Goal: Task Accomplishment & Management: Complete application form

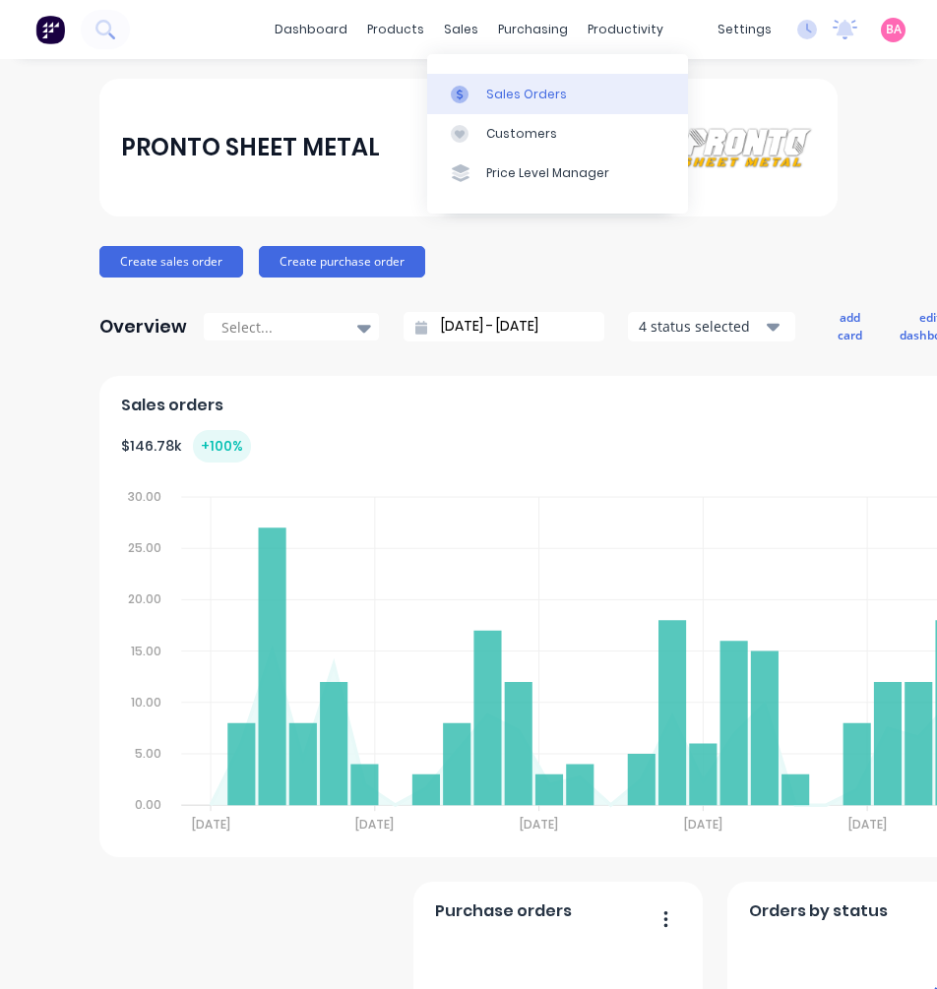
click at [519, 101] on div "Sales Orders" at bounding box center [526, 95] width 81 height 18
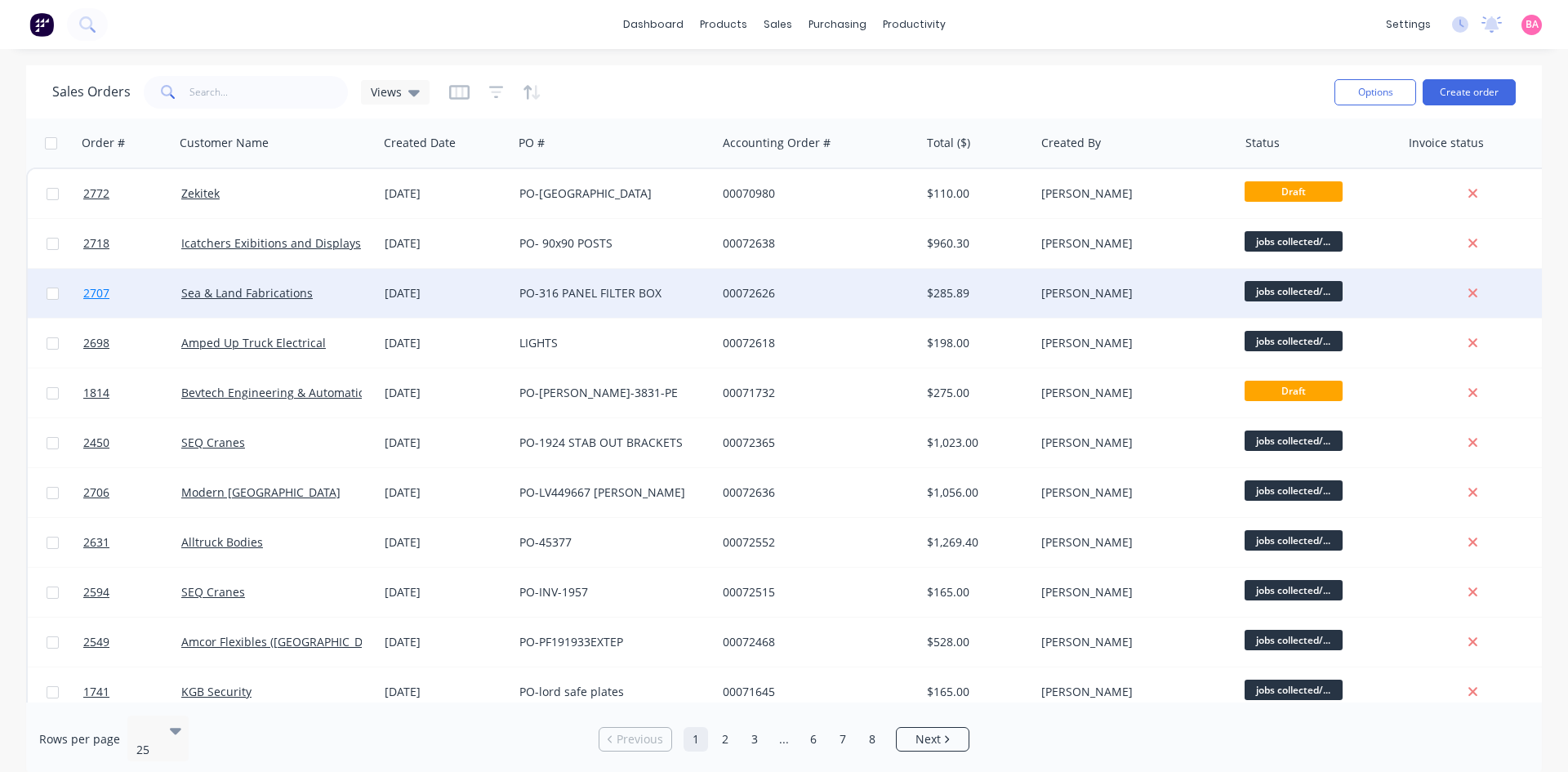
click at [94, 291] on span "2707" at bounding box center [95, 293] width 26 height 17
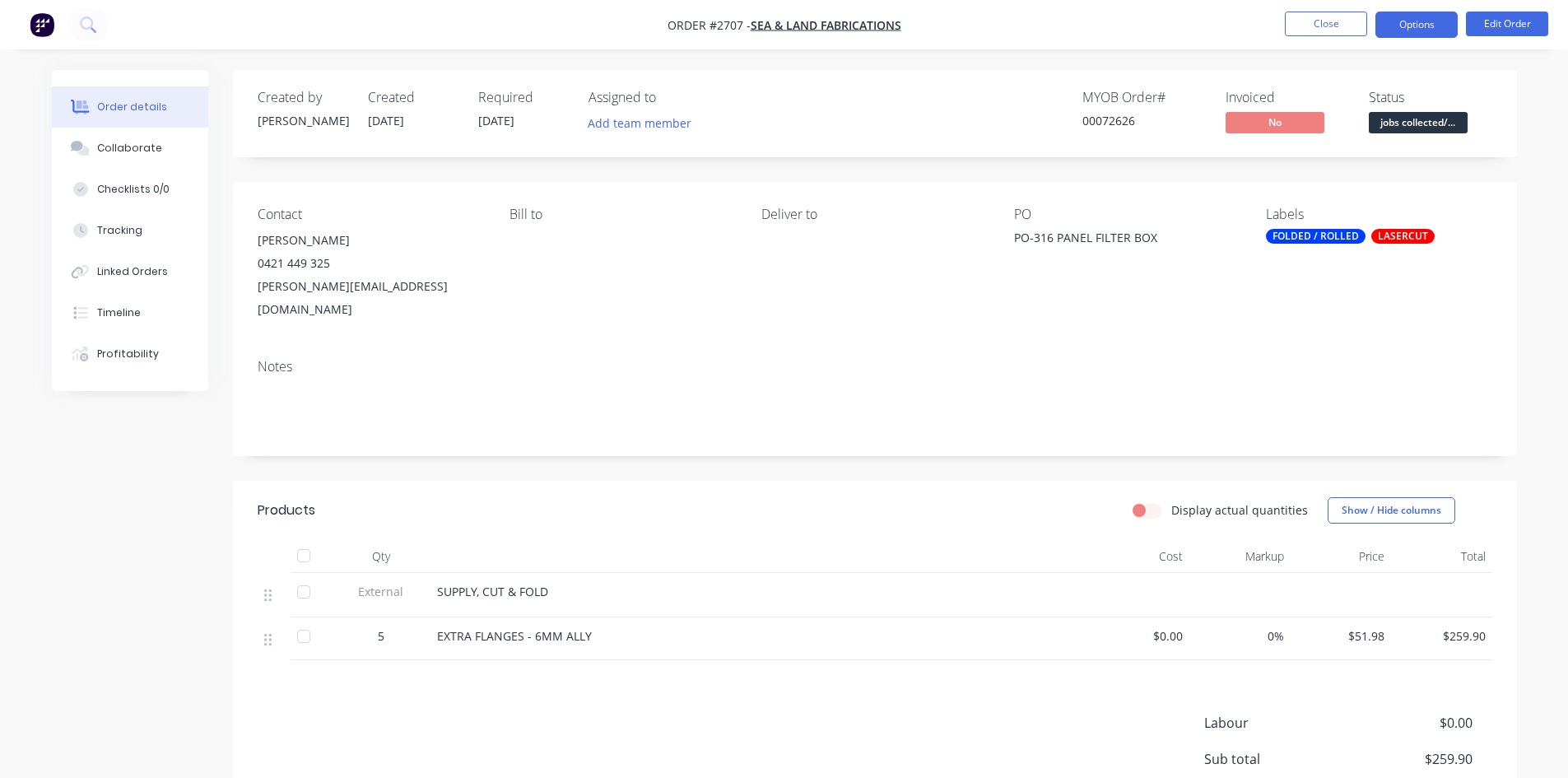
click at [783, 21] on button "Options" at bounding box center [1417, 24] width 82 height 26
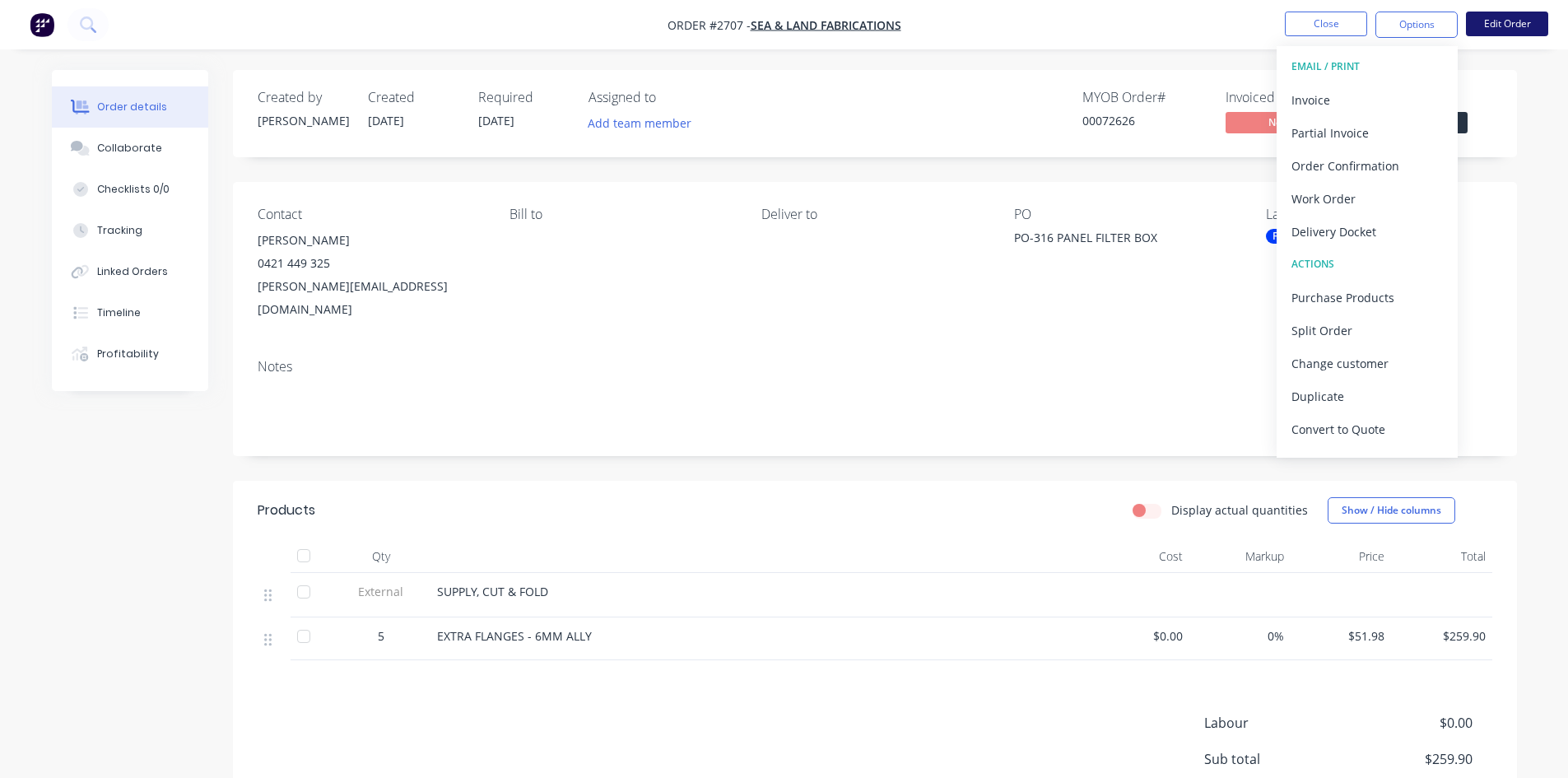
click at [783, 21] on button "Edit Order" at bounding box center [1507, 24] width 82 height 25
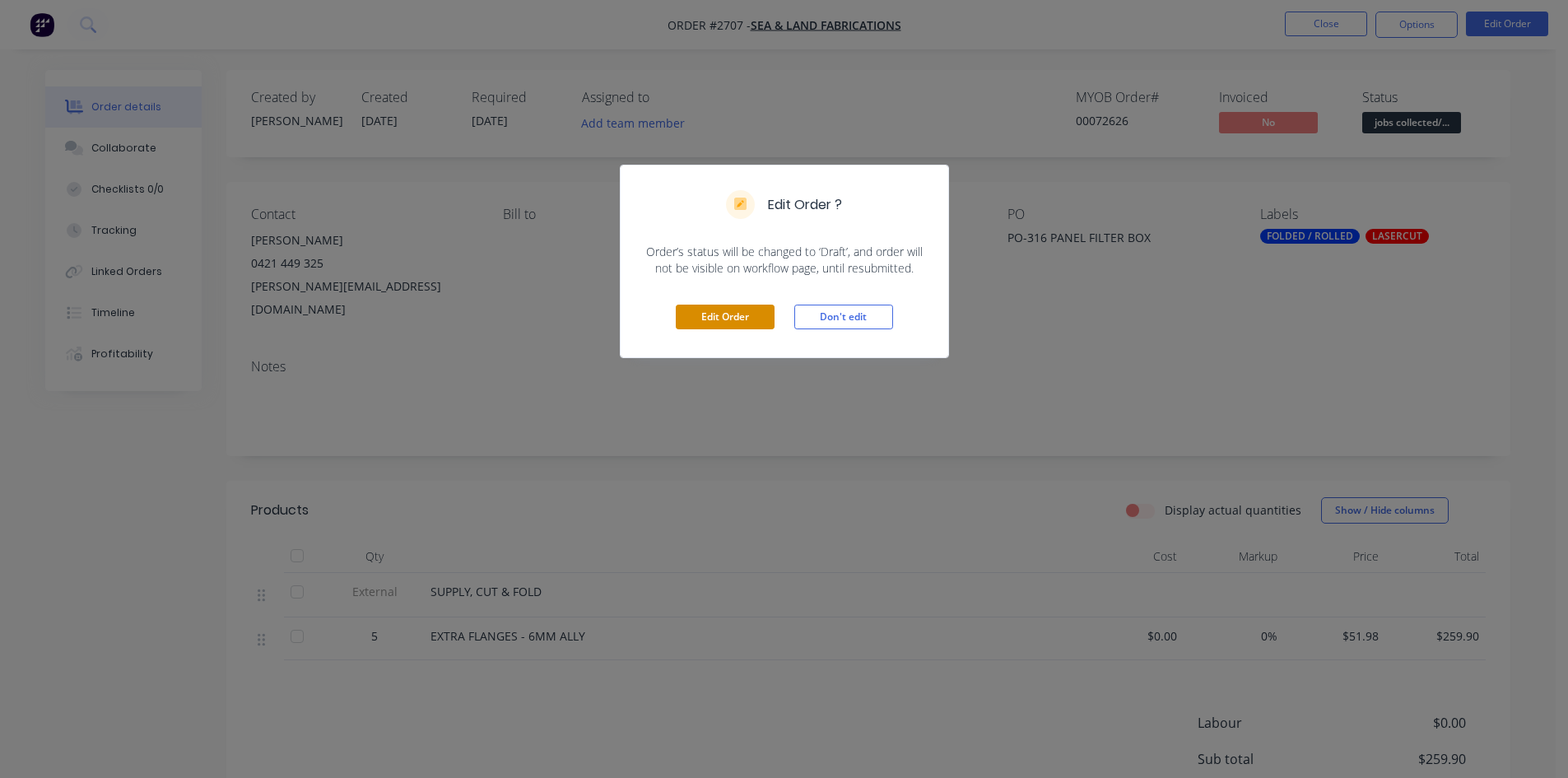
click at [738, 313] on button "Edit Order" at bounding box center [725, 317] width 99 height 25
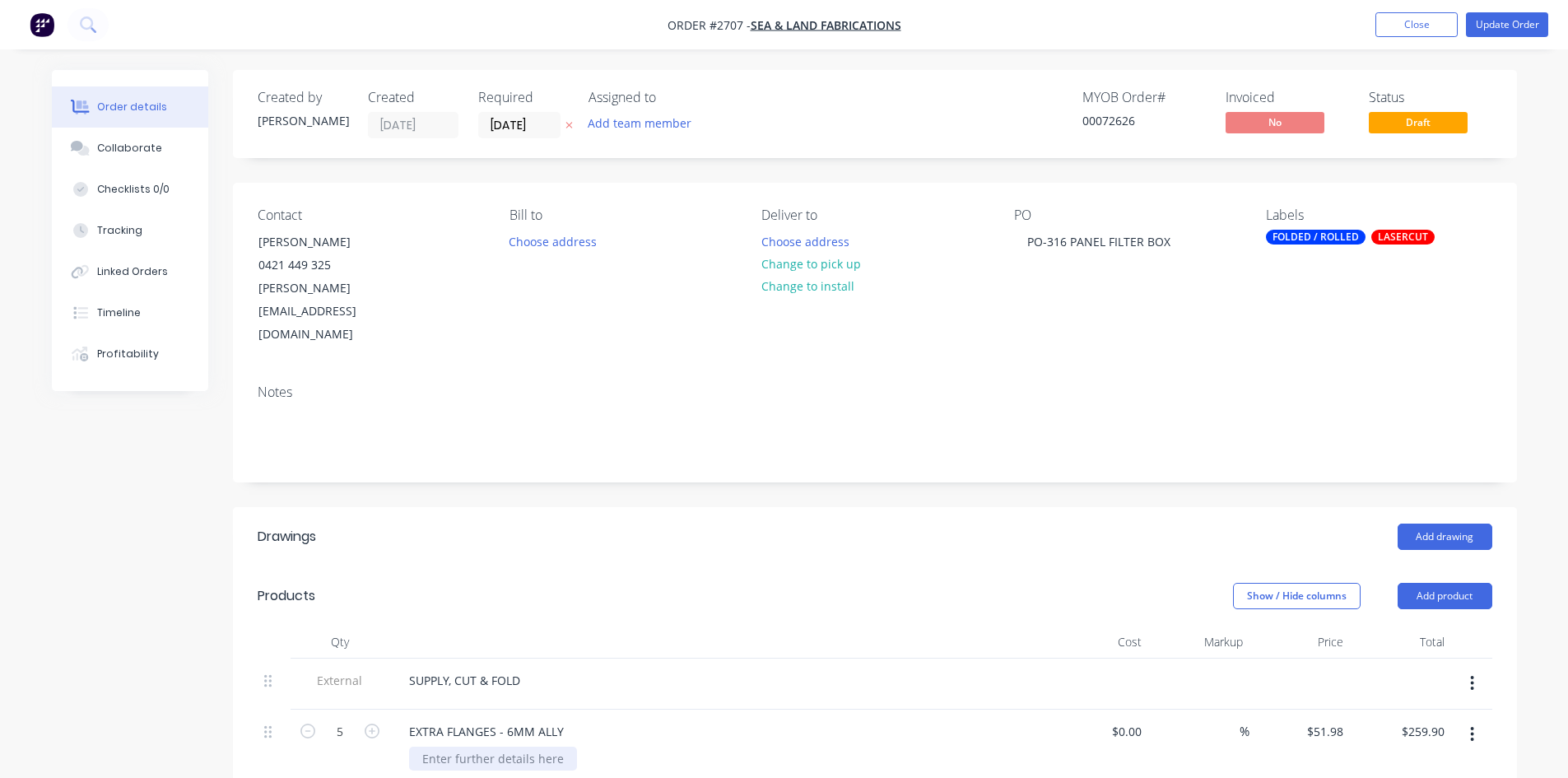
click at [477, 746] on div at bounding box center [493, 758] width 168 height 24
drag, startPoint x: 496, startPoint y: 688, endPoint x: 650, endPoint y: 691, distance: 154.0
click at [649, 719] on div "EXTRA FLANGES - 6MM ALLY" at bounding box center [718, 731] width 645 height 24
click at [783, 23] on button "Update Order" at bounding box center [1507, 25] width 82 height 25
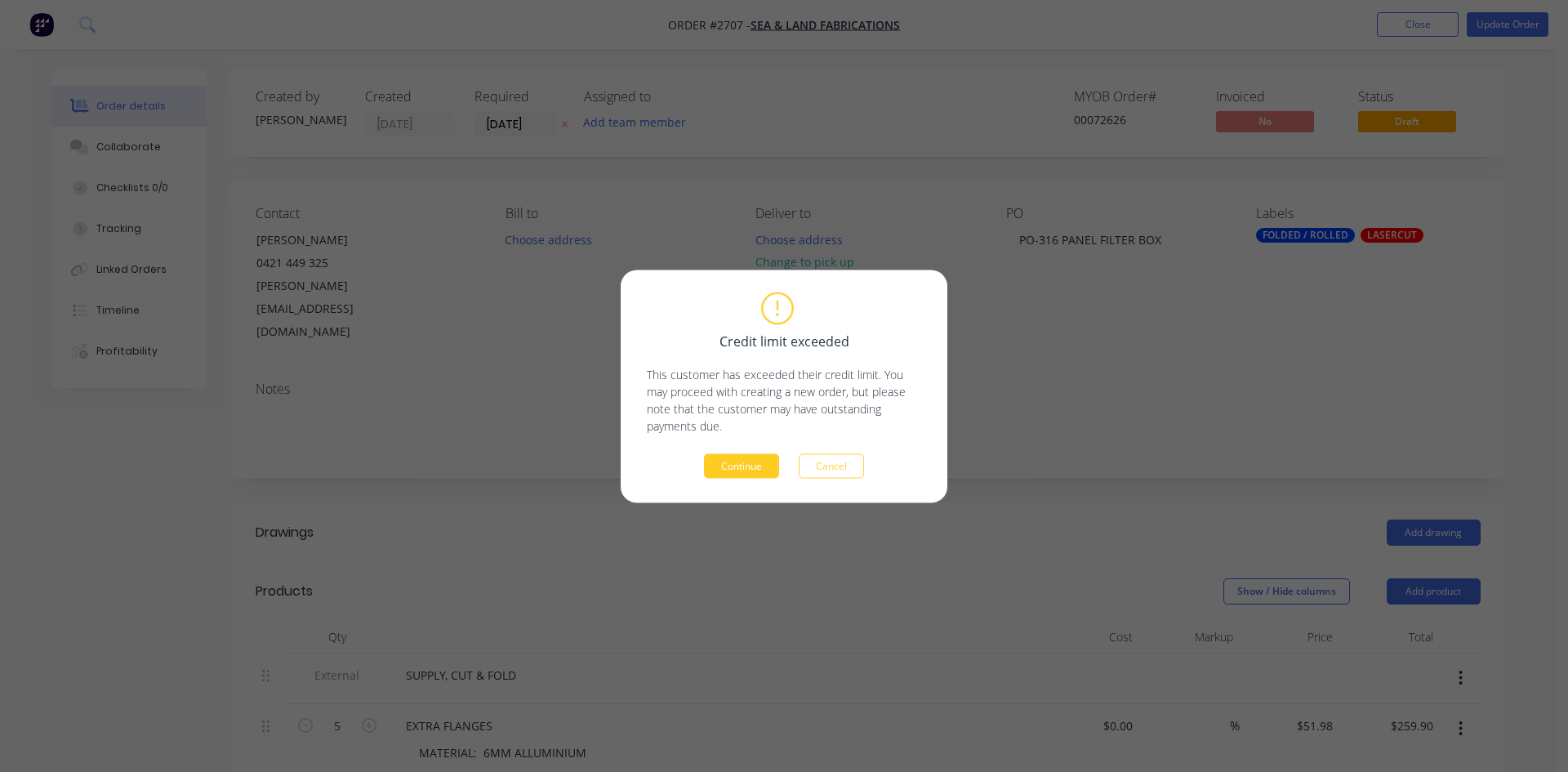
click at [744, 460] on button "Continue" at bounding box center [741, 466] width 76 height 25
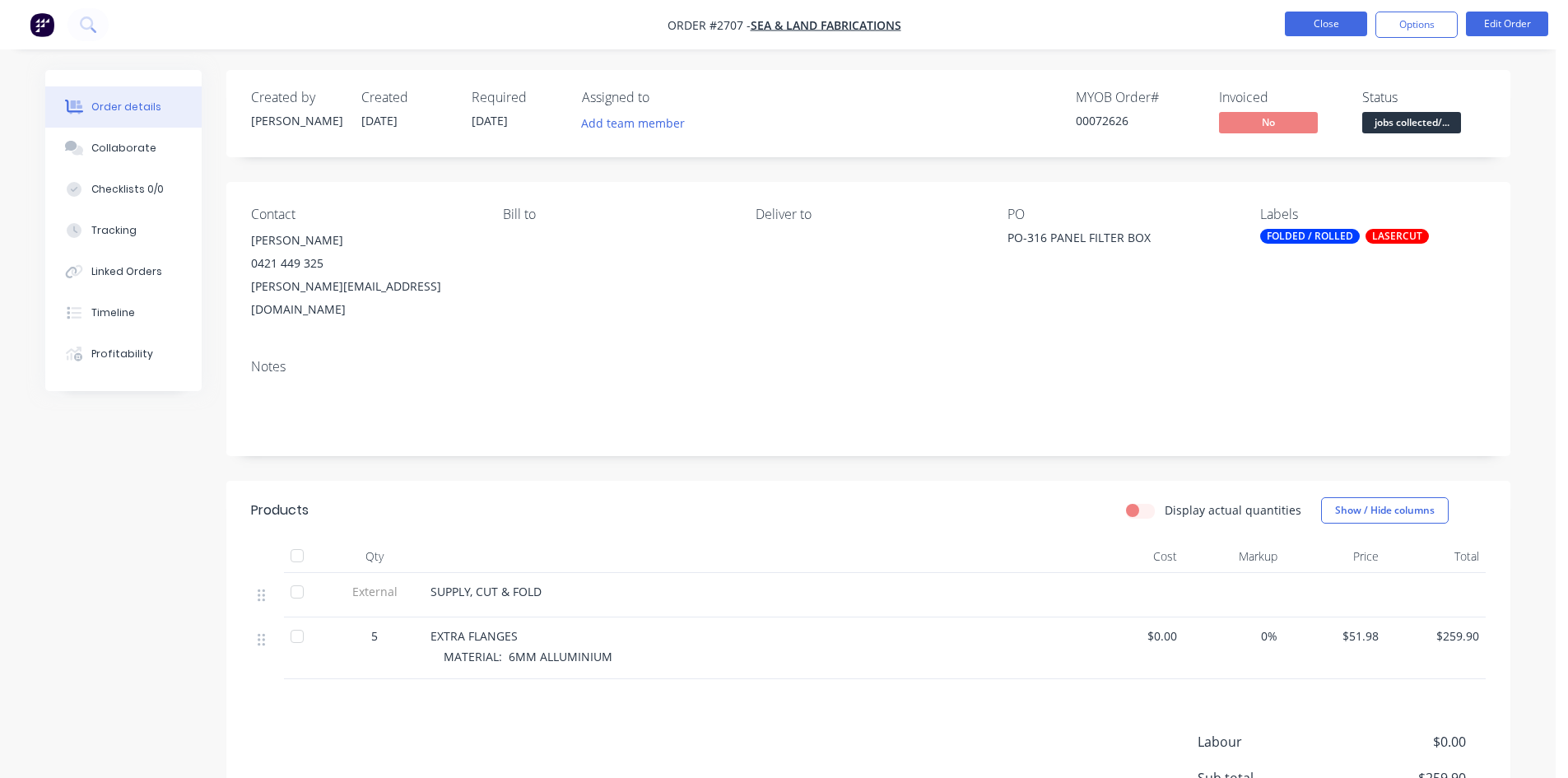
click at [783, 28] on button "Close" at bounding box center [1326, 24] width 82 height 25
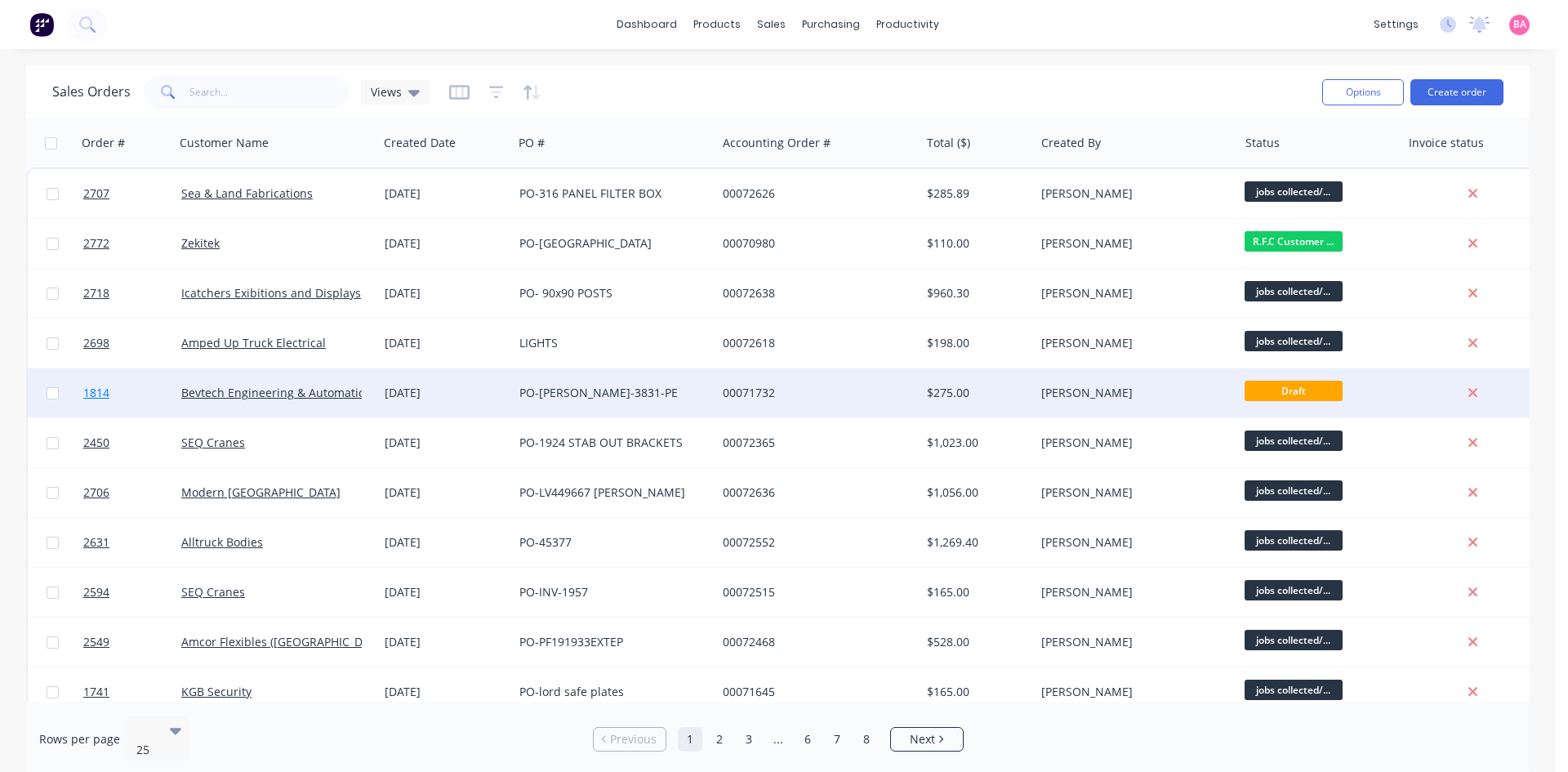
click at [90, 393] on span "1814" at bounding box center [95, 393] width 26 height 17
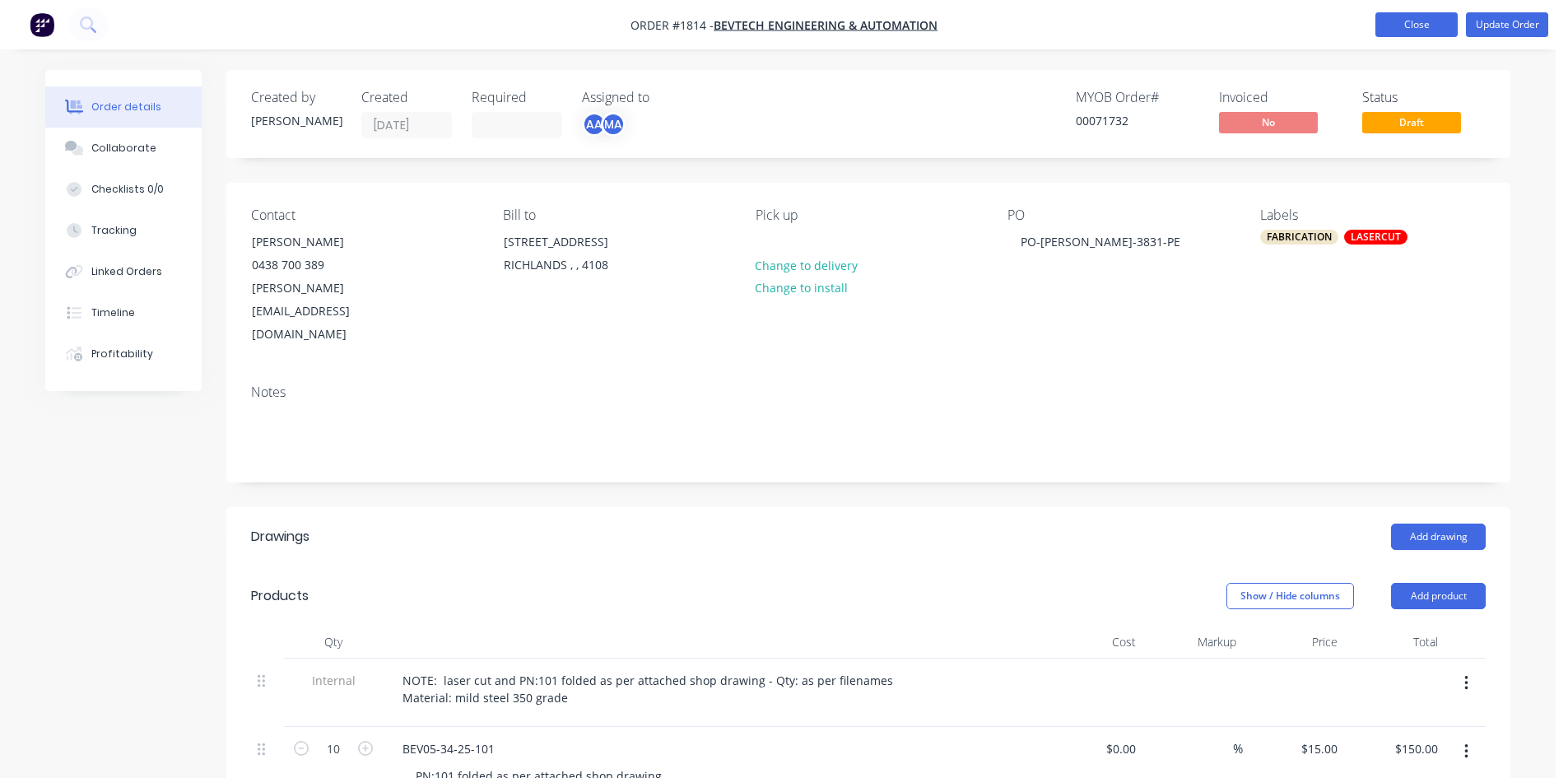
click at [783, 23] on button "Close" at bounding box center [1417, 25] width 82 height 25
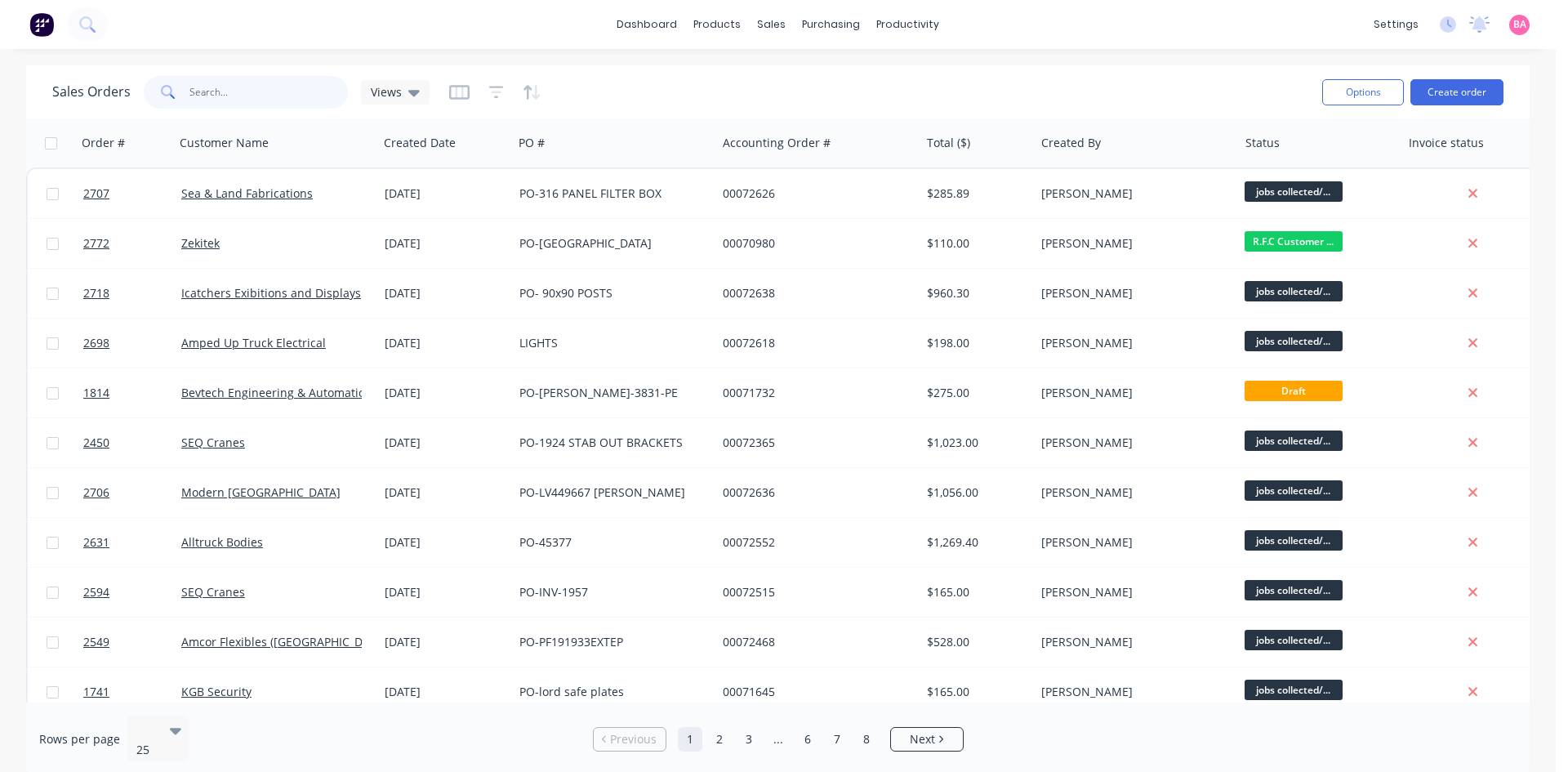
drag, startPoint x: 232, startPoint y: 85, endPoint x: 135, endPoint y: 88, distance: 97.0
click at [135, 88] on div "Sales Orders Views" at bounding box center [241, 92] width 378 height 32
type input "2776"
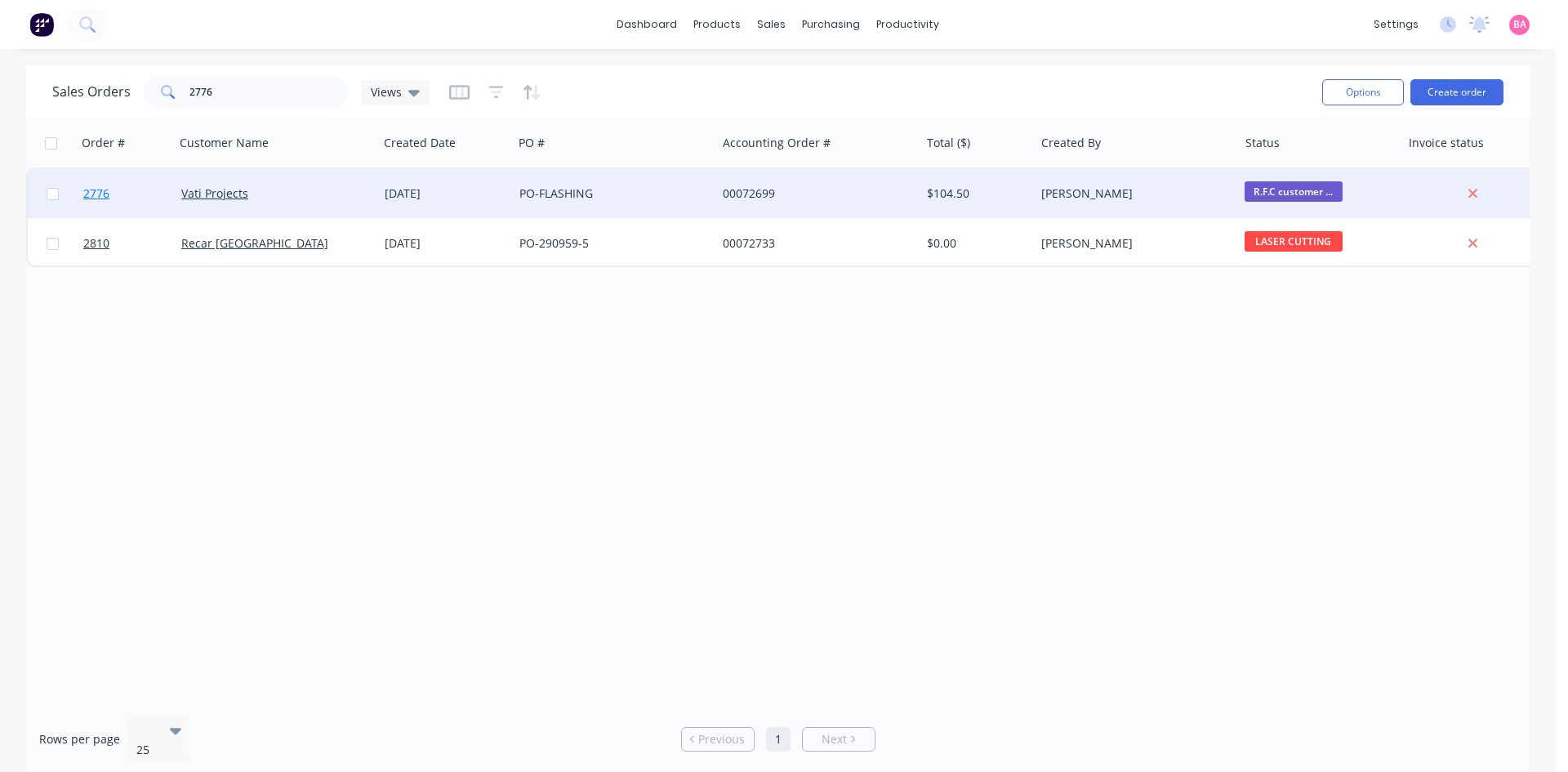
click at [99, 192] on span "2776" at bounding box center [95, 193] width 26 height 17
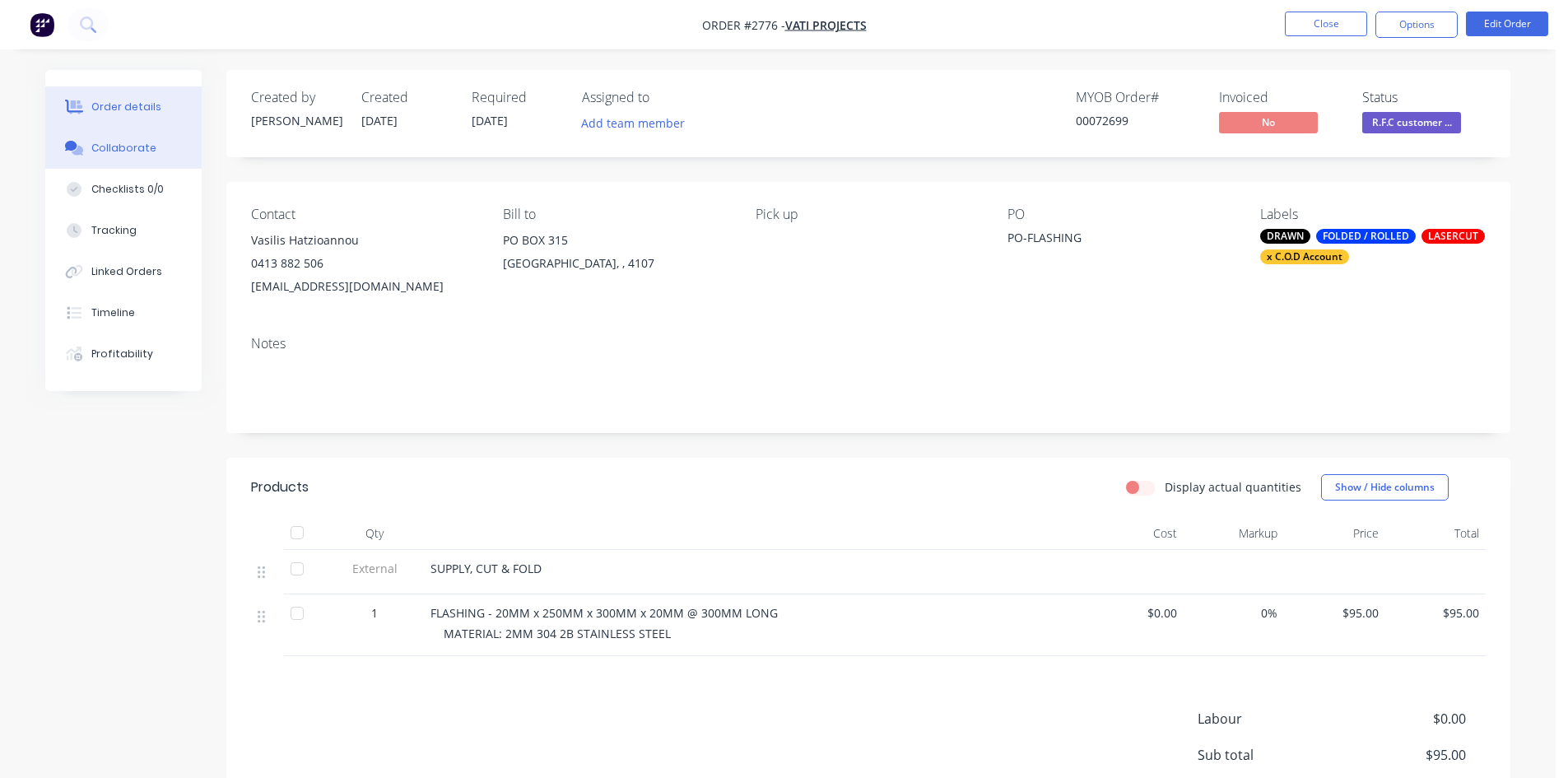
click at [128, 147] on div "Collaborate" at bounding box center [124, 148] width 65 height 15
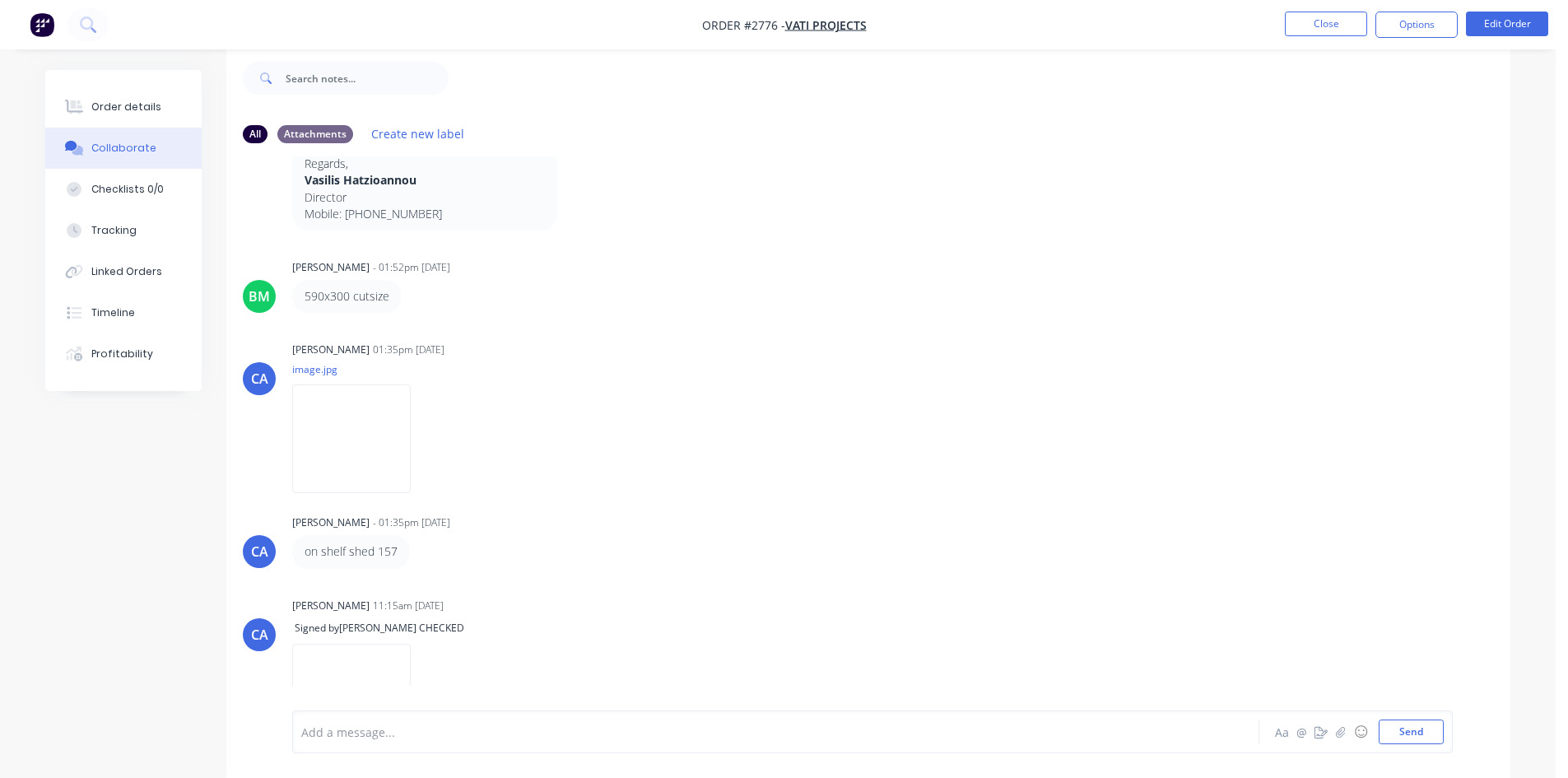
scroll to position [464, 0]
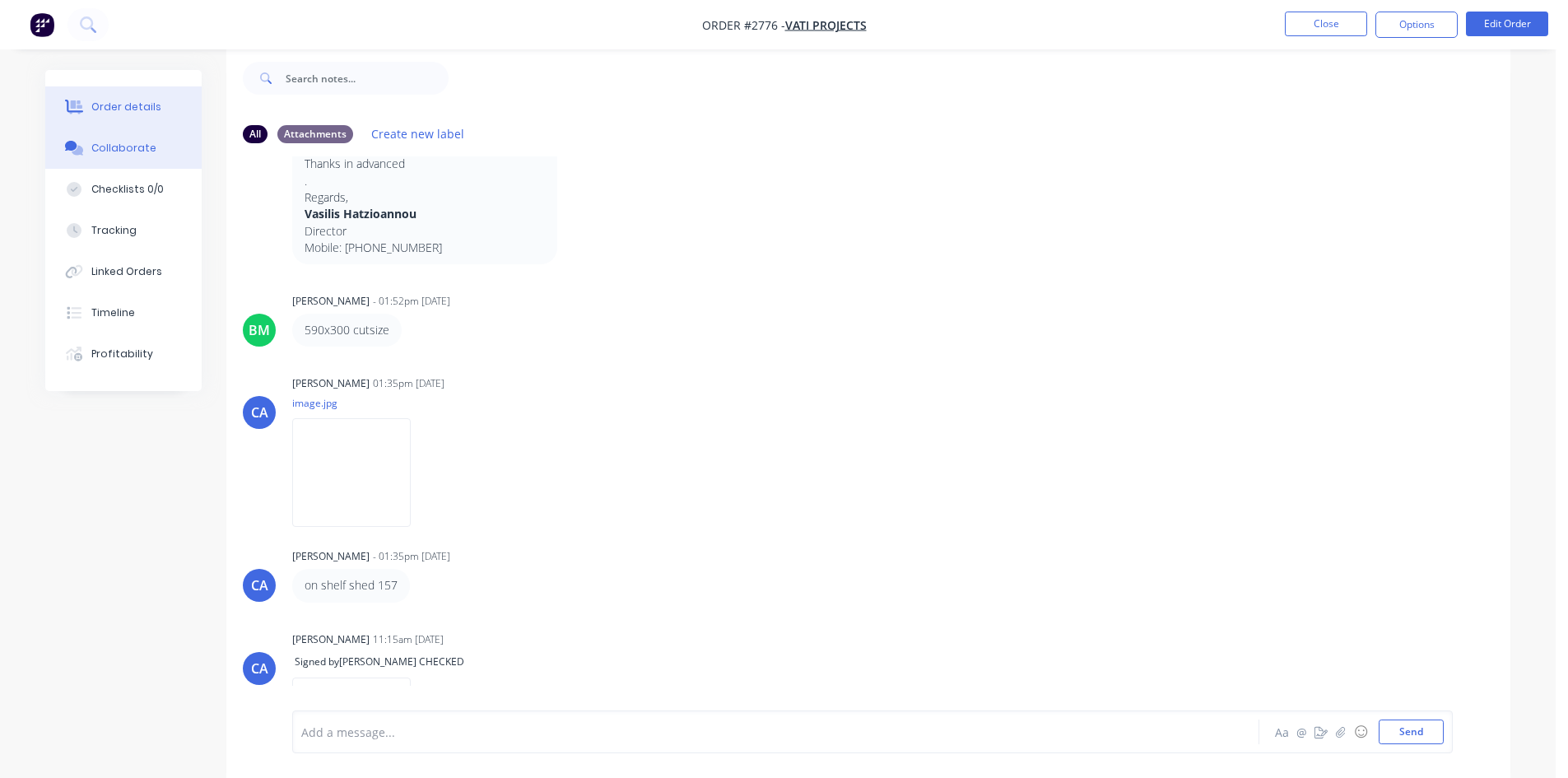
click at [135, 103] on div "Order details" at bounding box center [126, 107] width 70 height 15
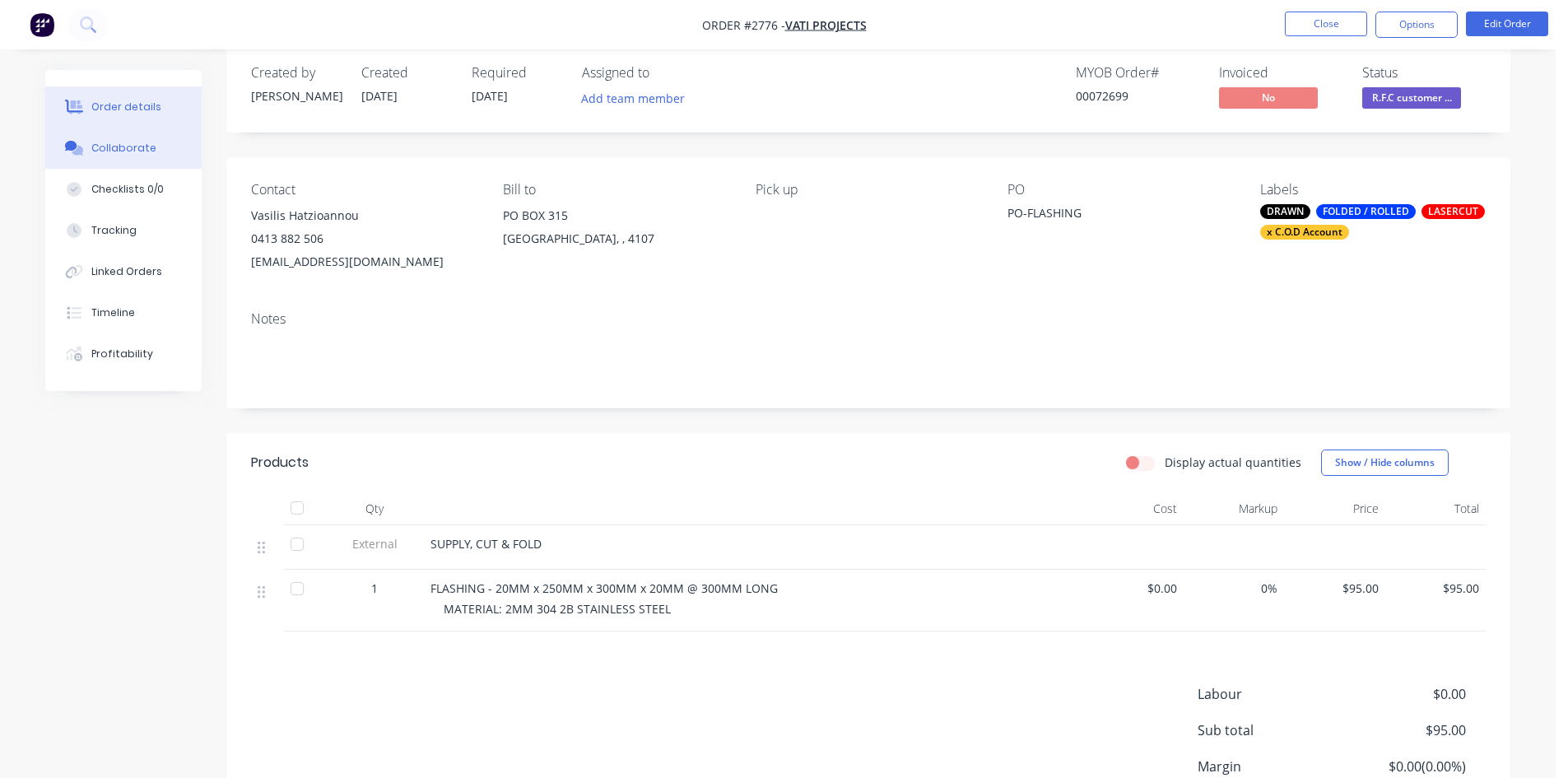
click at [129, 146] on div "Collaborate" at bounding box center [124, 148] width 65 height 15
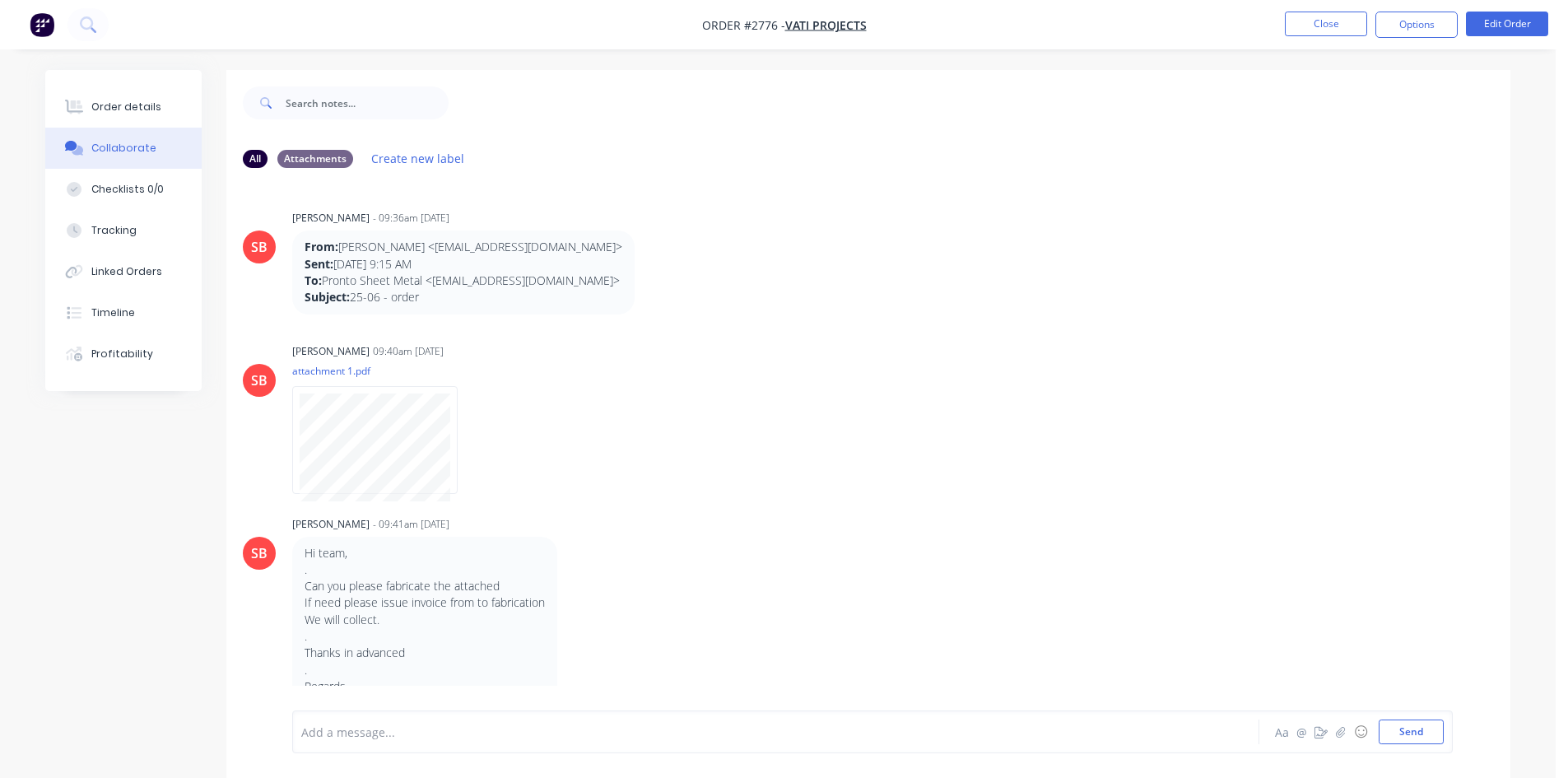
click at [348, 734] on div at bounding box center [730, 732] width 856 height 18
click at [131, 109] on div "Order details" at bounding box center [126, 107] width 70 height 15
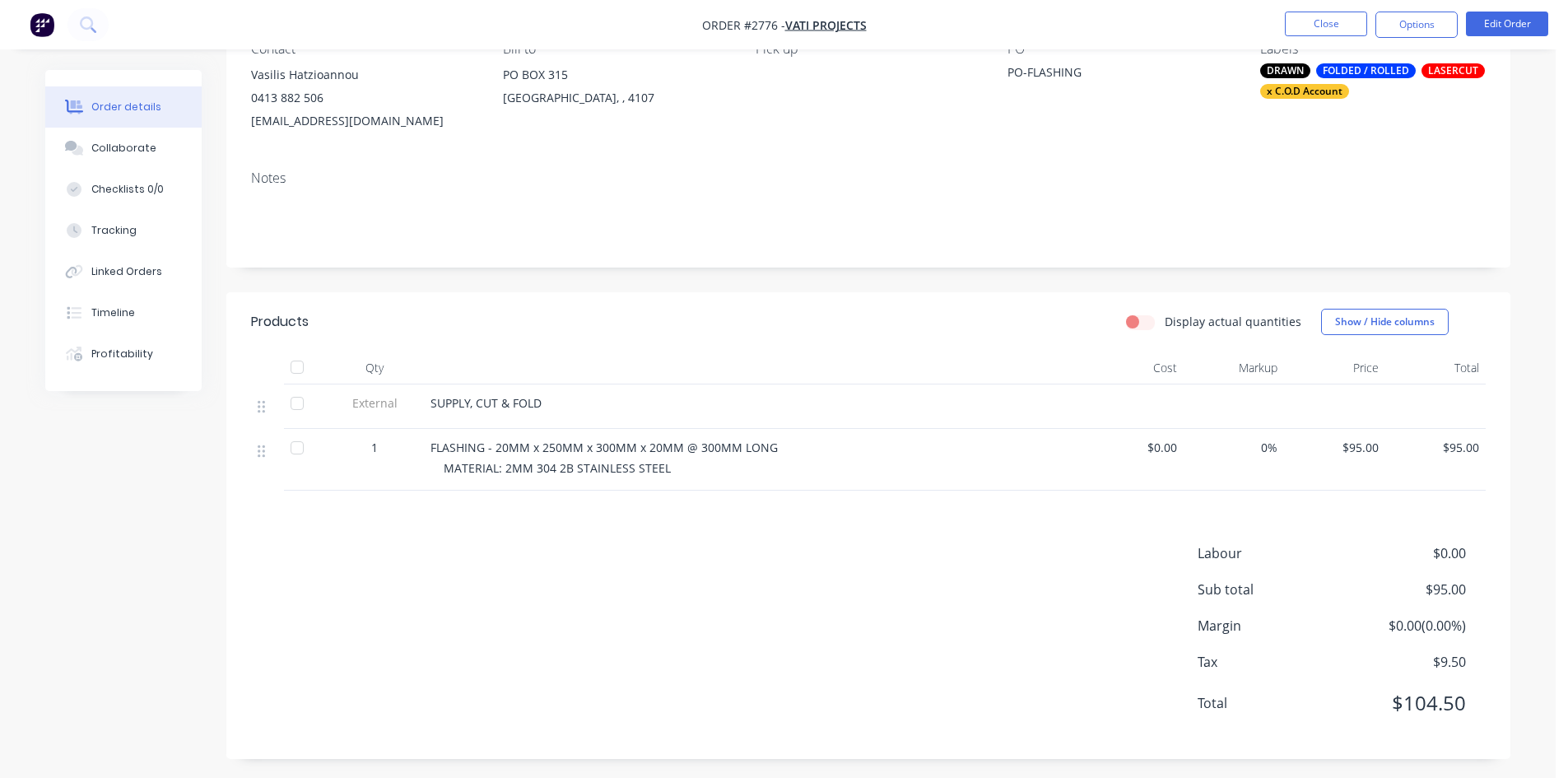
scroll to position [171, 0]
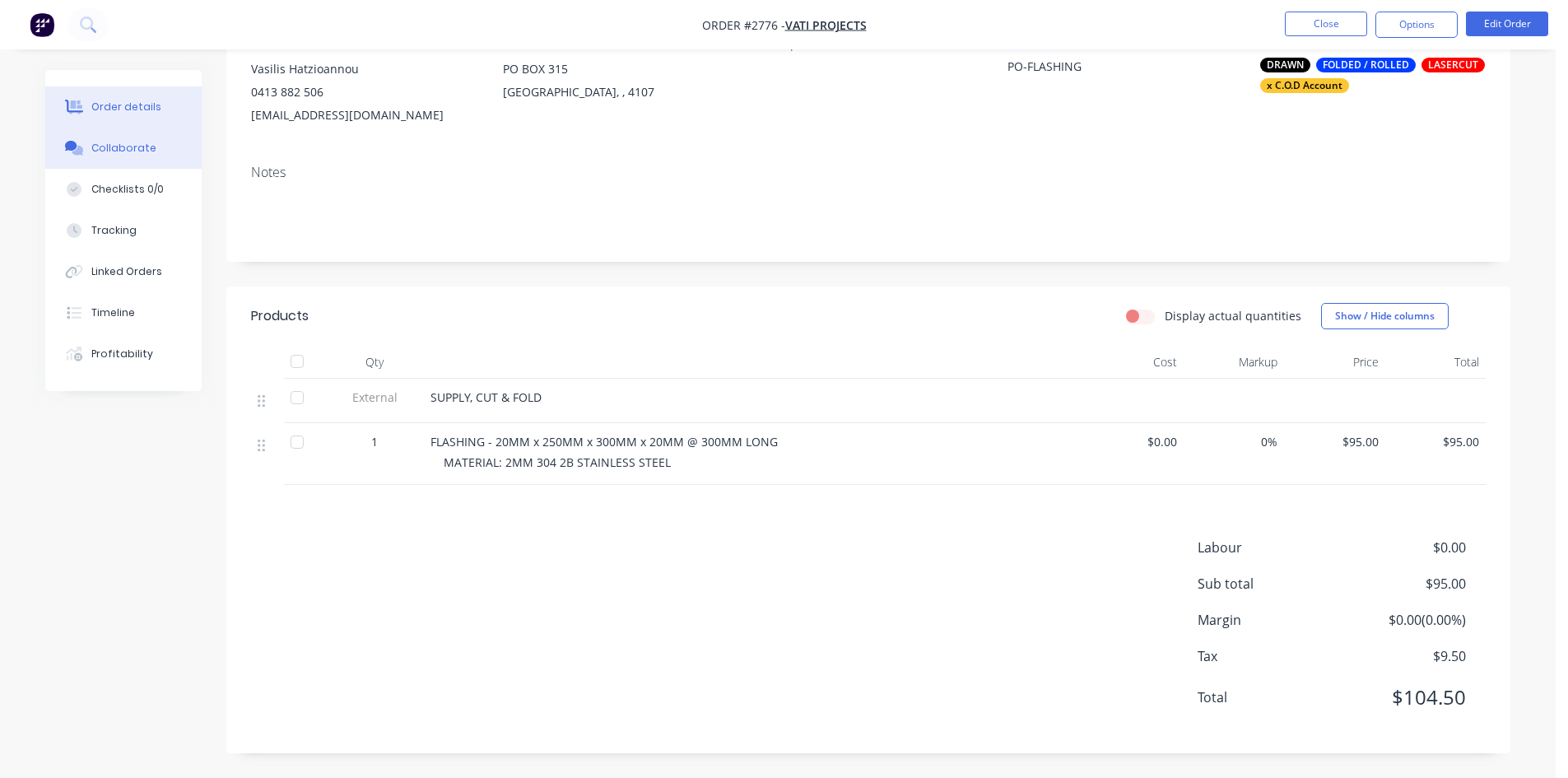
click at [114, 148] on div "Collaborate" at bounding box center [124, 148] width 65 height 15
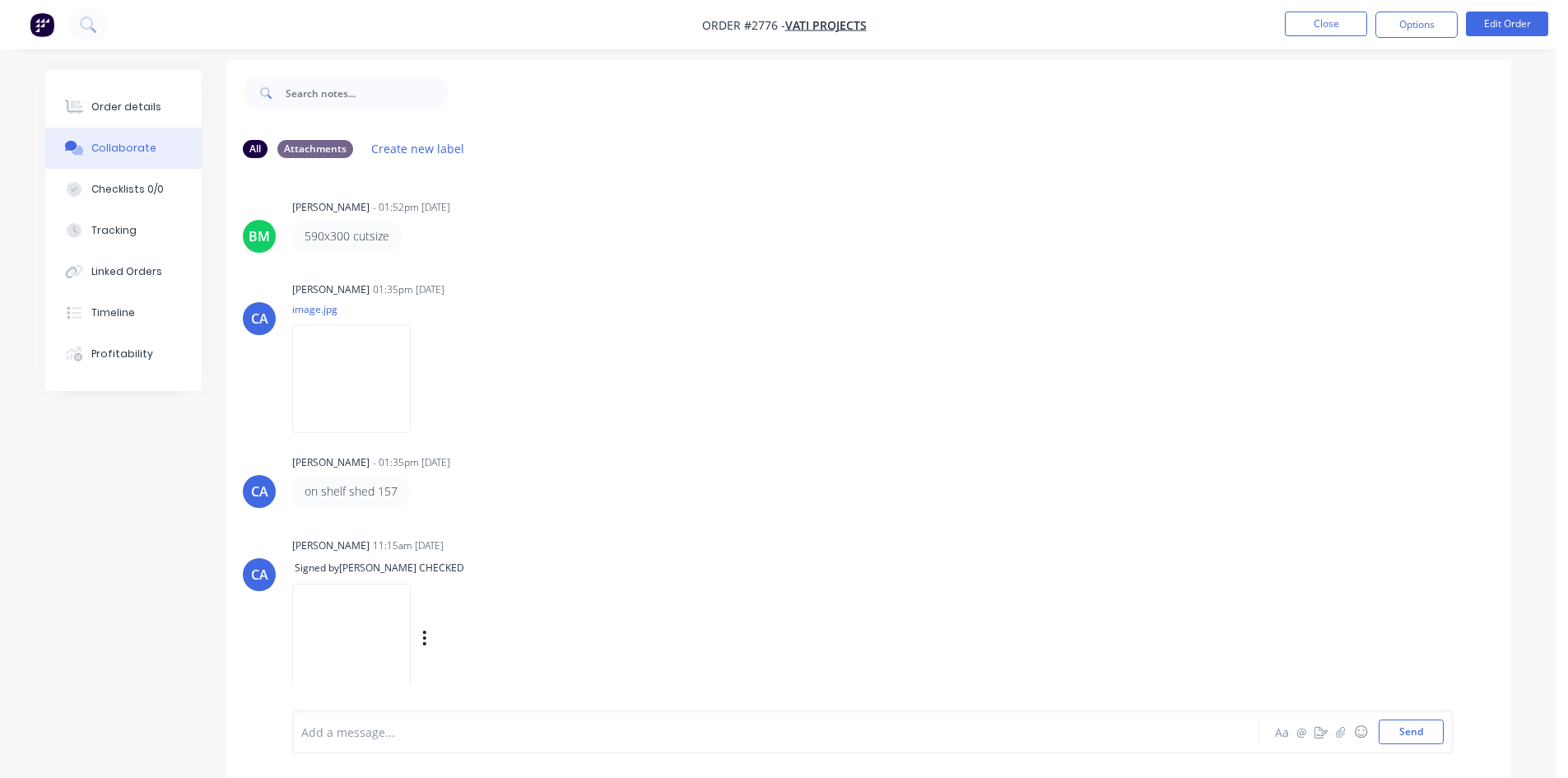
scroll to position [25, 0]
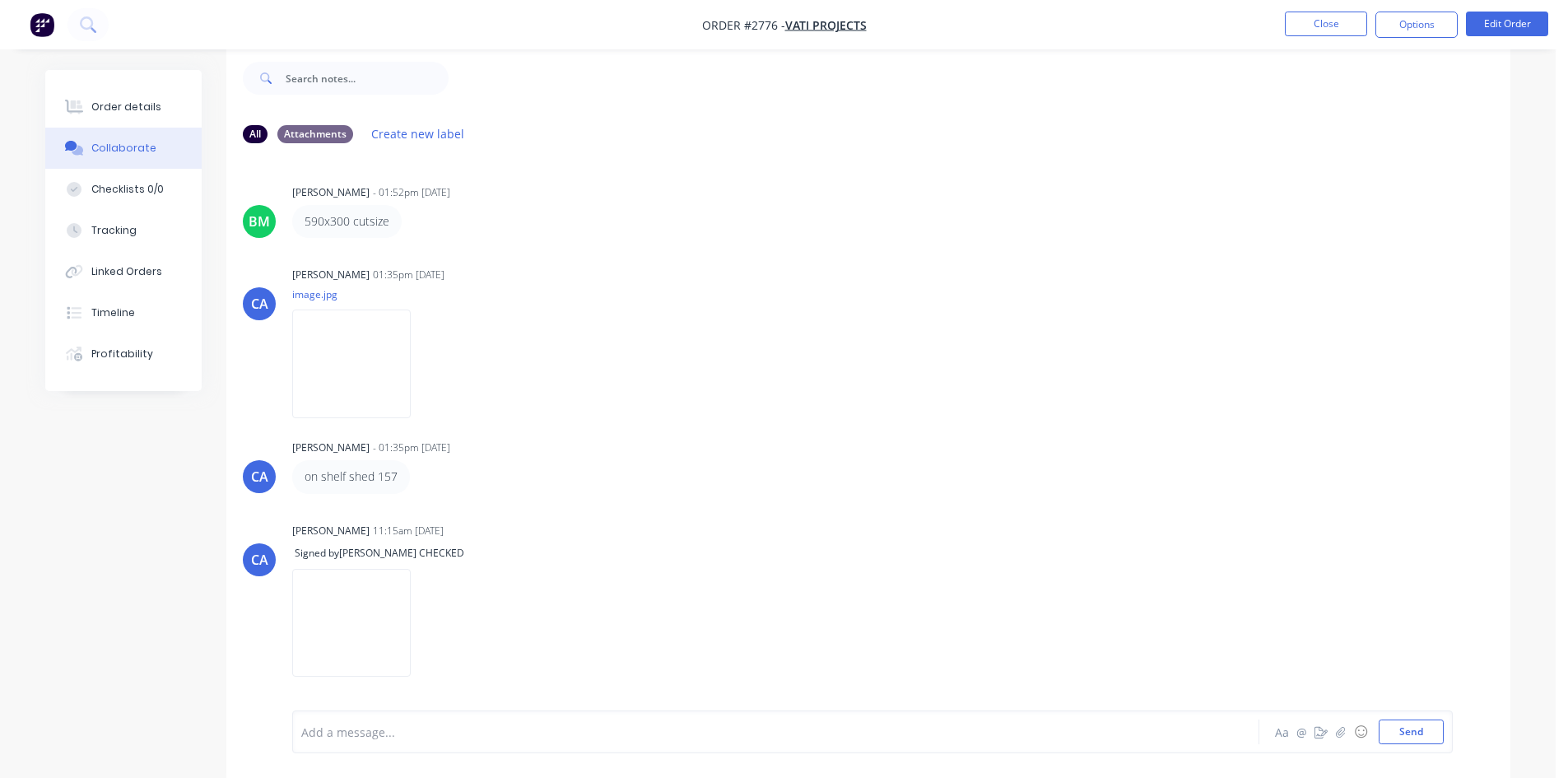
click at [448, 740] on div at bounding box center [730, 732] width 856 height 18
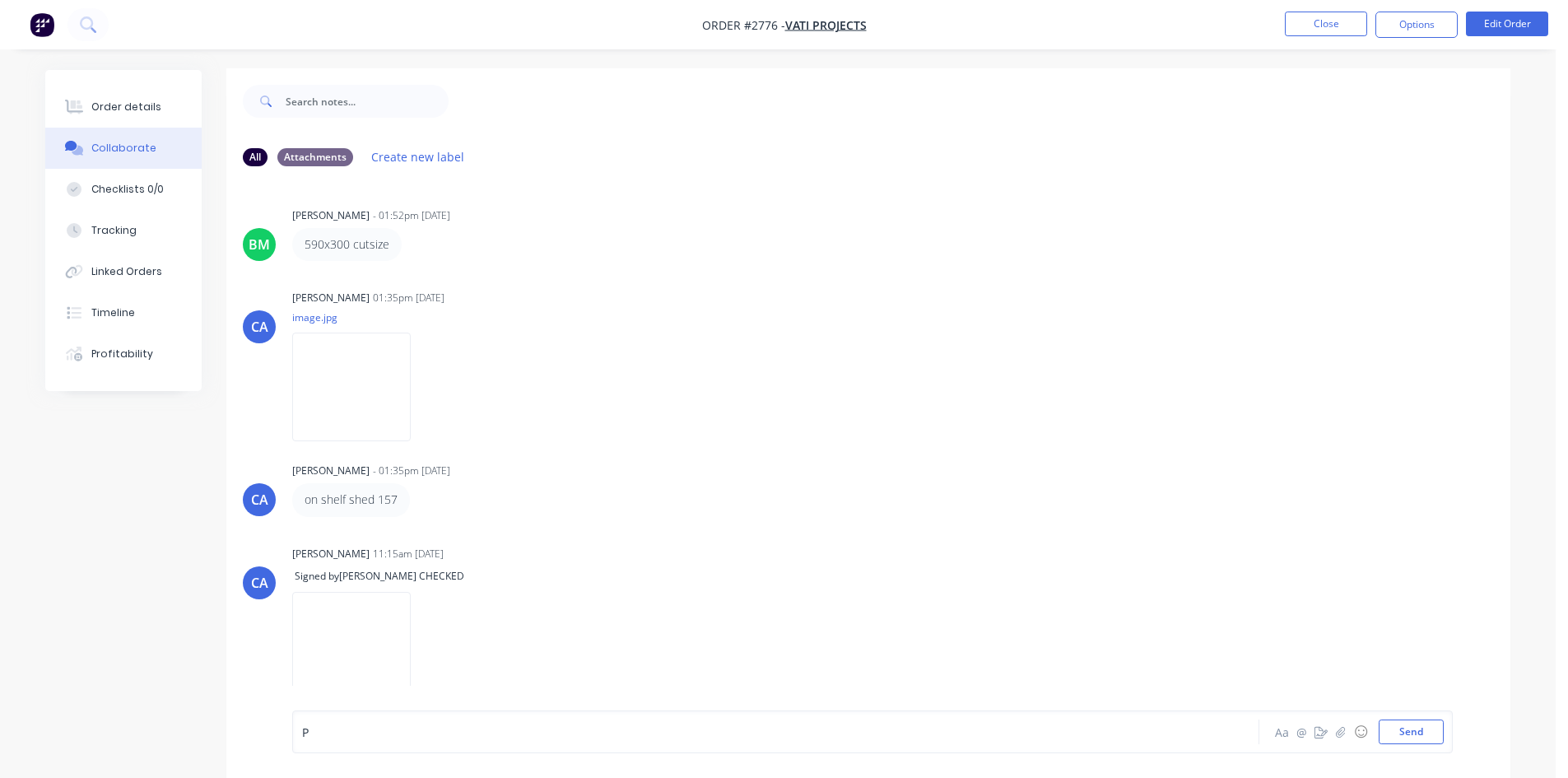
scroll to position [0, 0]
click at [783, 734] on button "Send" at bounding box center [1412, 732] width 65 height 25
click at [147, 102] on div "Order details" at bounding box center [126, 107] width 70 height 15
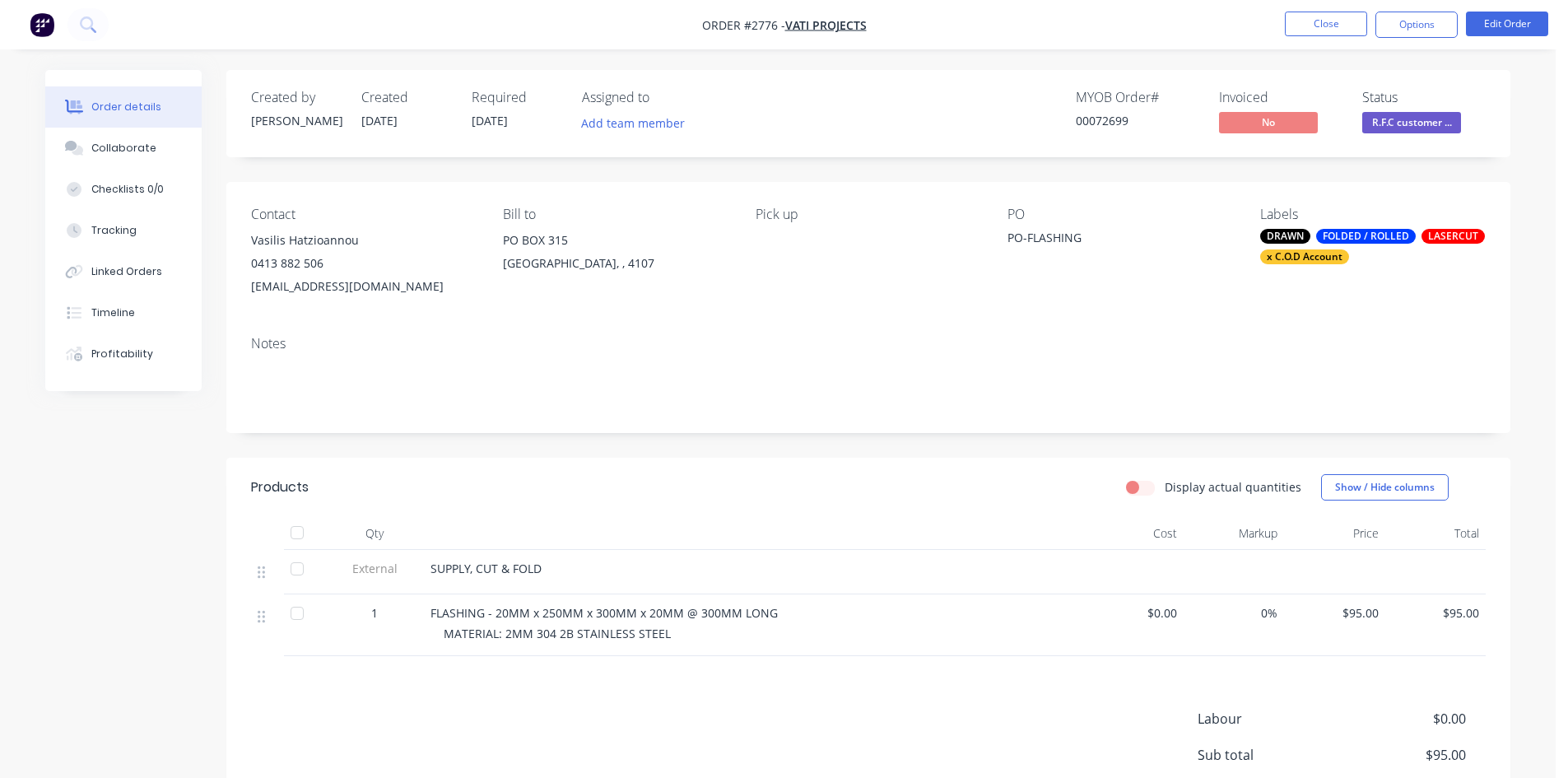
click at [783, 120] on span "R.F.C customer ..." at bounding box center [1412, 122] width 99 height 21
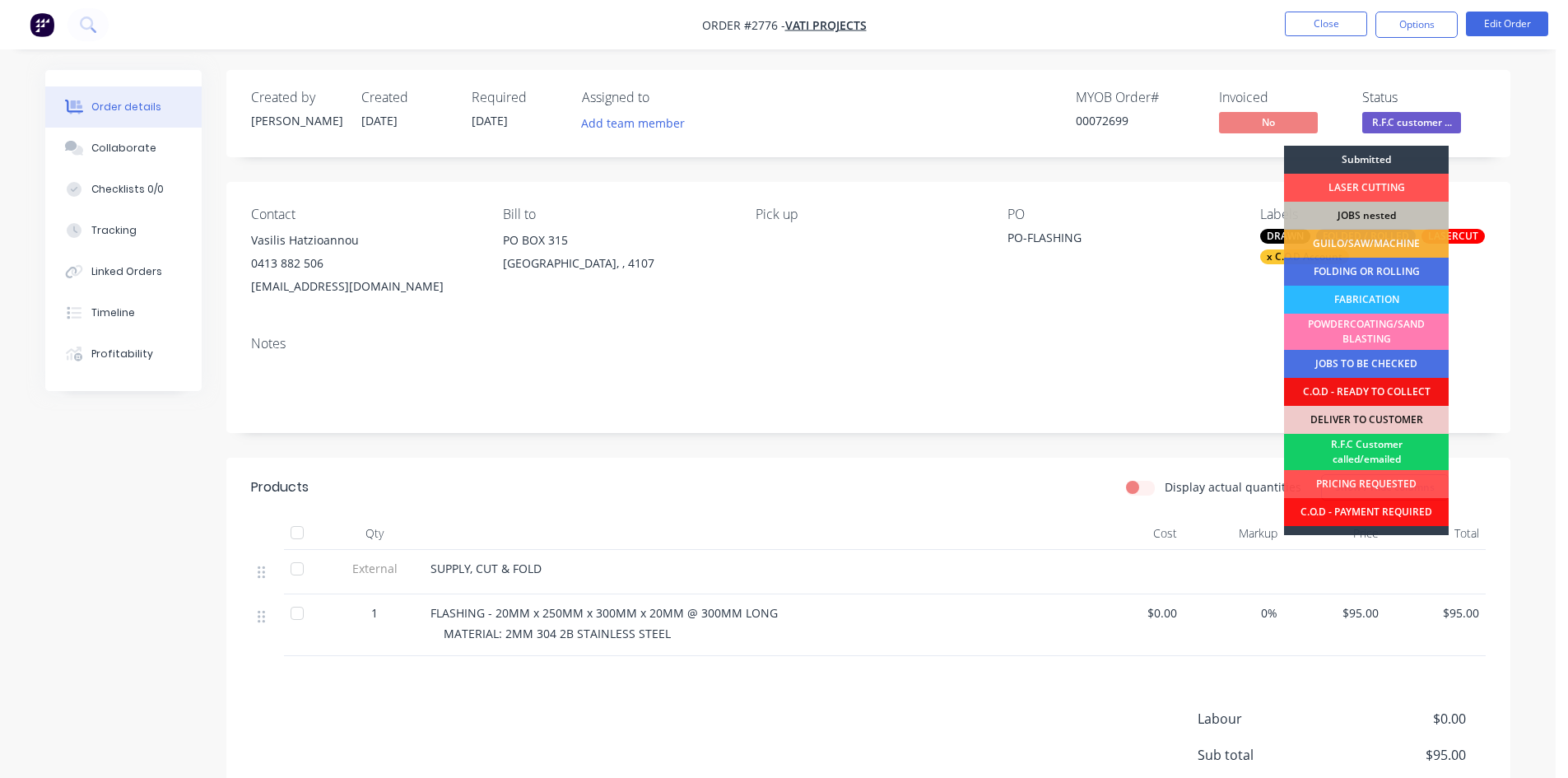
click at [783, 454] on div "R.F.C Customer called/emailed" at bounding box center [1366, 452] width 165 height 36
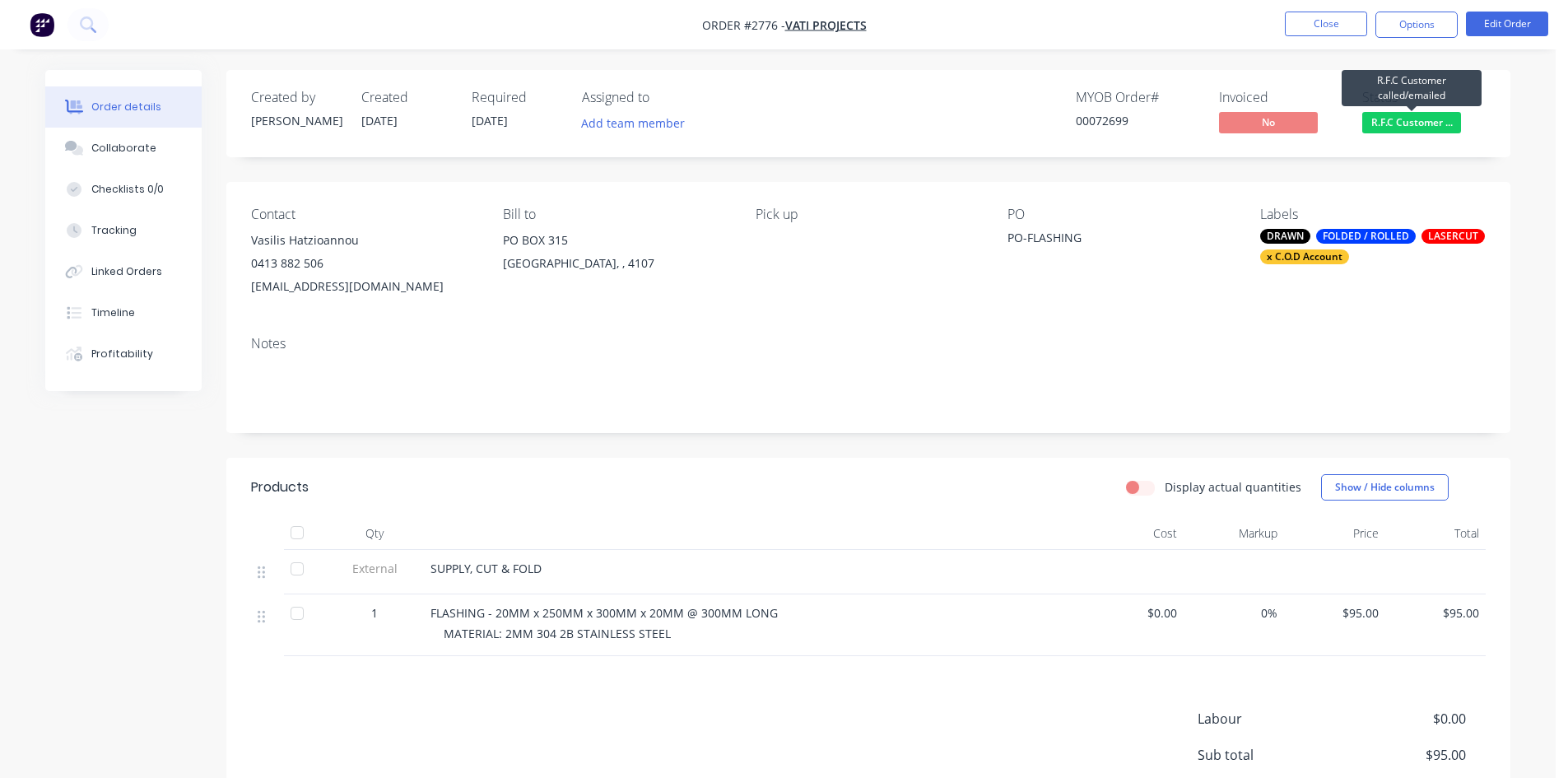
click at [783, 124] on span "R.F.C Customer ..." at bounding box center [1412, 122] width 99 height 21
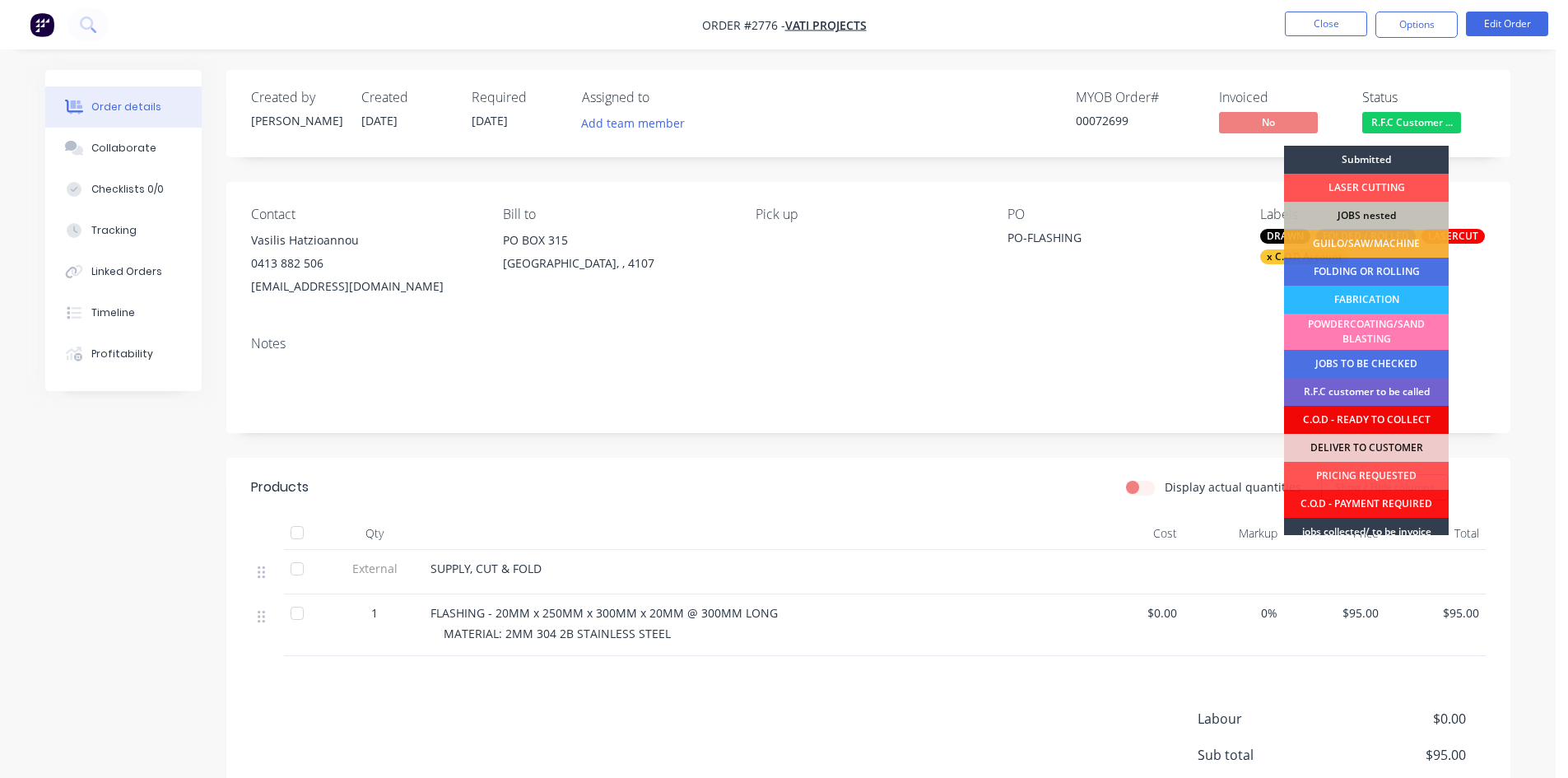
click at [783, 417] on div "C.O.D - READY TO COLLECT" at bounding box center [1366, 419] width 165 height 28
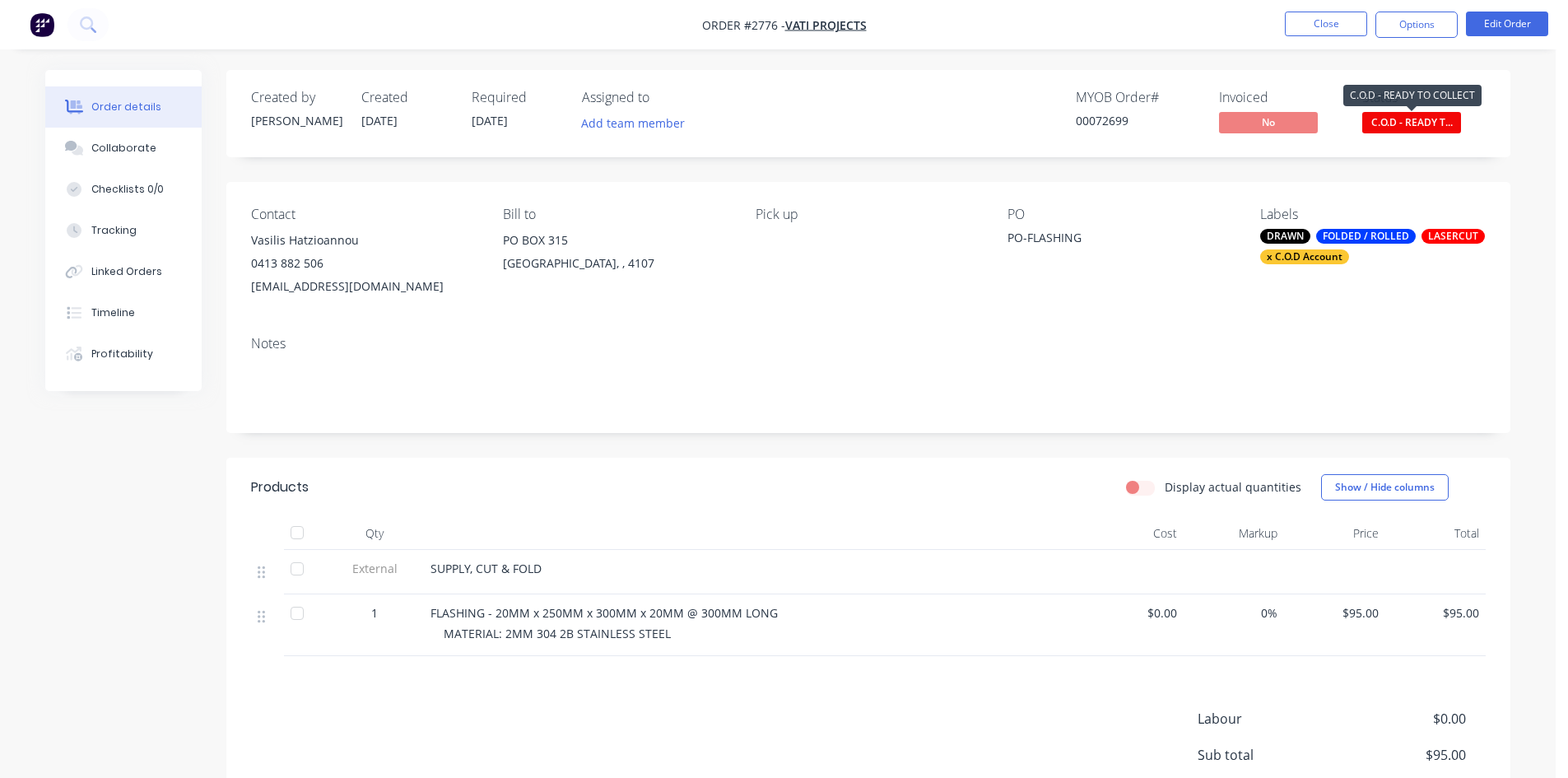
click at [783, 124] on span "C.O.D - READY T..." at bounding box center [1412, 122] width 99 height 21
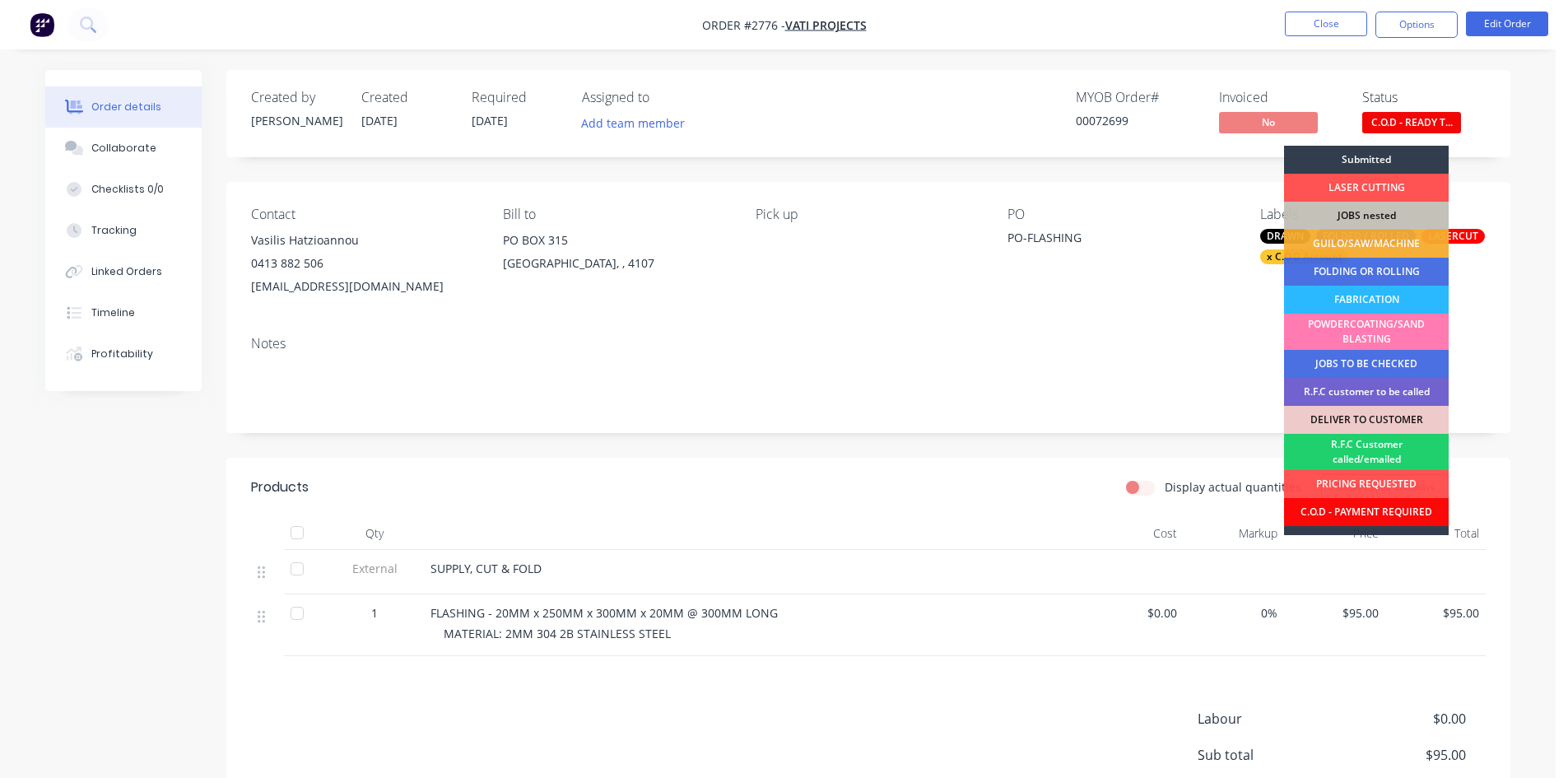
click at [783, 512] on div "C.O.D - PAYMENT REQUIRED" at bounding box center [1366, 511] width 165 height 28
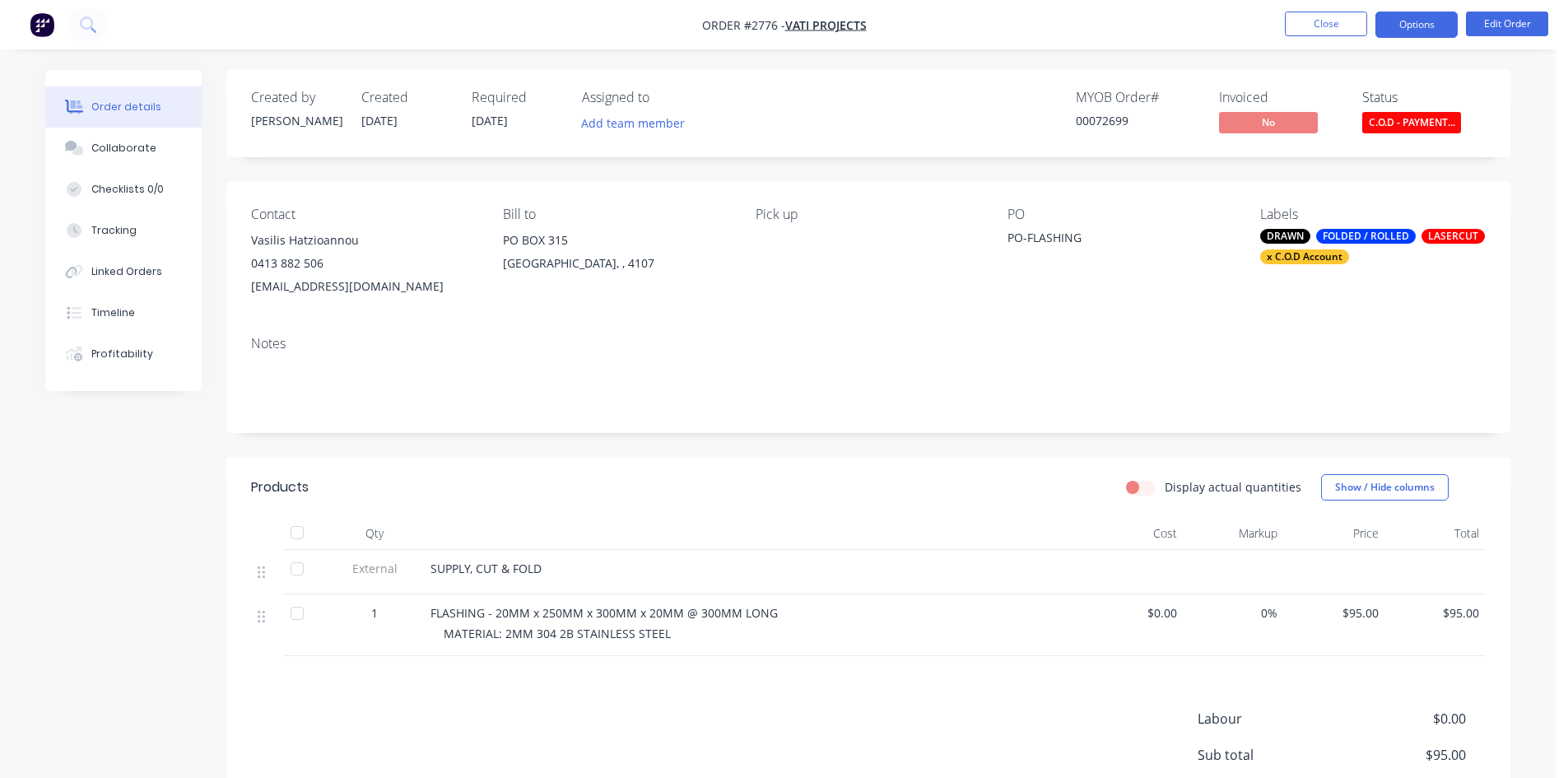
click at [783, 24] on button "Options" at bounding box center [1417, 24] width 82 height 26
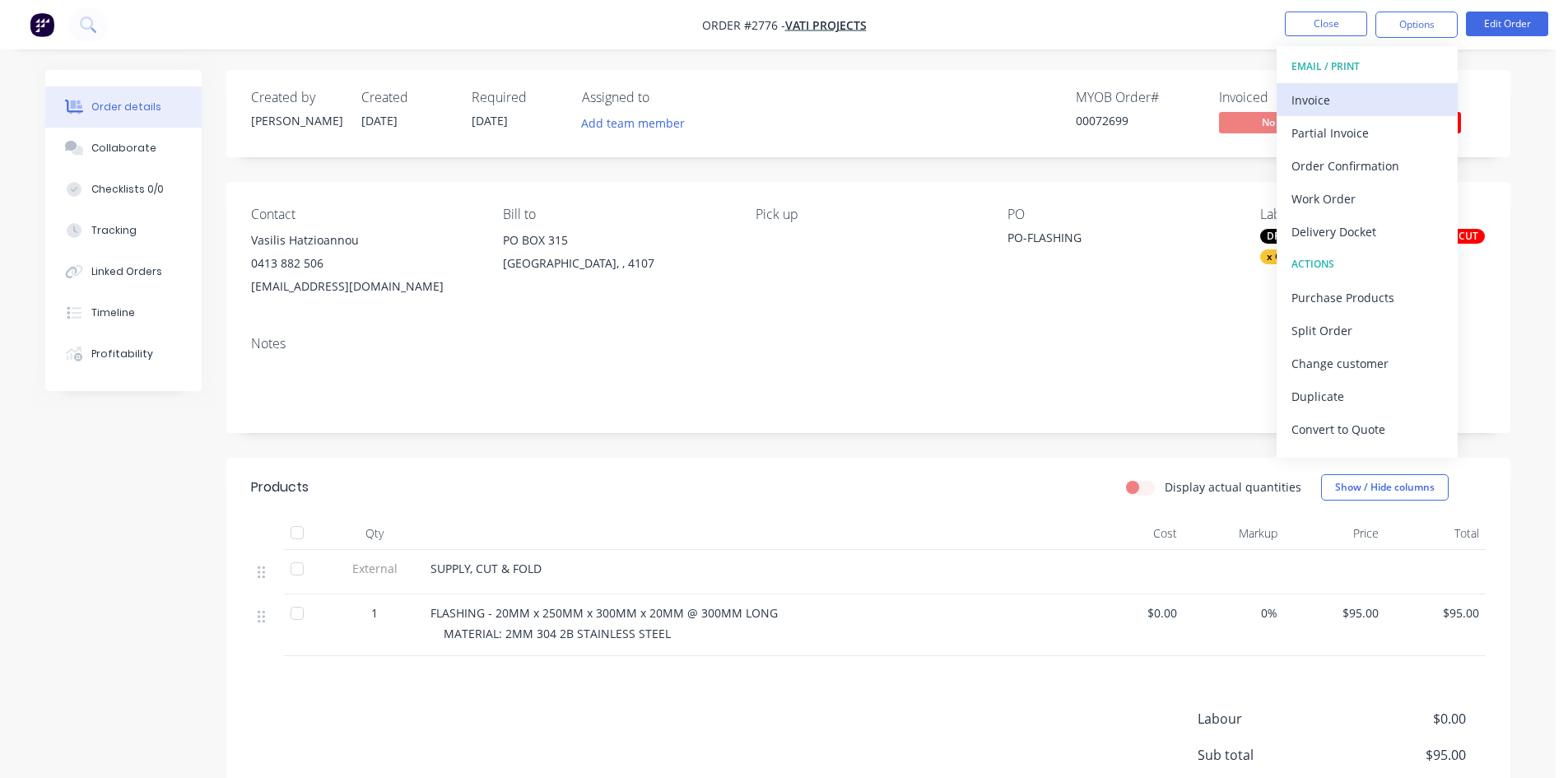
click at [783, 99] on div "Invoice" at bounding box center [1367, 100] width 151 height 24
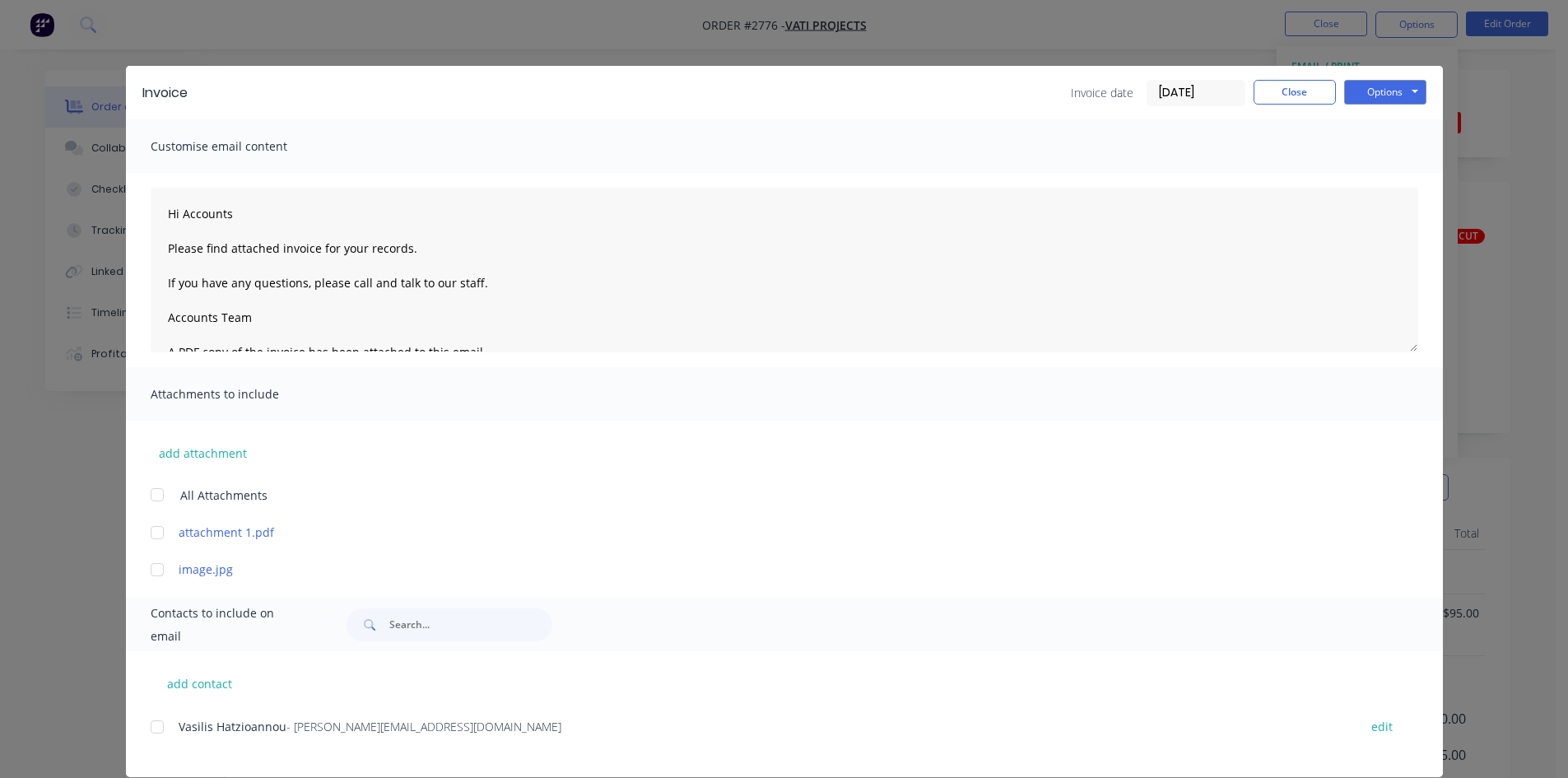
click at [151, 727] on div at bounding box center [156, 726] width 33 height 33
click at [783, 97] on button "Options" at bounding box center [1386, 92] width 82 height 25
click at [783, 151] on button "Print" at bounding box center [1397, 148] width 105 height 27
click at [783, 90] on button "Close" at bounding box center [1295, 92] width 82 height 25
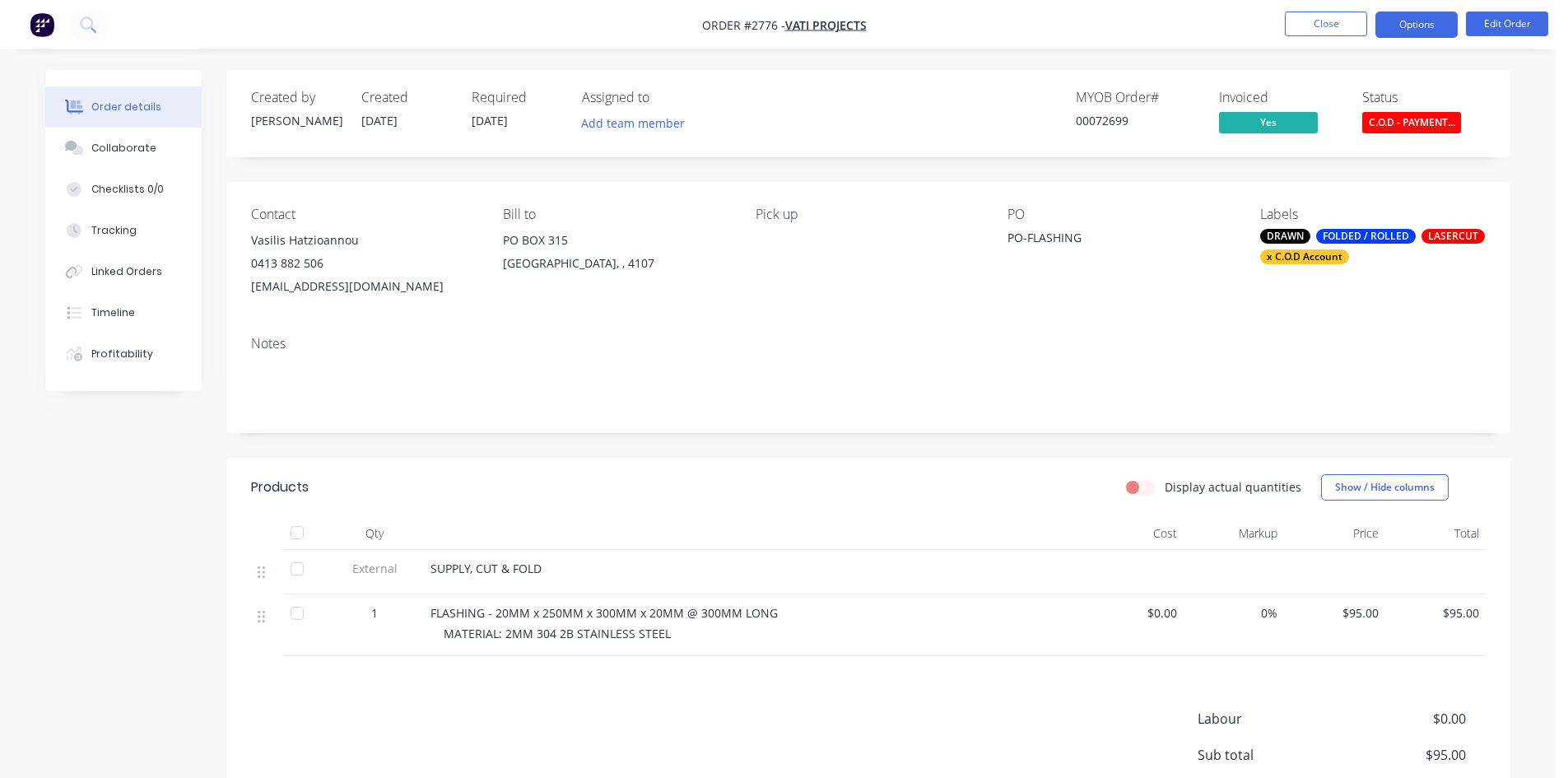
click at [783, 24] on button "Options" at bounding box center [1417, 24] width 82 height 26
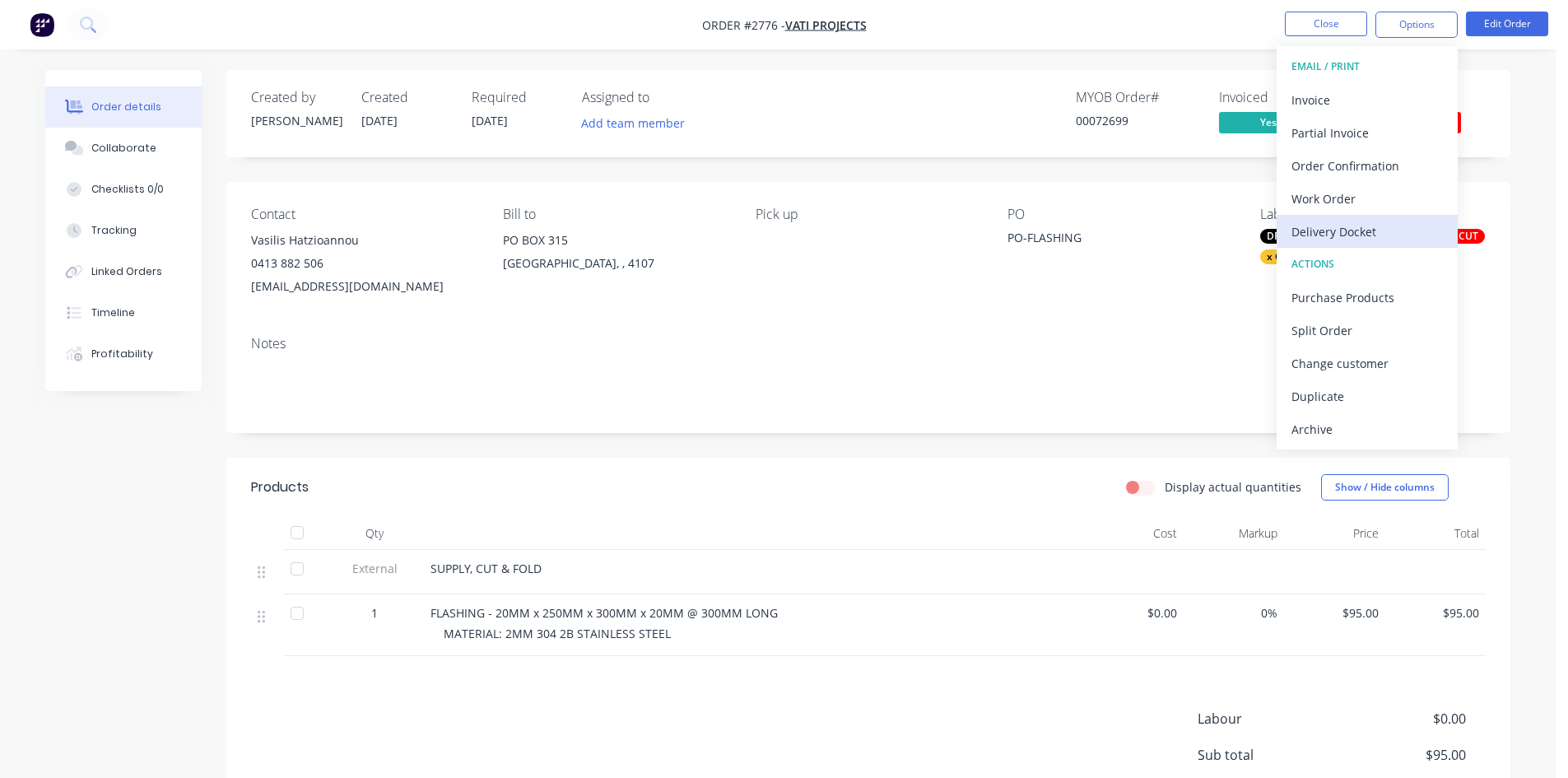
click at [783, 231] on div "Delivery Docket" at bounding box center [1367, 232] width 151 height 24
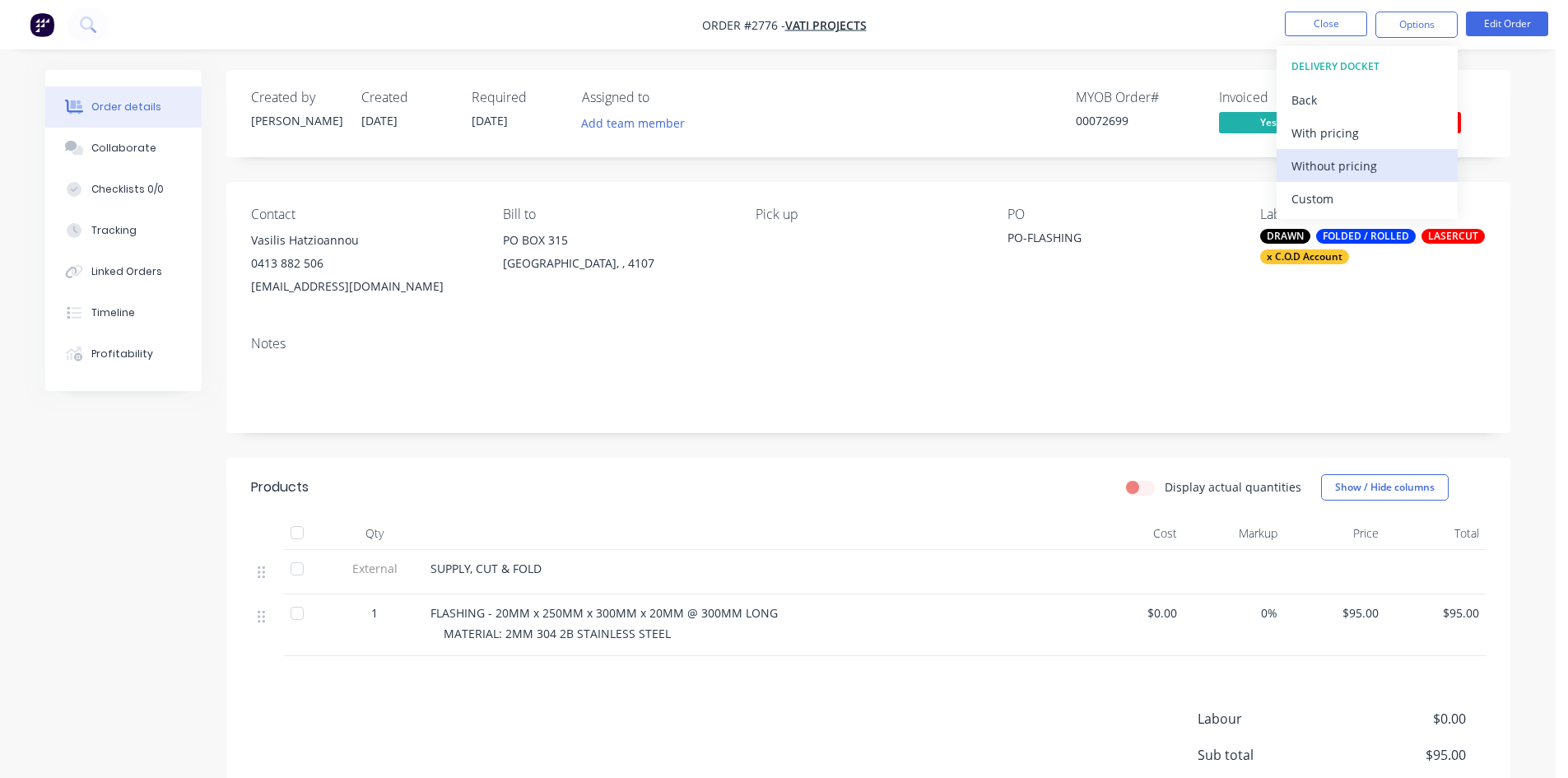
click at [783, 160] on div "Without pricing" at bounding box center [1367, 166] width 151 height 24
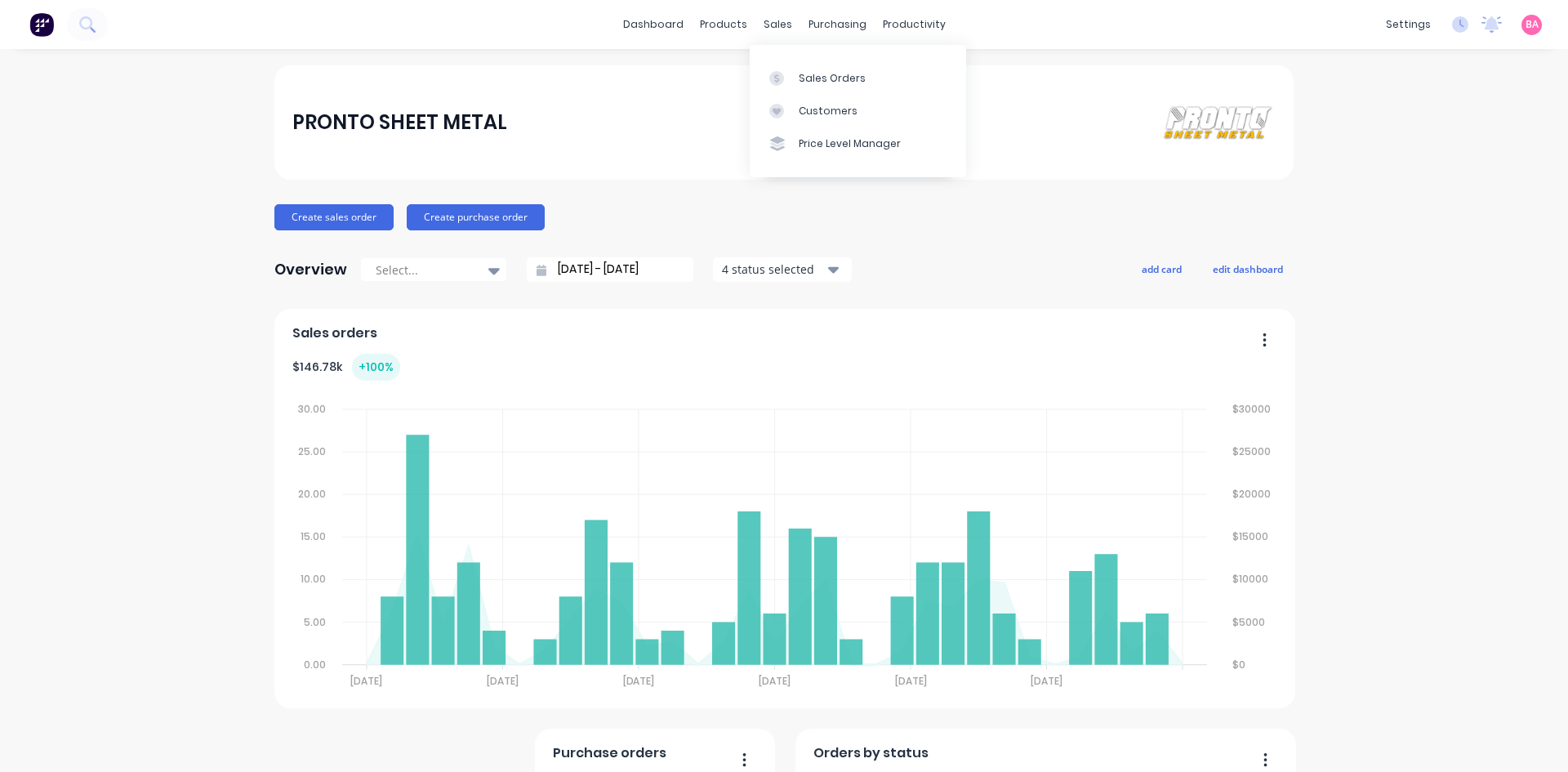
click at [818, 71] on div "Sales Orders" at bounding box center [832, 79] width 67 height 15
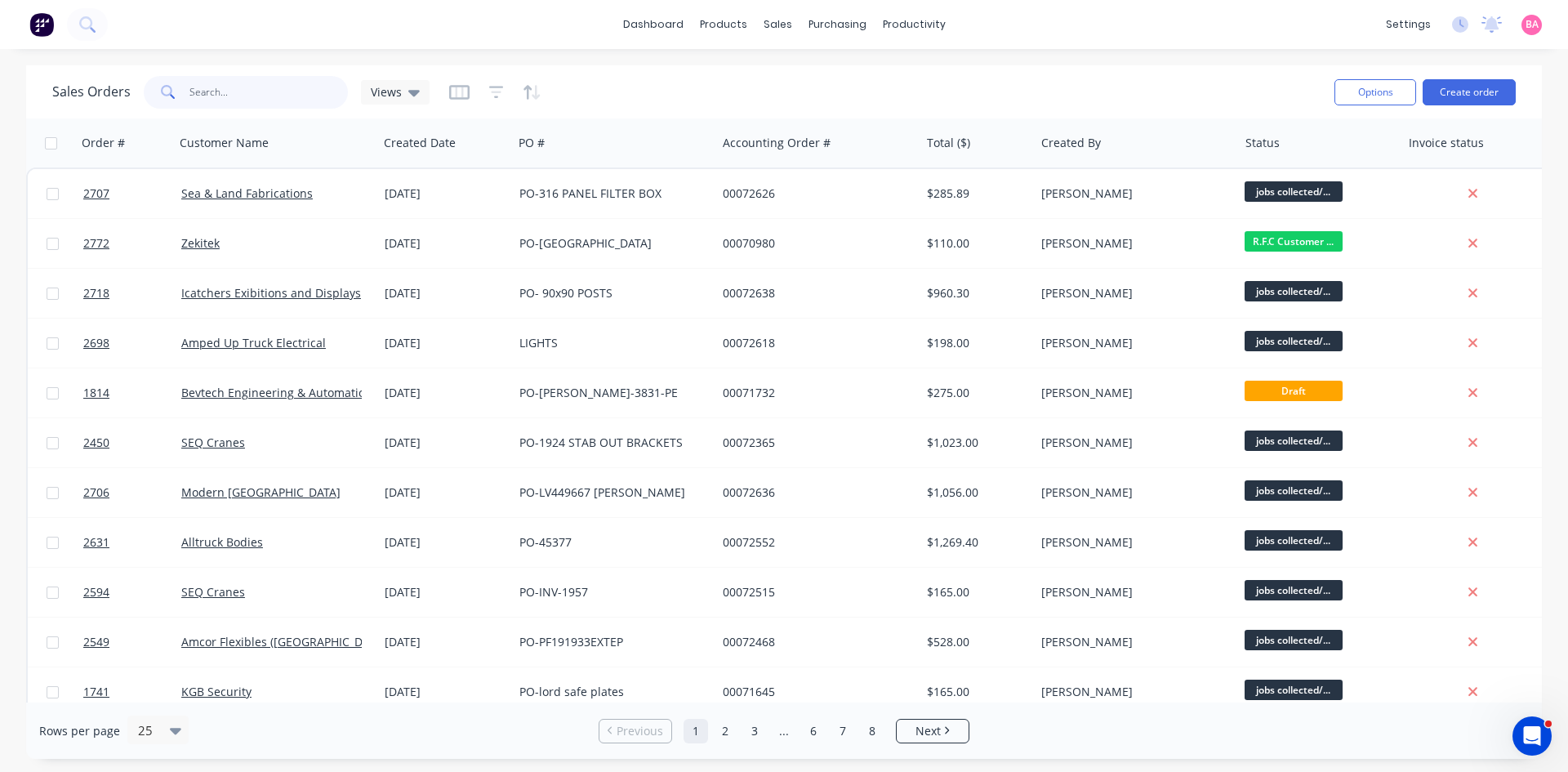
click at [247, 91] on input "text" at bounding box center [269, 92] width 159 height 32
type input "2782"
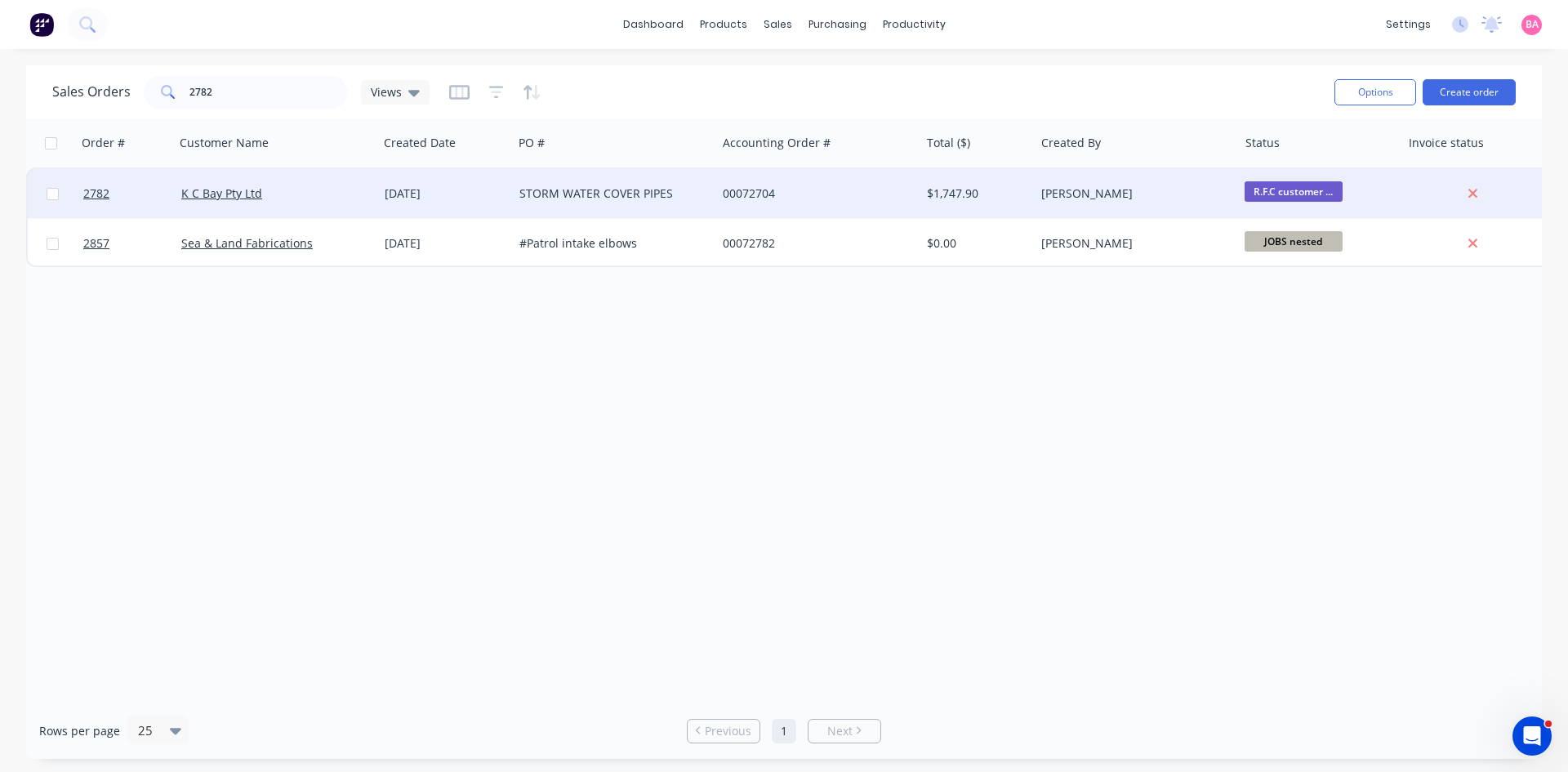
click at [1302, 191] on span "R.F.C customer ..." at bounding box center [1294, 191] width 98 height 21
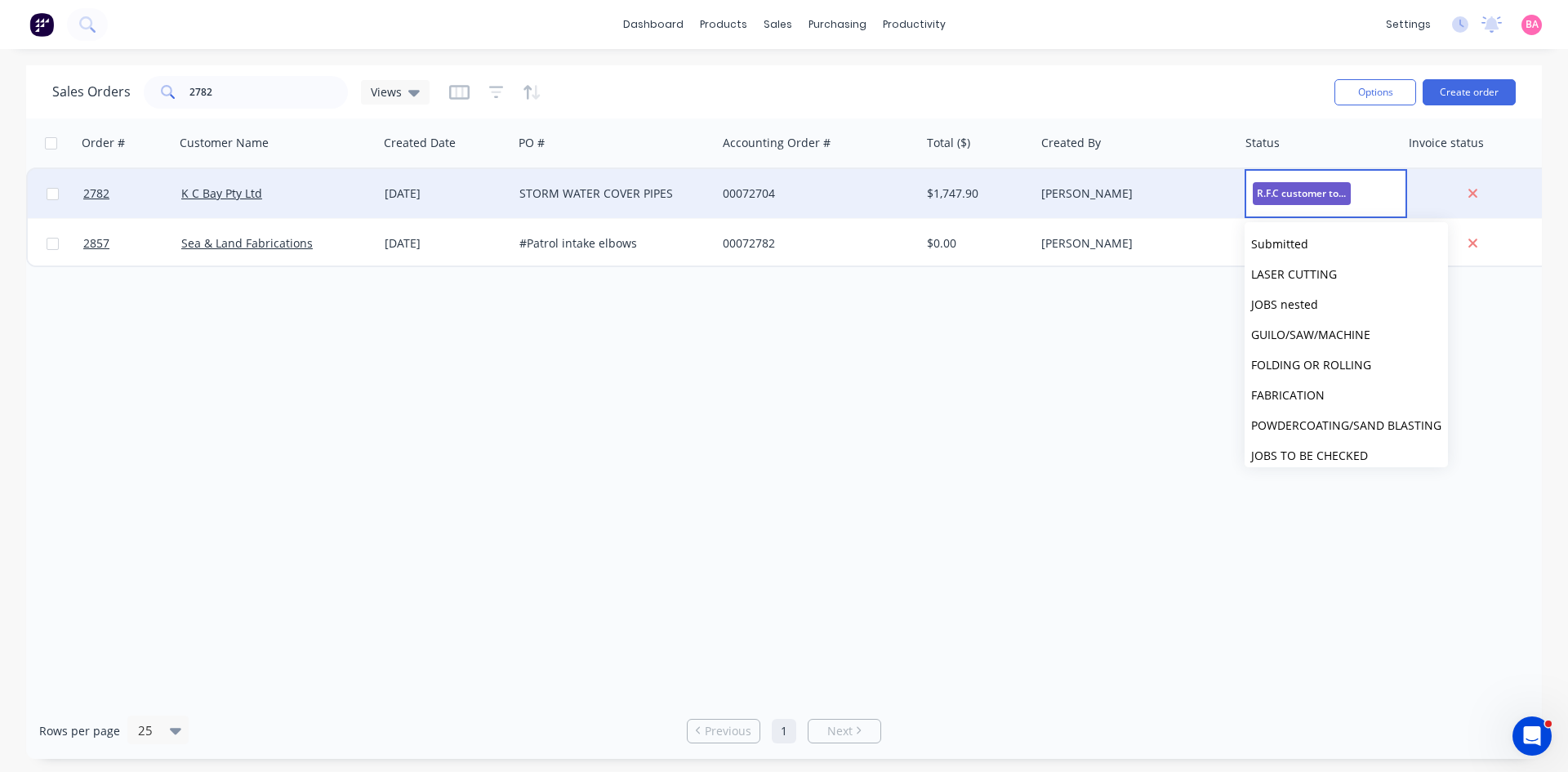
click at [1300, 185] on span "R.F.C customer to be called" at bounding box center [1302, 193] width 98 height 22
click at [209, 189] on link "K C Bay Pty Ltd" at bounding box center [221, 193] width 81 height 16
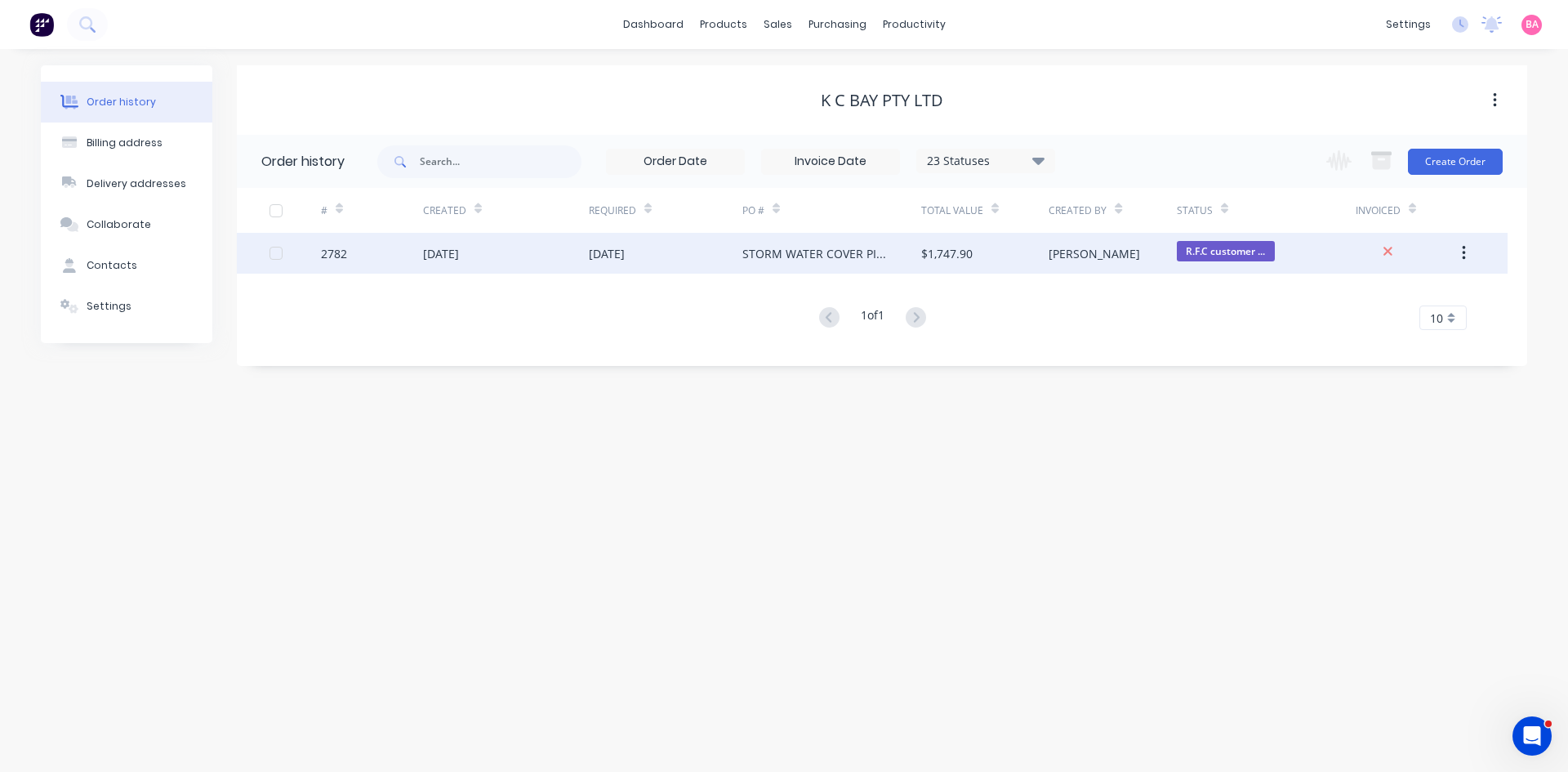
click at [336, 251] on div "2782" at bounding box center [334, 253] width 26 height 17
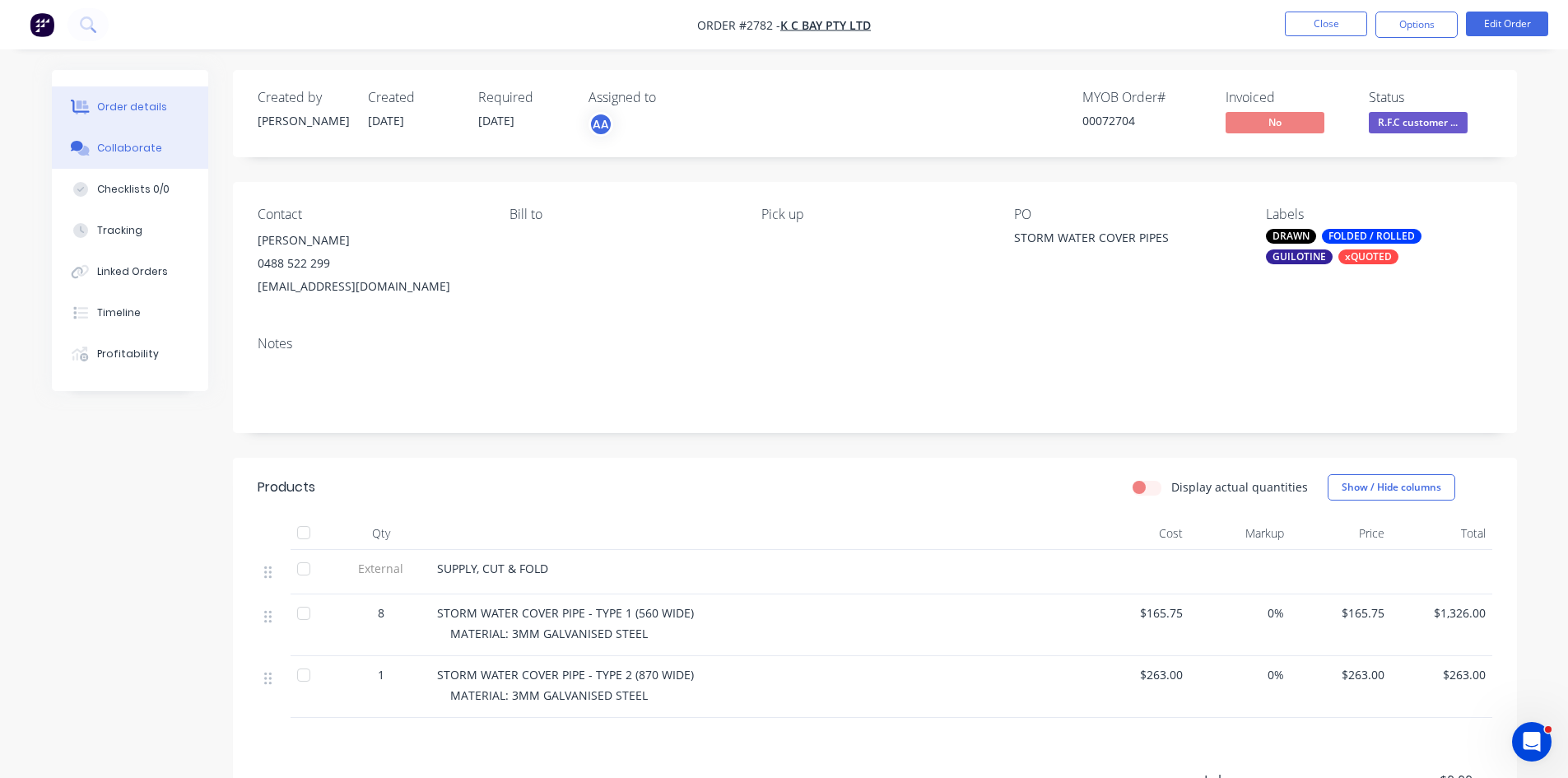
click at [119, 151] on div "Collaborate" at bounding box center [130, 148] width 65 height 15
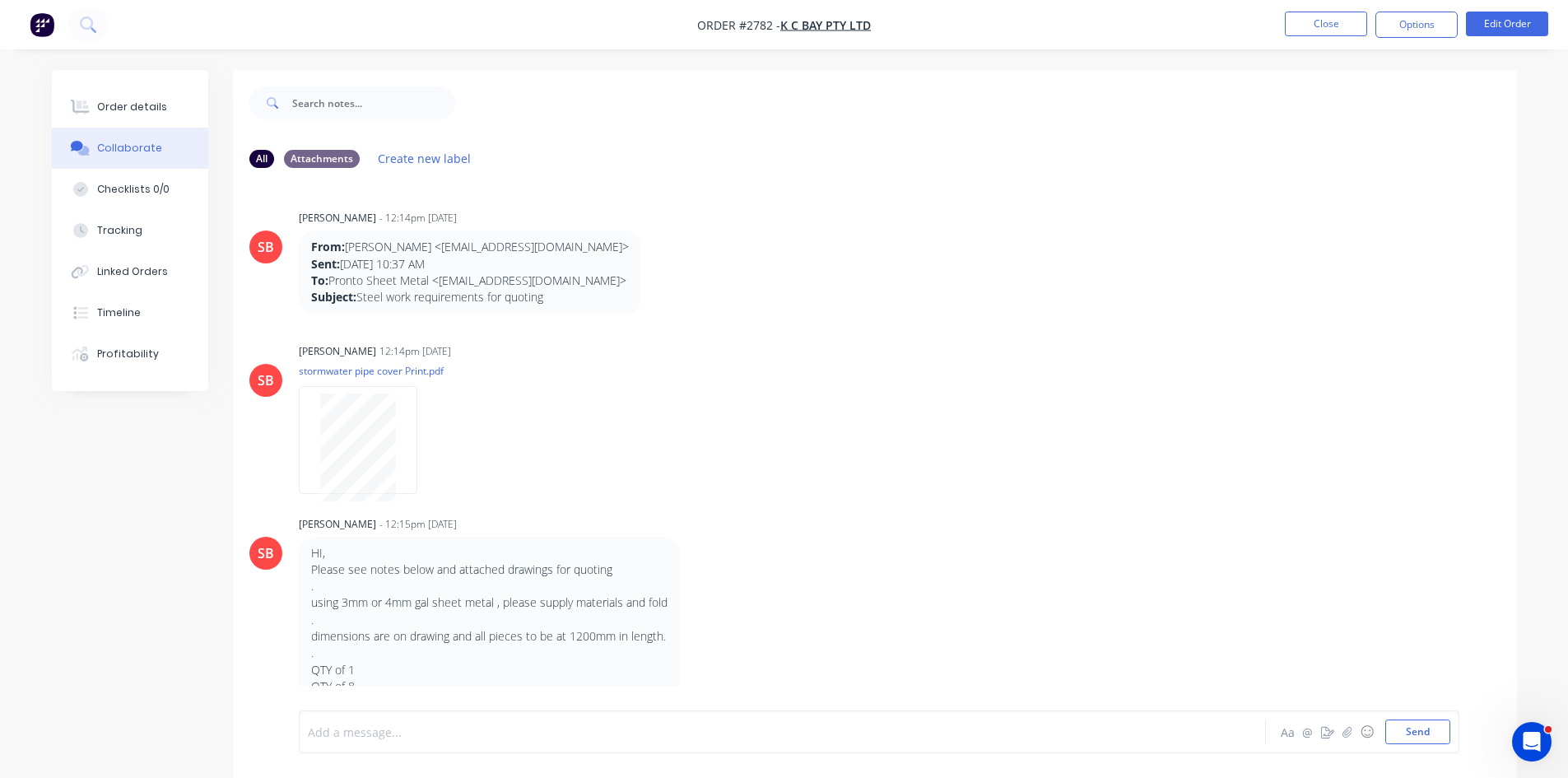
click at [447, 738] on div at bounding box center [736, 732] width 856 height 18
click at [1427, 733] on button "Send" at bounding box center [1418, 732] width 65 height 25
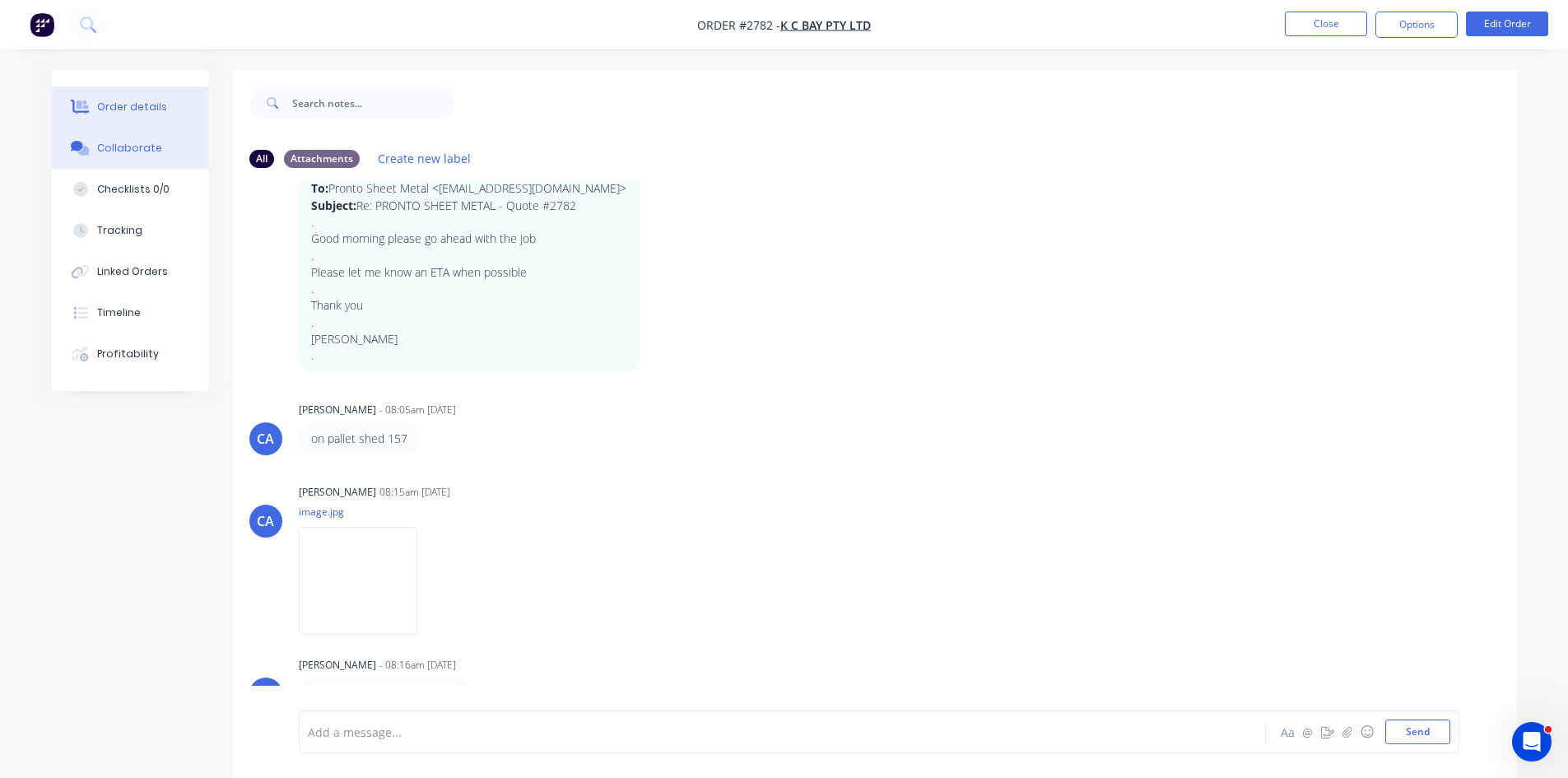
click at [128, 109] on div "Order details" at bounding box center [132, 107] width 70 height 15
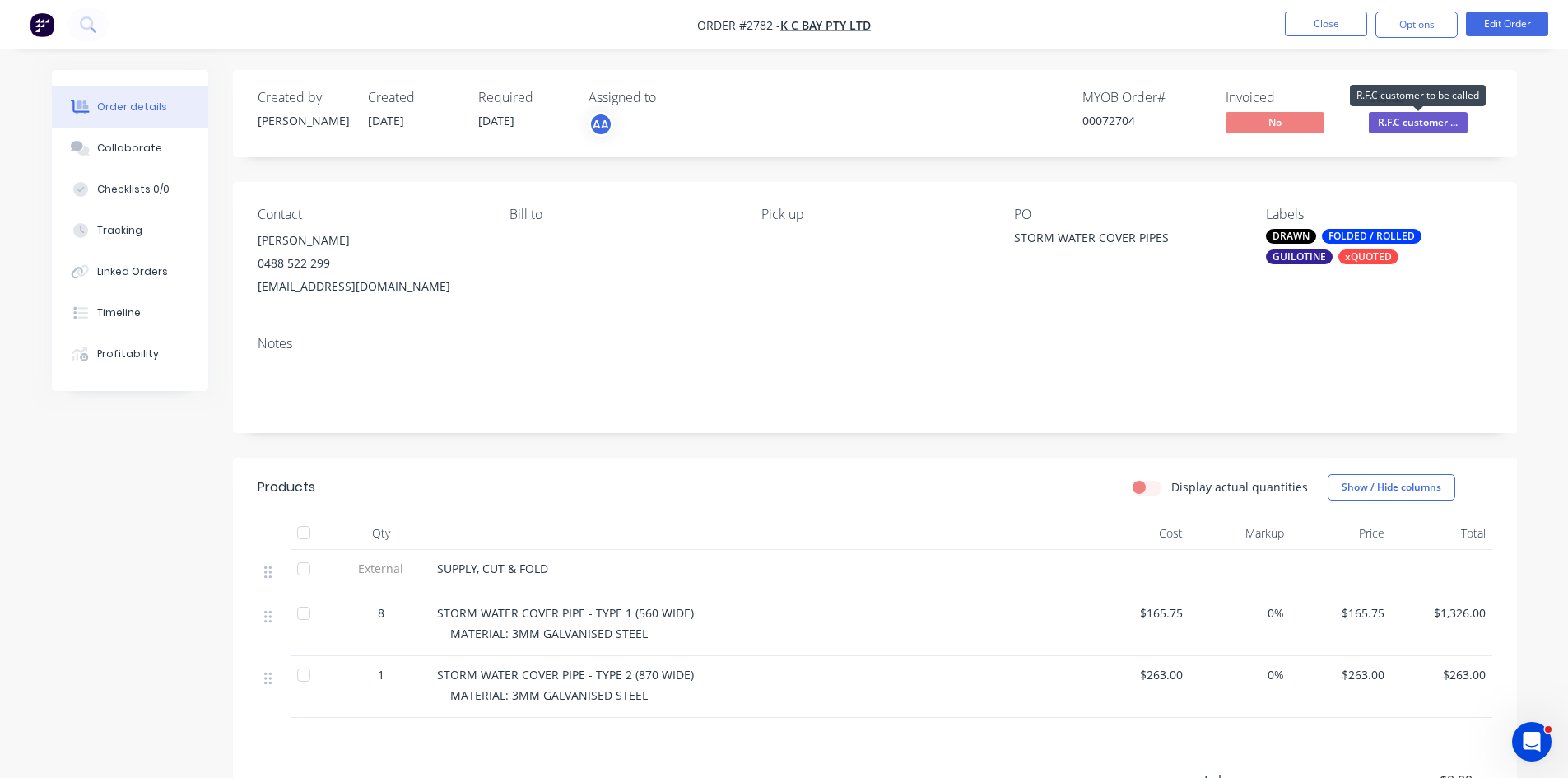
click at [1407, 122] on span "R.F.C customer ..." at bounding box center [1418, 122] width 99 height 21
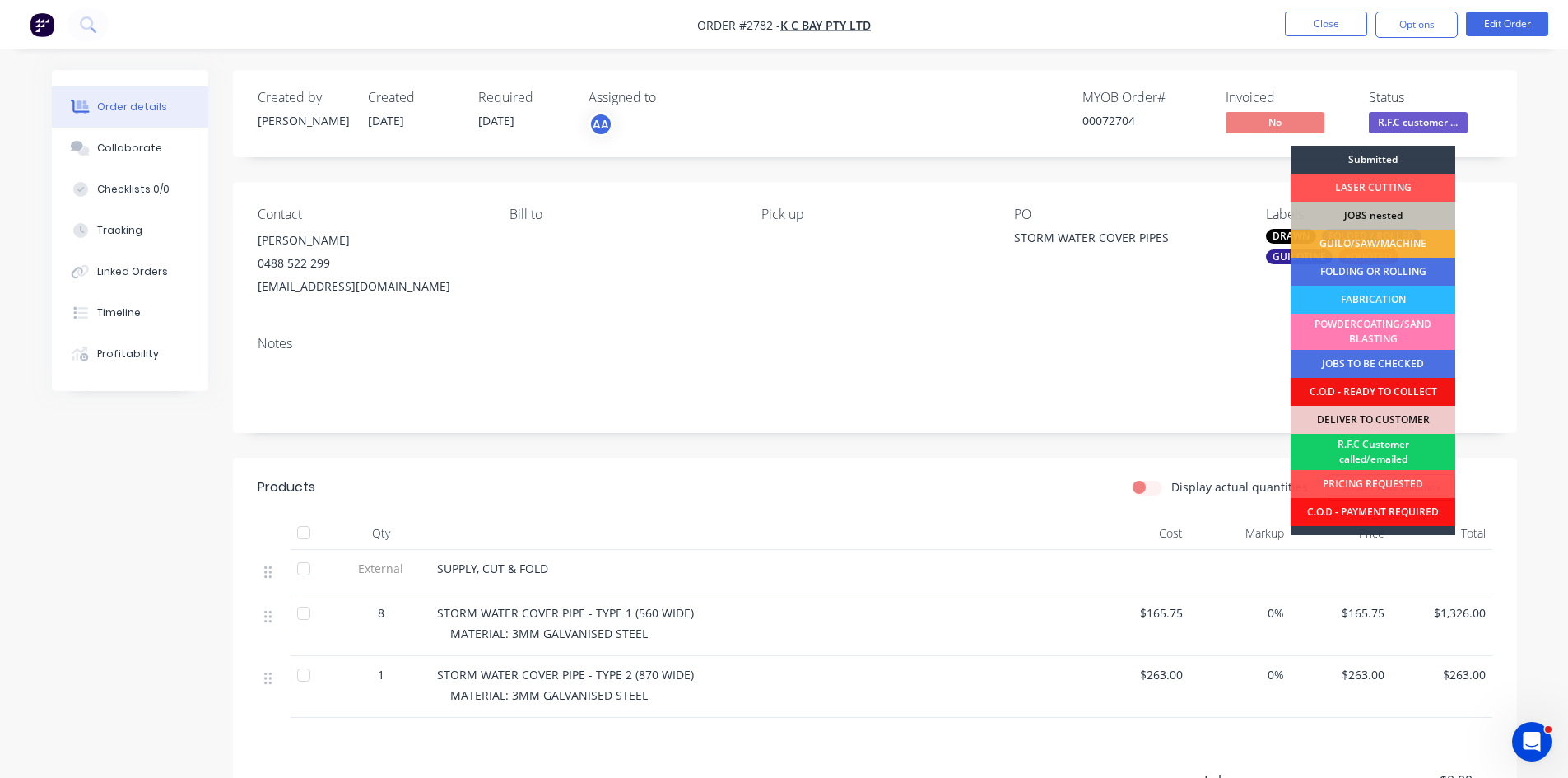
click at [1392, 449] on div "R.F.C Customer called/emailed" at bounding box center [1373, 452] width 165 height 36
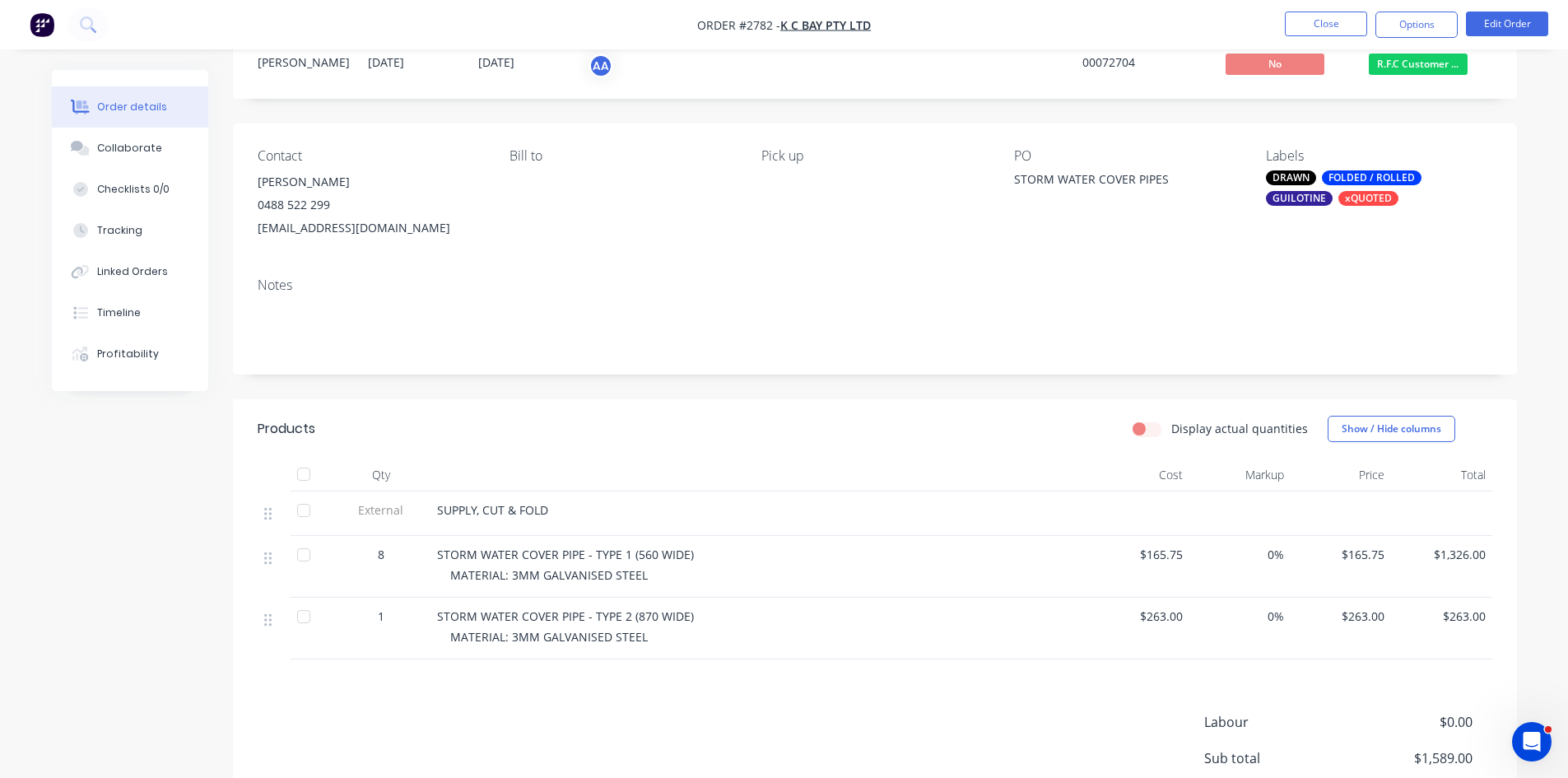
scroll to position [82, 0]
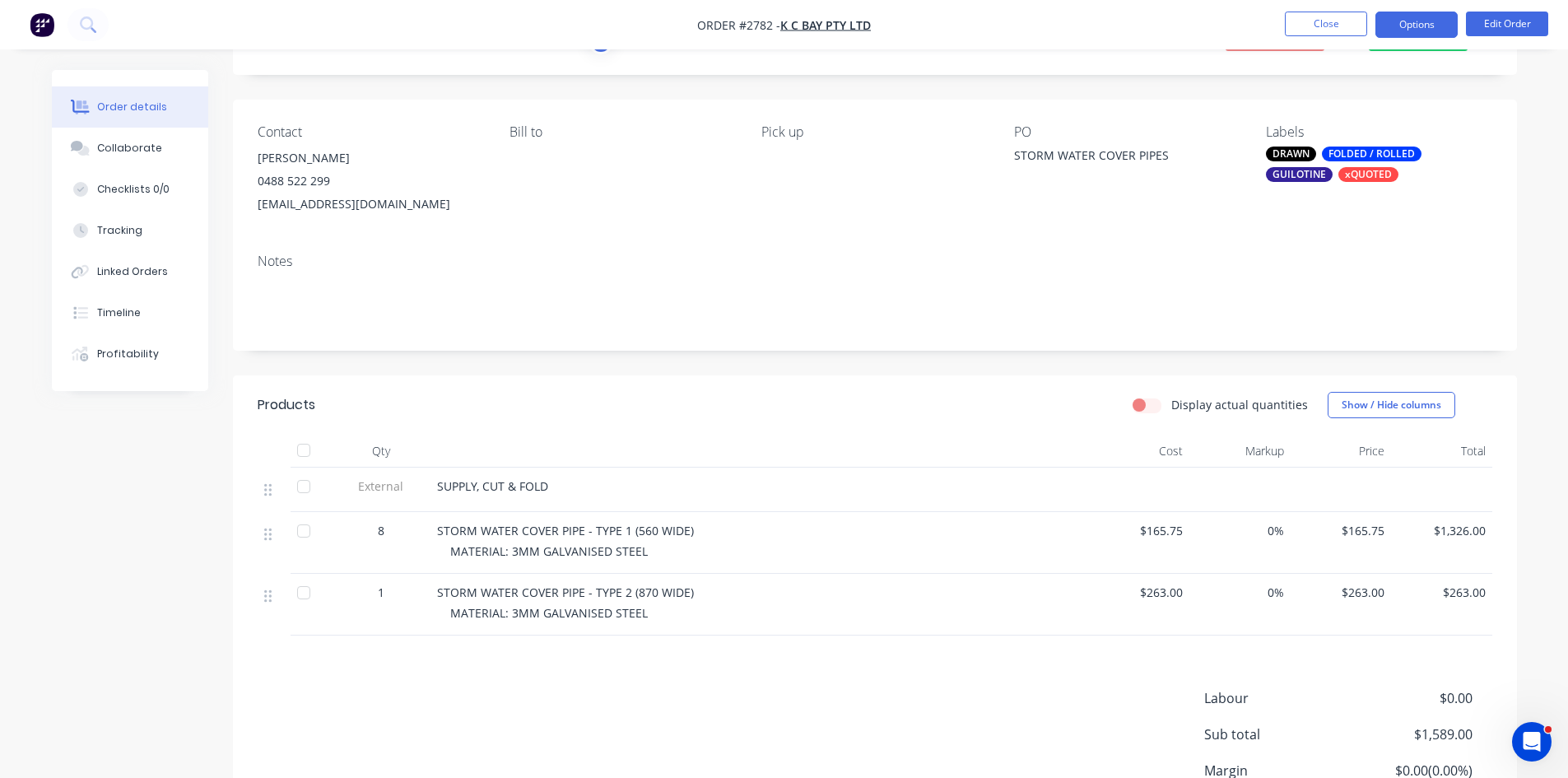
click at [1406, 26] on button "Options" at bounding box center [1417, 24] width 82 height 26
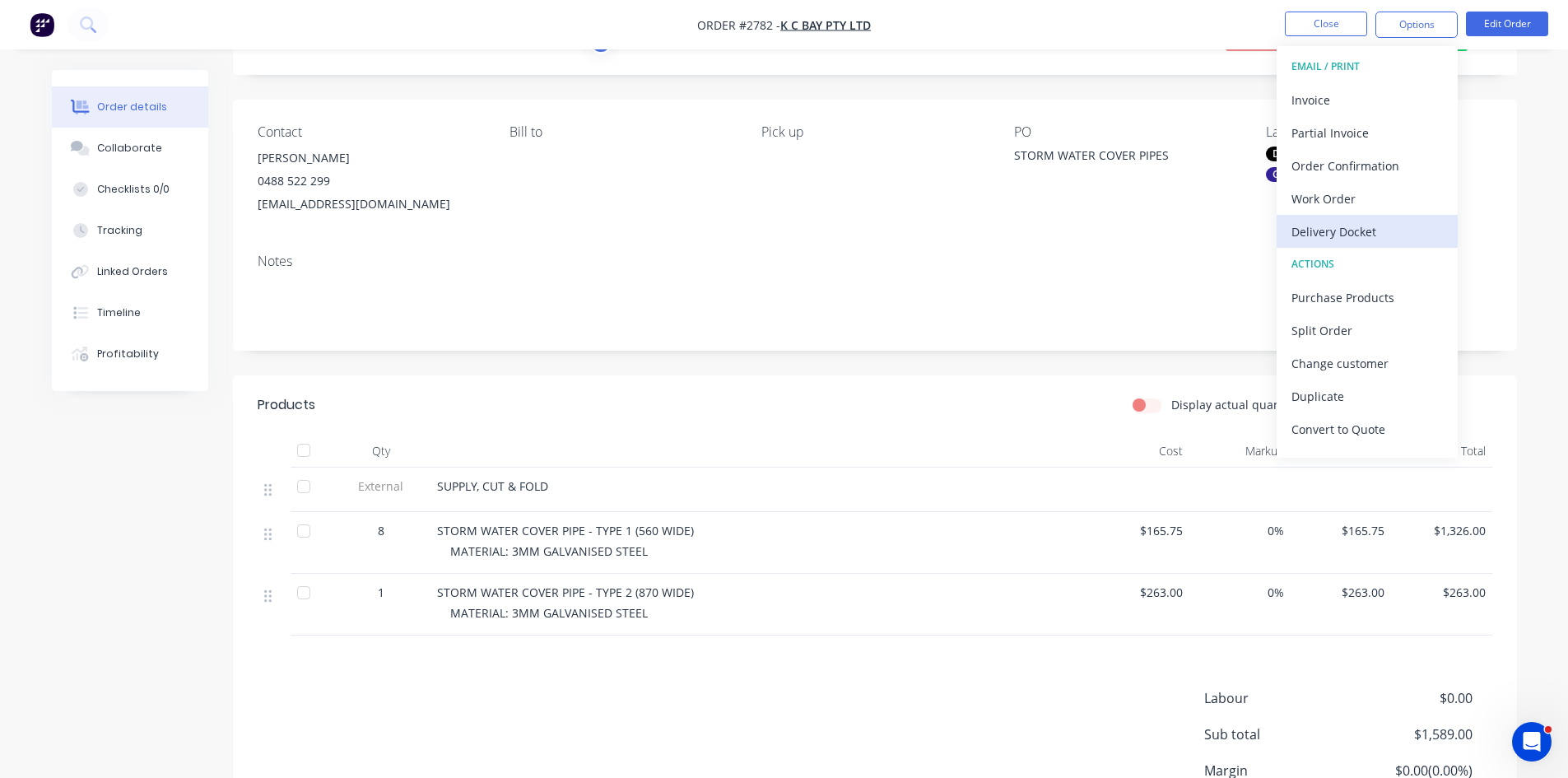
click at [1359, 229] on div "Delivery Docket" at bounding box center [1367, 232] width 151 height 24
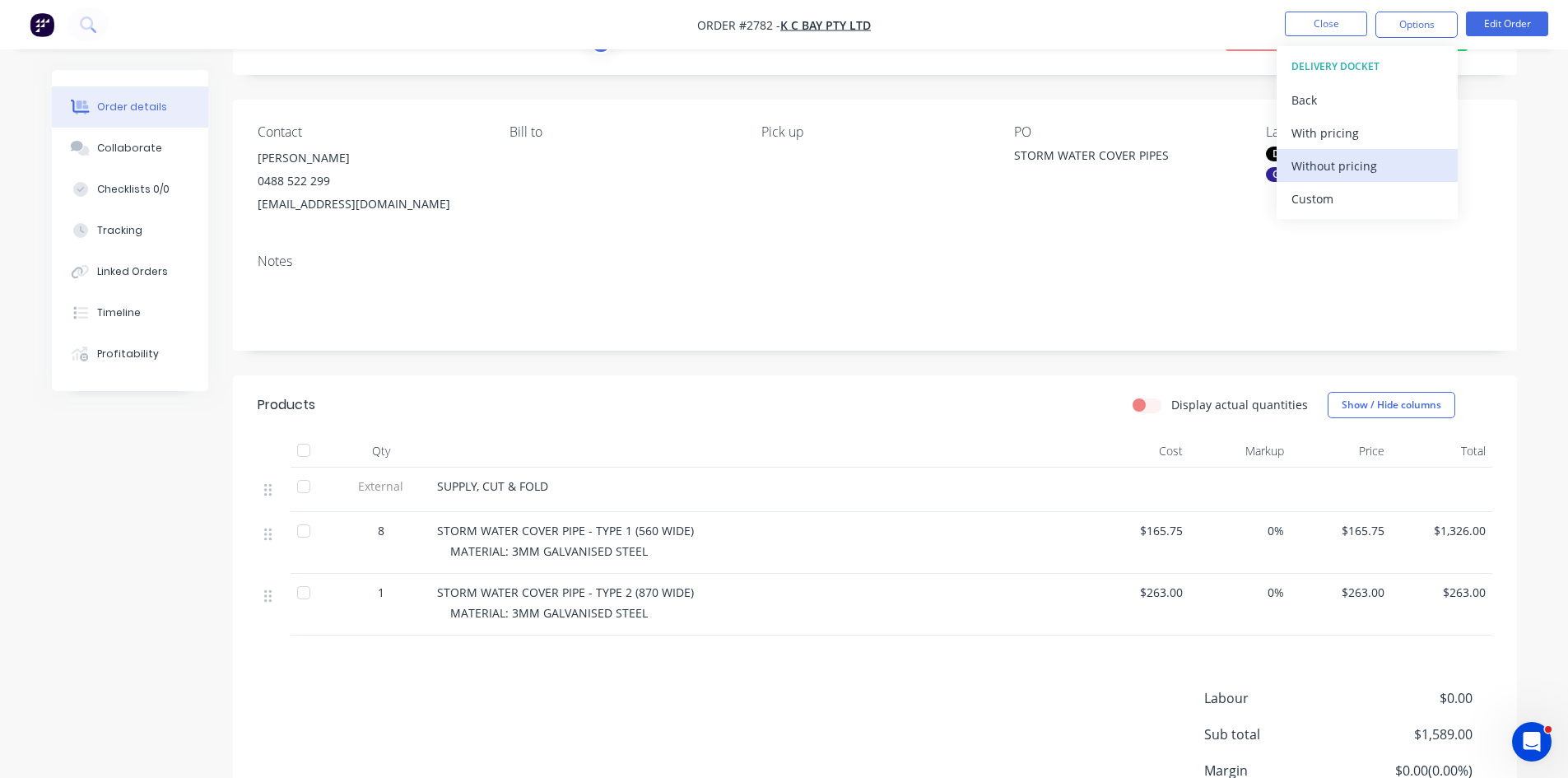
click at [1345, 168] on div "Without pricing" at bounding box center [1367, 166] width 151 height 24
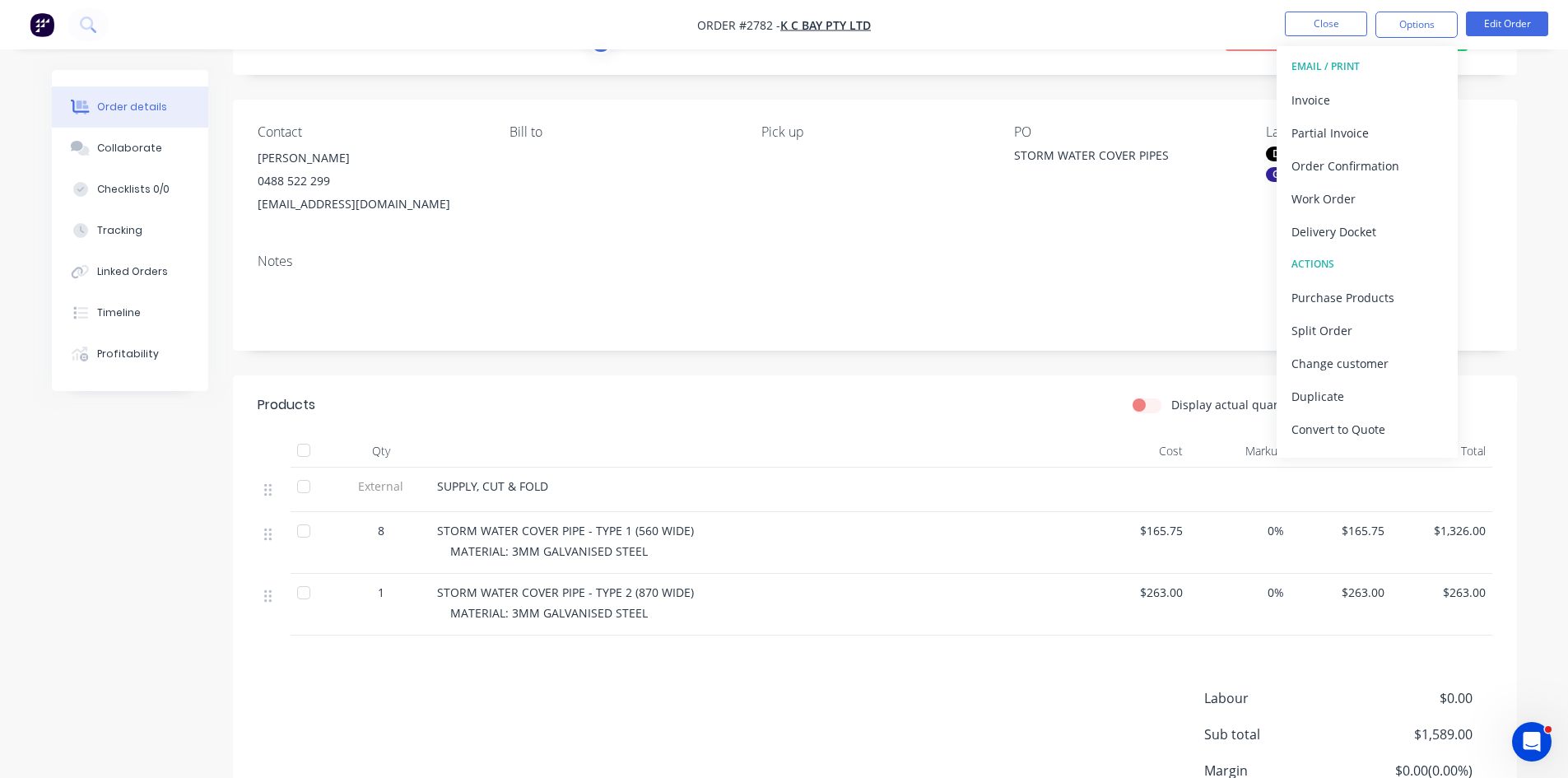
click at [1225, 104] on div "Contact KASEY 0488 522 299 kcbay@live.com.au Bill to Pick up PO STORM WATER COV…" at bounding box center [874, 170] width 1284 height 141
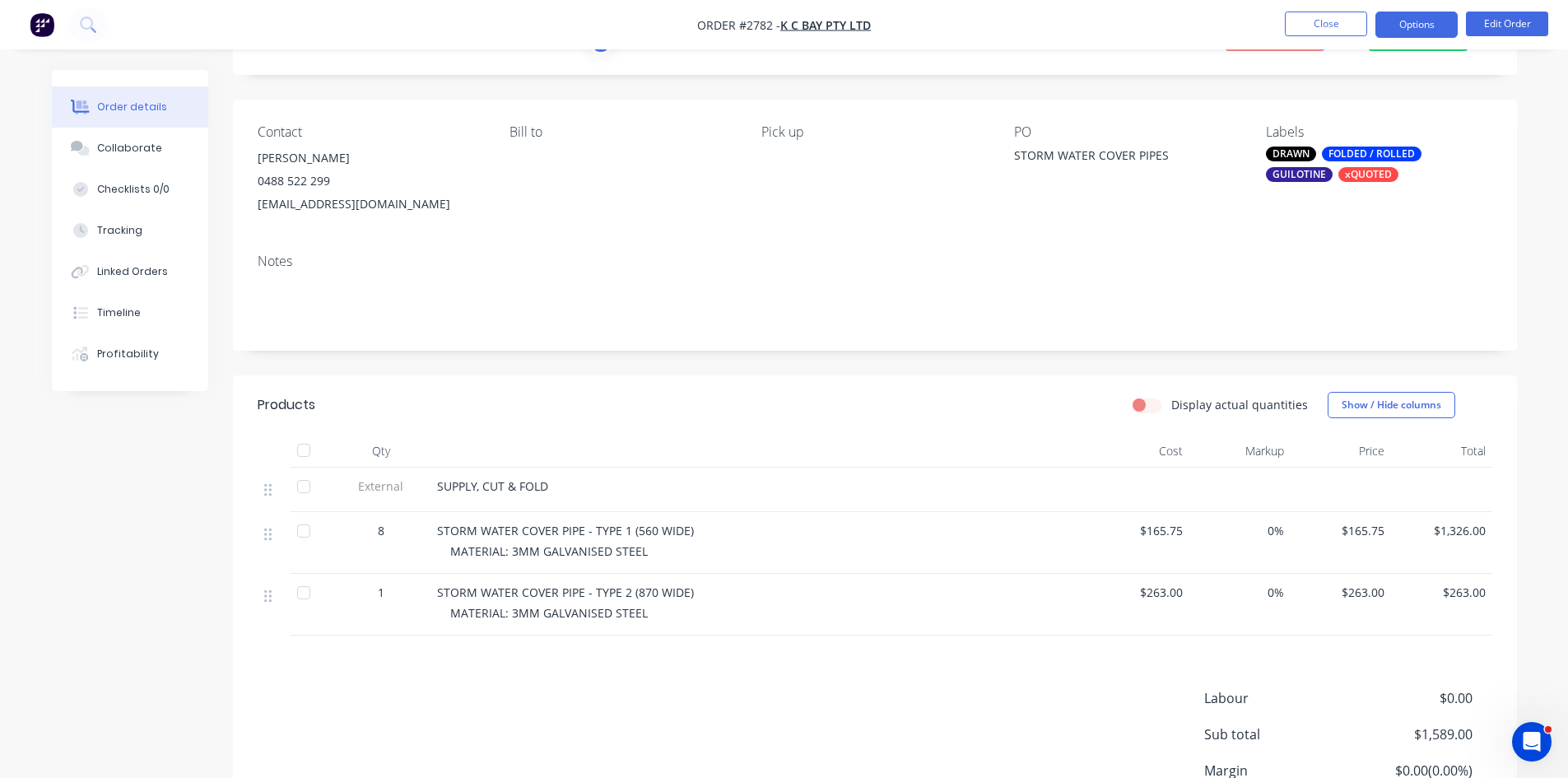
click at [1432, 21] on button "Options" at bounding box center [1417, 24] width 82 height 26
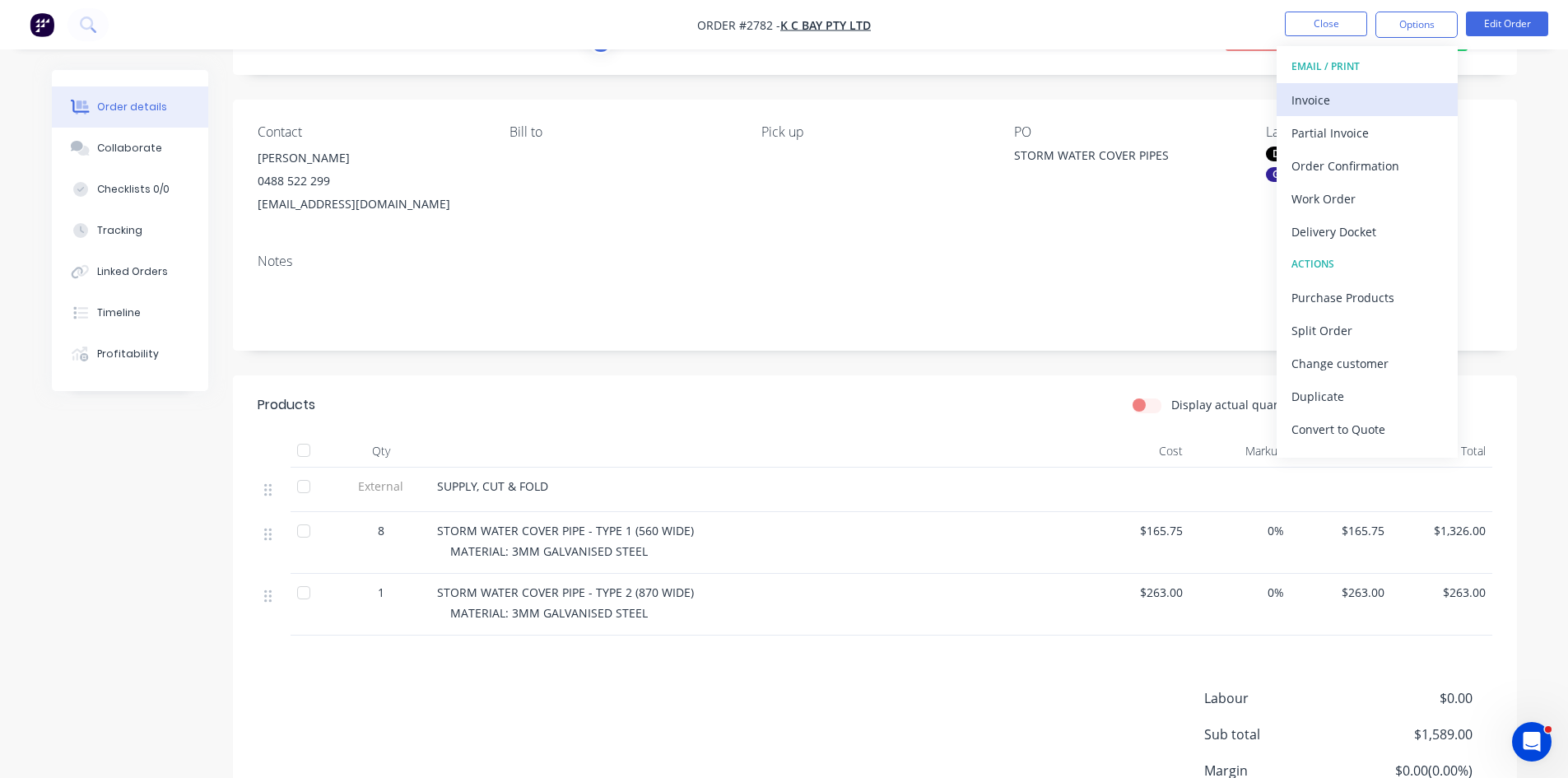
click at [1340, 102] on div "Invoice" at bounding box center [1367, 100] width 151 height 24
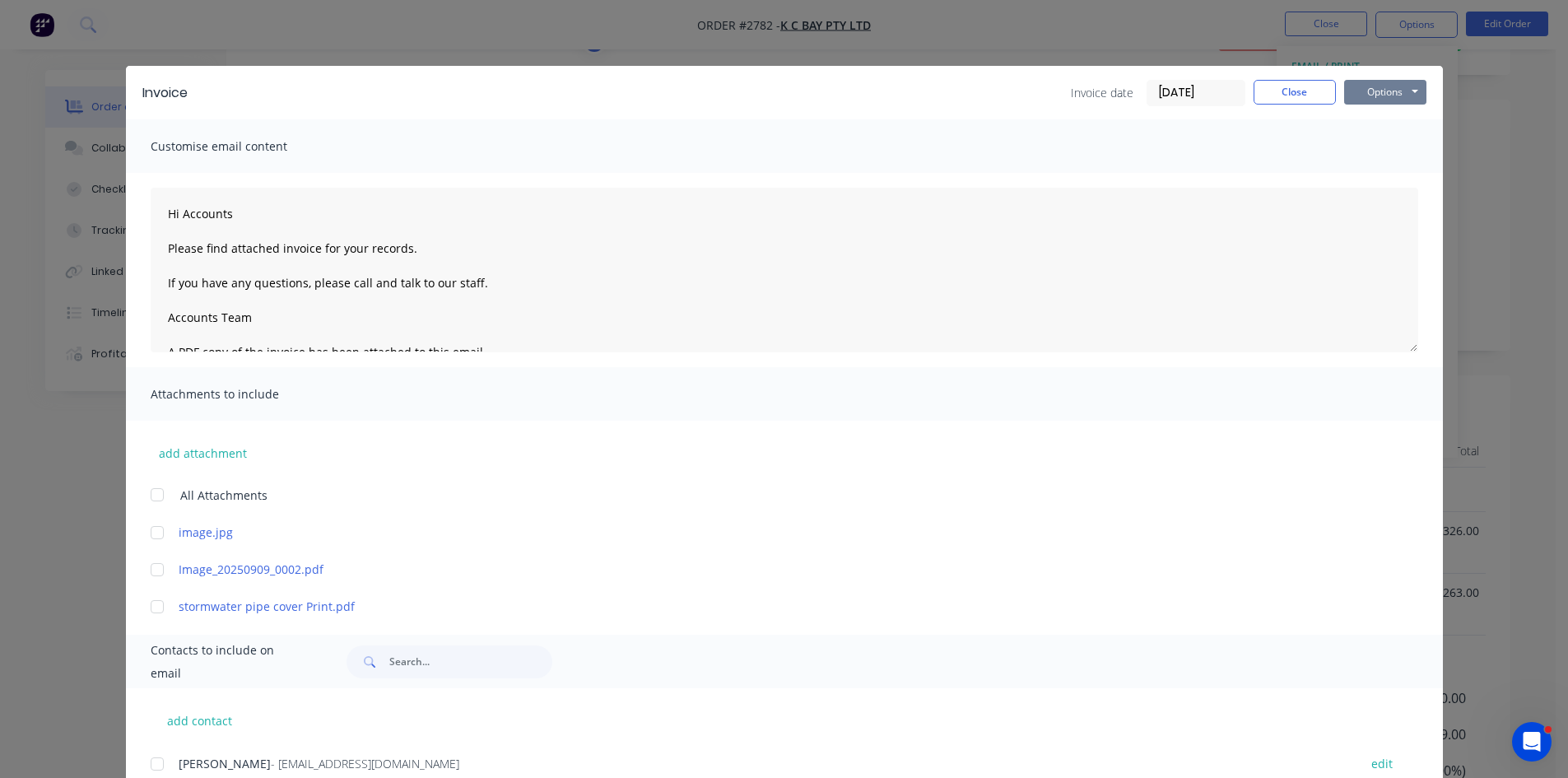
click at [1371, 79] on button "Options" at bounding box center [1386, 92] width 82 height 25
click at [1383, 150] on button "Print" at bounding box center [1397, 148] width 105 height 27
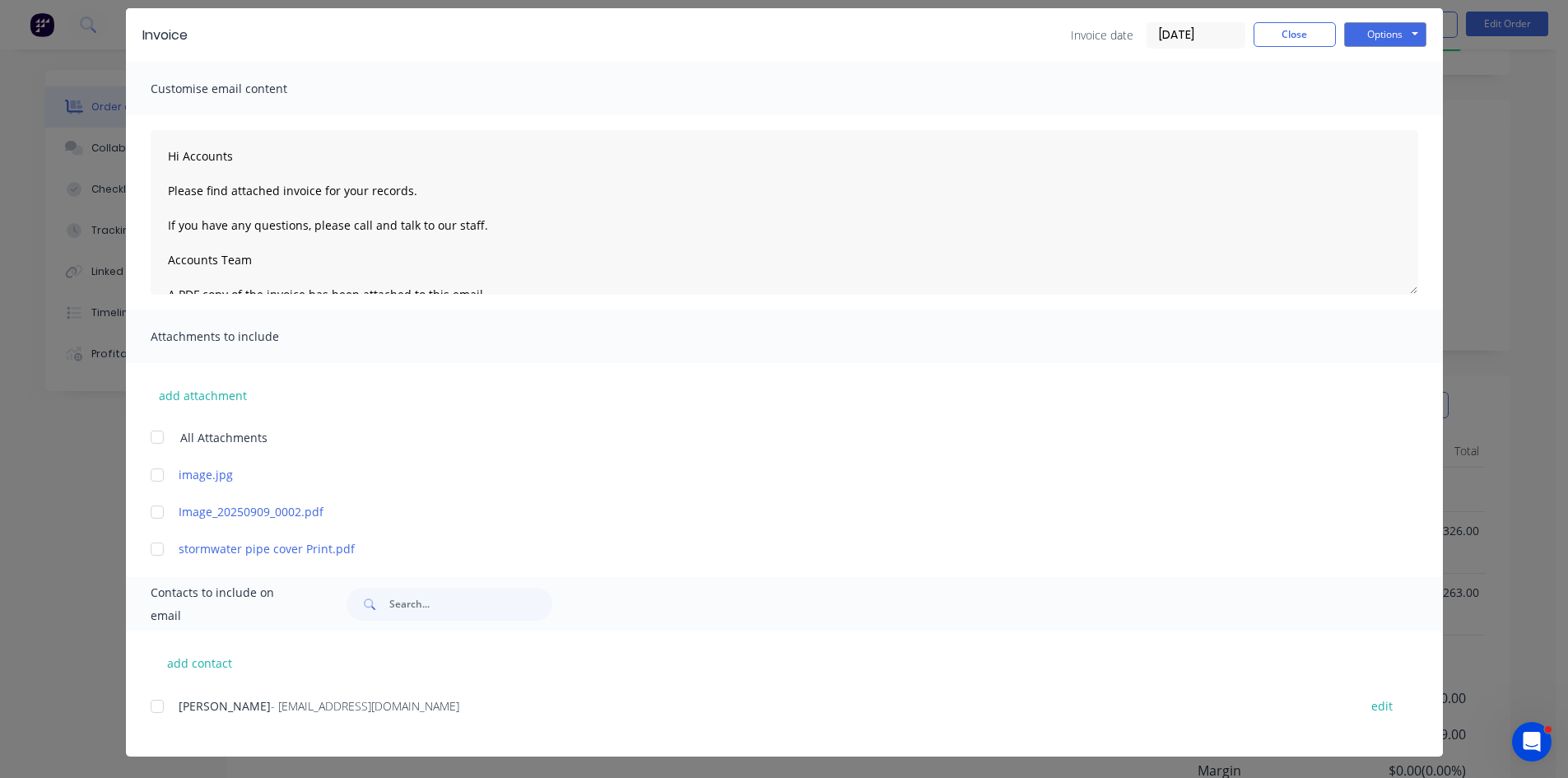
scroll to position [59, 0]
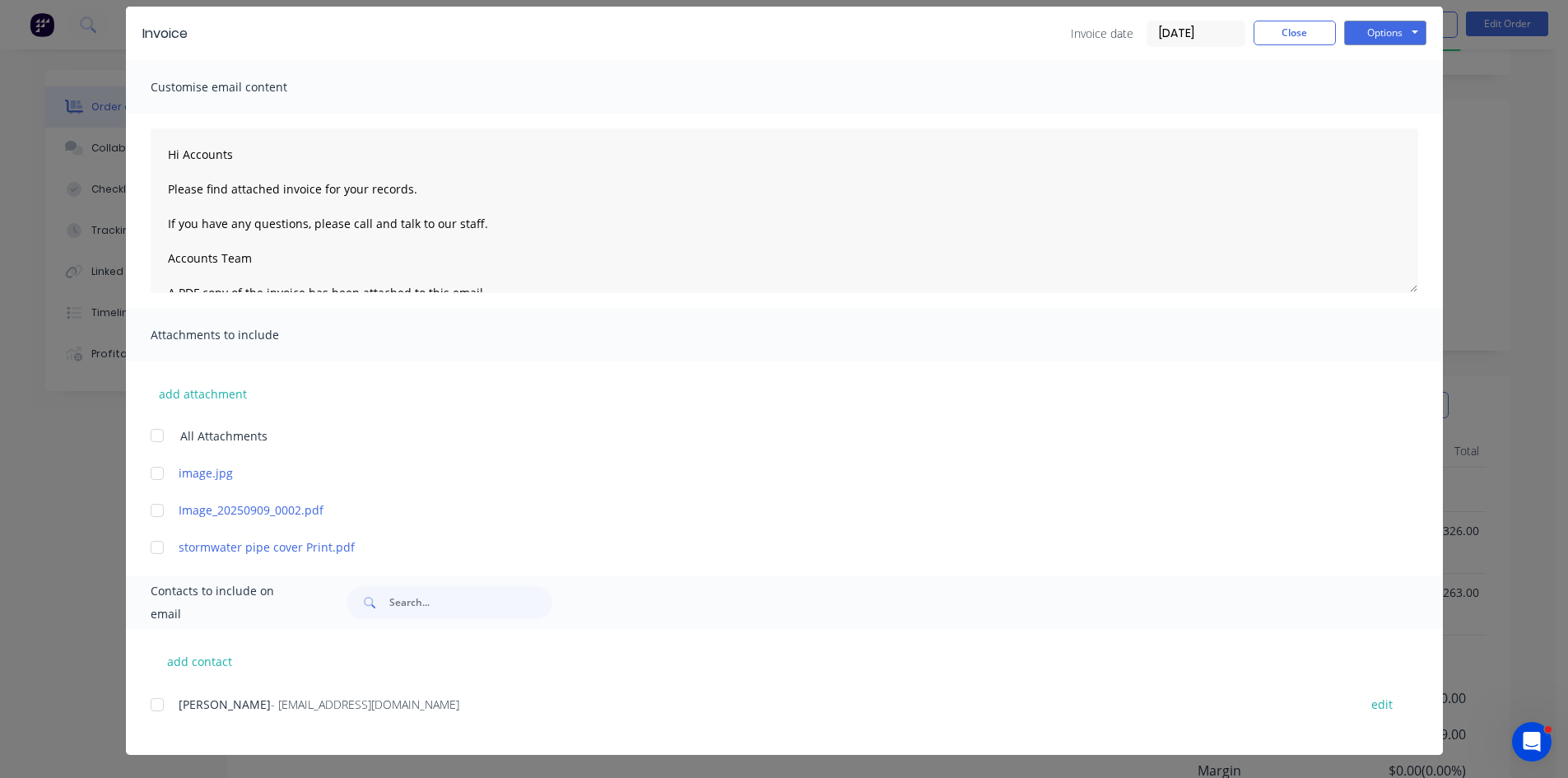
click at [151, 706] on div at bounding box center [156, 704] width 33 height 33
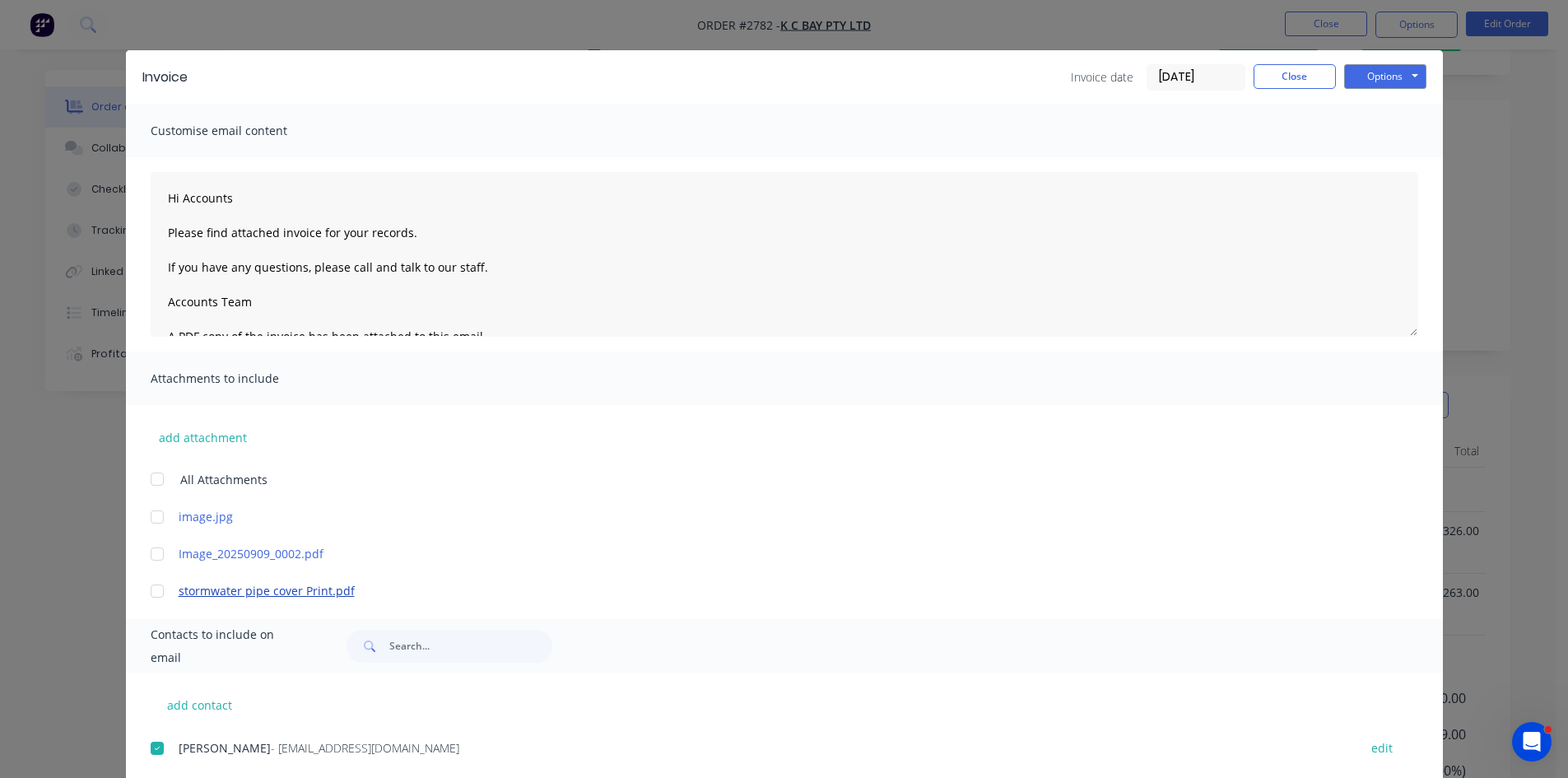
scroll to position [0, 0]
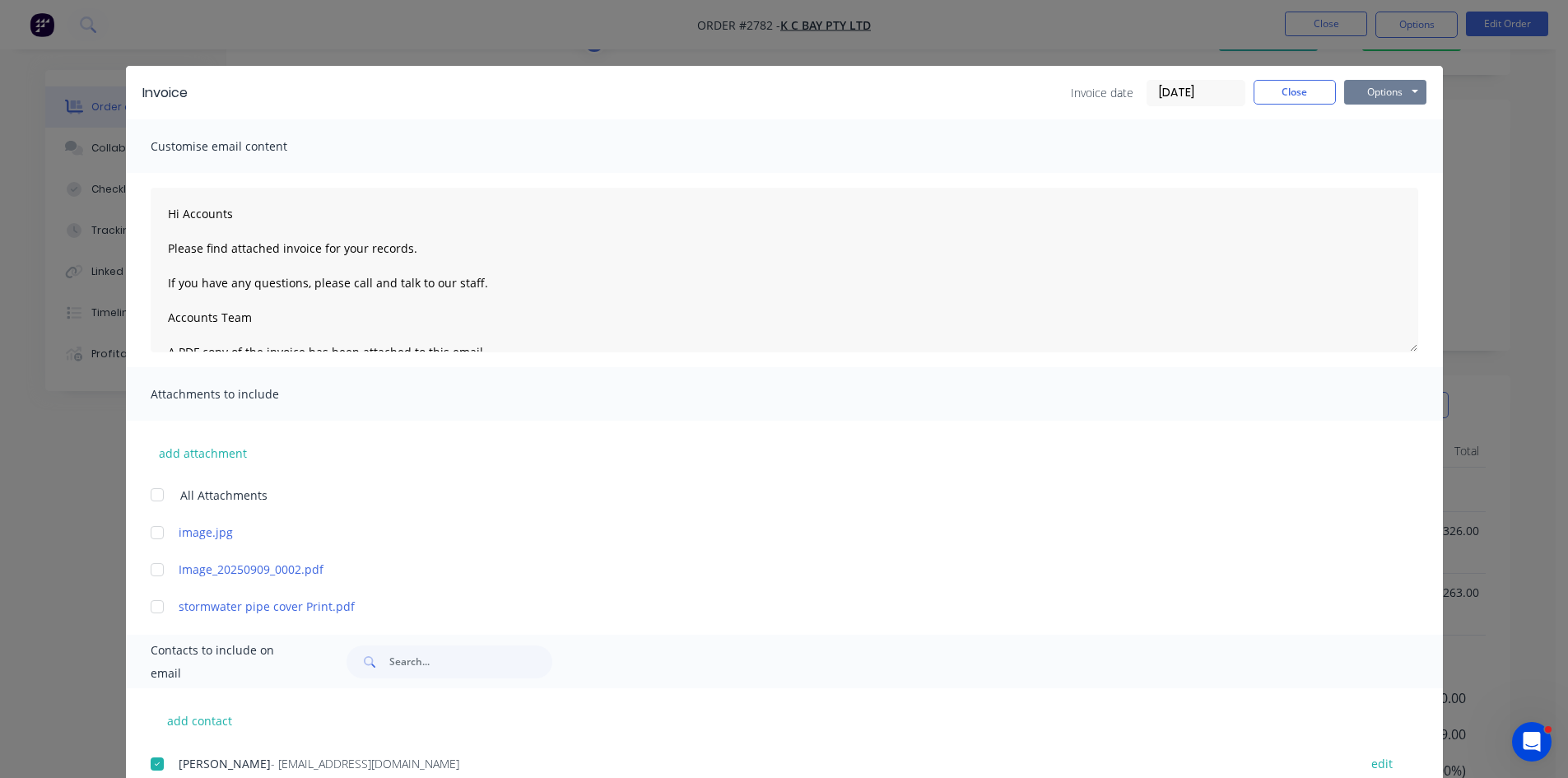
click at [1393, 94] on button "Options" at bounding box center [1386, 92] width 82 height 25
click at [1386, 175] on button "Email" at bounding box center [1397, 176] width 105 height 27
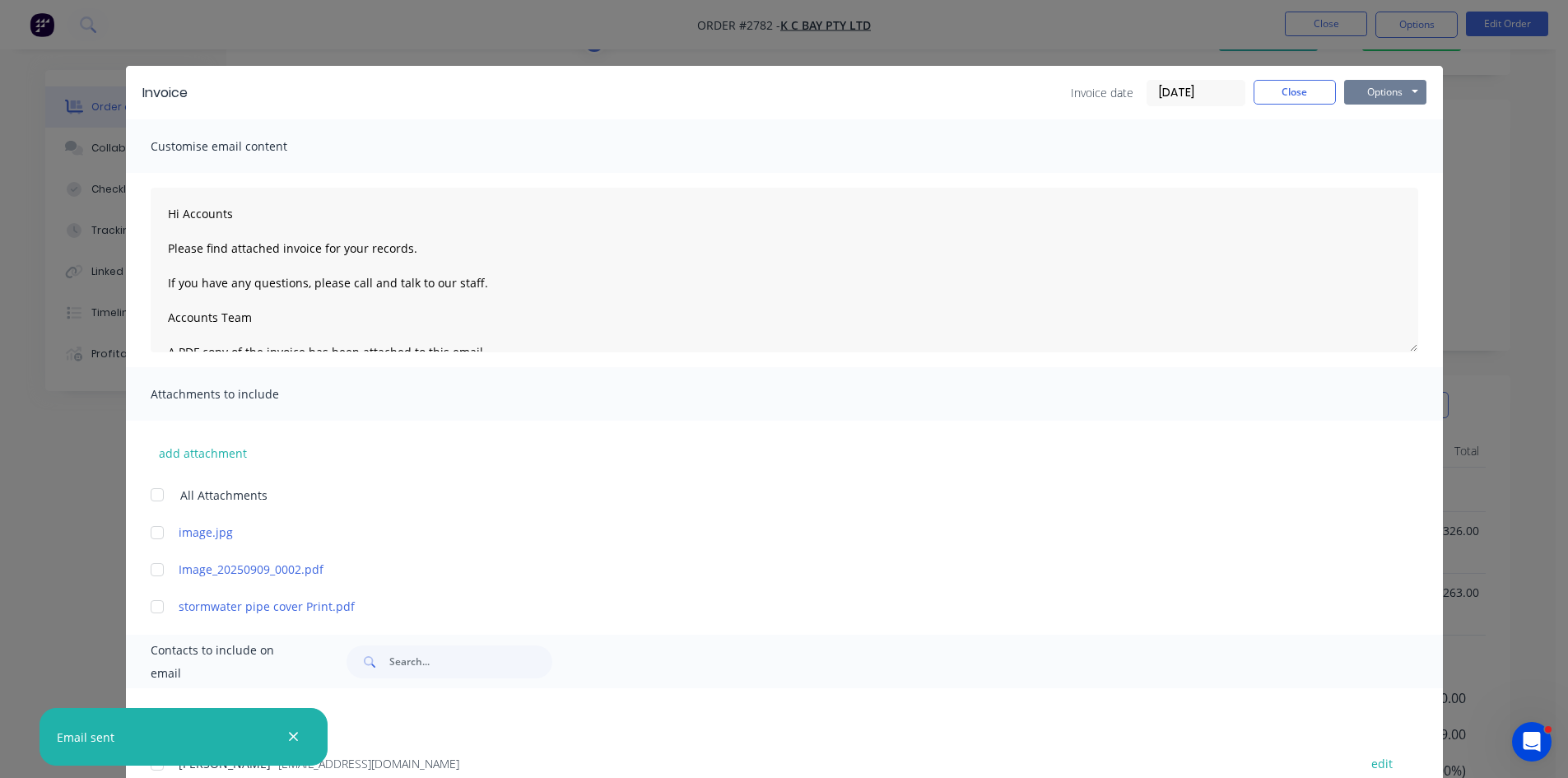
click at [1381, 90] on button "Options" at bounding box center [1386, 92] width 82 height 25
click at [1396, 149] on button "Print" at bounding box center [1397, 148] width 105 height 27
click at [1307, 89] on button "Close" at bounding box center [1295, 92] width 82 height 25
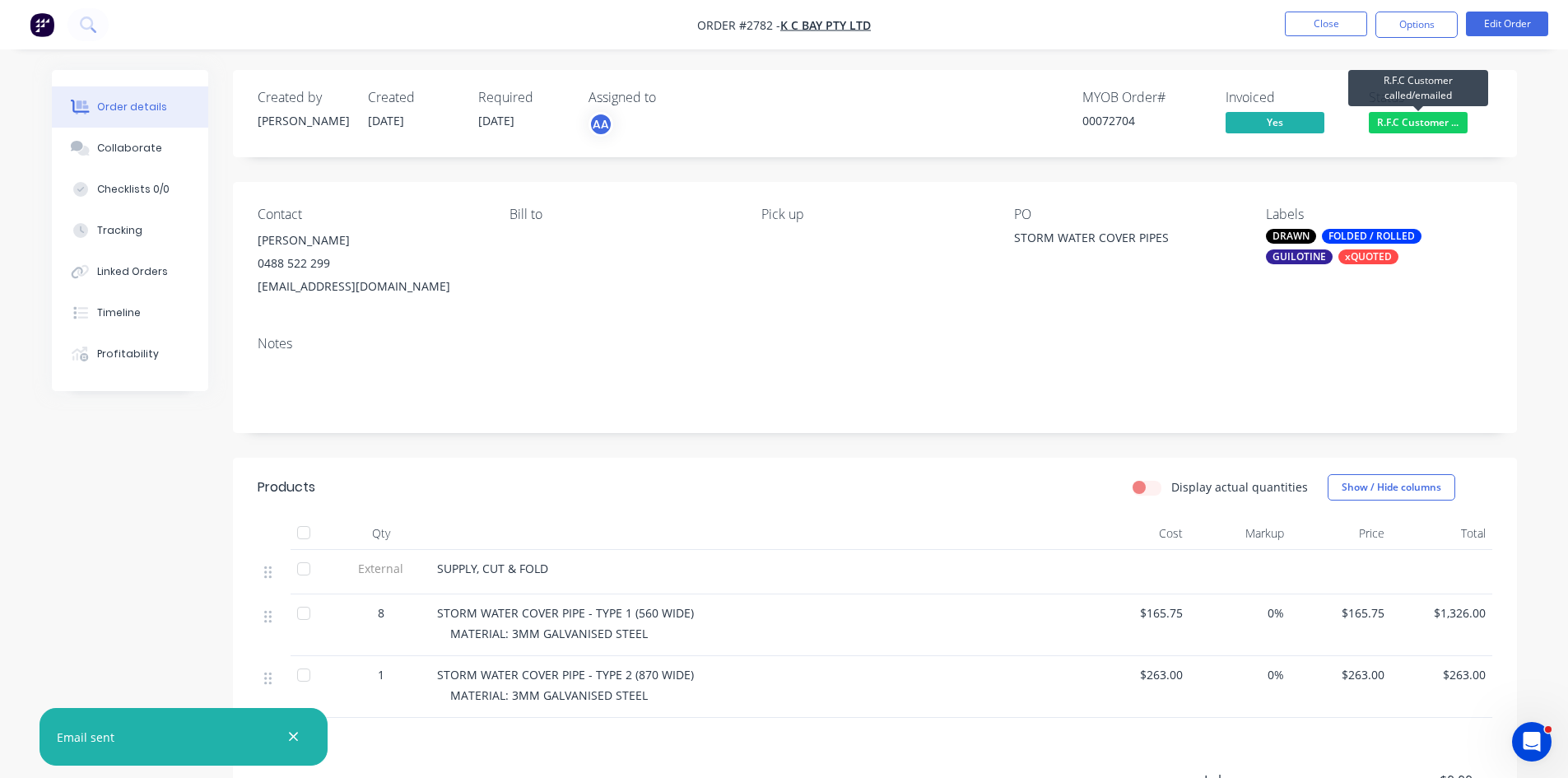
click at [1427, 120] on span "R.F.C Customer ..." at bounding box center [1418, 122] width 99 height 21
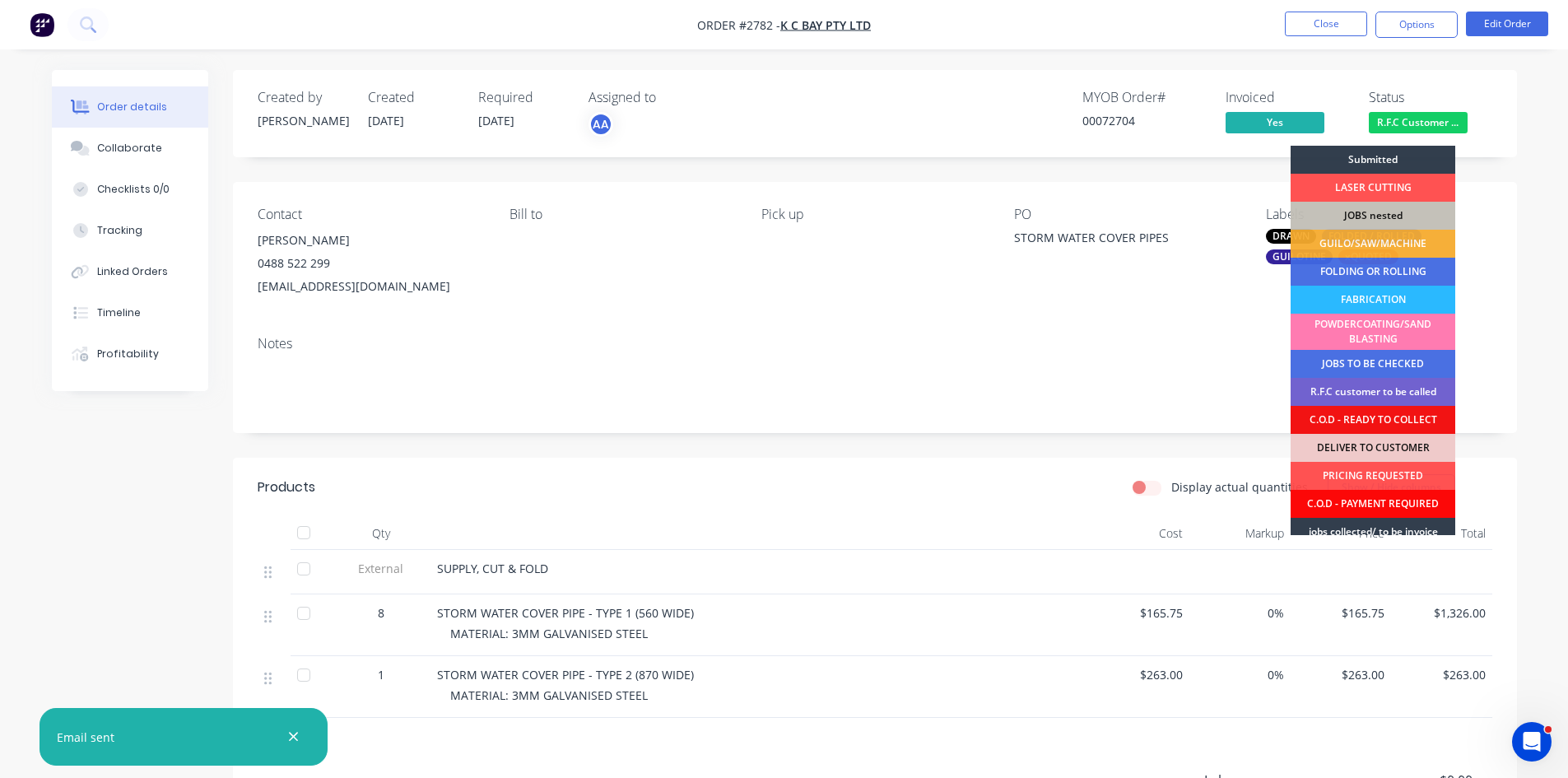
click at [1381, 504] on div "C.O.D - PAYMENT REQUIRED" at bounding box center [1373, 503] width 165 height 28
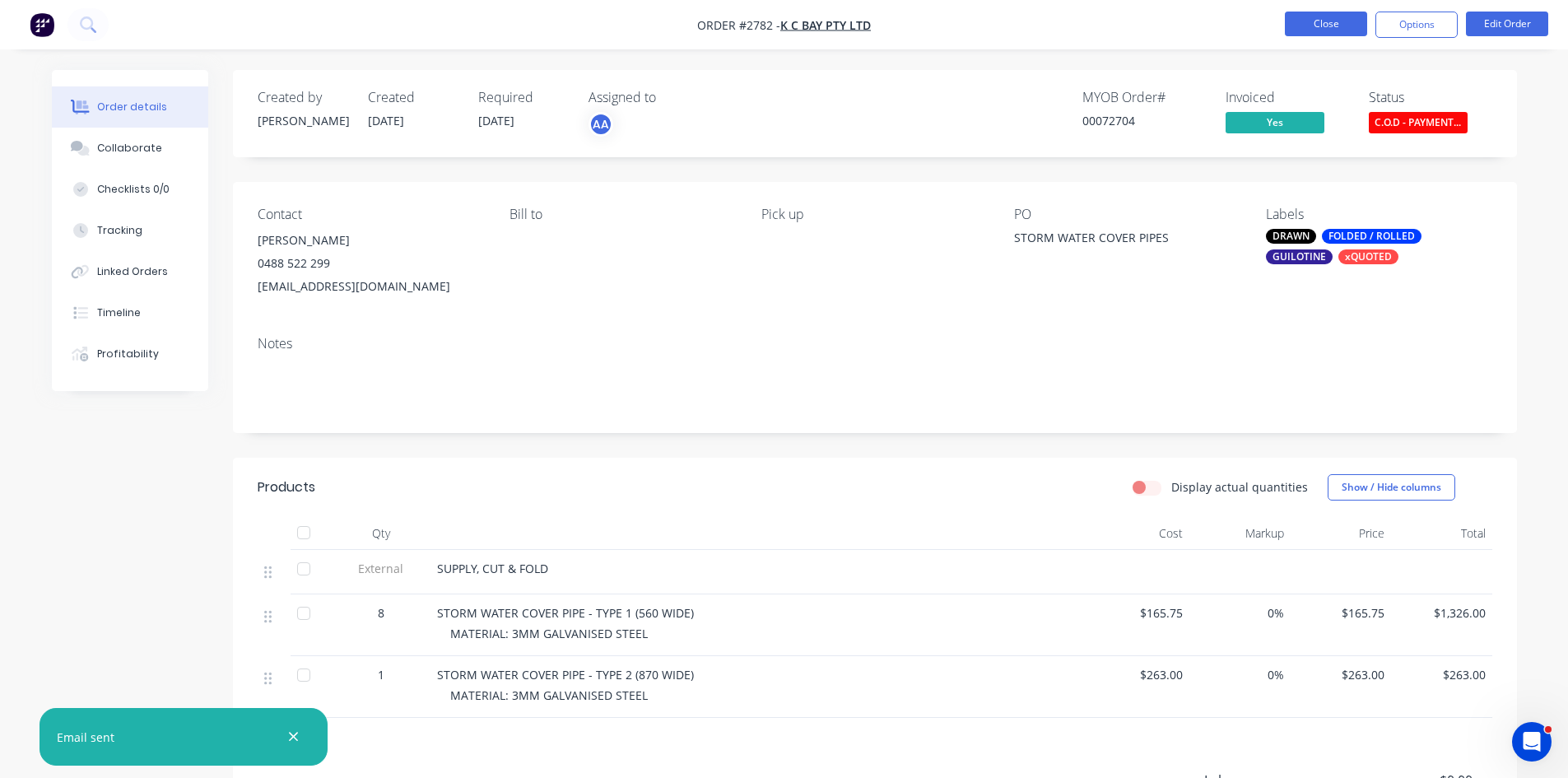
click at [1351, 20] on button "Close" at bounding box center [1326, 24] width 82 height 25
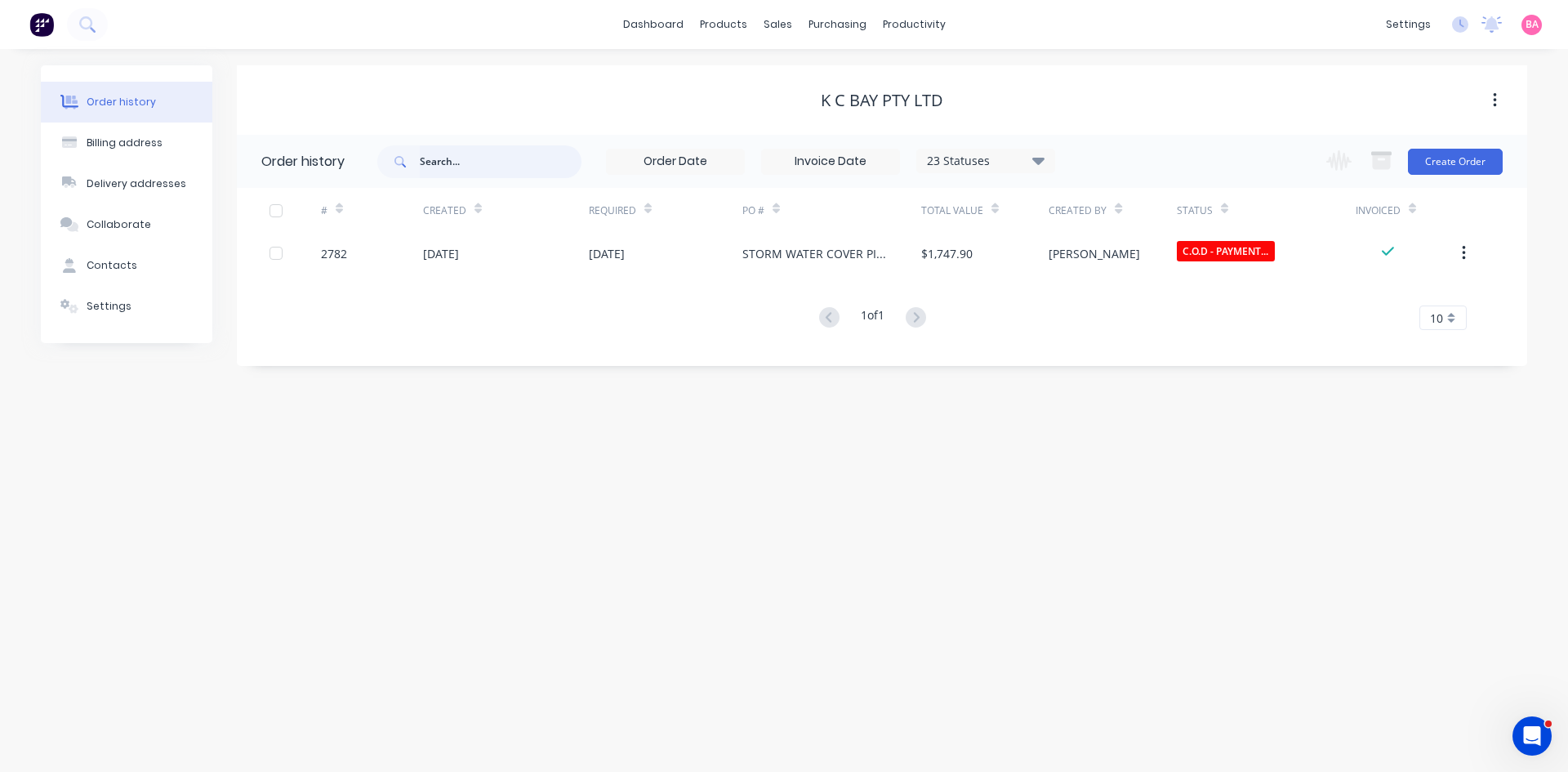
click at [476, 159] on input "text" at bounding box center [501, 161] width 162 height 32
type input "1541"
click at [469, 159] on input "text" at bounding box center [501, 161] width 162 height 32
click at [819, 67] on link "Sales Orders" at bounding box center [863, 77] width 217 height 32
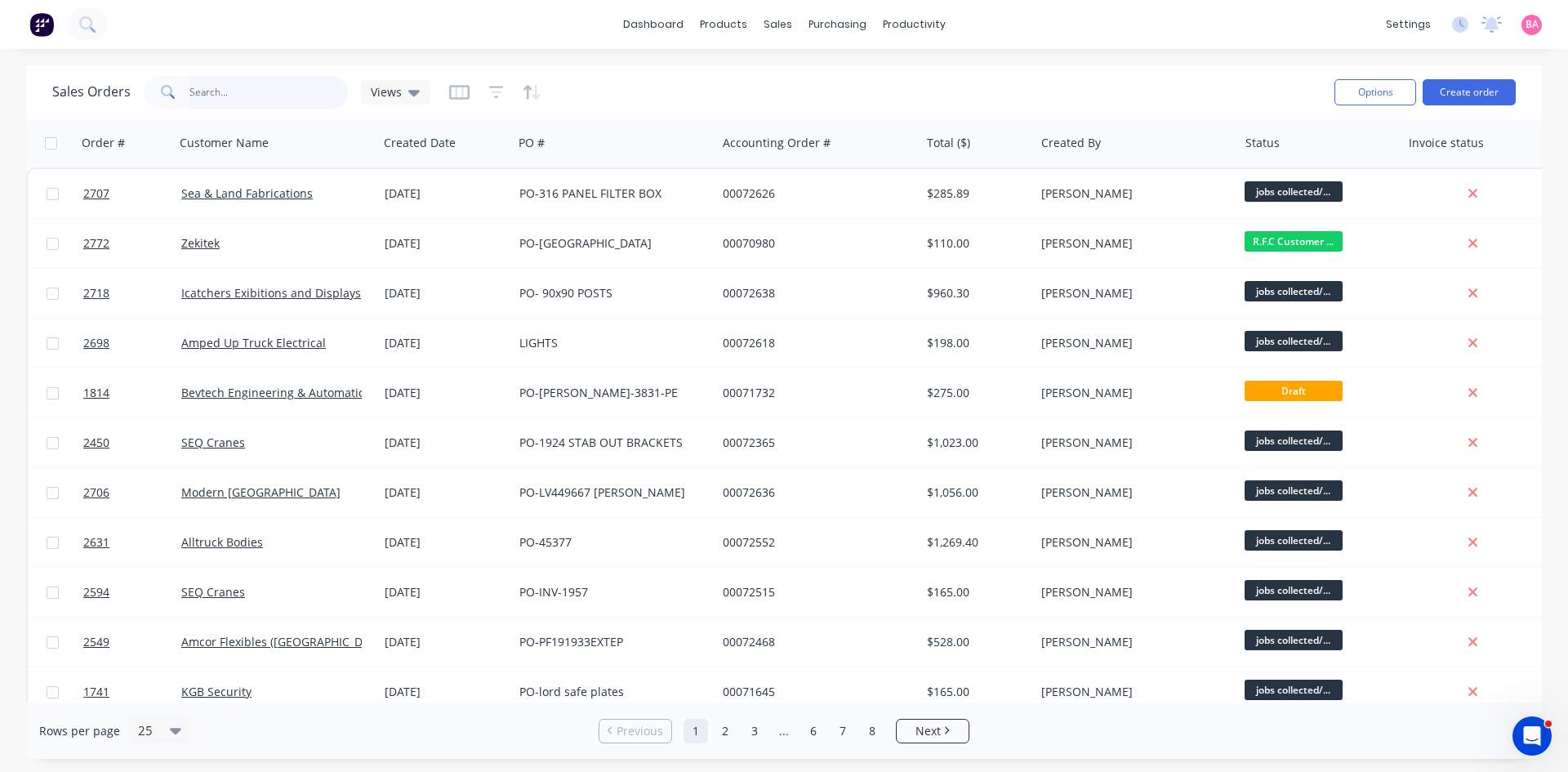
click at [240, 87] on input "text" at bounding box center [269, 92] width 159 height 32
type input "1541"
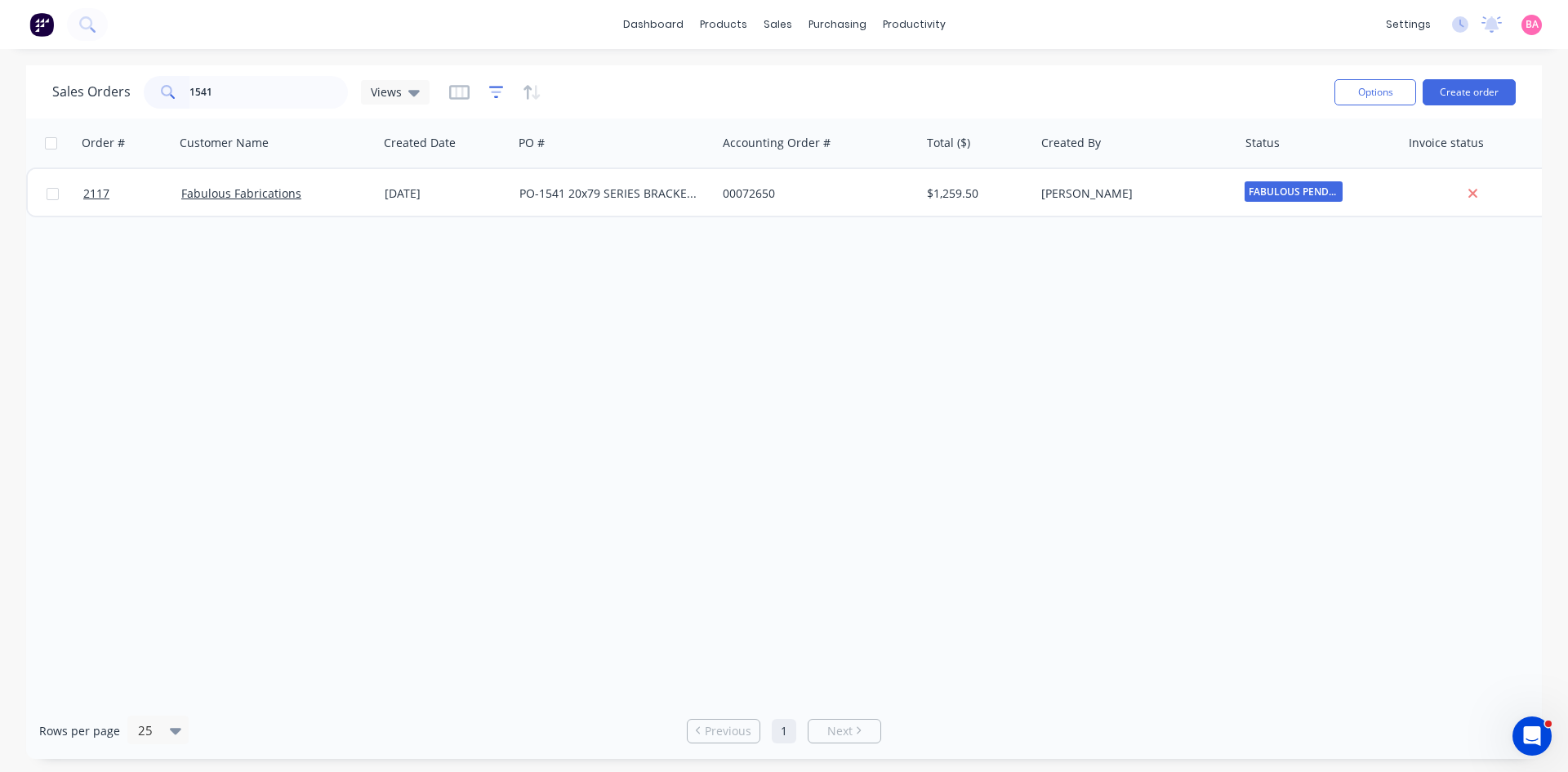
click at [491, 88] on icon "button" at bounding box center [496, 92] width 15 height 17
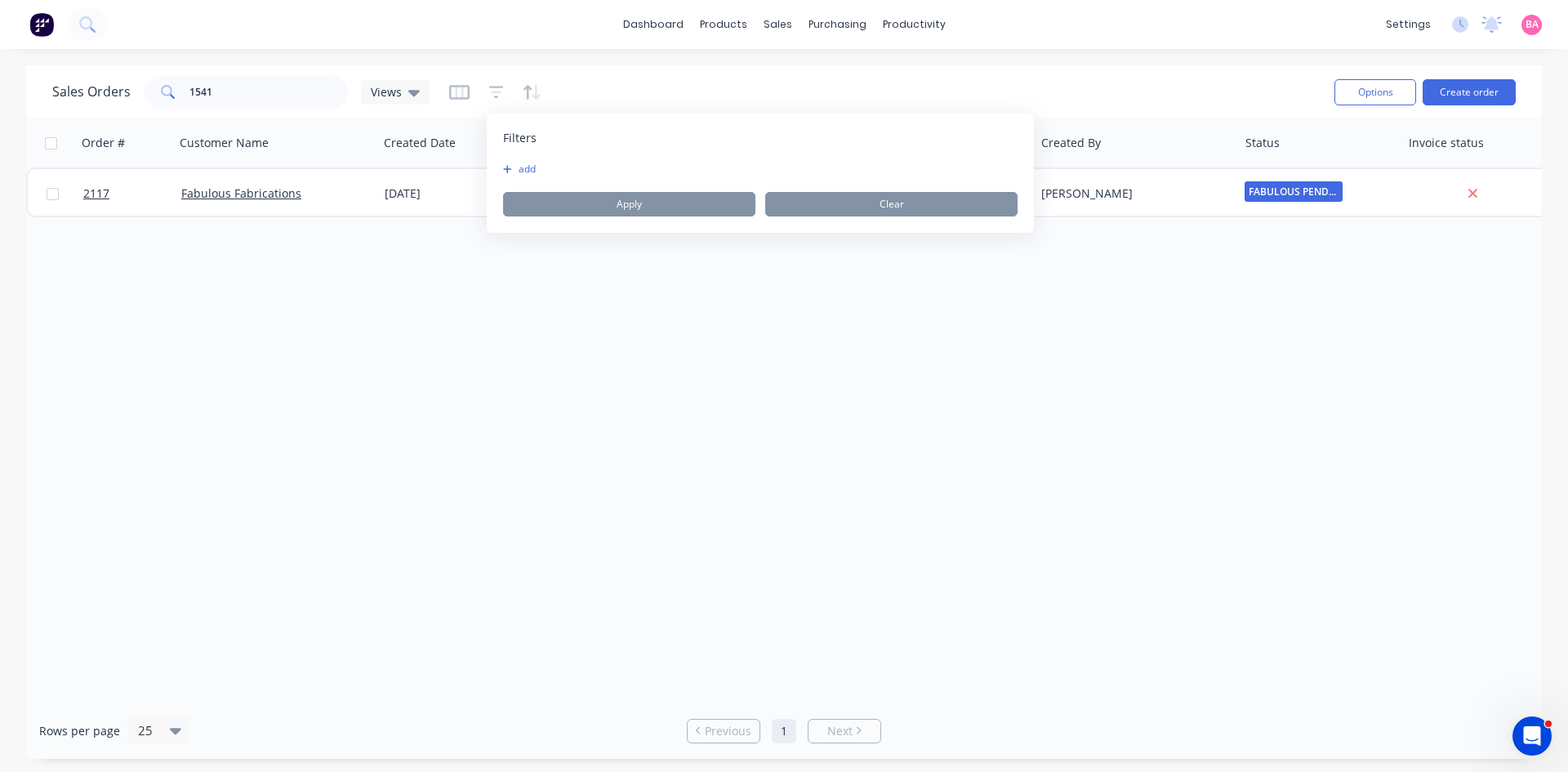
click at [520, 169] on button "add" at bounding box center [523, 169] width 41 height 13
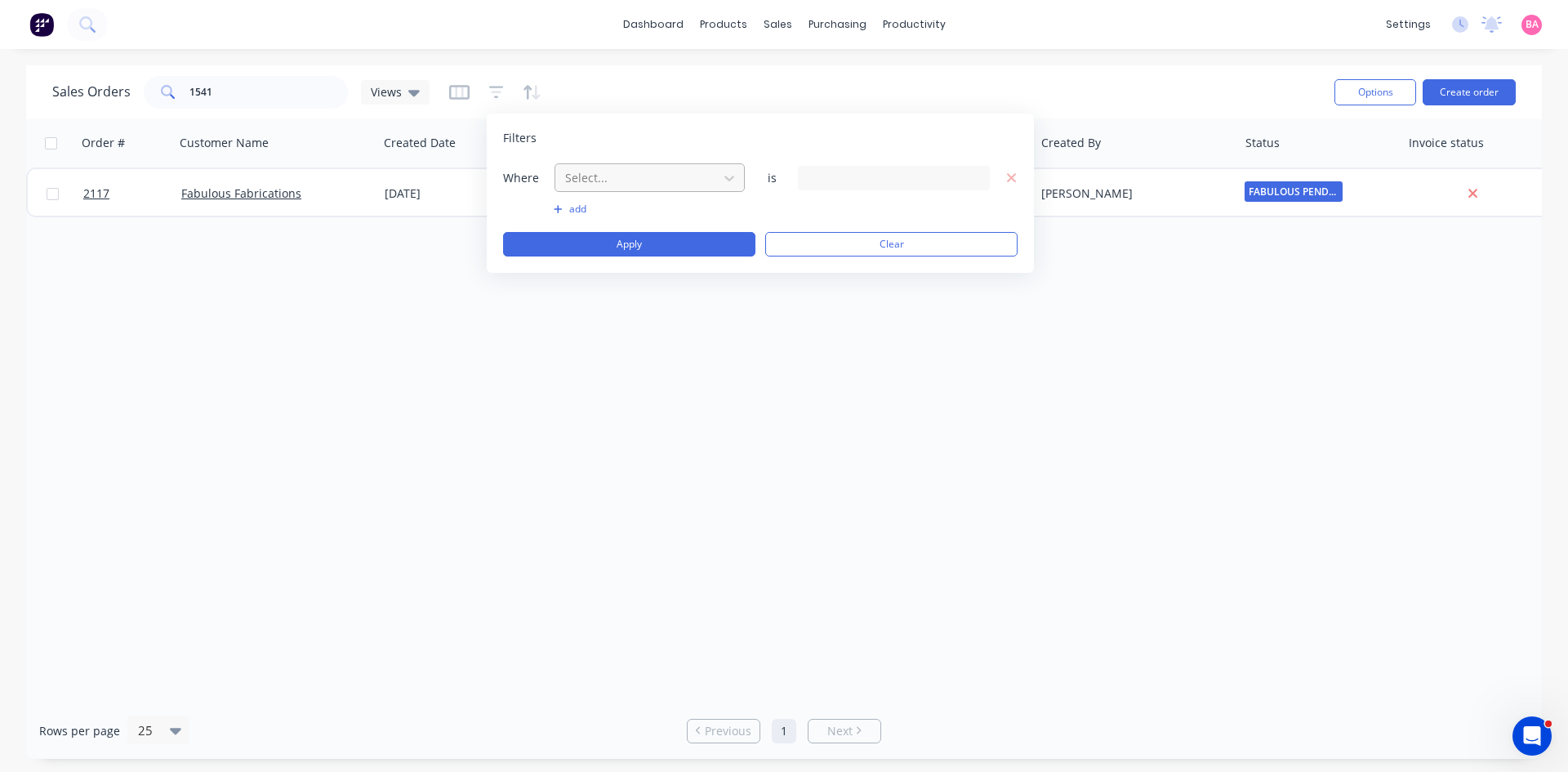
click at [706, 182] on div at bounding box center [637, 178] width 146 height 21
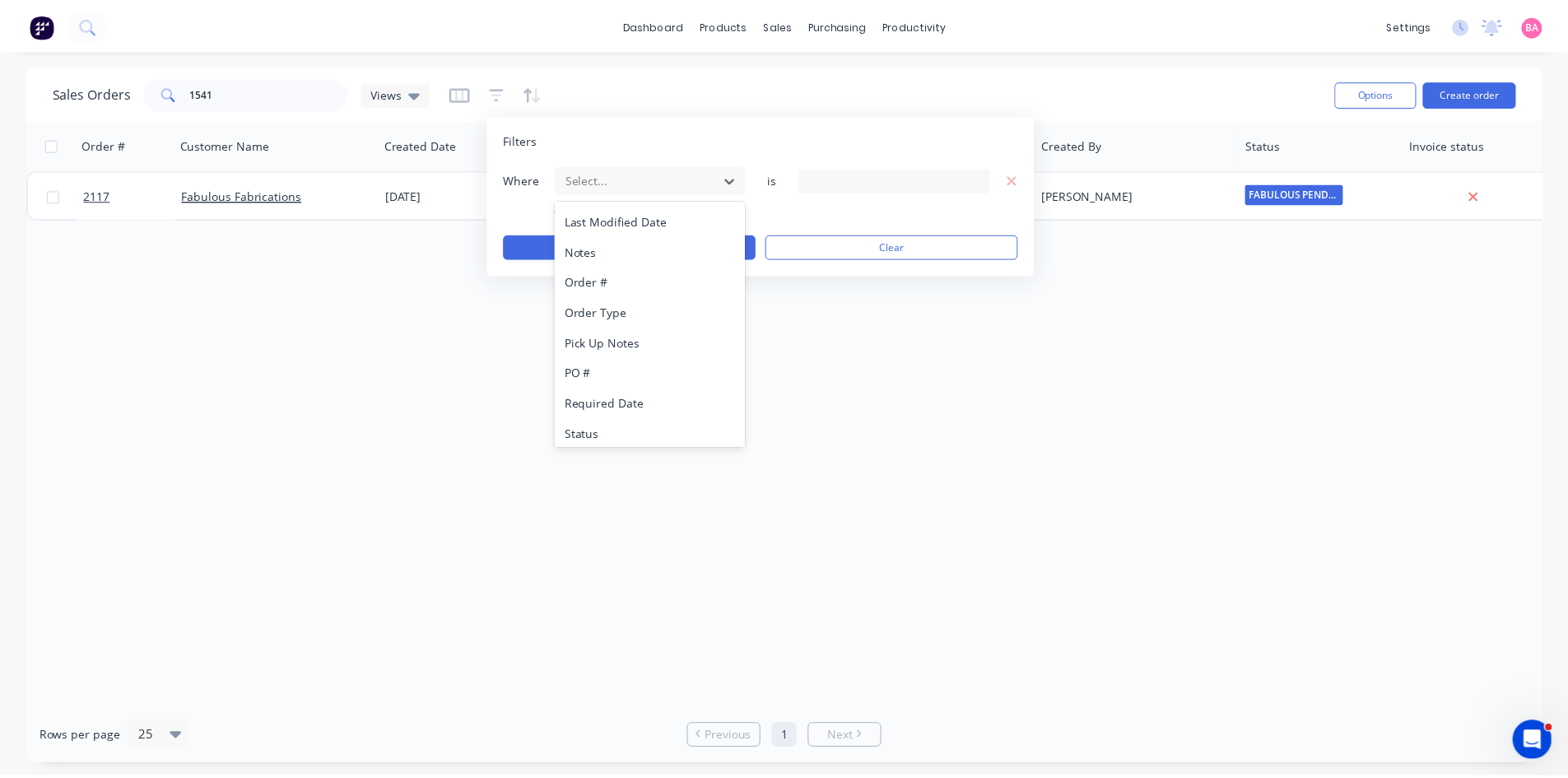
scroll to position [430, 0]
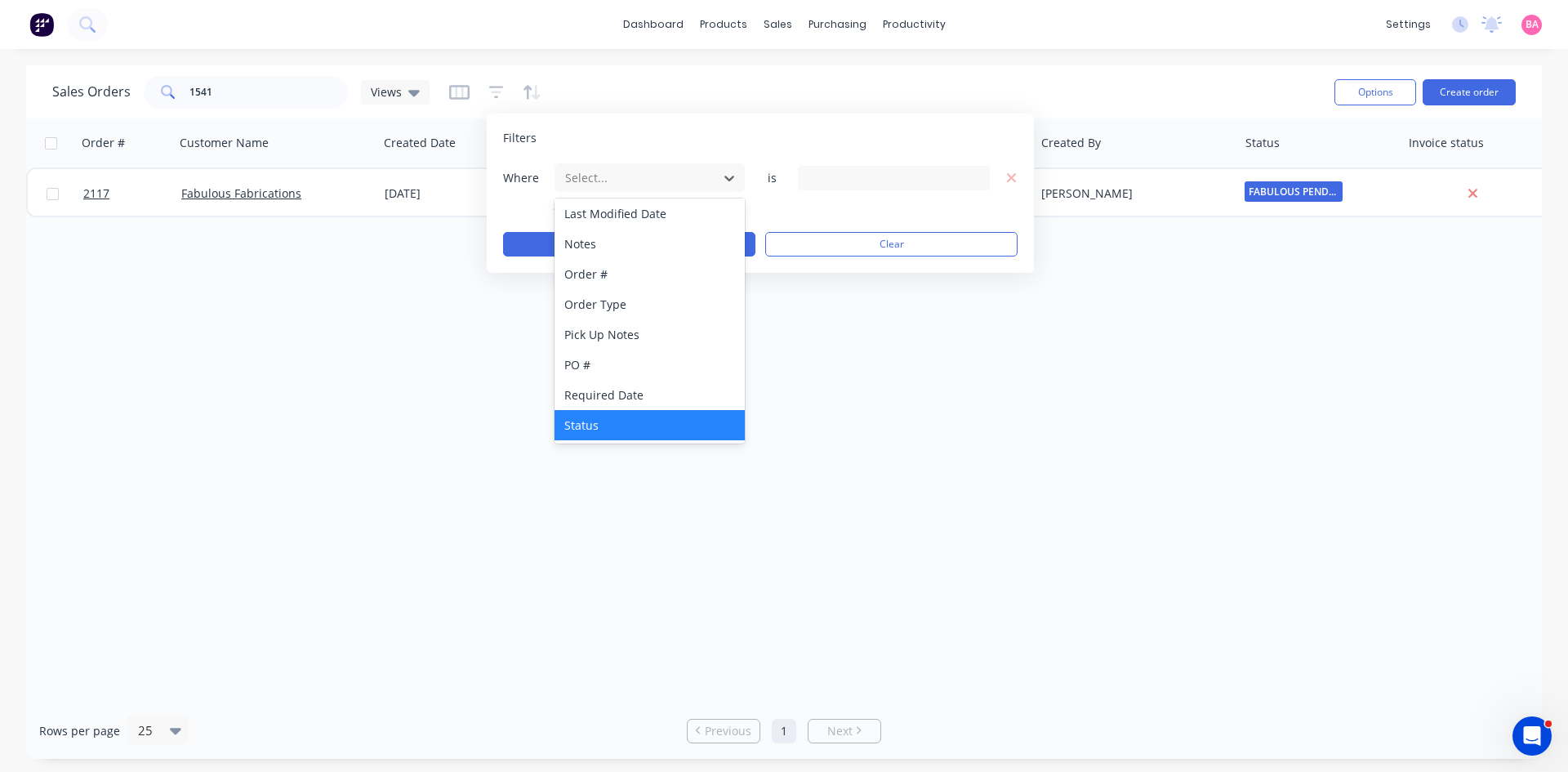
click at [588, 418] on div "Status" at bounding box center [649, 425] width 190 height 30
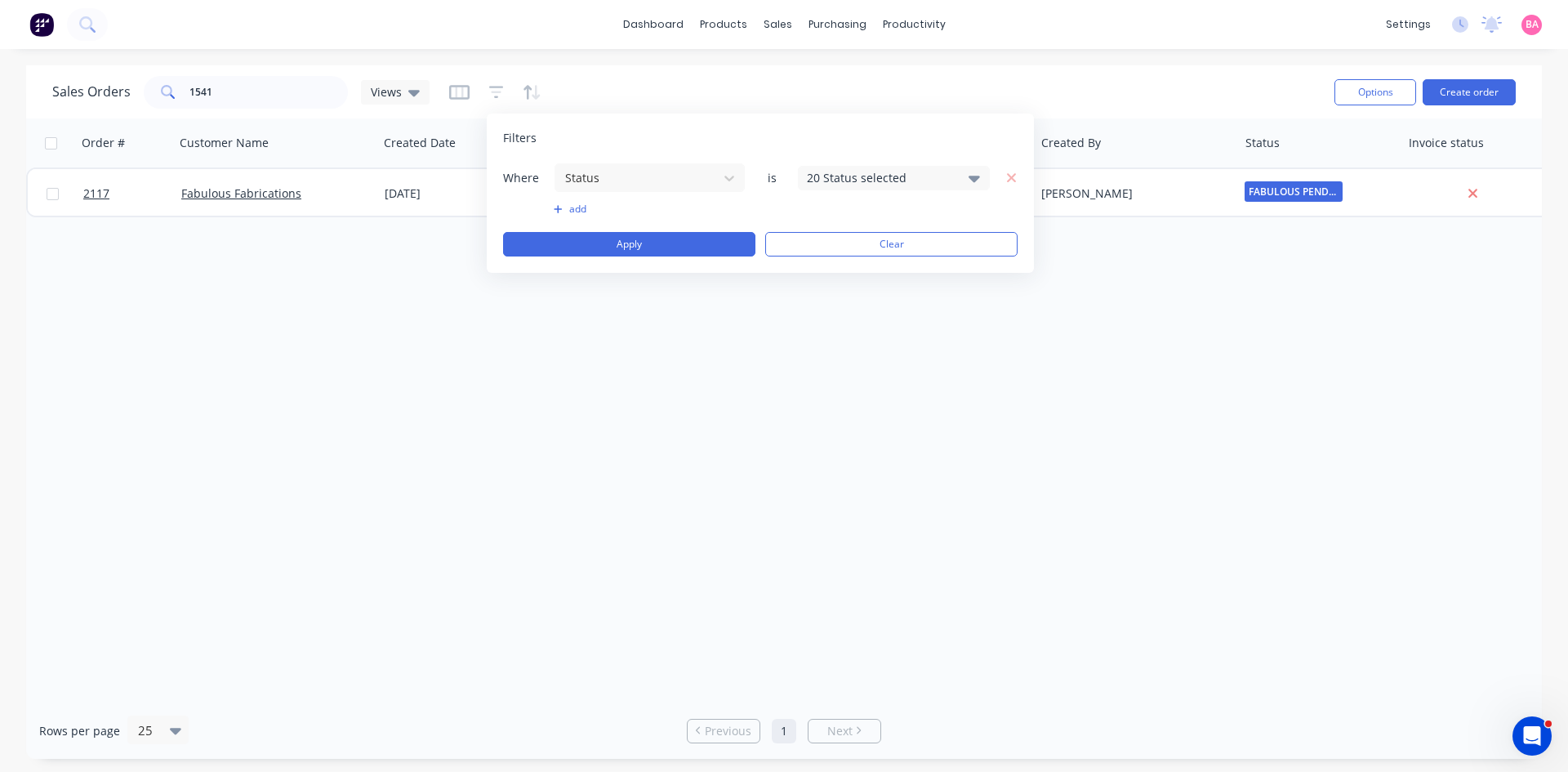
click at [977, 177] on icon at bounding box center [975, 179] width 12 height 7
click at [824, 266] on div at bounding box center [824, 267] width 32 height 32
click at [642, 235] on button "Apply" at bounding box center [629, 244] width 252 height 25
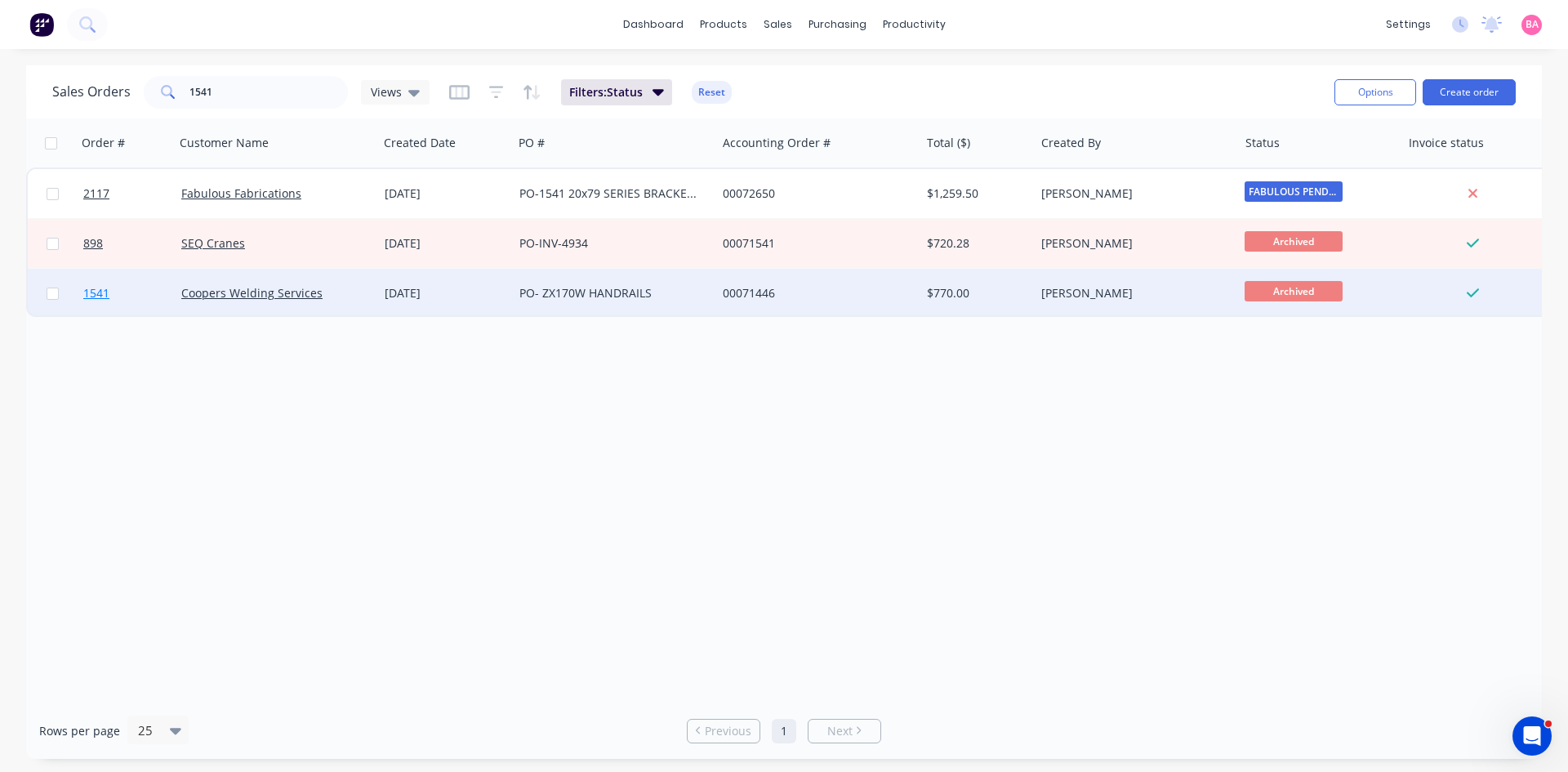
click at [89, 294] on span "1541" at bounding box center [95, 293] width 26 height 17
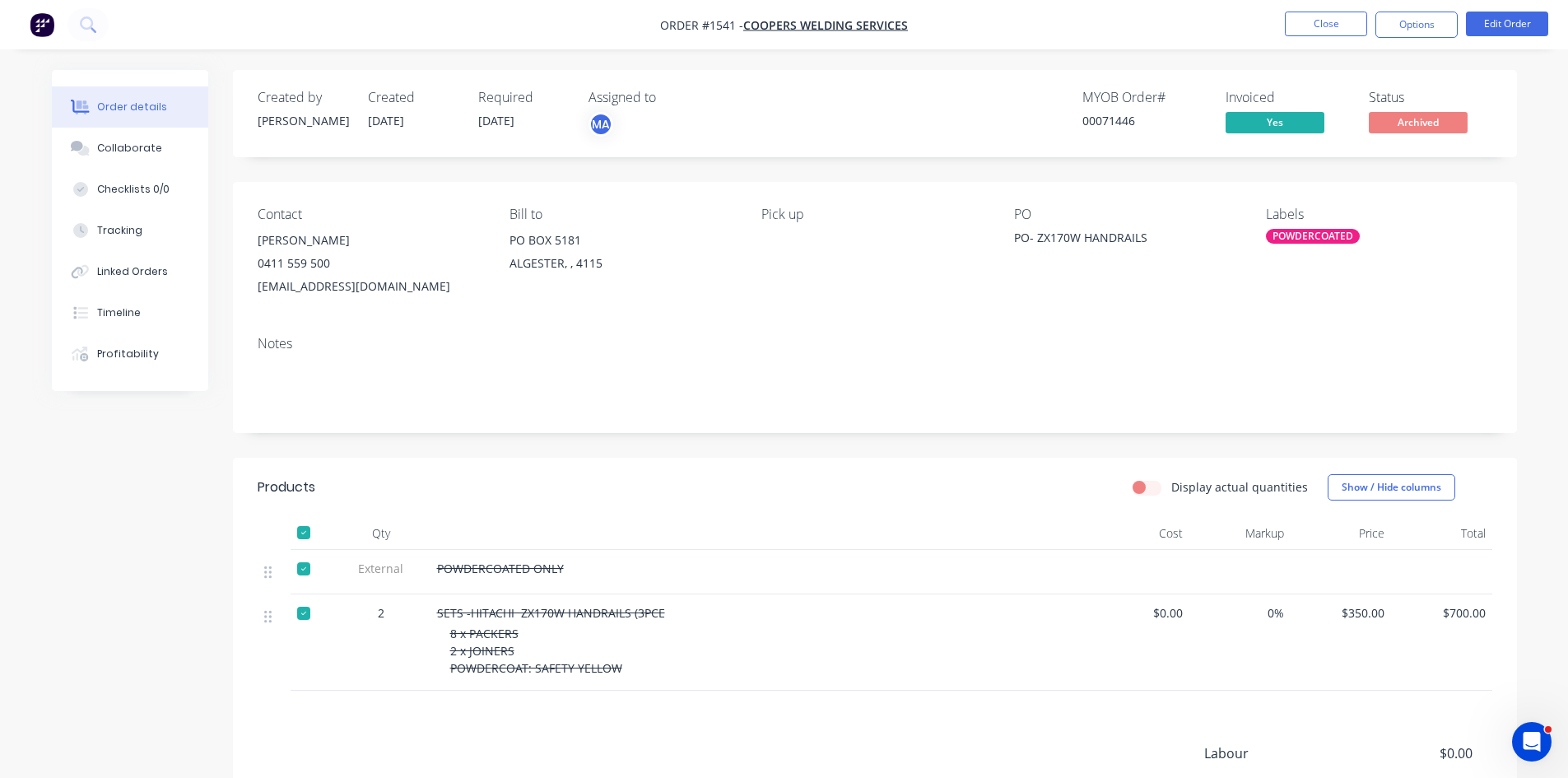
click at [305, 531] on div at bounding box center [303, 532] width 33 height 33
click at [1335, 22] on button "Close" at bounding box center [1326, 24] width 82 height 25
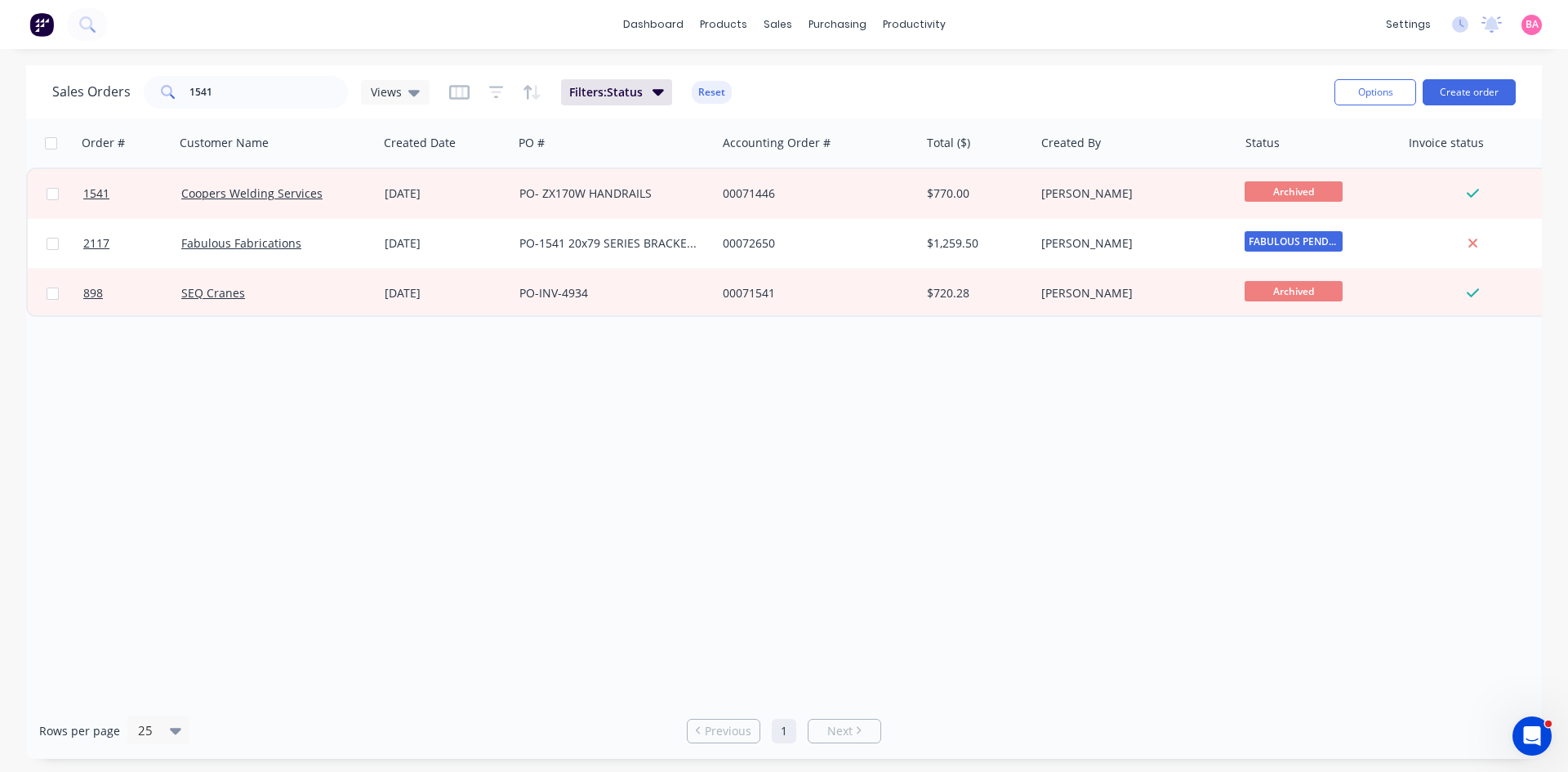
click at [174, 508] on div "Order # Customer Name Created Date PO # Accounting Order # Total ($) Created By…" at bounding box center [784, 411] width 1516 height 584
click at [1189, 455] on div "Order # Customer Name Created Date PO # Accounting Order # Total ($) Created By…" at bounding box center [784, 411] width 1516 height 584
drag, startPoint x: 222, startPoint y: 93, endPoint x: 152, endPoint y: 90, distance: 70.1
click at [152, 90] on div "1541" at bounding box center [246, 92] width 204 height 32
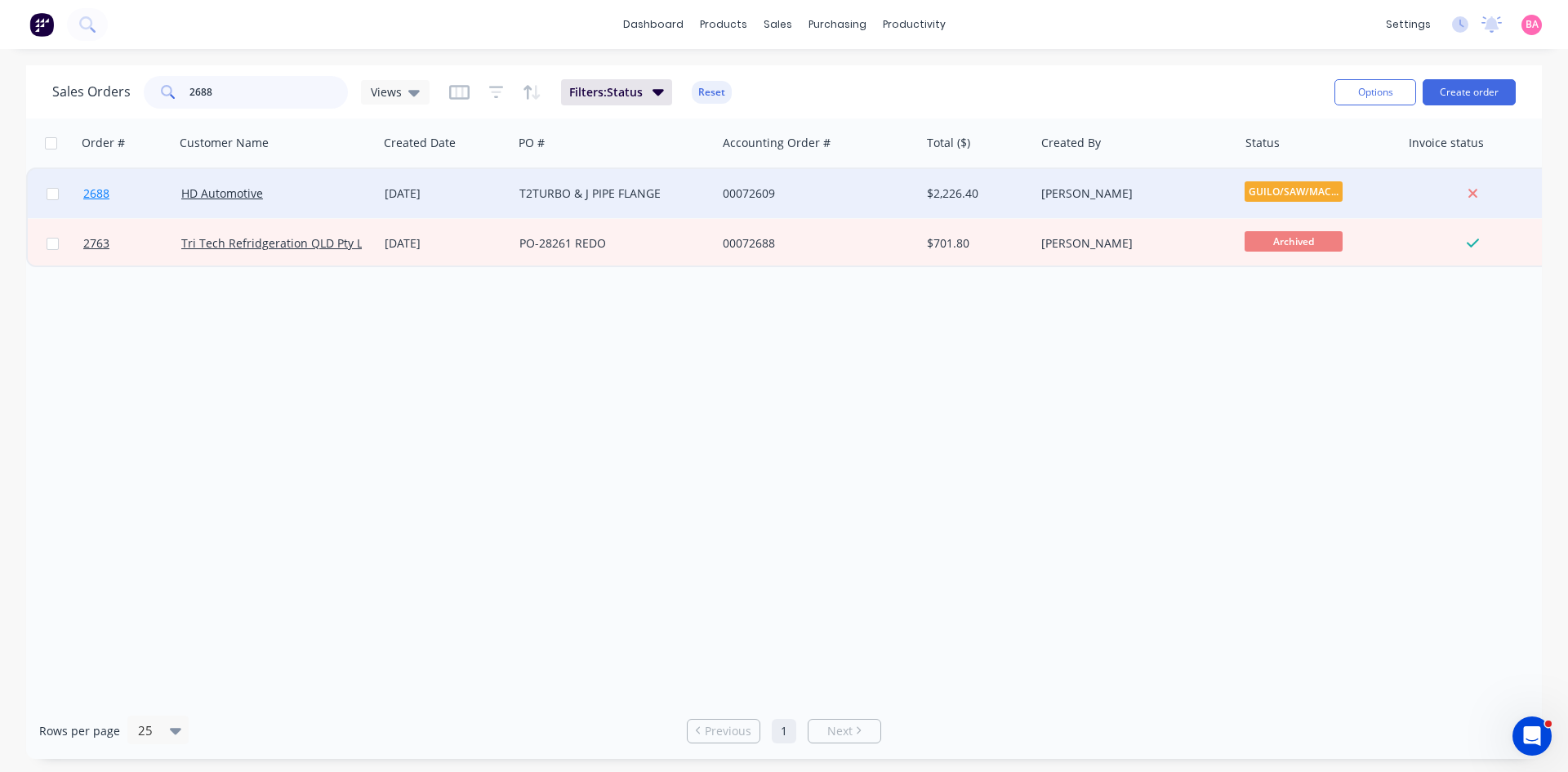
type input "2688"
click at [99, 193] on span "2688" at bounding box center [95, 193] width 26 height 17
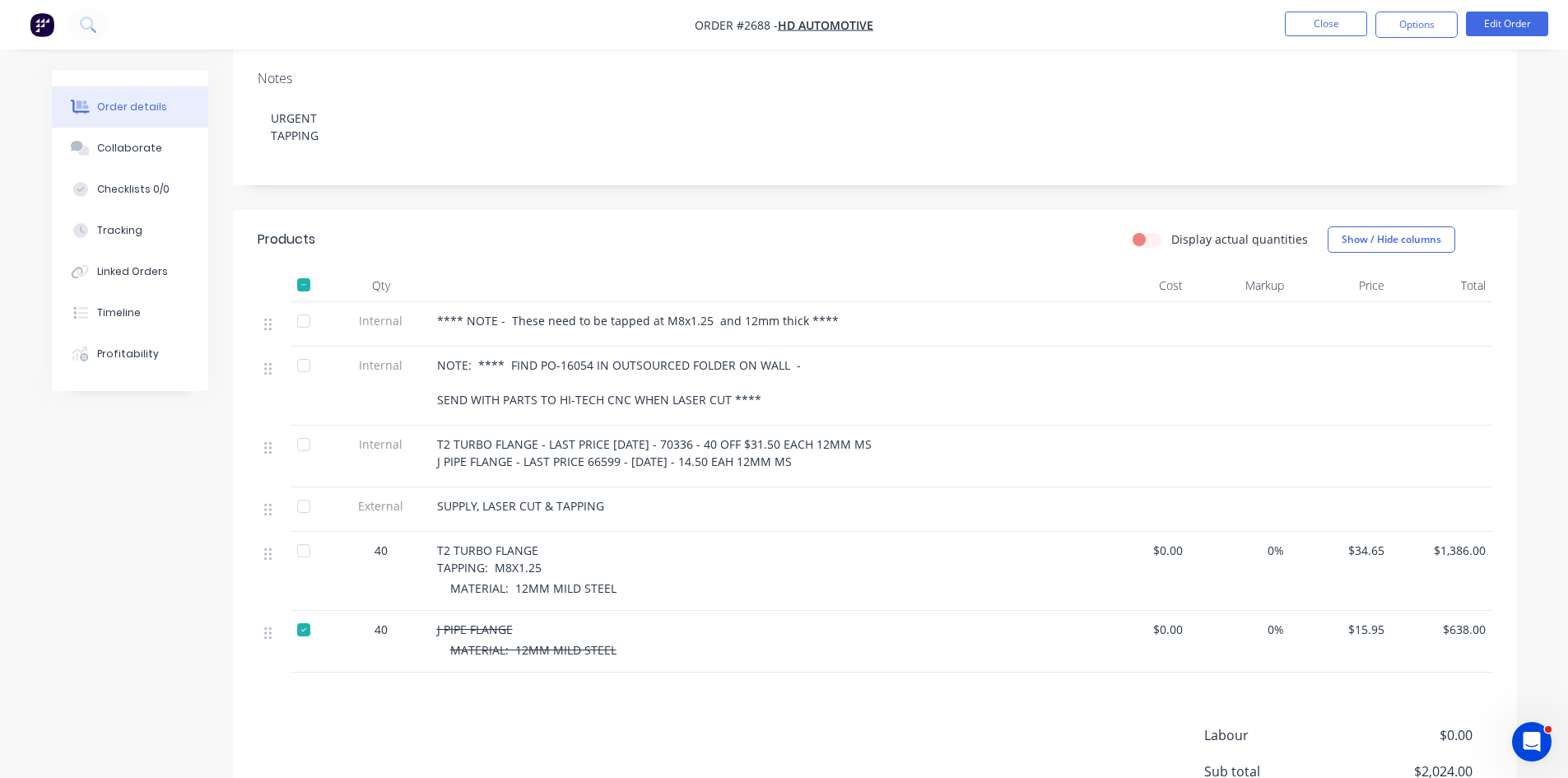
scroll to position [356, 0]
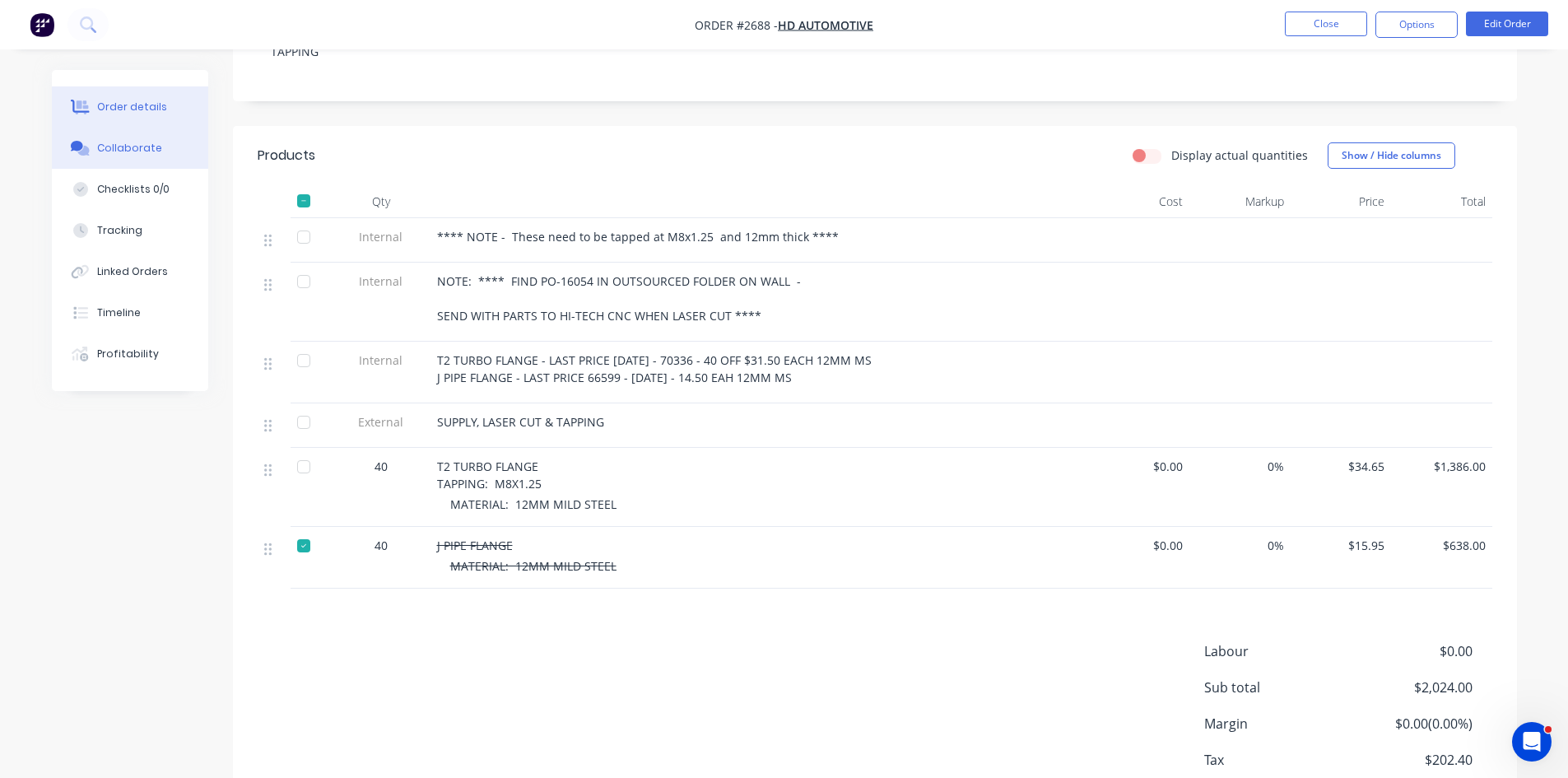
click at [128, 148] on div "Collaborate" at bounding box center [130, 148] width 65 height 15
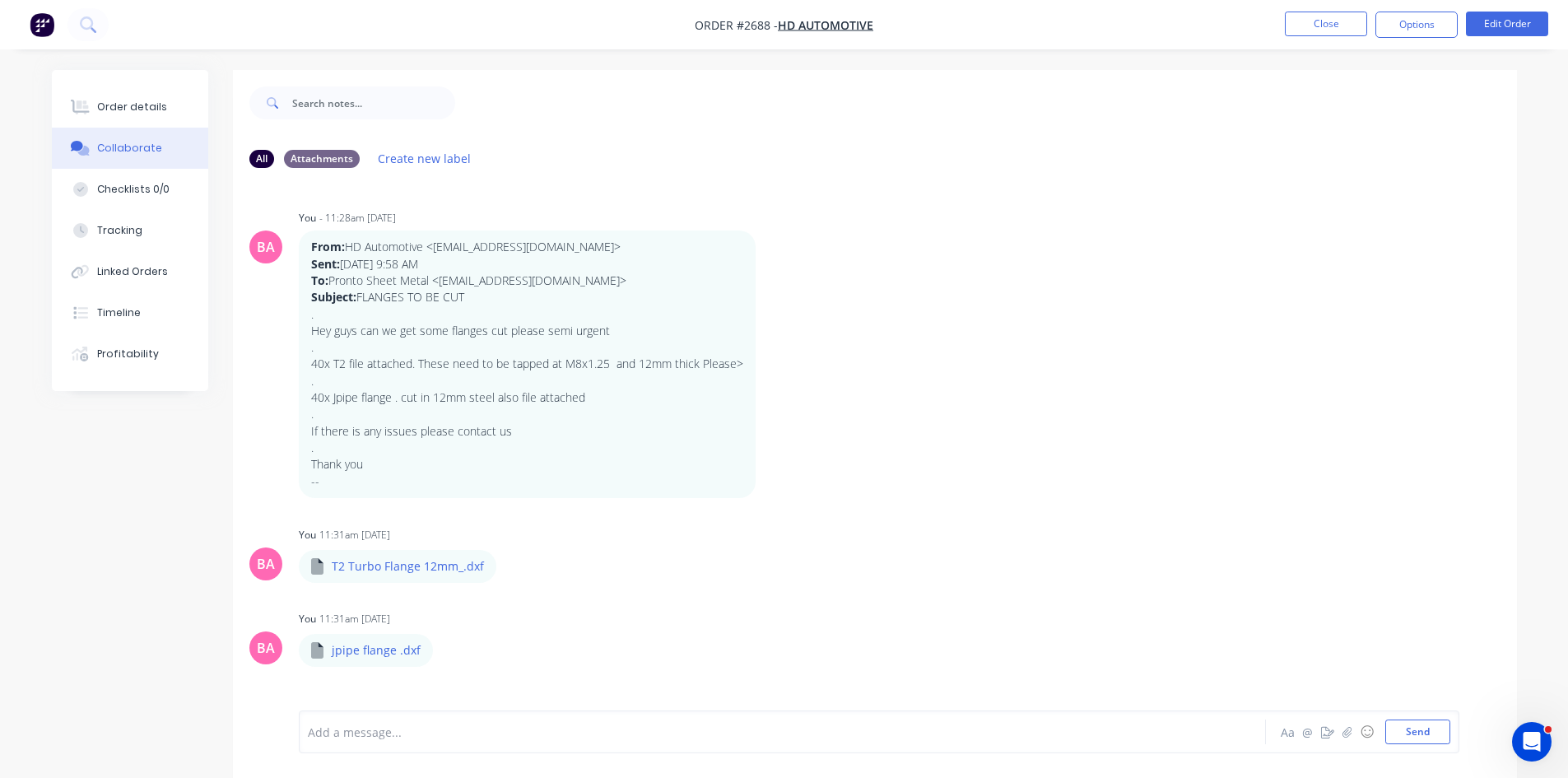
click at [397, 741] on div "Add a message..." at bounding box center [736, 732] width 857 height 25
click at [1420, 724] on button "Send" at bounding box center [1418, 732] width 65 height 25
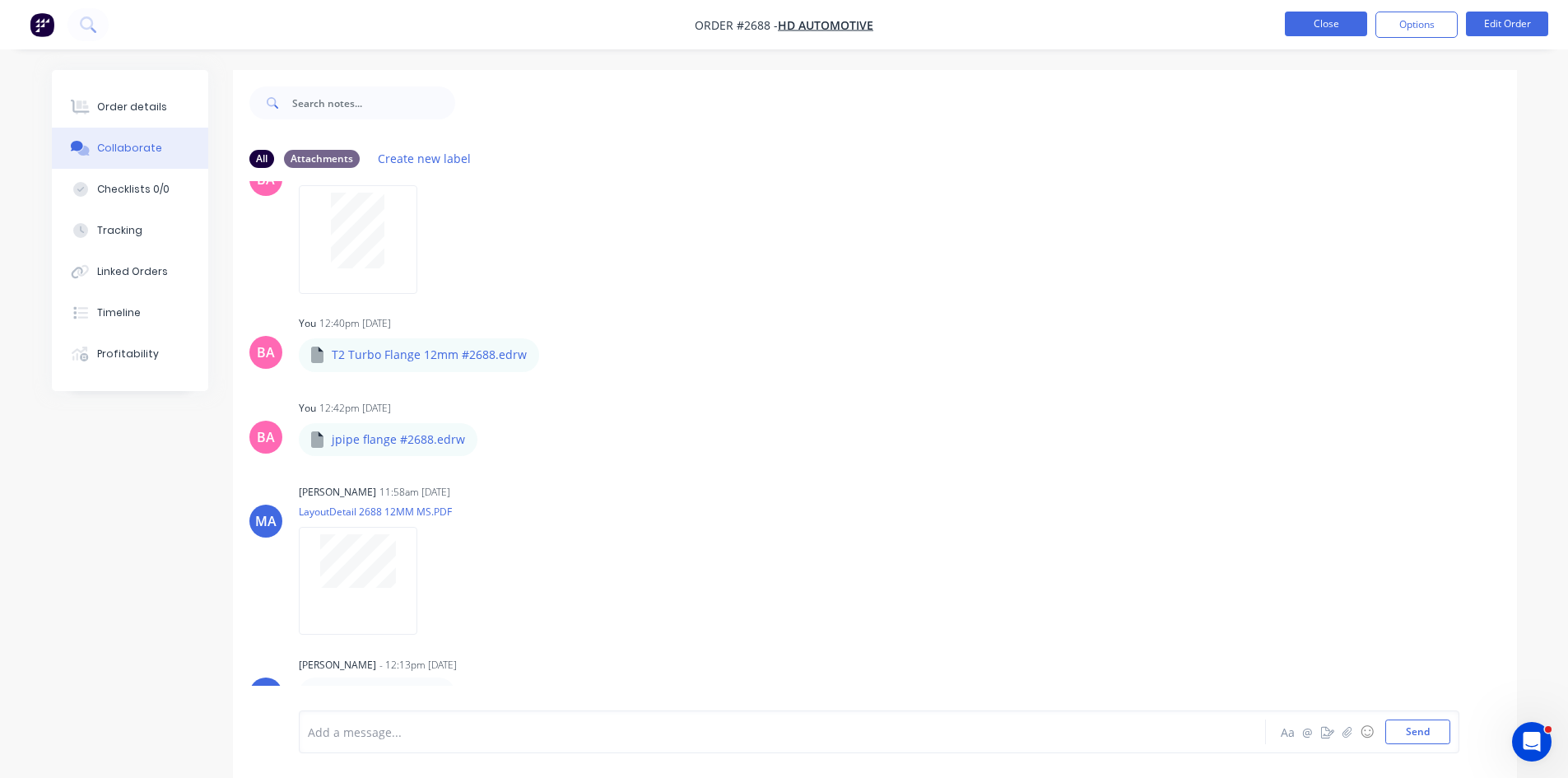
click at [1325, 26] on button "Close" at bounding box center [1326, 24] width 82 height 25
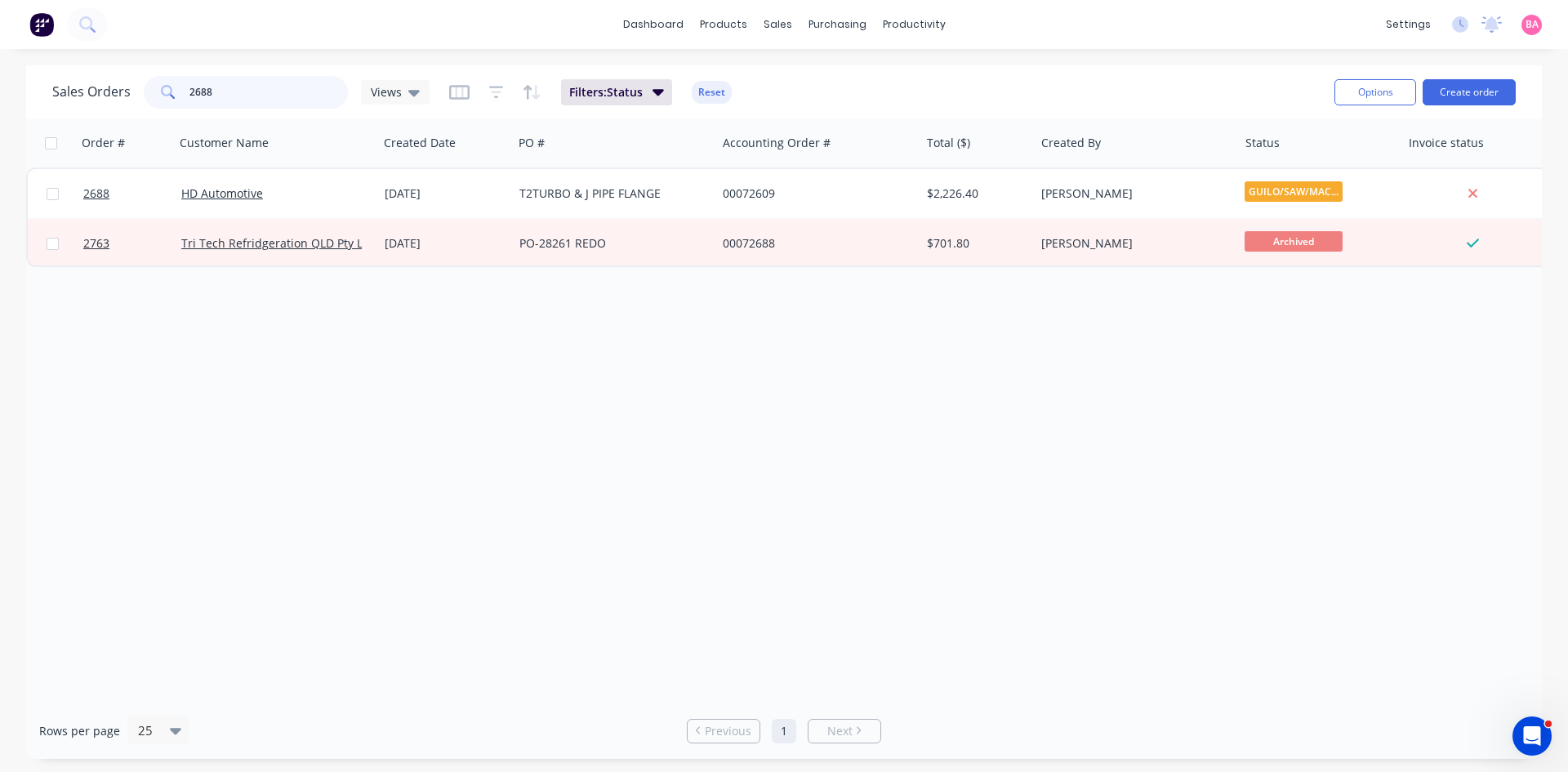
drag, startPoint x: 218, startPoint y: 94, endPoint x: 169, endPoint y: 94, distance: 49.0
click at [169, 94] on div "2688" at bounding box center [246, 92] width 204 height 32
type input "2818"
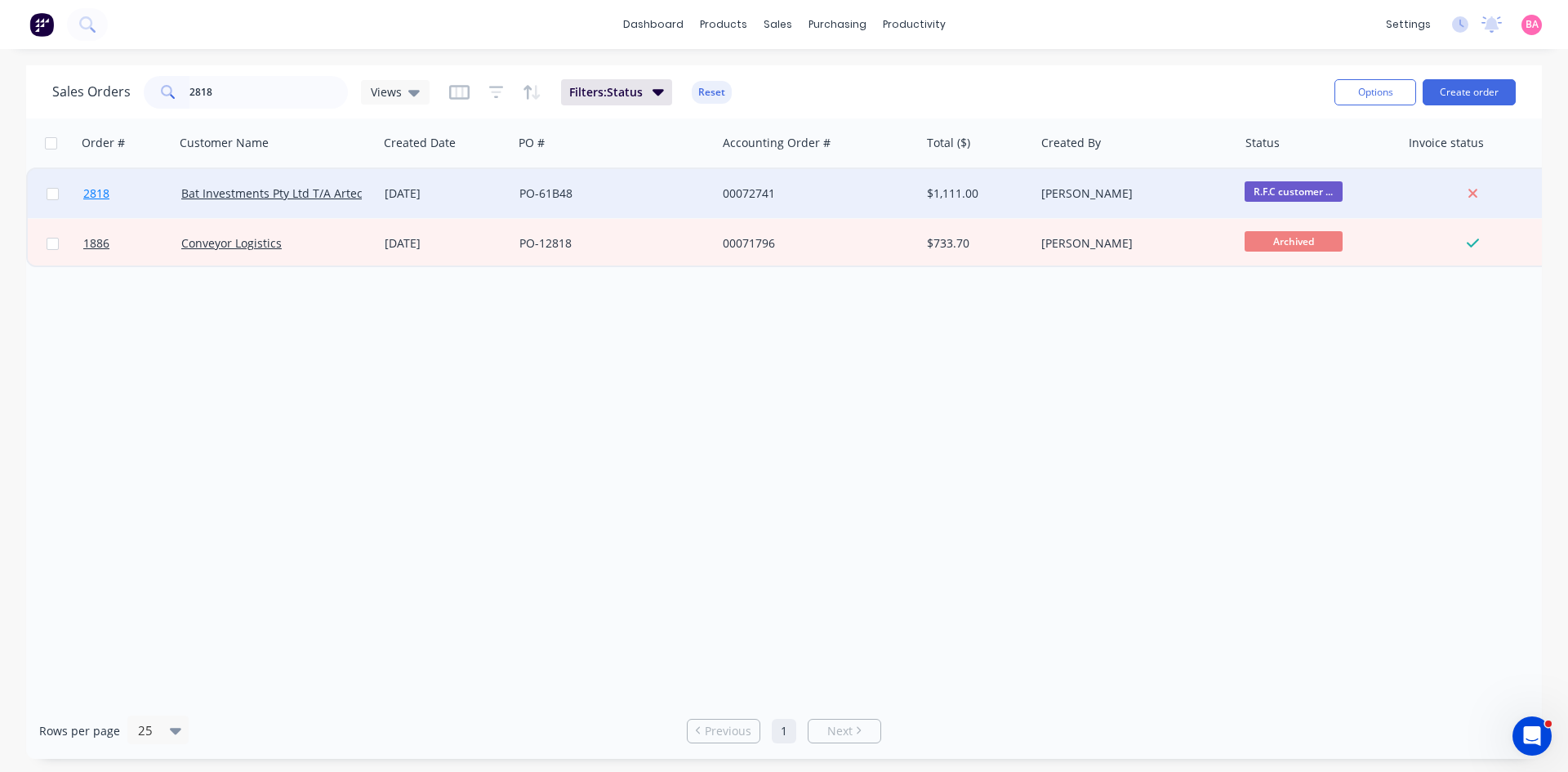
click at [93, 193] on span "2818" at bounding box center [95, 193] width 26 height 17
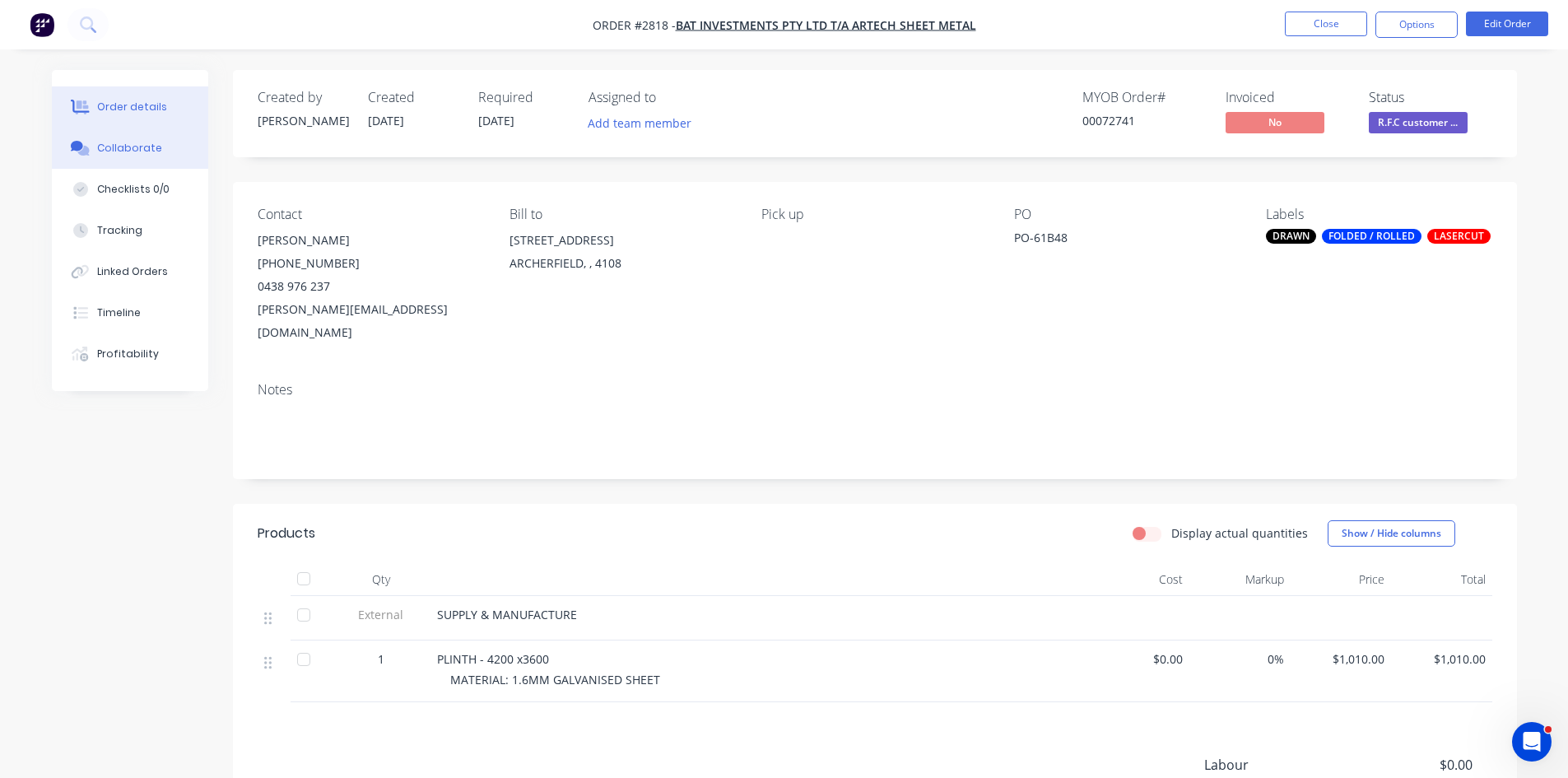
click at [141, 144] on div "Collaborate" at bounding box center [130, 148] width 65 height 15
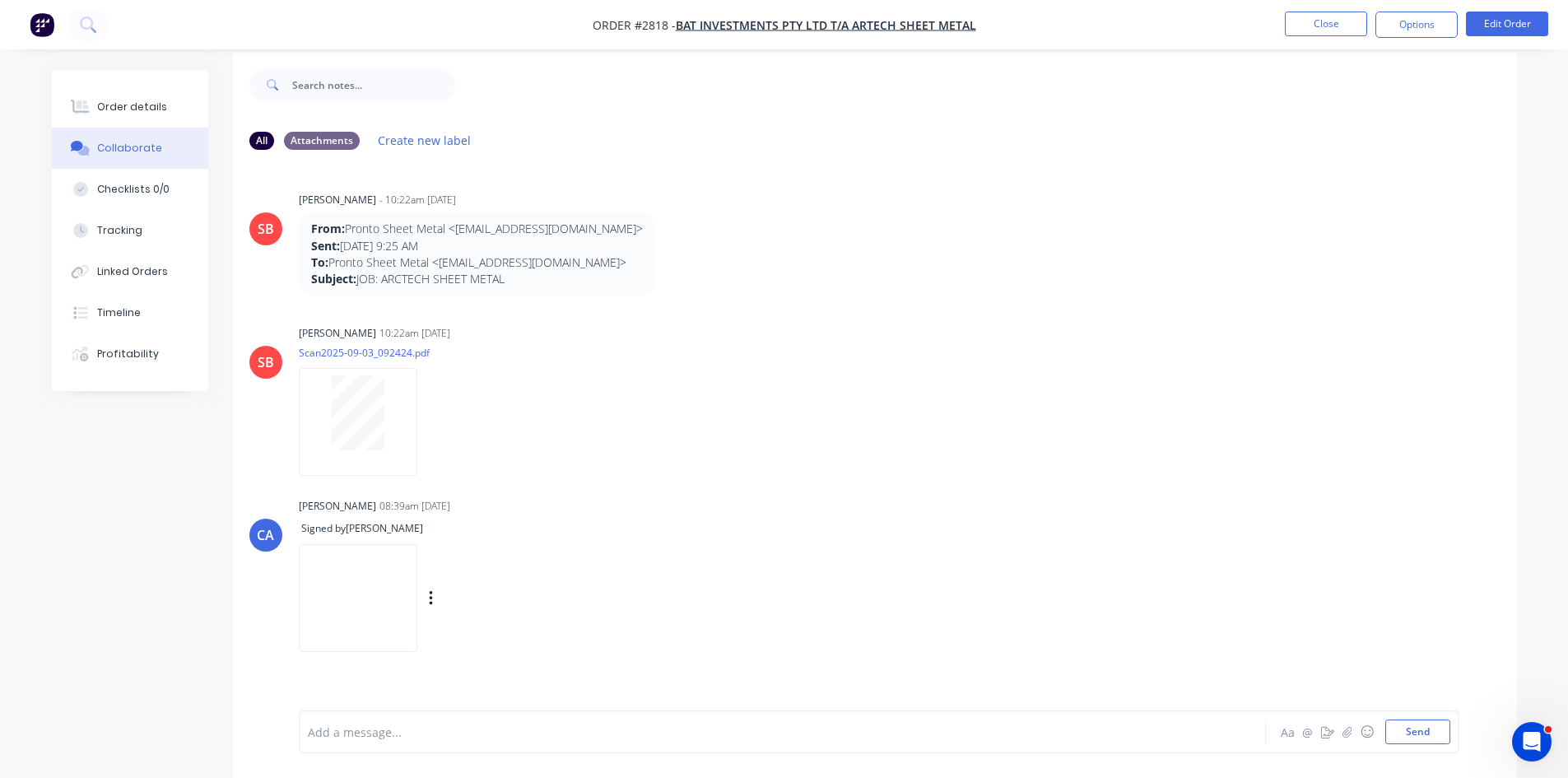
scroll to position [25, 0]
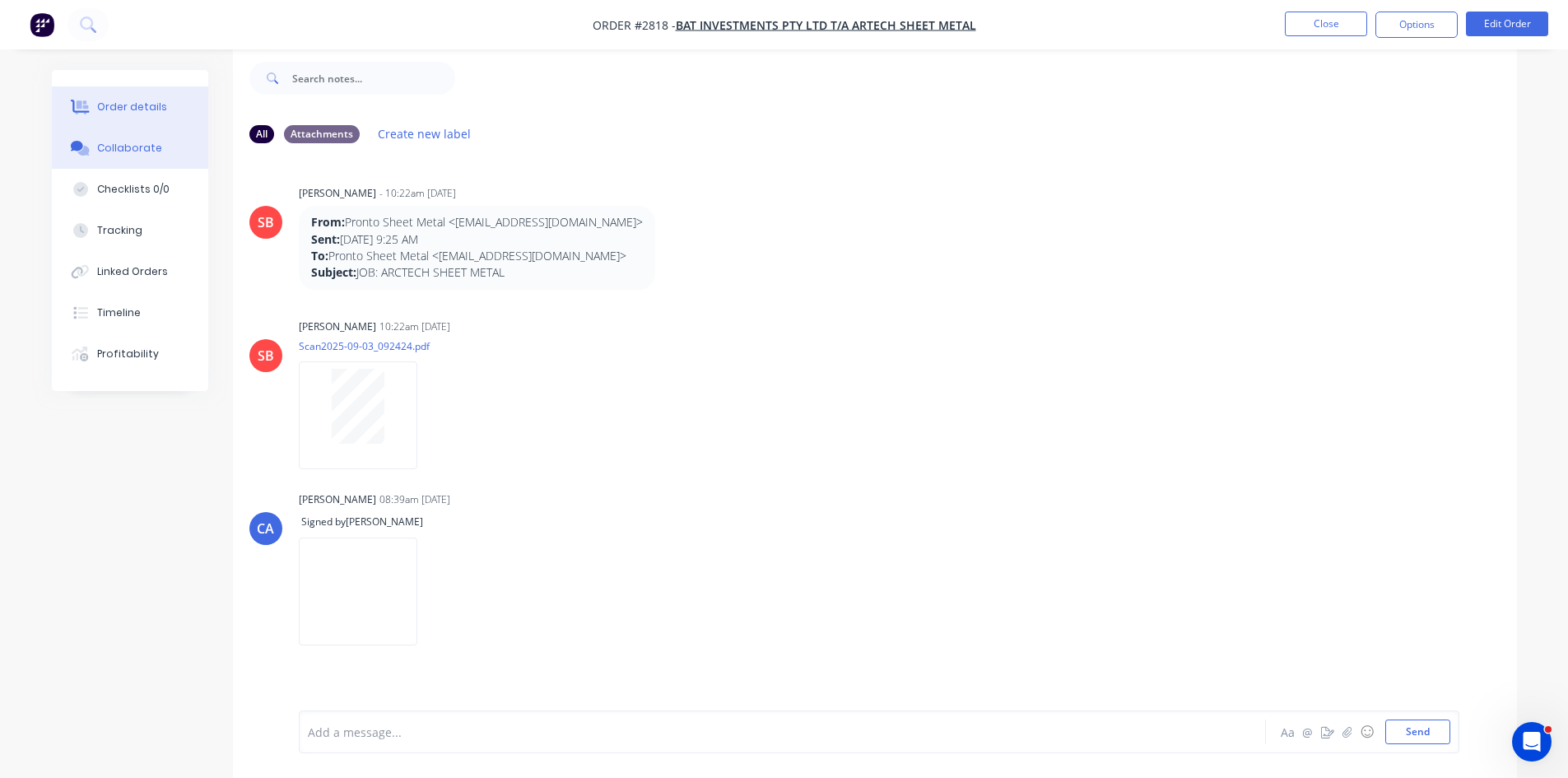
click at [145, 108] on div "Order details" at bounding box center [132, 107] width 70 height 15
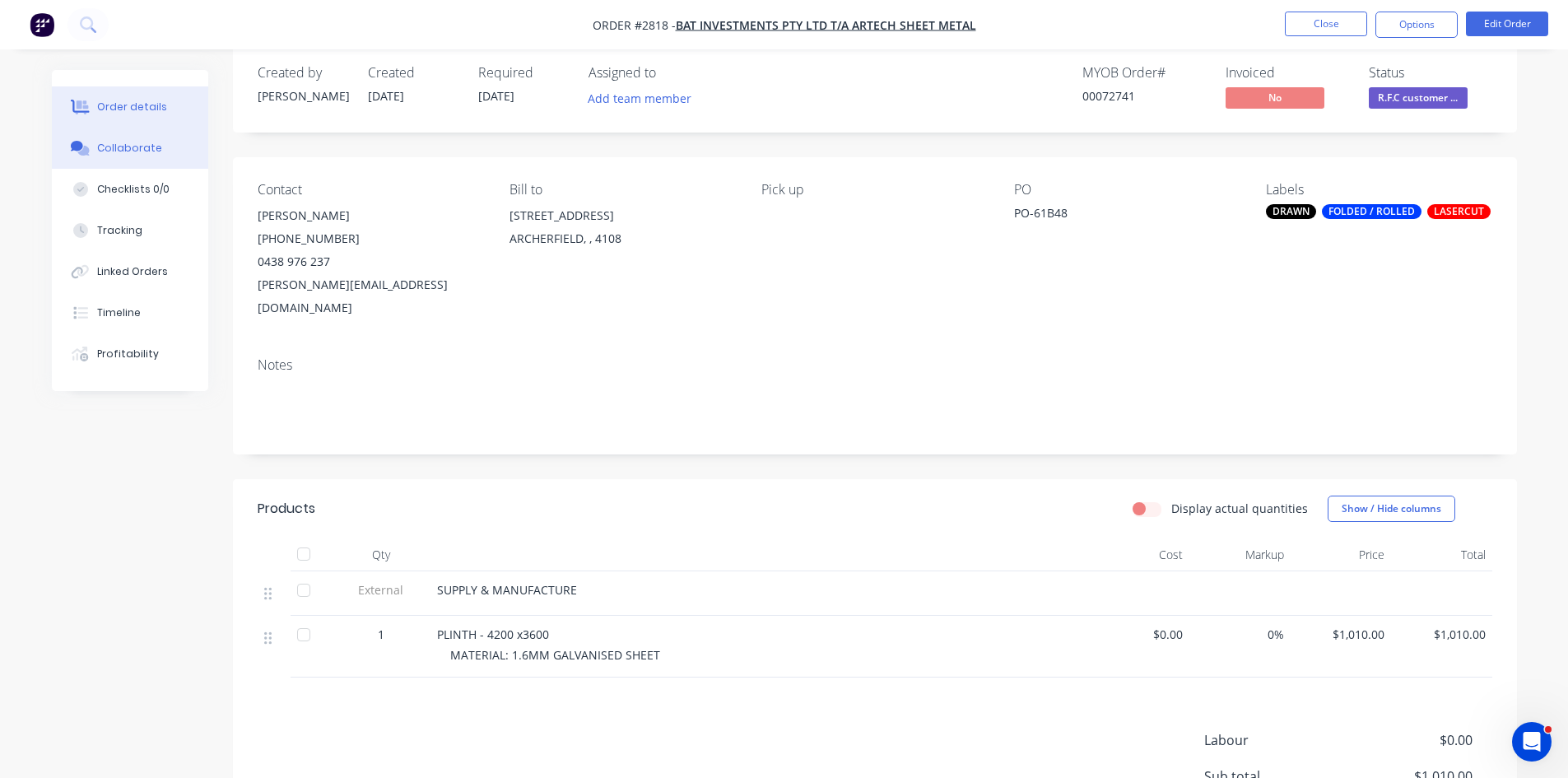
click at [115, 147] on div "Collaborate" at bounding box center [130, 148] width 65 height 15
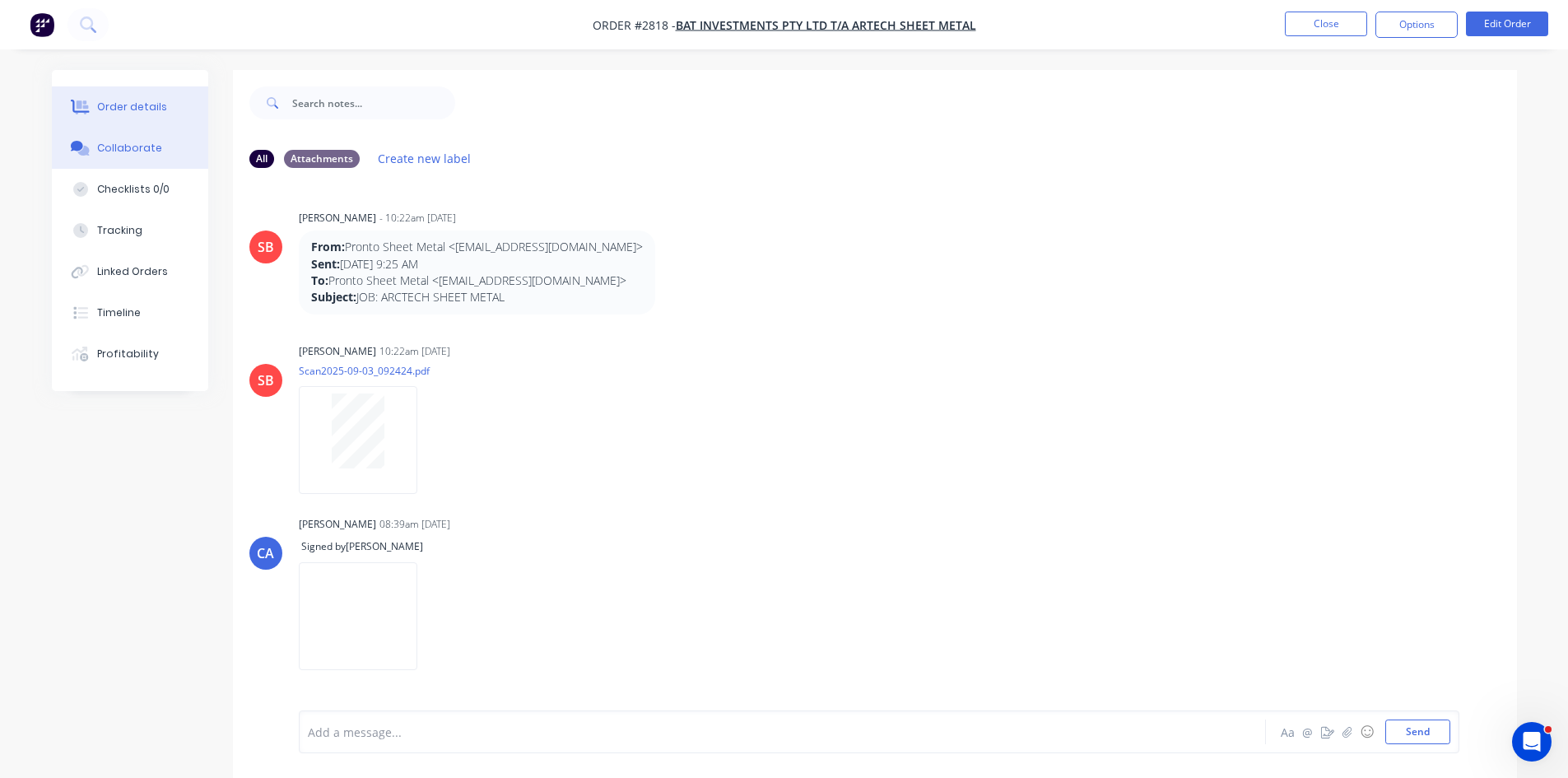
click at [116, 99] on button "Order details" at bounding box center [130, 106] width 156 height 41
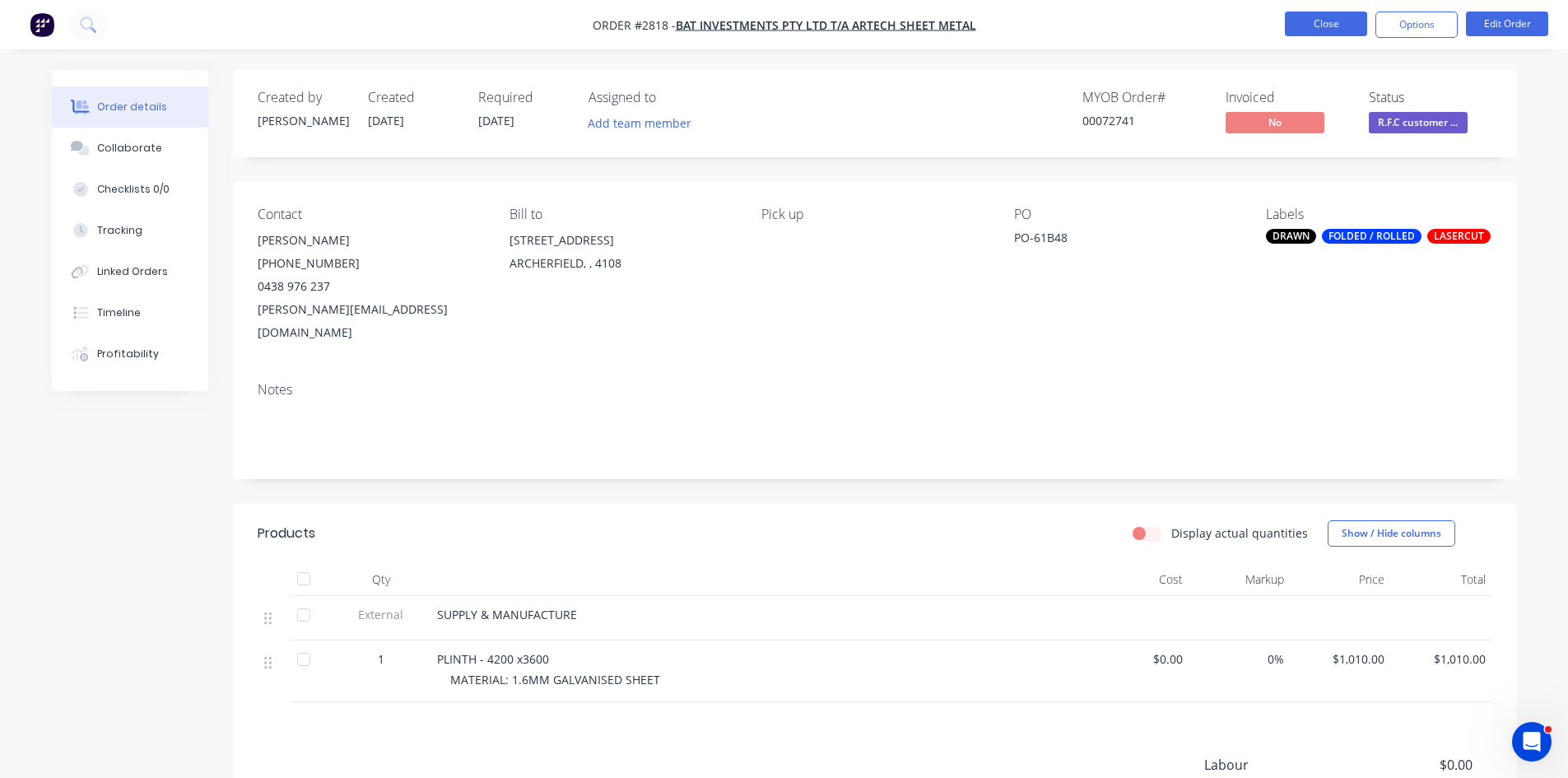
click at [1343, 20] on button "Close" at bounding box center [1326, 24] width 82 height 25
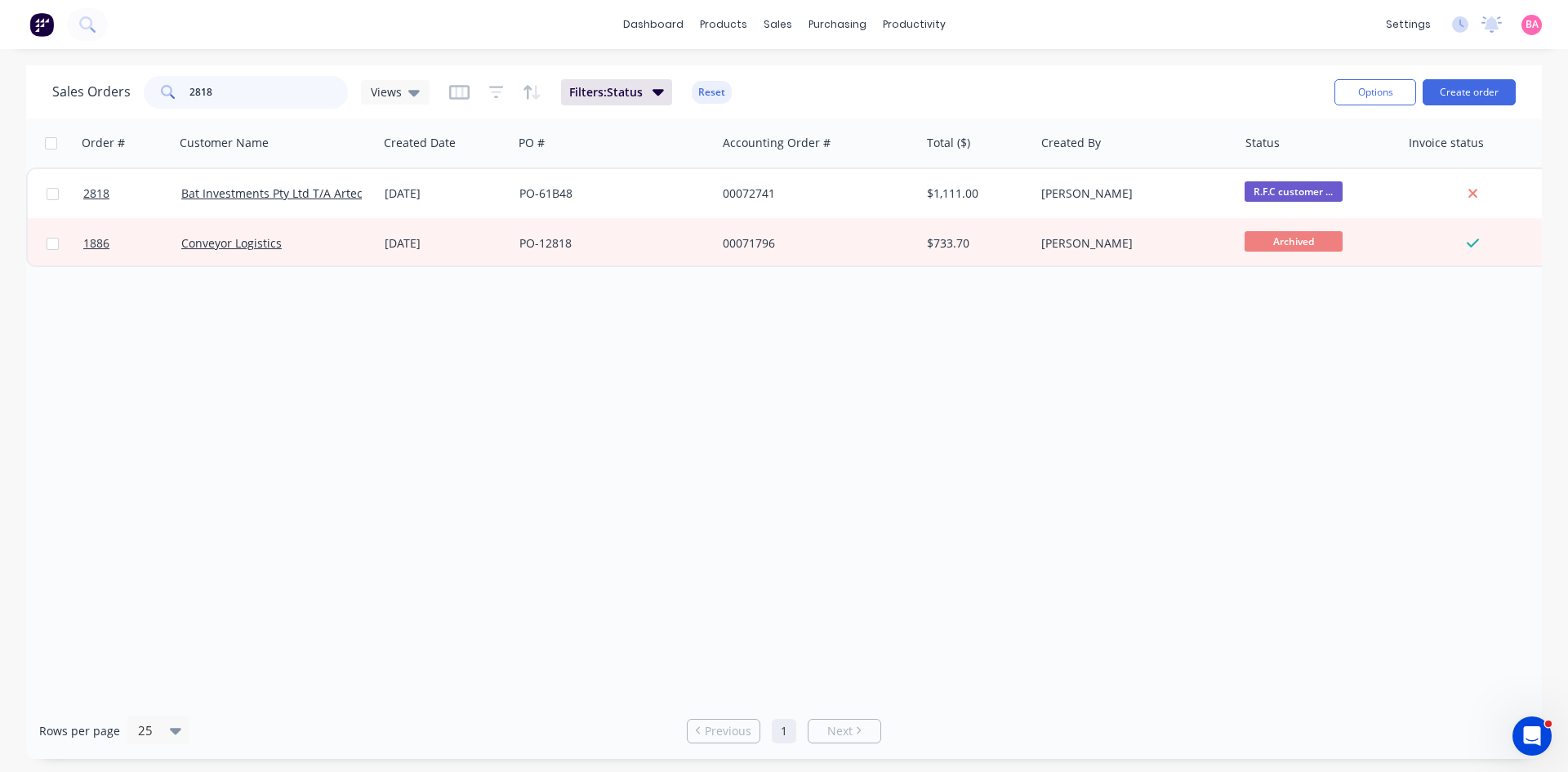
drag, startPoint x: 250, startPoint y: 81, endPoint x: 69, endPoint y: 42, distance: 185.2
click at [73, 42] on div "dashboard products sales purchasing productivity dashboard products Product Cat…" at bounding box center [784, 386] width 1568 height 772
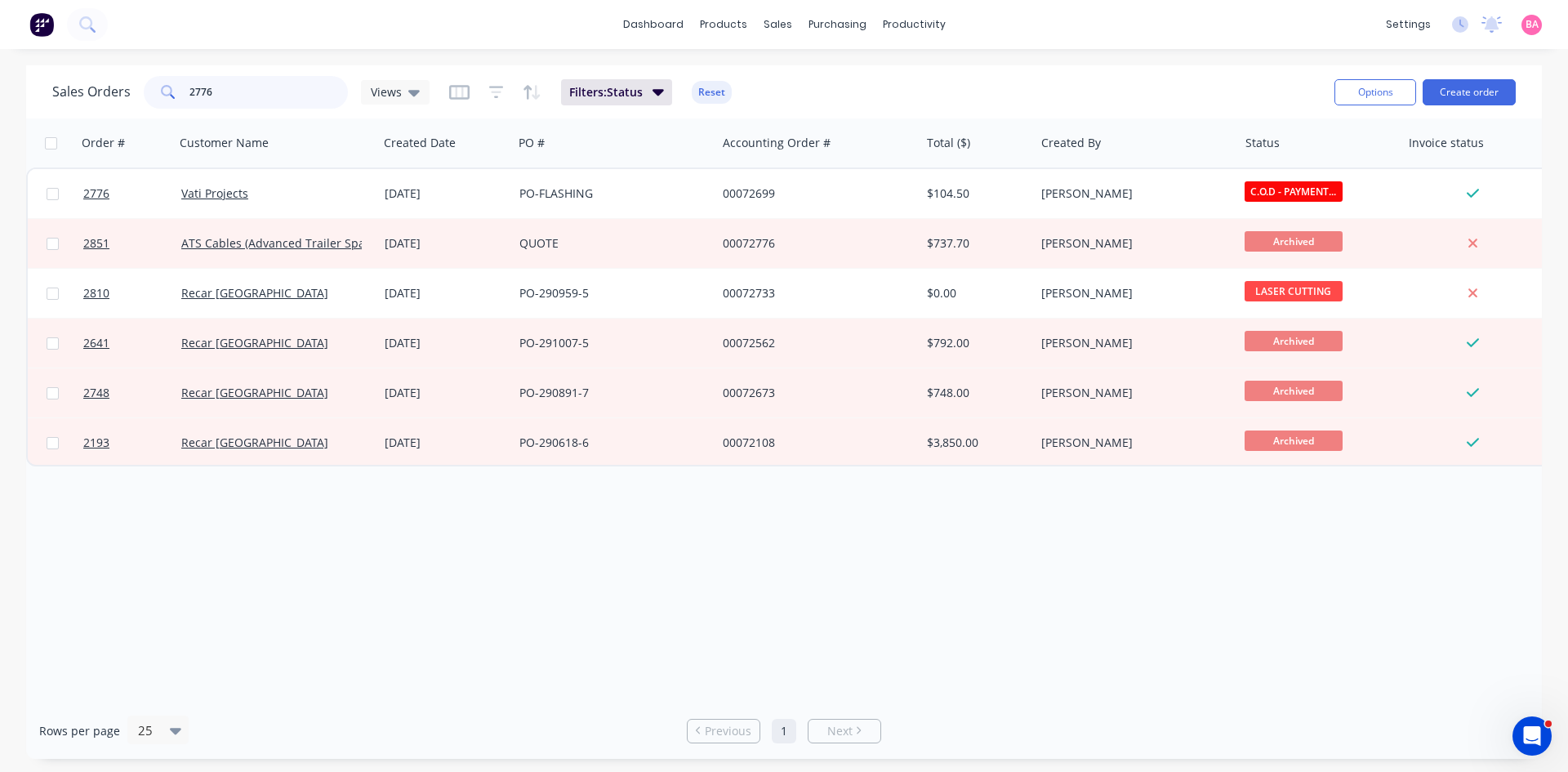
drag, startPoint x: 226, startPoint y: 89, endPoint x: -24, endPoint y: 22, distance: 258.8
click at [0, 22] on html "dashboard products sales purchasing productivity dashboard products Product Cat…" at bounding box center [784, 386] width 1568 height 772
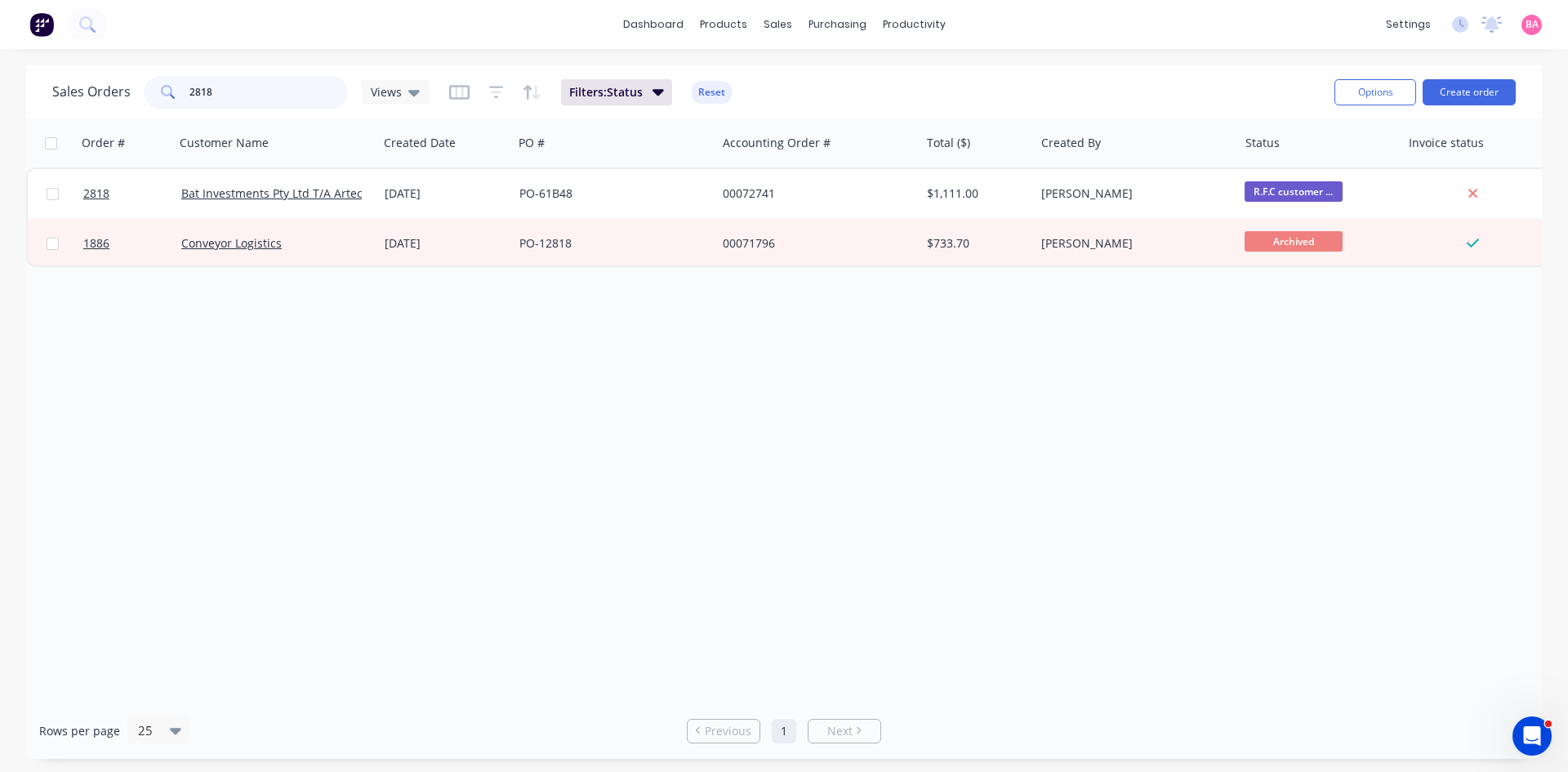
drag, startPoint x: 217, startPoint y: 85, endPoint x: 81, endPoint y: 53, distance: 139.7
click at [81, 53] on div "dashboard products sales purchasing productivity dashboard products Product Cat…" at bounding box center [784, 386] width 1568 height 772
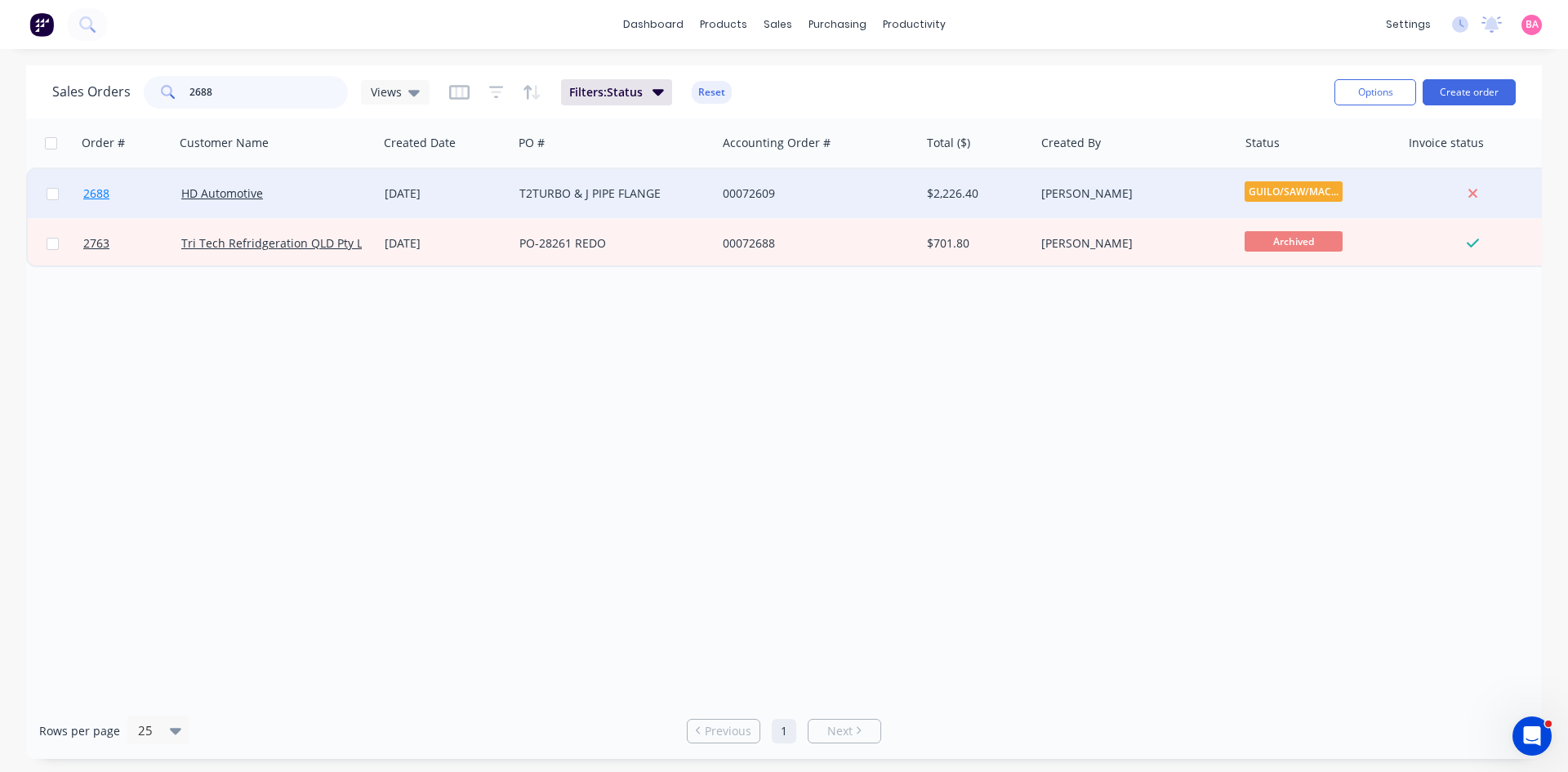
type input "2688"
click at [95, 188] on span "2688" at bounding box center [95, 193] width 26 height 17
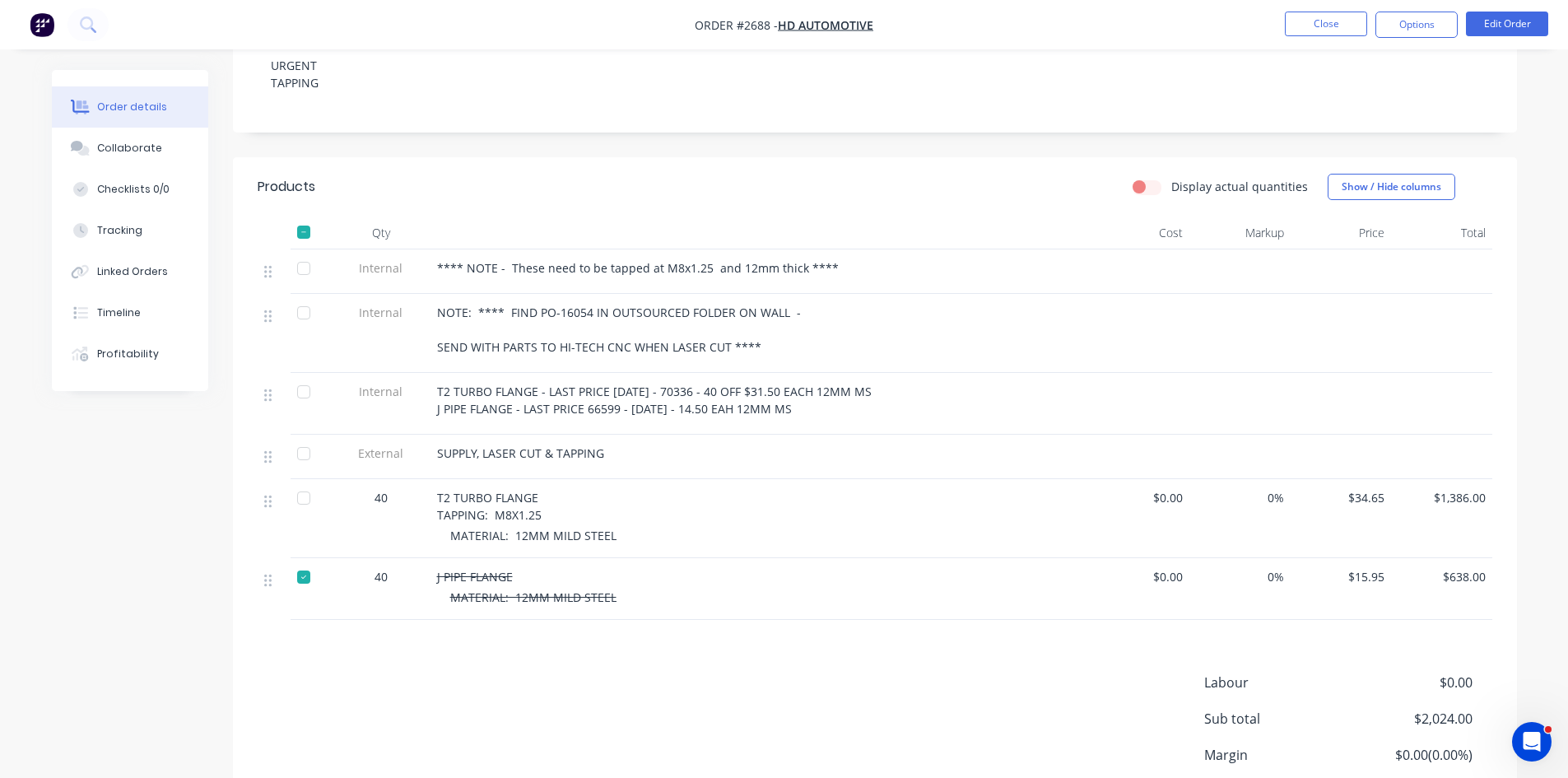
scroll to position [385, 0]
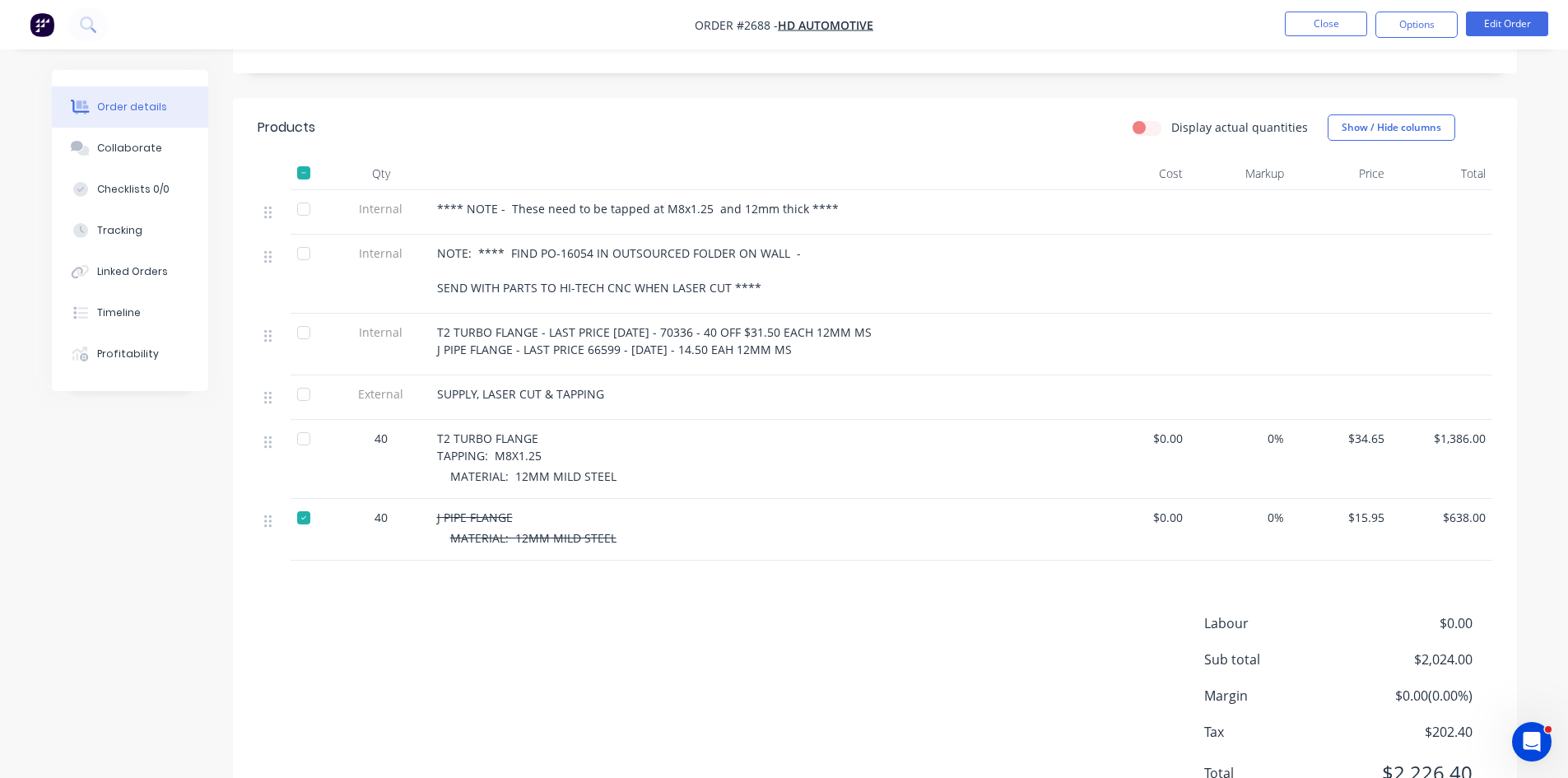
click at [536, 438] on span "T2 TURBO FLANGE TAPPING: M8X1.25" at bounding box center [489, 447] width 105 height 33
click at [1501, 16] on button "Edit Order" at bounding box center [1507, 24] width 82 height 25
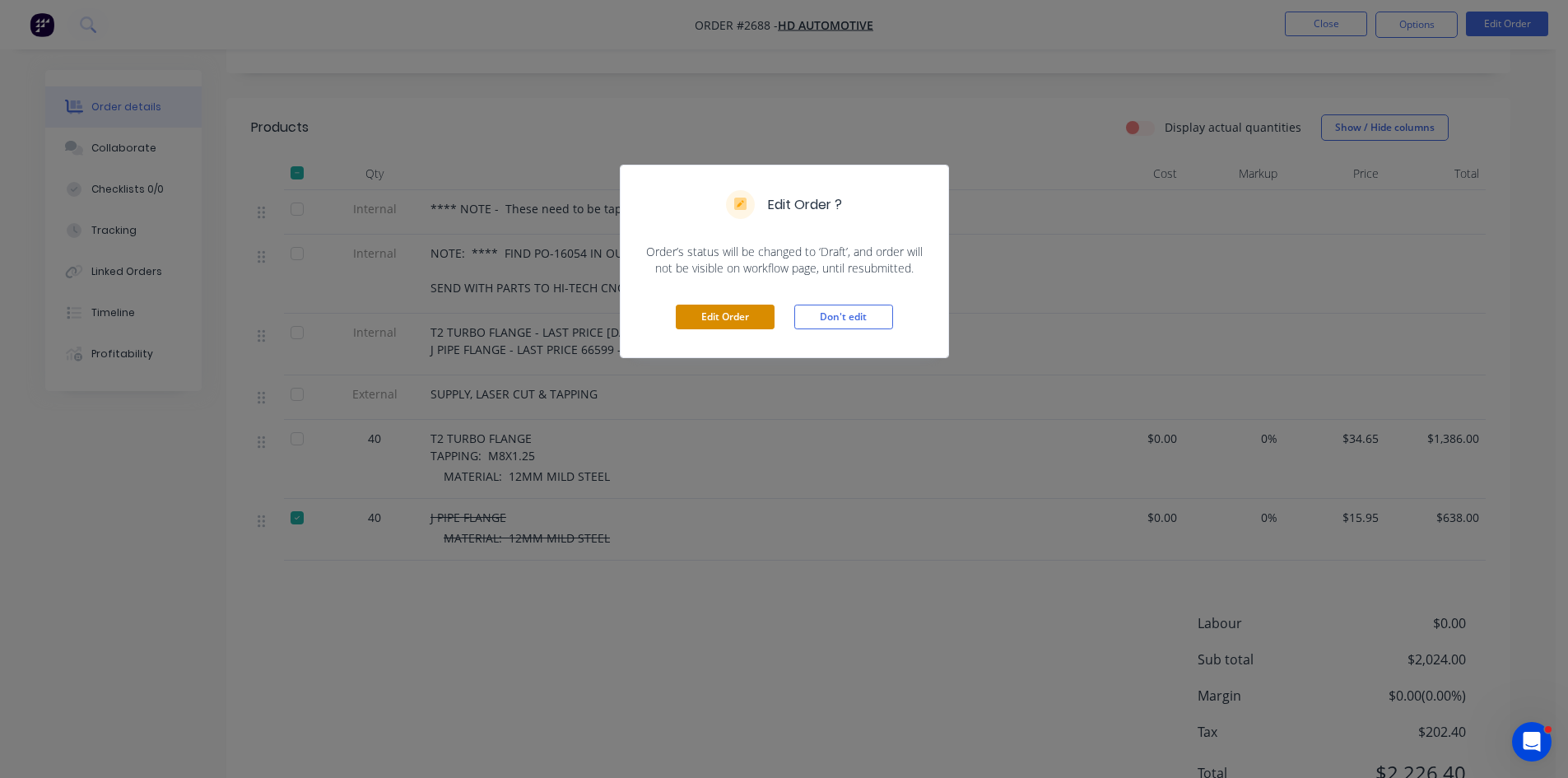
click at [717, 312] on button "Edit Order" at bounding box center [725, 317] width 99 height 25
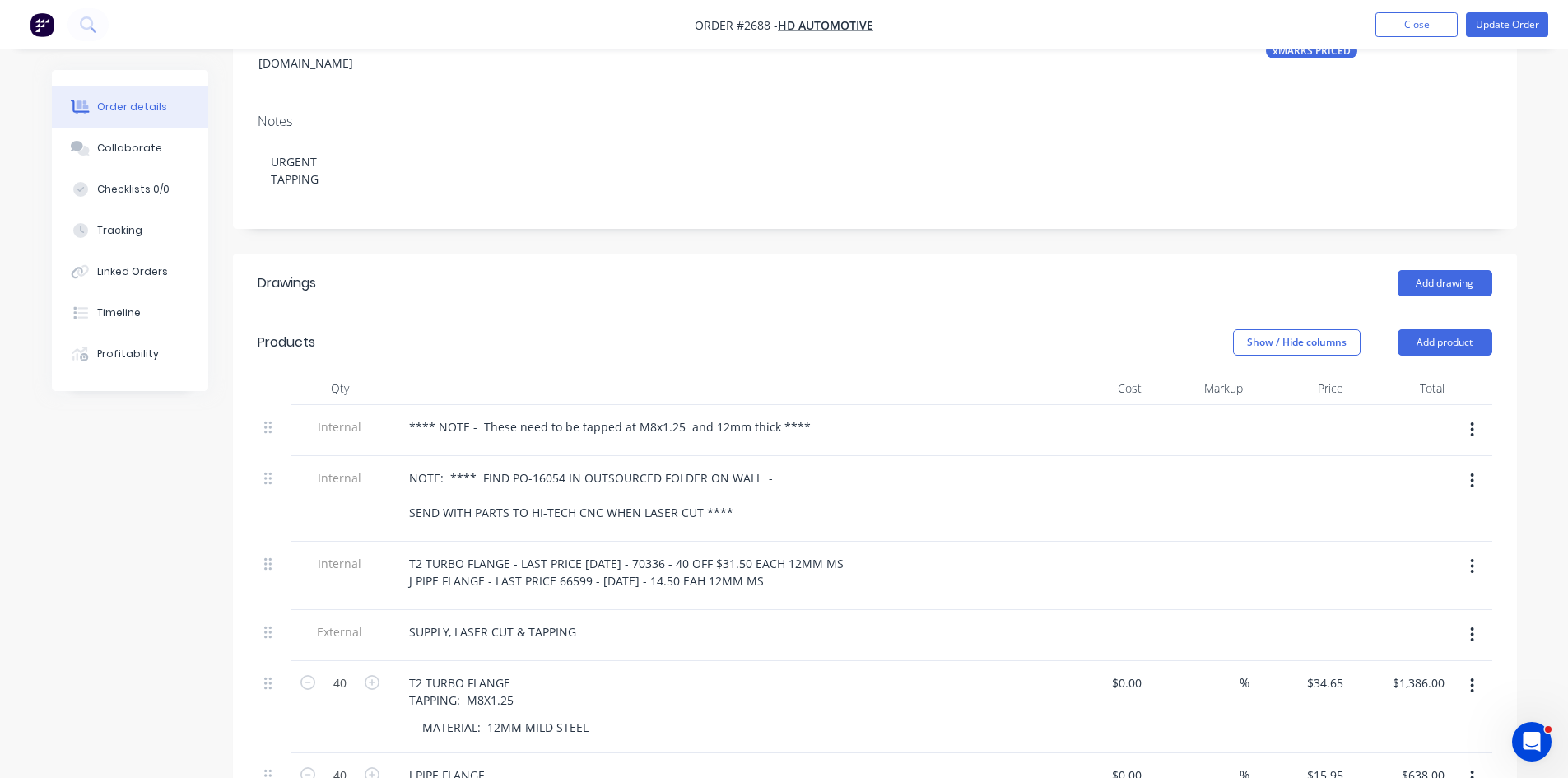
scroll to position [274, 0]
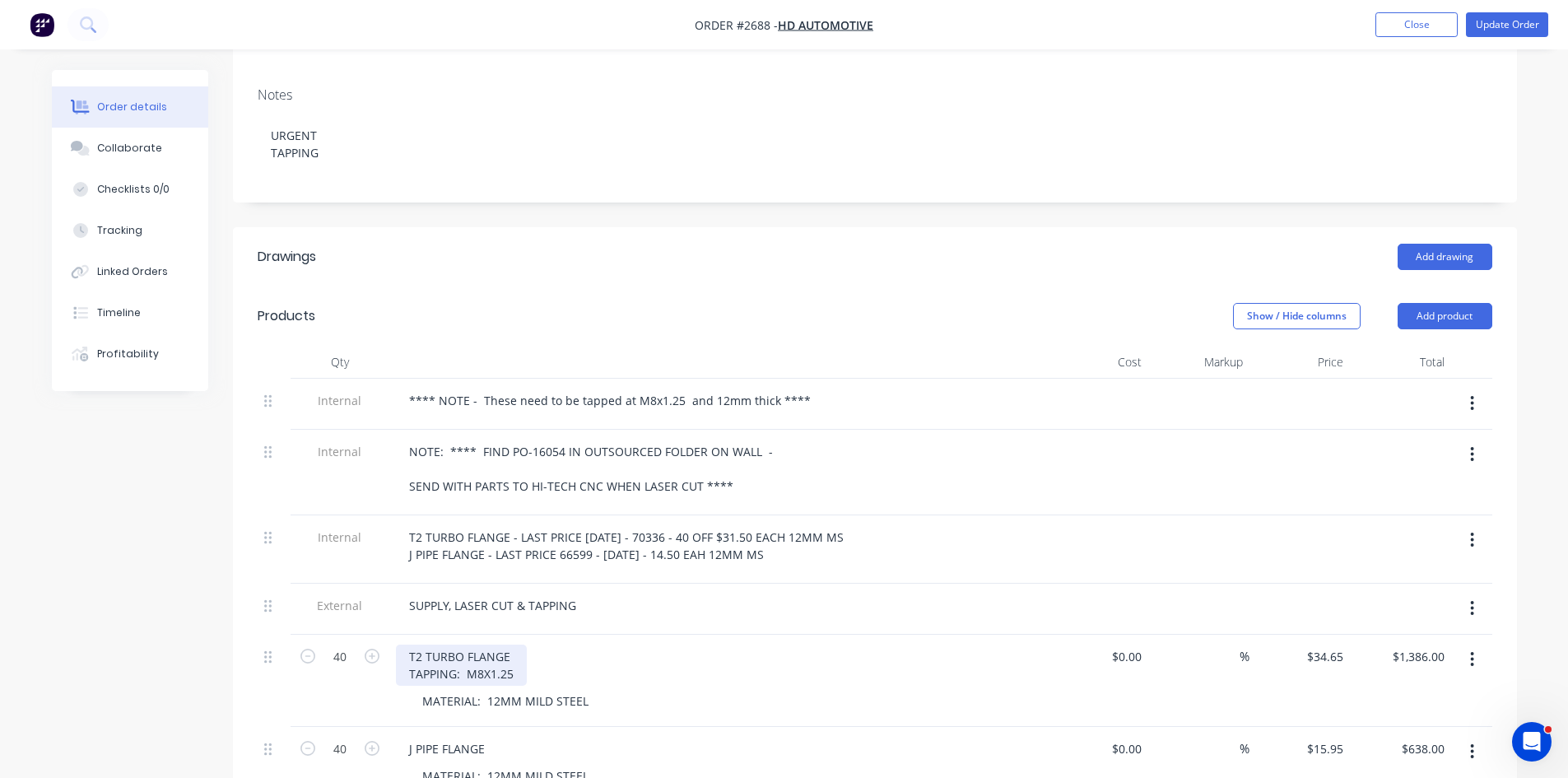
click at [515, 644] on div "T2 TURBO FLANGE TAPPING: M8X1.25" at bounding box center [461, 664] width 131 height 41
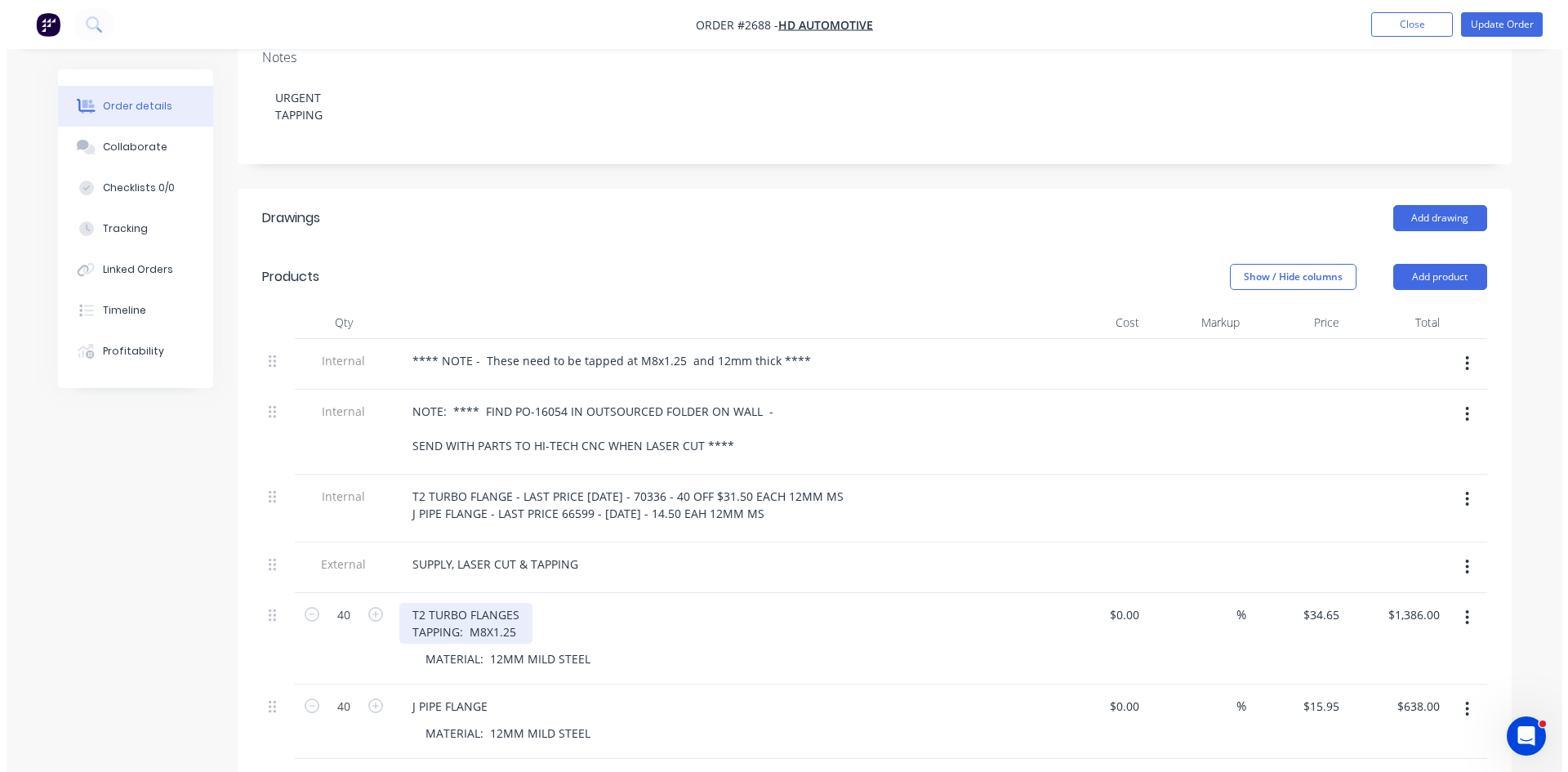
scroll to position [354, 0]
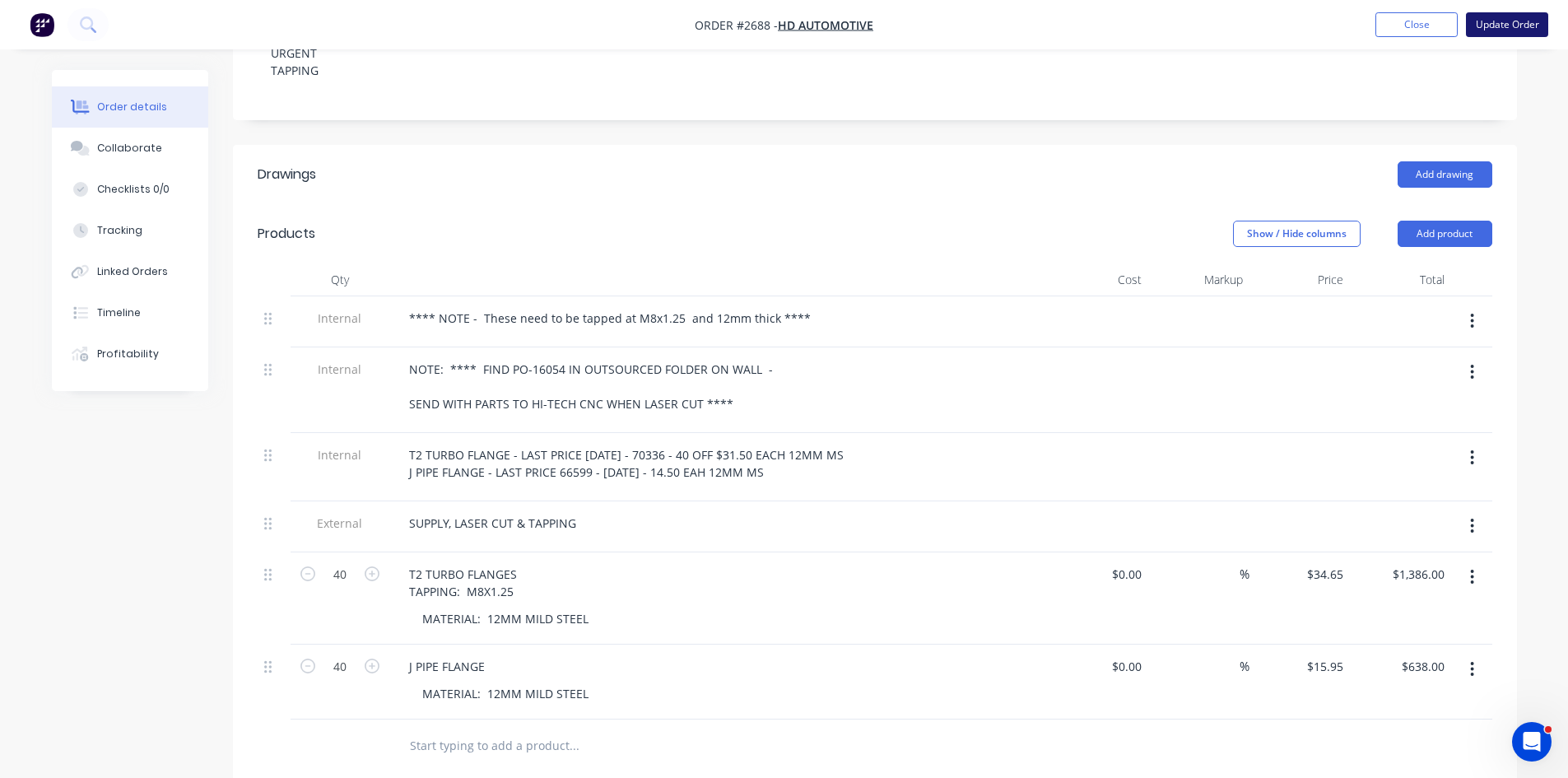
click at [1518, 25] on button "Update Order" at bounding box center [1507, 25] width 82 height 25
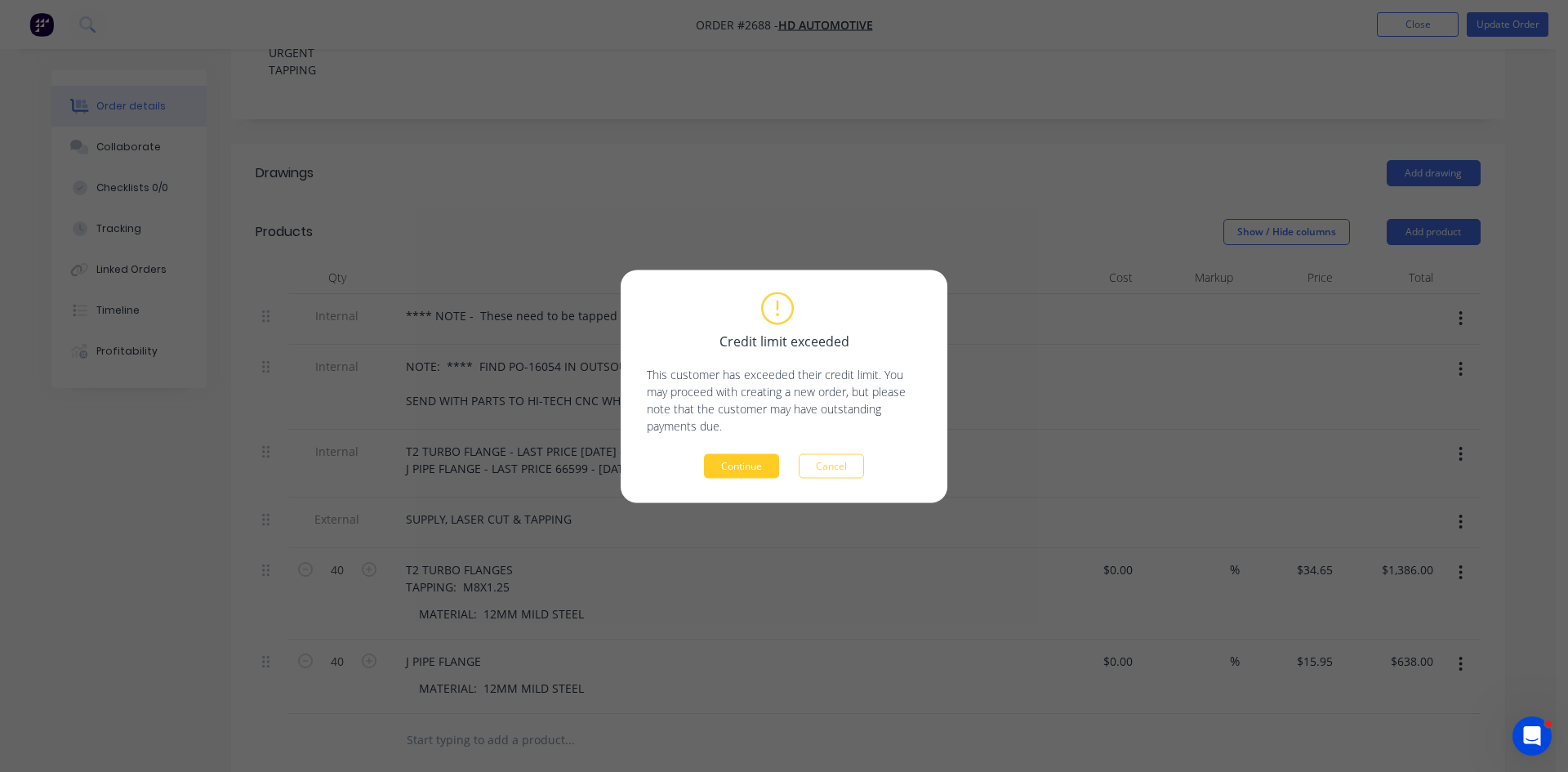
click at [760, 463] on button "Continue" at bounding box center [741, 466] width 76 height 25
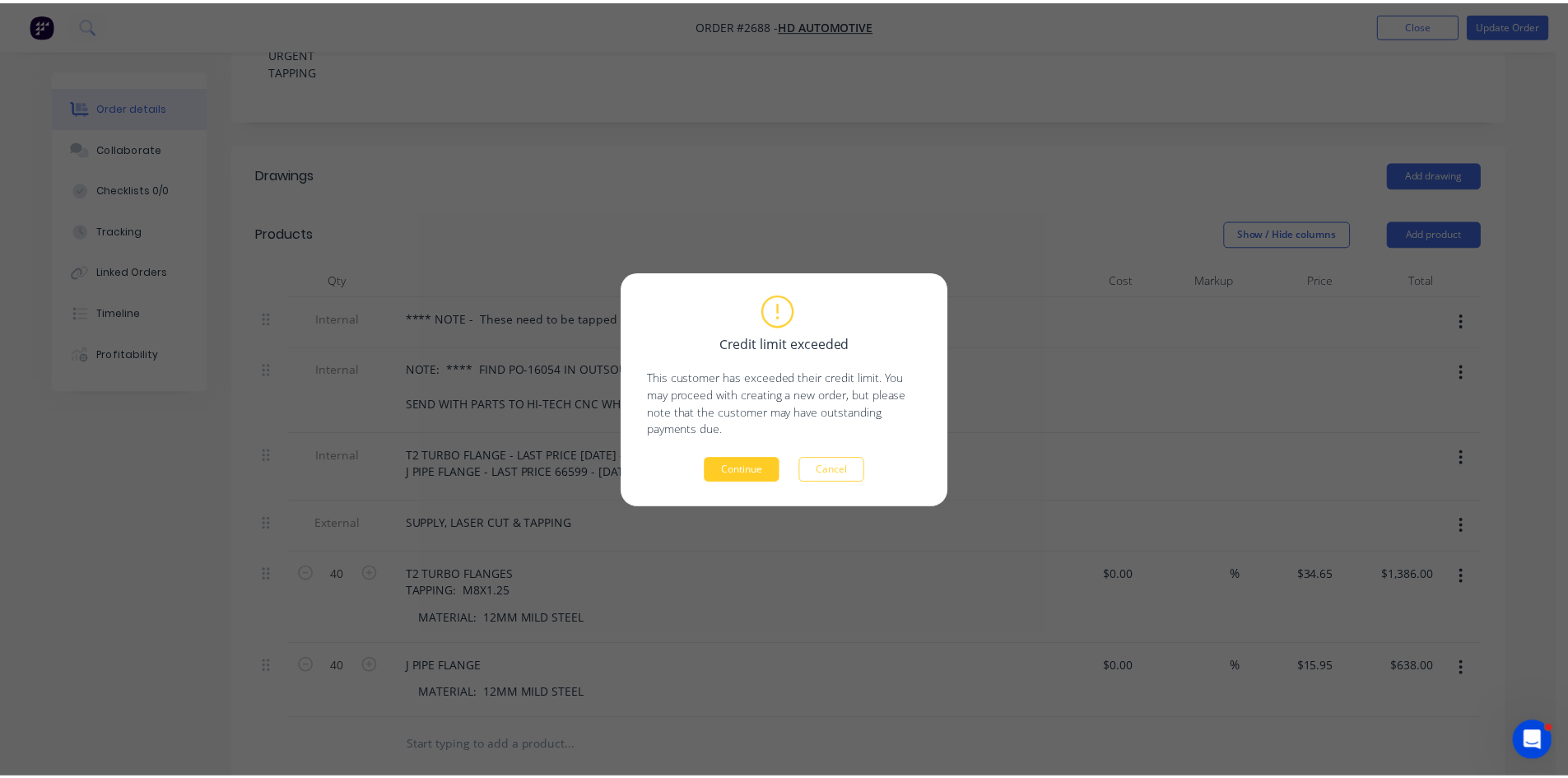
scroll to position [356, 0]
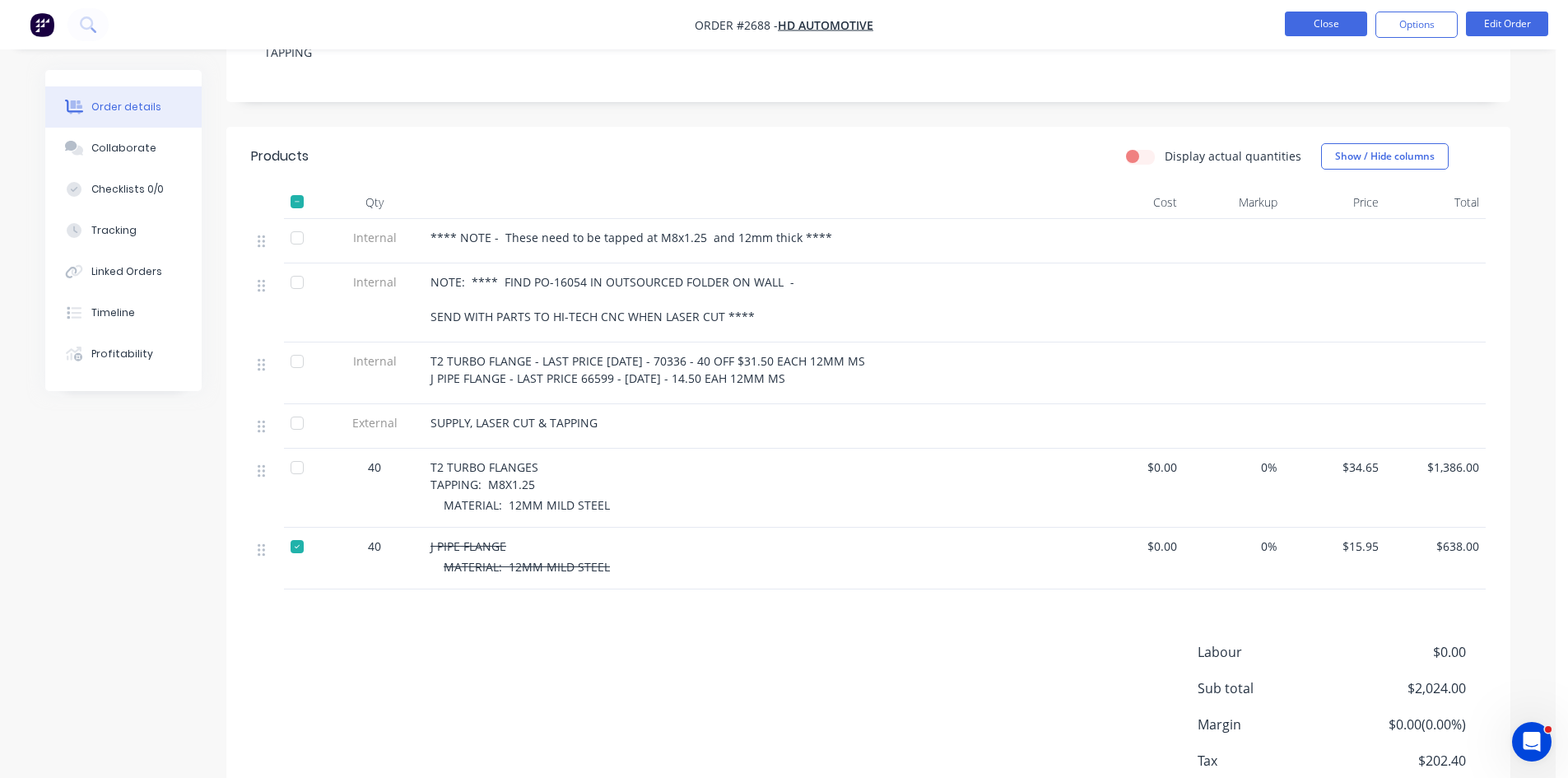
click at [1319, 21] on button "Close" at bounding box center [1326, 24] width 82 height 25
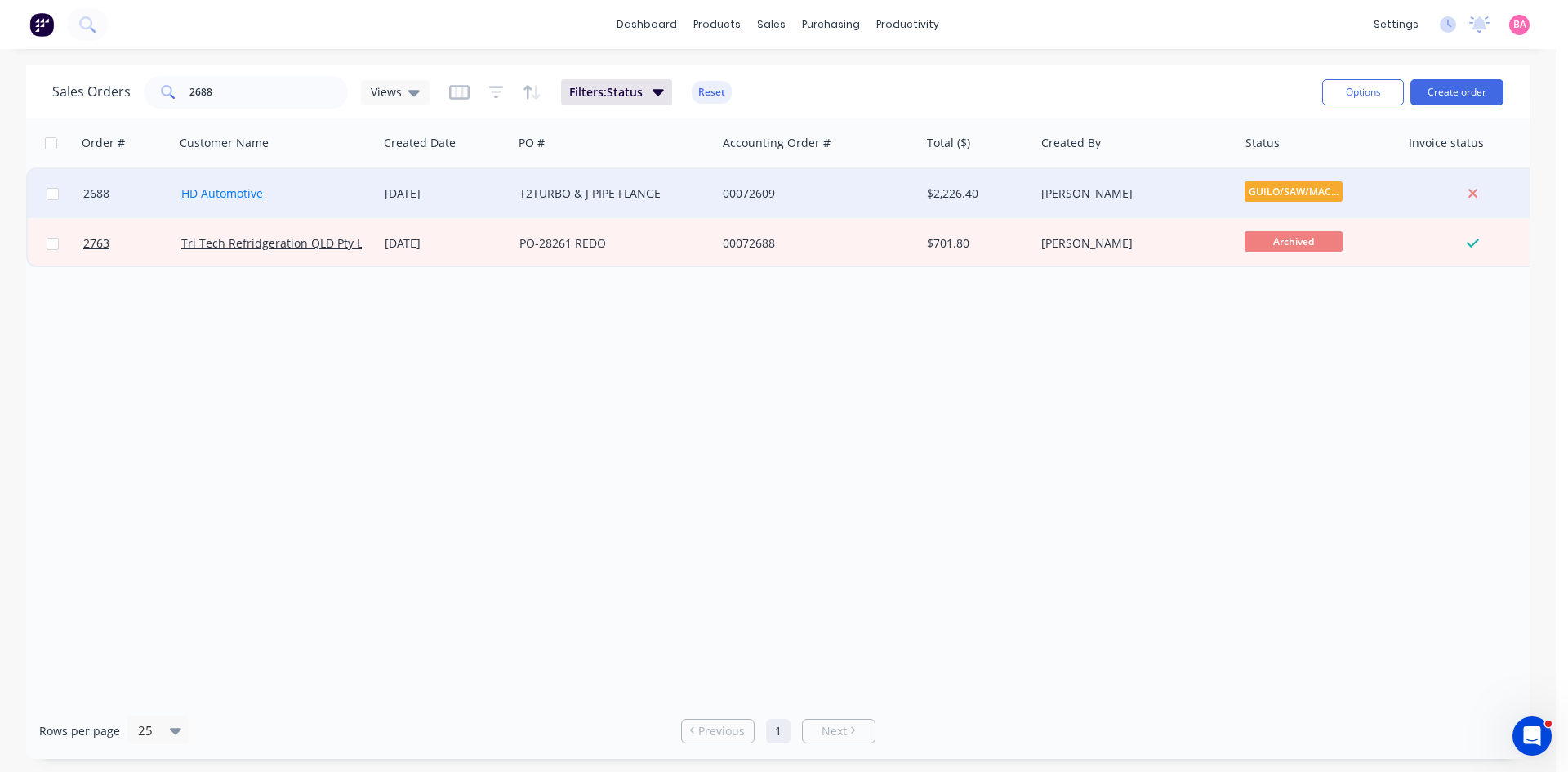
click at [232, 191] on link "HD Automotive" at bounding box center [222, 193] width 81 height 16
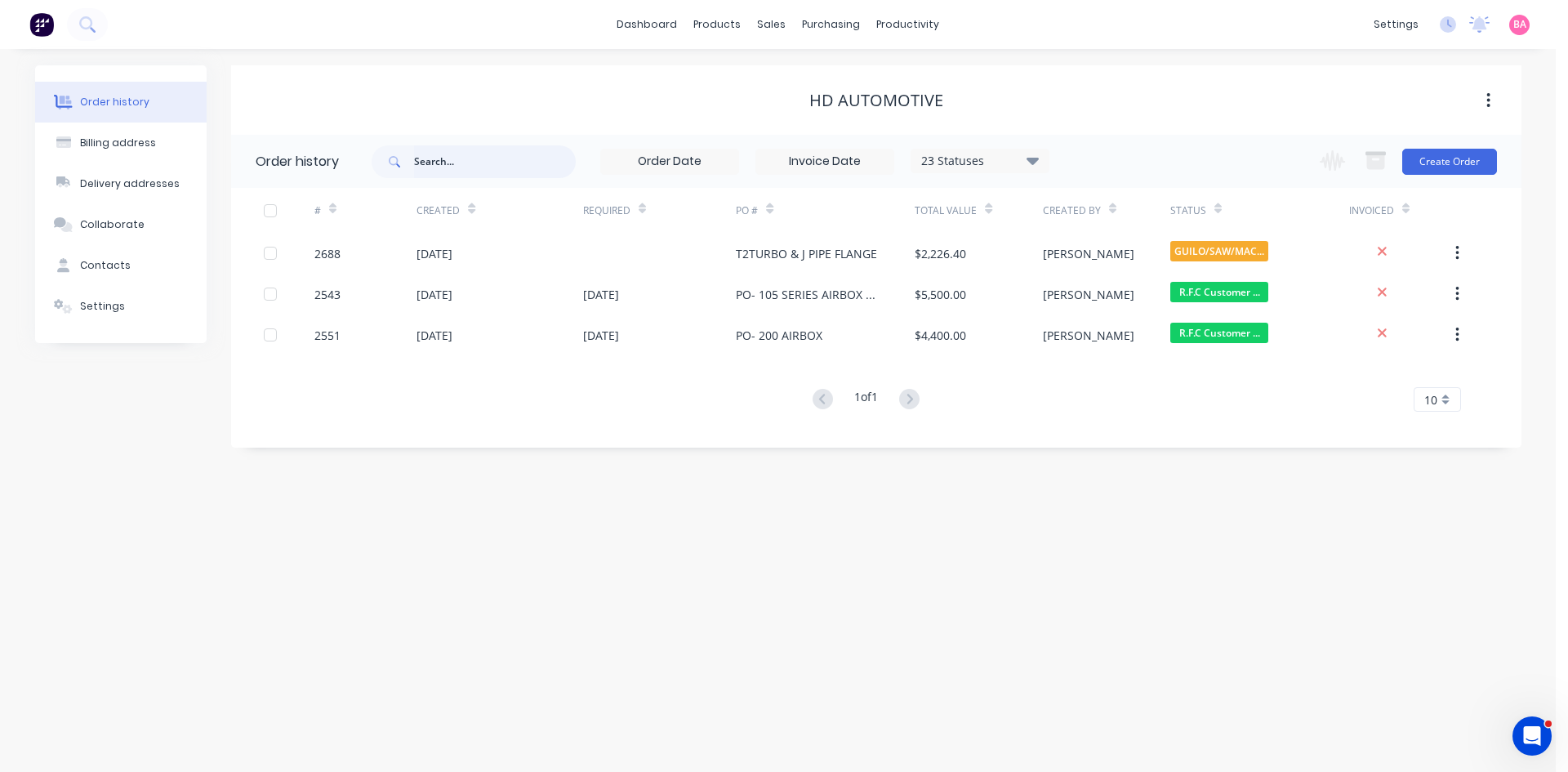
click at [466, 161] on input "text" at bounding box center [495, 161] width 162 height 32
type input "zekitek"
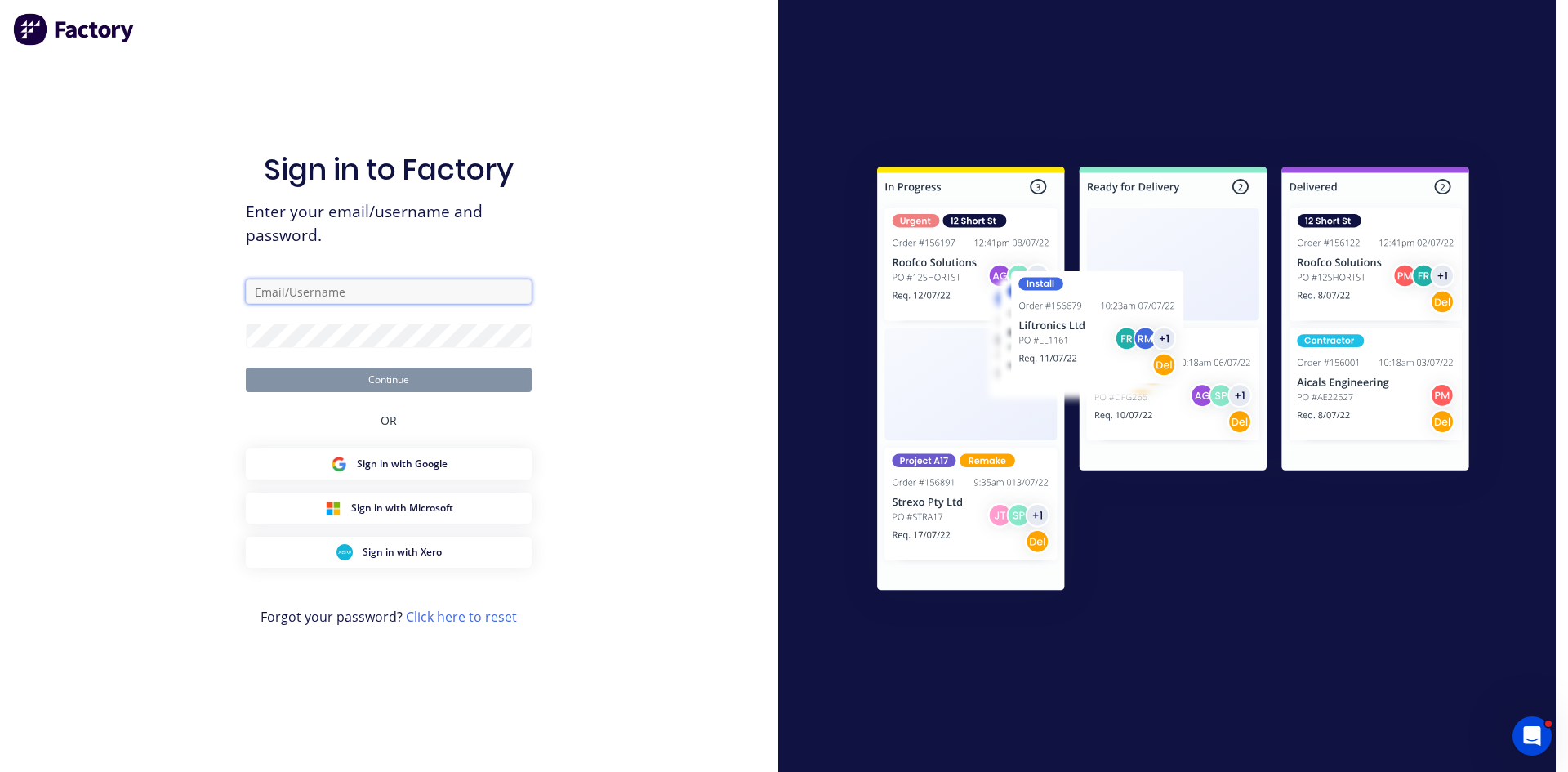
type input "brenda@prontosheetmetal.com.au"
click at [391, 379] on button "Continue" at bounding box center [388, 380] width 286 height 25
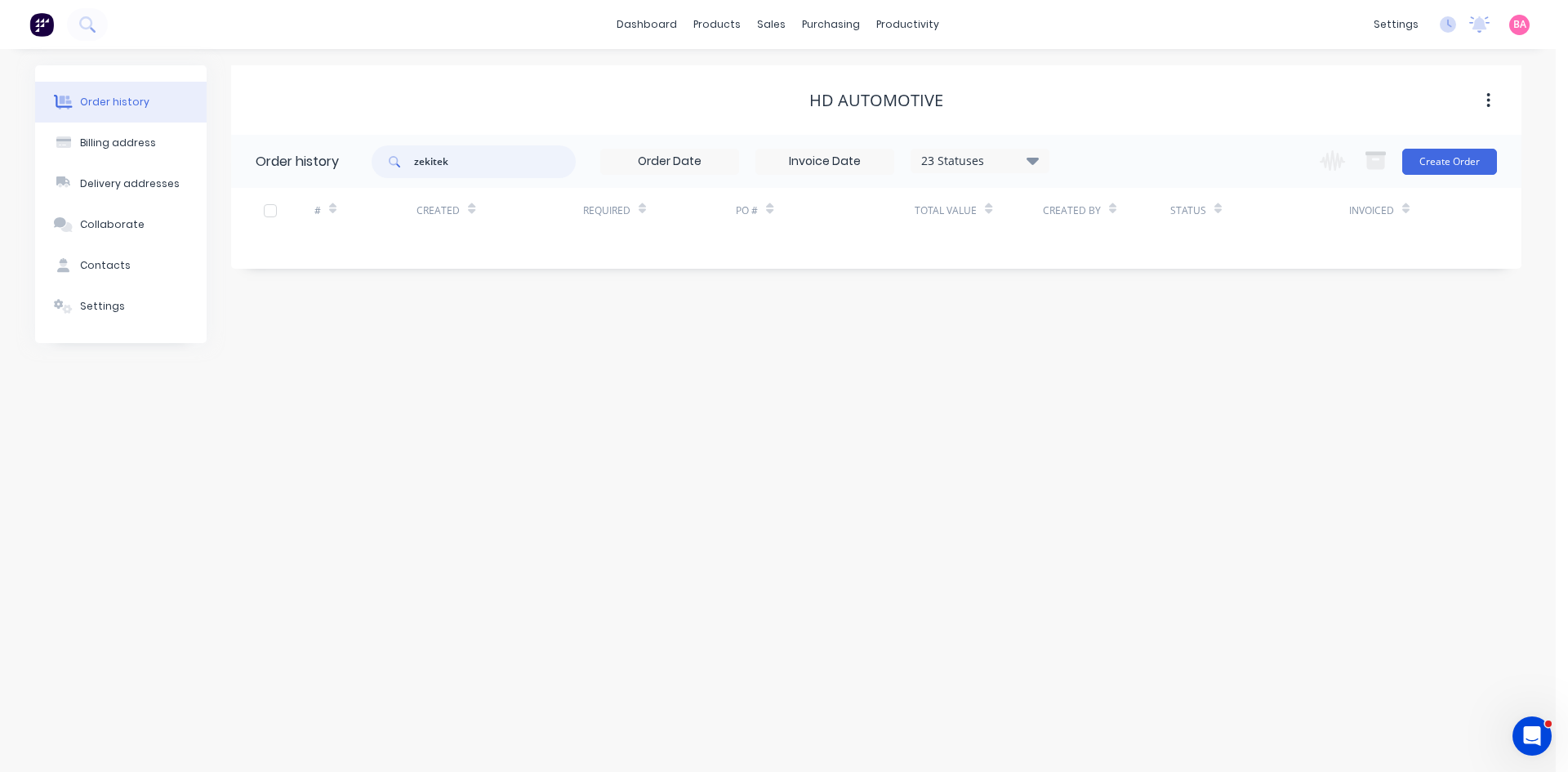
click at [482, 169] on input "zekitek" at bounding box center [495, 161] width 162 height 32
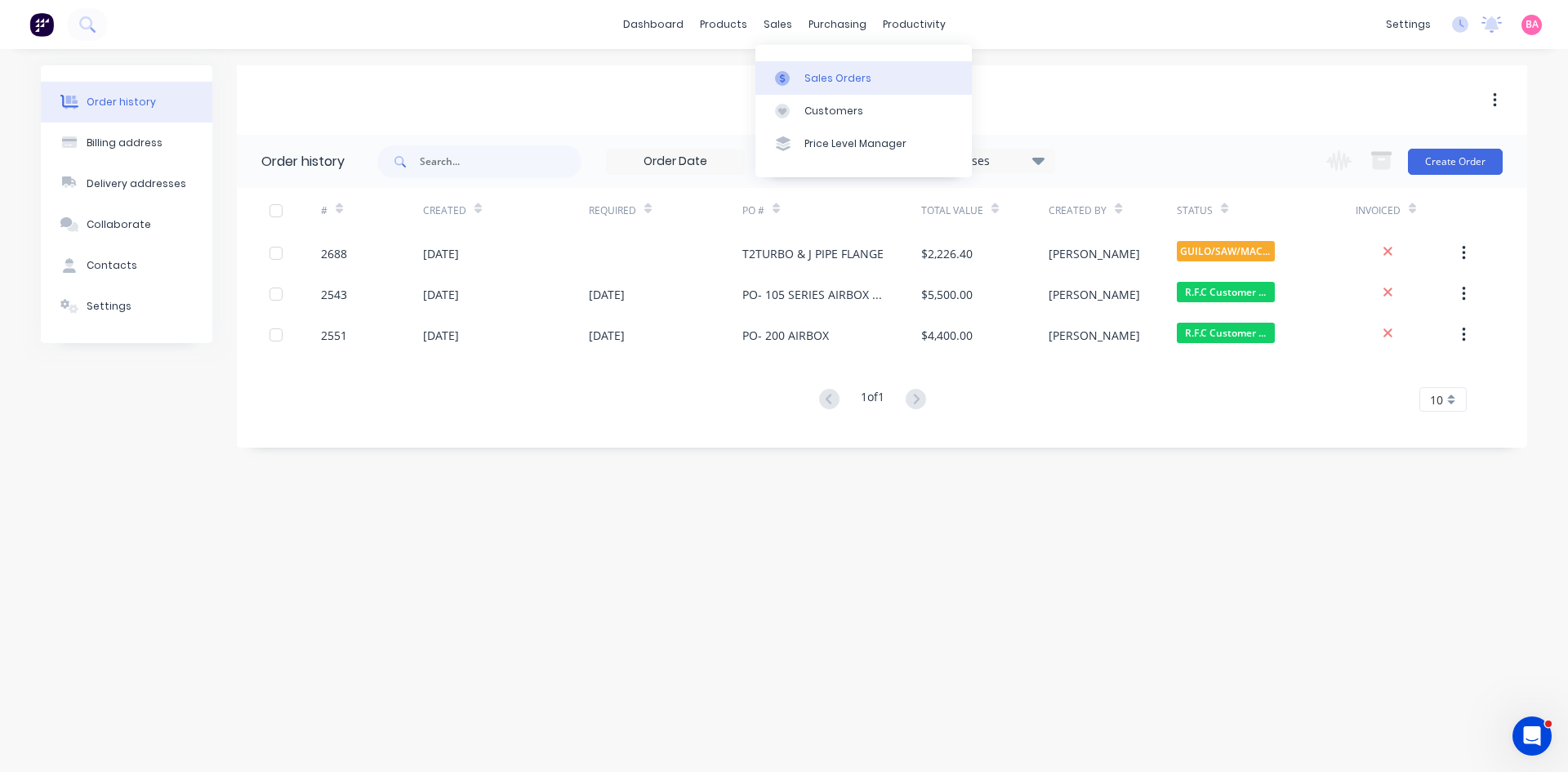
click at [817, 74] on div "Sales Orders" at bounding box center [838, 79] width 67 height 15
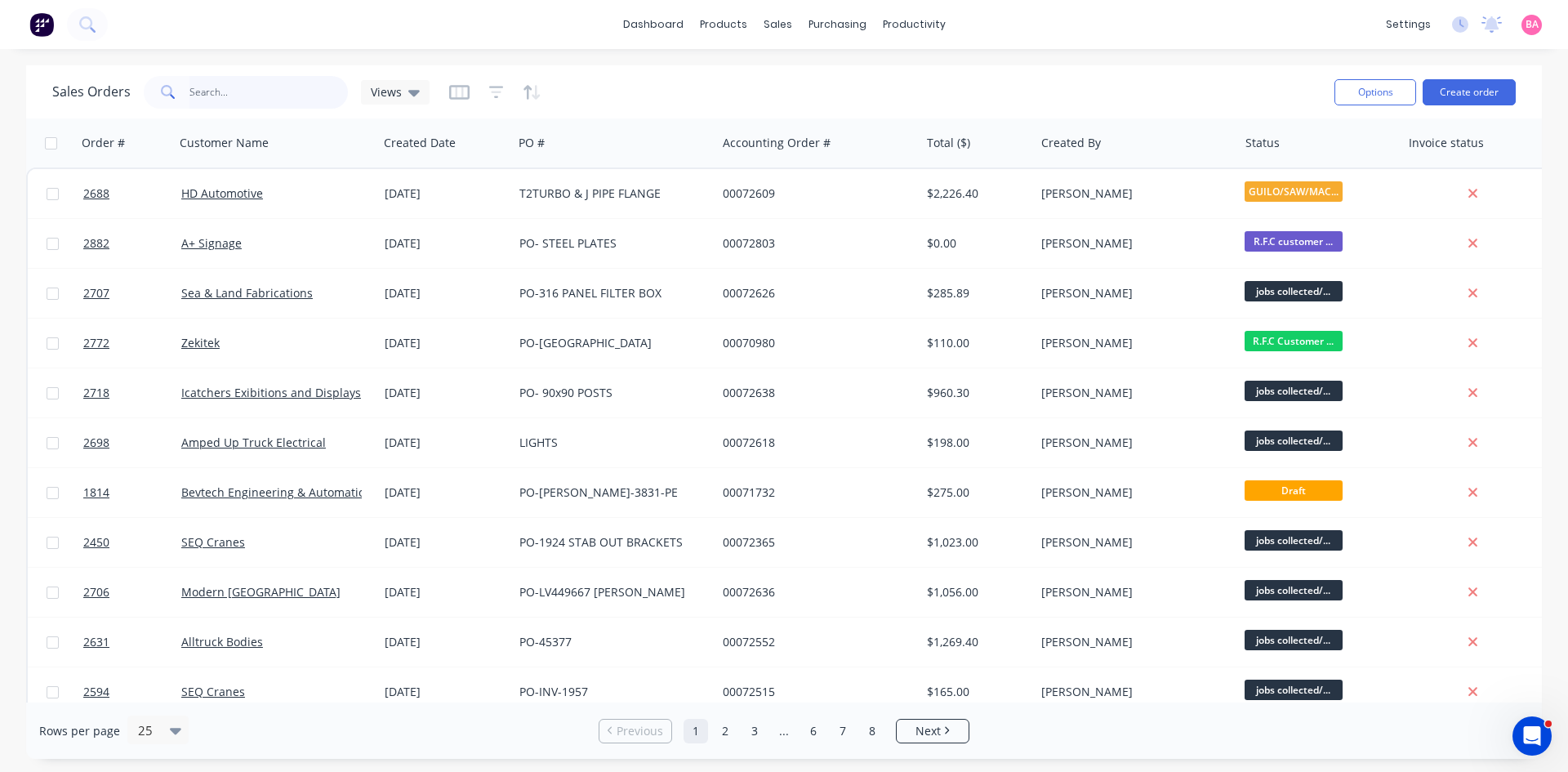
click at [230, 87] on input "text" at bounding box center [269, 92] width 159 height 32
type input "z"
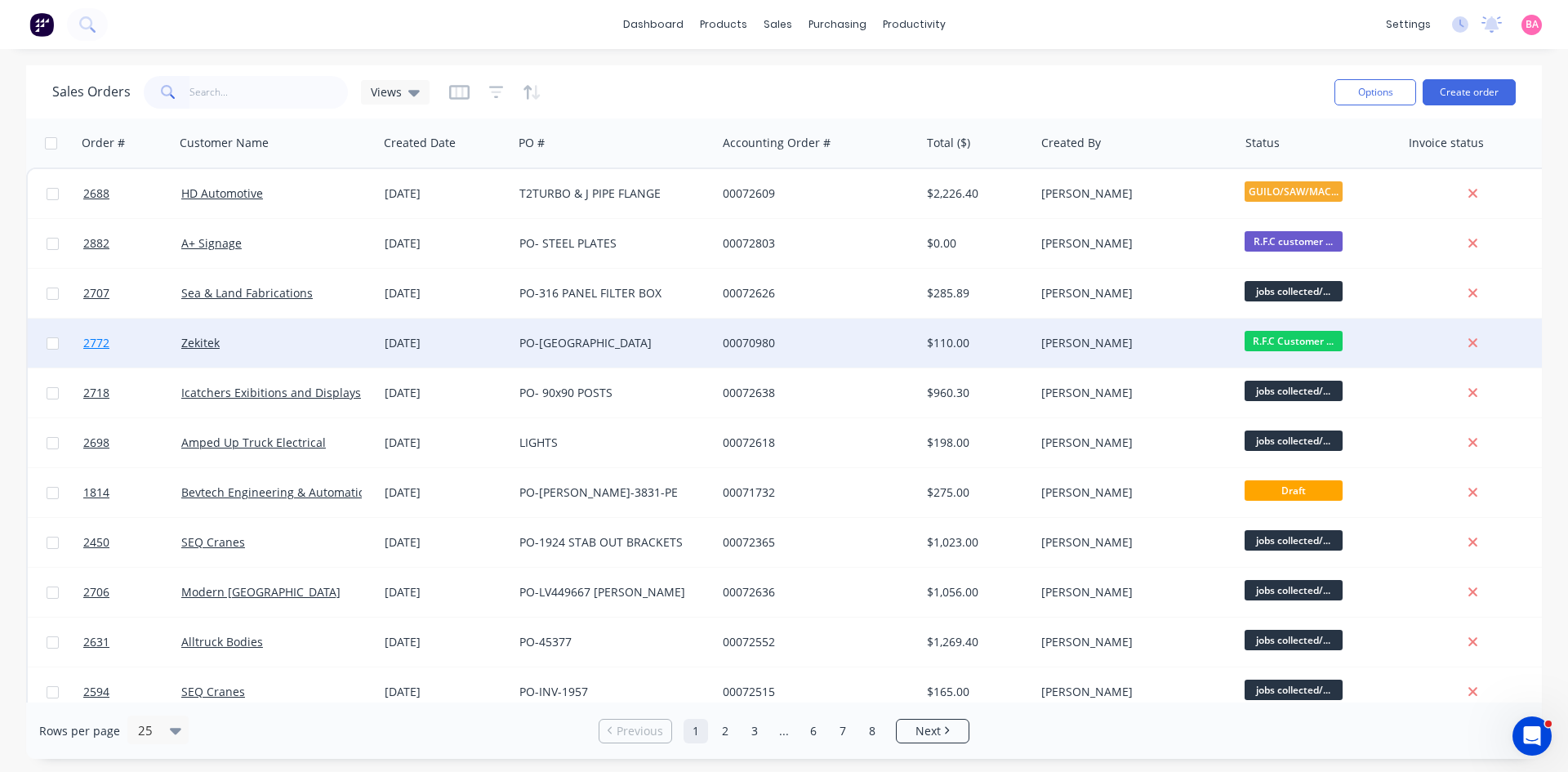
click at [90, 341] on span "2772" at bounding box center [95, 343] width 26 height 17
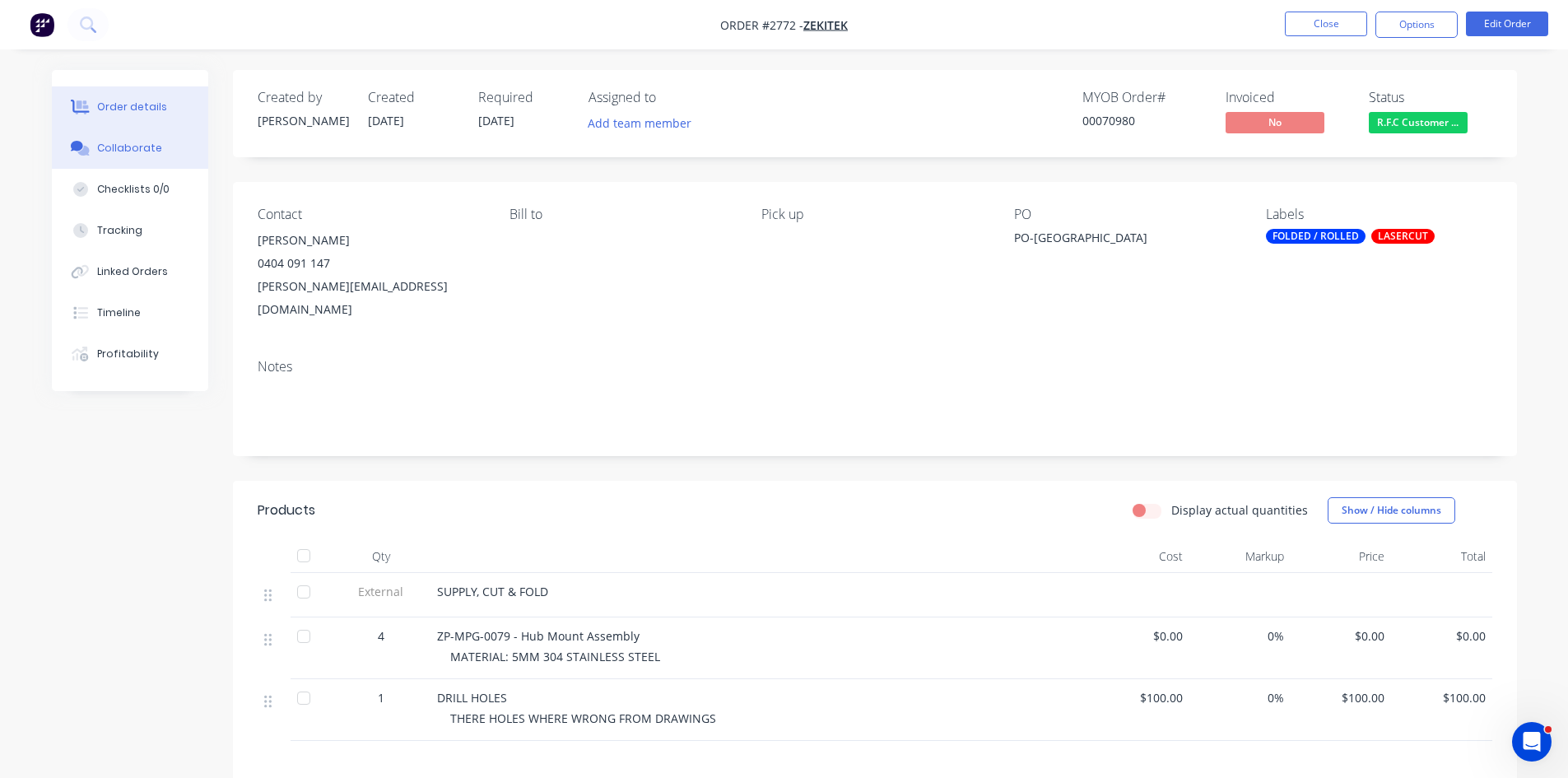
click at [141, 141] on div "Collaborate" at bounding box center [130, 148] width 65 height 15
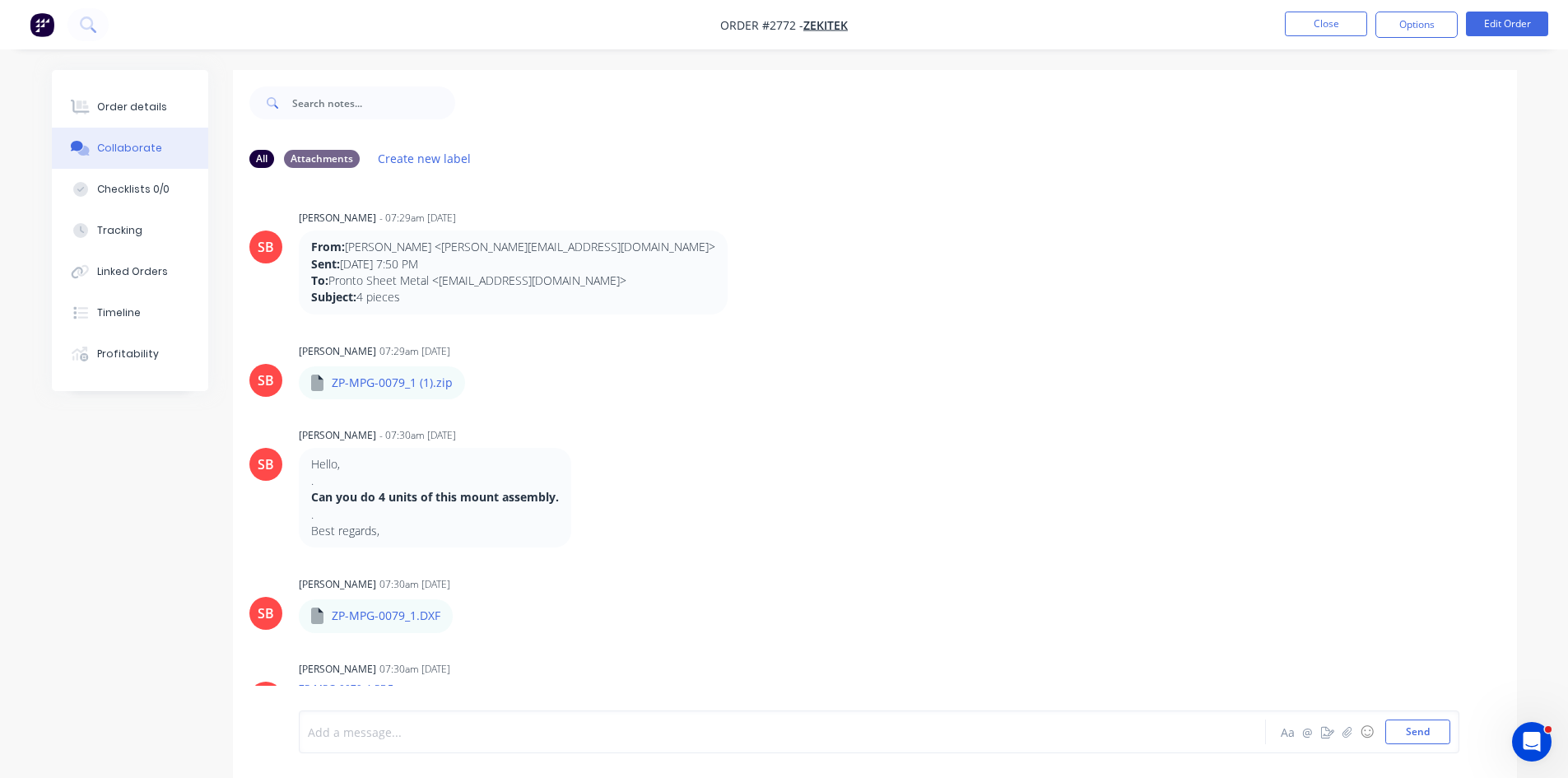
click at [418, 731] on div at bounding box center [736, 732] width 856 height 18
click at [1417, 733] on button "Send" at bounding box center [1418, 732] width 65 height 25
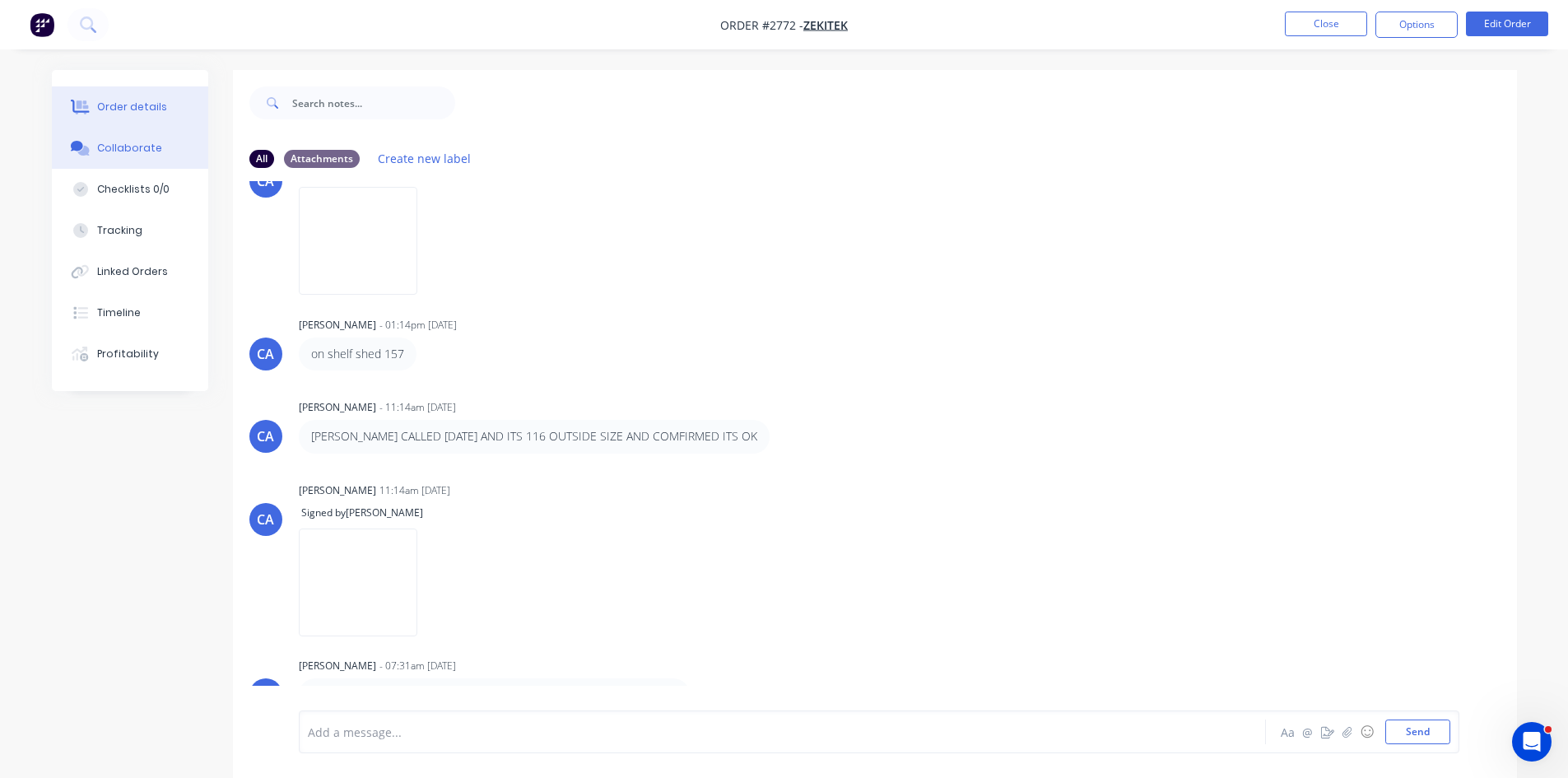
click at [146, 102] on div "Order details" at bounding box center [132, 107] width 70 height 15
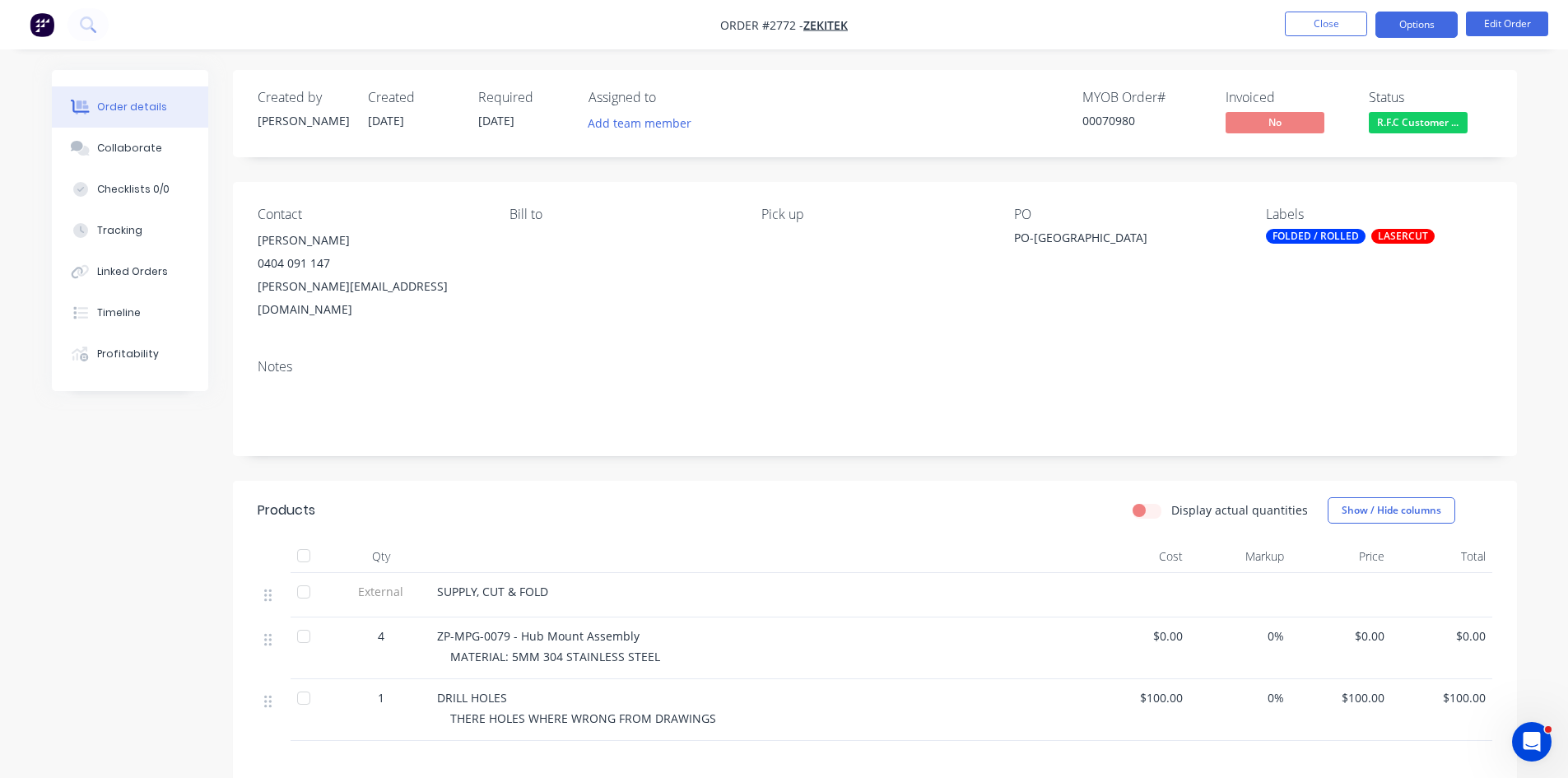
click at [1423, 21] on button "Options" at bounding box center [1417, 24] width 82 height 26
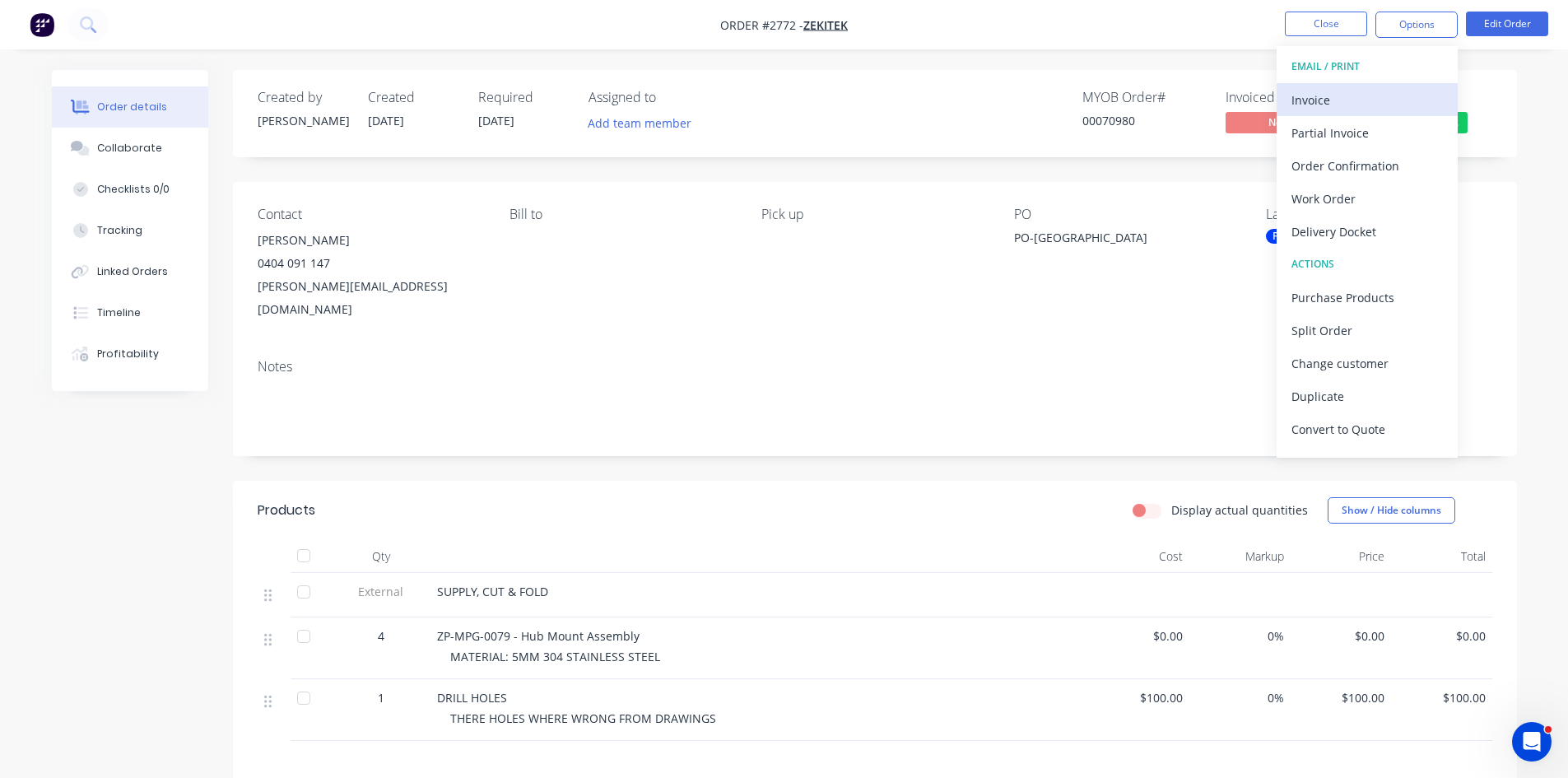
click at [1321, 98] on div "Invoice" at bounding box center [1367, 100] width 151 height 24
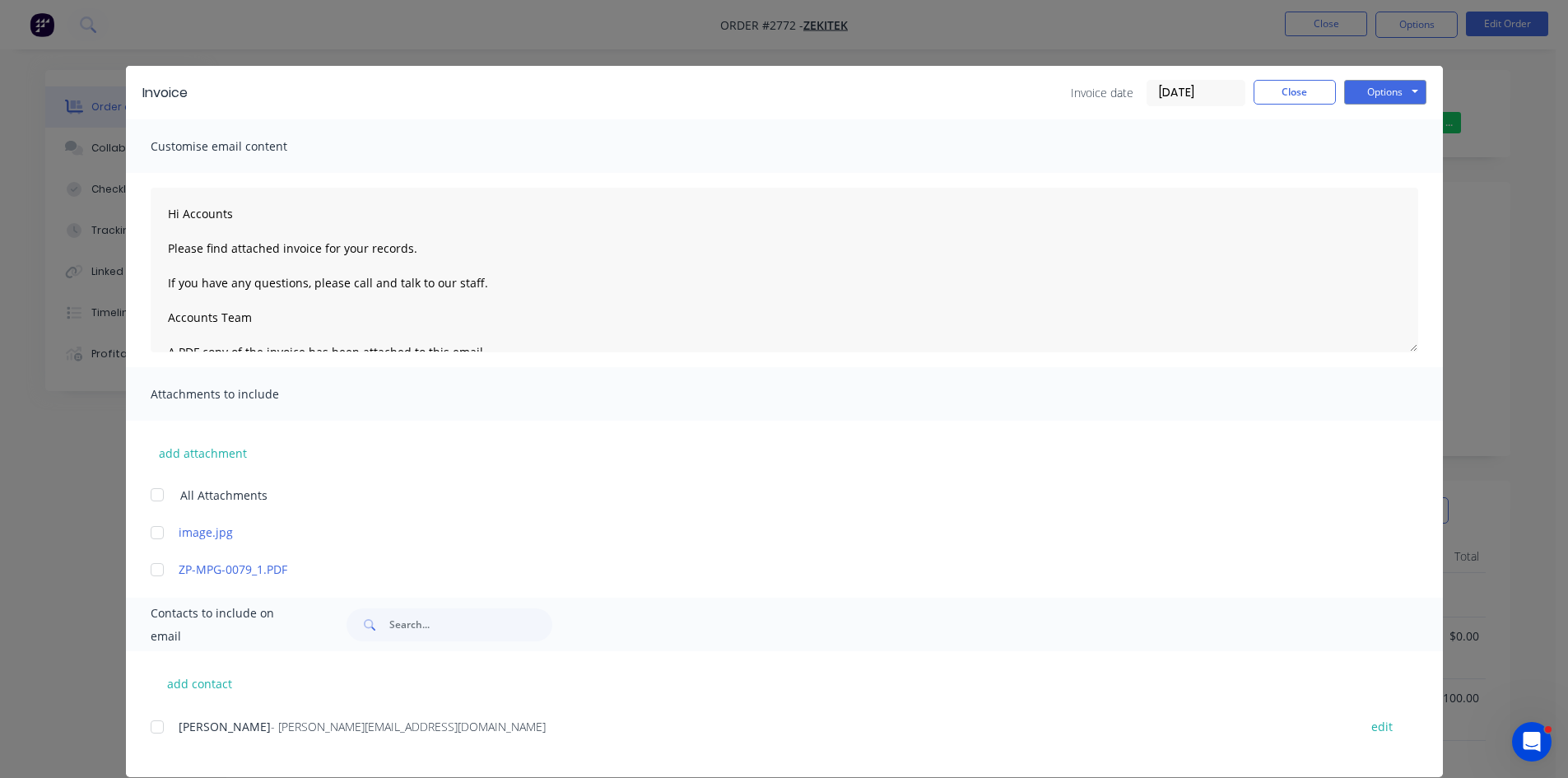
click at [151, 730] on div at bounding box center [156, 726] width 33 height 33
click at [1379, 87] on button "Options" at bounding box center [1386, 92] width 82 height 25
click at [1374, 172] on button "Email" at bounding box center [1397, 176] width 105 height 27
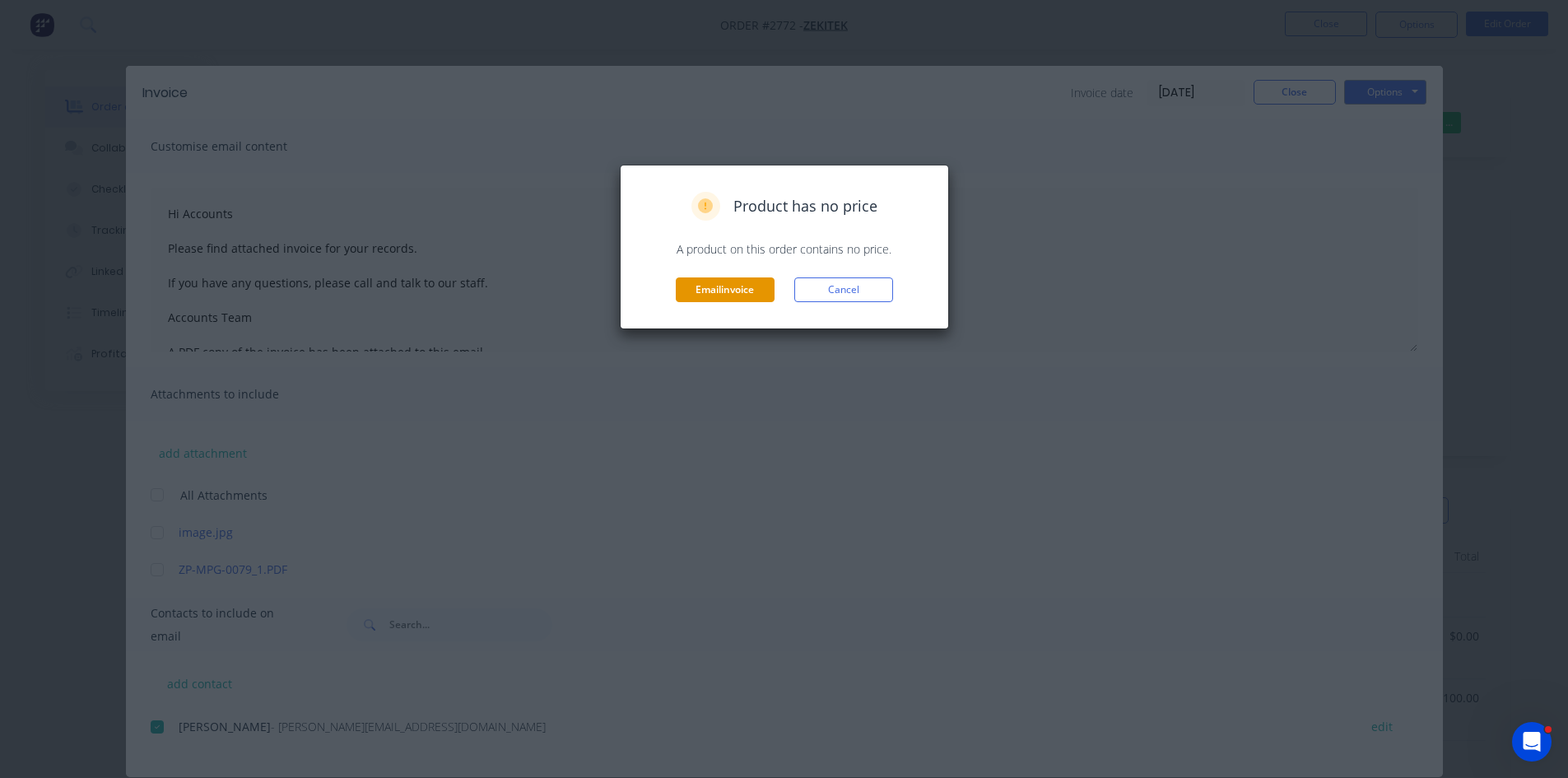
click at [746, 289] on button "Email invoice" at bounding box center [725, 290] width 99 height 25
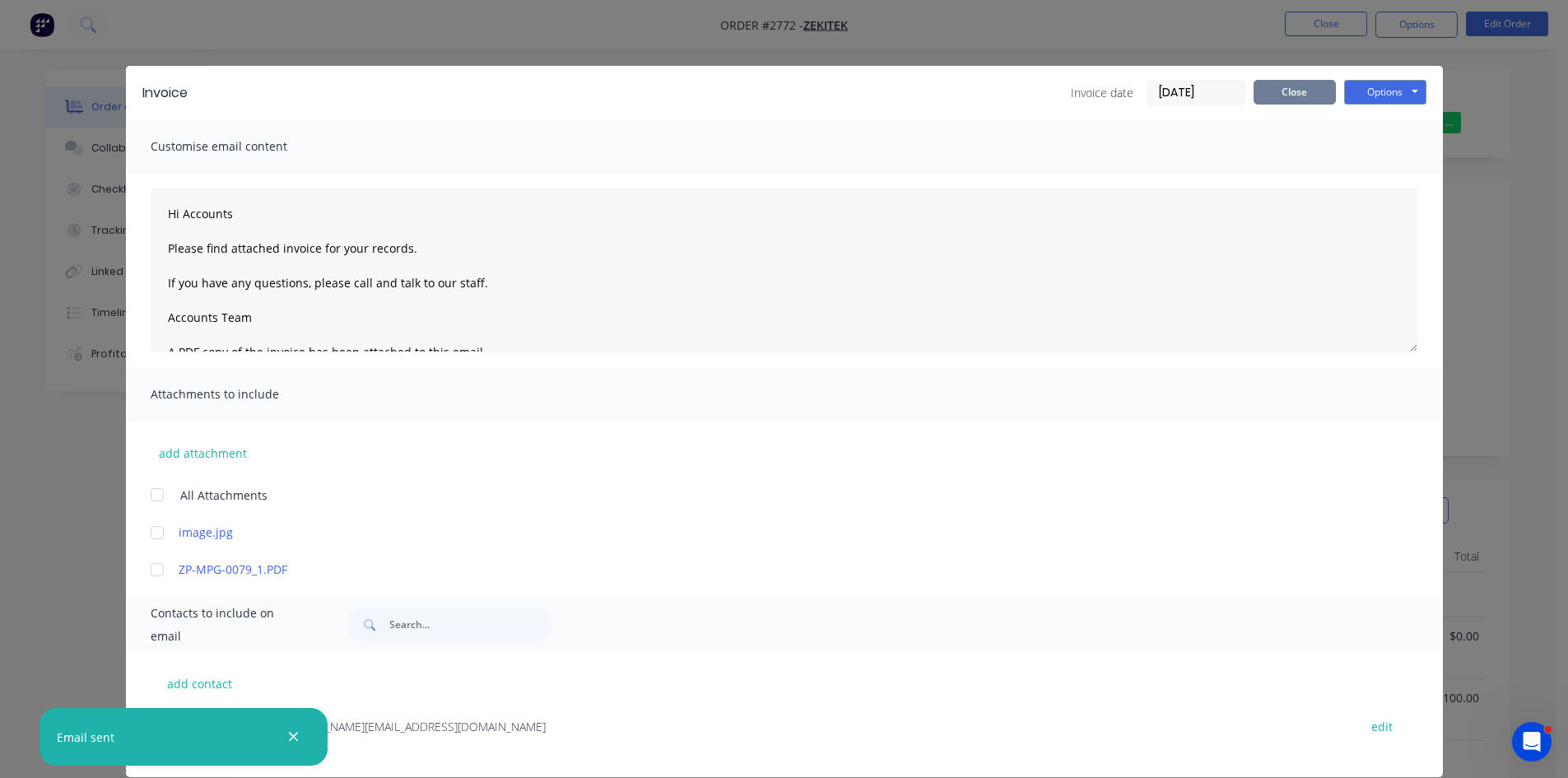
click at [1278, 95] on button "Close" at bounding box center [1295, 92] width 82 height 25
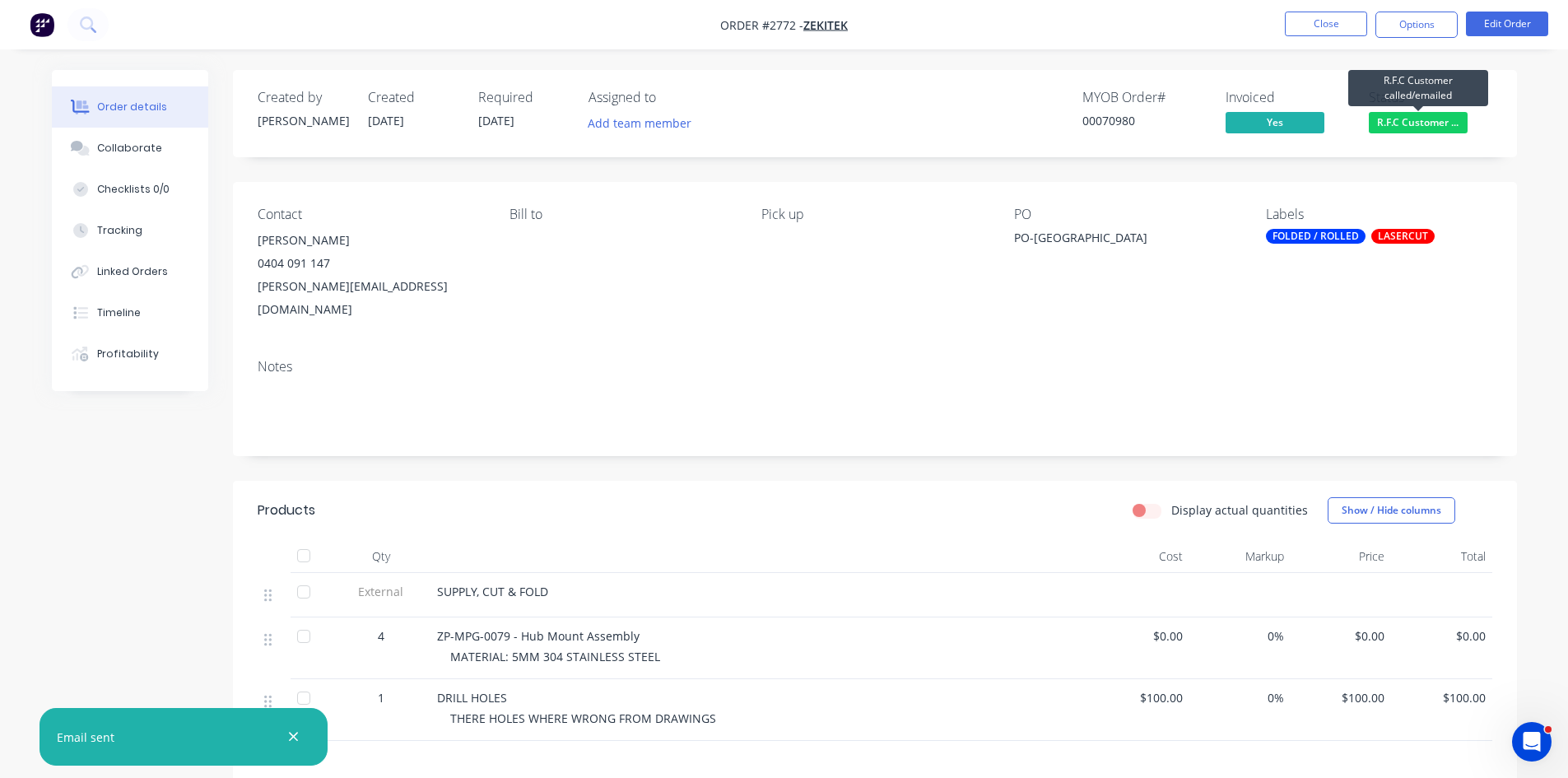
click at [1432, 124] on span "R.F.C Customer ..." at bounding box center [1418, 122] width 99 height 21
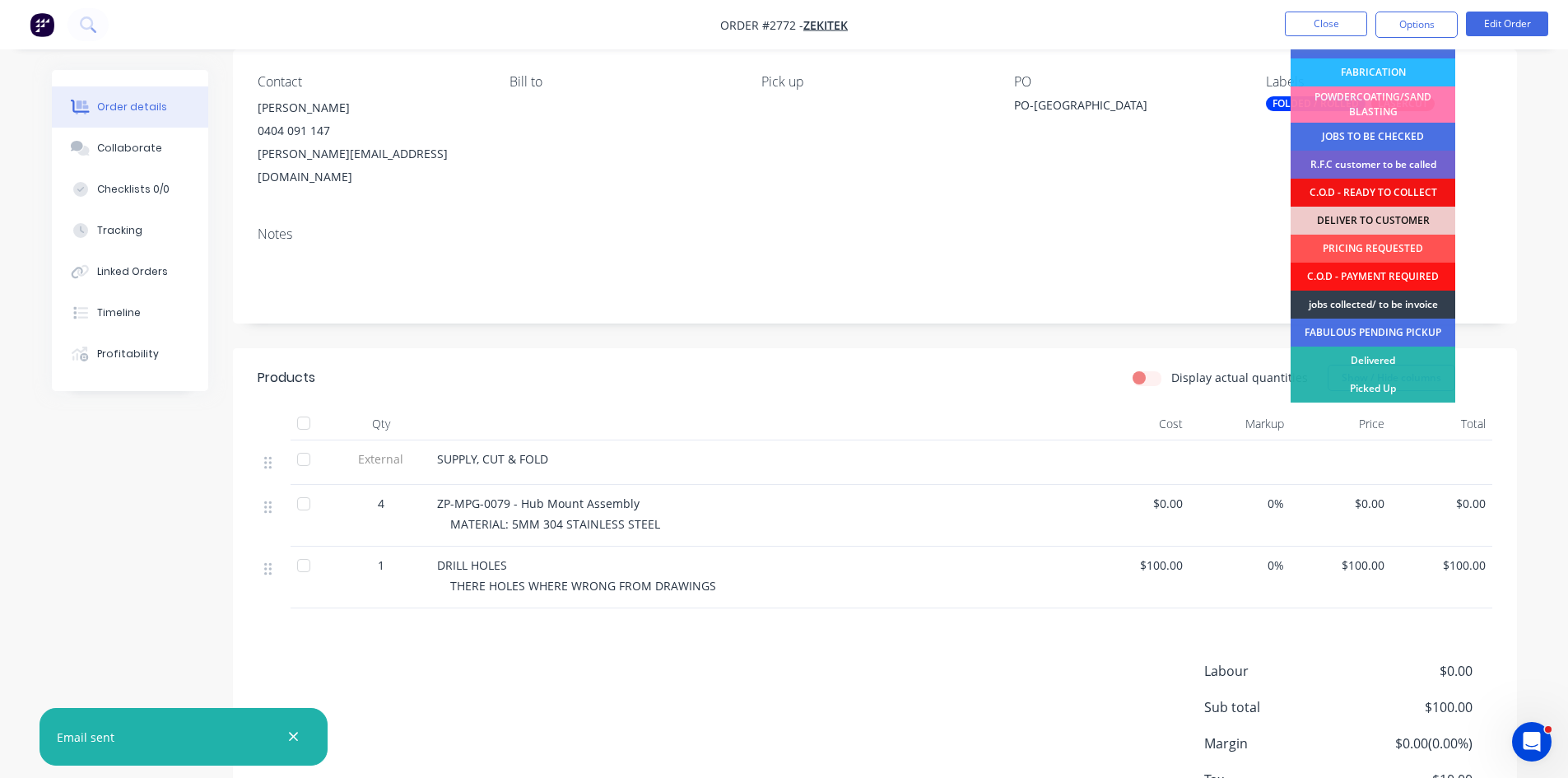
scroll to position [137, 0]
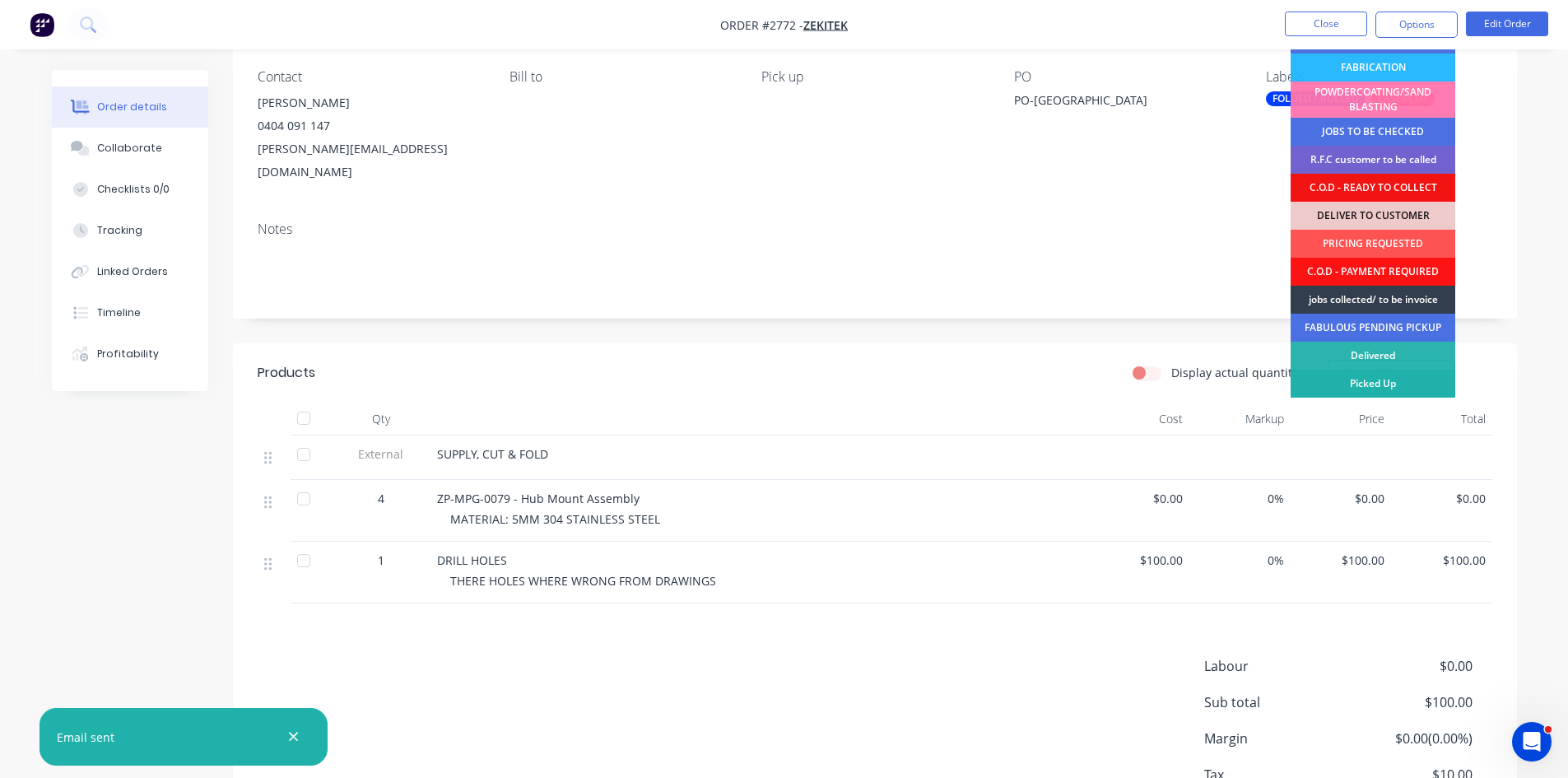
click at [1385, 385] on div "Picked Up" at bounding box center [1373, 383] width 165 height 28
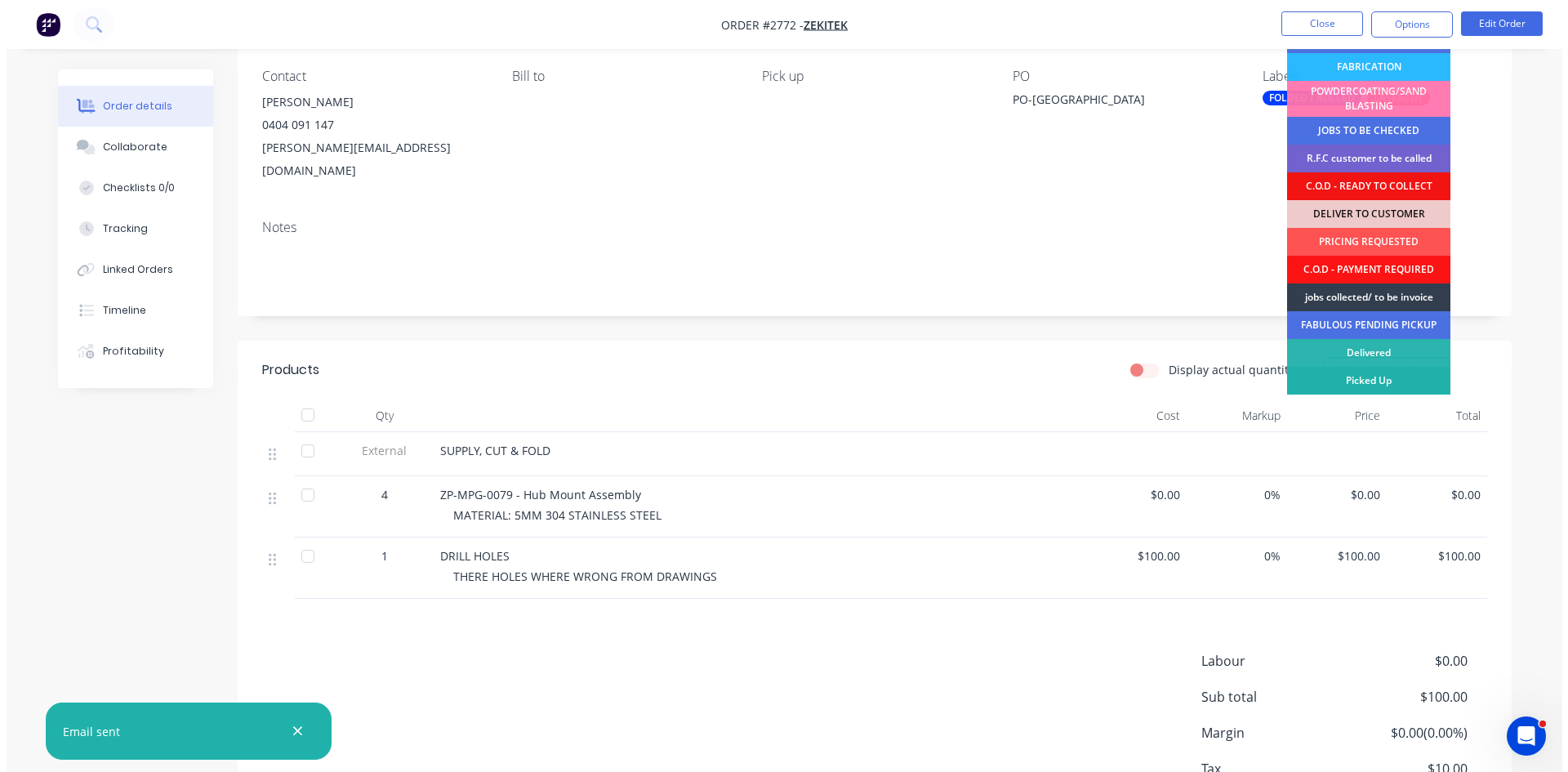
scroll to position [0, 0]
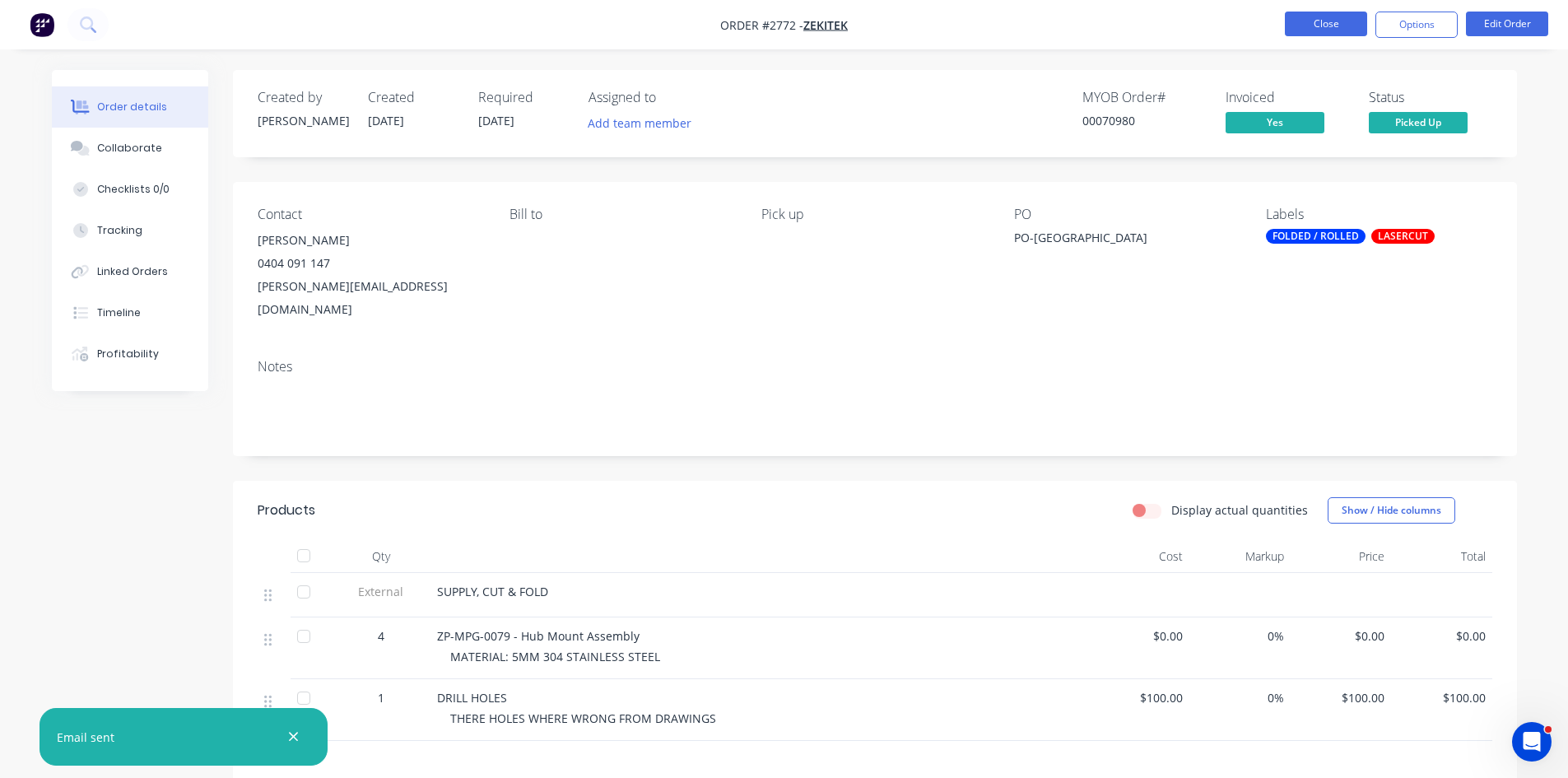
click at [1328, 20] on button "Close" at bounding box center [1326, 24] width 82 height 25
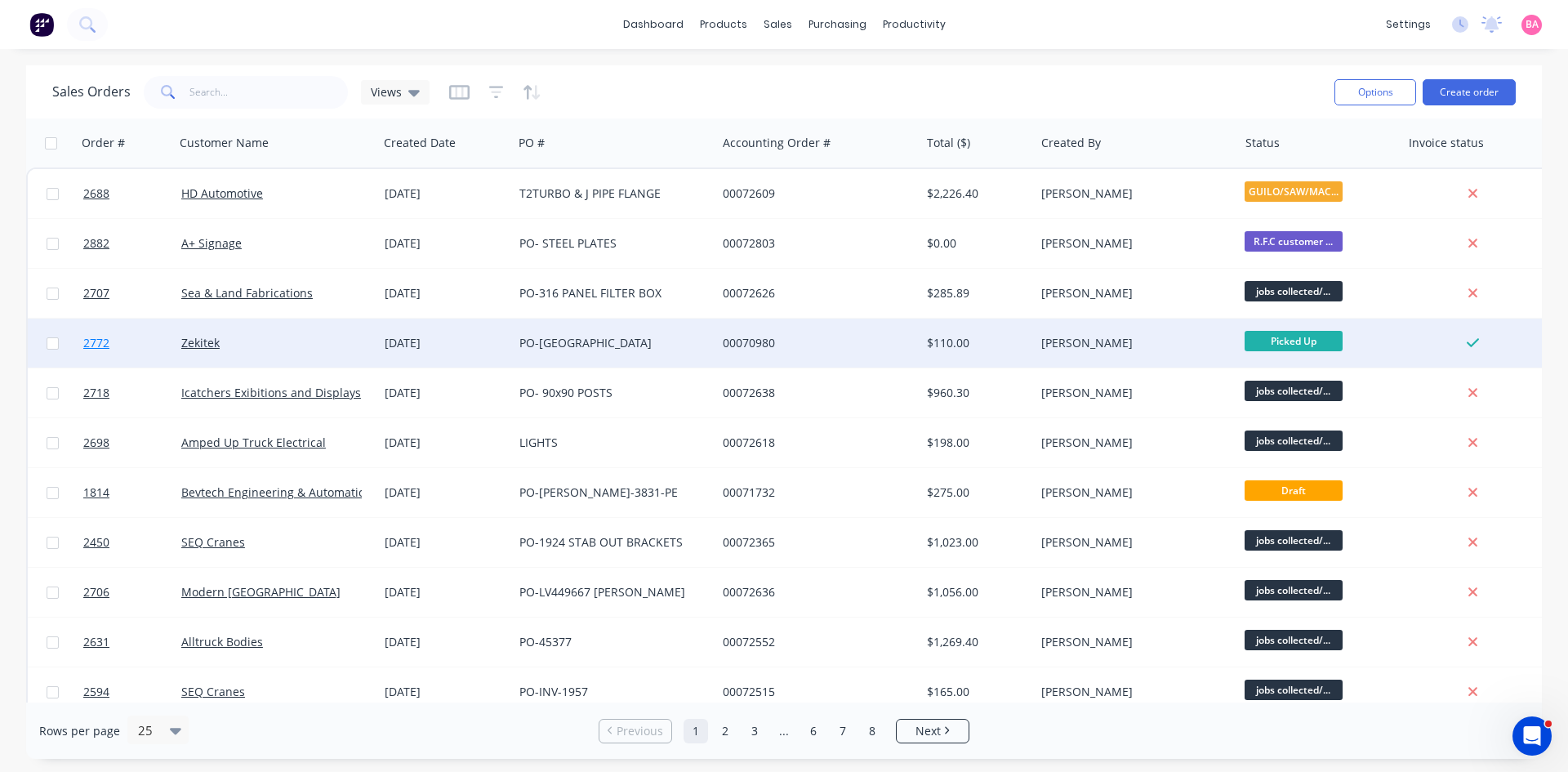
click at [95, 343] on span "2772" at bounding box center [95, 343] width 26 height 17
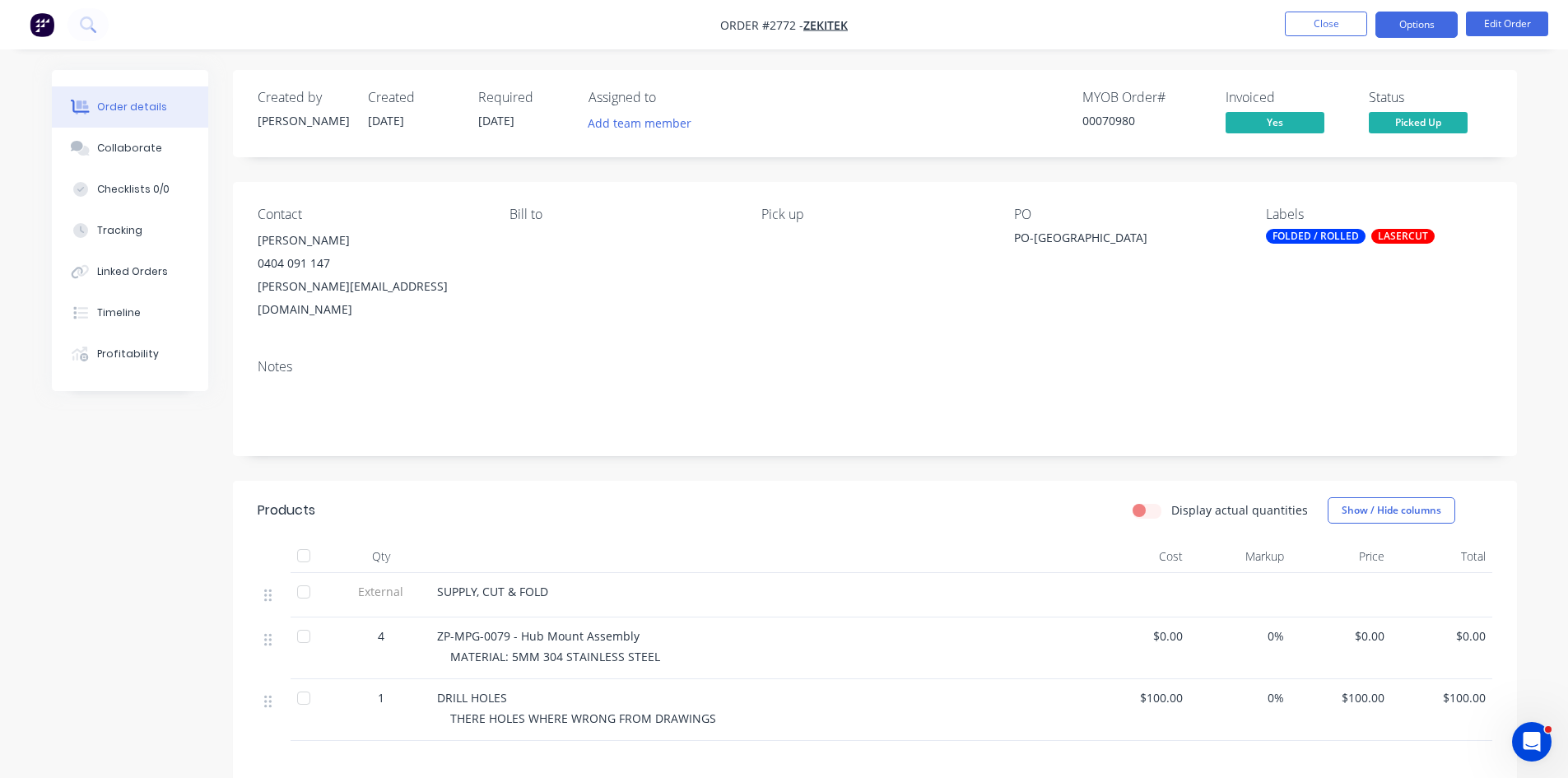
click at [1425, 20] on button "Options" at bounding box center [1417, 24] width 82 height 26
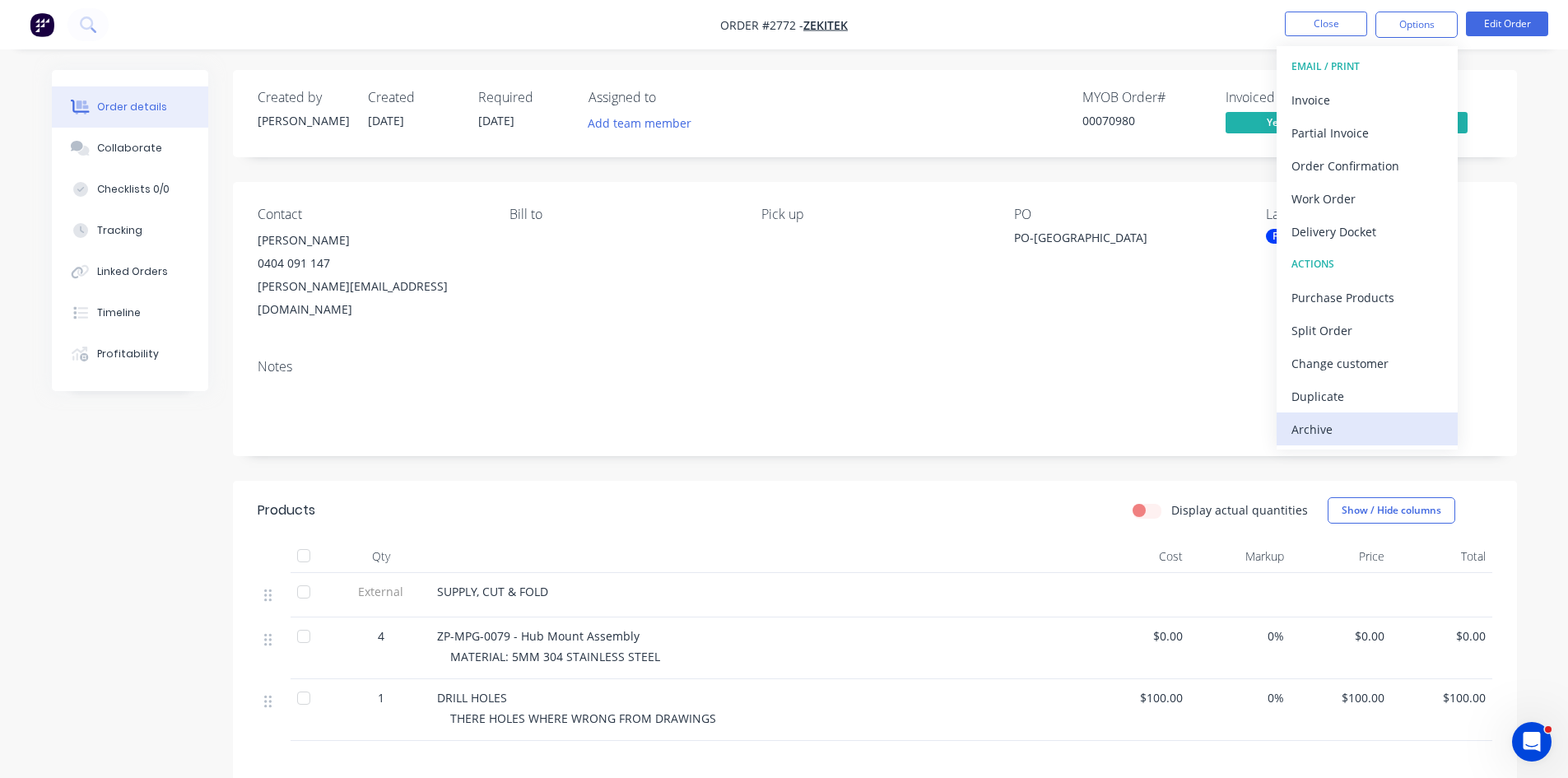
click at [1337, 428] on div "Archive" at bounding box center [1367, 429] width 151 height 24
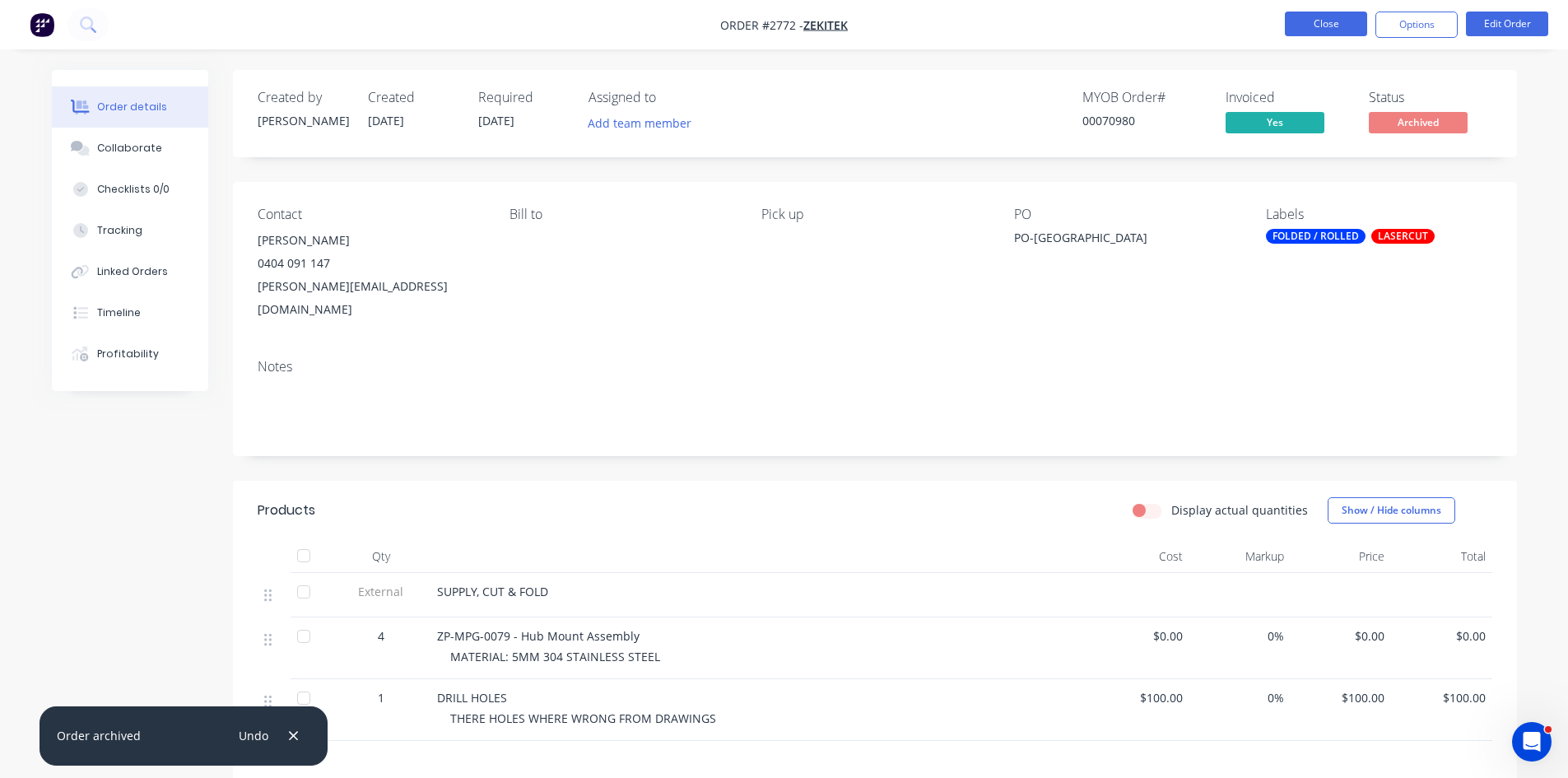
click at [1335, 16] on button "Close" at bounding box center [1326, 24] width 82 height 25
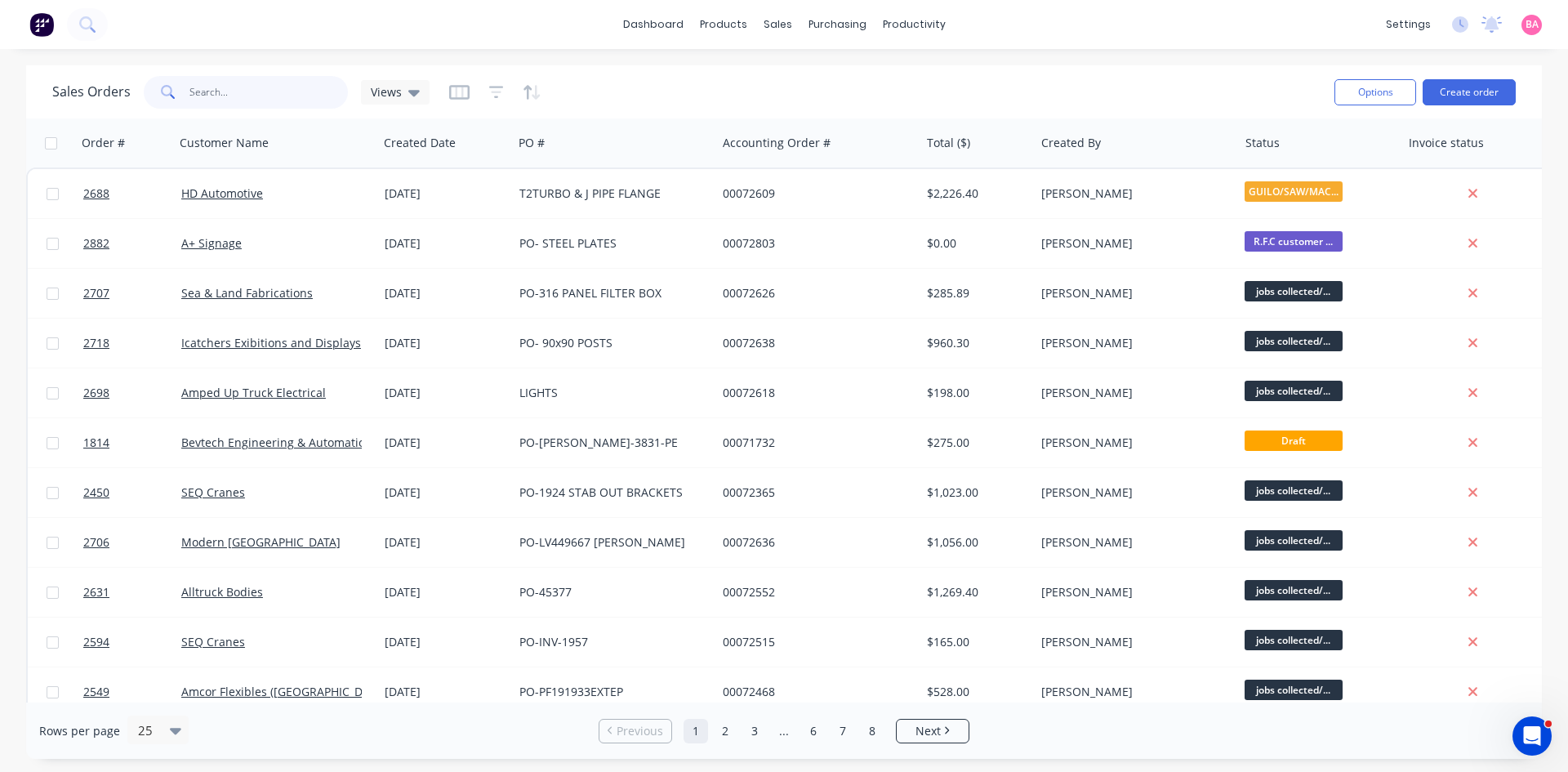
click at [233, 85] on input "text" at bounding box center [269, 92] width 159 height 32
type input "2818"
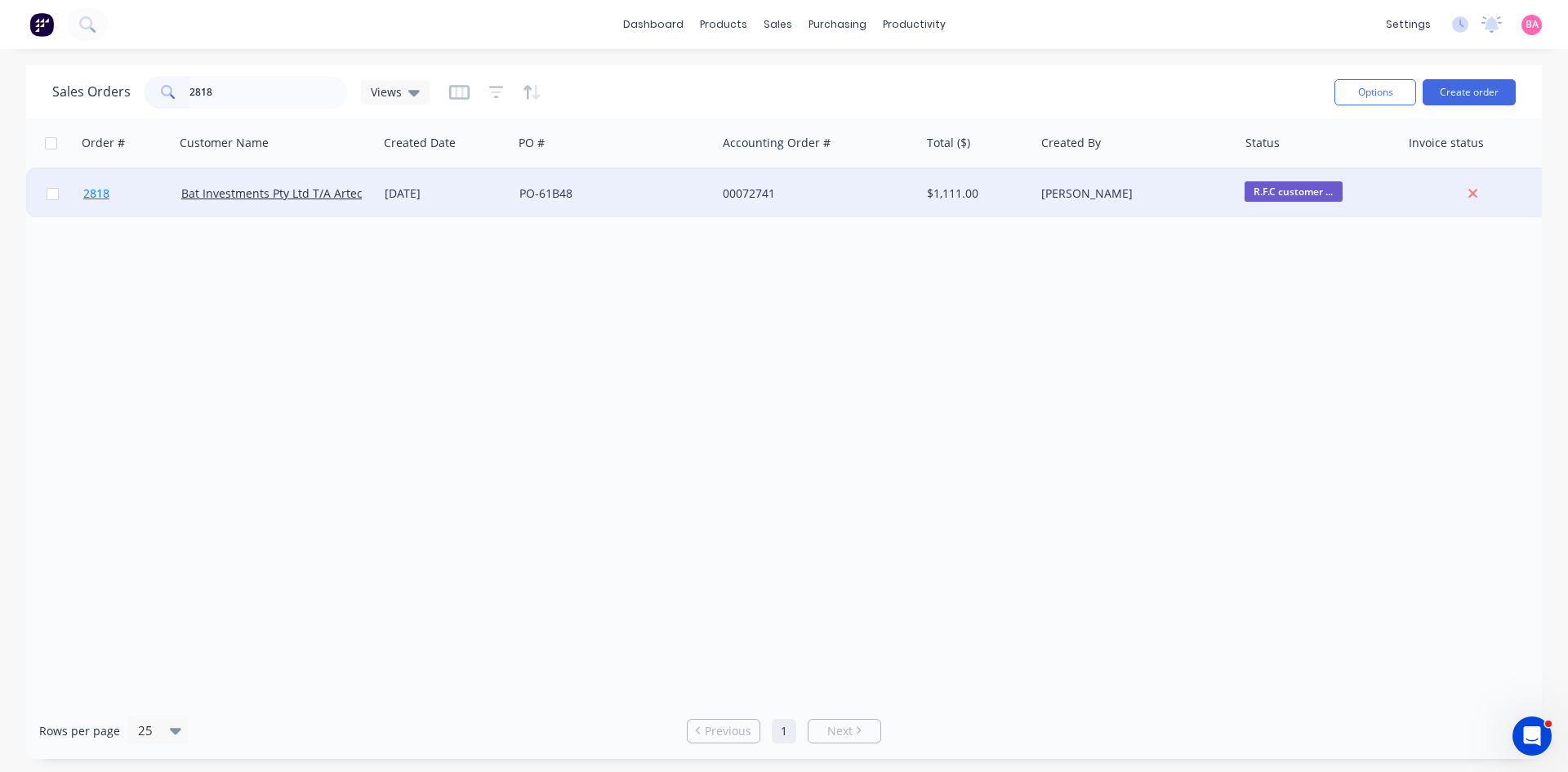
click at [103, 193] on span "2818" at bounding box center [95, 193] width 26 height 17
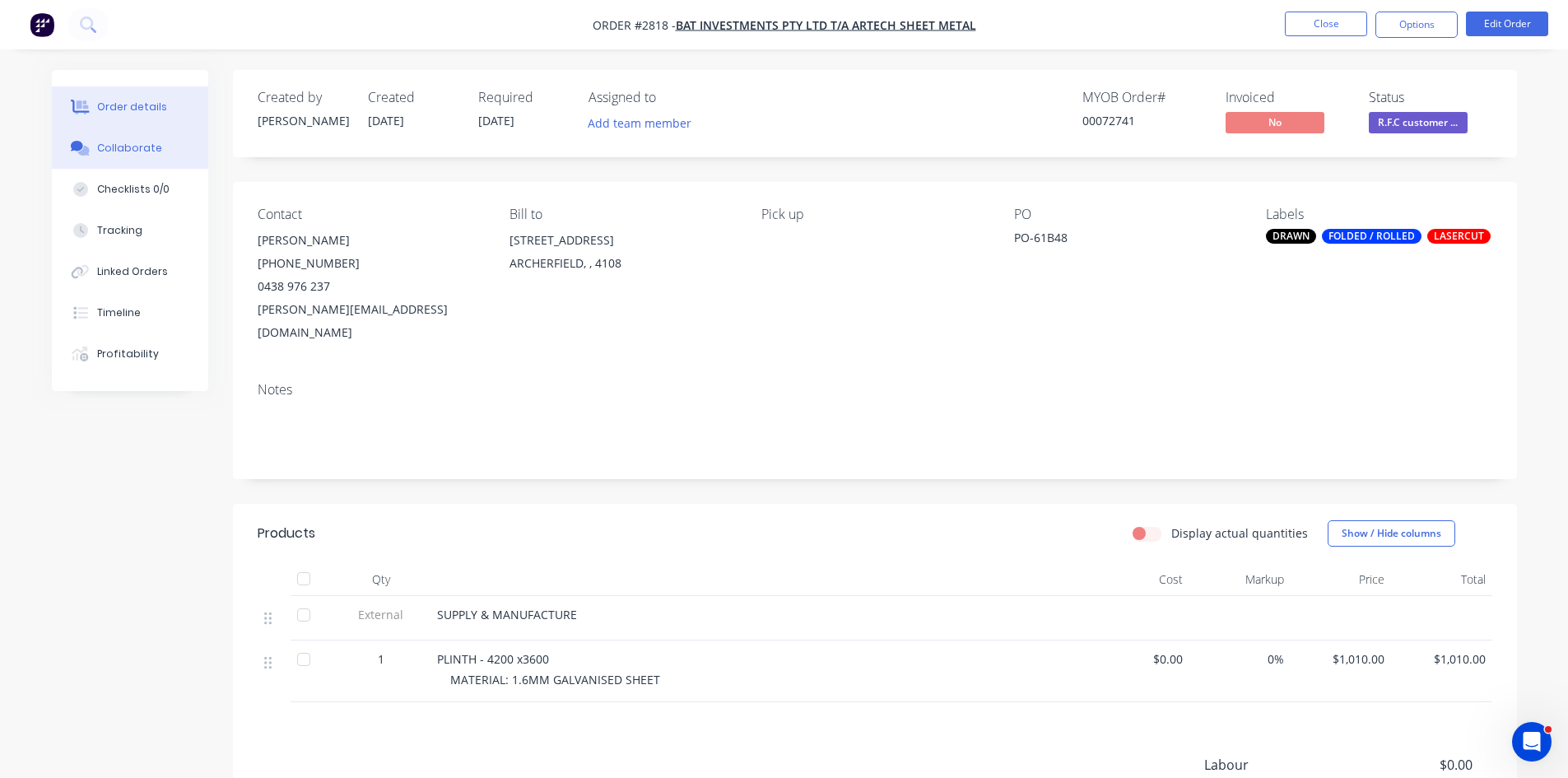
click at [120, 143] on div "Collaborate" at bounding box center [130, 148] width 65 height 15
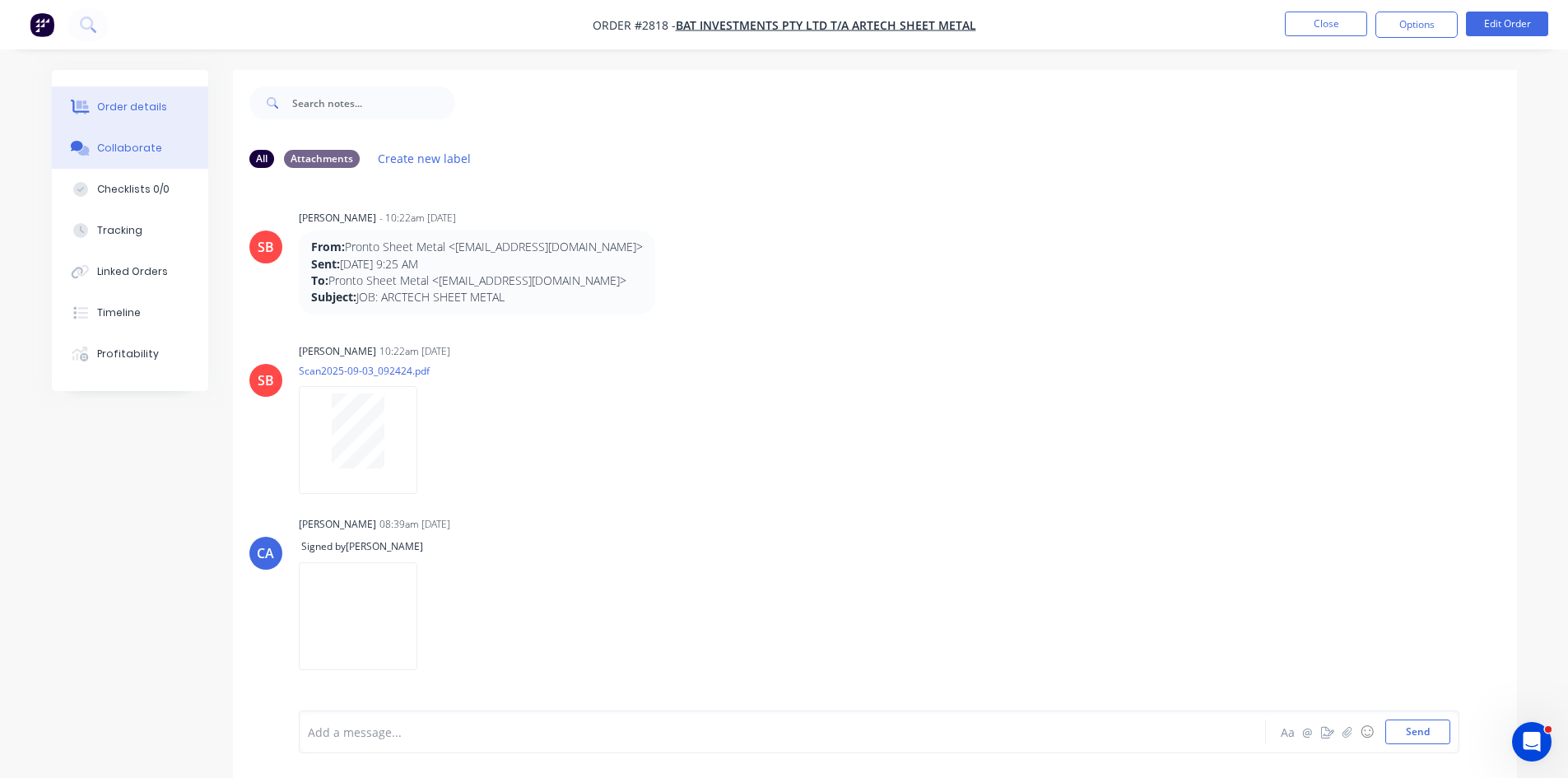
click at [142, 101] on div "Order details" at bounding box center [132, 107] width 70 height 15
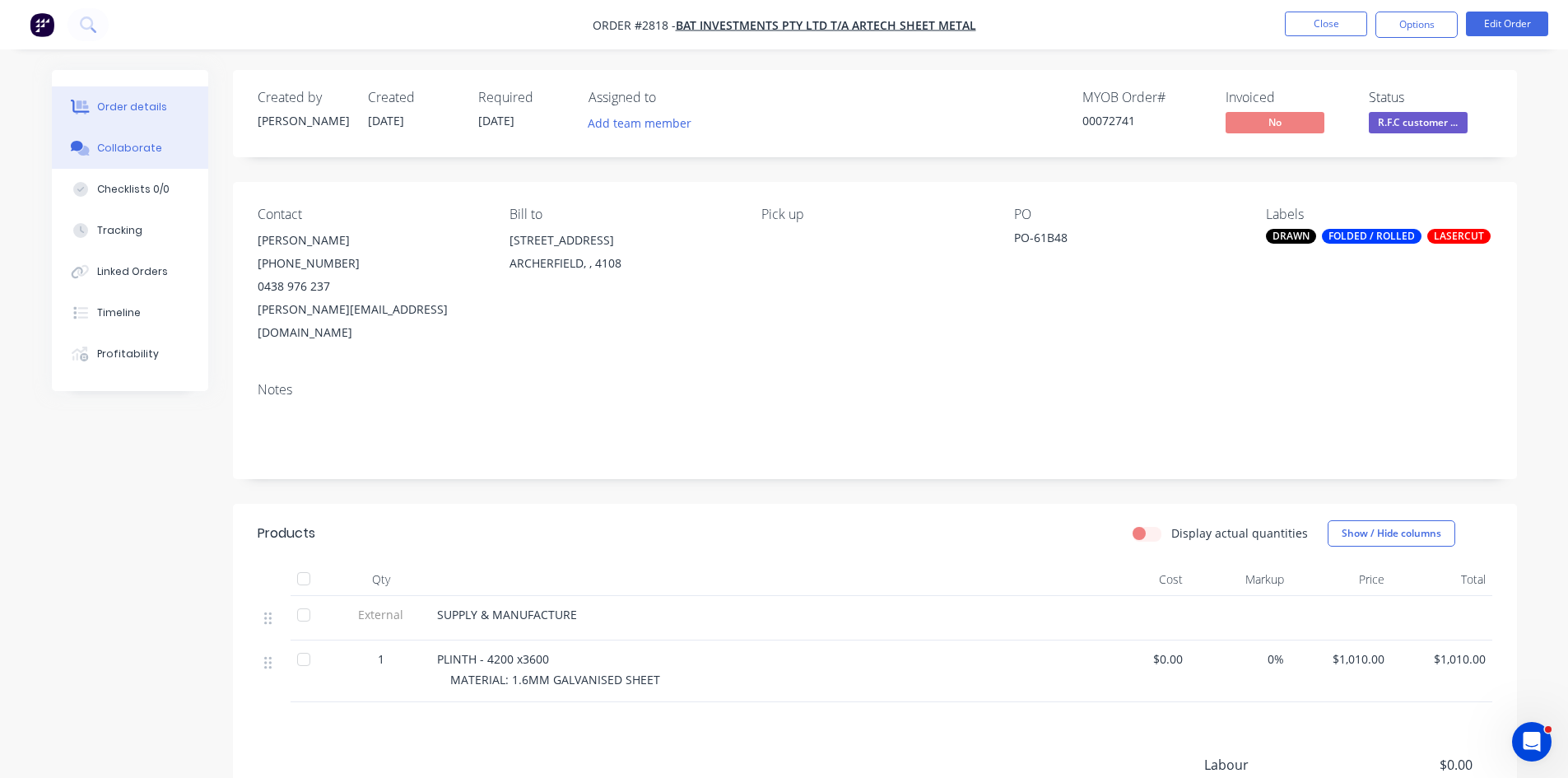
click at [110, 143] on div "Collaborate" at bounding box center [130, 148] width 65 height 15
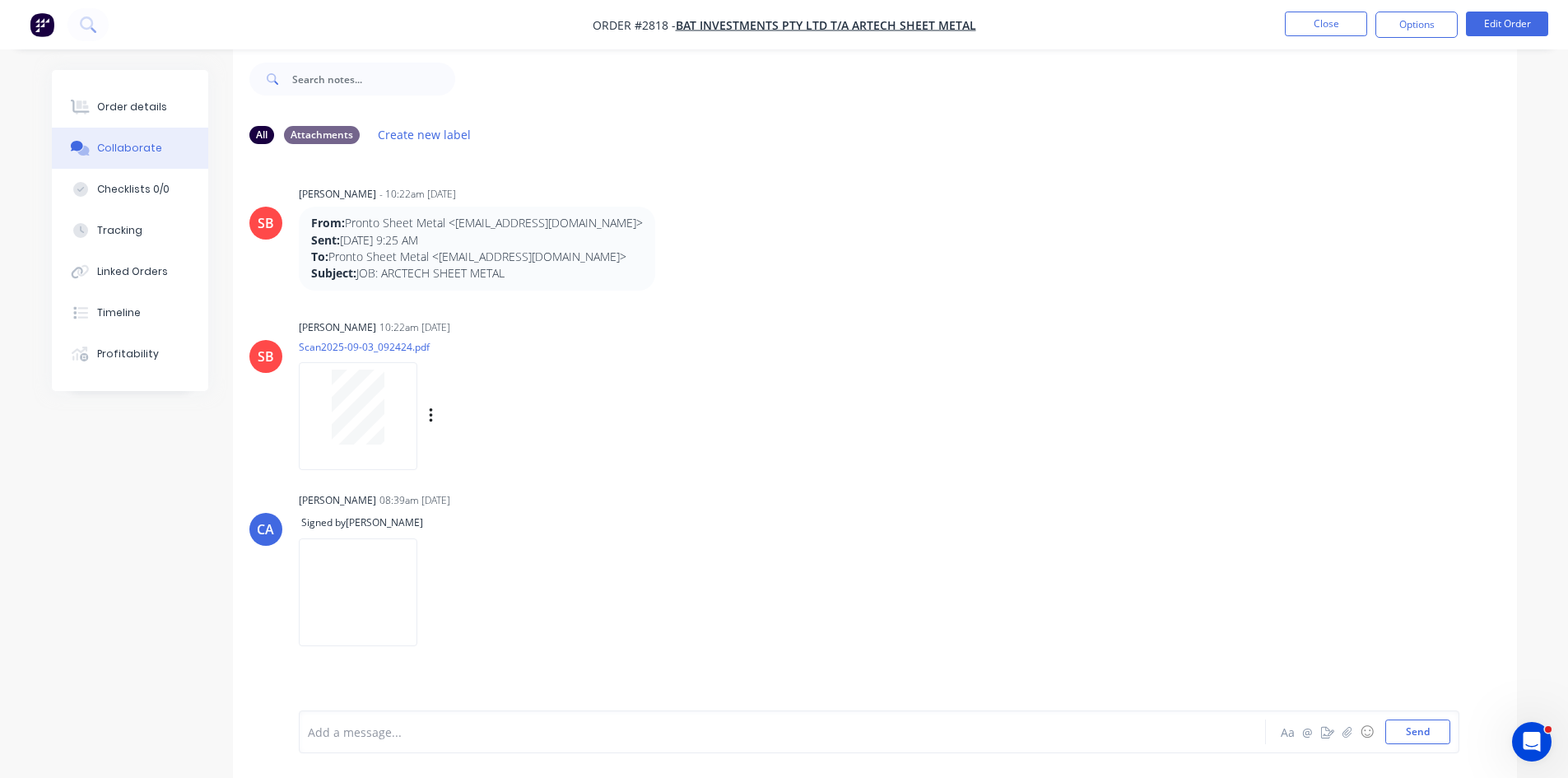
scroll to position [25, 0]
click at [141, 108] on div "Order details" at bounding box center [132, 107] width 70 height 15
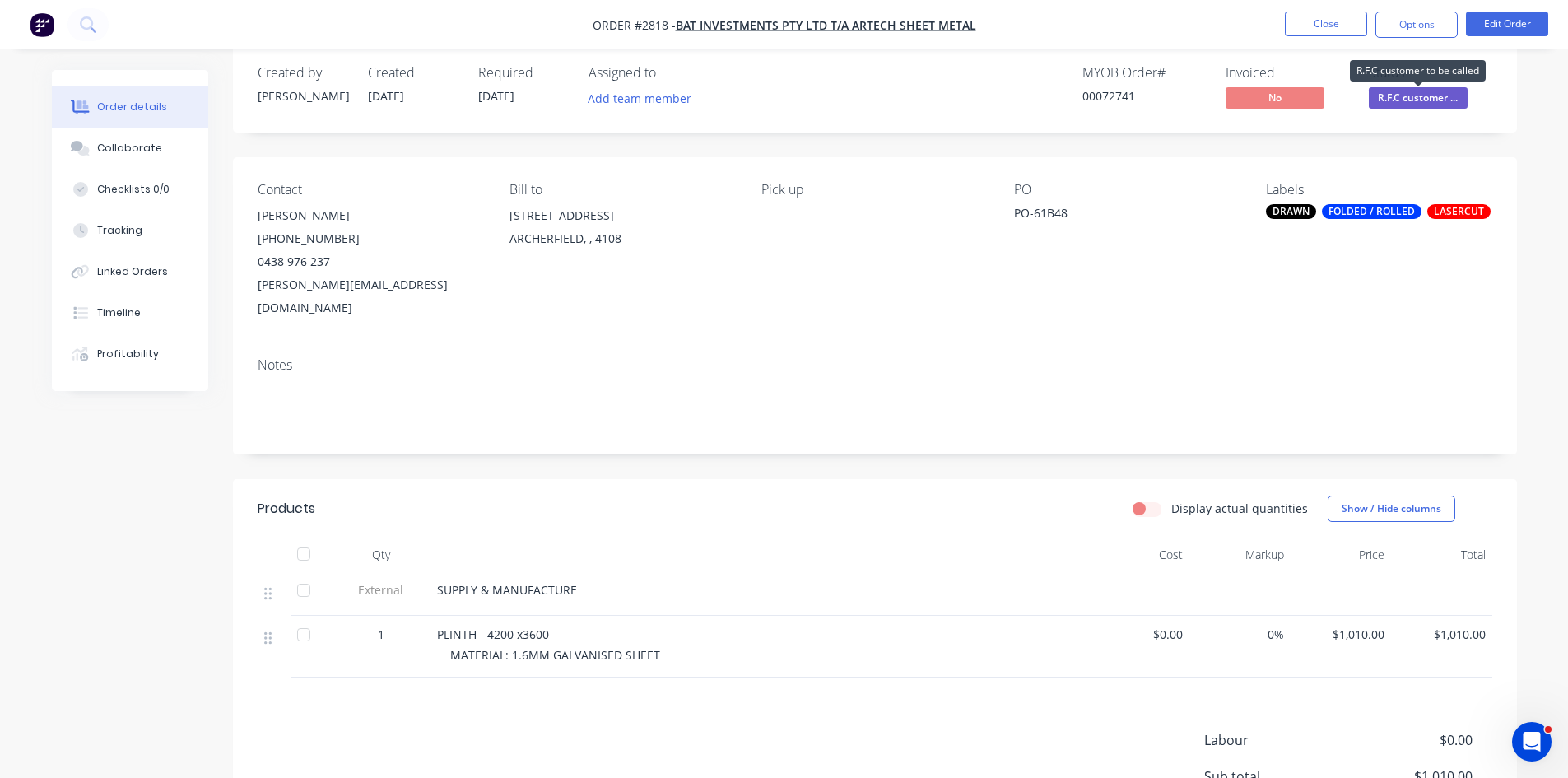
click at [1424, 95] on span "R.F.C customer ..." at bounding box center [1418, 97] width 99 height 21
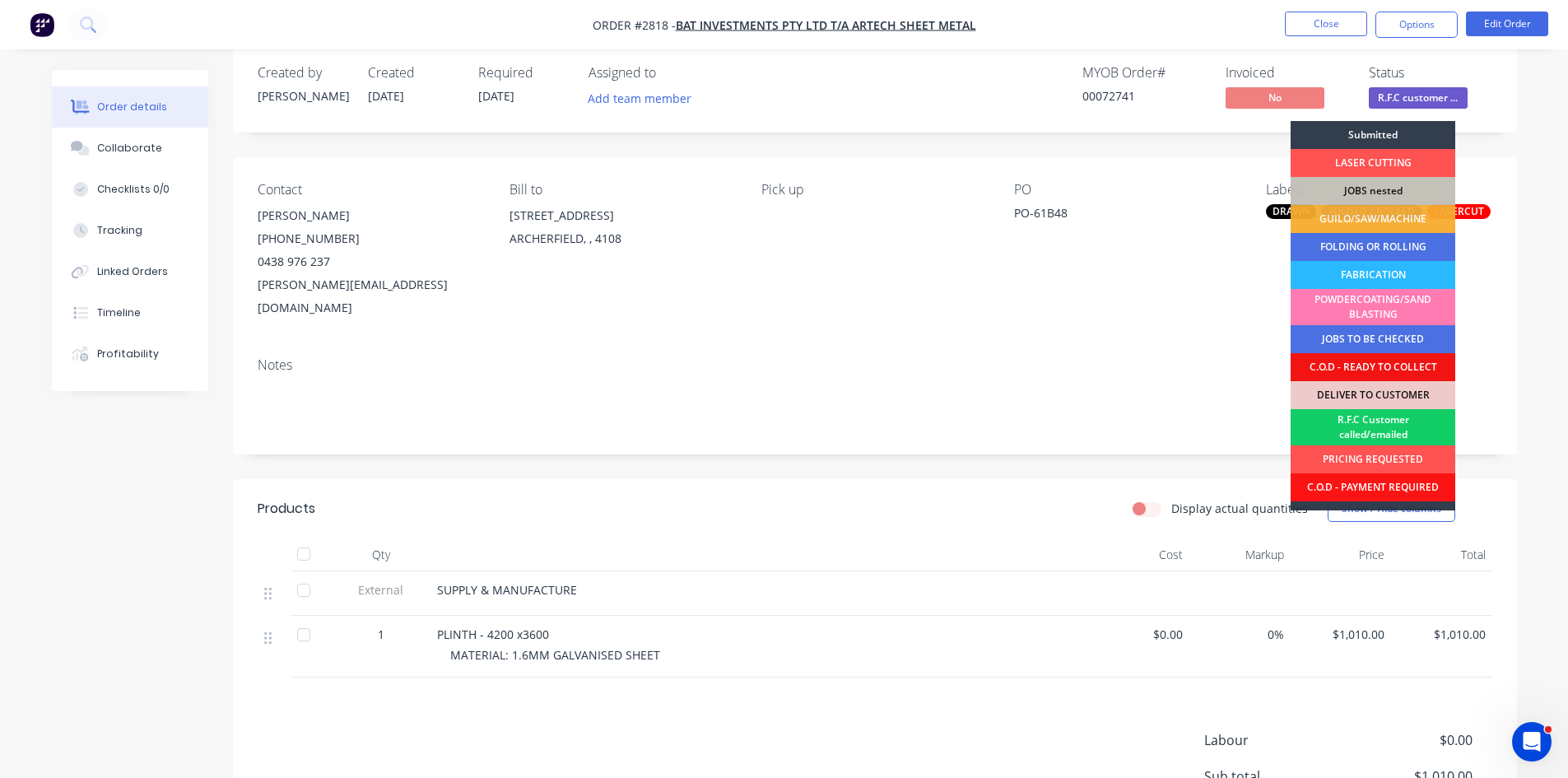
click at [1396, 425] on div "R.F.C Customer called/emailed" at bounding box center [1373, 427] width 165 height 36
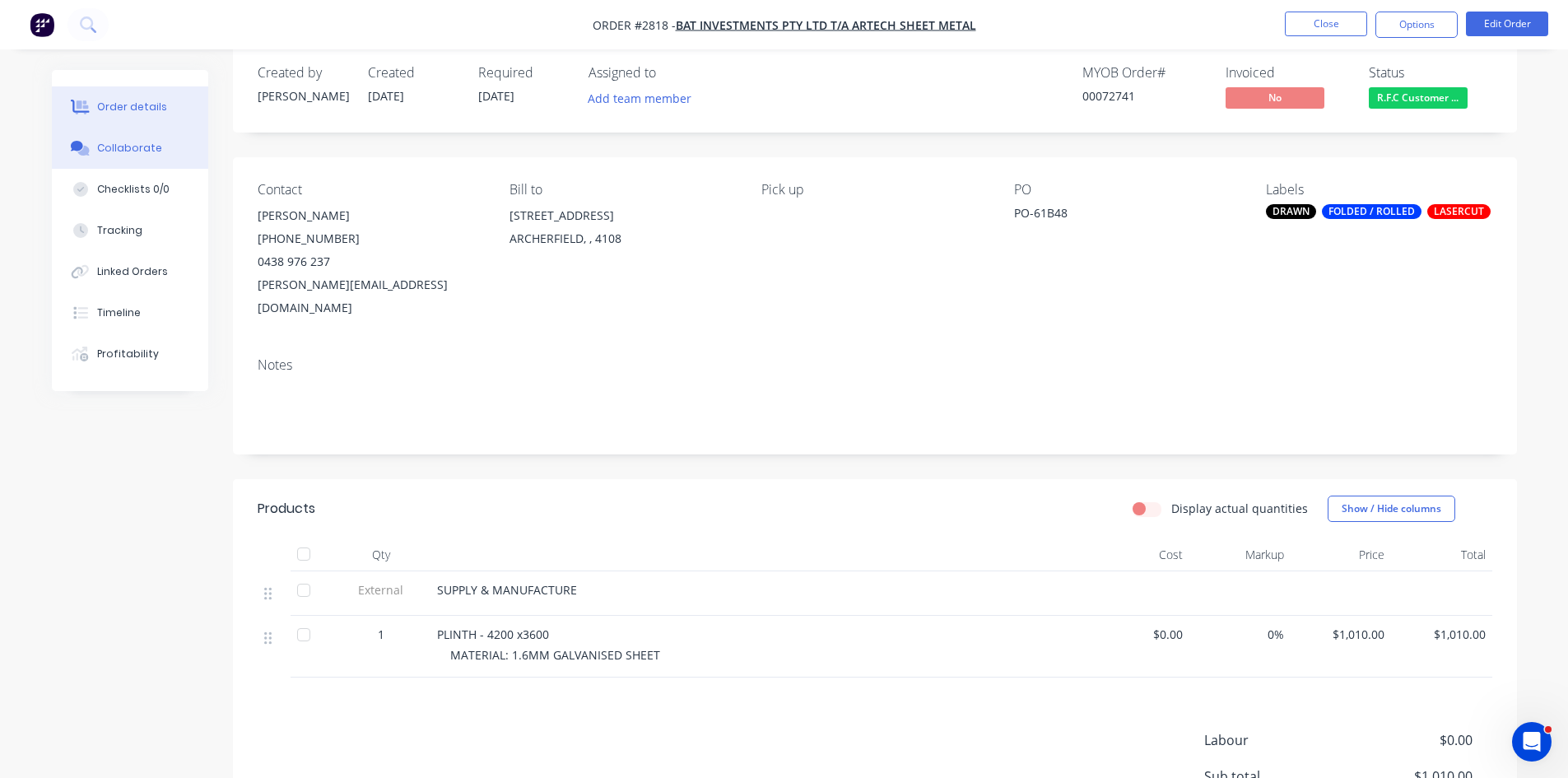
click at [125, 148] on div "Collaborate" at bounding box center [130, 148] width 65 height 15
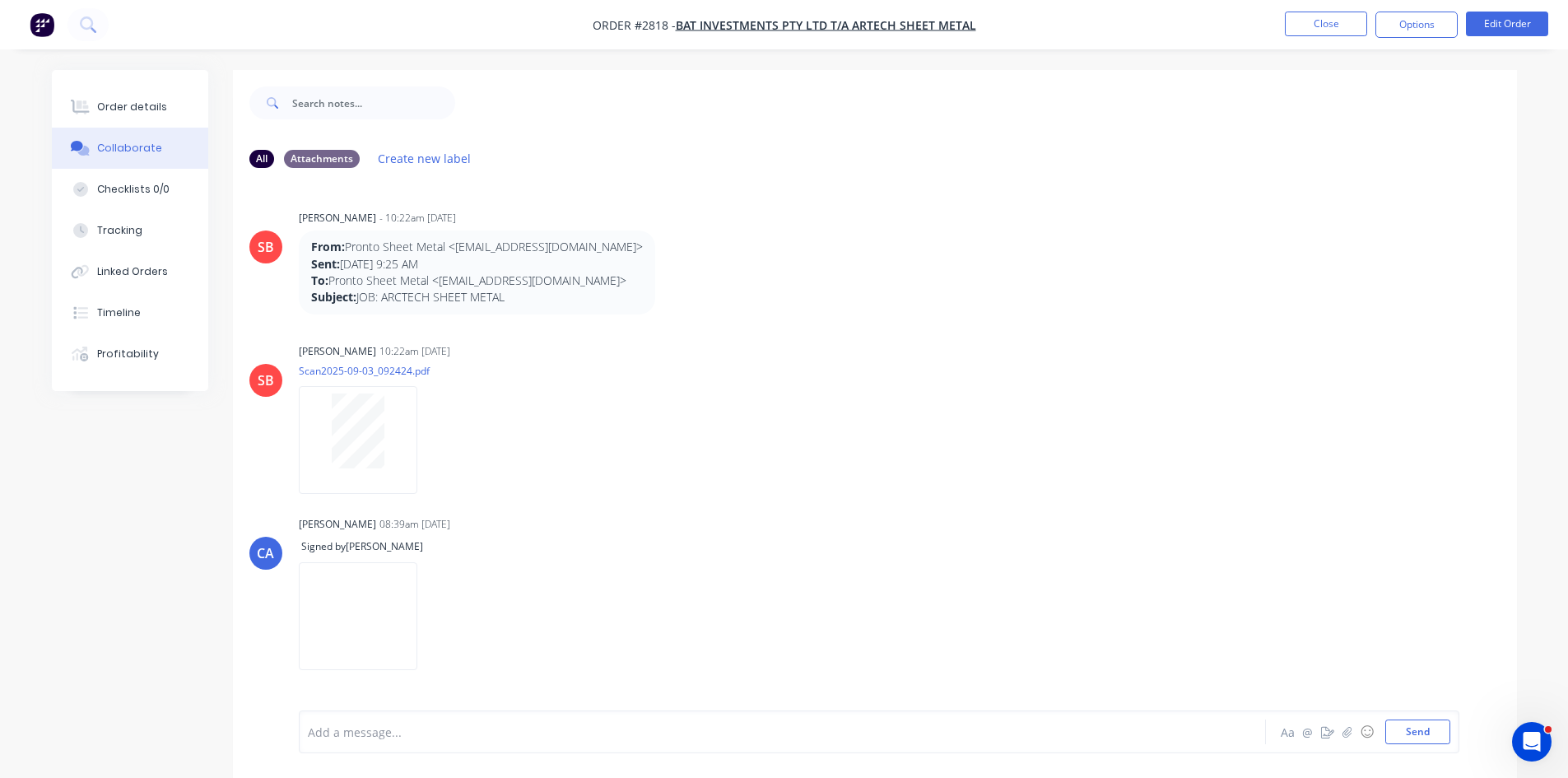
click at [351, 729] on div at bounding box center [736, 732] width 856 height 18
click at [1427, 728] on button "Send" at bounding box center [1418, 732] width 65 height 25
click at [108, 100] on div "Order details" at bounding box center [132, 107] width 70 height 15
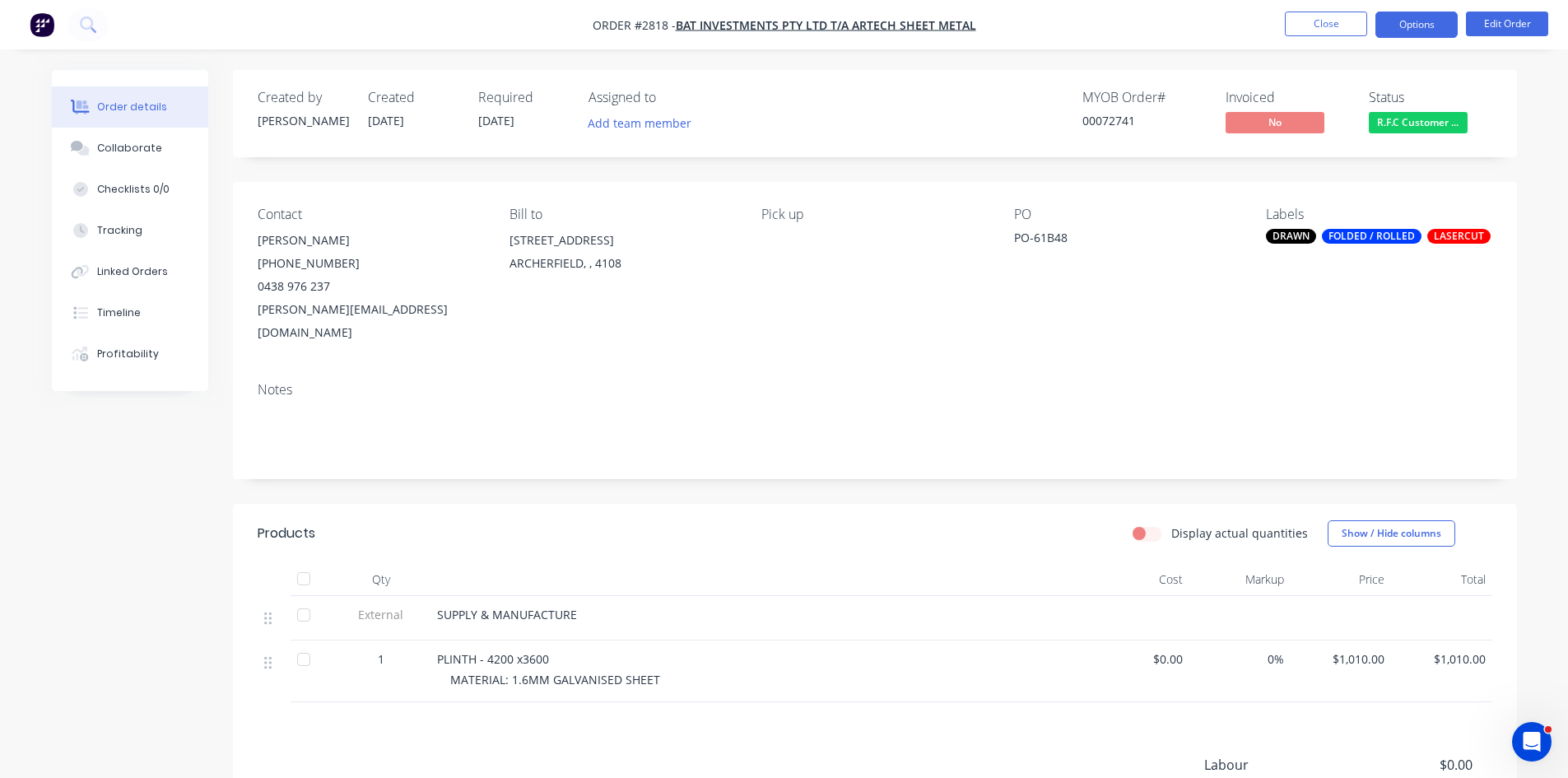
click at [1427, 23] on button "Options" at bounding box center [1417, 24] width 82 height 26
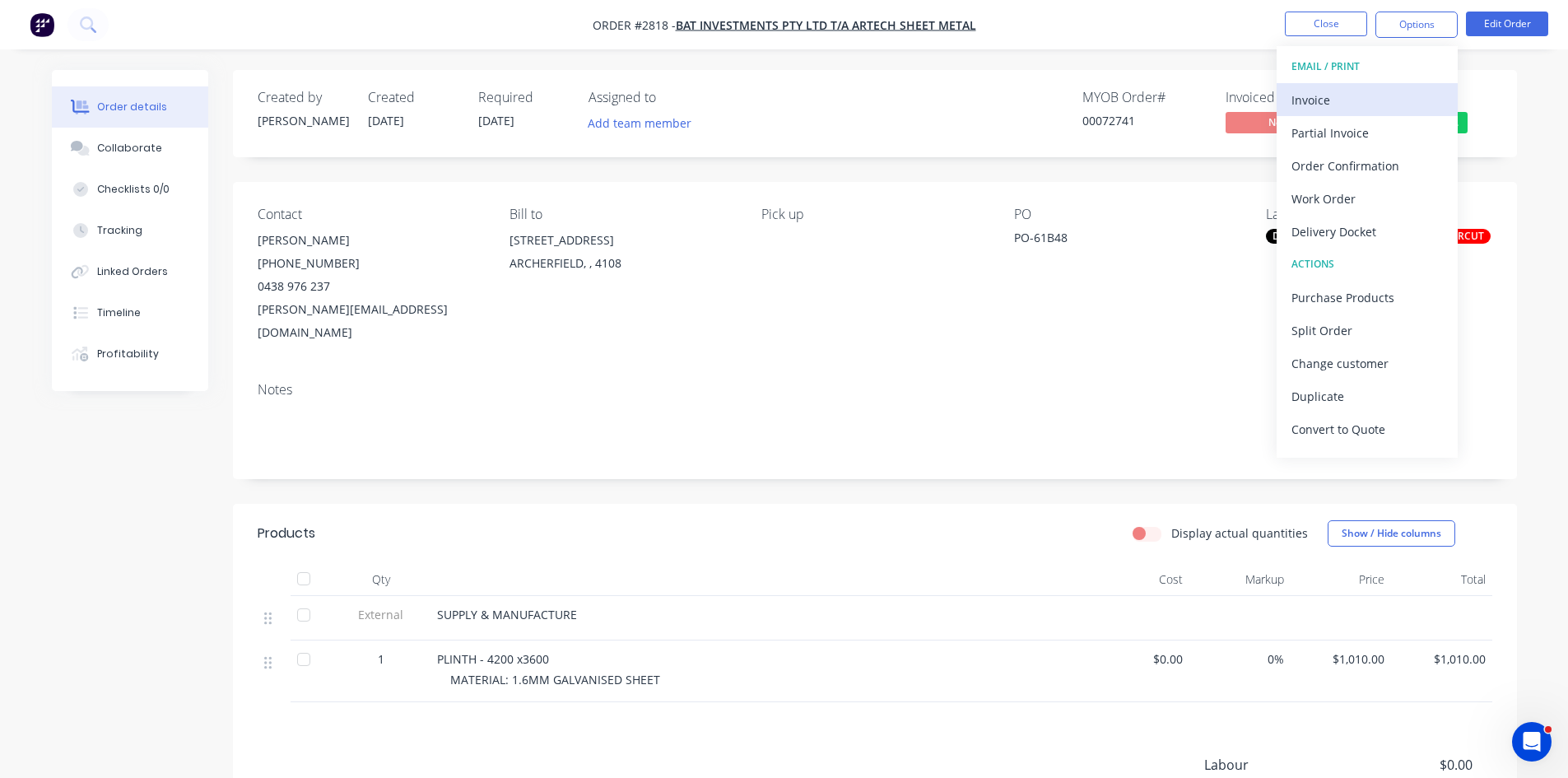
click at [1330, 100] on div "Invoice" at bounding box center [1367, 100] width 151 height 24
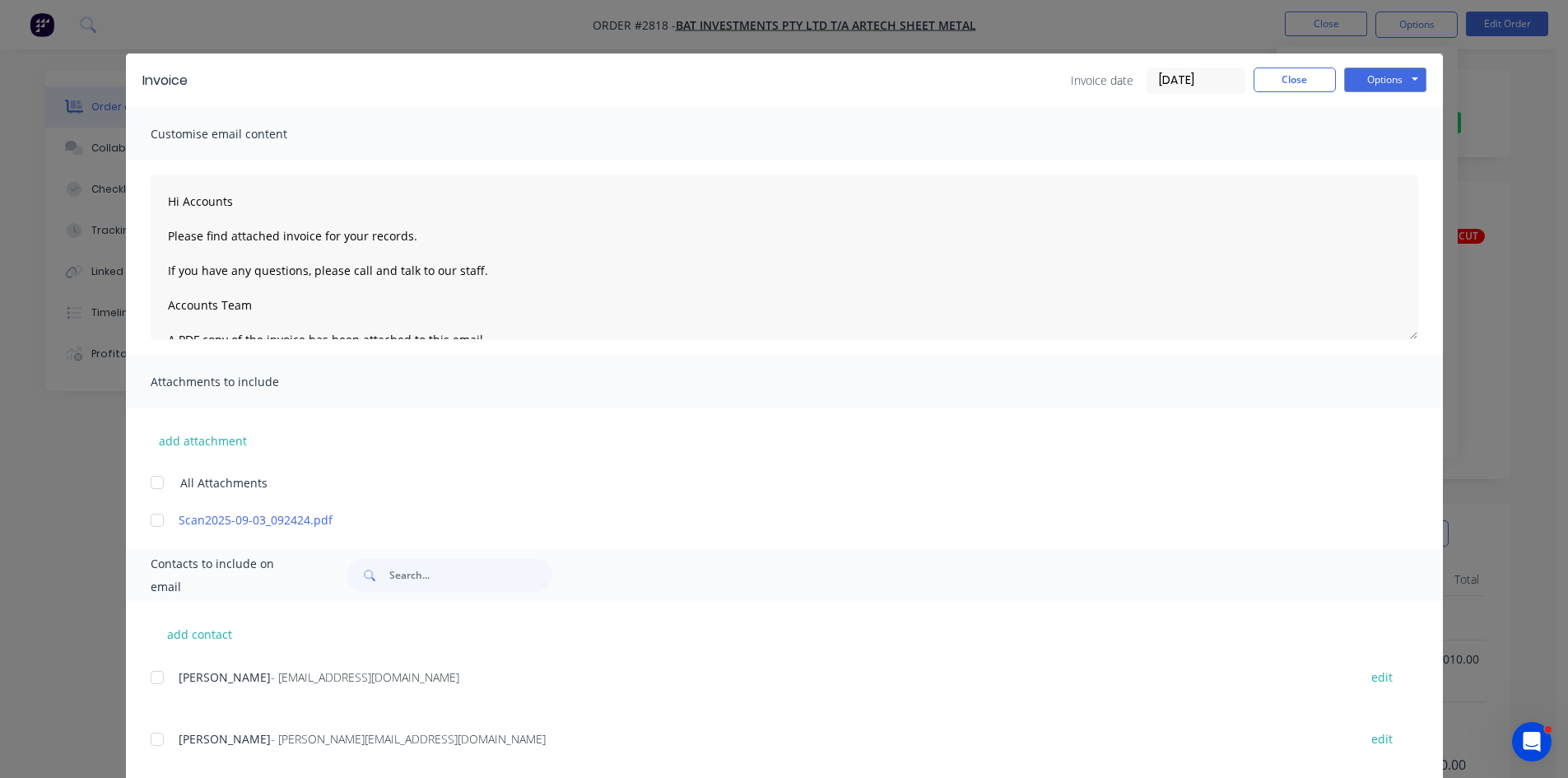
scroll to position [47, 0]
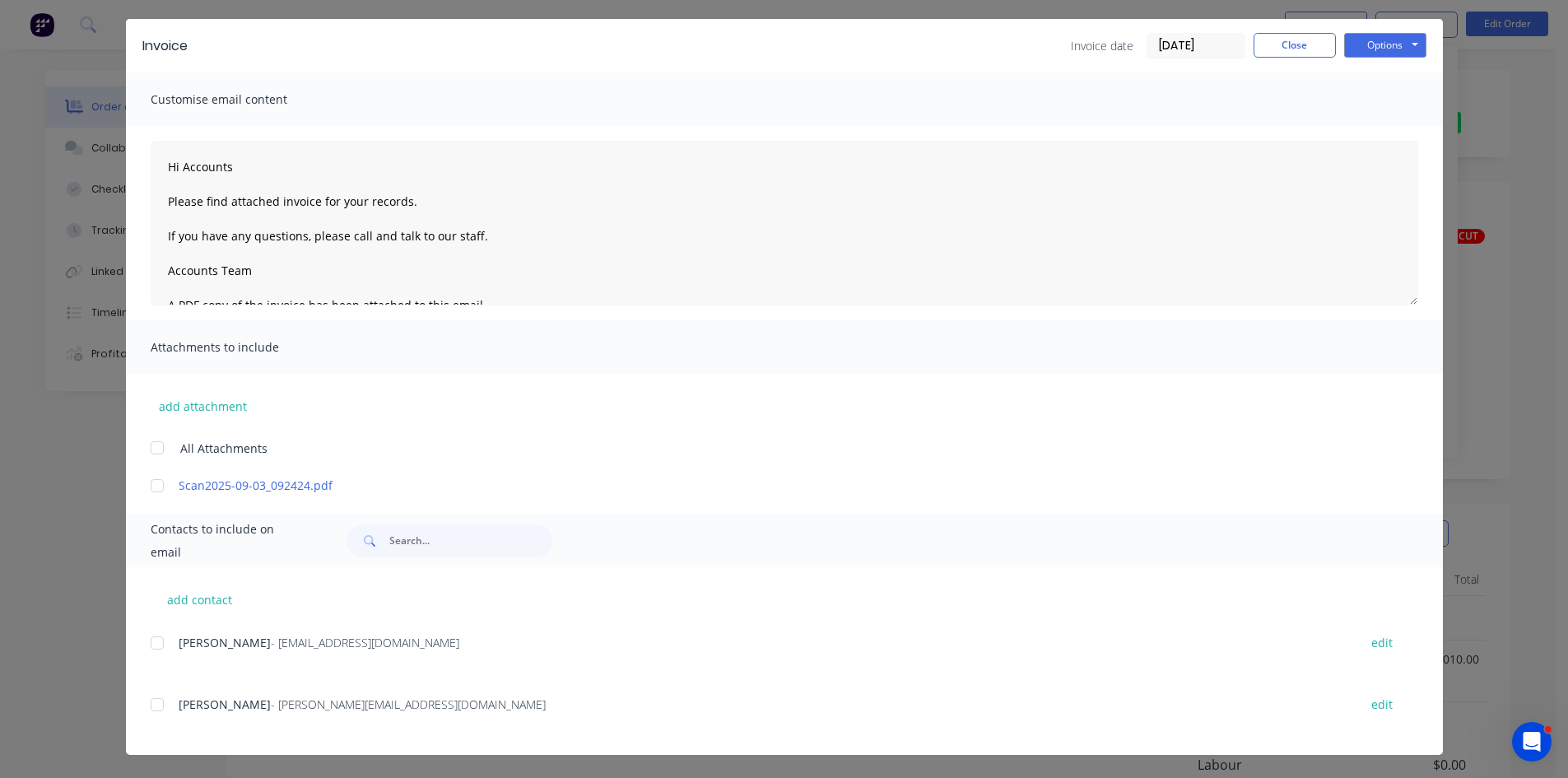
click at [150, 642] on div at bounding box center [156, 642] width 33 height 33
click at [149, 706] on div at bounding box center [156, 704] width 33 height 33
click at [1346, 40] on button "Options" at bounding box center [1386, 45] width 82 height 25
click at [1378, 131] on button "Email" at bounding box center [1397, 129] width 105 height 27
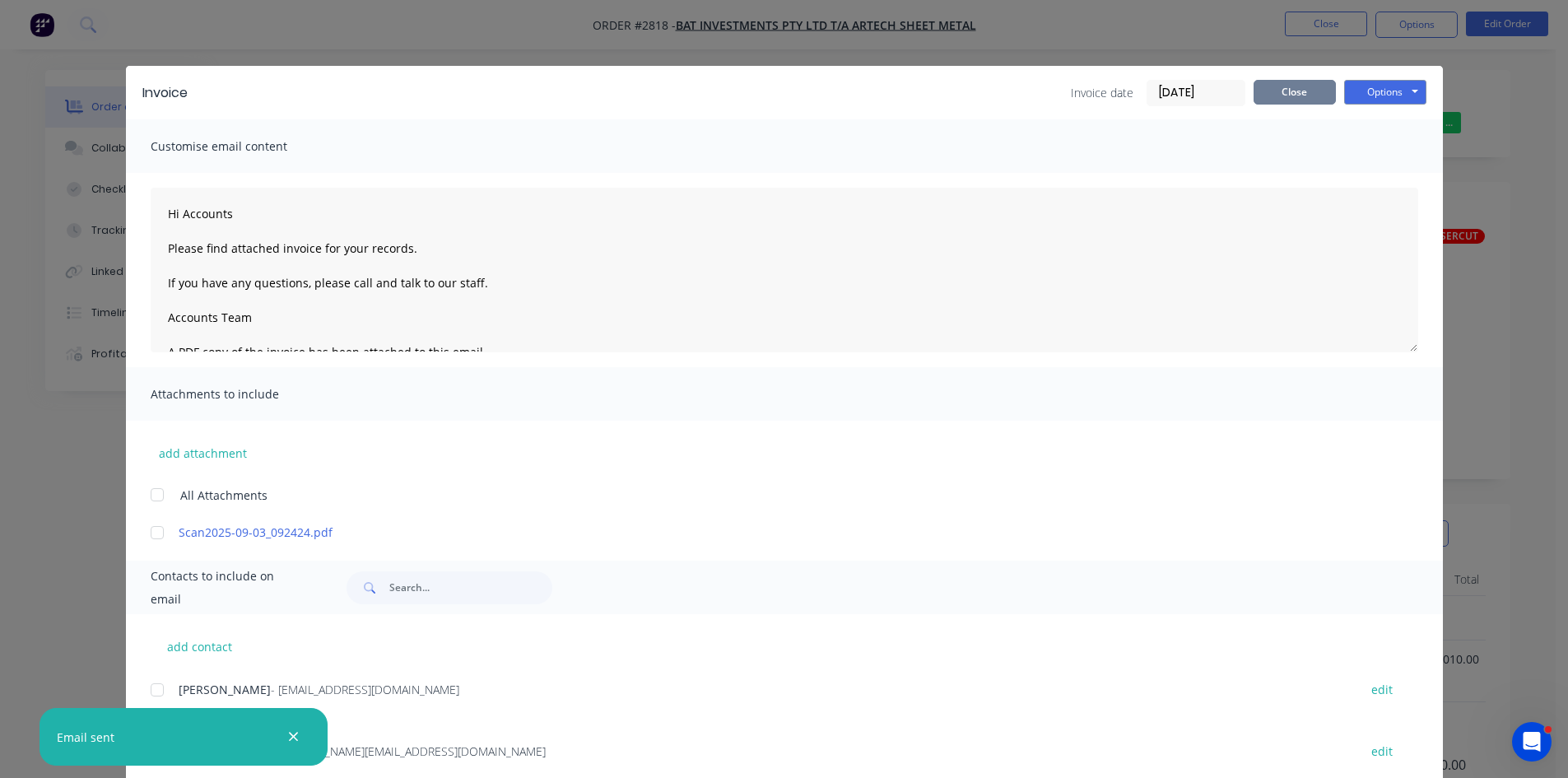
click at [1286, 93] on button "Close" at bounding box center [1295, 92] width 82 height 25
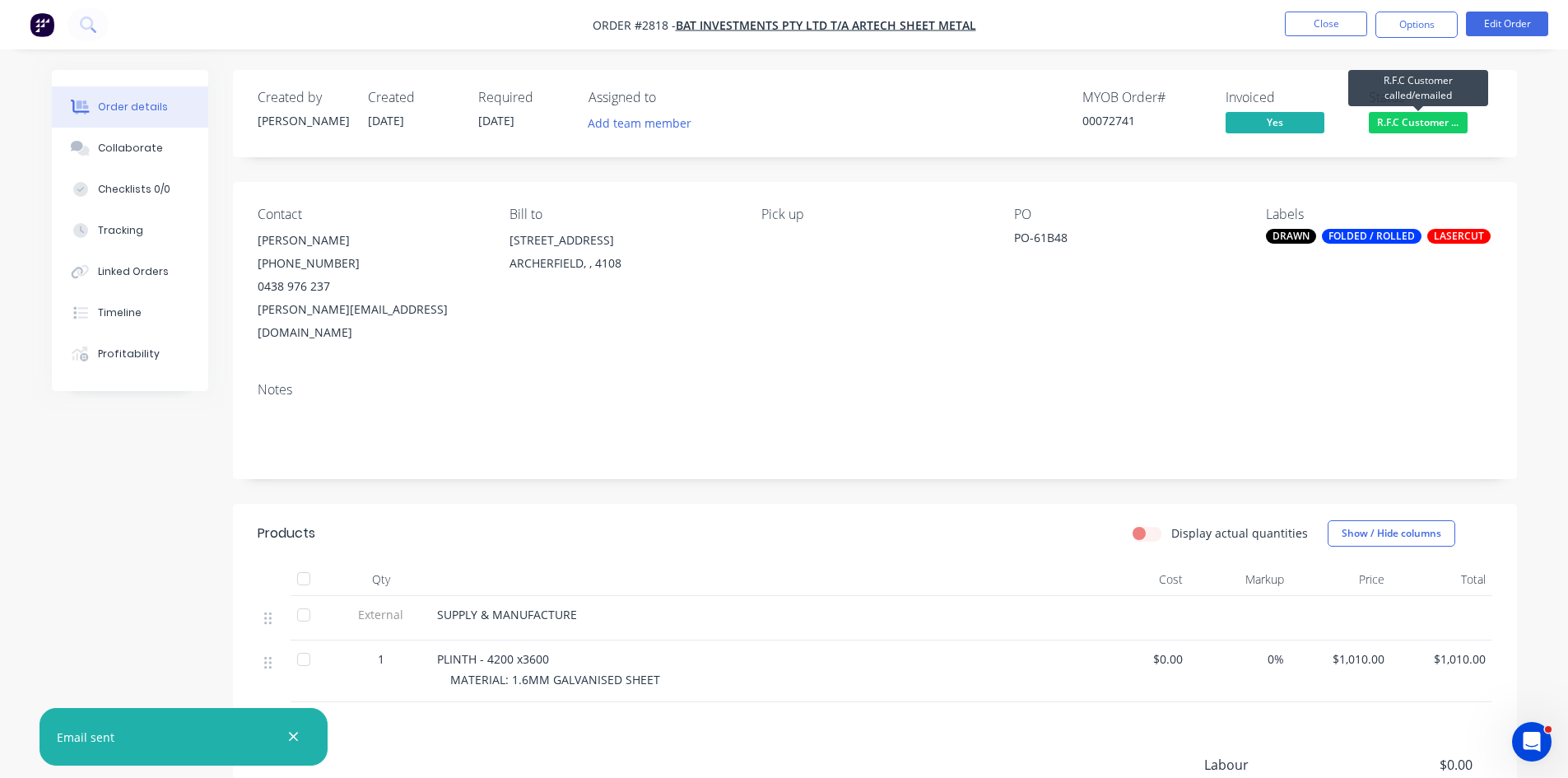
click at [1417, 123] on span "R.F.C Customer ..." at bounding box center [1418, 122] width 99 height 21
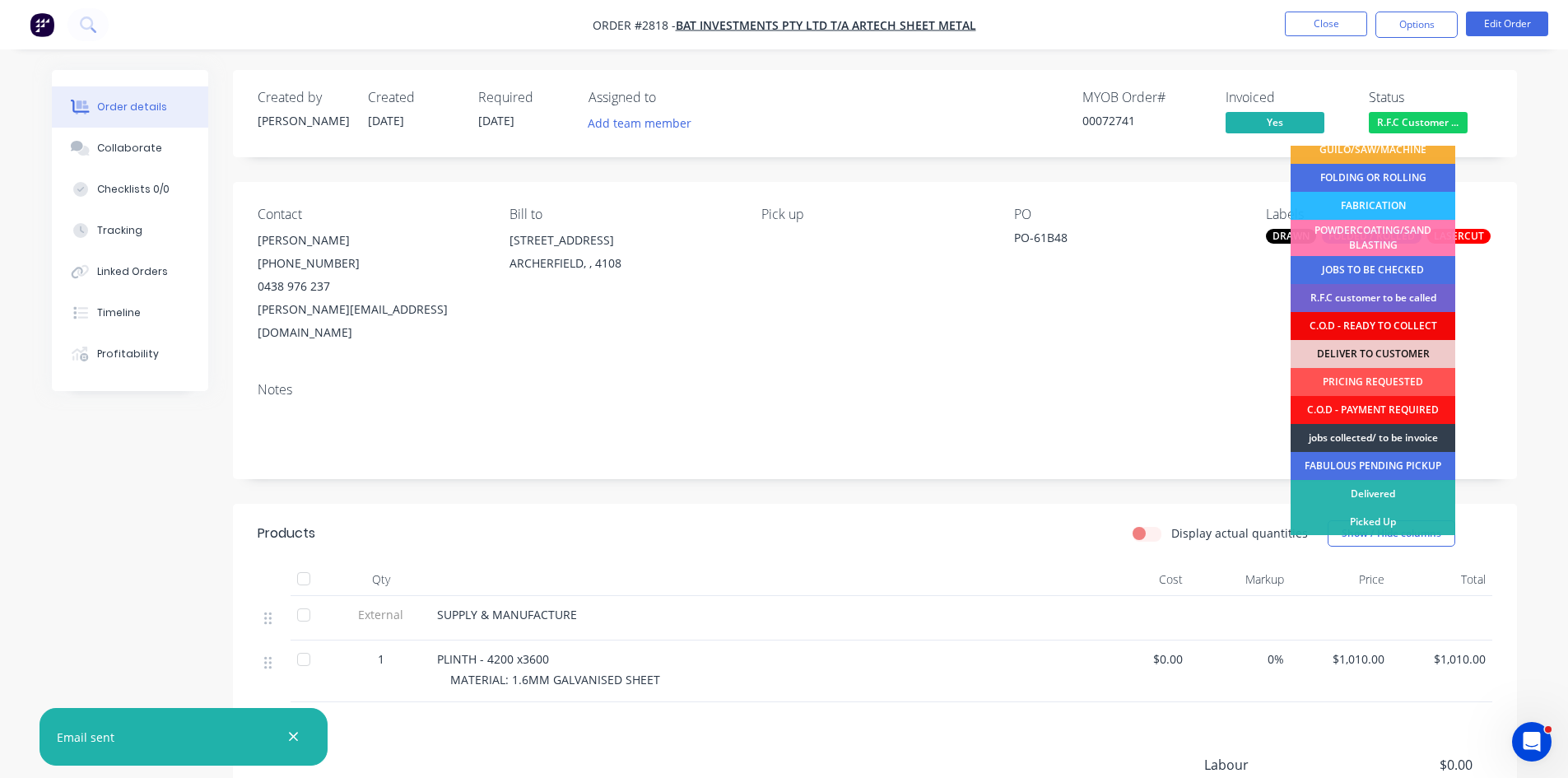
scroll to position [95, 0]
click at [115, 141] on div "Collaborate" at bounding box center [130, 148] width 65 height 15
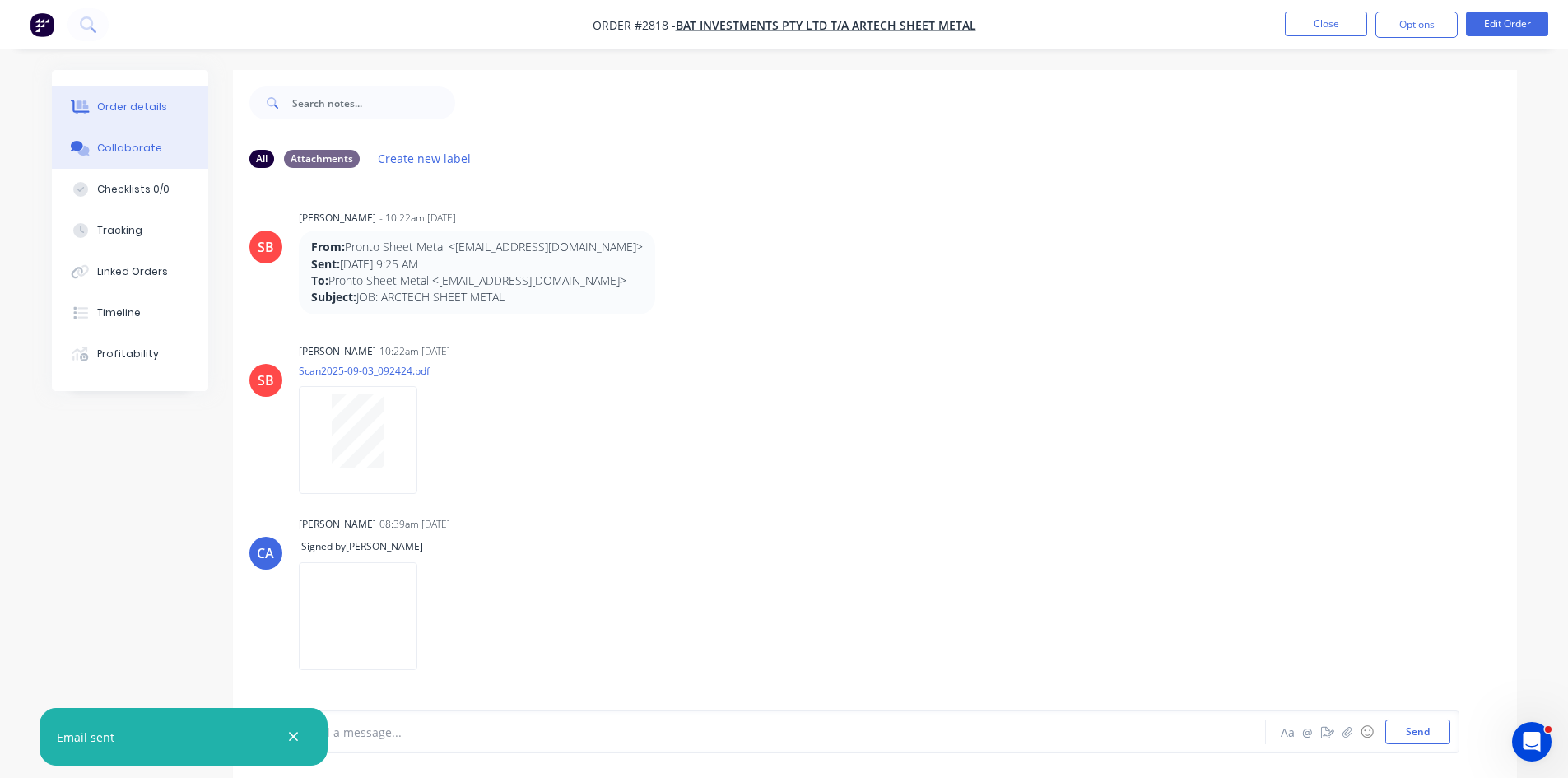
click at [120, 99] on button "Order details" at bounding box center [130, 106] width 156 height 41
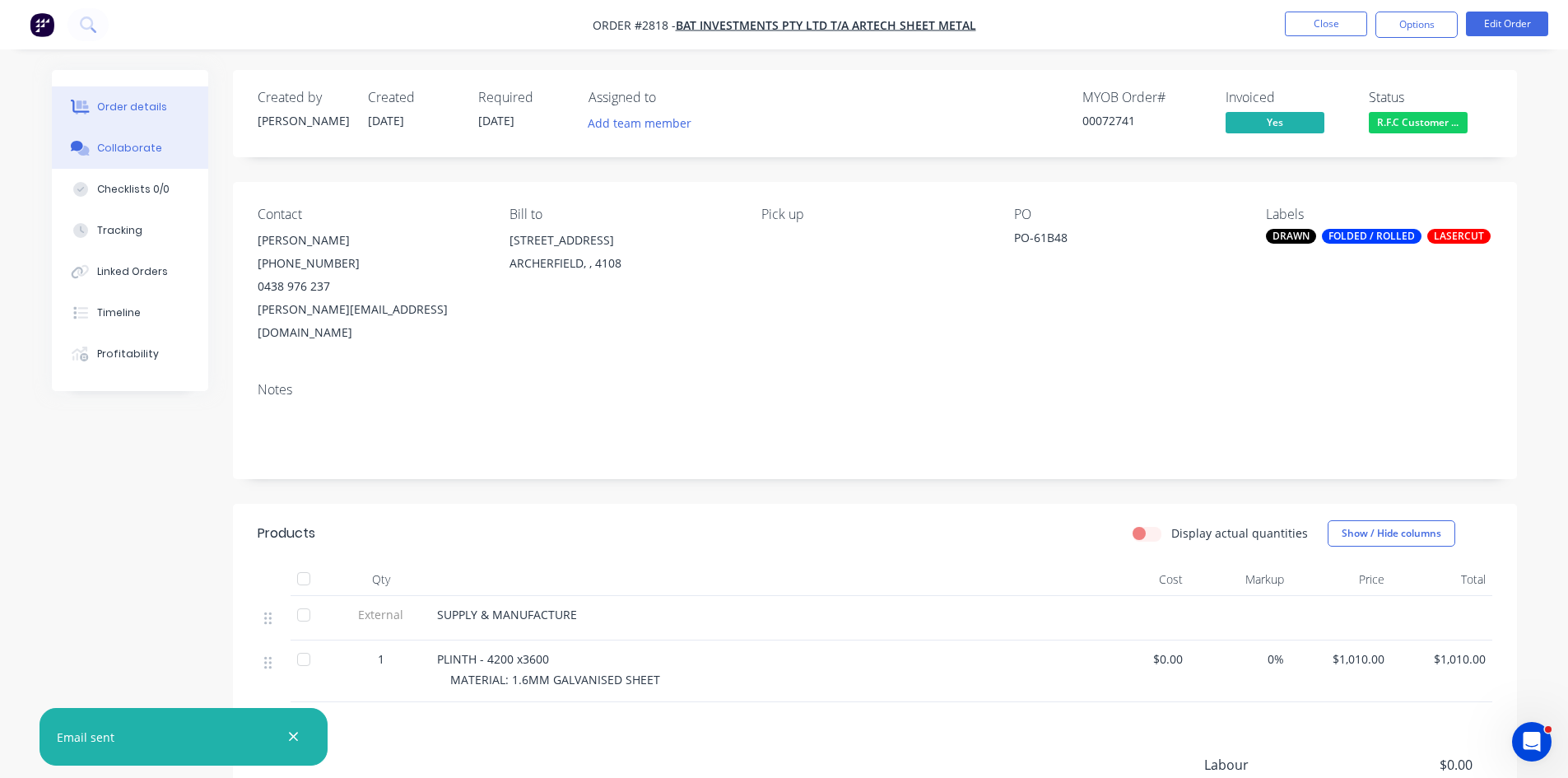
click at [131, 141] on div "Collaborate" at bounding box center [130, 148] width 65 height 15
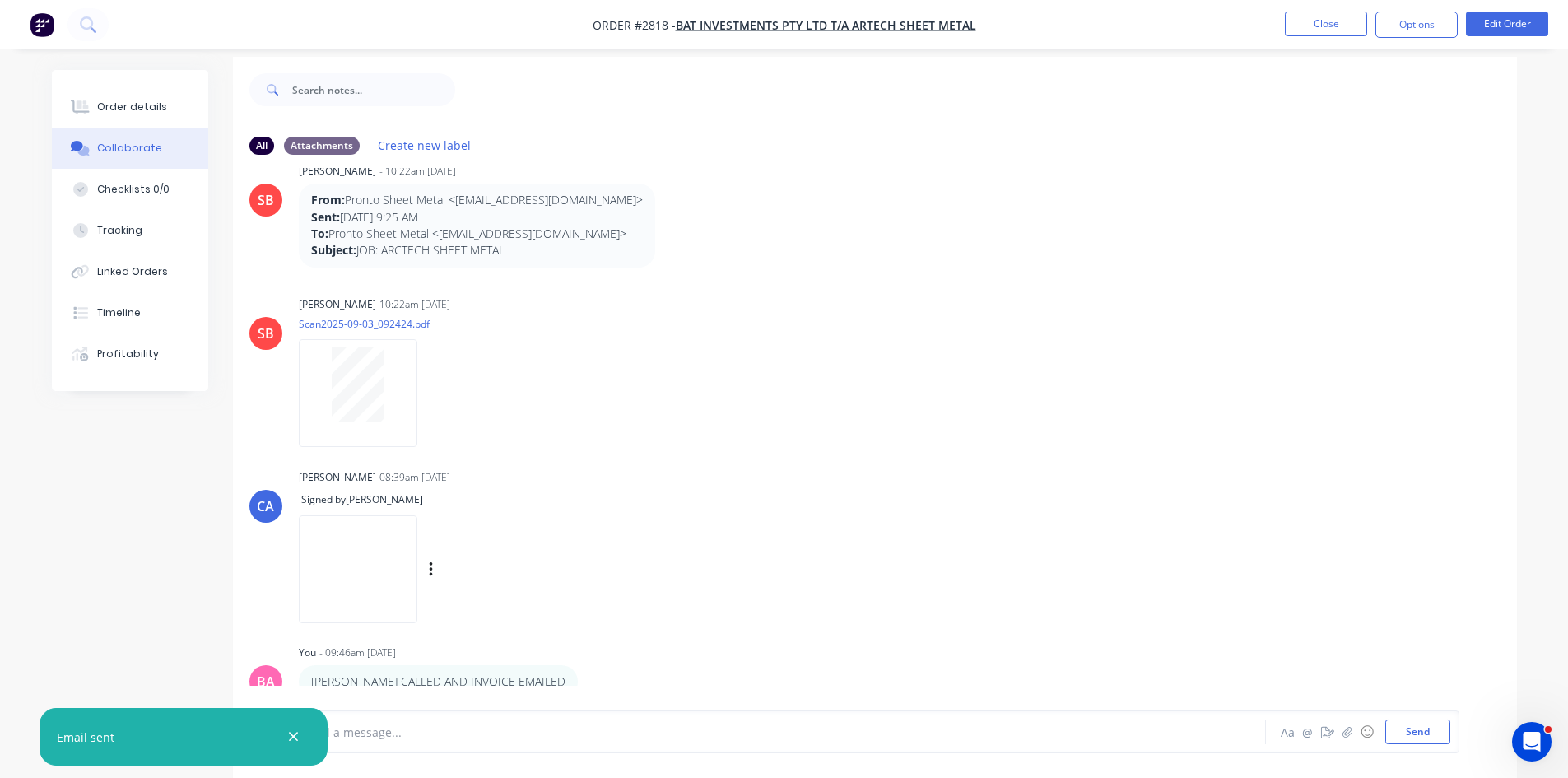
scroll to position [25, 0]
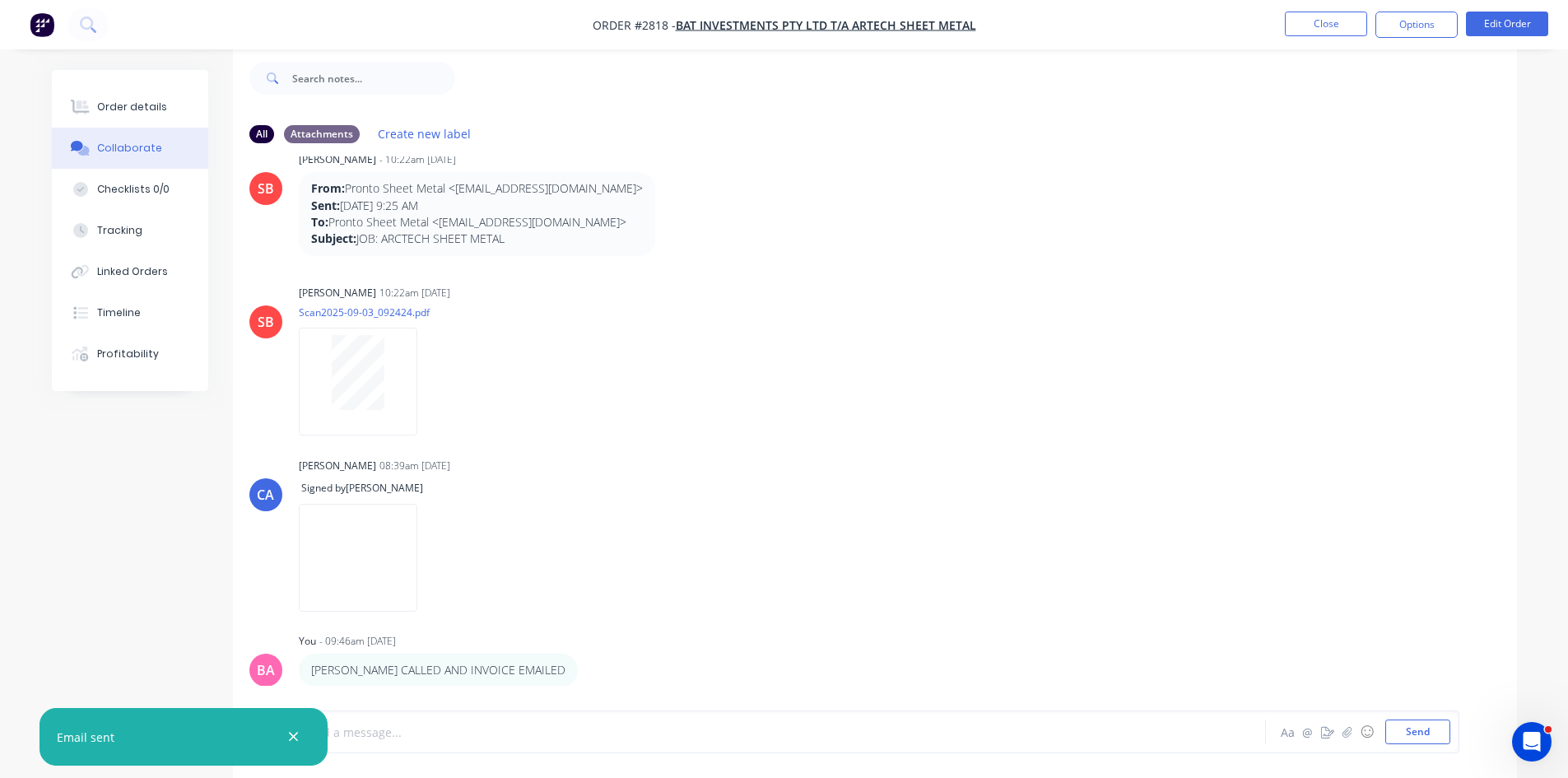
click at [460, 728] on div at bounding box center [736, 732] width 856 height 18
click at [417, 739] on div at bounding box center [736, 732] width 856 height 18
click at [141, 107] on div "Order details" at bounding box center [132, 107] width 70 height 15
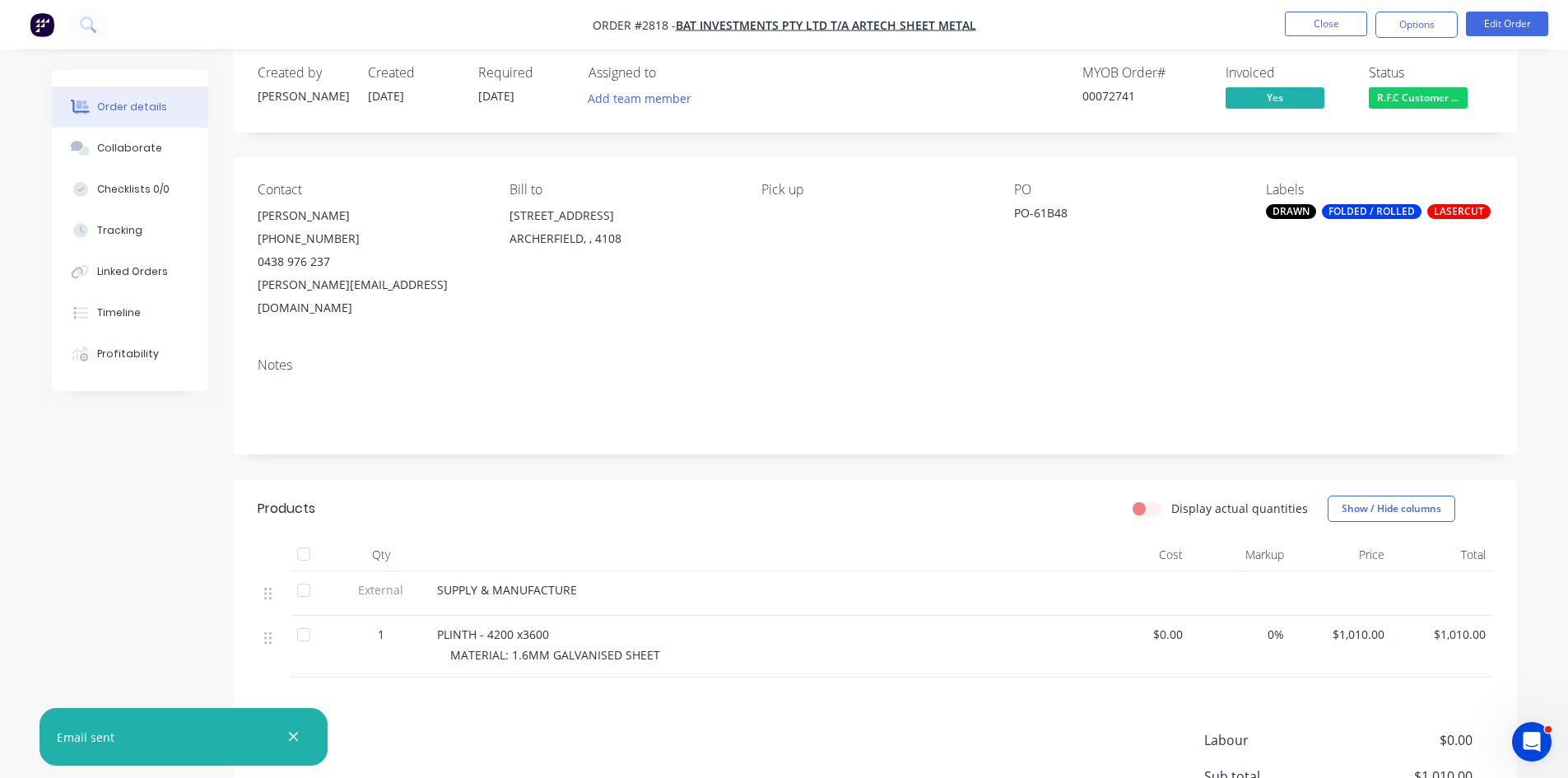
click at [1401, 209] on div "FOLDED / ROLLED" at bounding box center [1371, 212] width 100 height 15
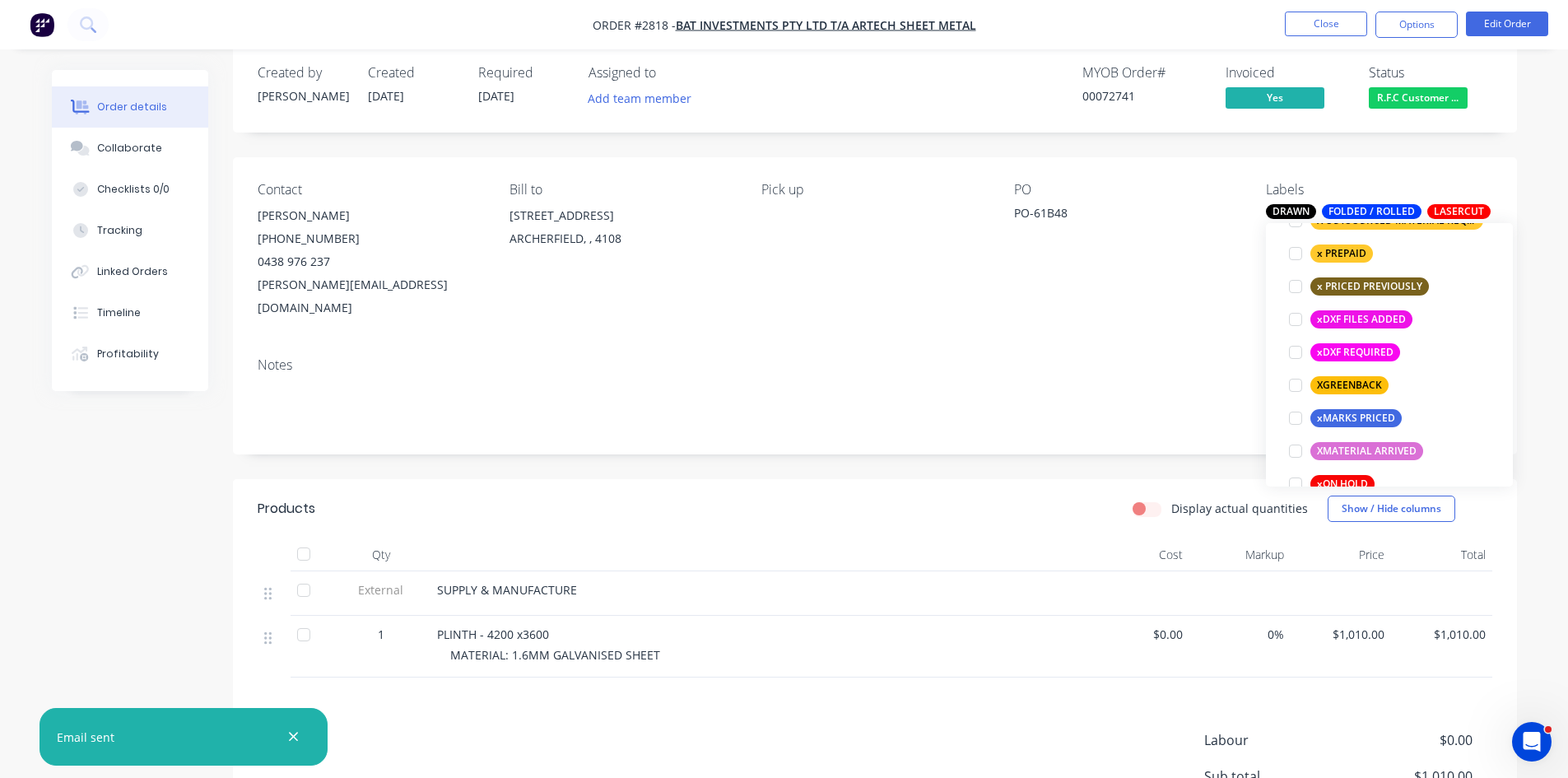
scroll to position [1290, 0]
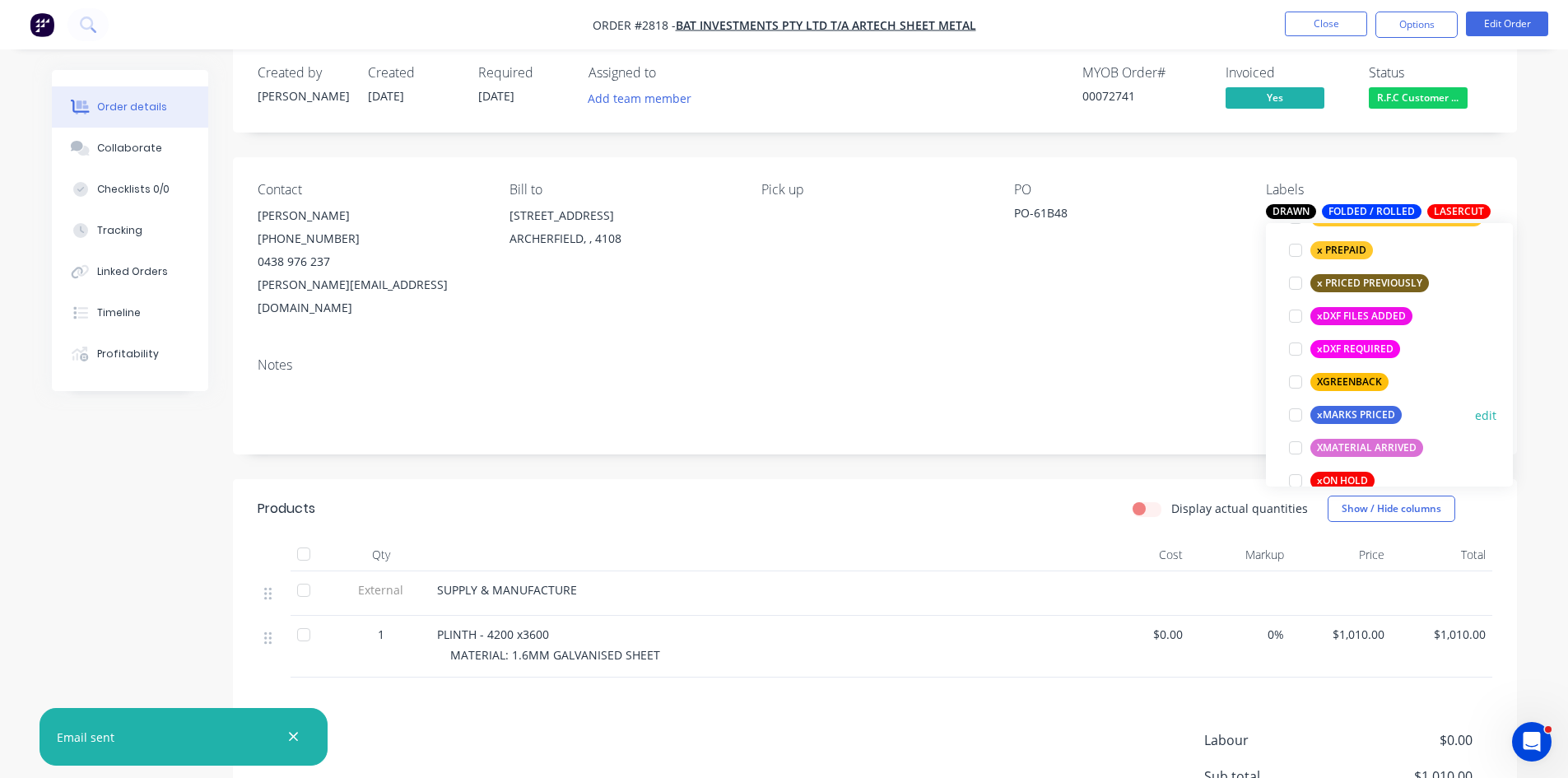
click at [1298, 417] on div at bounding box center [1295, 414] width 33 height 33
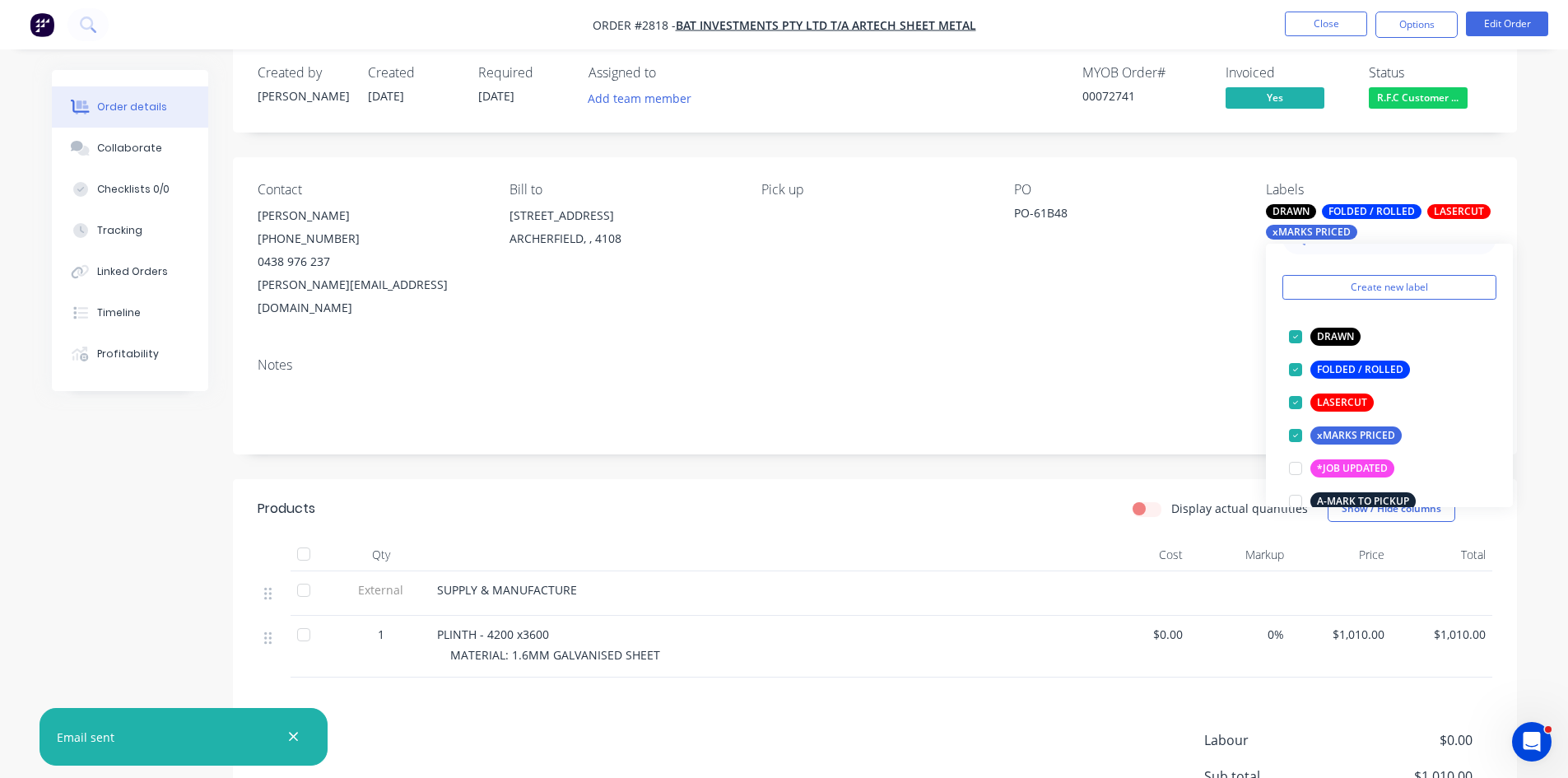
click at [1127, 357] on div "Notes" at bounding box center [875, 365] width 1235 height 16
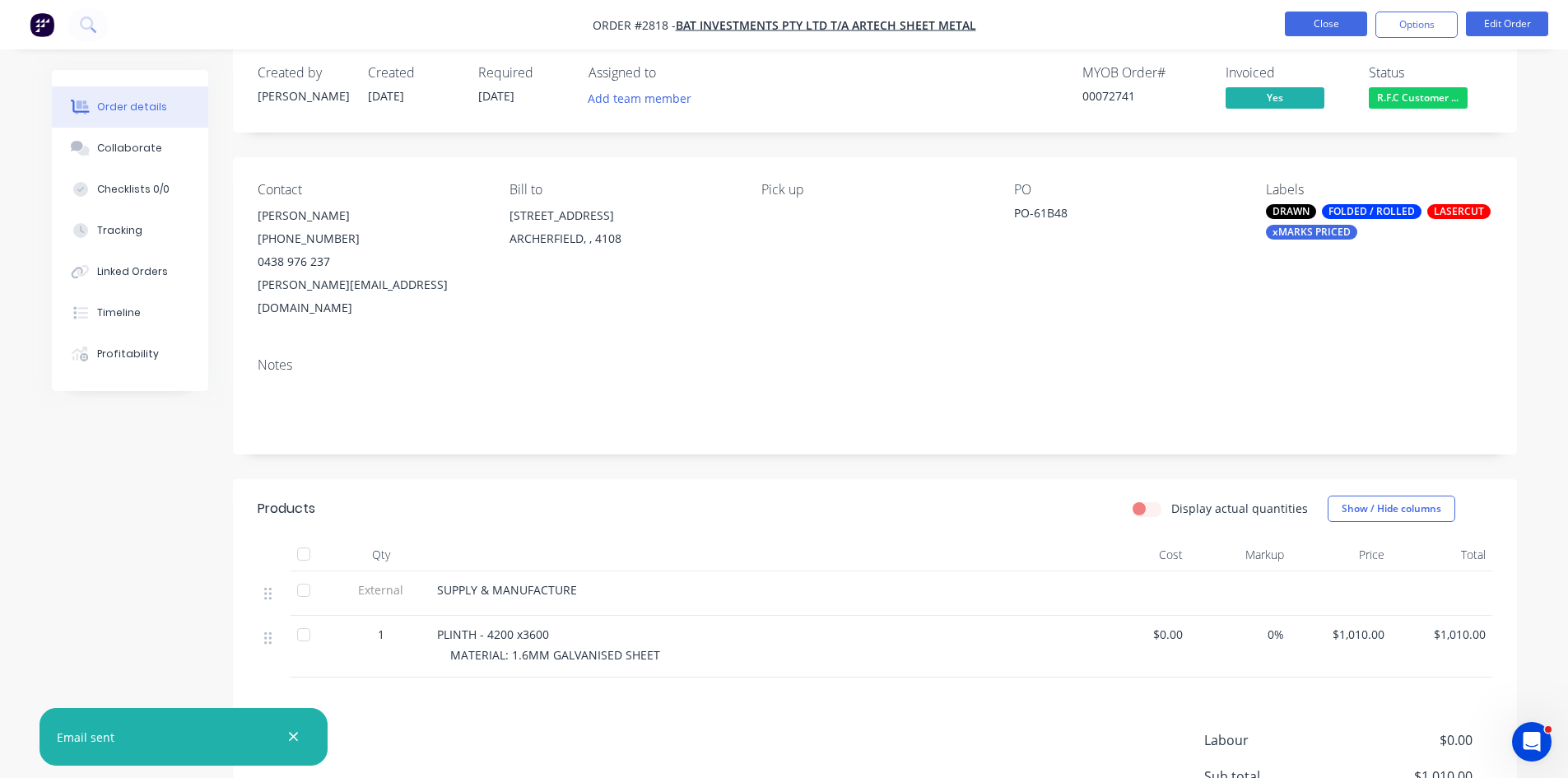
click at [1330, 23] on button "Close" at bounding box center [1326, 24] width 82 height 25
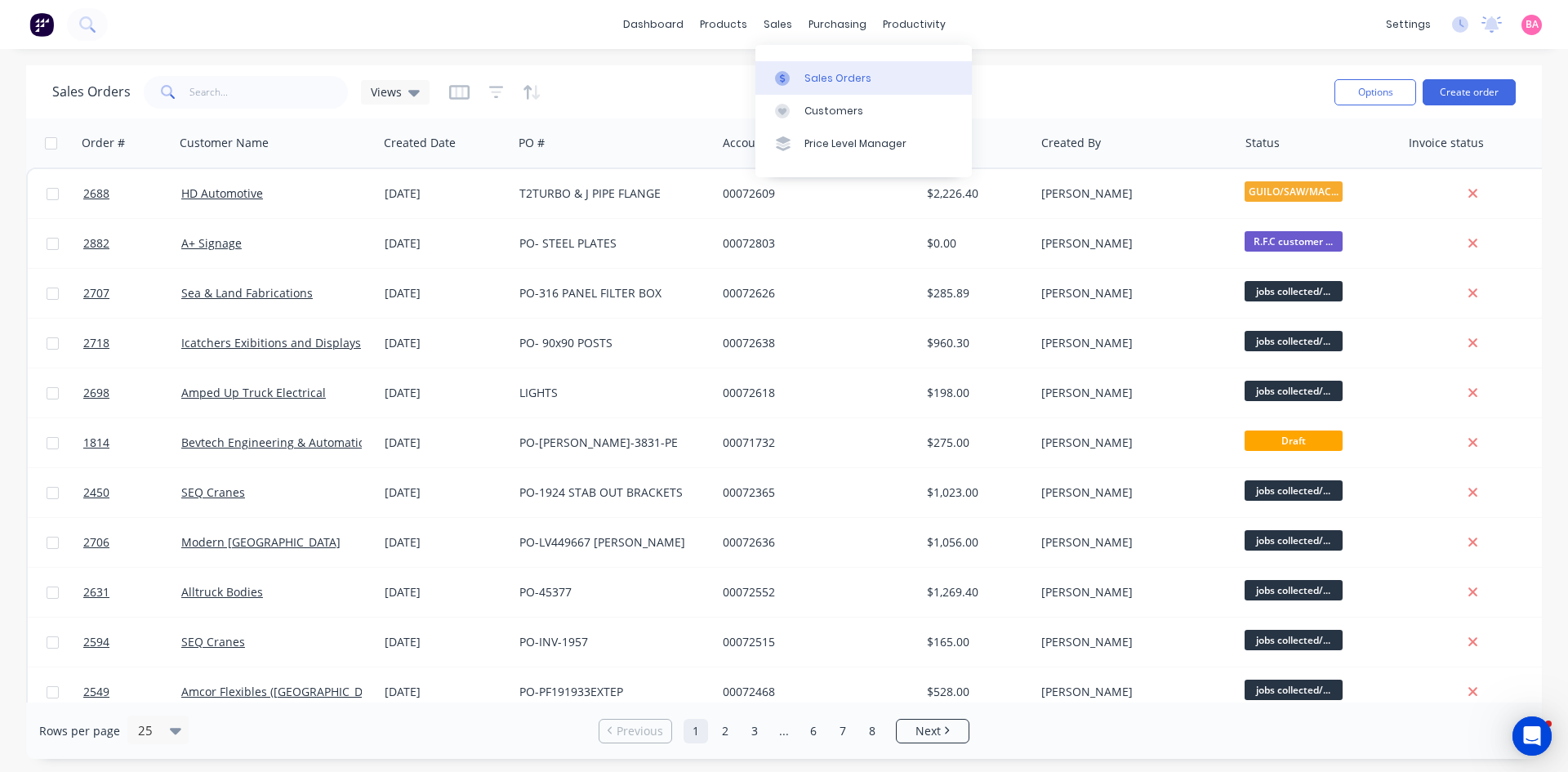
click at [818, 71] on div "Sales Orders" at bounding box center [838, 79] width 67 height 15
click at [241, 95] on input "text" at bounding box center [269, 92] width 159 height 32
type input "GIRAFFE"
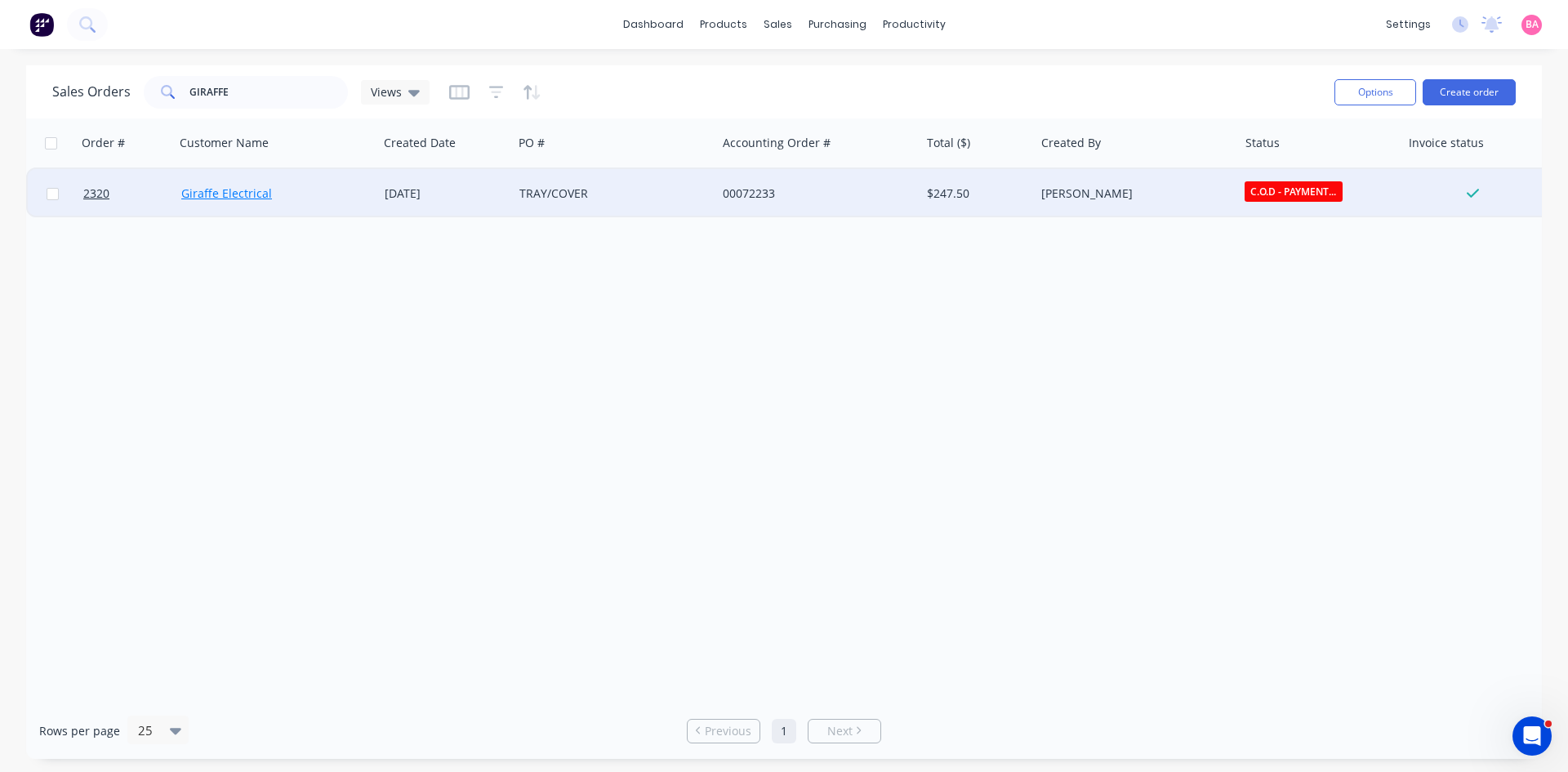
click at [229, 188] on link "Giraffe Electrical" at bounding box center [226, 193] width 90 height 16
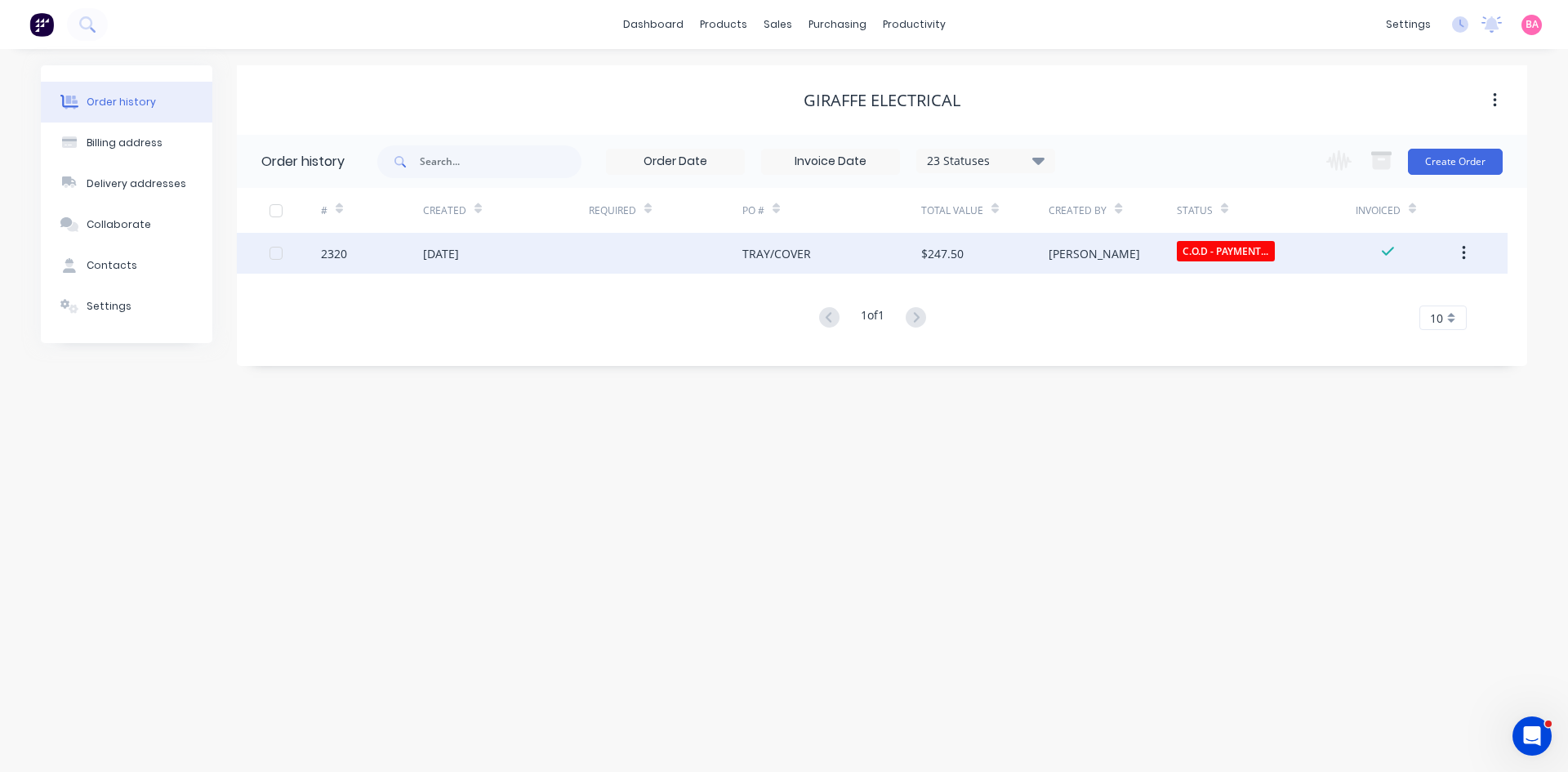
click at [311, 244] on div at bounding box center [296, 252] width 51 height 41
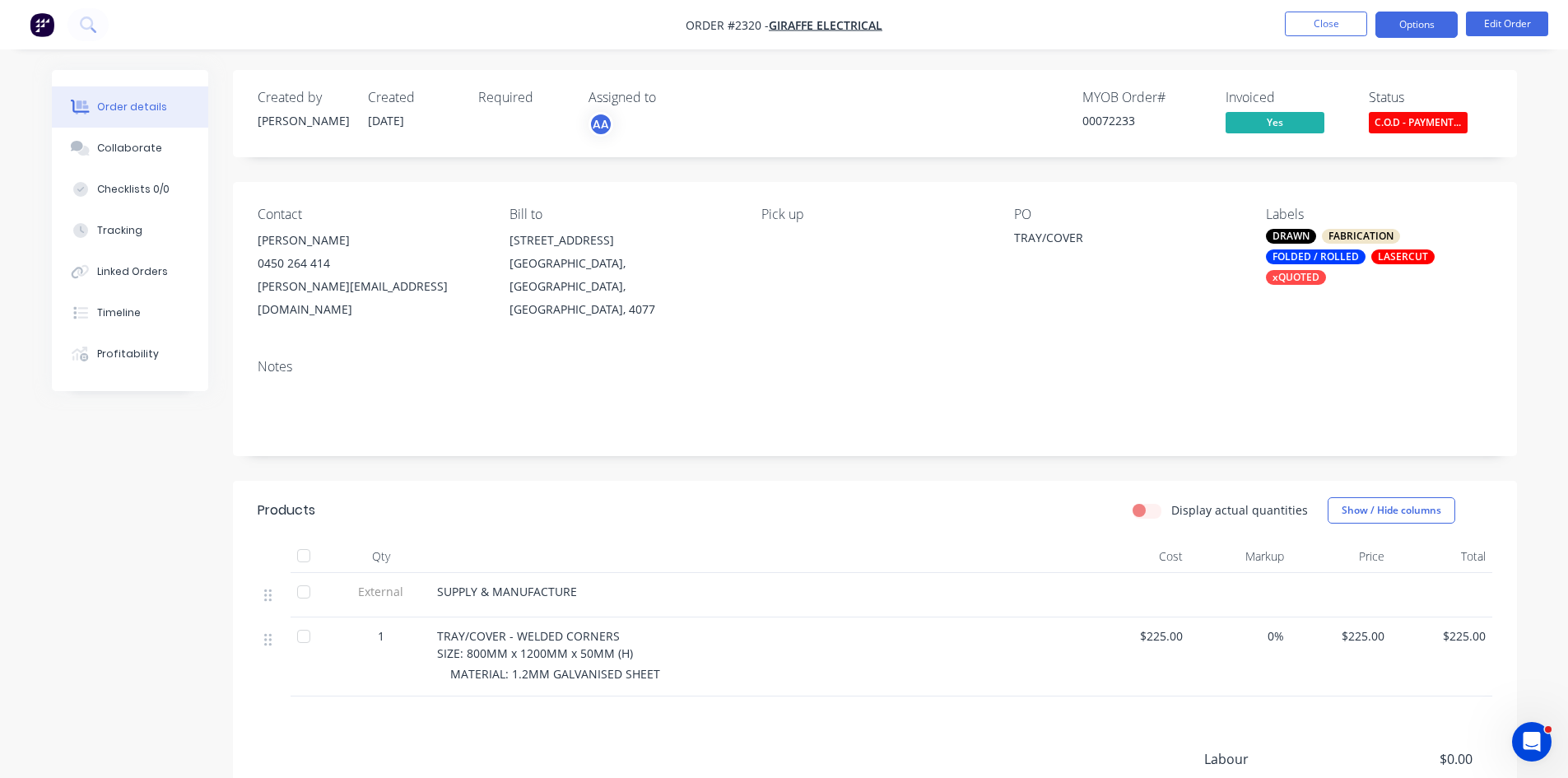
click at [1433, 21] on button "Options" at bounding box center [1417, 24] width 82 height 26
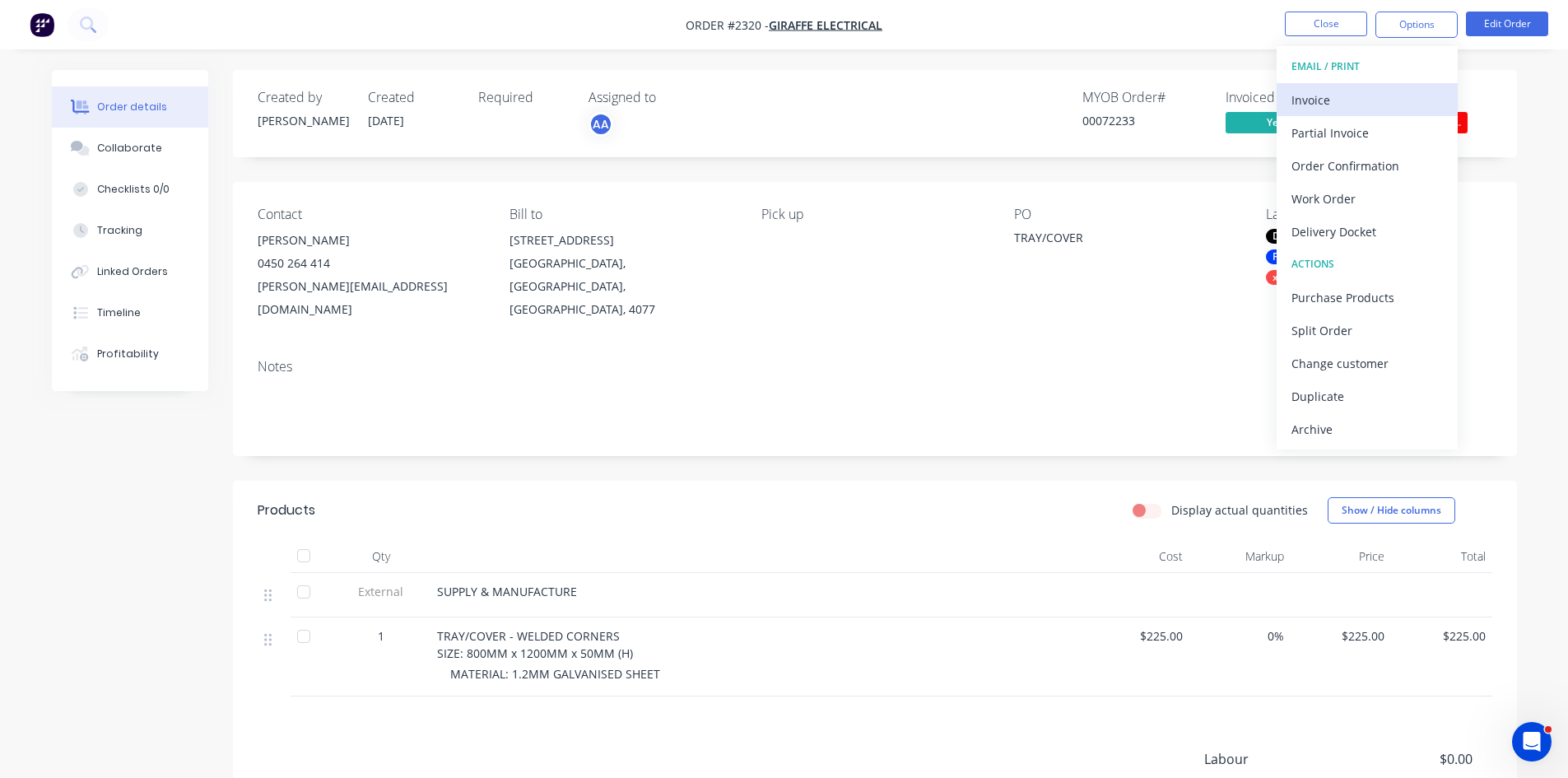
click at [1335, 106] on div "Invoice" at bounding box center [1367, 100] width 151 height 24
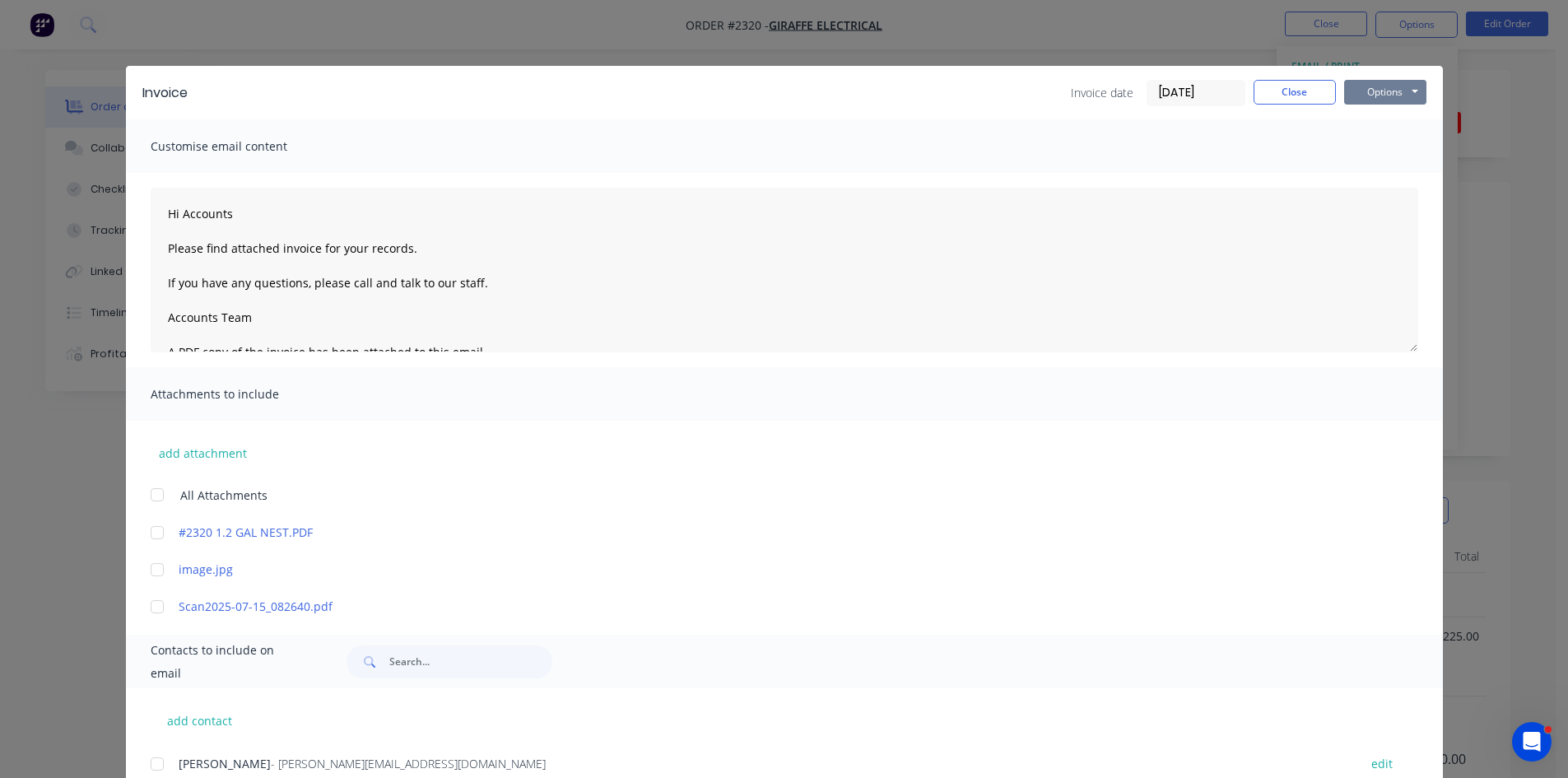
click at [1384, 91] on button "Options" at bounding box center [1386, 92] width 82 height 25
click at [1386, 151] on button "Print" at bounding box center [1397, 148] width 105 height 27
click at [1283, 97] on button "Close" at bounding box center [1295, 92] width 82 height 25
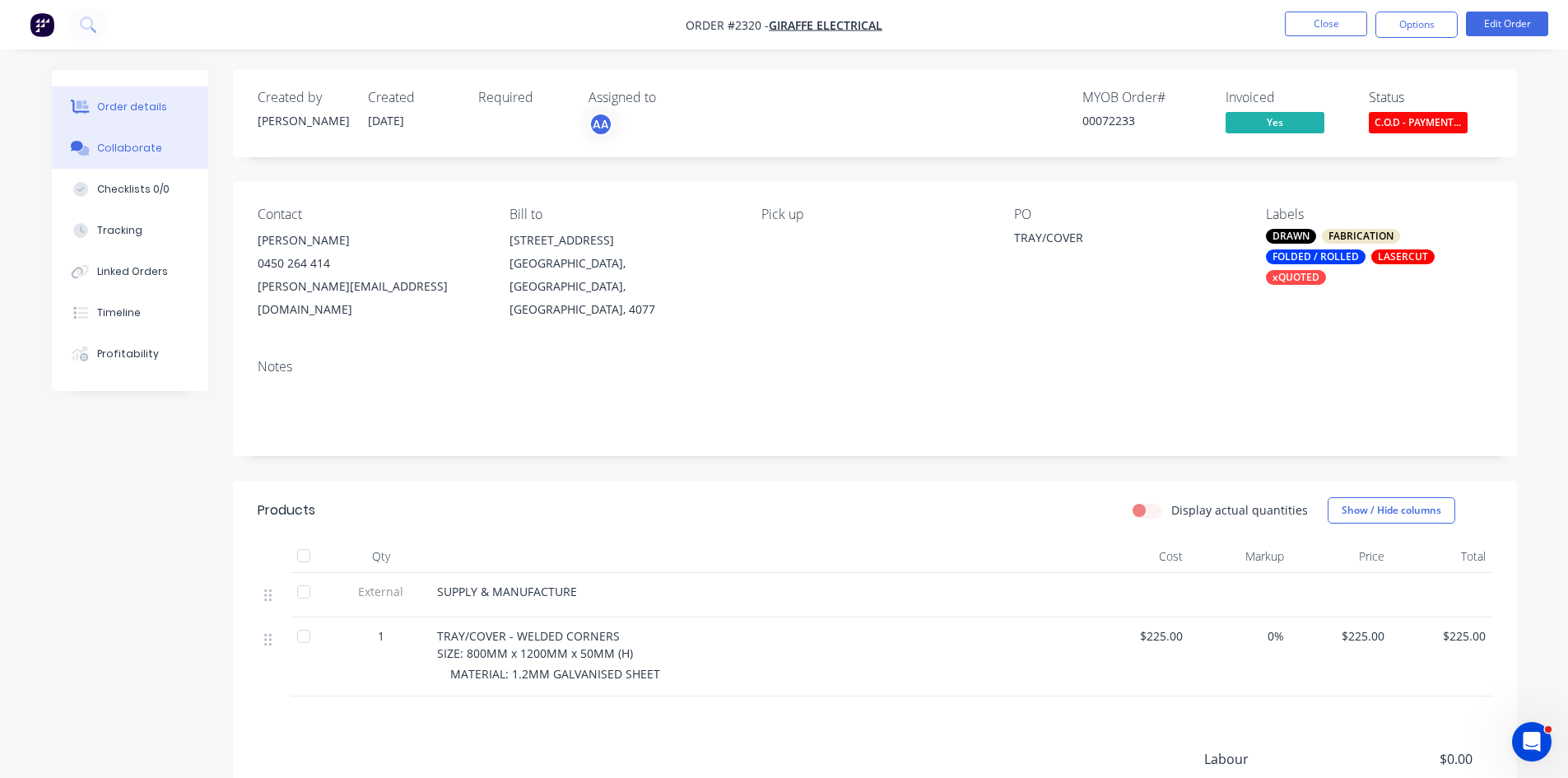
click at [135, 149] on div "Collaborate" at bounding box center [130, 148] width 65 height 15
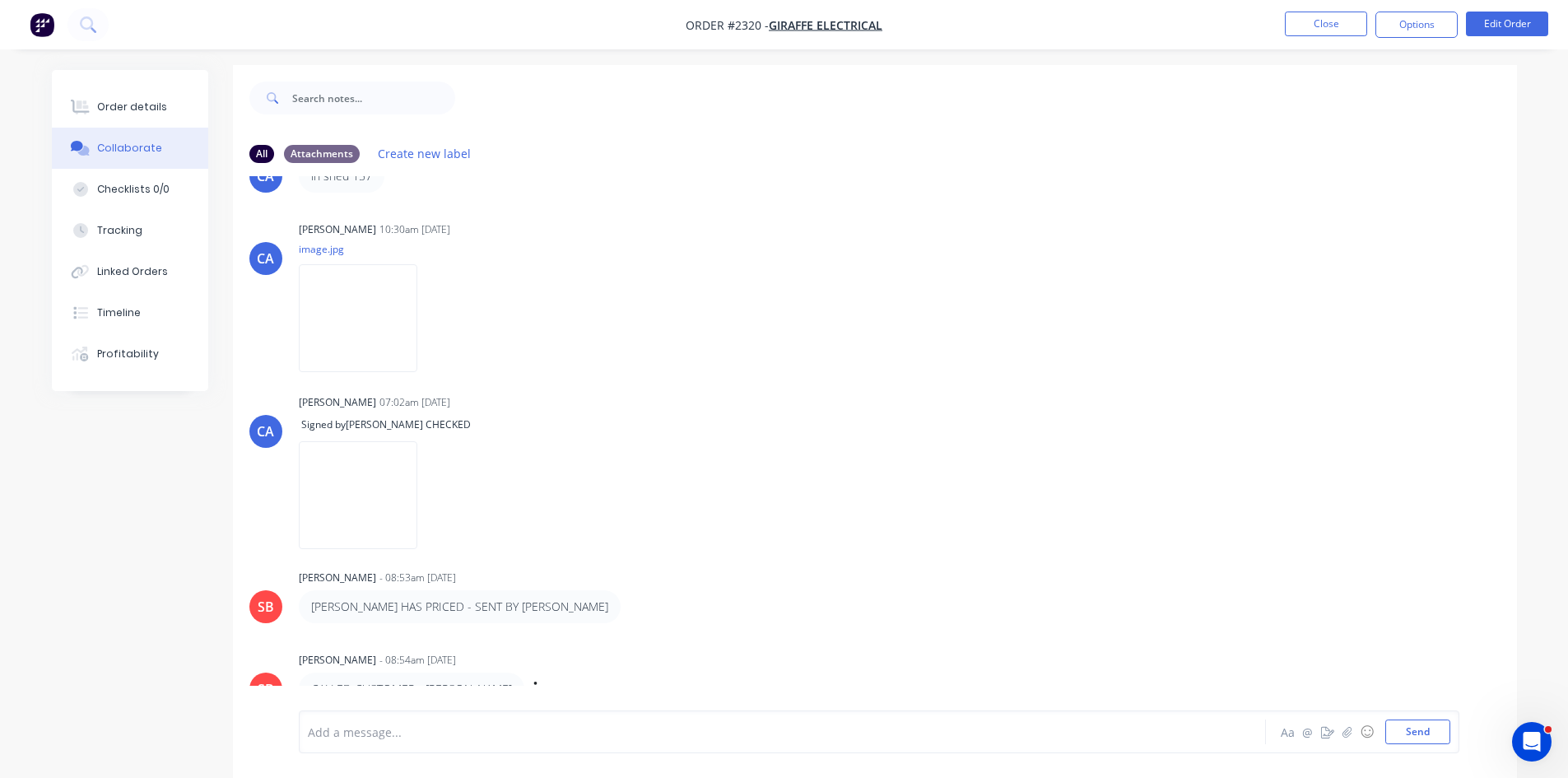
scroll to position [25, 0]
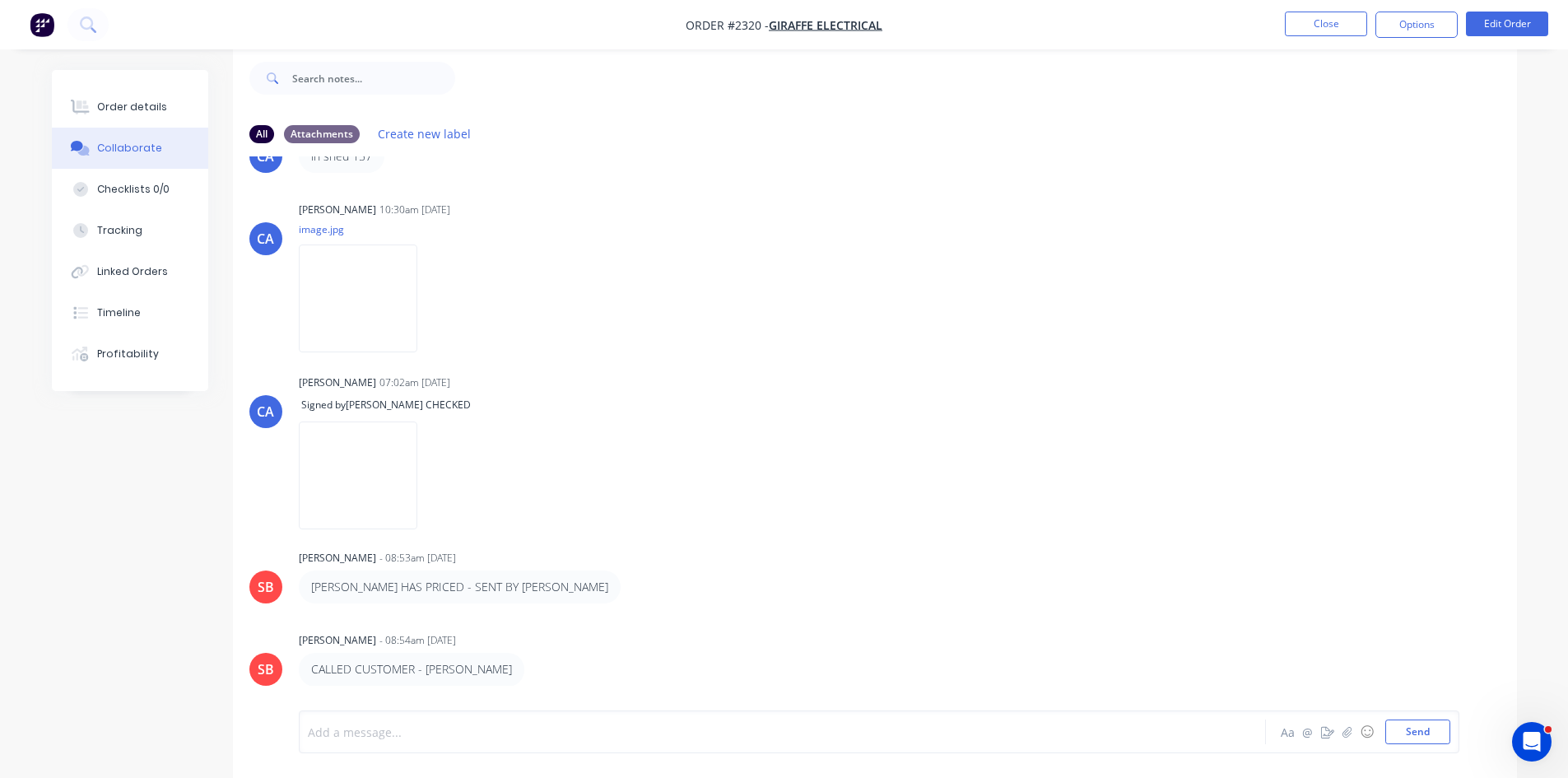
click at [473, 736] on div at bounding box center [736, 732] width 856 height 18
click at [1415, 734] on button "Send" at bounding box center [1418, 732] width 65 height 25
click at [122, 106] on div "Order details" at bounding box center [132, 107] width 70 height 15
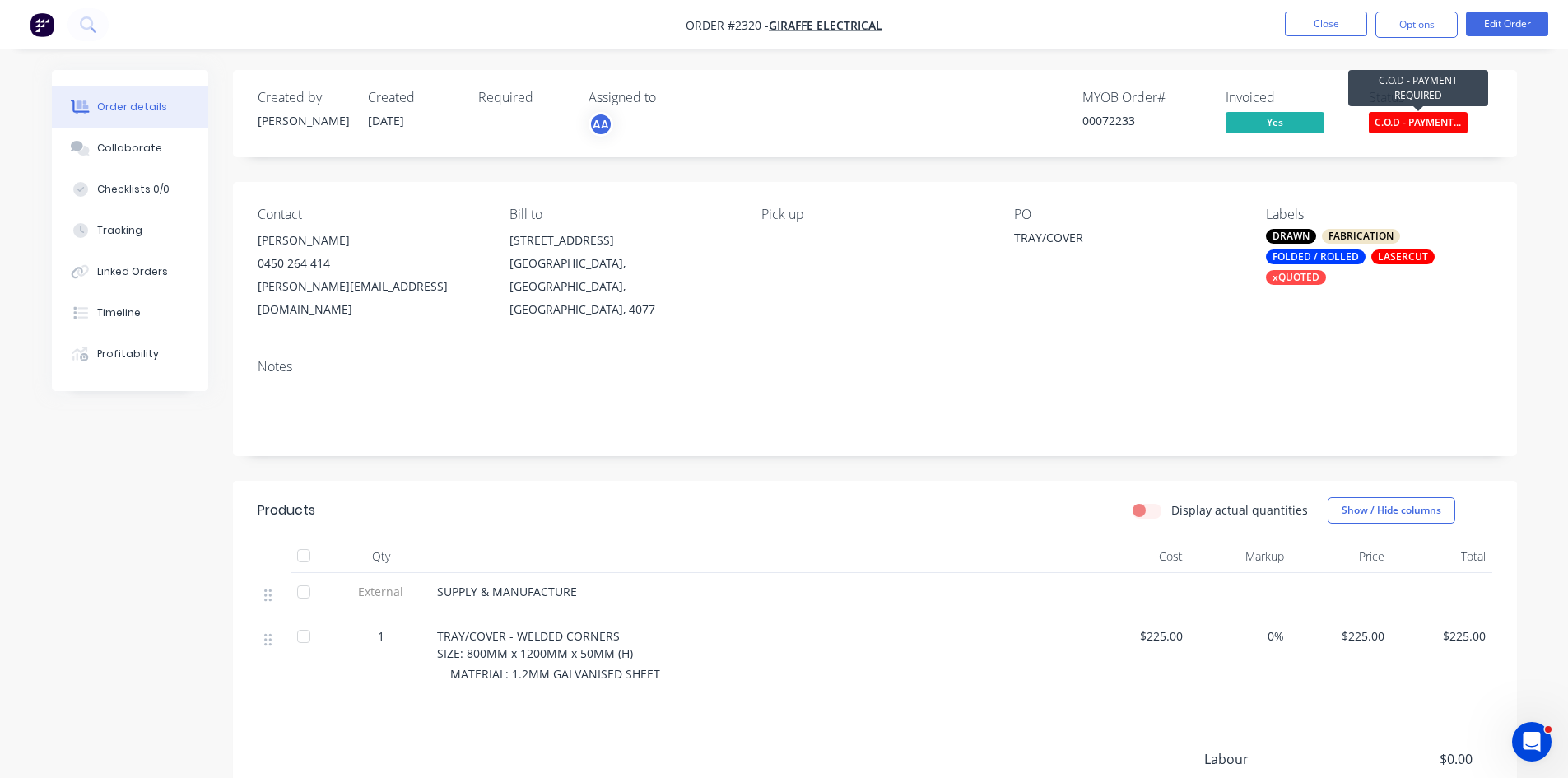
click at [1433, 121] on span "C.O.D - PAYMENT..." at bounding box center [1418, 122] width 99 height 21
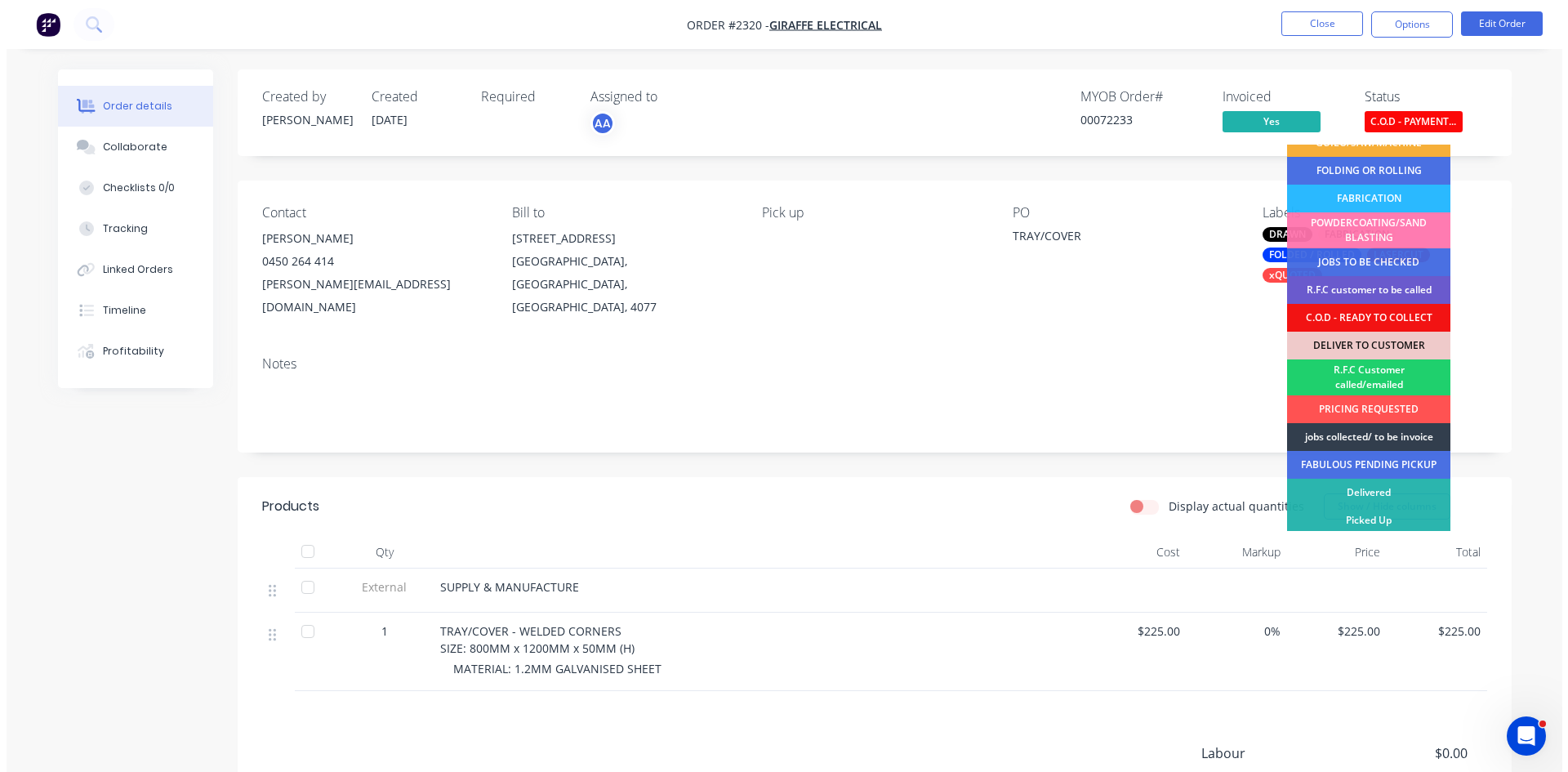
scroll to position [102, 0]
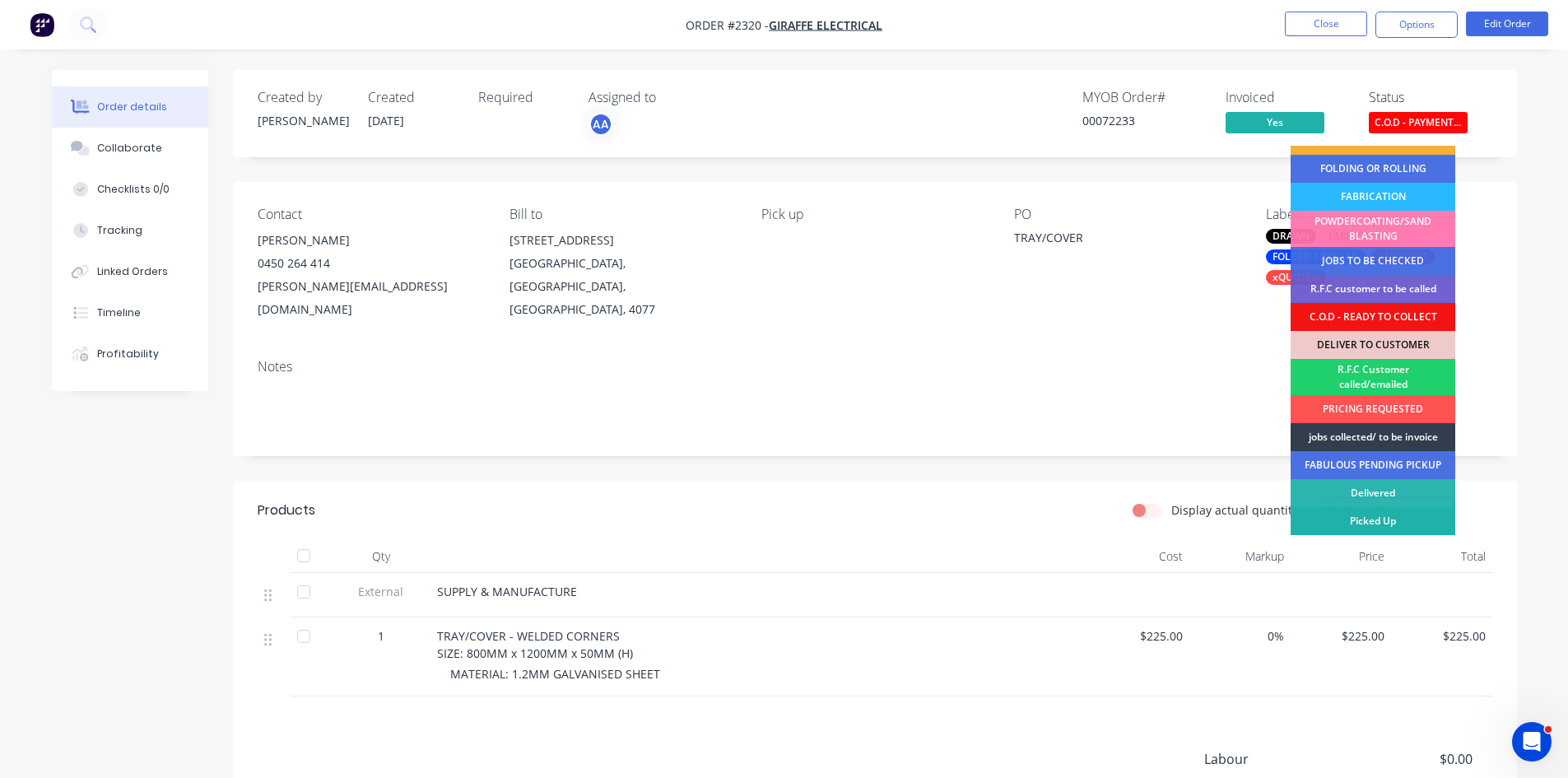
click at [1382, 519] on div "Picked Up" at bounding box center [1373, 520] width 165 height 28
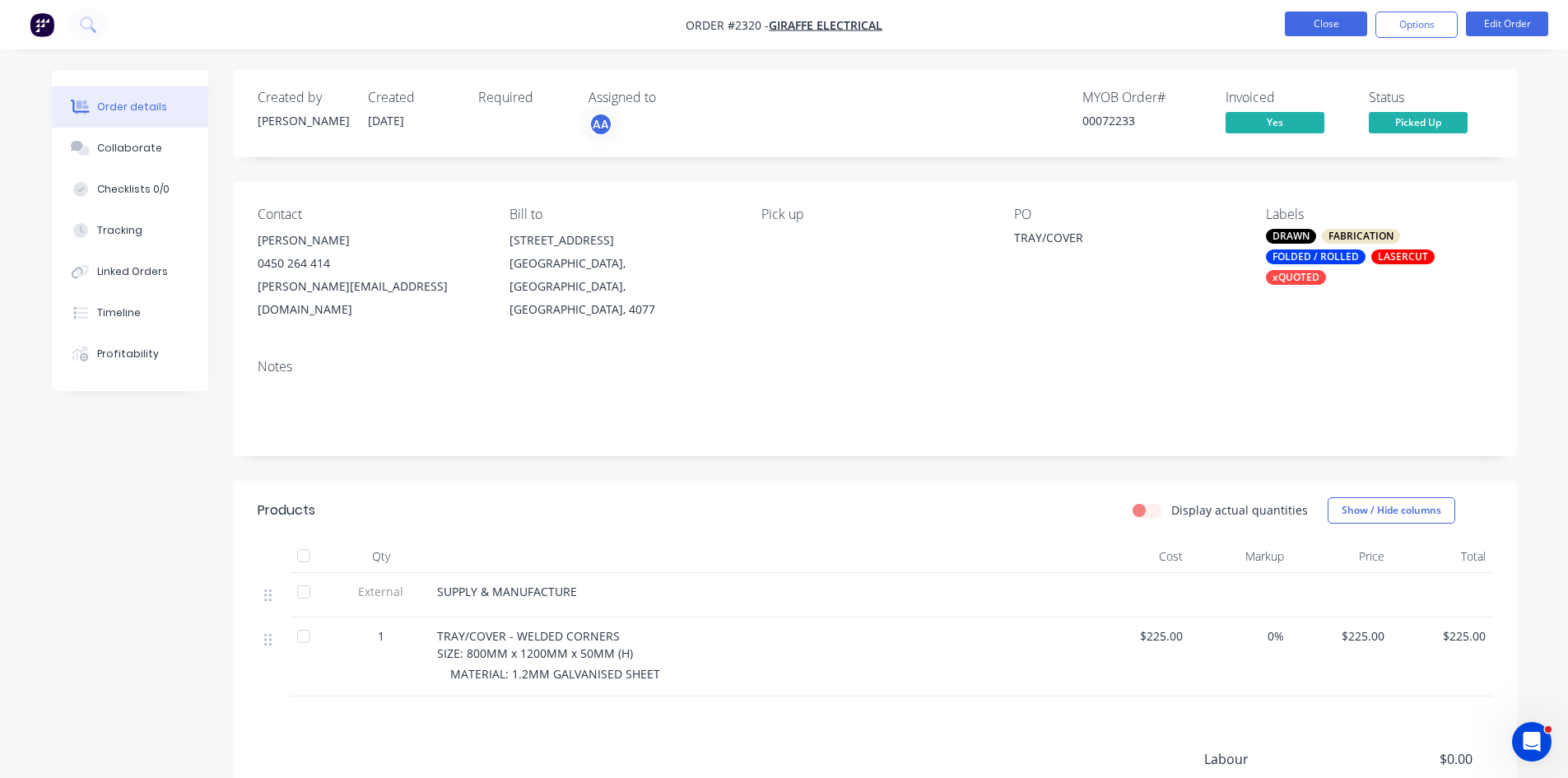
click at [1330, 18] on button "Close" at bounding box center [1326, 24] width 82 height 25
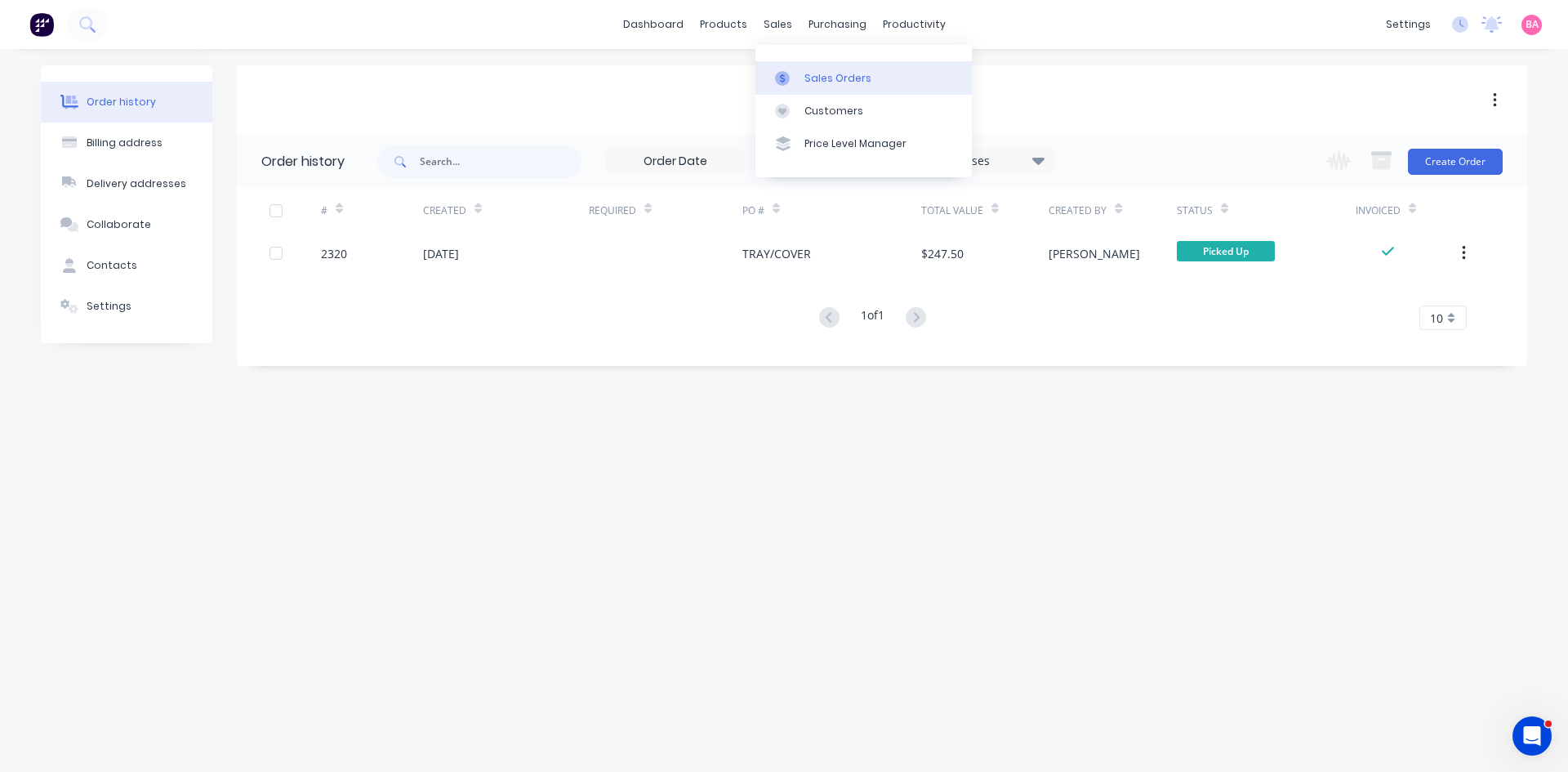
click at [831, 81] on div "Sales Orders" at bounding box center [838, 79] width 67 height 15
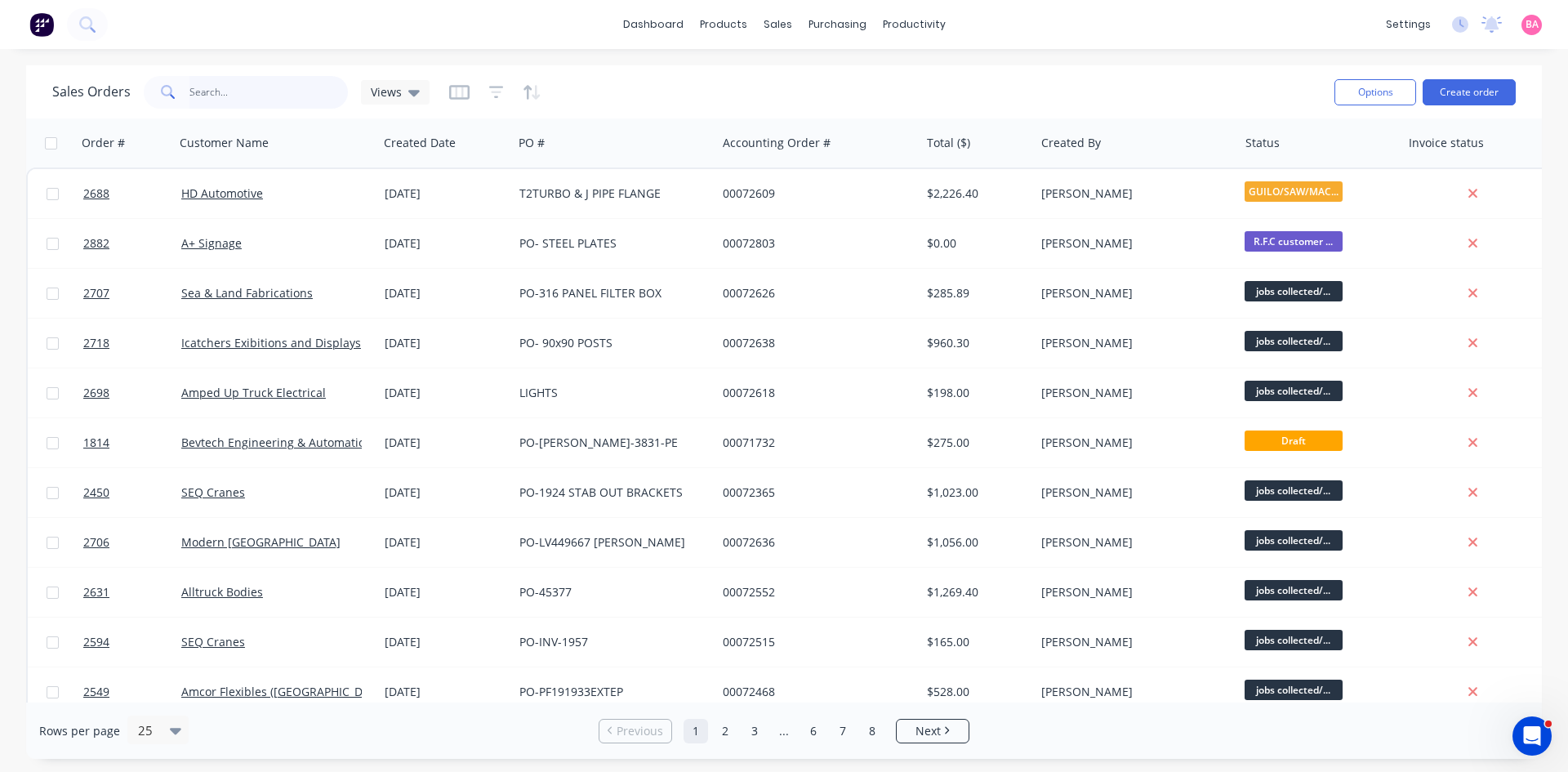
click at [234, 97] on input "text" at bounding box center [269, 92] width 159 height 32
type input "[PERSON_NAME]"
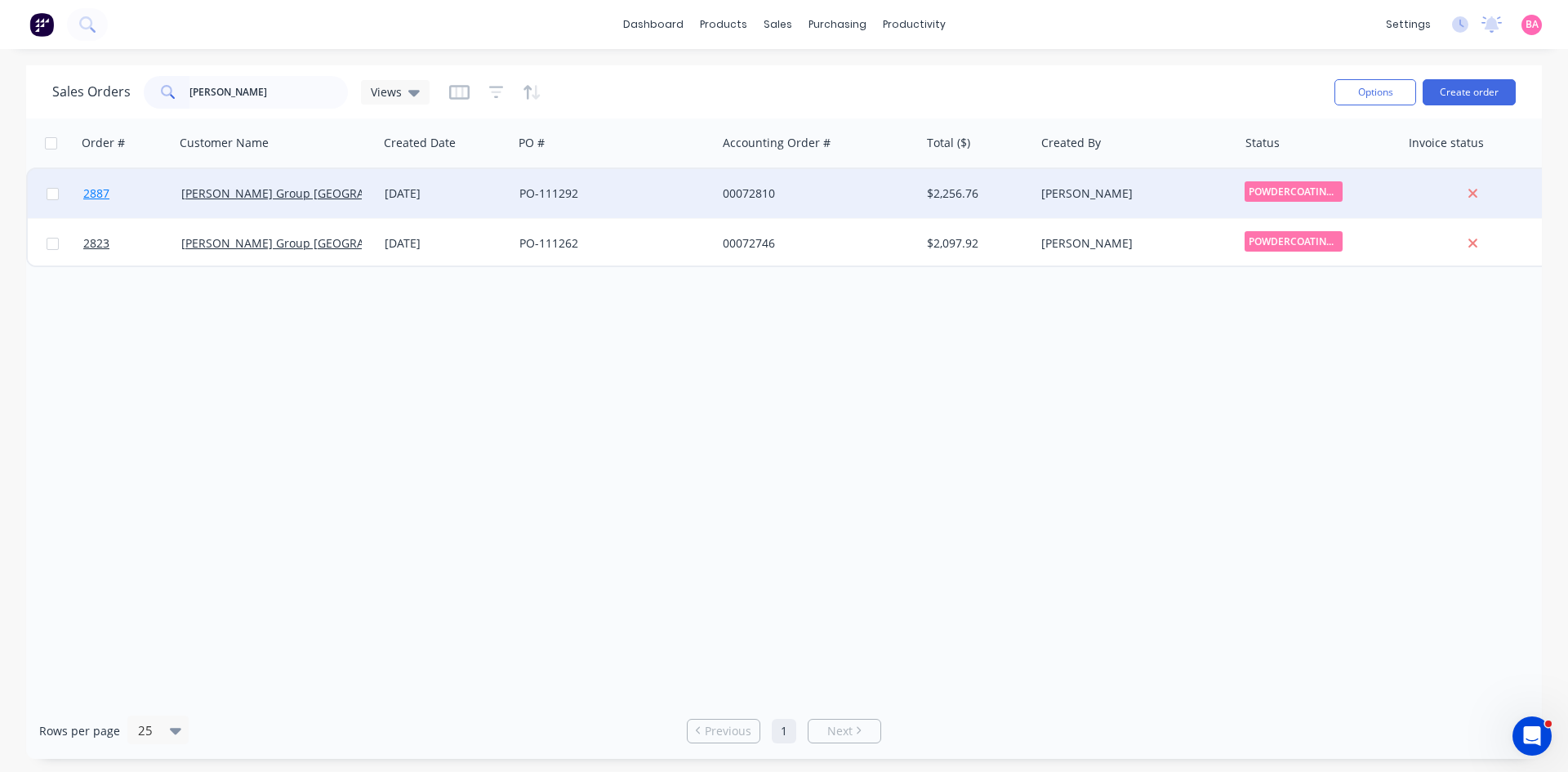
click at [86, 190] on span "2887" at bounding box center [95, 193] width 26 height 17
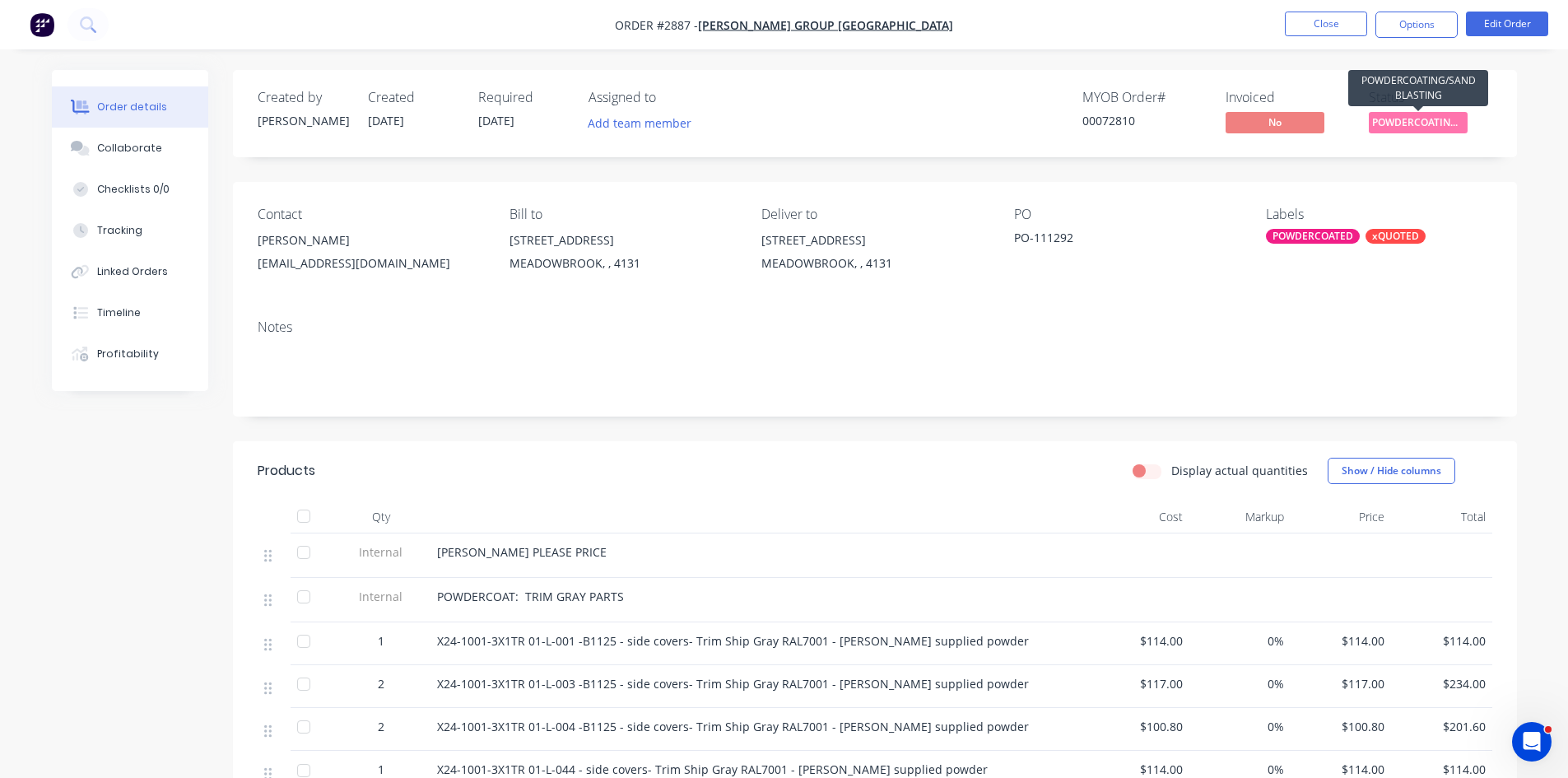
click at [1425, 124] on span "POWDERCOATING/S..." at bounding box center [1418, 122] width 99 height 21
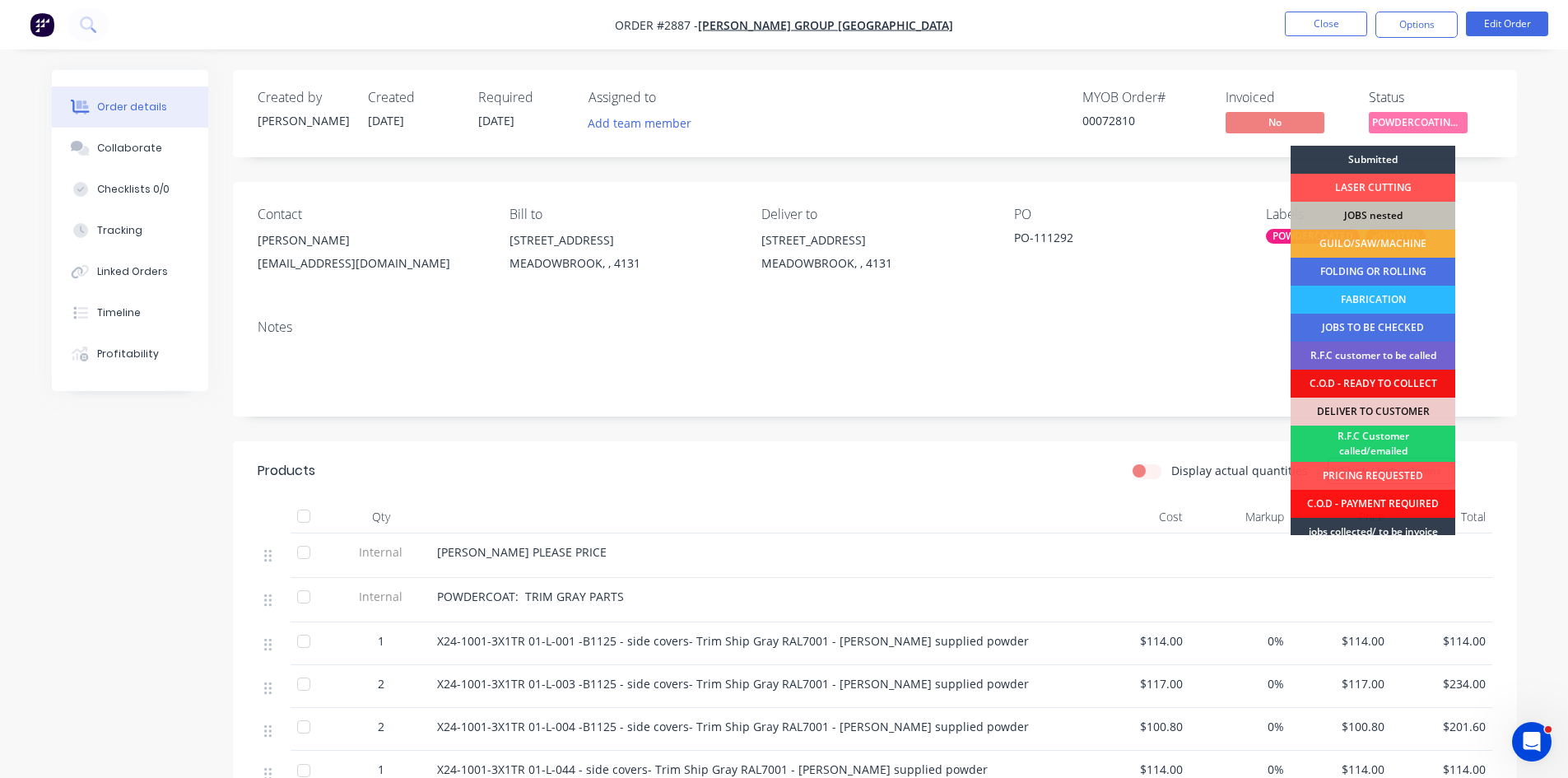
click at [1025, 315] on div "Notes" at bounding box center [874, 361] width 1284 height 110
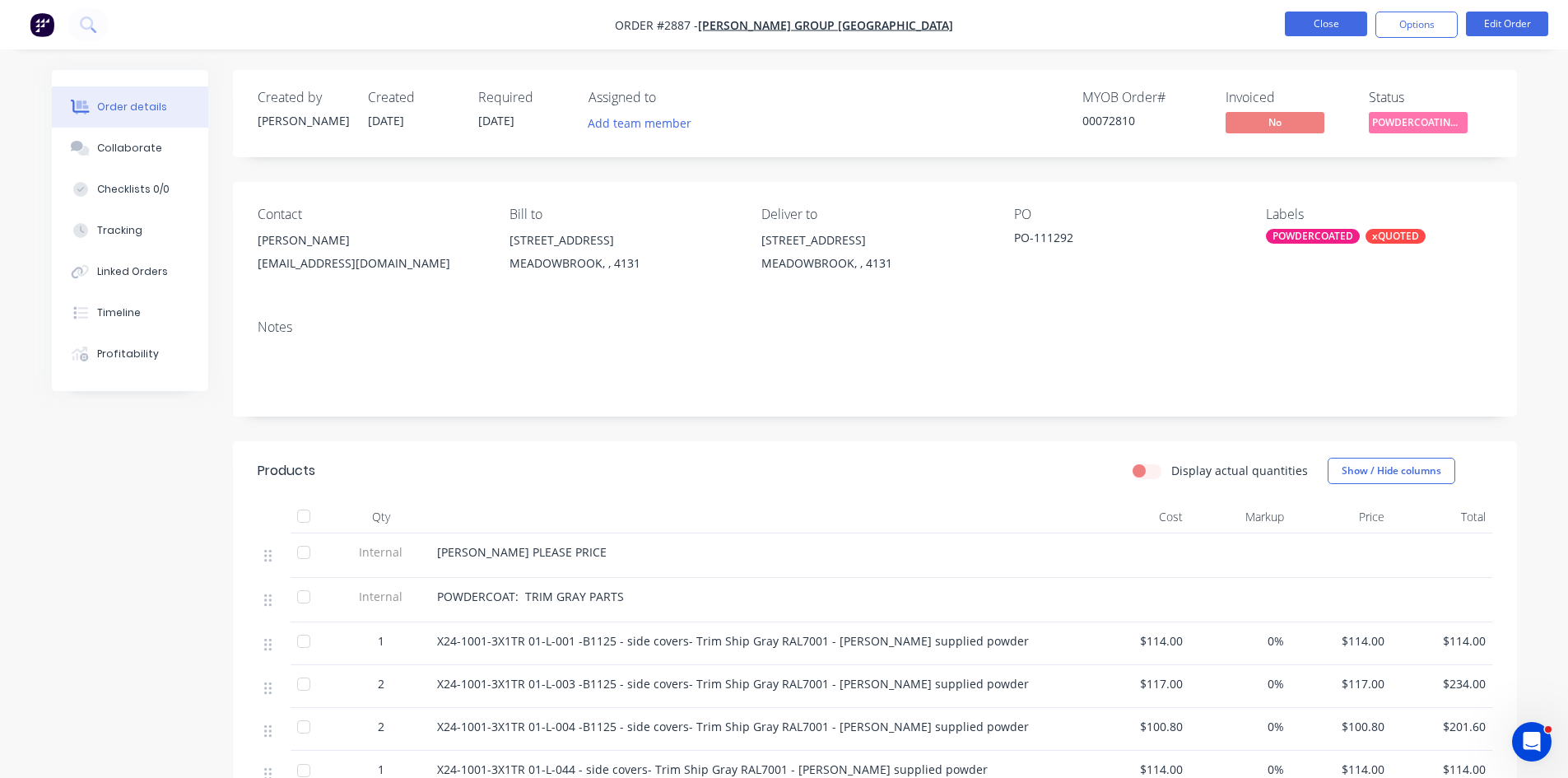
click at [1338, 25] on button "Close" at bounding box center [1326, 24] width 82 height 25
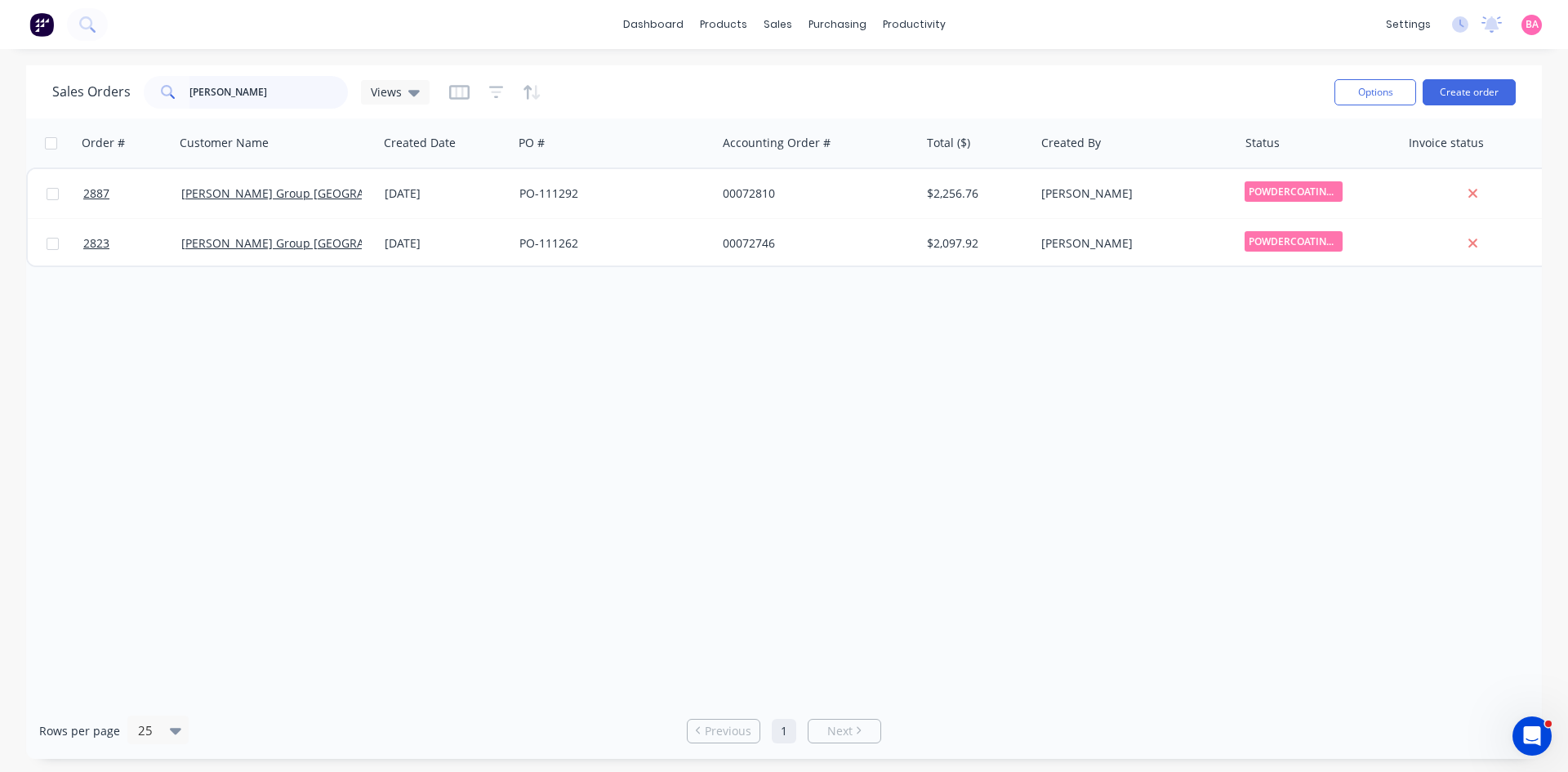
drag, startPoint x: 260, startPoint y: 90, endPoint x: -82, endPoint y: 48, distance: 344.6
click at [0, 48] on html "dashboard products sales purchasing productivity dashboard products Product Cat…" at bounding box center [784, 386] width 1568 height 772
type input "MDC"
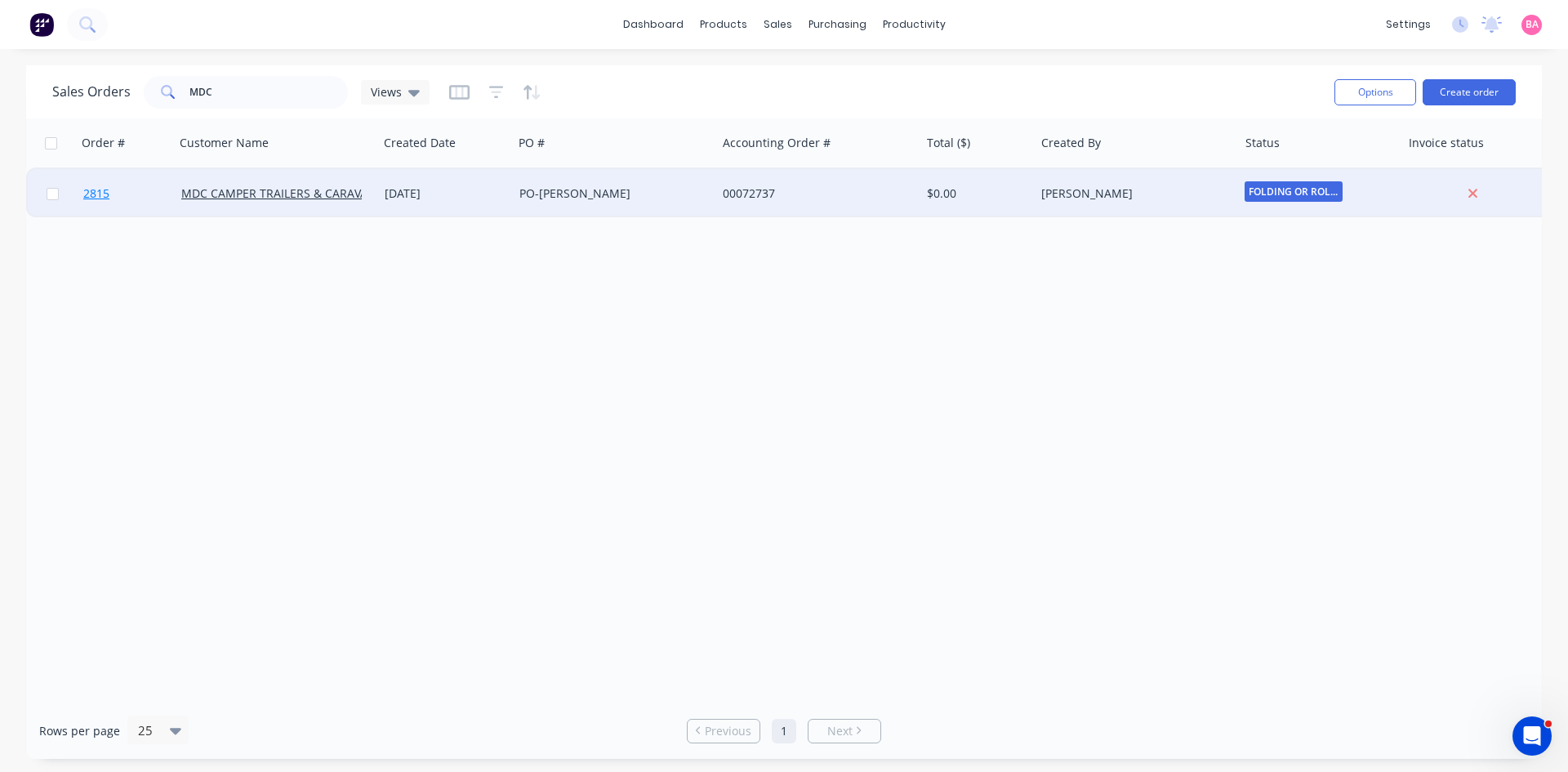
click at [95, 192] on span "2815" at bounding box center [95, 193] width 26 height 17
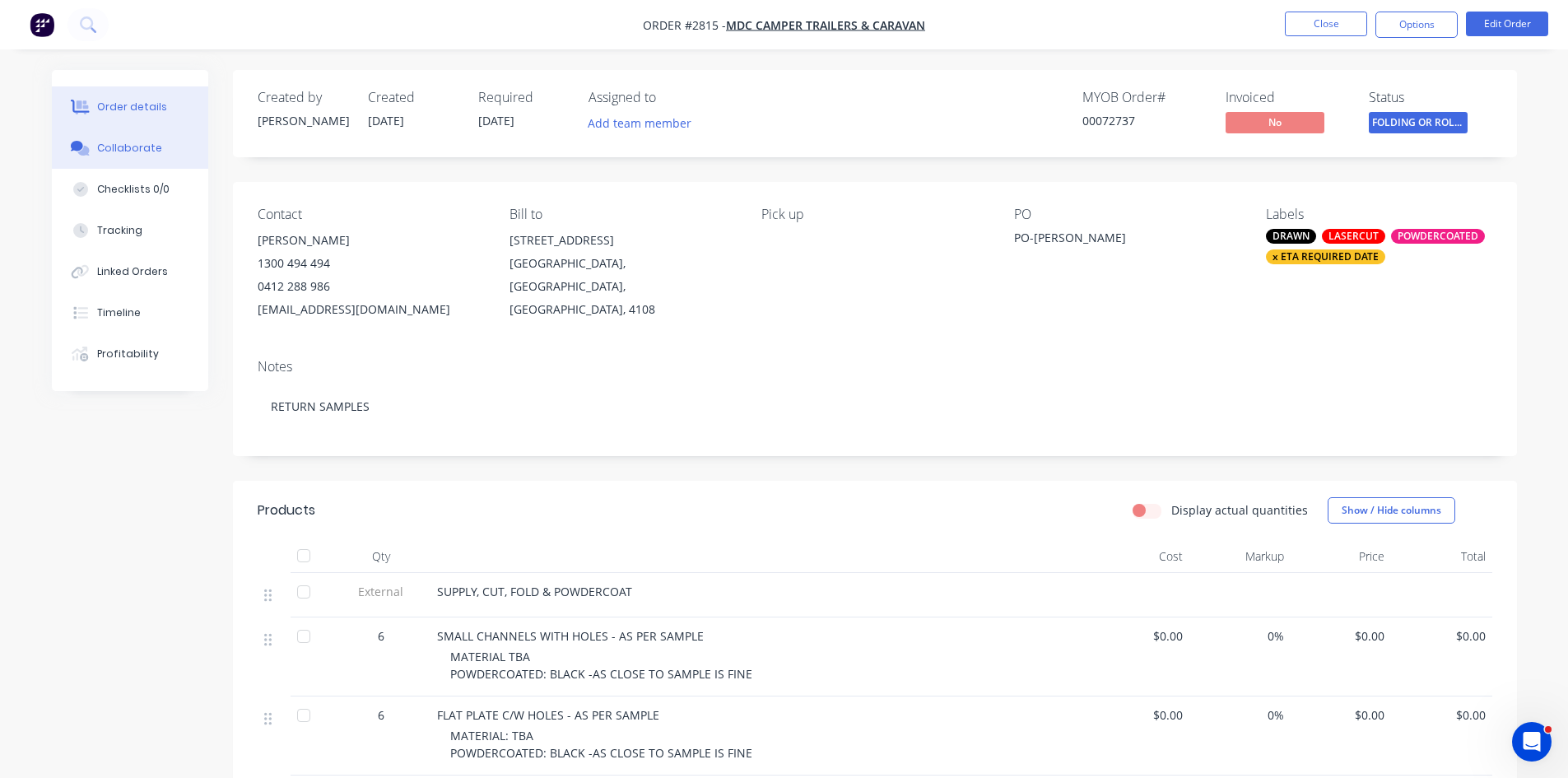
click at [150, 147] on div "Collaborate" at bounding box center [130, 148] width 65 height 15
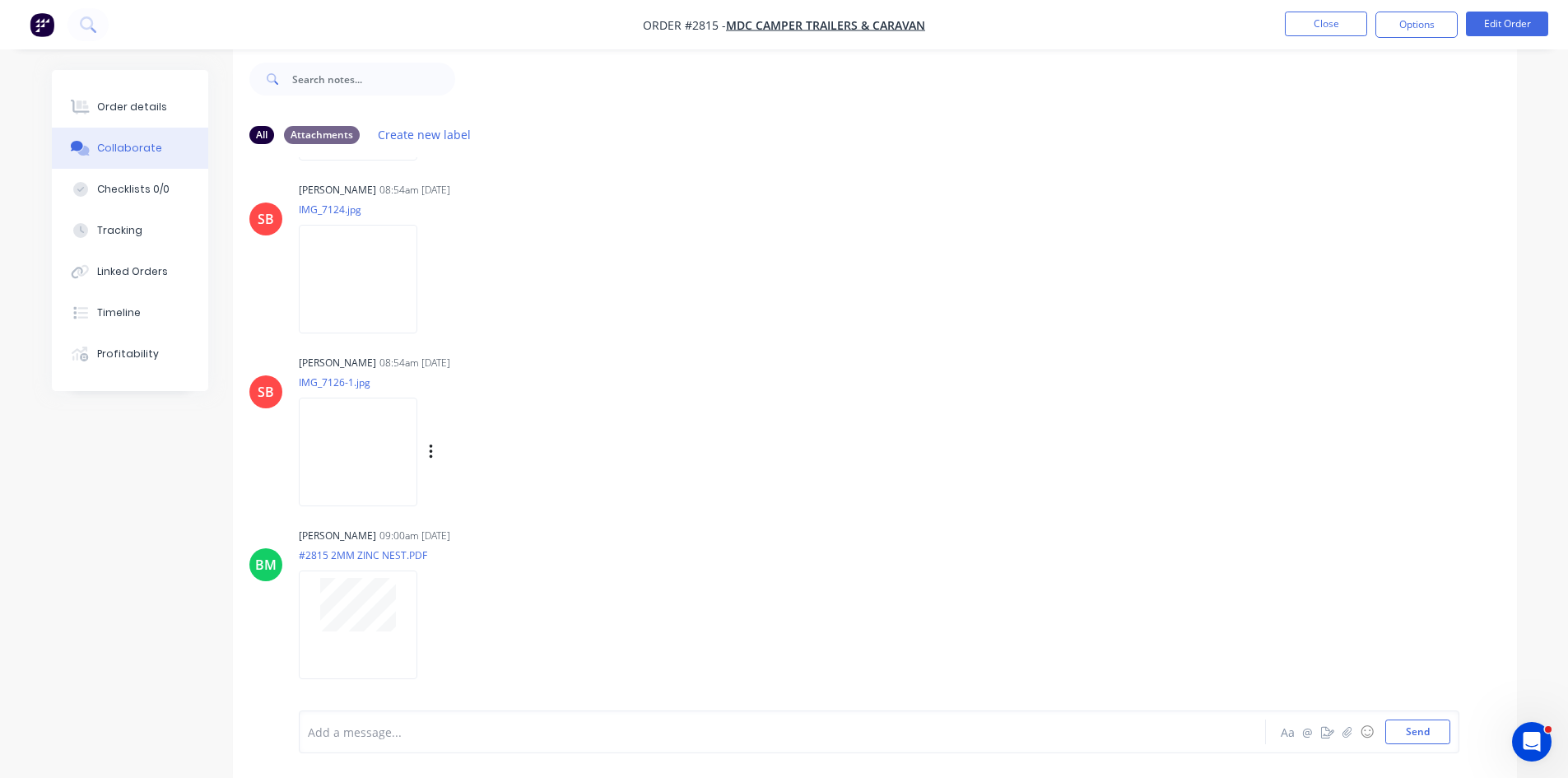
scroll to position [25, 0]
click at [348, 433] on img at bounding box center [358, 450] width 119 height 108
click at [145, 105] on div "Order details" at bounding box center [132, 107] width 70 height 15
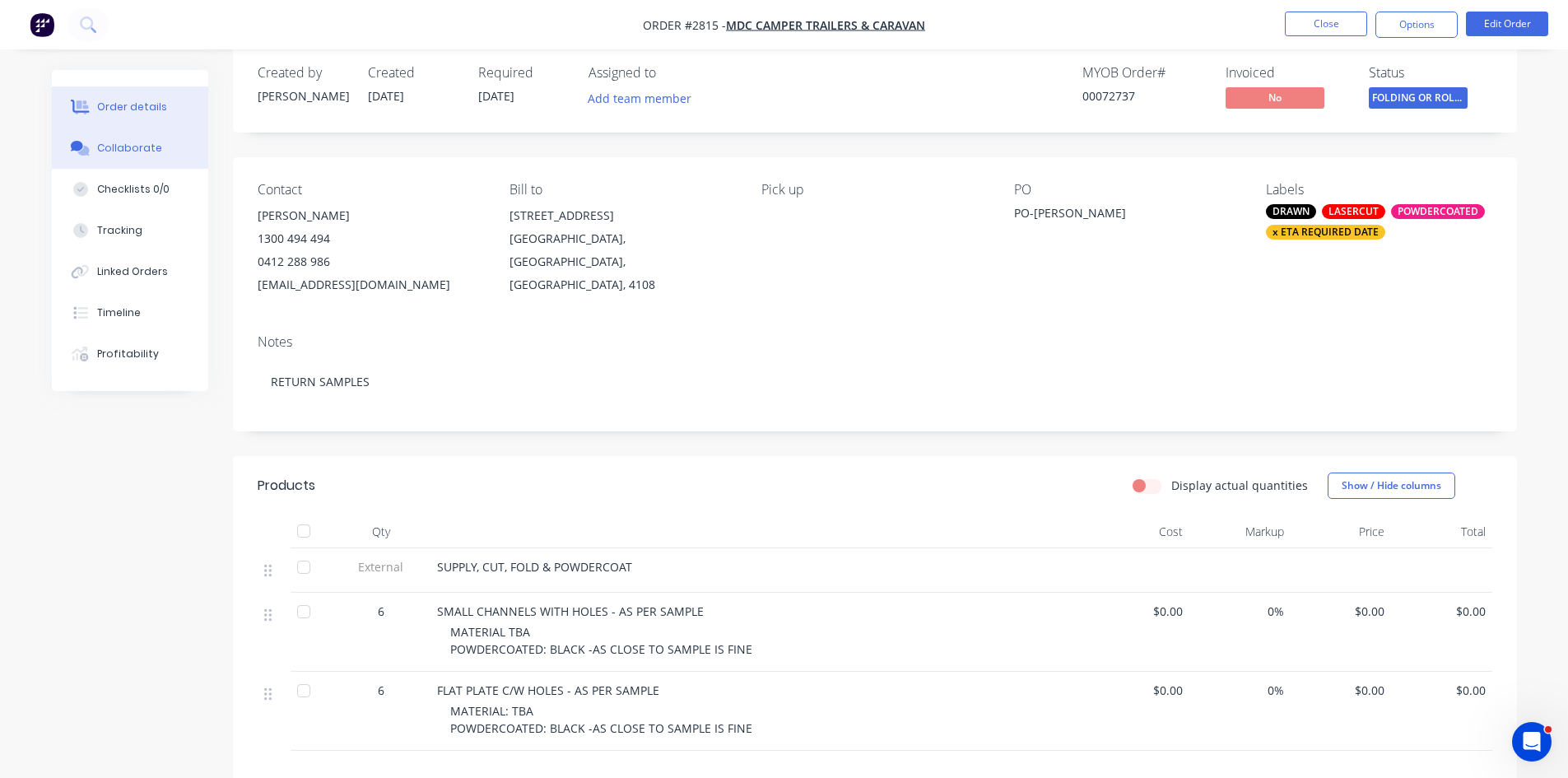
drag, startPoint x: 127, startPoint y: 151, endPoint x: 119, endPoint y: 151, distance: 8.0
click at [127, 151] on div "Collaborate" at bounding box center [130, 148] width 65 height 15
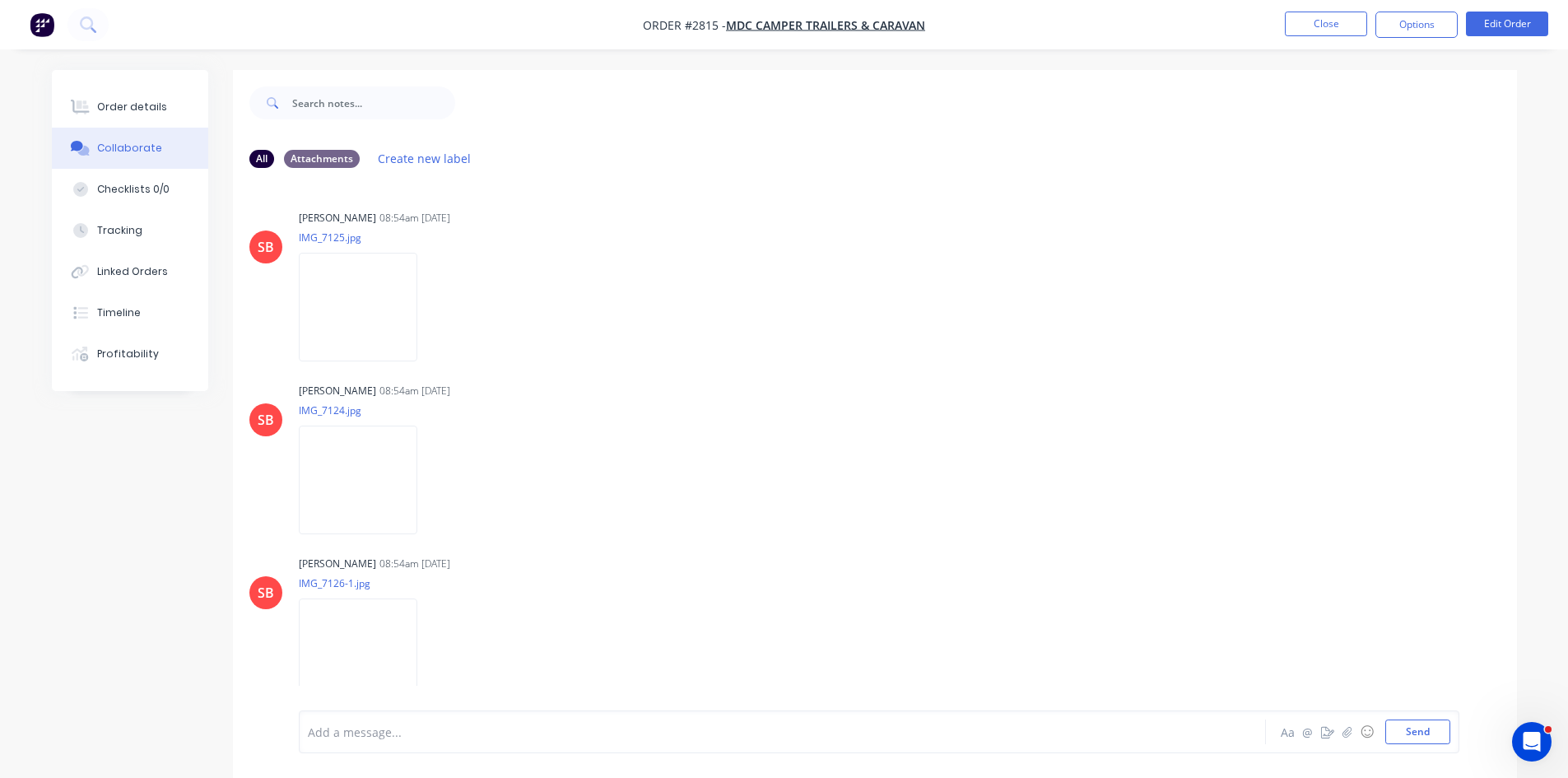
click at [420, 727] on div at bounding box center [736, 732] width 856 height 18
click at [1427, 727] on button "Send" at bounding box center [1418, 732] width 65 height 25
click at [359, 727] on div at bounding box center [736, 732] width 856 height 18
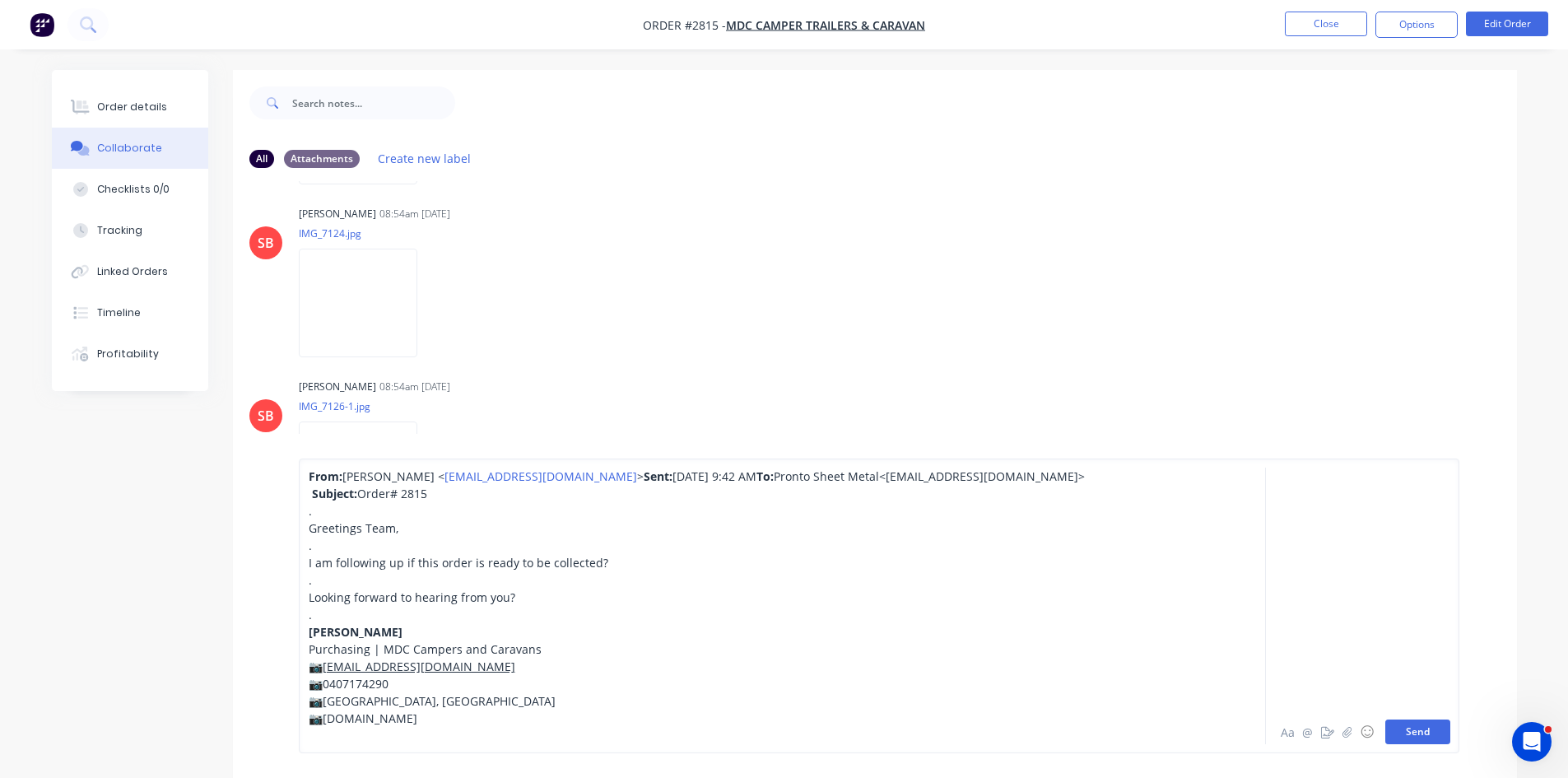
click at [1434, 726] on button "Send" at bounding box center [1418, 732] width 65 height 25
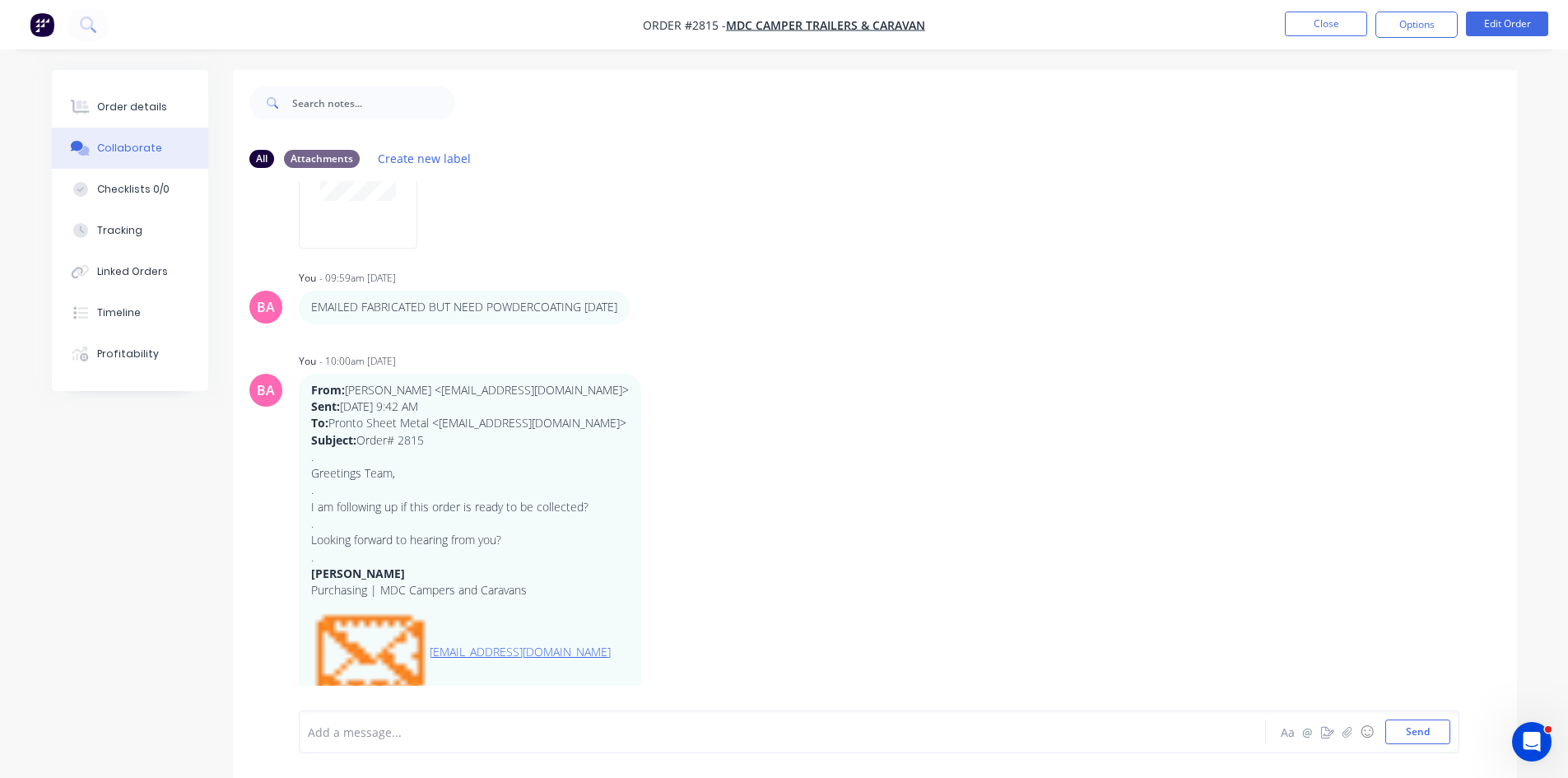
scroll to position [636, 0]
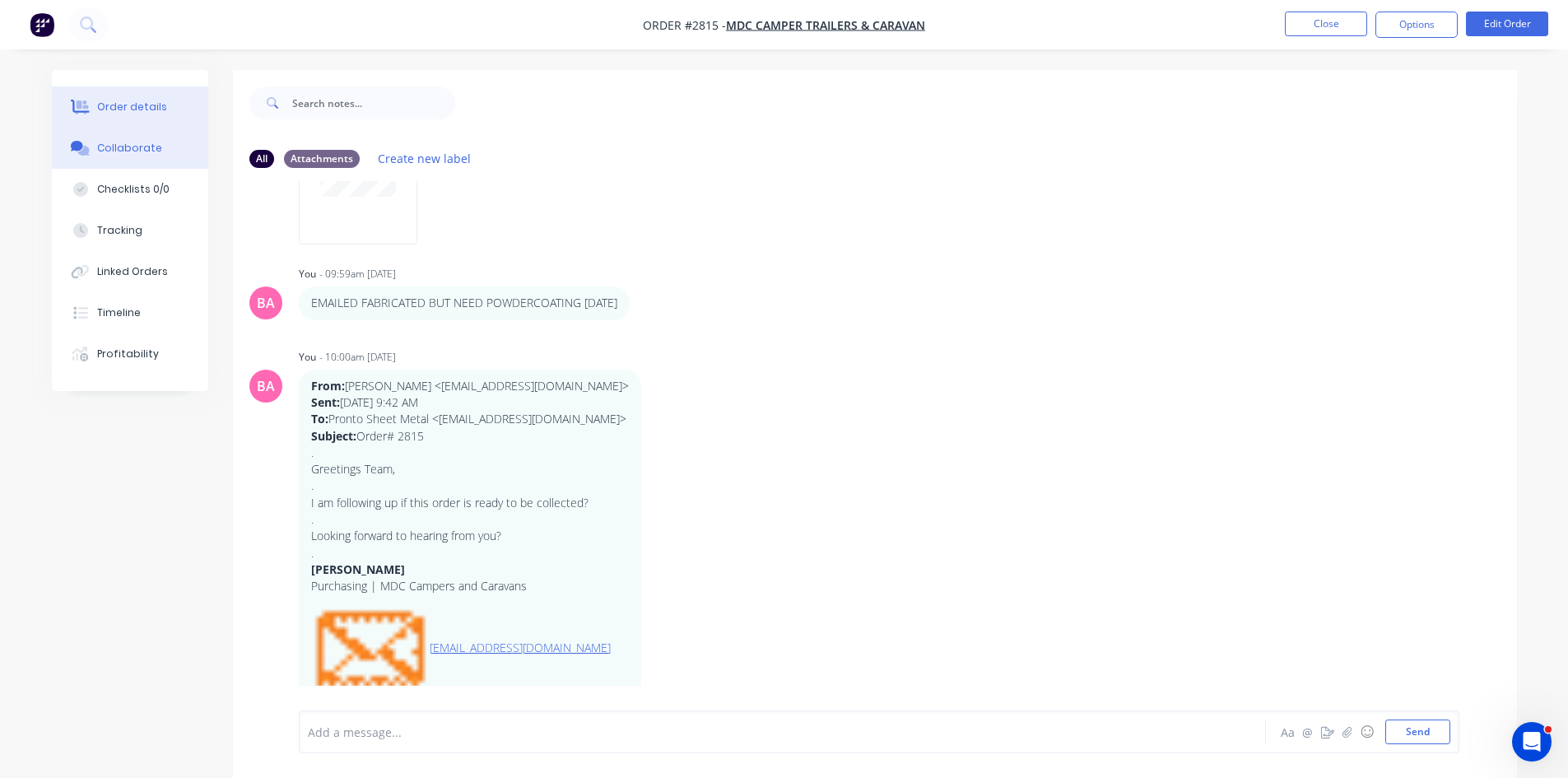
click at [138, 106] on div "Order details" at bounding box center [132, 107] width 70 height 15
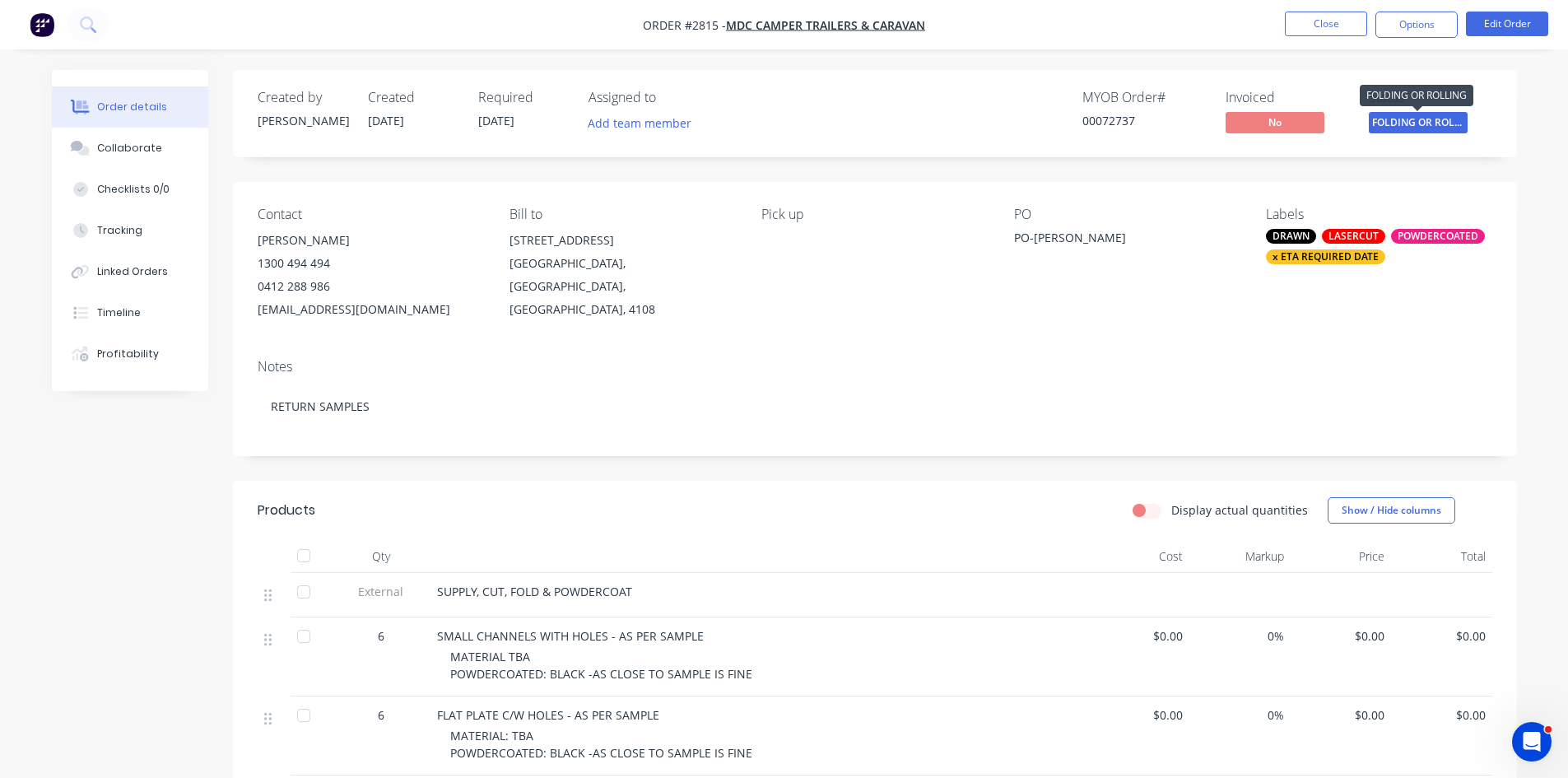
click at [1417, 122] on span "FOLDING OR ROLL..." at bounding box center [1418, 122] width 99 height 21
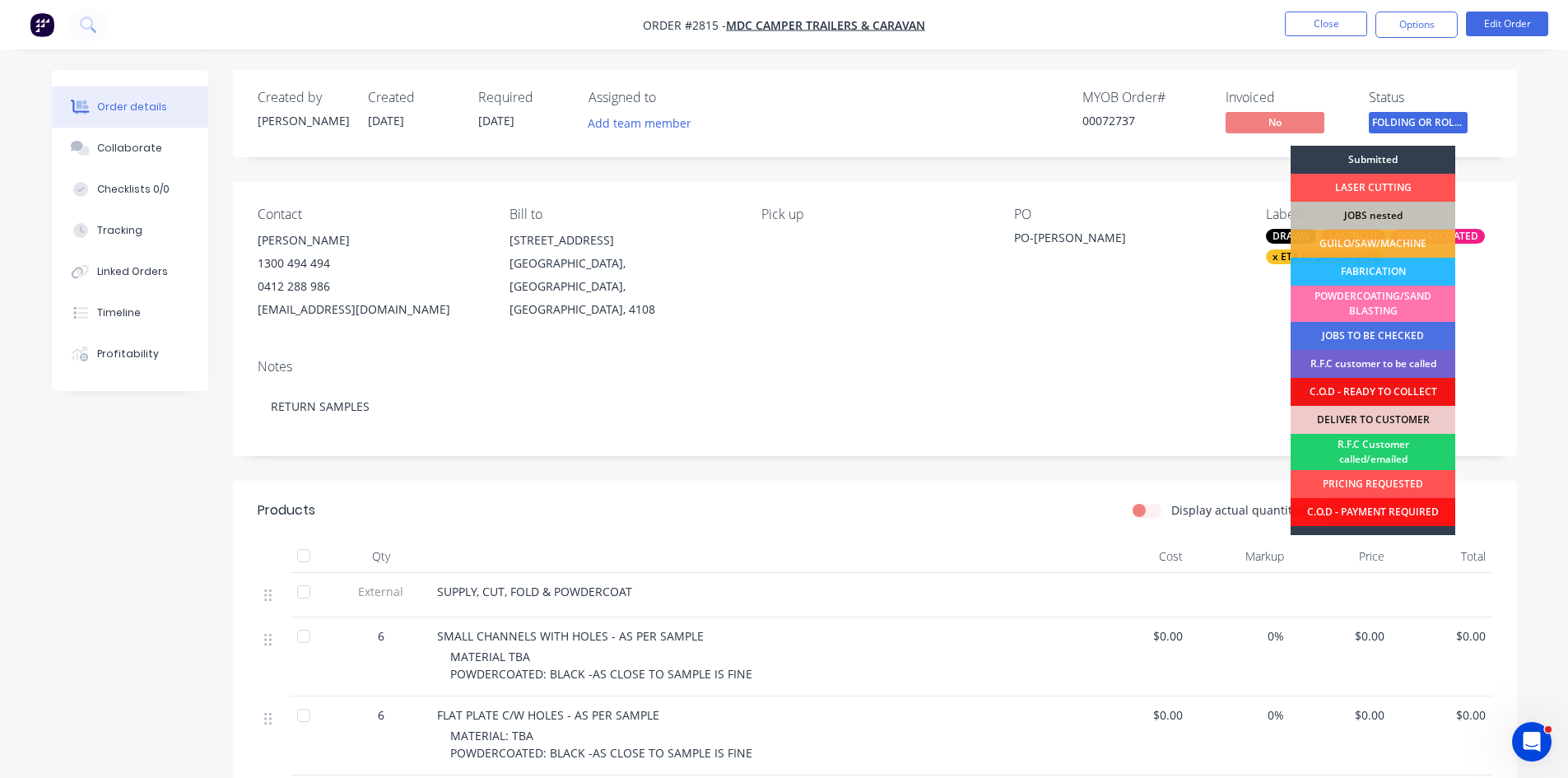
click at [1392, 304] on div "POWDERCOATING/SAND BLASTING" at bounding box center [1373, 303] width 165 height 36
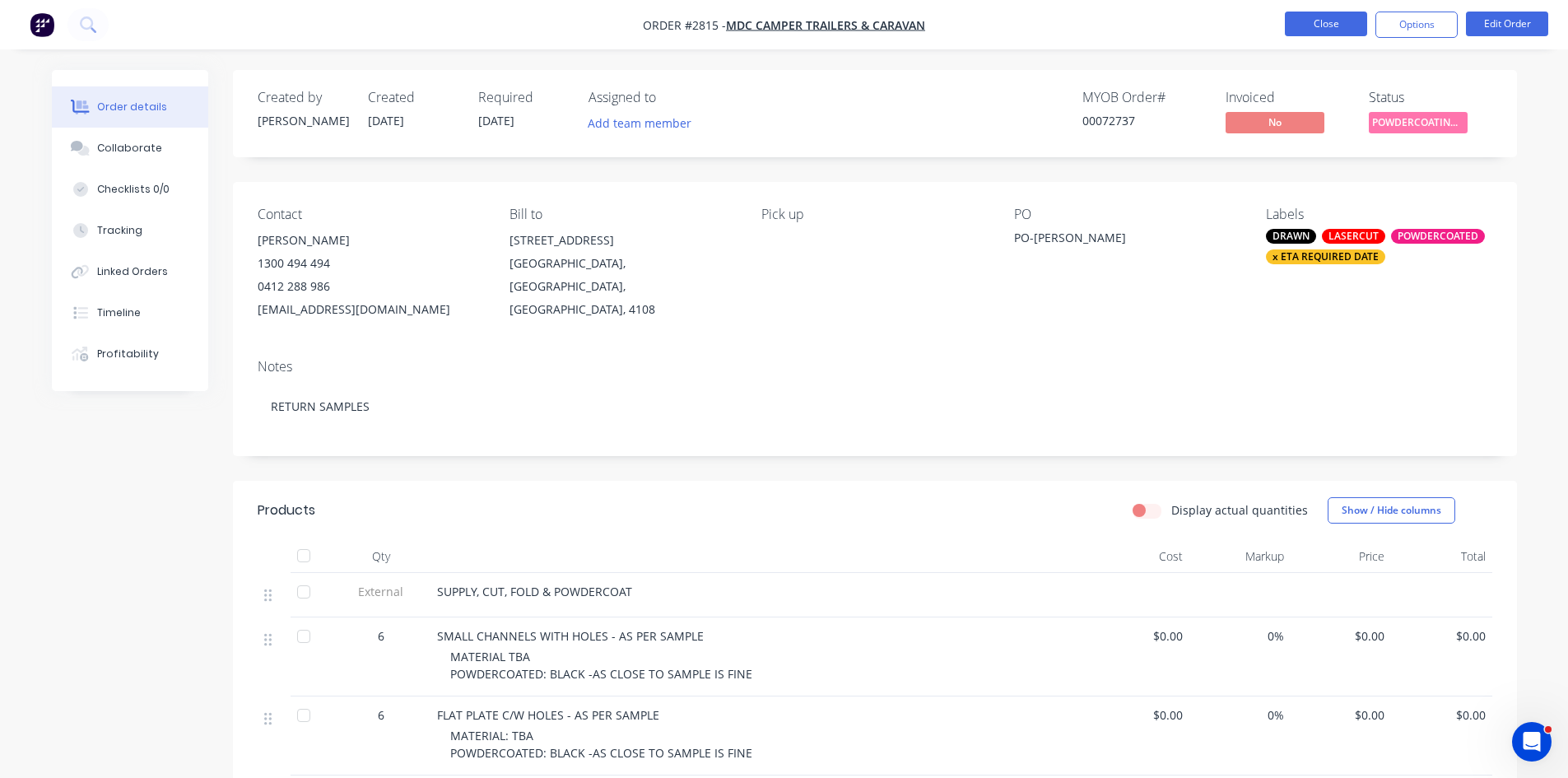
click at [1338, 28] on button "Close" at bounding box center [1326, 24] width 82 height 25
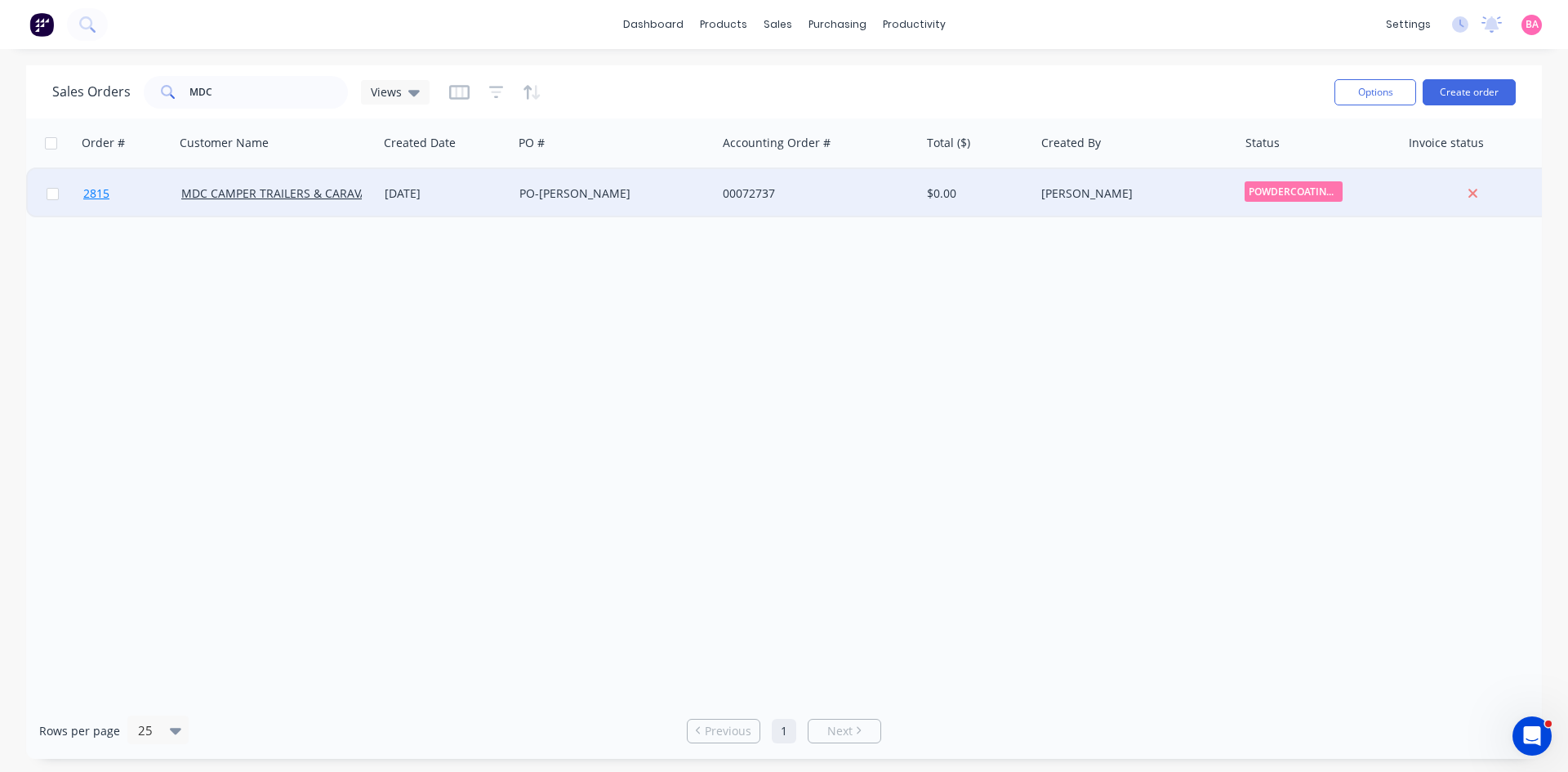
click at [87, 185] on link "2815" at bounding box center [132, 193] width 98 height 49
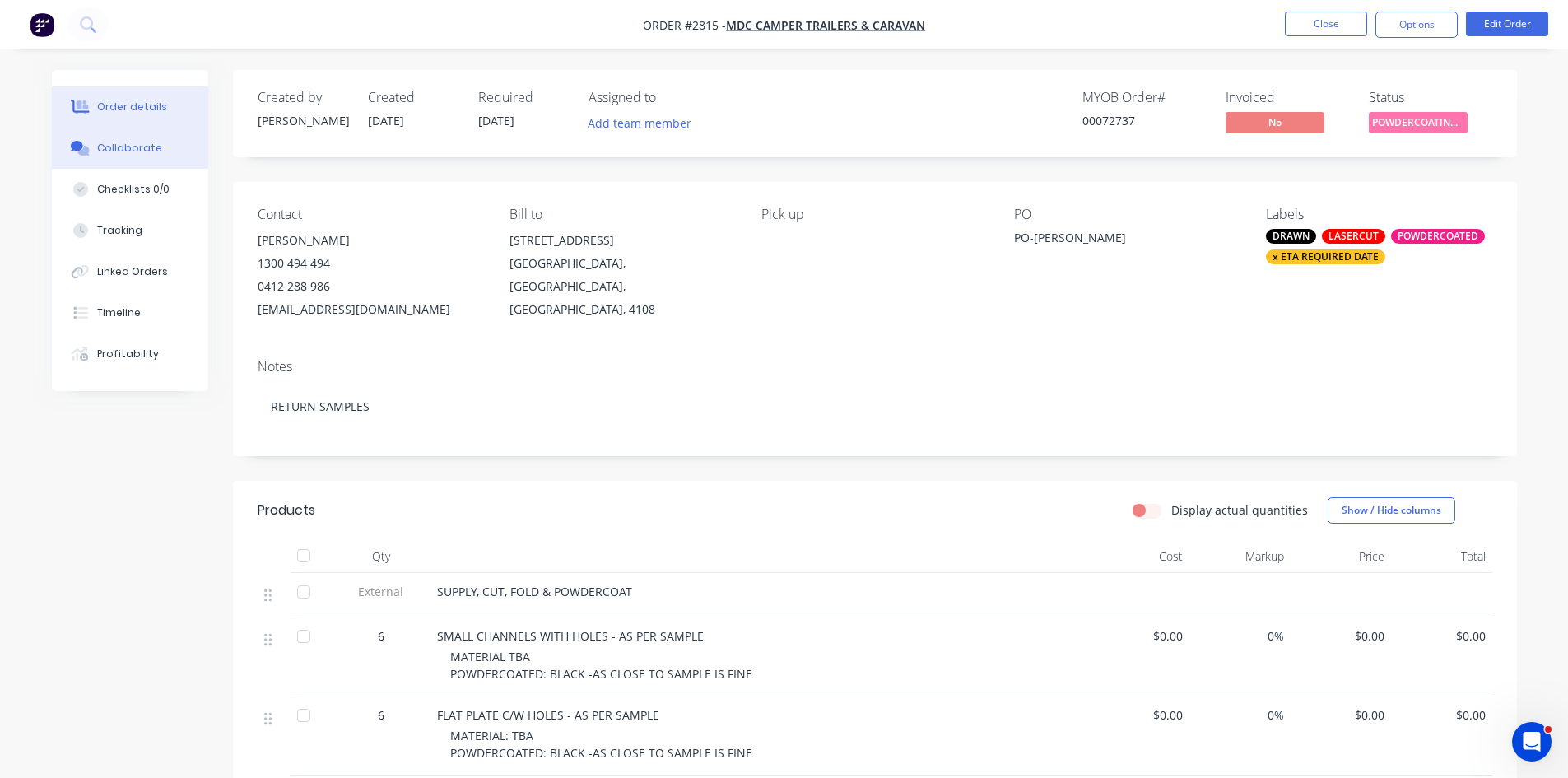
click at [131, 146] on div "Collaborate" at bounding box center [130, 148] width 65 height 15
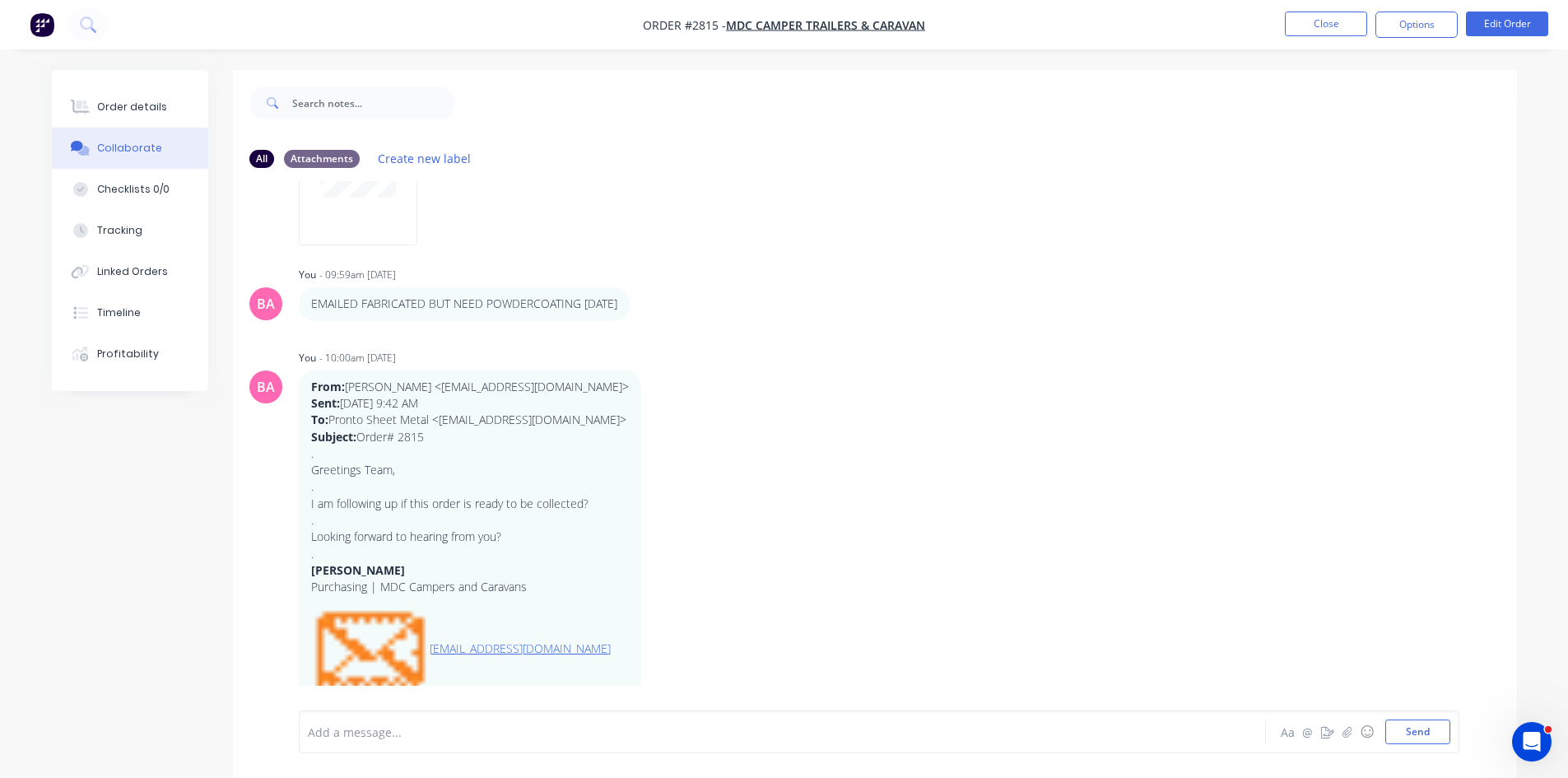
scroll to position [636, 0]
drag, startPoint x: 613, startPoint y: 300, endPoint x: 360, endPoint y: 304, distance: 253.0
click at [299, 298] on div "EMAILED FABRICATED BUT NEED POWDERCOATING [DATE] Labels Edit Delete" at bounding box center [556, 302] width 515 height 33
copy p "EMAILED FABRICATED BUT NEED POWDERCOATING [DATE]"
click at [399, 736] on div at bounding box center [736, 732] width 856 height 18
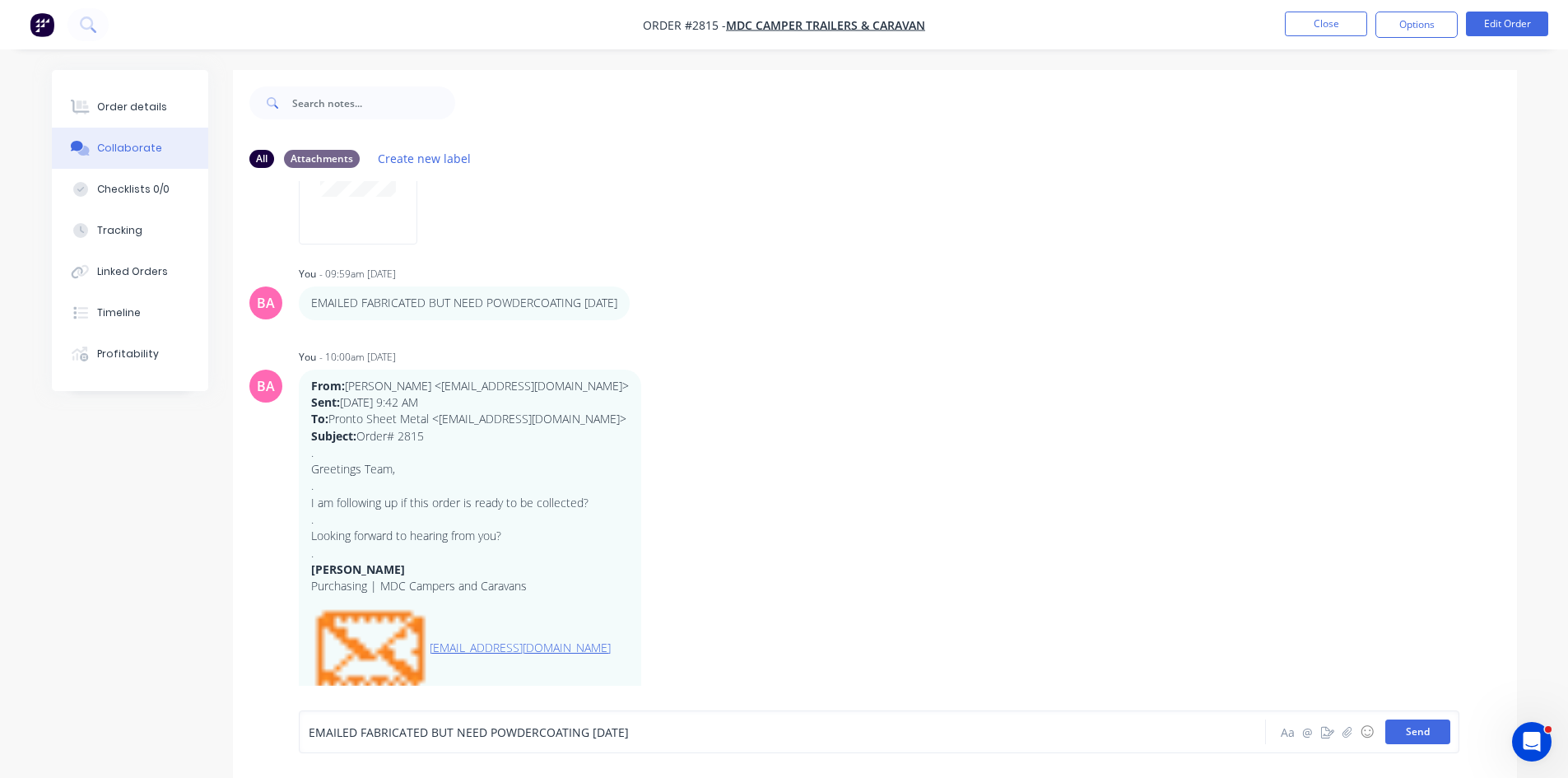
click at [1434, 729] on button "Send" at bounding box center [1418, 732] width 65 height 25
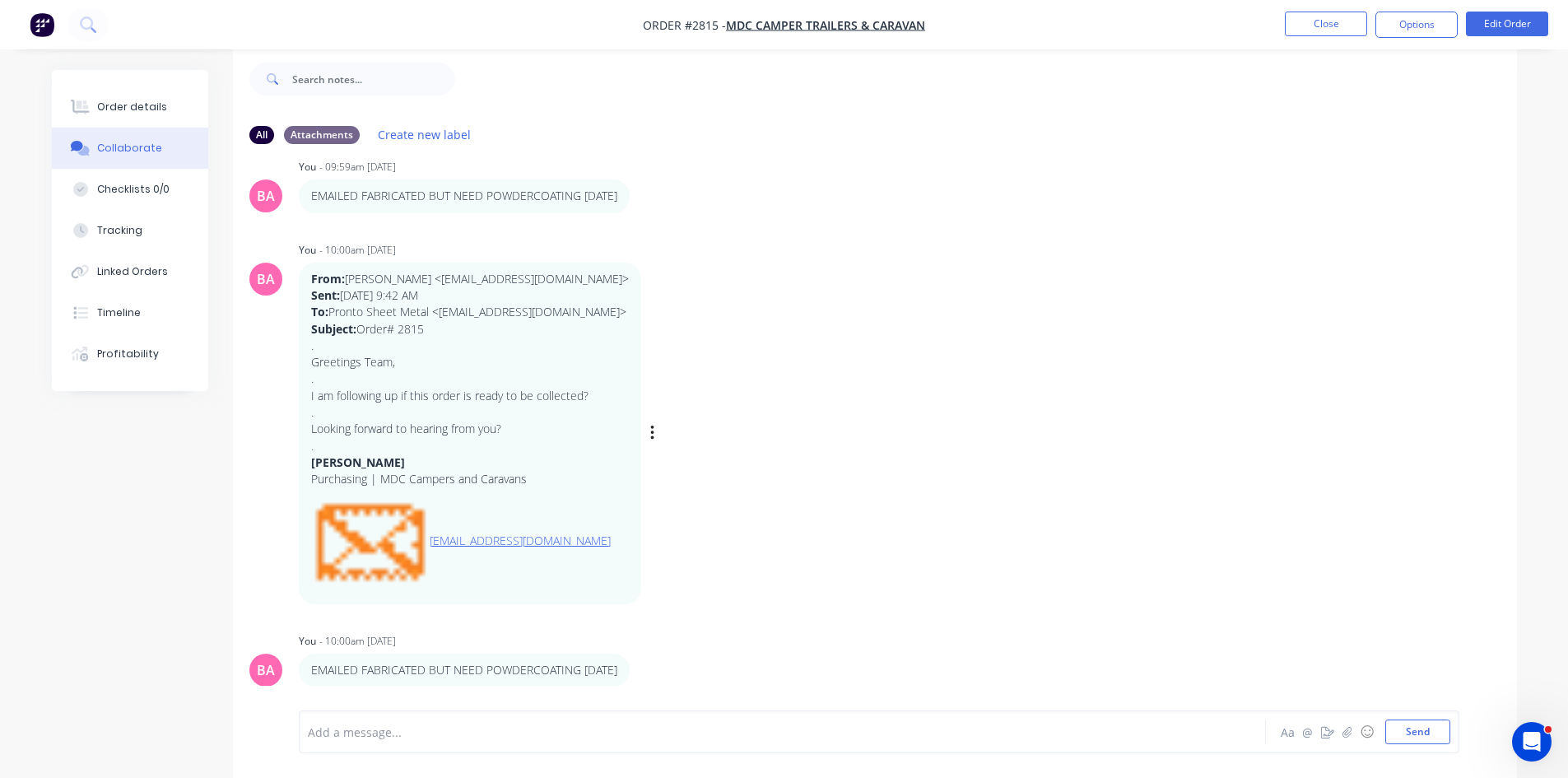
scroll to position [25, 0]
click at [641, 195] on icon "button" at bounding box center [641, 195] width 3 height 15
click at [0, 0] on button "Delete" at bounding box center [0, 0] width 0 height 0
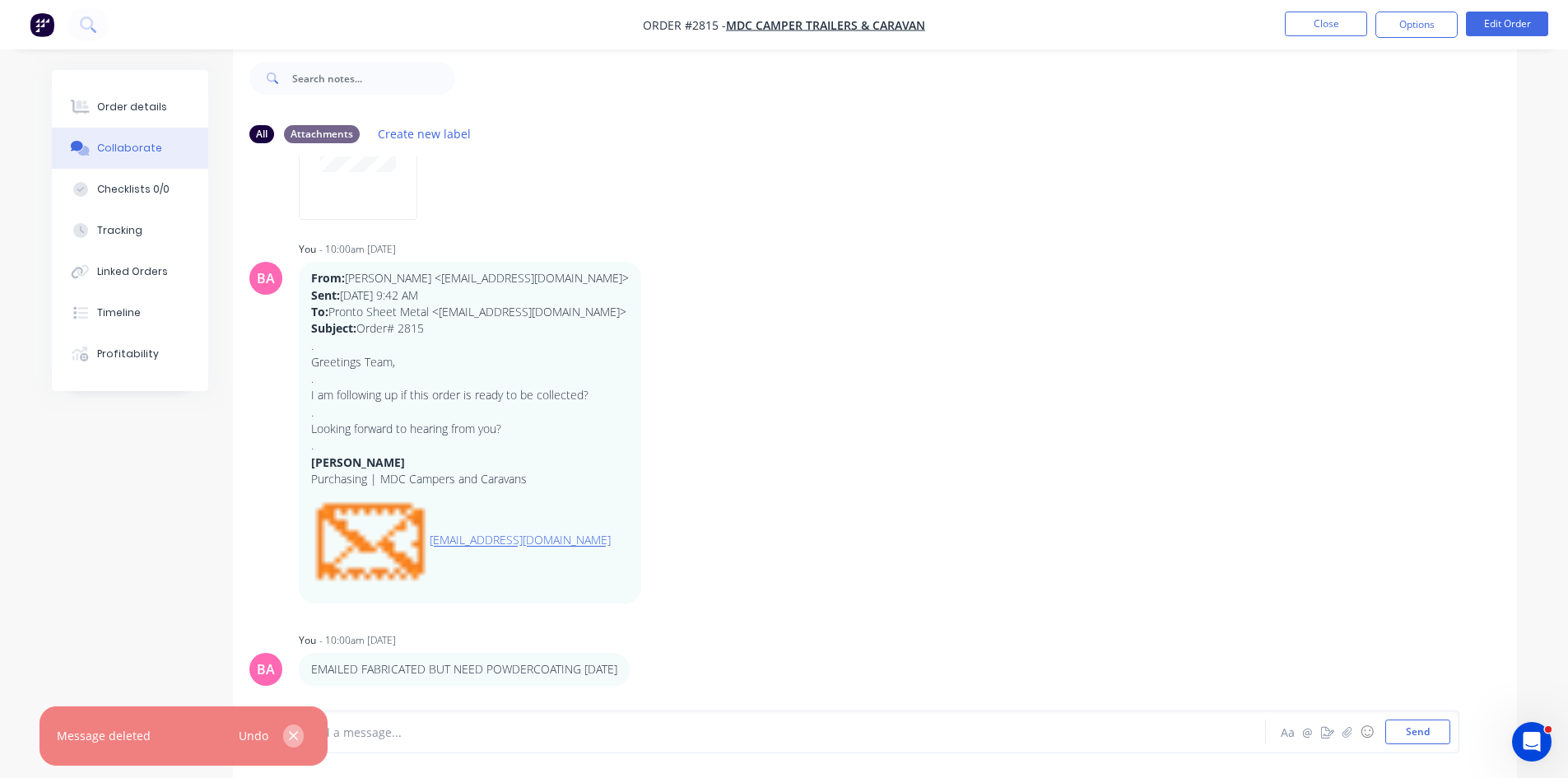
click at [294, 737] on icon "button" at bounding box center [293, 735] width 9 height 9
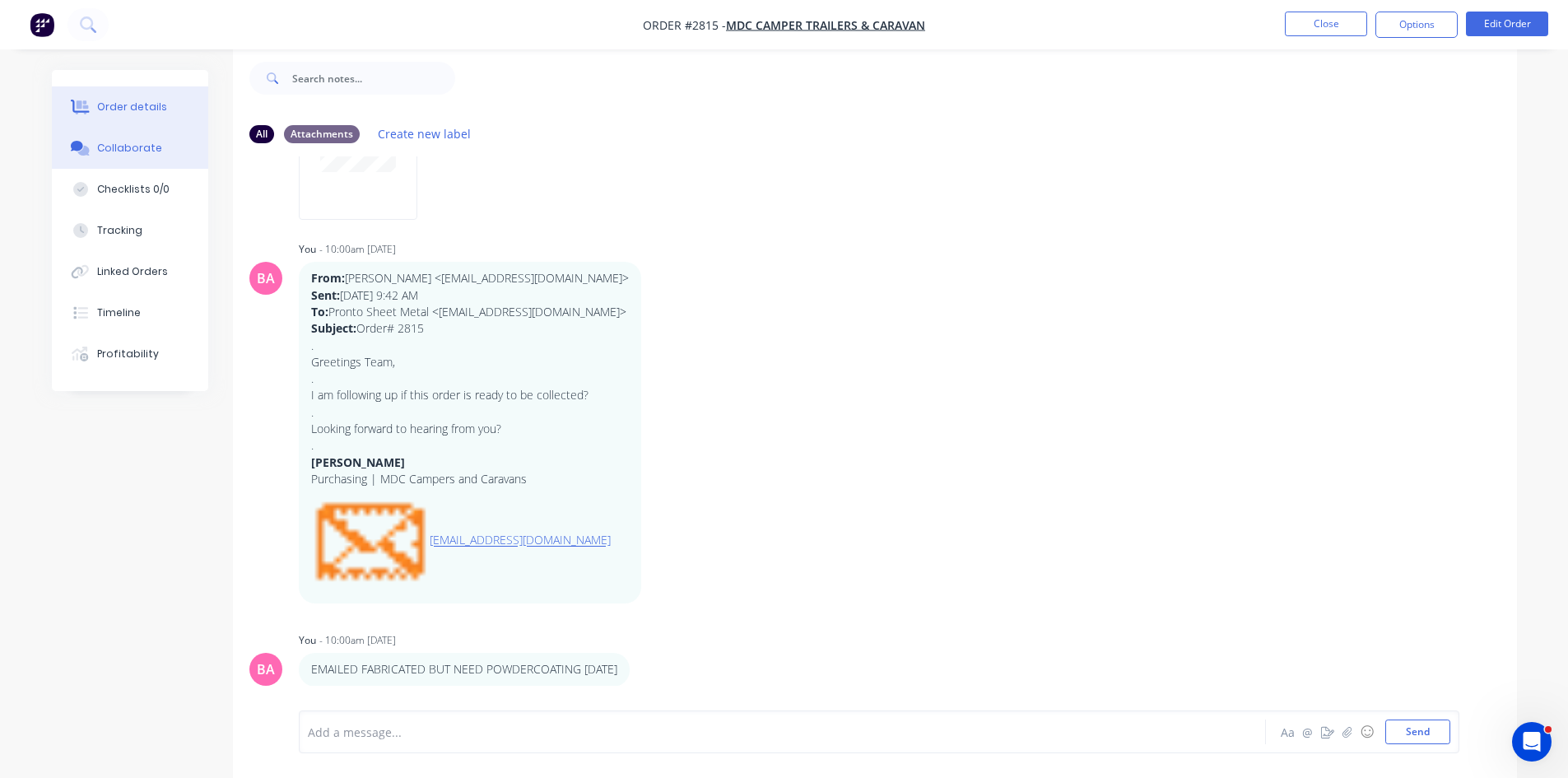
click at [115, 108] on div "Order details" at bounding box center [132, 107] width 70 height 15
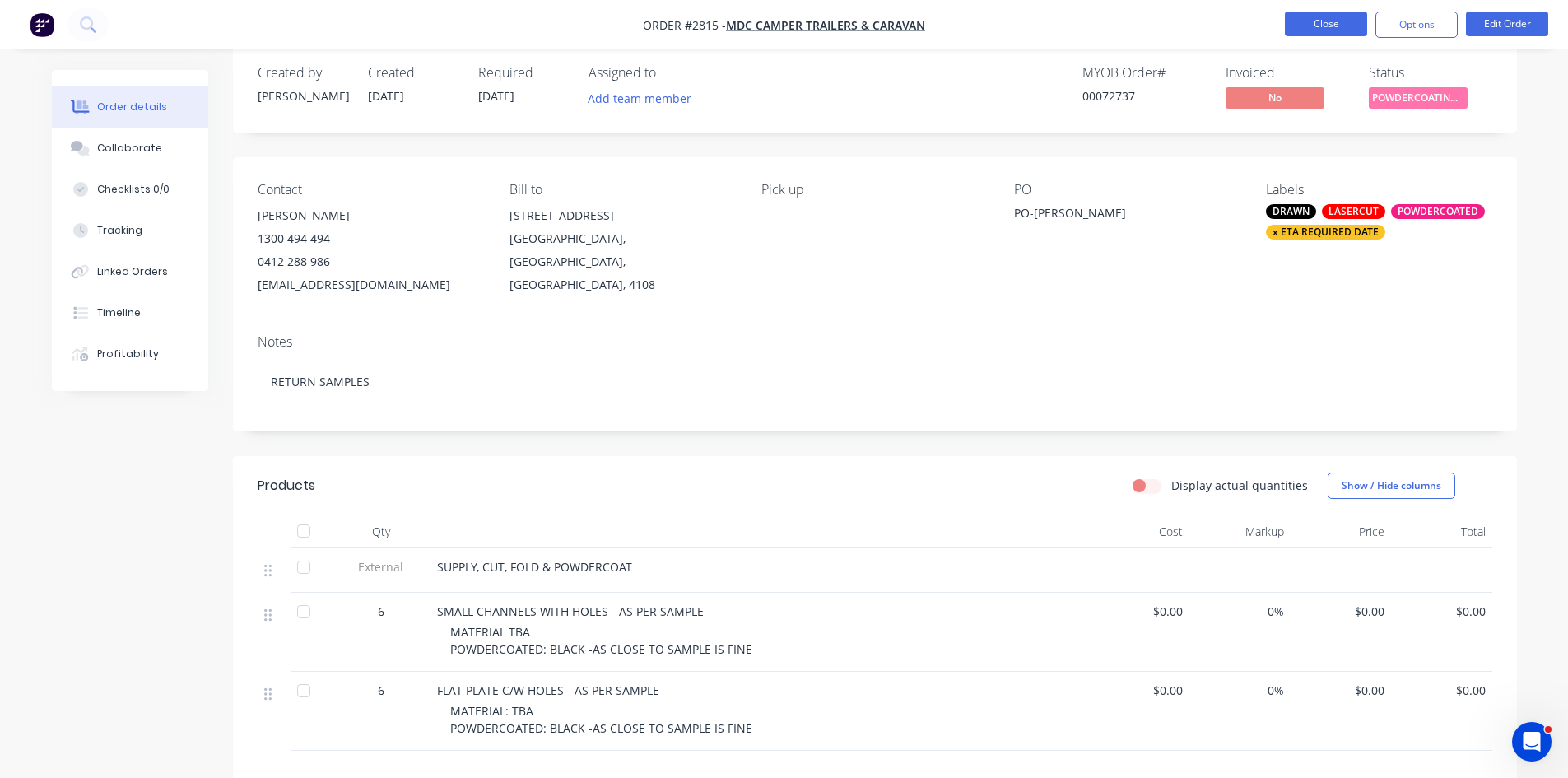
click at [1346, 17] on button "Close" at bounding box center [1326, 24] width 82 height 25
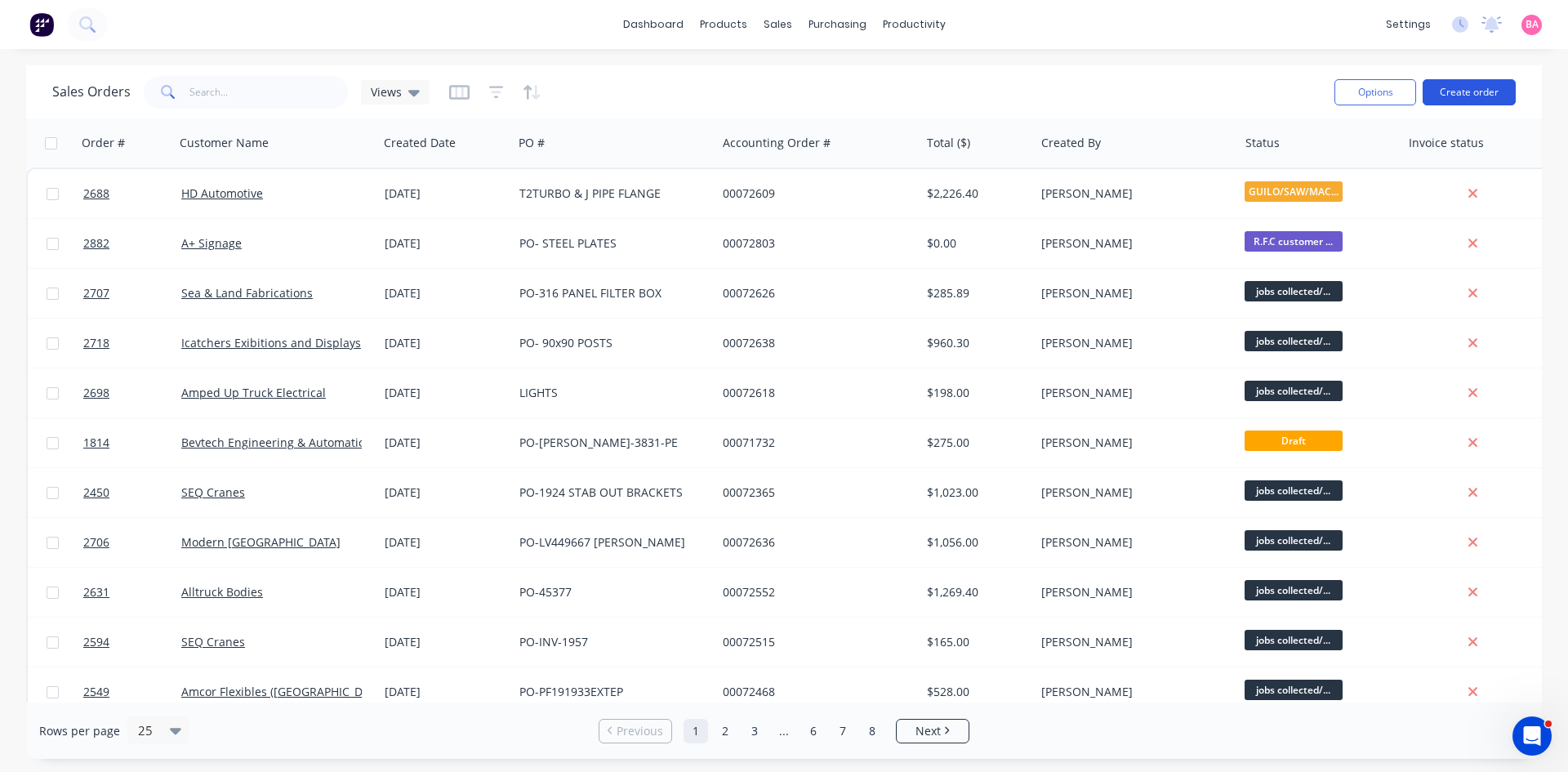
click at [1484, 89] on button "Create order" at bounding box center [1469, 91] width 93 height 26
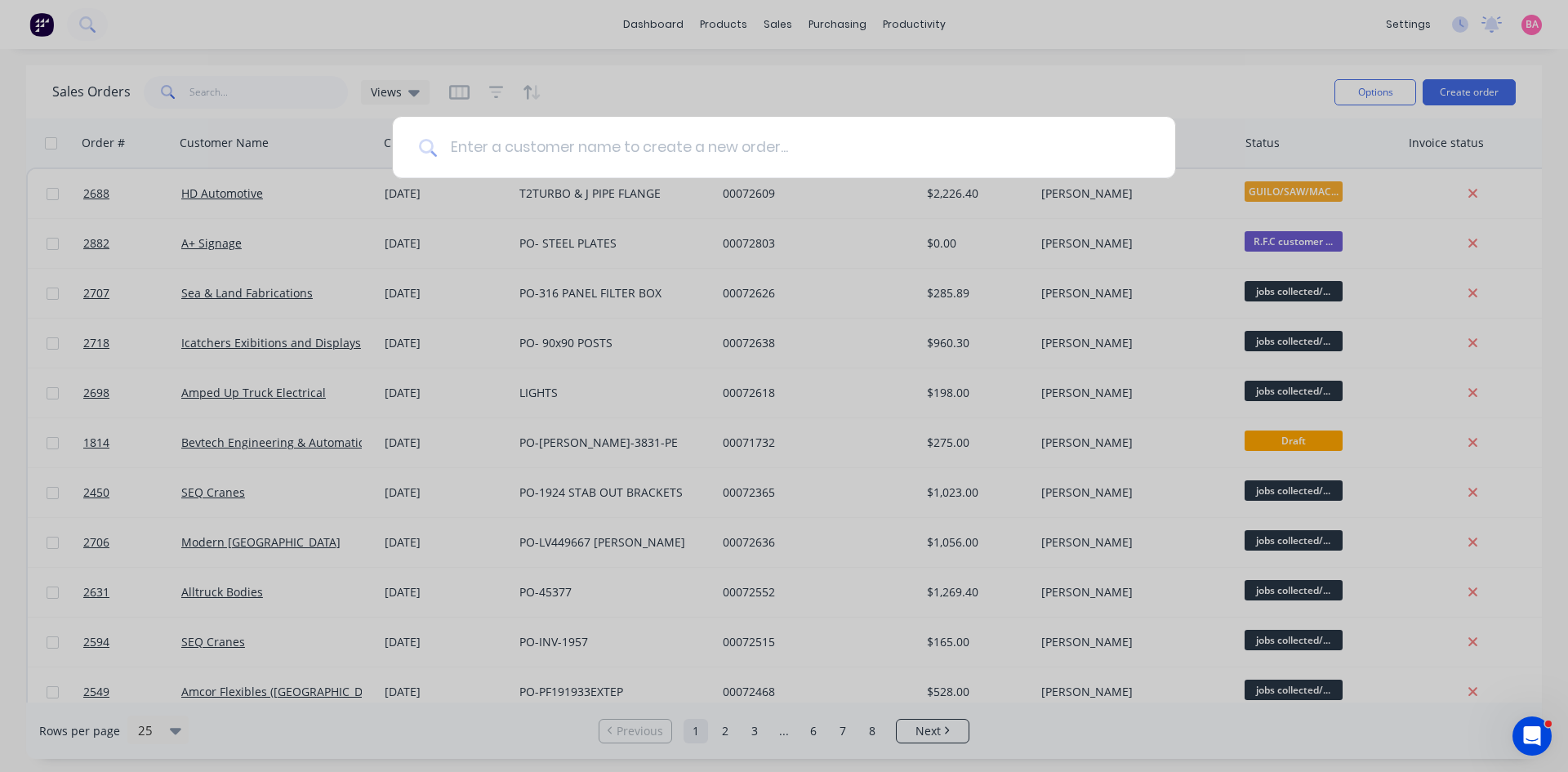
click at [548, 149] on input at bounding box center [793, 148] width 712 height 61
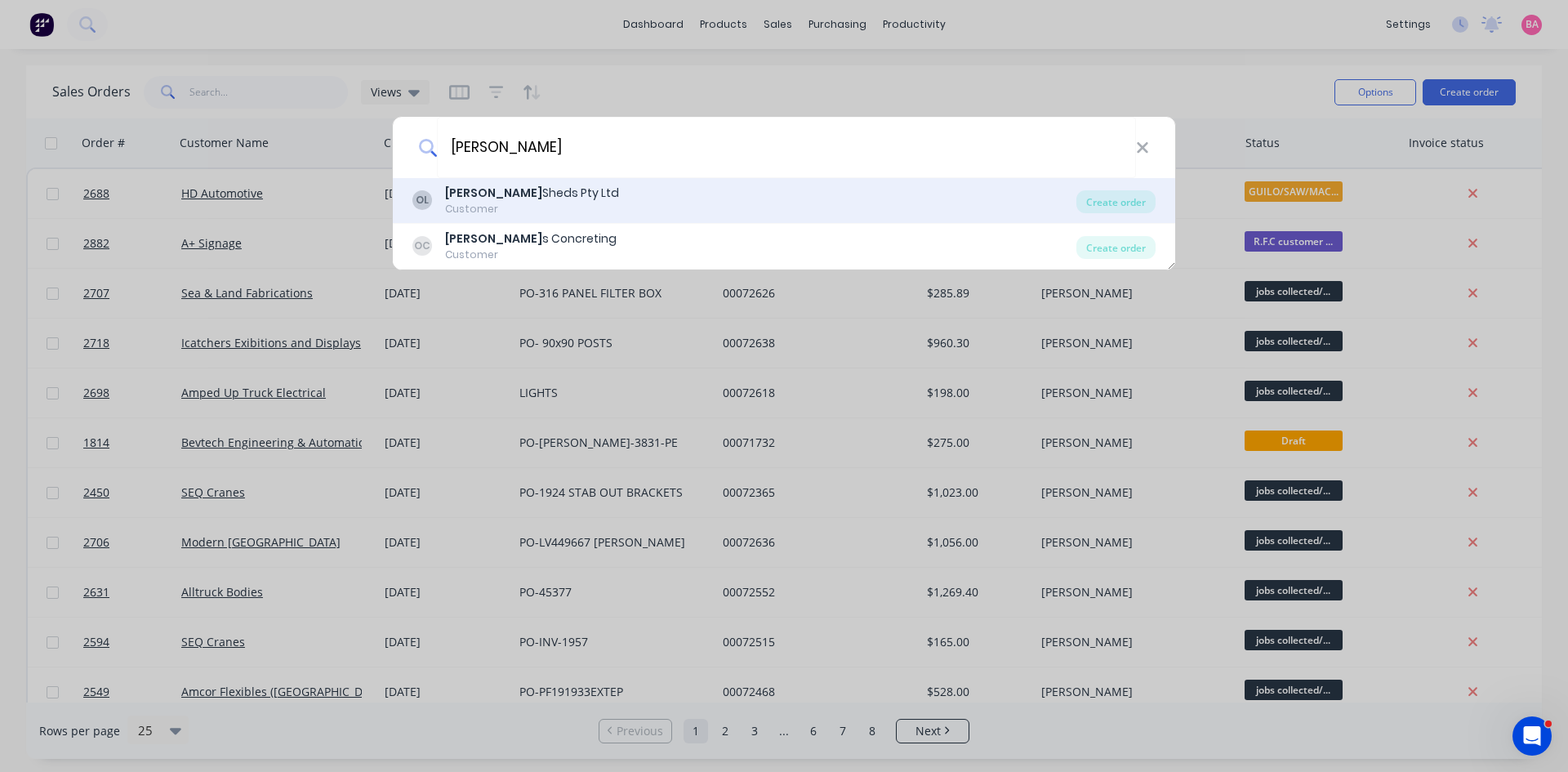
type input "OZZIE"
click at [530, 188] on div "Ozzie Sheds Pty Ltd" at bounding box center [532, 193] width 174 height 17
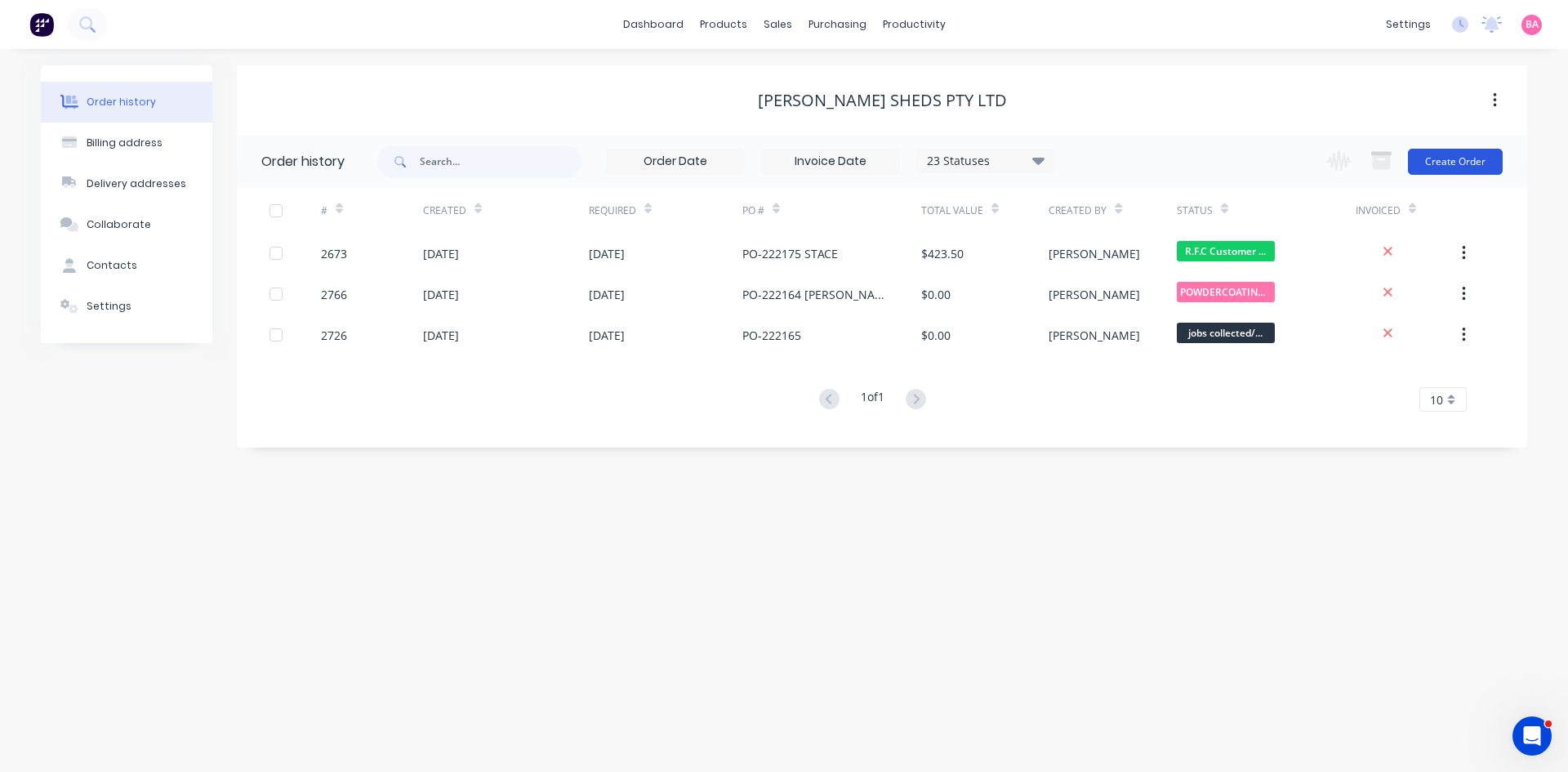
click at [1458, 160] on button "Create Order" at bounding box center [1455, 161] width 95 height 26
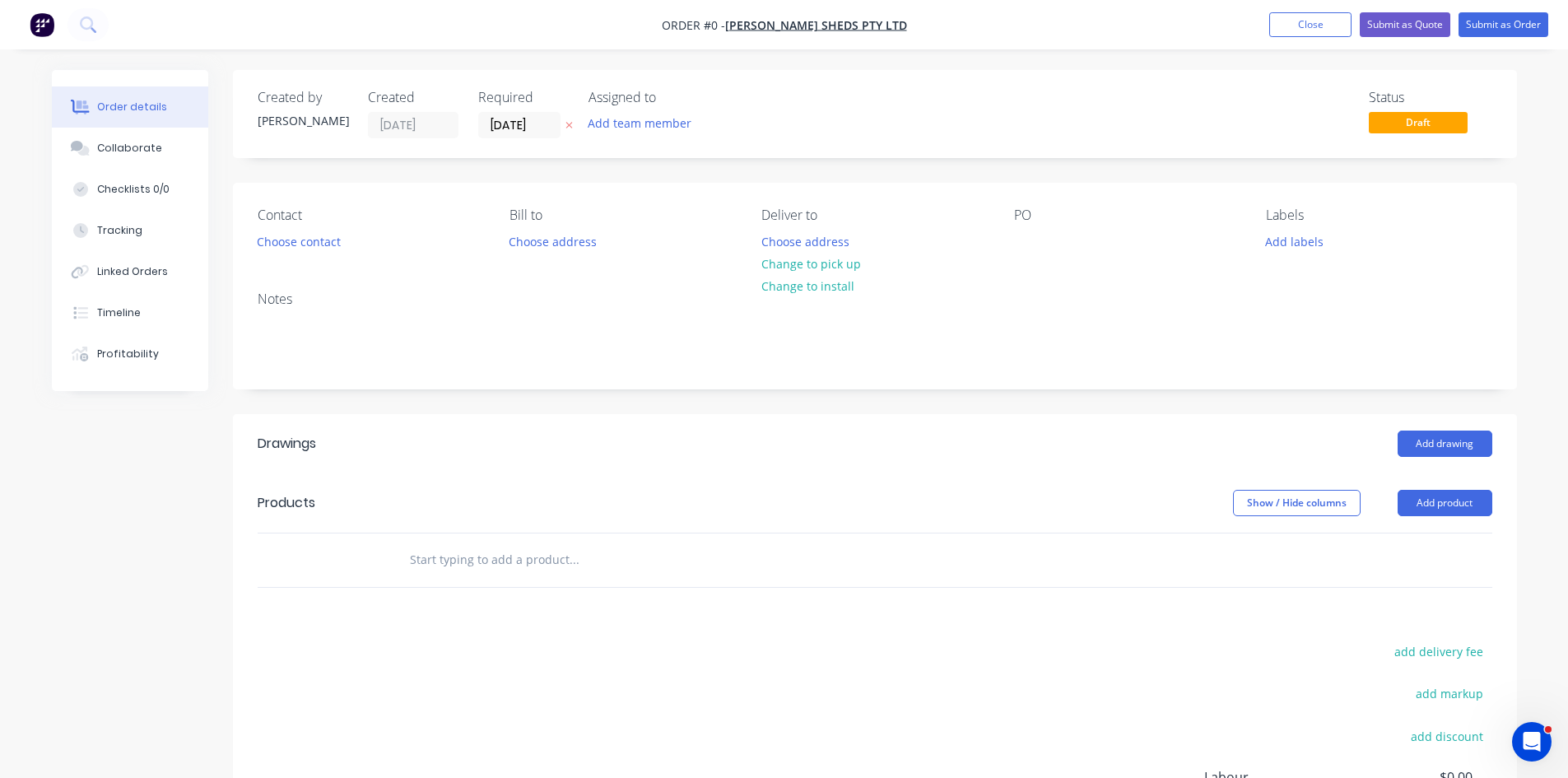
click at [571, 122] on icon "button" at bounding box center [569, 125] width 8 height 10
click at [649, 124] on button "Add team member" at bounding box center [639, 123] width 121 height 23
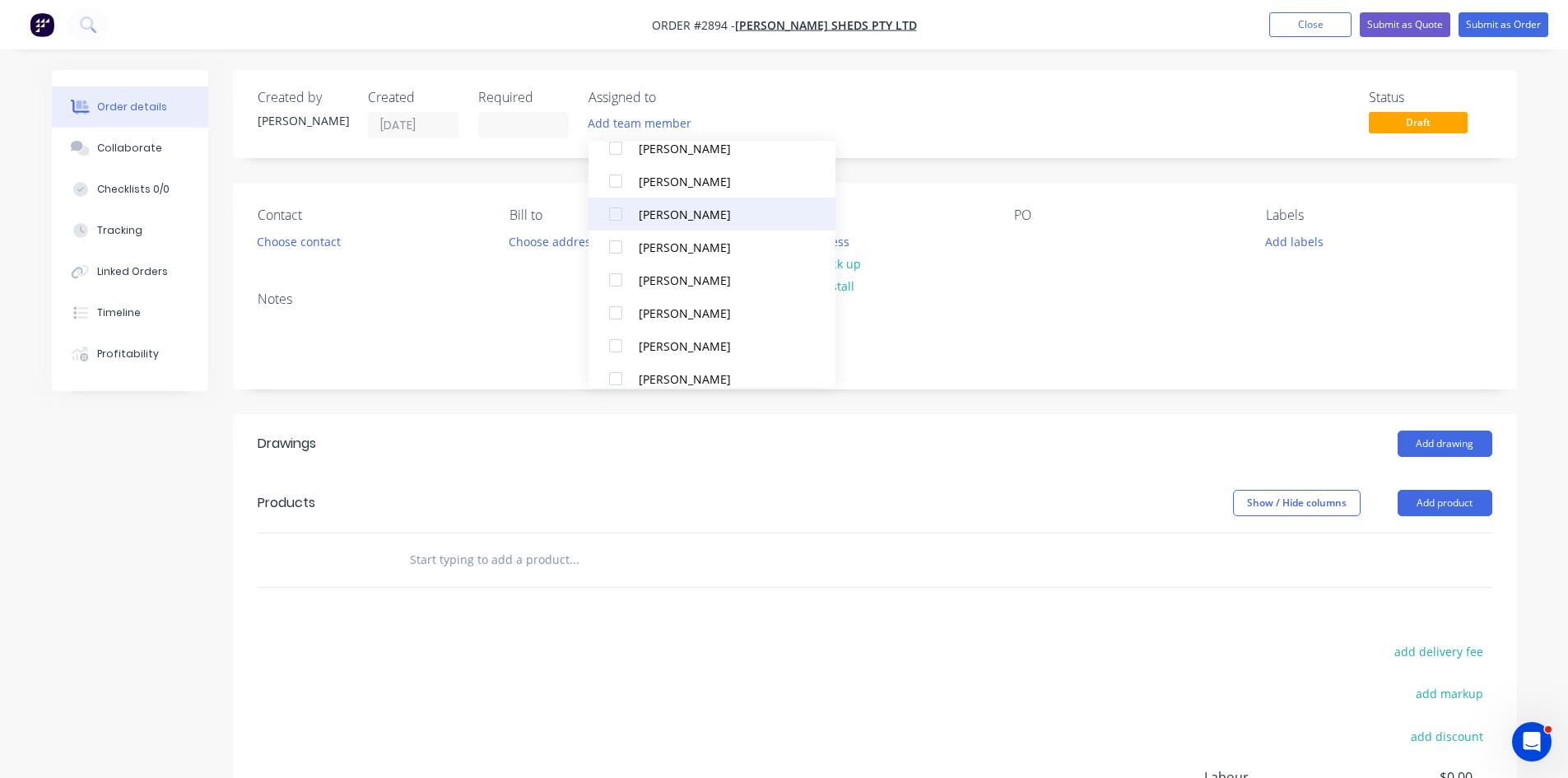
scroll to position [148, 0]
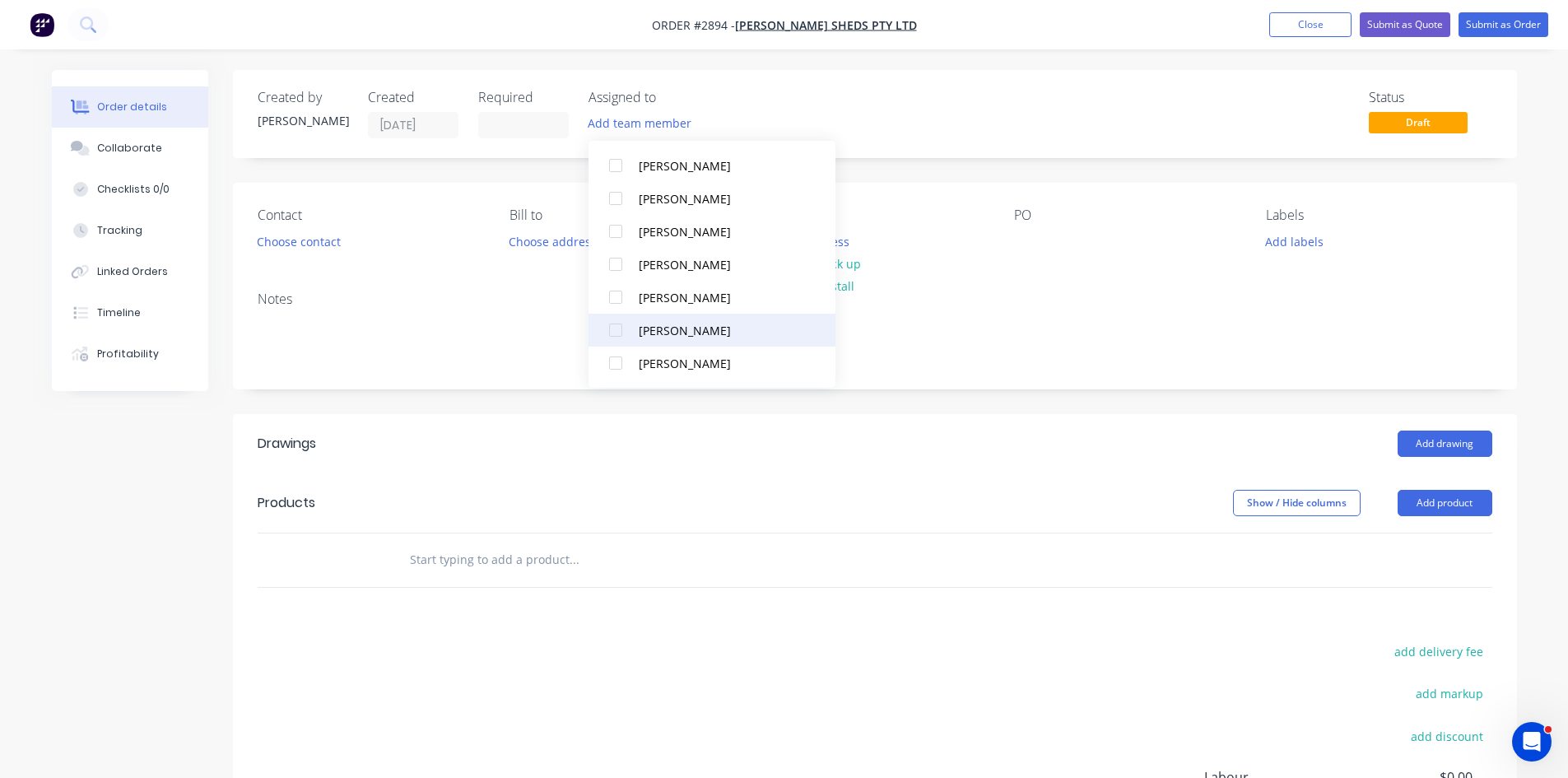
click at [615, 333] on div at bounding box center [615, 330] width 33 height 33
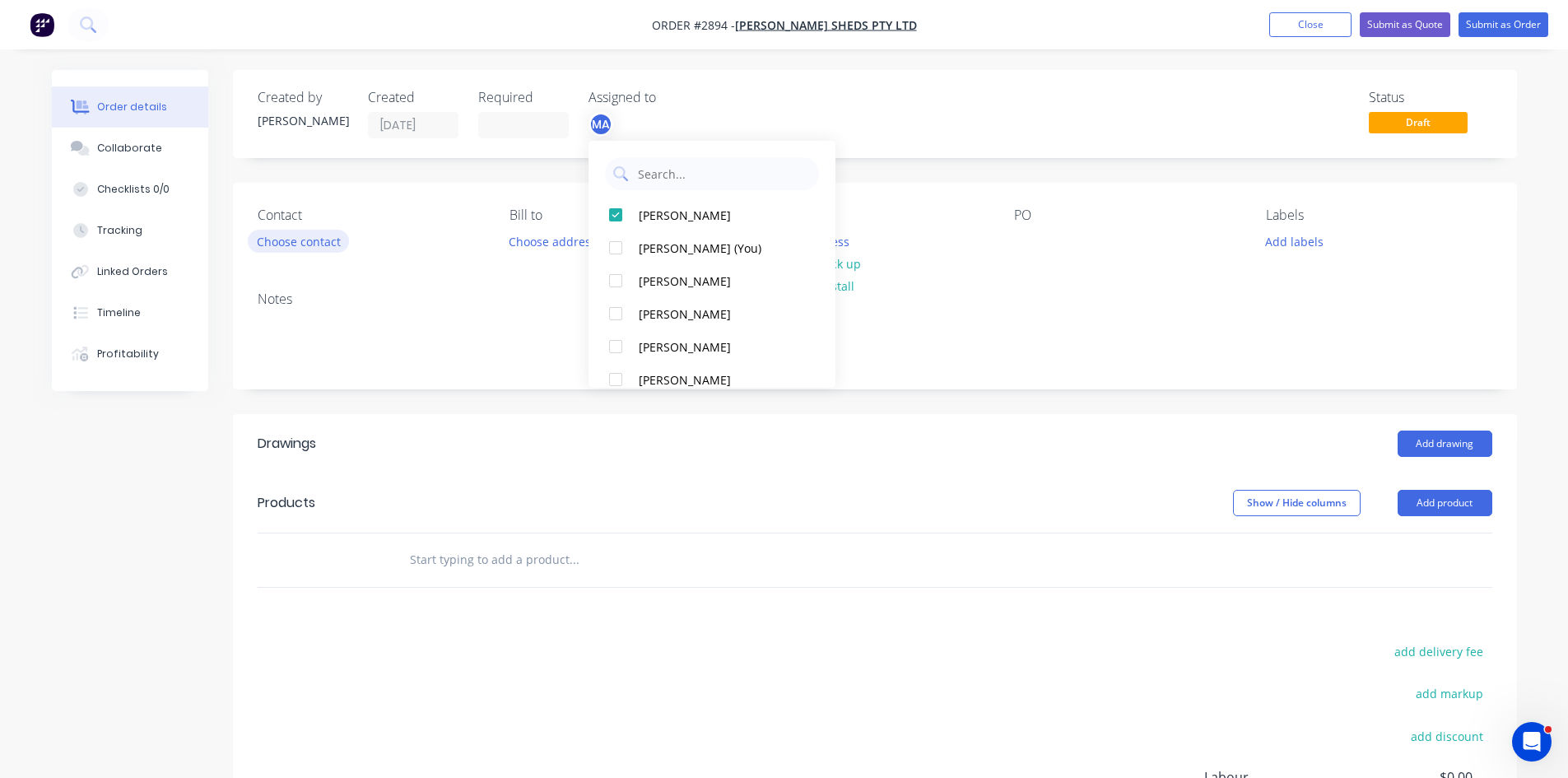
click at [305, 239] on button "Choose contact" at bounding box center [298, 241] width 101 height 23
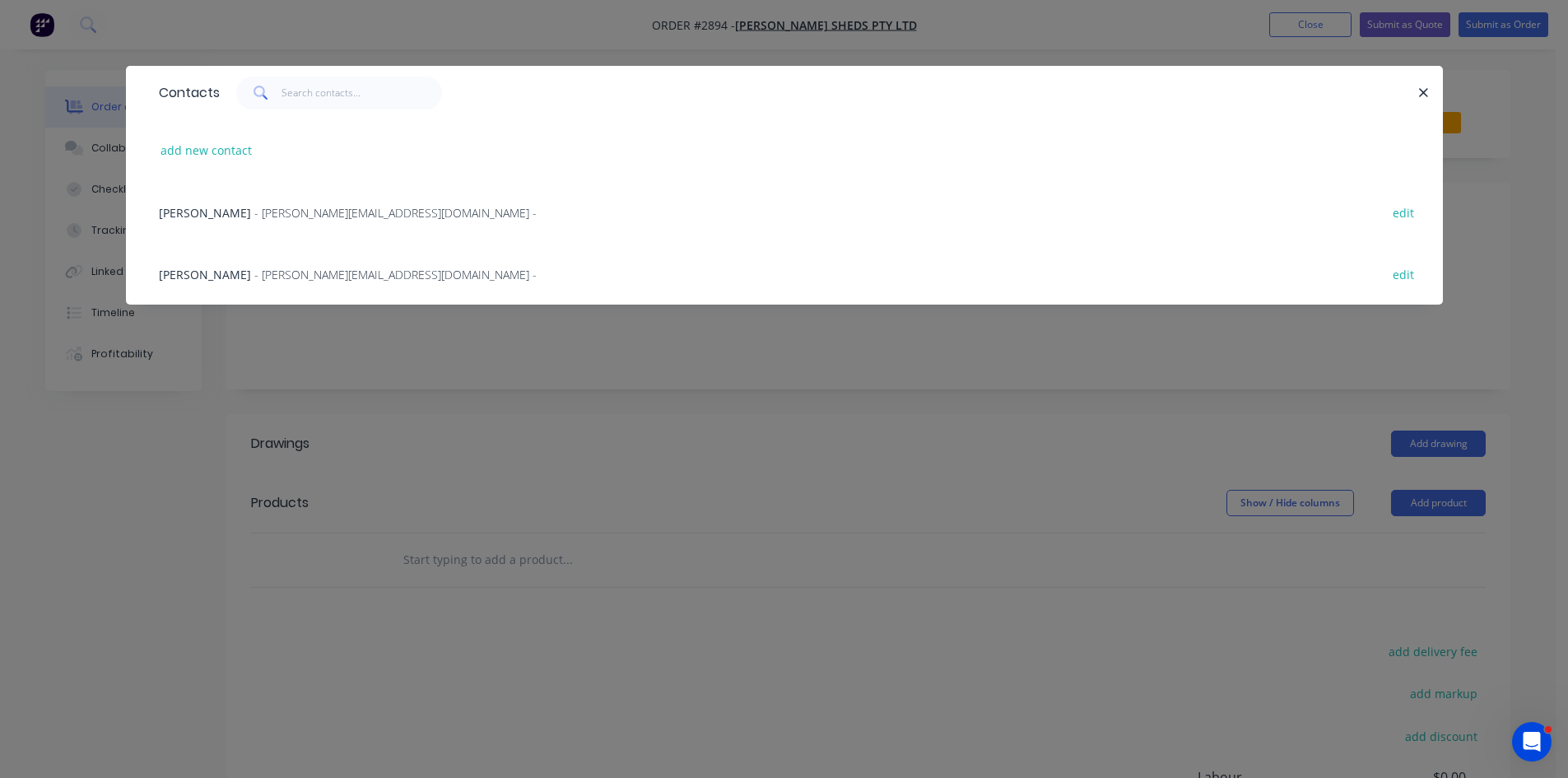
click at [189, 207] on span "BARB MACE" at bounding box center [205, 212] width 92 height 16
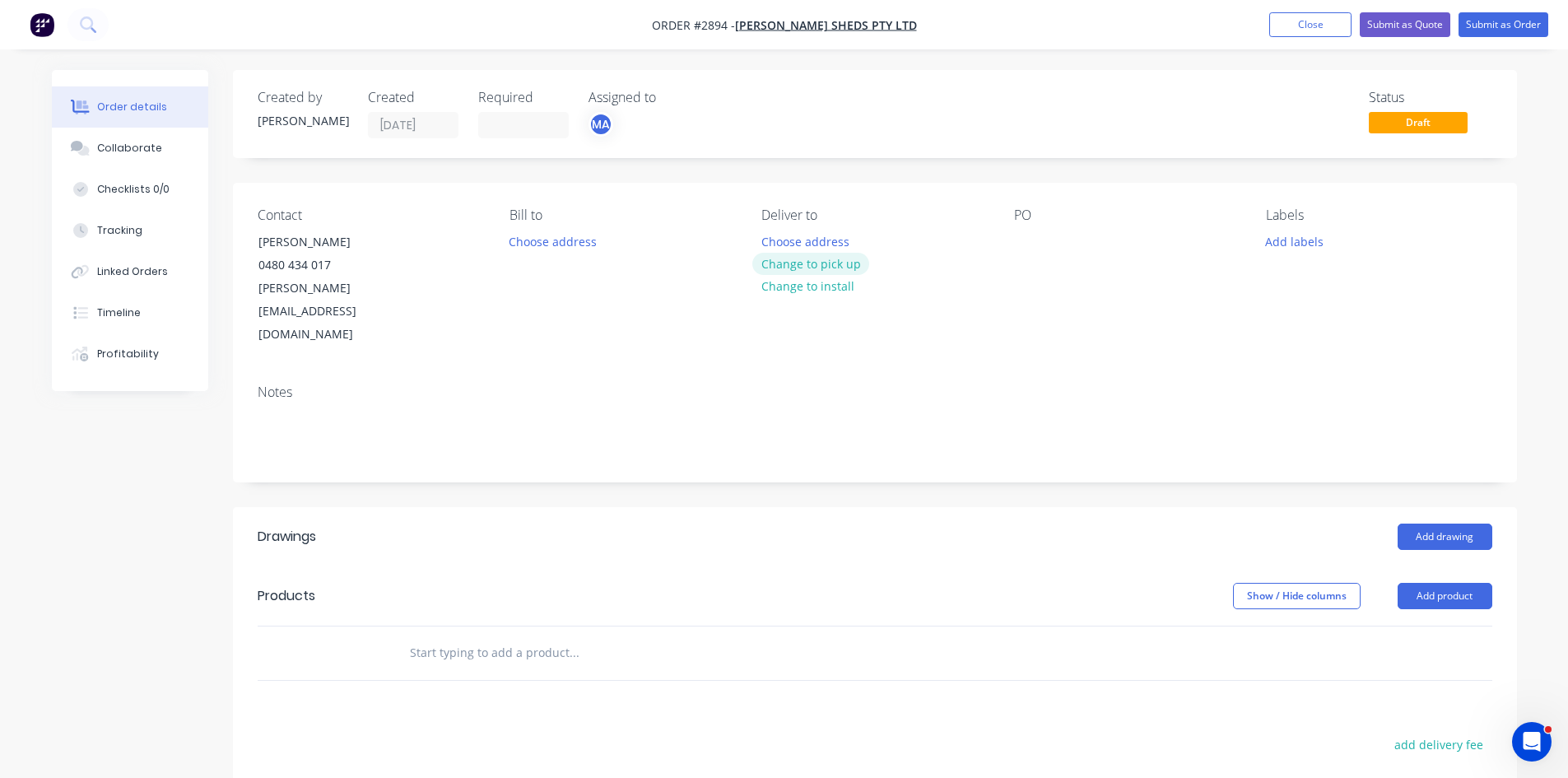
click at [817, 265] on button "Change to pick up" at bounding box center [811, 264] width 117 height 23
click at [1033, 245] on div at bounding box center [1027, 242] width 26 height 24
click at [1049, 238] on div "PO-#109" at bounding box center [1051, 242] width 74 height 24
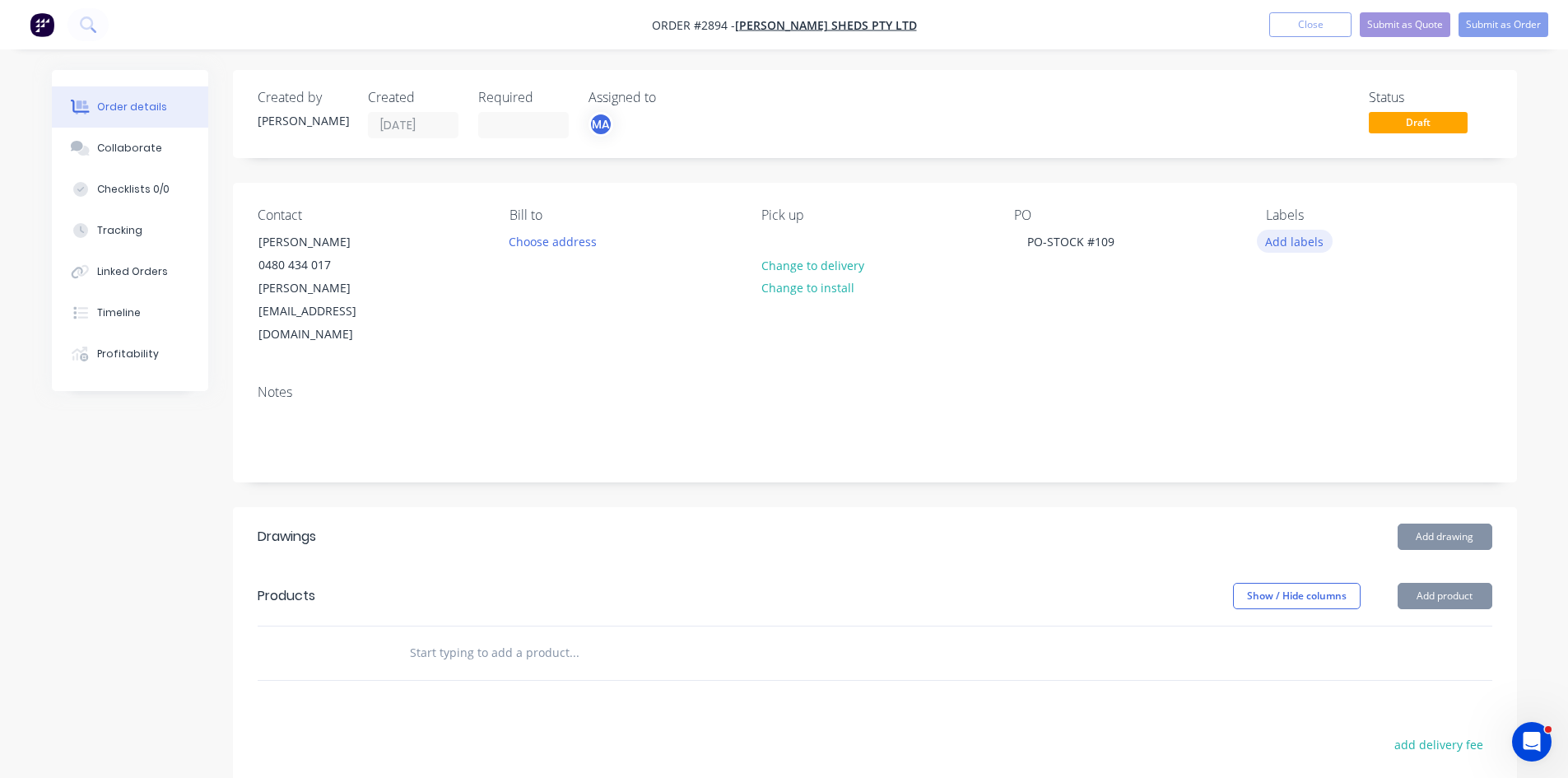
click at [1303, 234] on button "Add labels" at bounding box center [1294, 241] width 76 height 23
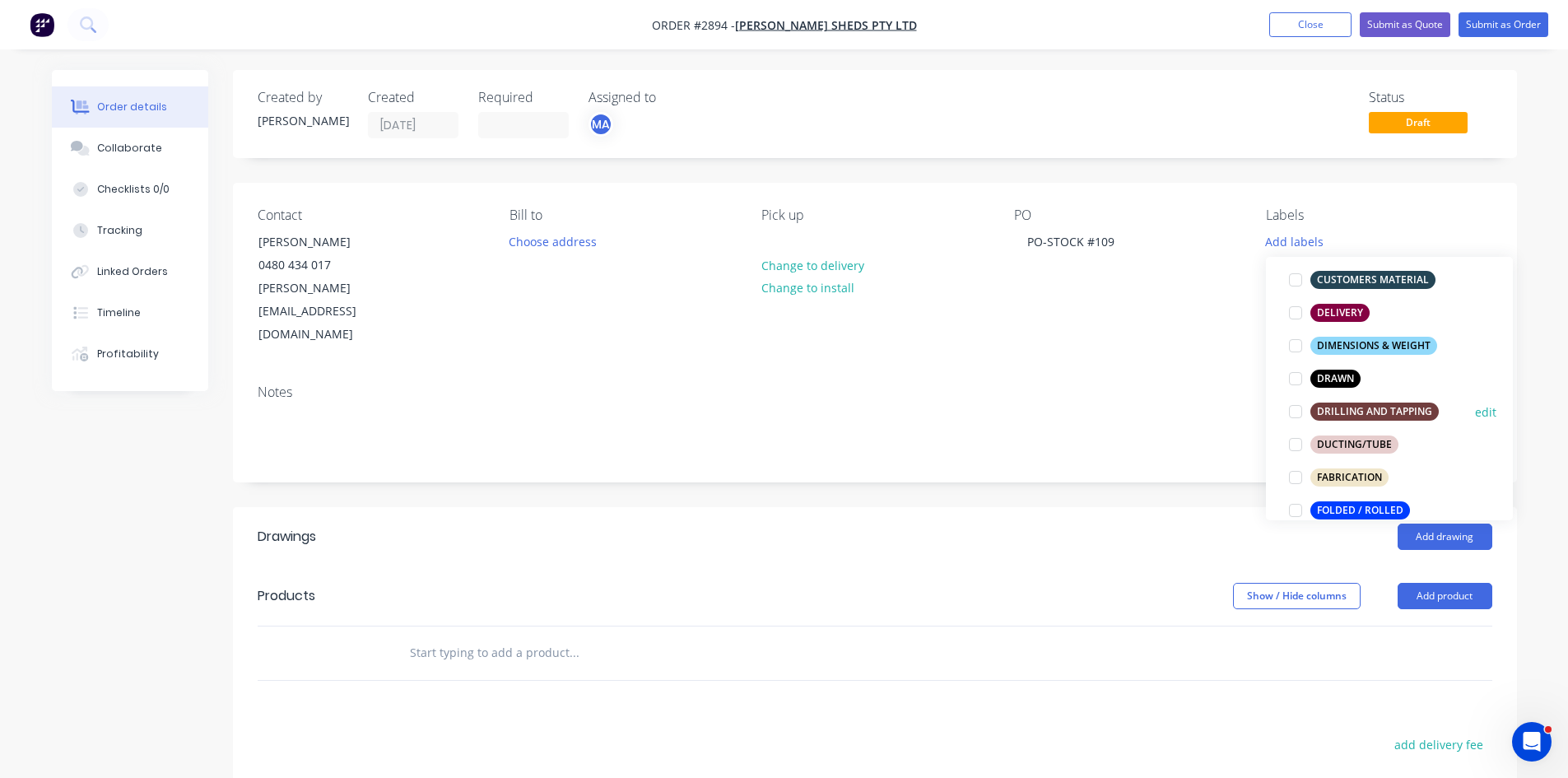
scroll to position [274, 0]
click at [1294, 476] on div at bounding box center [1295, 476] width 33 height 33
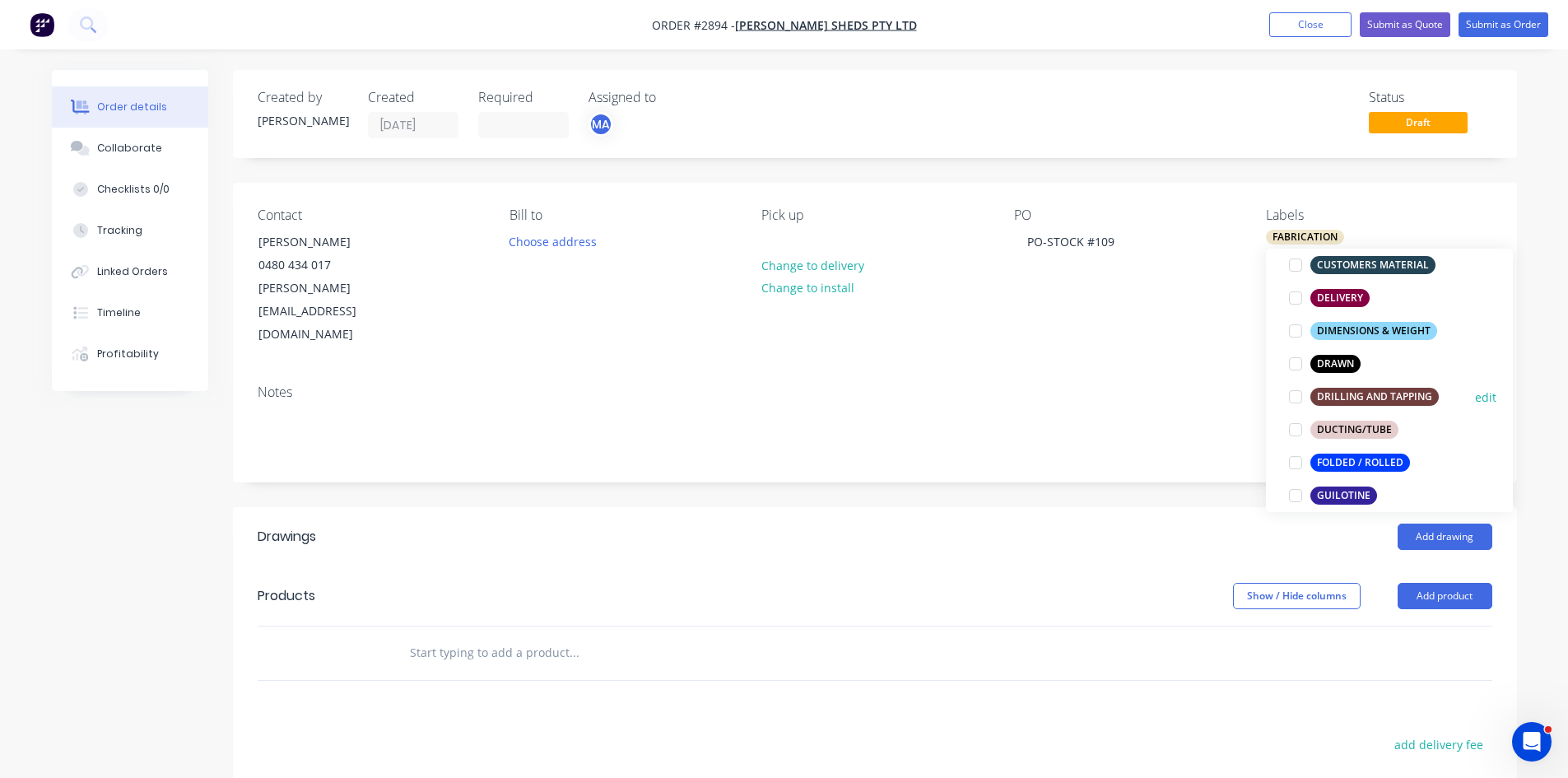
scroll to position [330, 0]
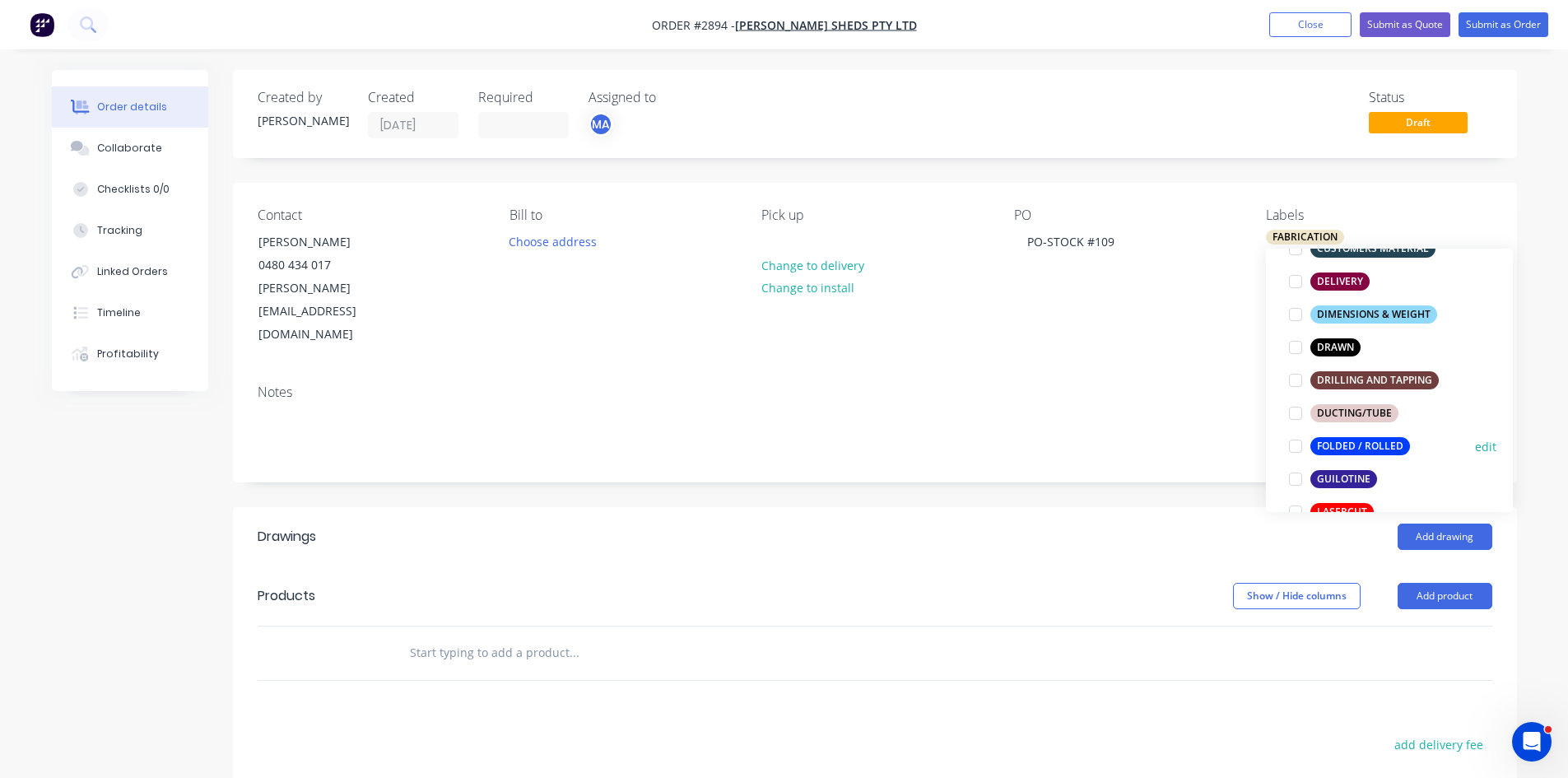
click at [1364, 441] on div "FOLDED / ROLLED" at bounding box center [1360, 446] width 100 height 18
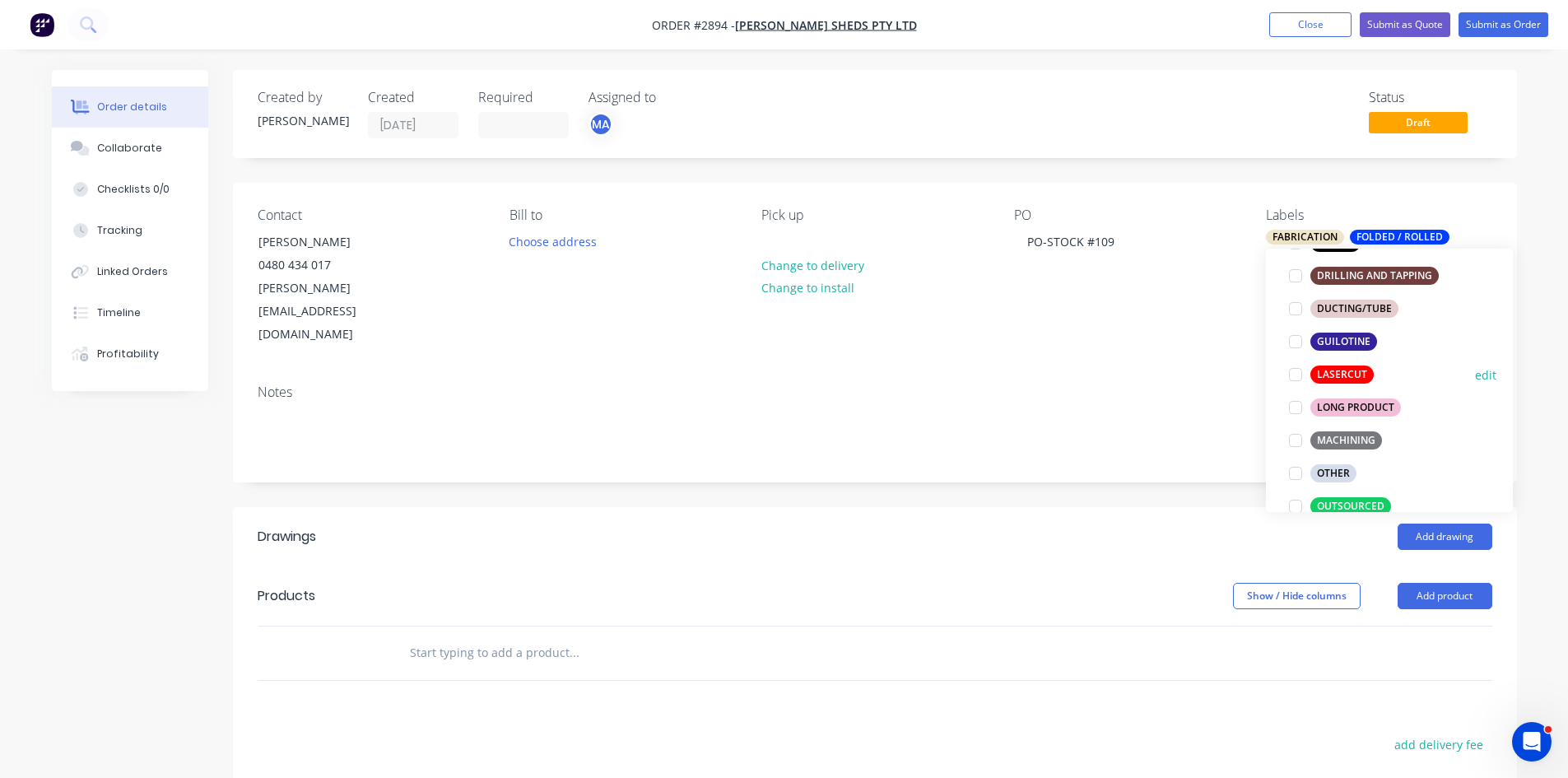
click at [1298, 376] on div at bounding box center [1295, 374] width 33 height 33
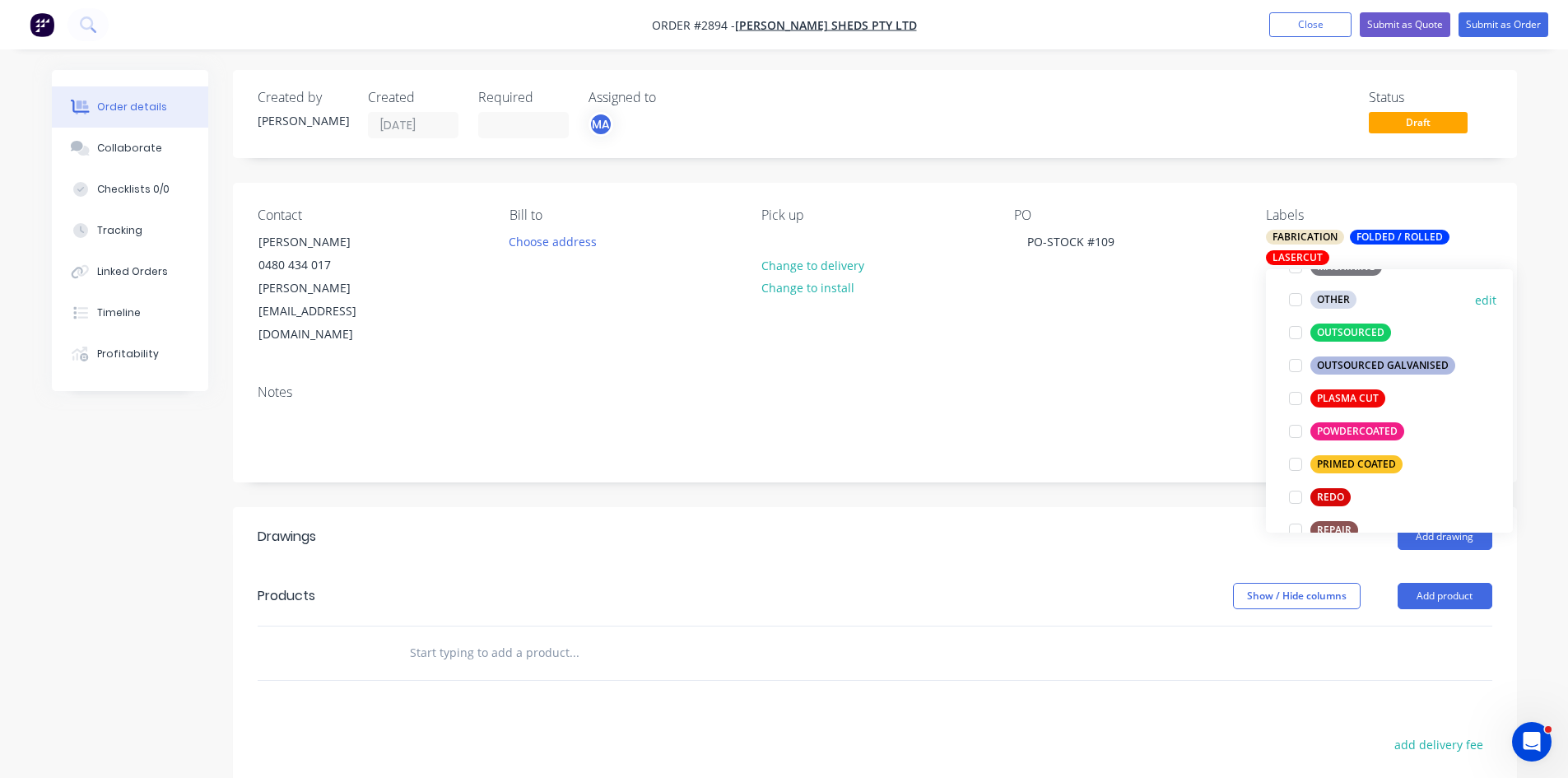
scroll to position [675, 0]
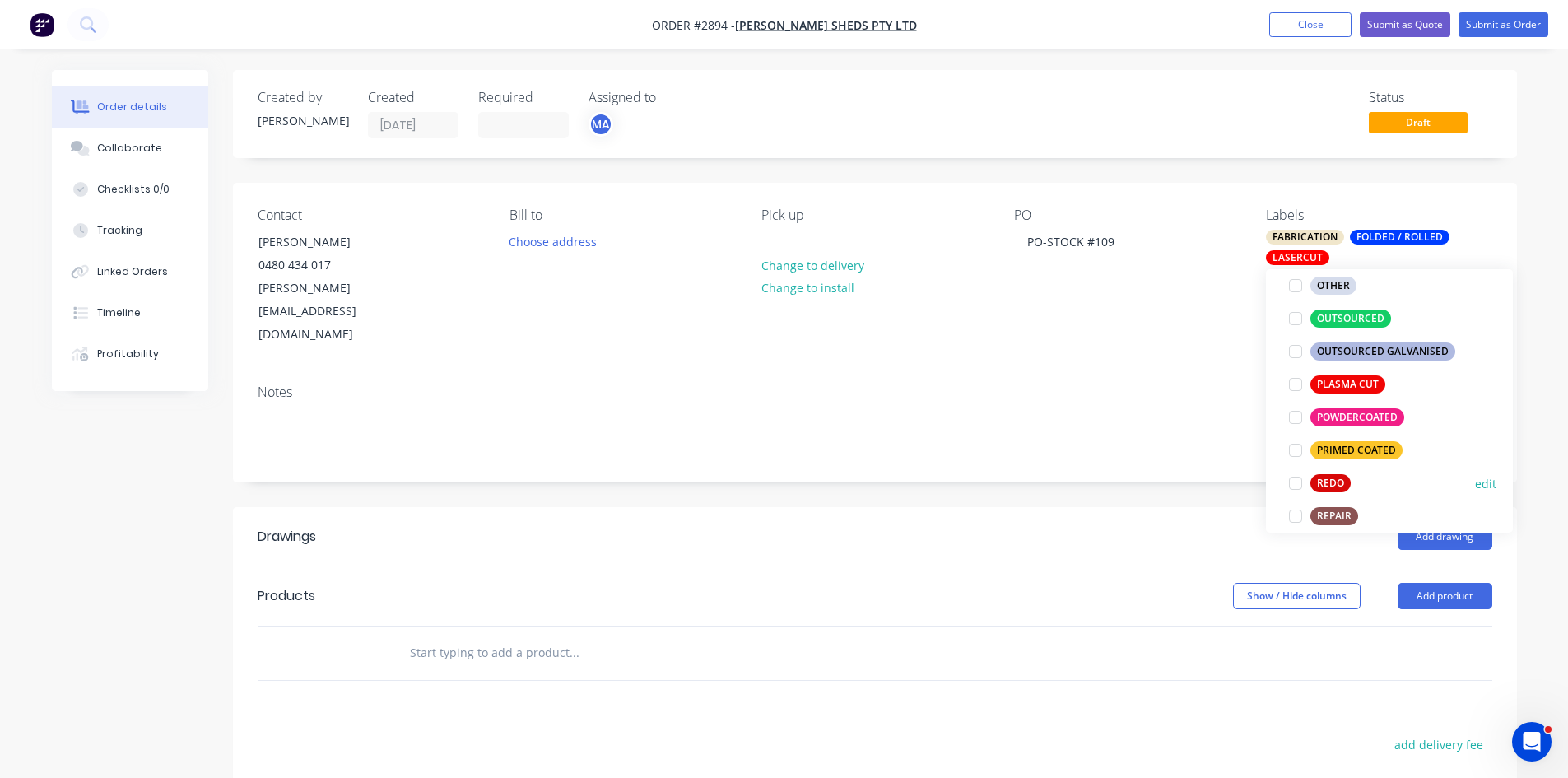
click at [1391, 481] on div "REDO edit" at bounding box center [1390, 483] width 214 height 33
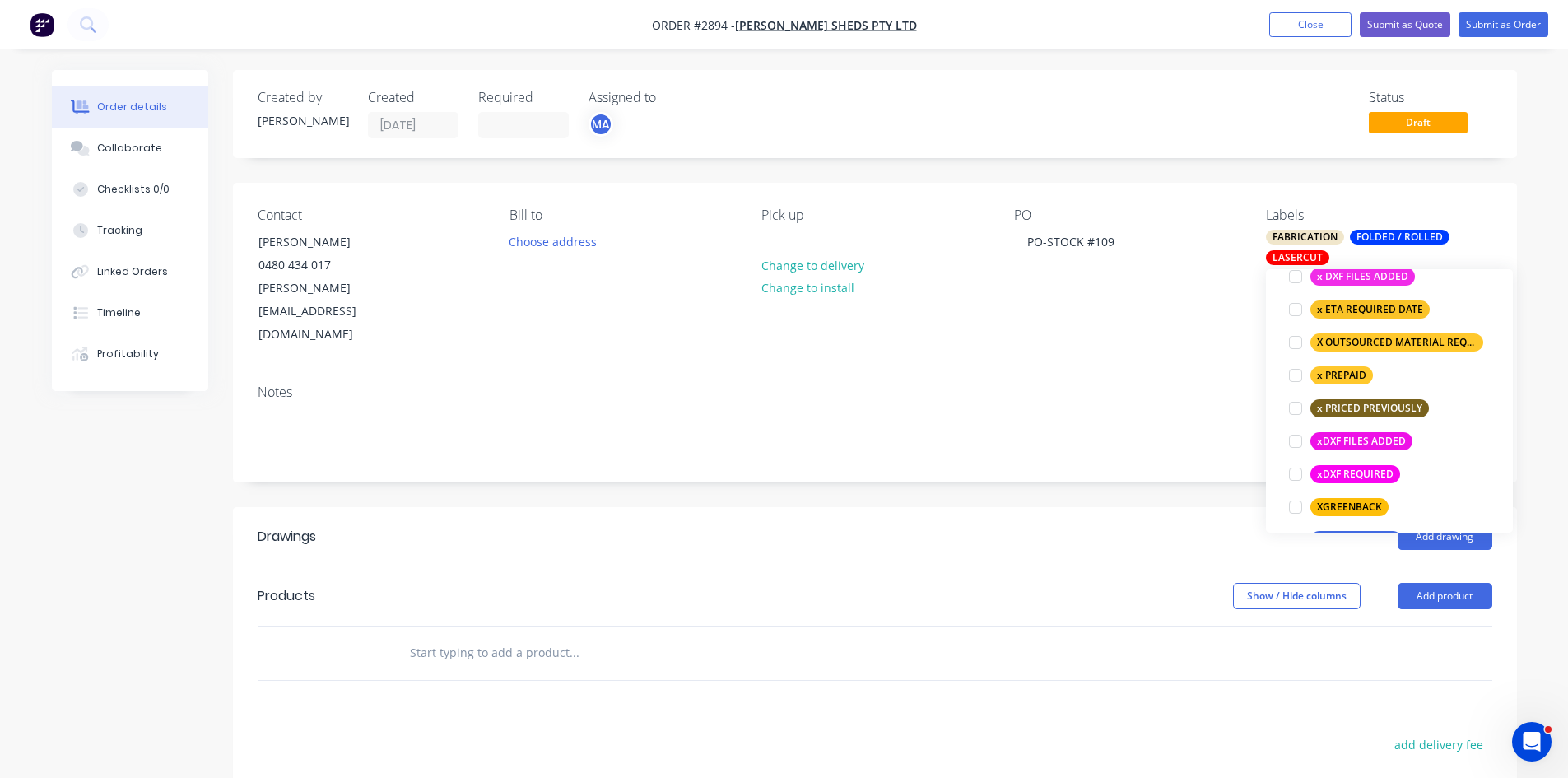
scroll to position [1251, 0]
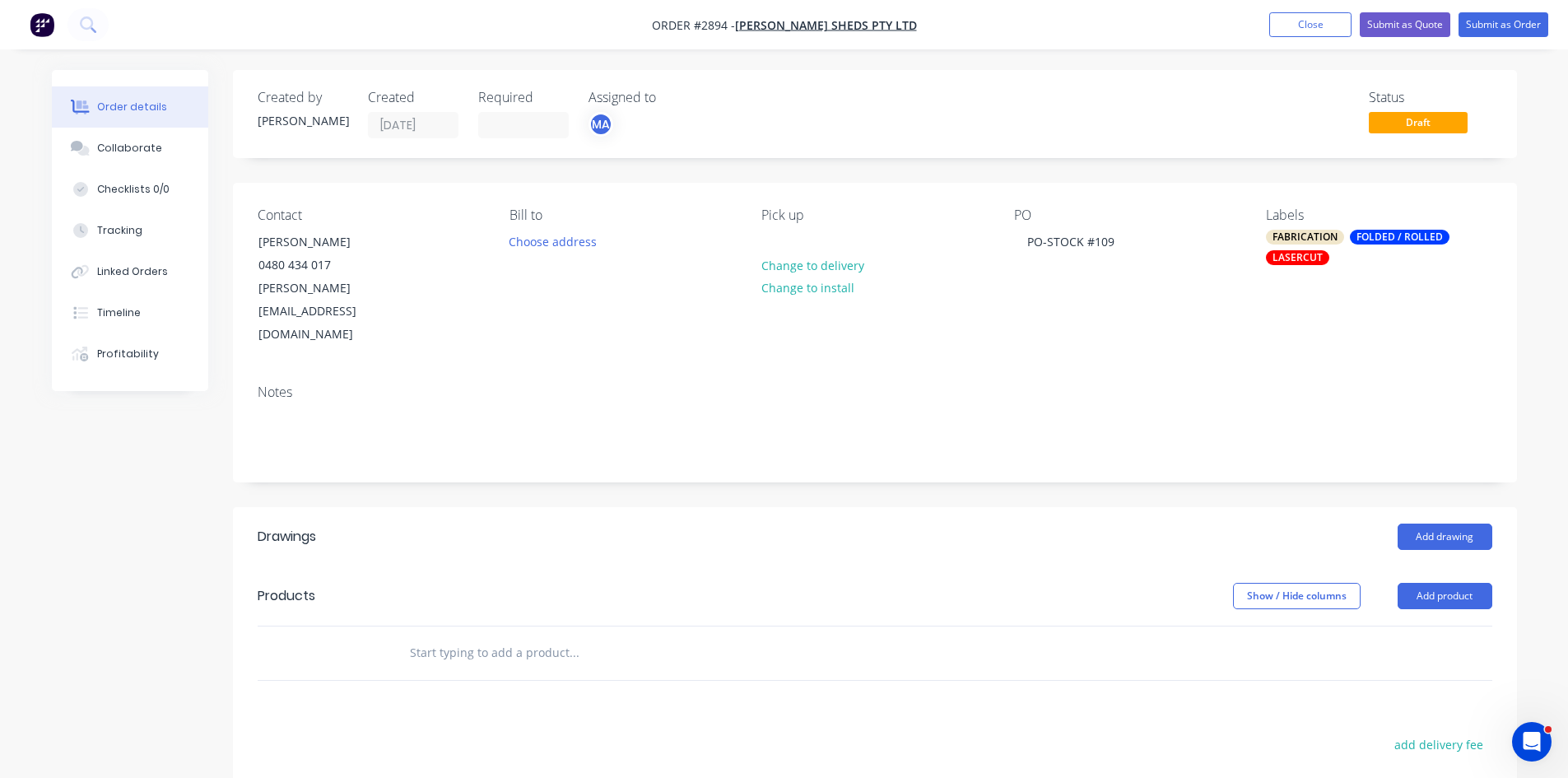
click at [510, 637] on input "text" at bounding box center [574, 653] width 330 height 33
click at [1458, 583] on button "Add product" at bounding box center [1445, 596] width 95 height 26
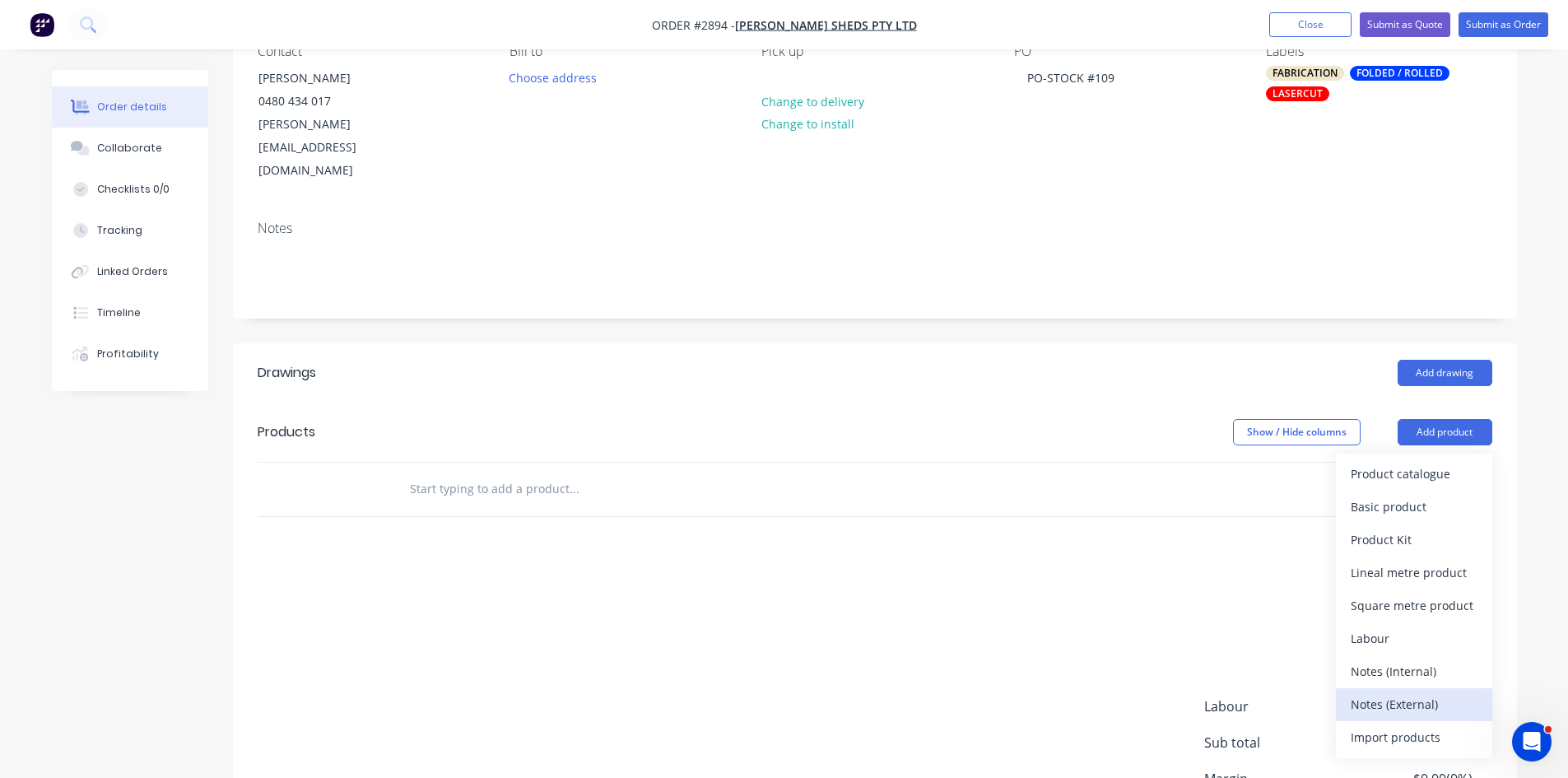
scroll to position [165, 0]
click at [1406, 692] on div "Notes (External)" at bounding box center [1415, 704] width 127 height 24
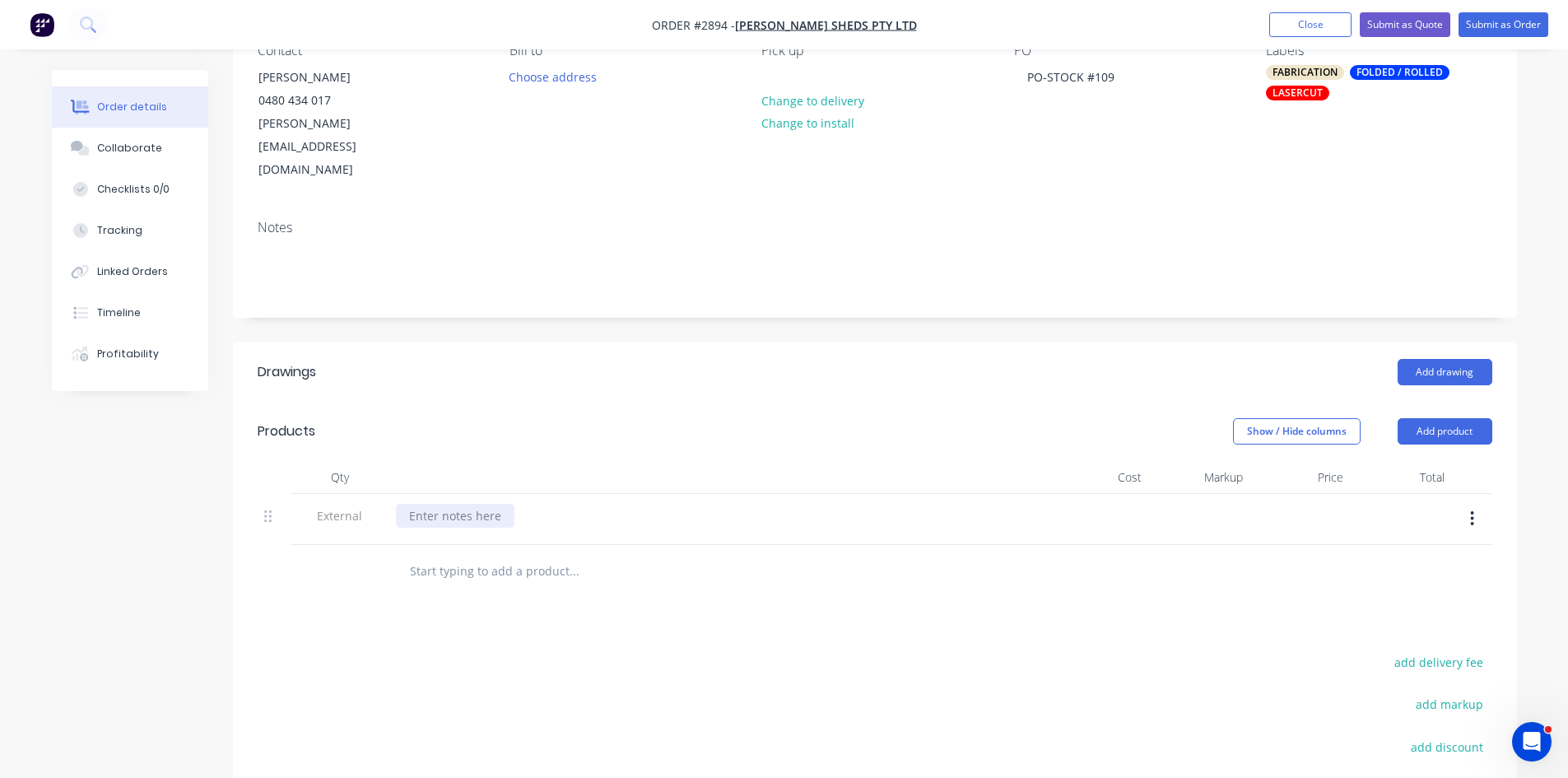
click at [472, 504] on div at bounding box center [455, 515] width 119 height 24
click at [541, 555] on input "text" at bounding box center [574, 571] width 330 height 33
click at [469, 555] on input "text" at bounding box center [574, 571] width 330 height 33
paste input "BB-DJ-TS-ABDH"
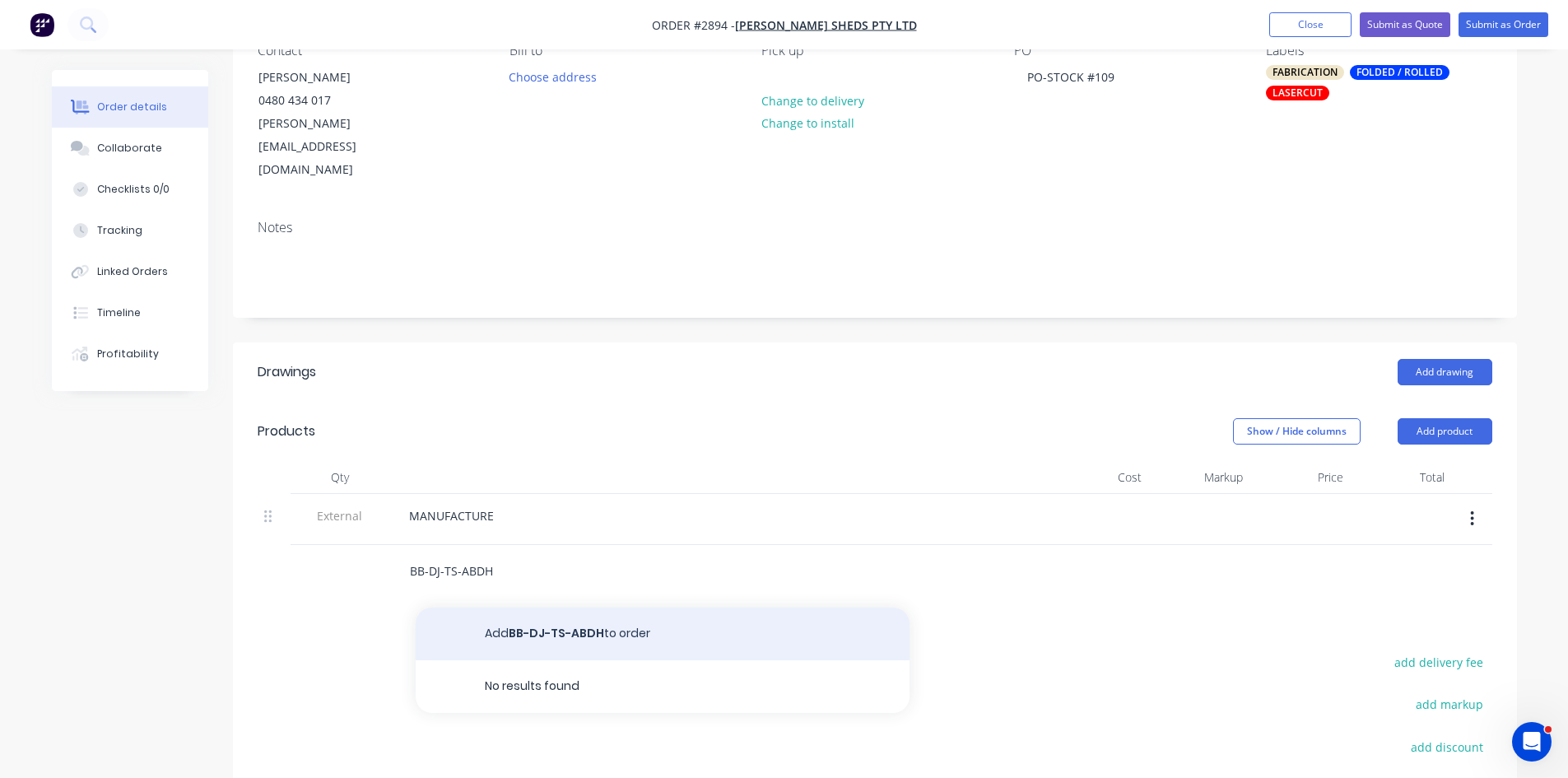
type input "BB-DJ-TS-ABDH"
click at [582, 607] on button "Add BB-DJ-TS-ABDH to order" at bounding box center [663, 633] width 494 height 53
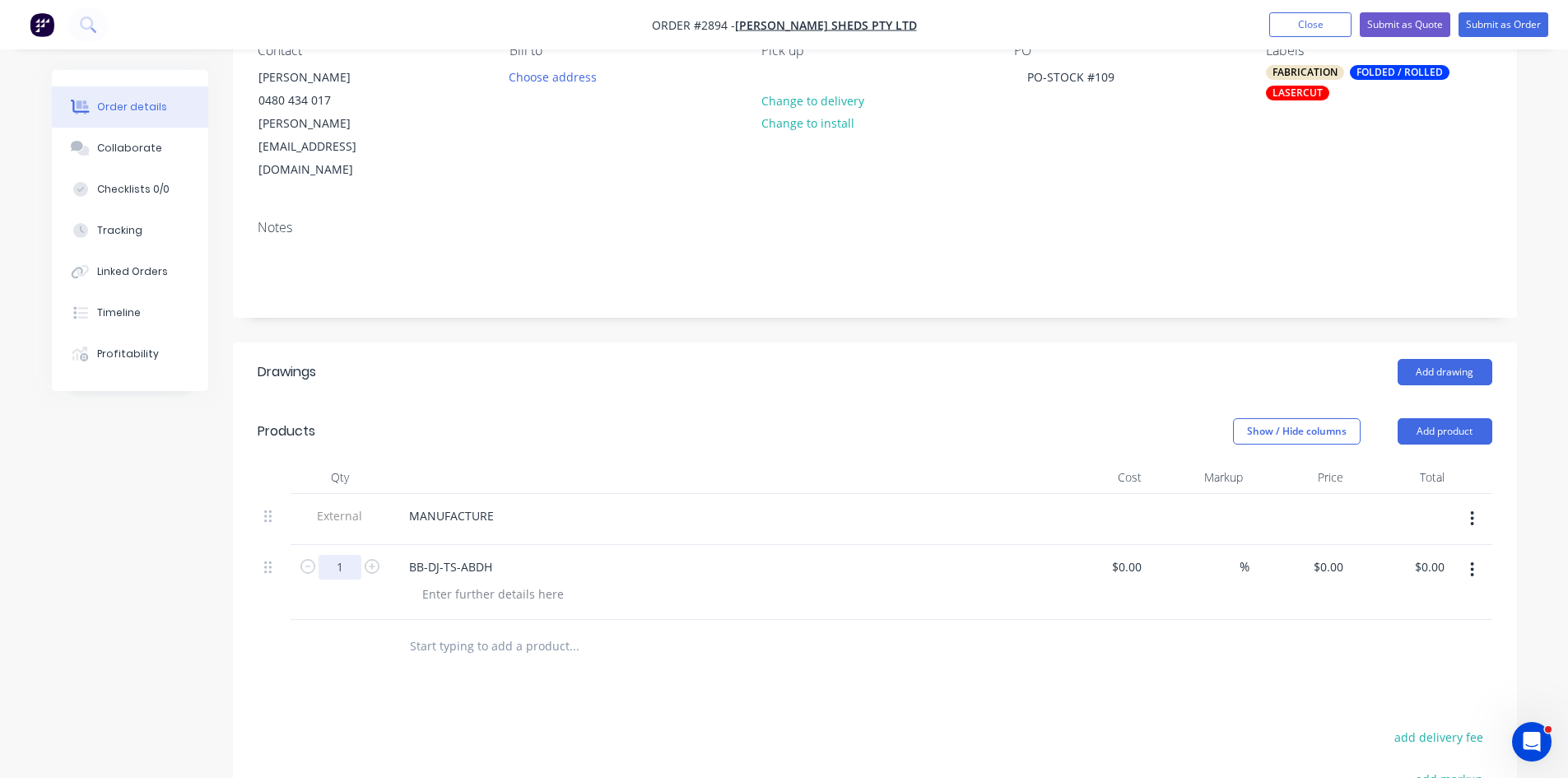
click at [343, 555] on input "1" at bounding box center [340, 567] width 43 height 25
type input "20"
click at [505, 630] on input "text" at bounding box center [574, 646] width 330 height 33
paste input "BB-RD-C-DRIVE (UPDATED)"
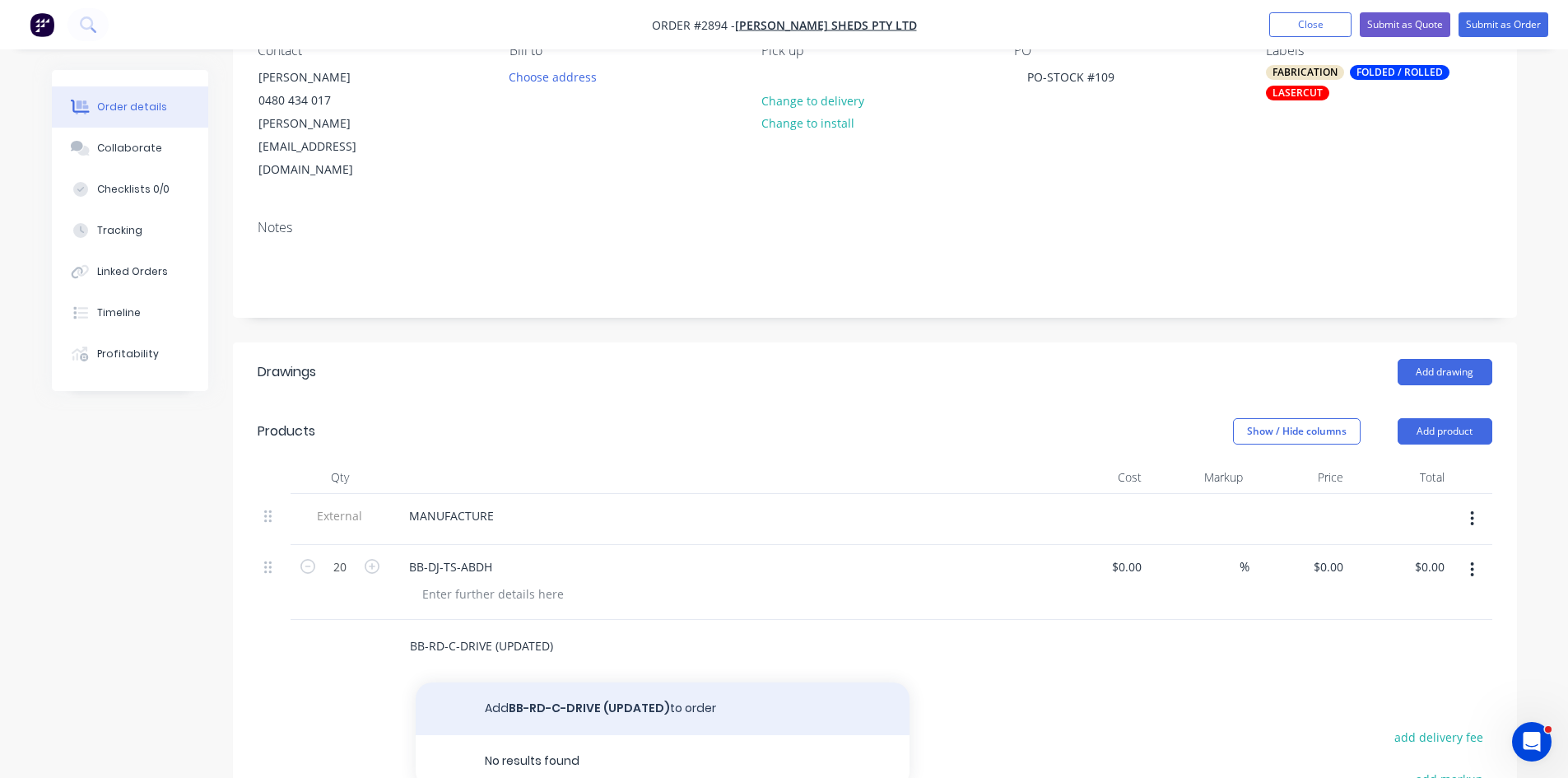
type input "BB-RD-C-DRIVE (UPDATED)"
click at [612, 683] on button "Add BB-RD-C-DRIVE (UPDATED) to order" at bounding box center [663, 709] width 494 height 53
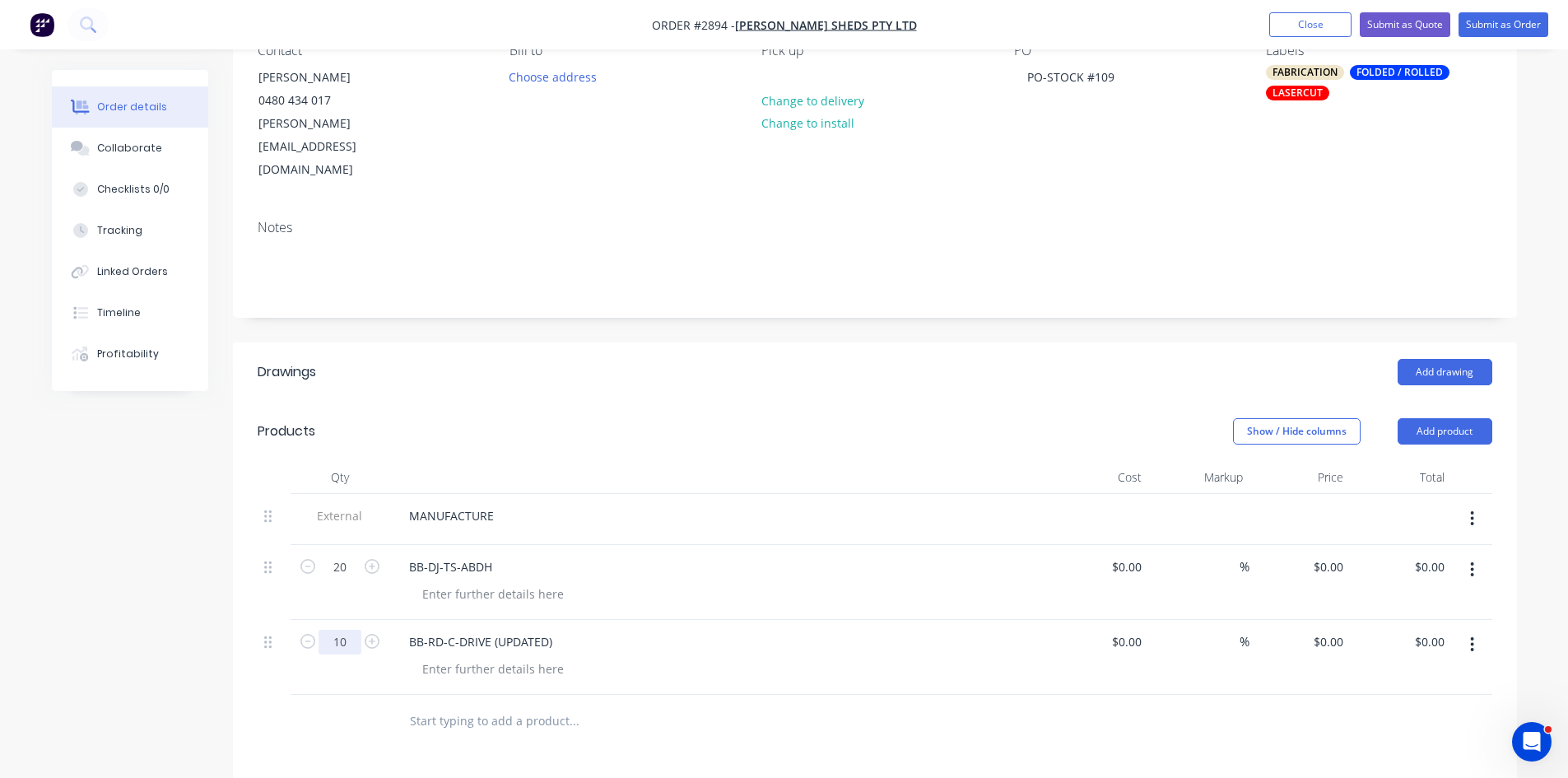
type input "10"
click at [541, 704] on input "text" at bounding box center [574, 720] width 330 height 33
paste input "BB-GPB-TS (NEW)"
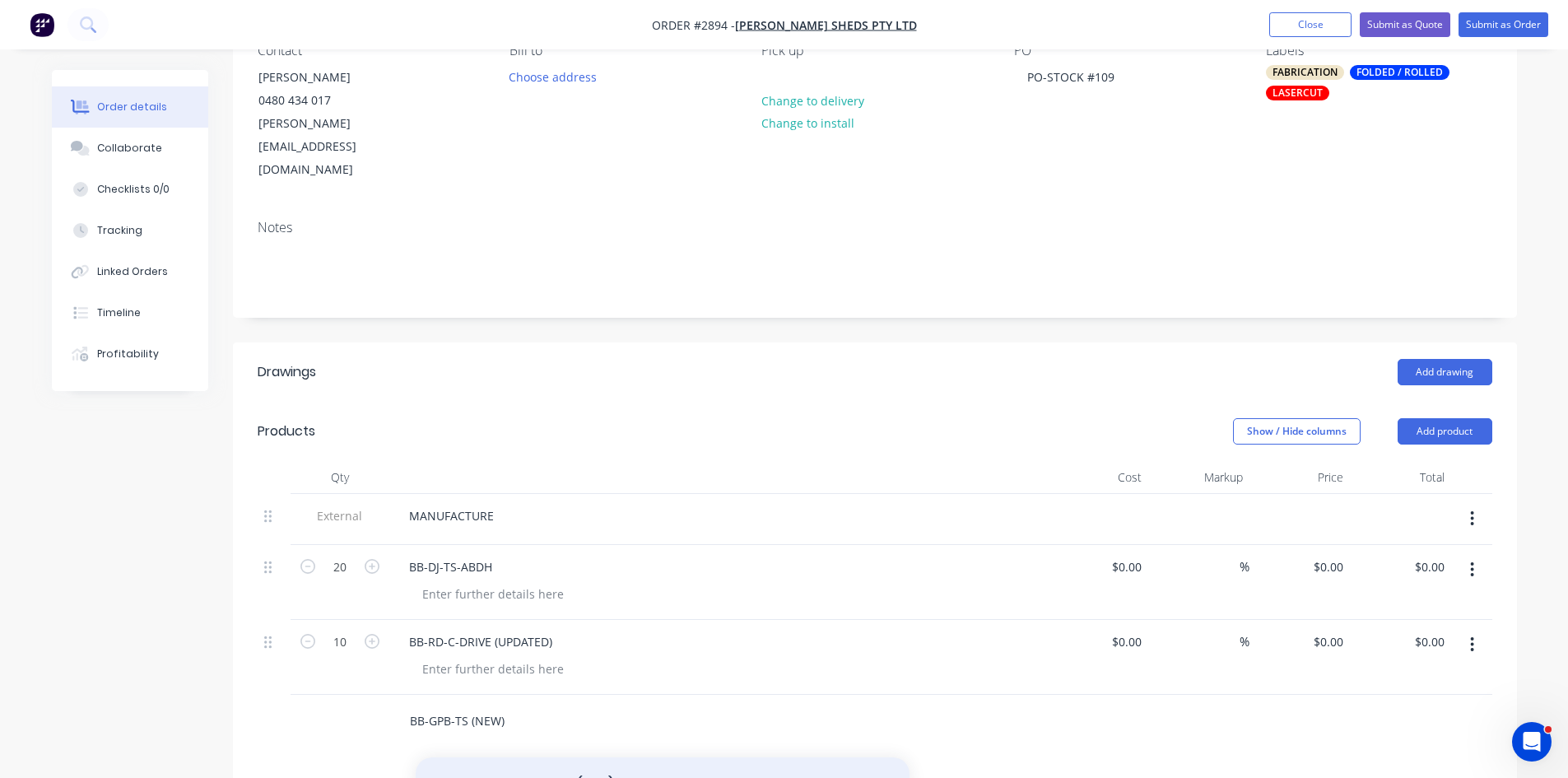
type input "BB-GPB-TS (NEW)"
click at [576, 757] on button "Add BB-GPB-TS (NEW) to order" at bounding box center [663, 783] width 494 height 53
click at [340, 704] on input "1" at bounding box center [340, 717] width 43 height 25
type input "20"
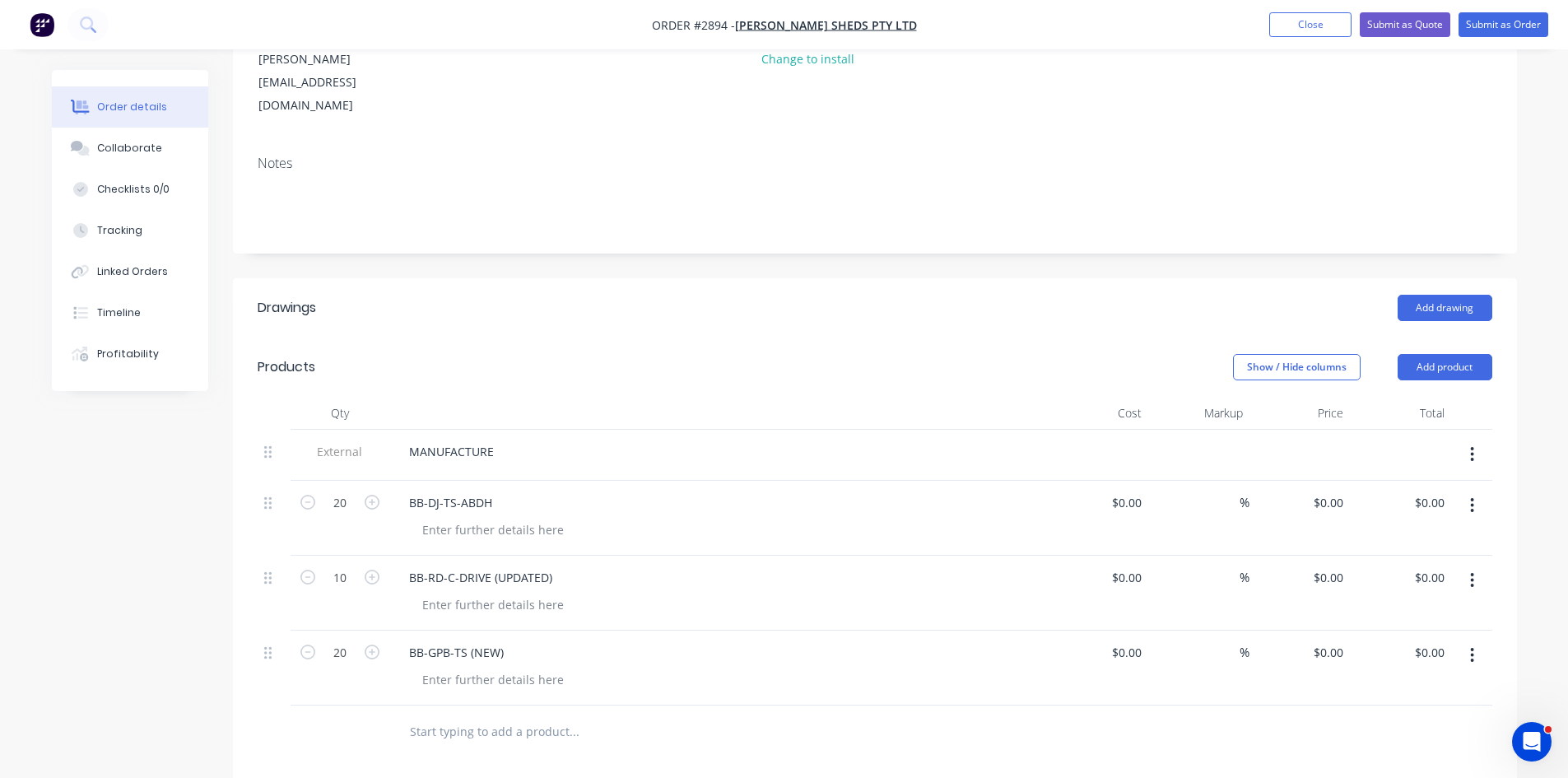
scroll to position [302, 0]
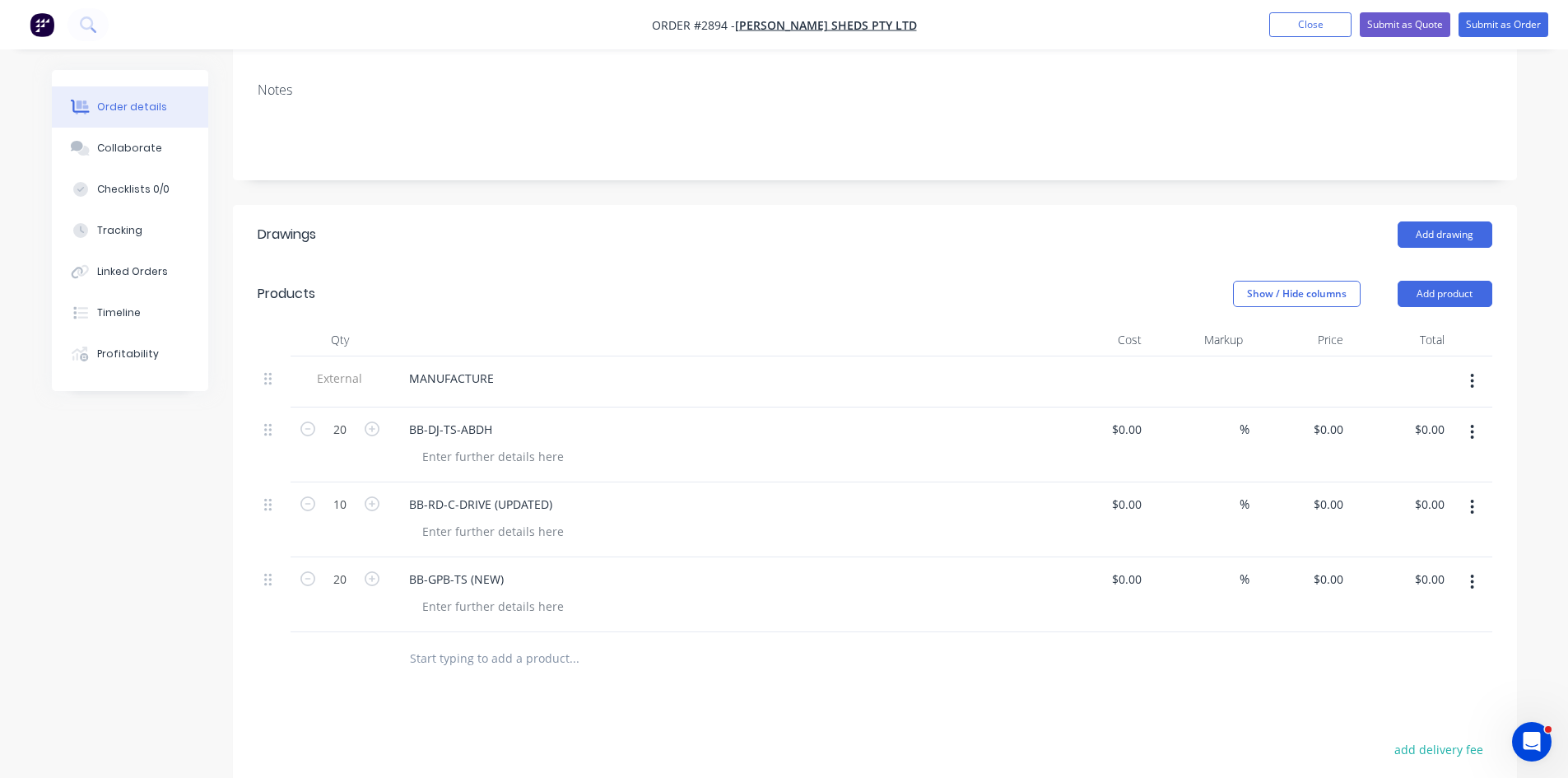
click at [504, 642] on input "text" at bounding box center [574, 658] width 330 height 33
paste input "BB-EP3-G4-SS (UPDATED)"
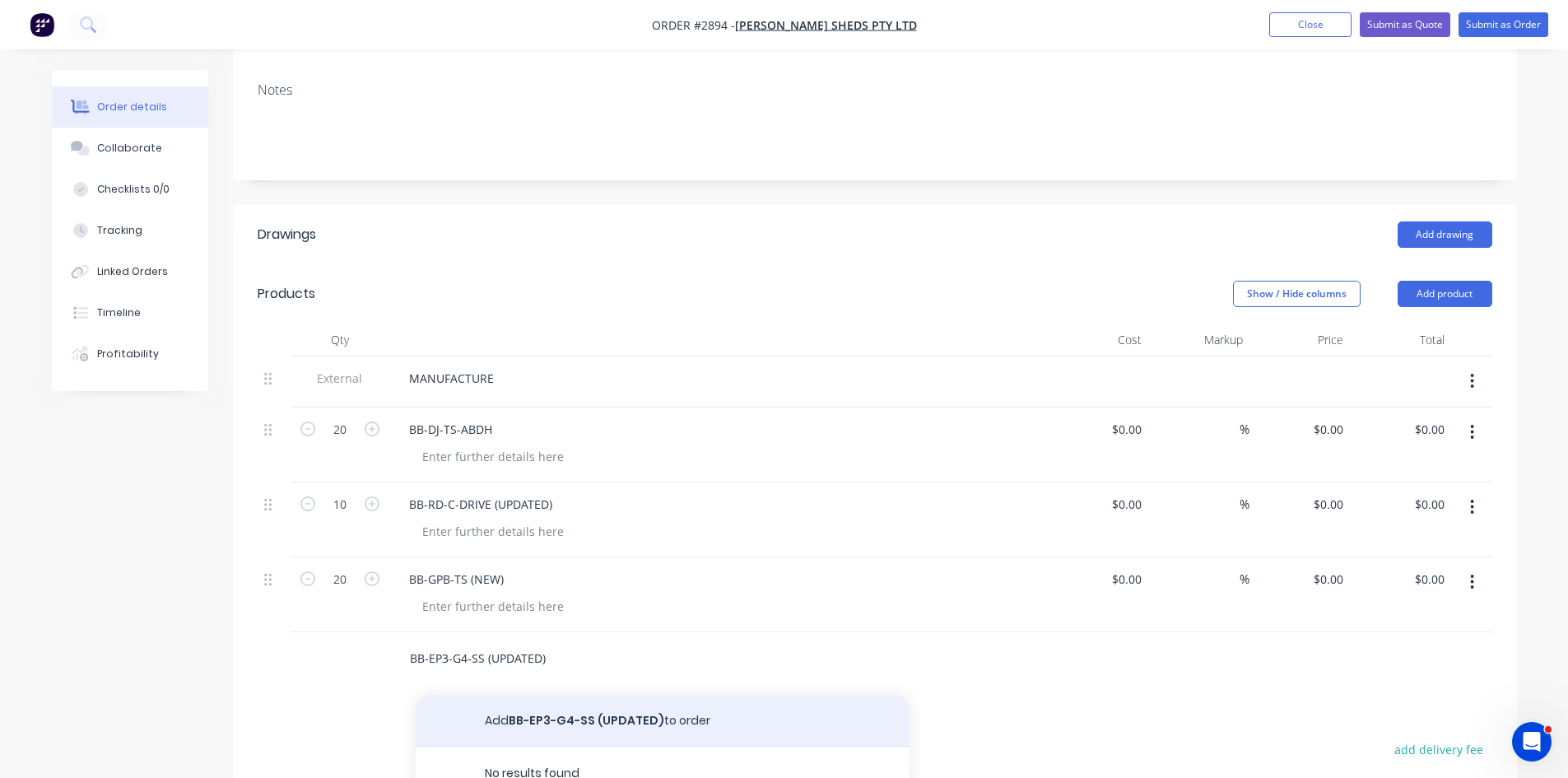
type input "BB-EP3-G4-SS (UPDATED)"
click at [579, 694] on button "Add BB-EP3-G4-SS (UPDATED) to order" at bounding box center [663, 720] width 494 height 53
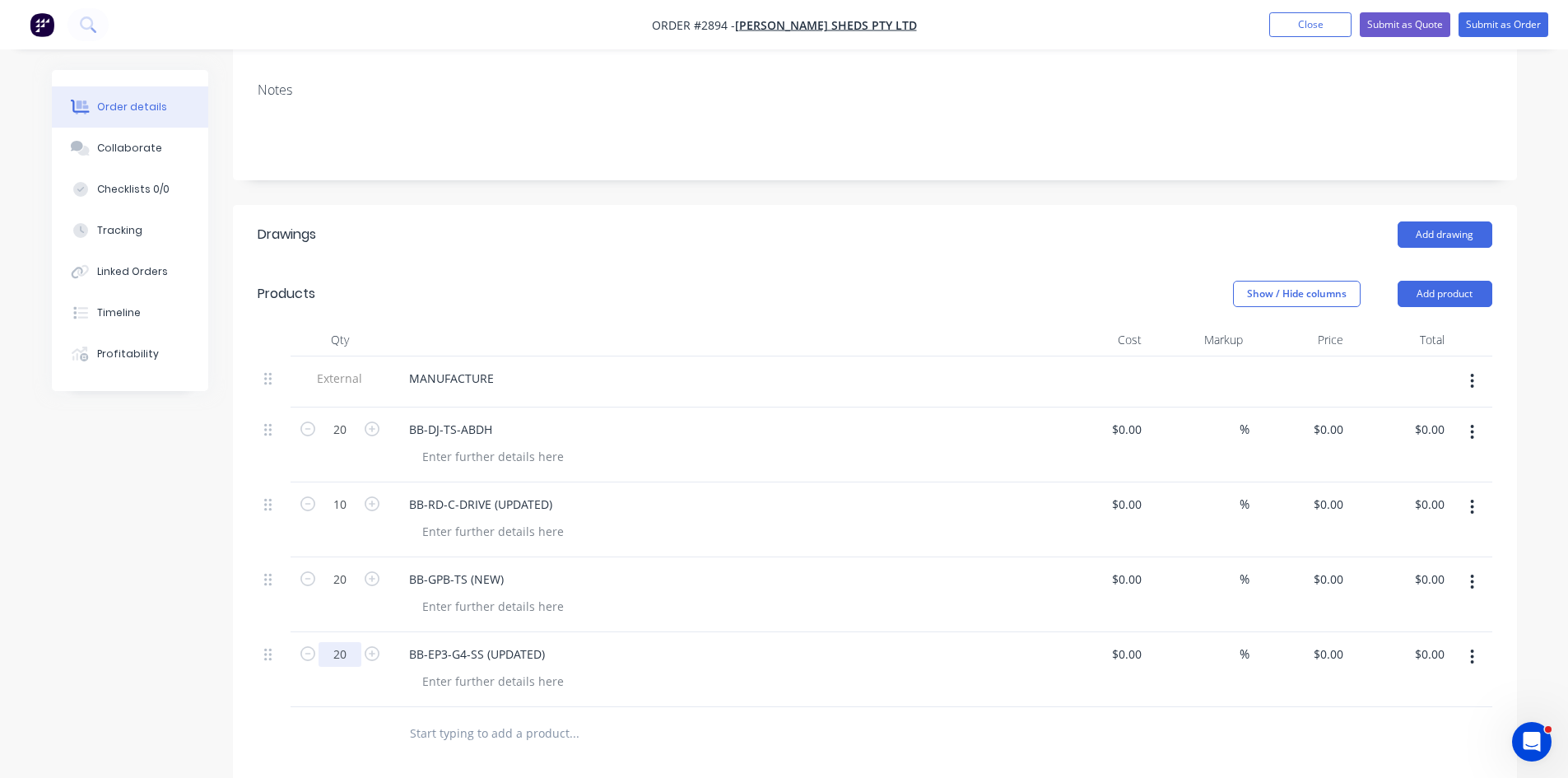
type input "20"
click at [459, 717] on input "text" at bounding box center [574, 733] width 330 height 33
paste input "BB-EP1-G61-SS (UPDATED)"
type input "BB-EP1-G61-SS (UPDATED)"
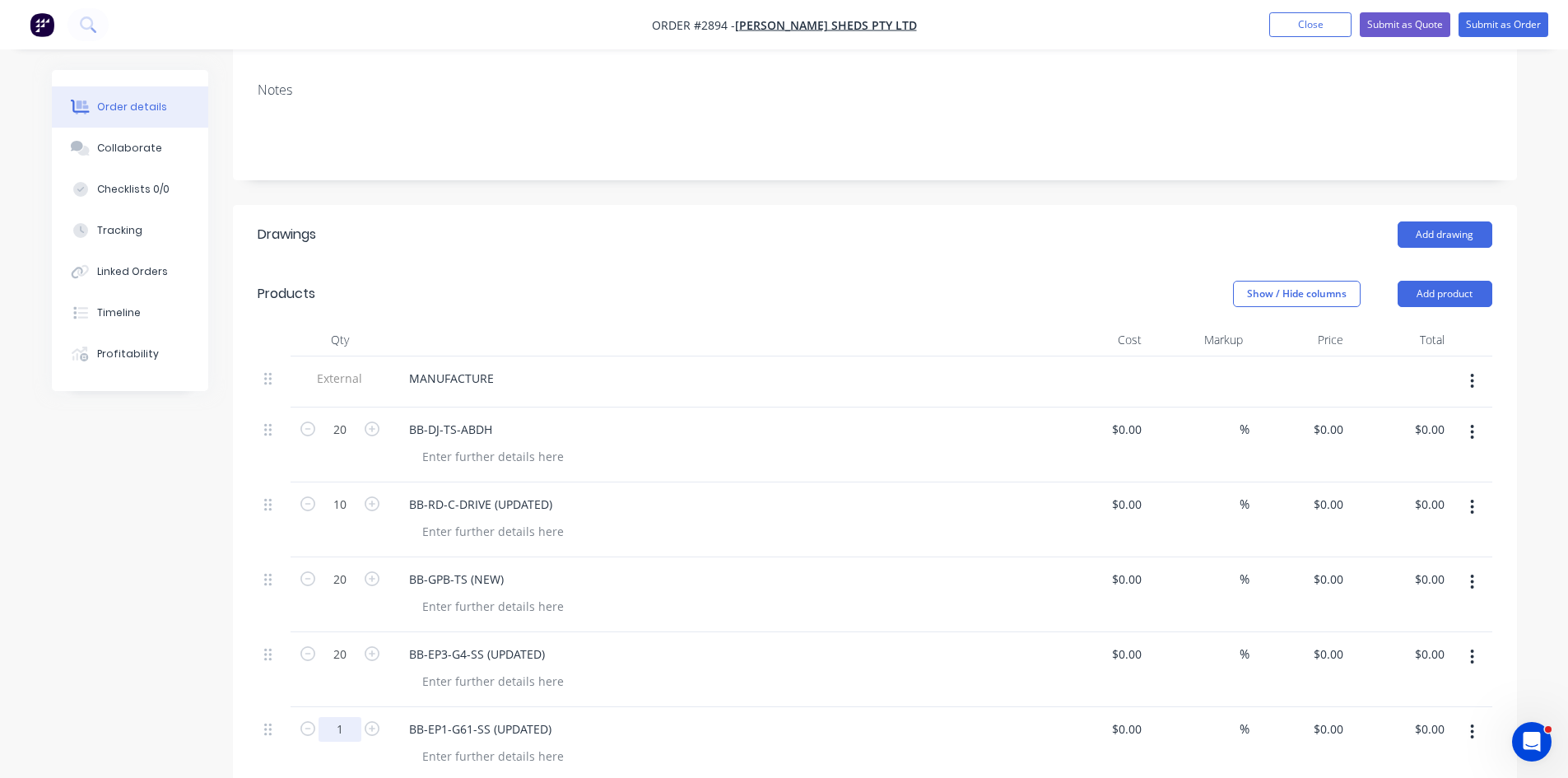
click at [344, 717] on input "1" at bounding box center [340, 729] width 43 height 25
type input "30"
paste input "BB-DJ4-EP3"
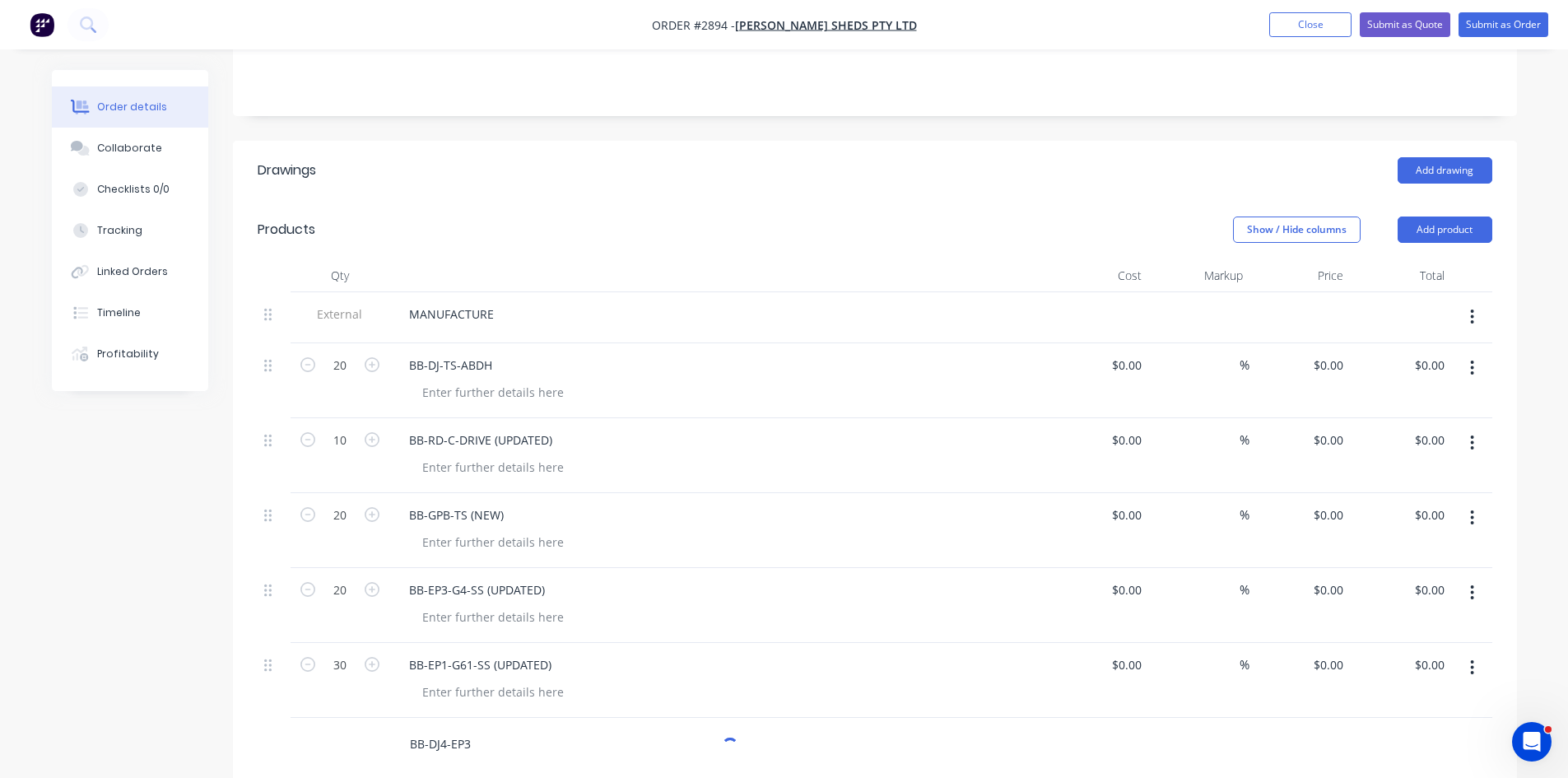
scroll to position [412, 0]
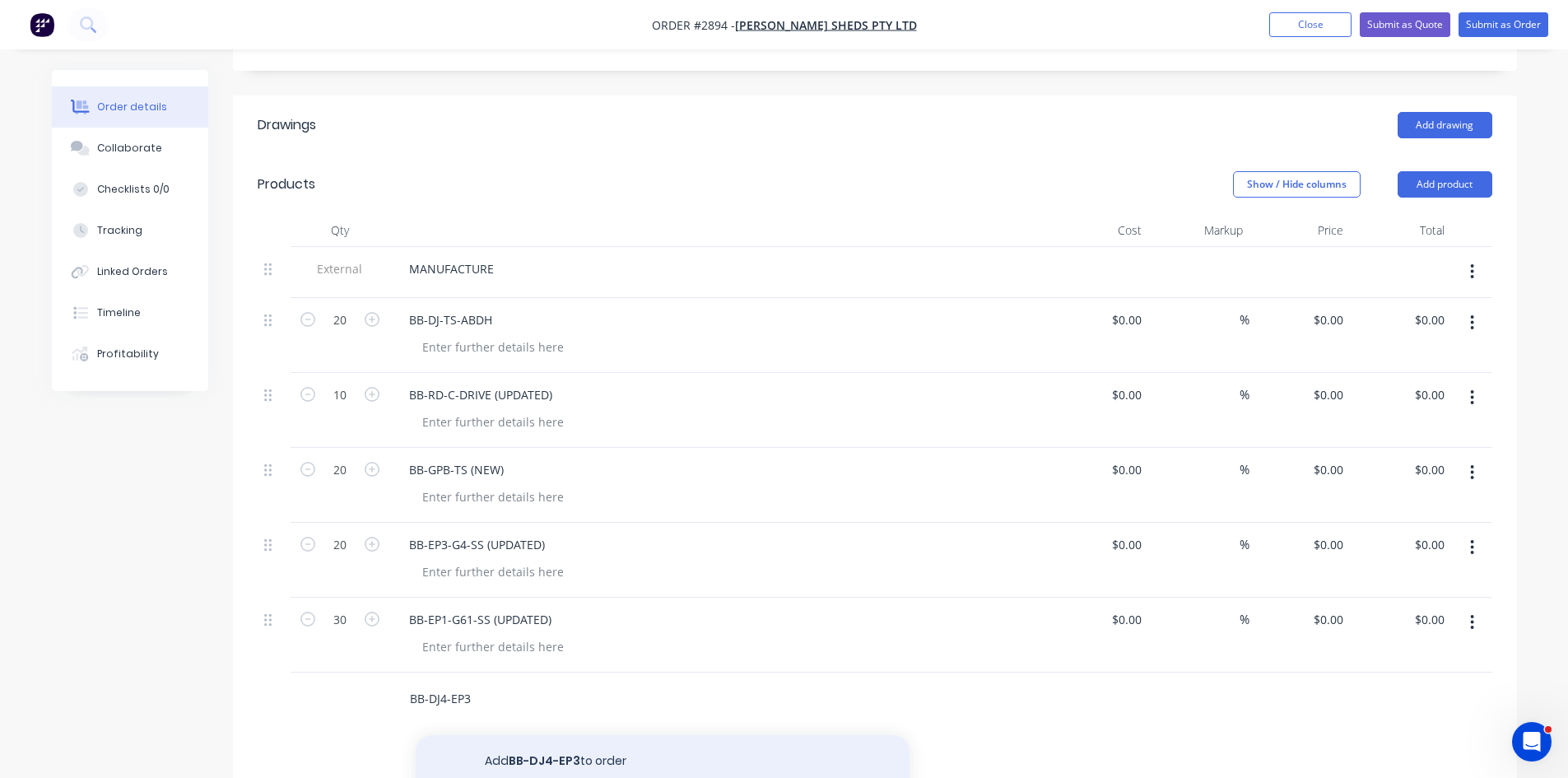
type input "BB-DJ4-EP3"
click at [540, 735] on button "Add BB-DJ4-EP3 to order" at bounding box center [663, 761] width 494 height 53
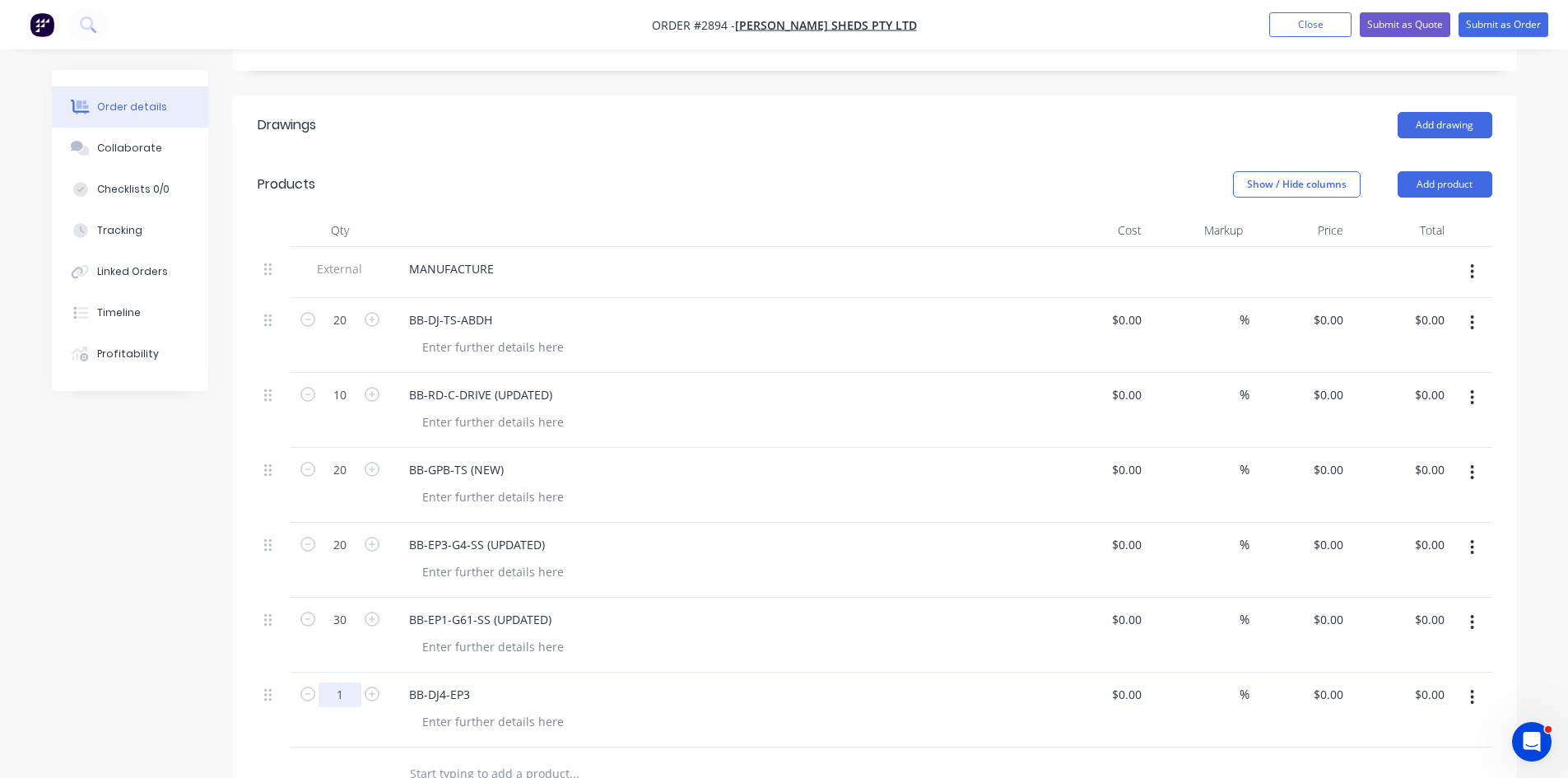
click at [343, 683] on input "1" at bounding box center [340, 695] width 43 height 25
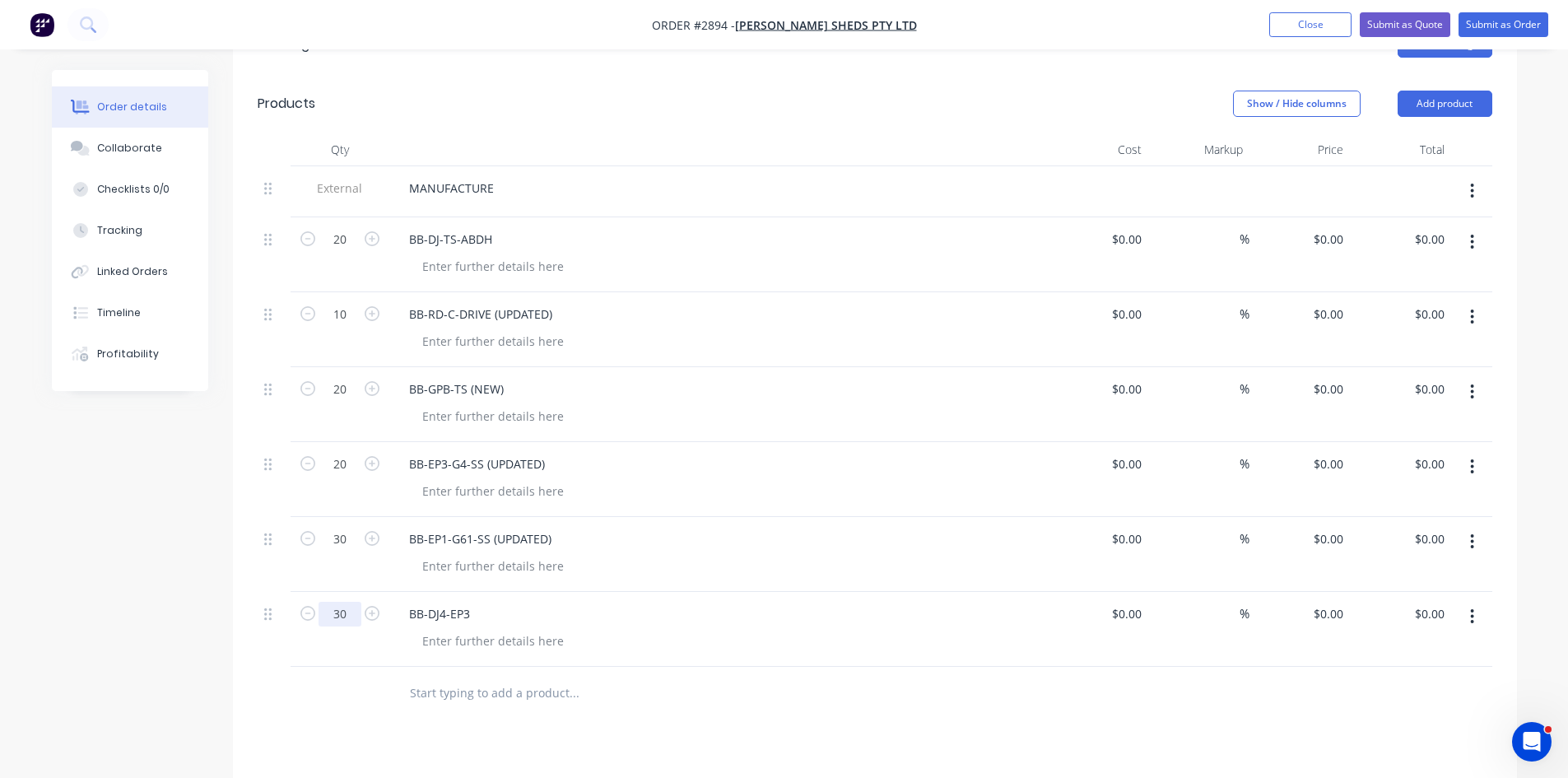
scroll to position [494, 0]
type input "30"
click at [490, 675] on input "text" at bounding box center [574, 691] width 330 height 33
click at [466, 675] on input "text" at bounding box center [574, 691] width 330 height 33
paste input "BB-DJ4-BP"
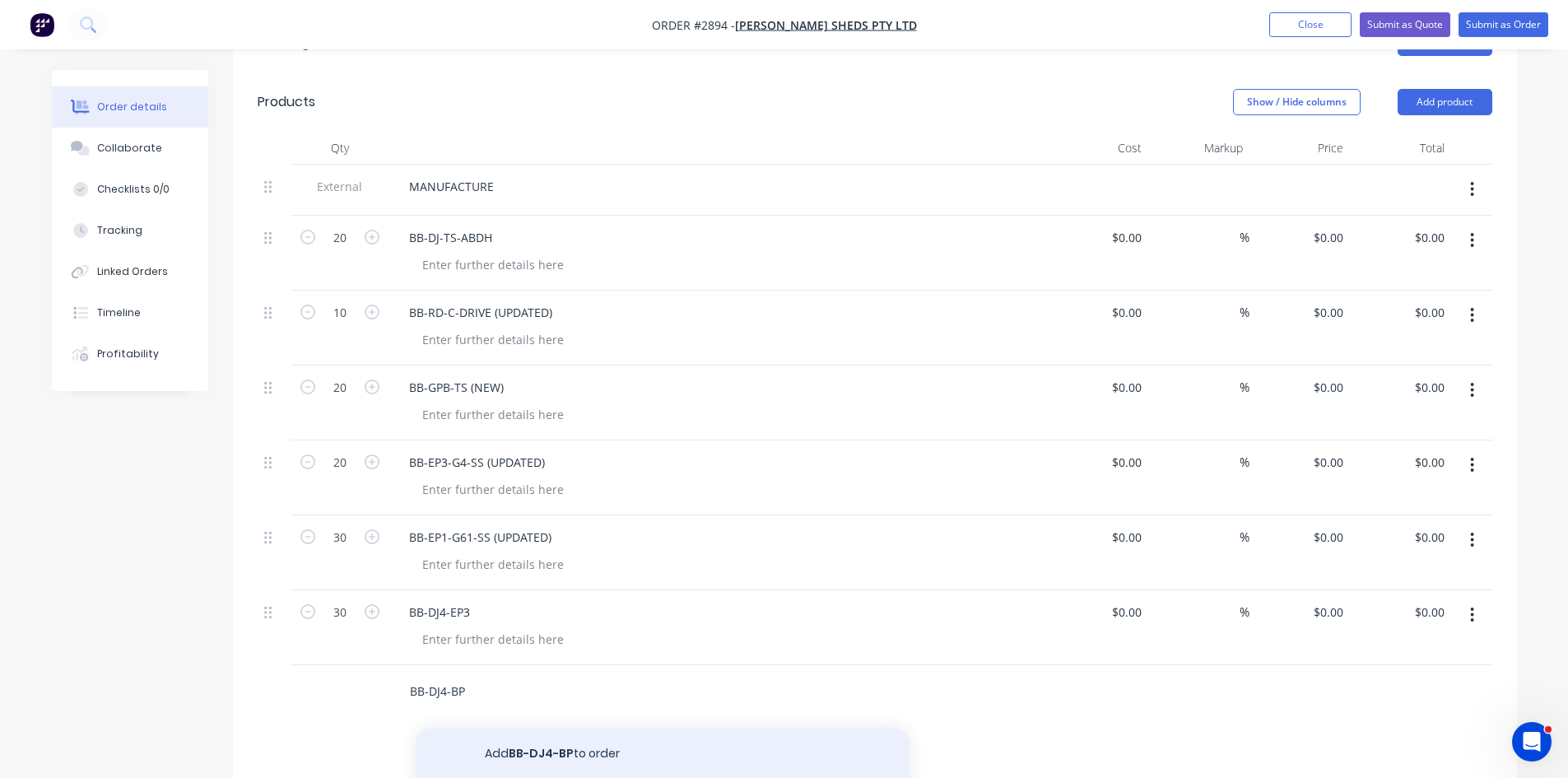
type input "BB-DJ4-BP"
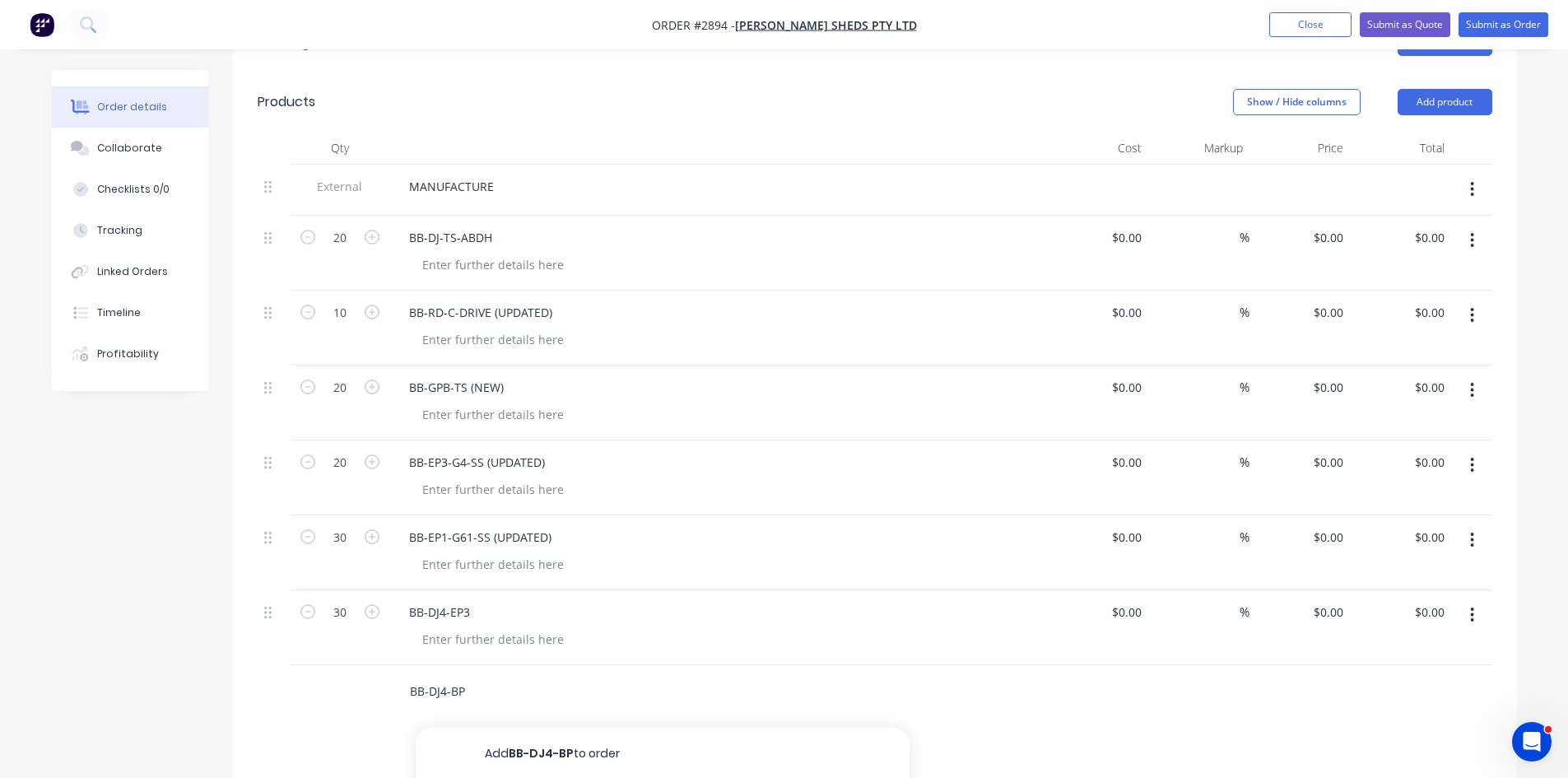
click at [549, 728] on button "Add BB-DJ4-BP to order" at bounding box center [663, 754] width 494 height 53
type input "30"
click at [828, 675] on div "BB-DJ4-BP" at bounding box center [718, 687] width 645 height 24
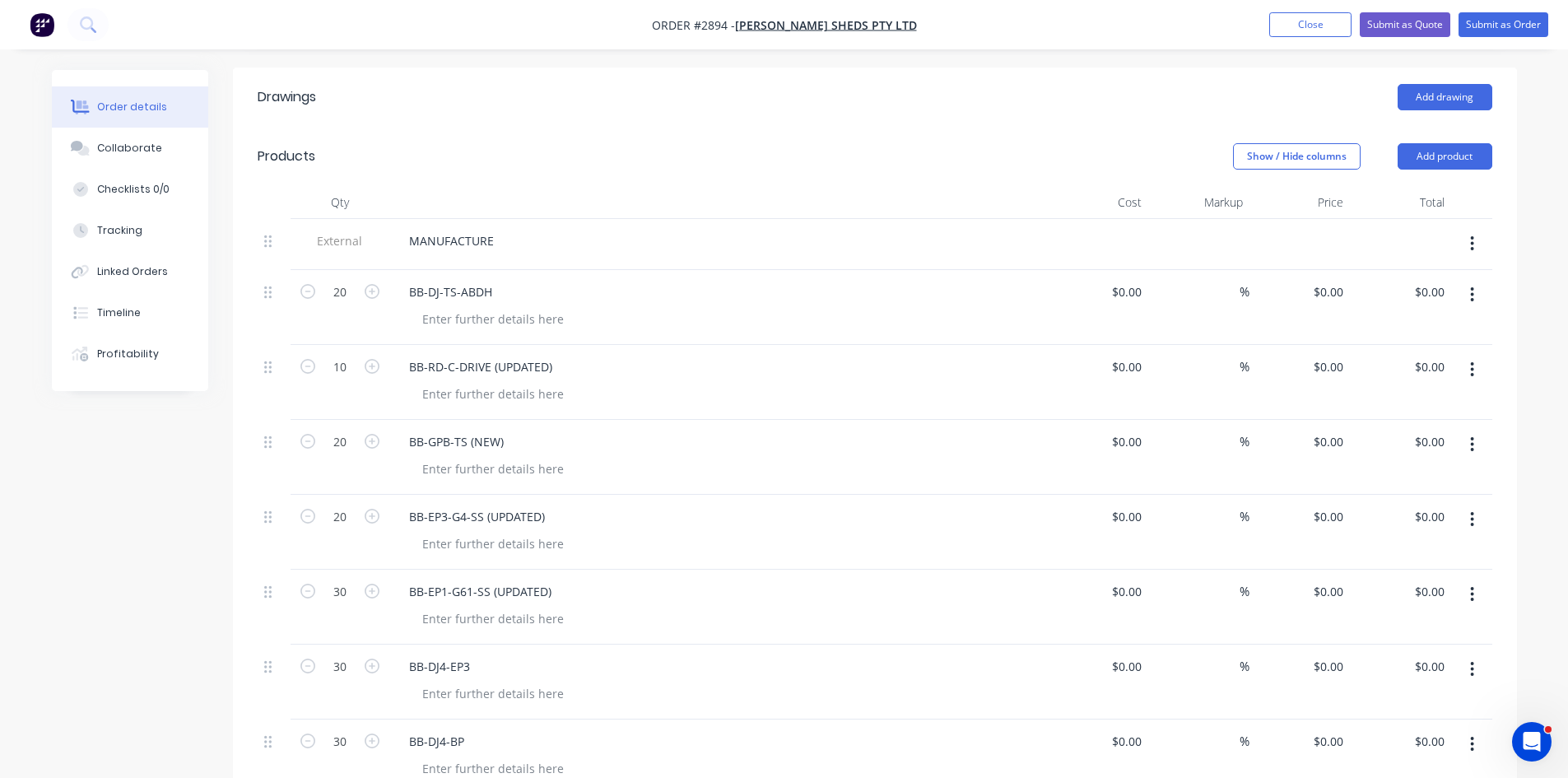
scroll to position [438, 0]
click at [500, 230] on div "MANUFACTURE" at bounding box center [451, 242] width 111 height 24
drag, startPoint x: 500, startPoint y: 189, endPoint x: 292, endPoint y: 170, distance: 208.9
click at [292, 187] on div "Qty Cost Markup Price Total External MANUFACTURE 20 BB-DJ-TS-ABDH $0.00 $0.00 %…" at bounding box center [875, 490] width 1235 height 608
click at [1466, 144] on button "Add product" at bounding box center [1445, 156] width 95 height 26
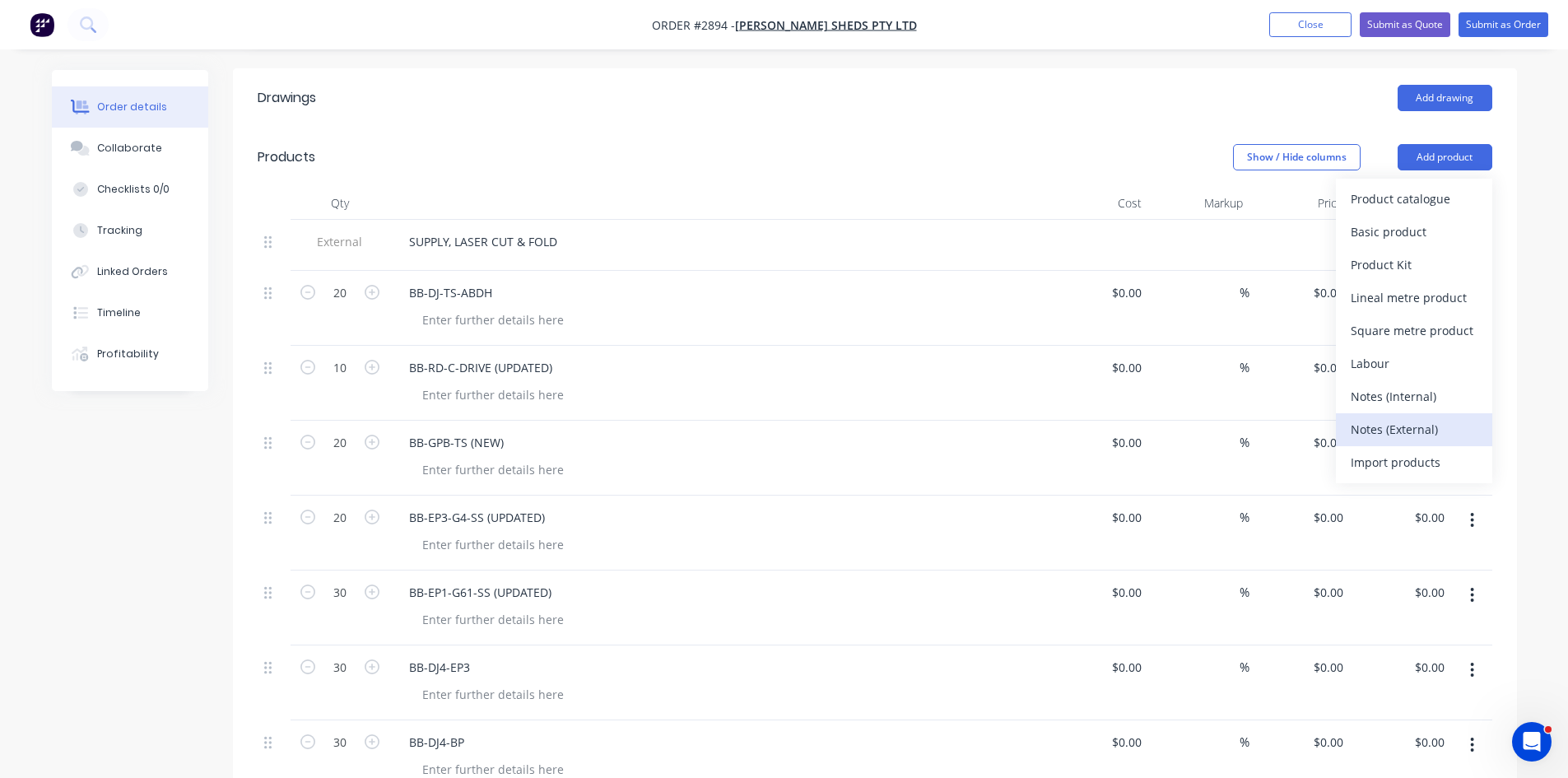
click at [1415, 417] on div "Notes (External)" at bounding box center [1415, 429] width 127 height 24
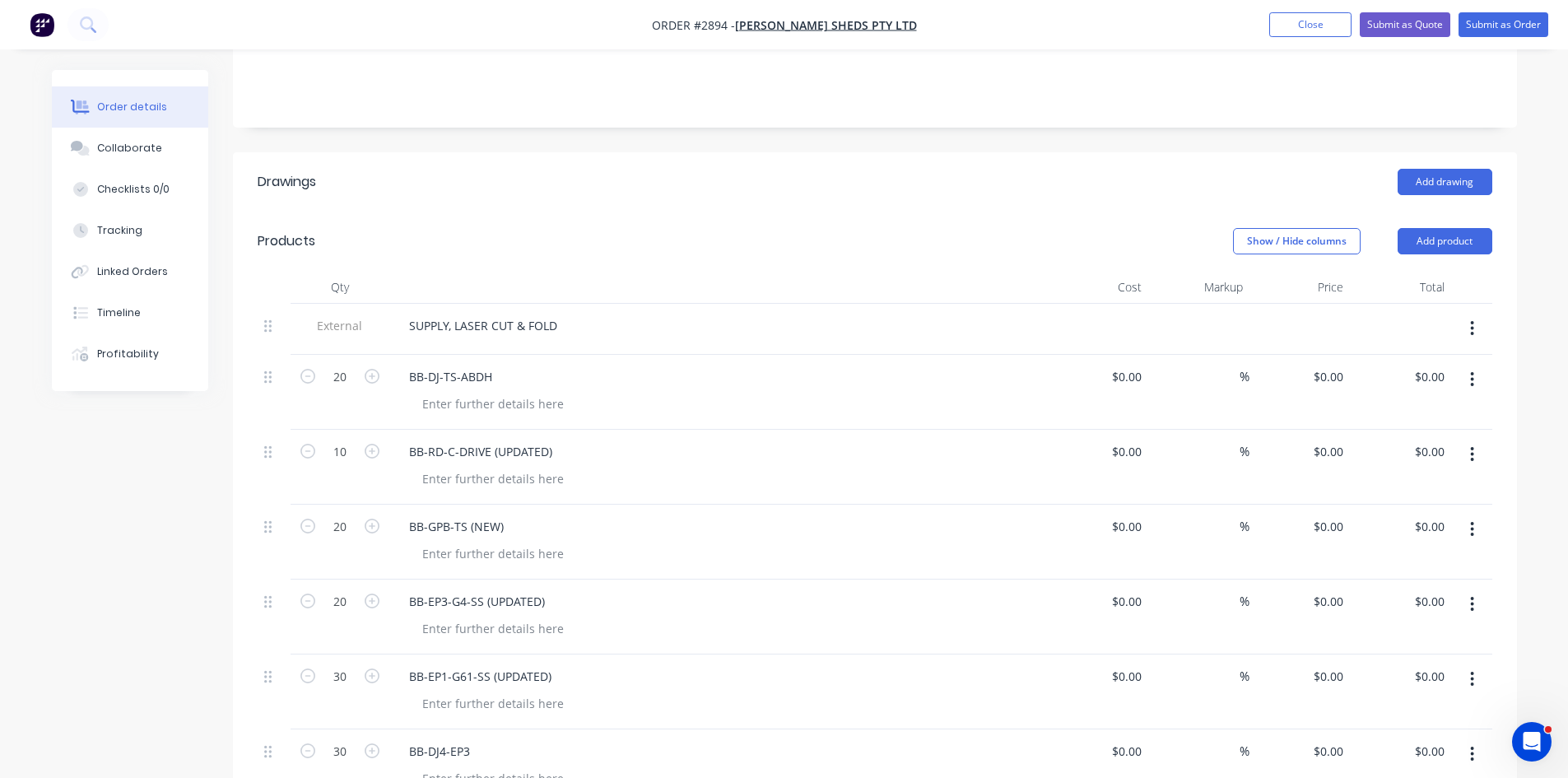
scroll to position [274, 0]
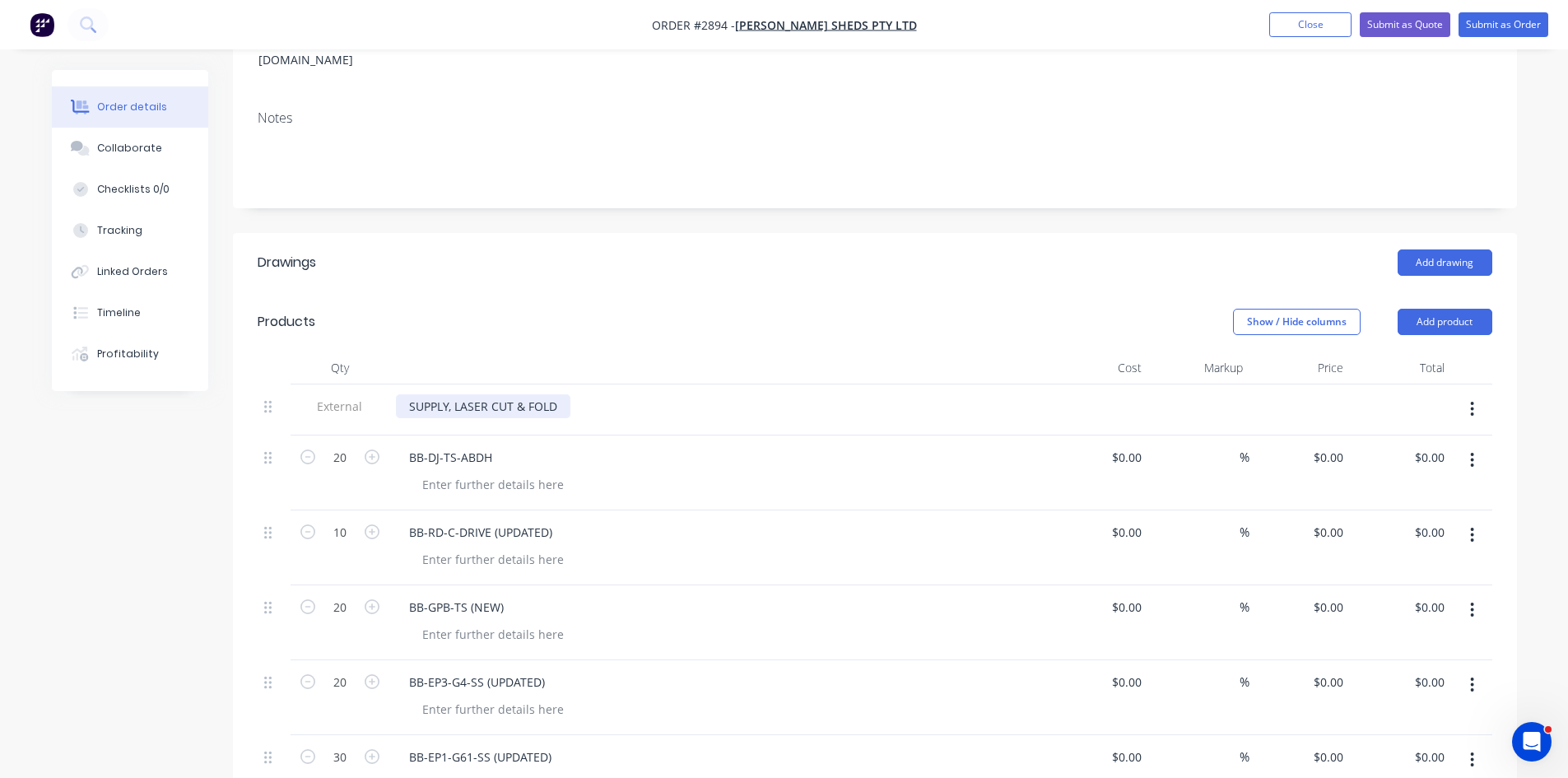
click at [566, 394] on div "SUPPLY, LASER CUT & FOLD" at bounding box center [483, 406] width 175 height 24
click at [559, 394] on div "SUPPLY, LASER CUT & FOLD (TOTAL 60 PARTS)" at bounding box center [532, 406] width 274 height 24
click at [129, 140] on button "Collaborate" at bounding box center [130, 148] width 156 height 41
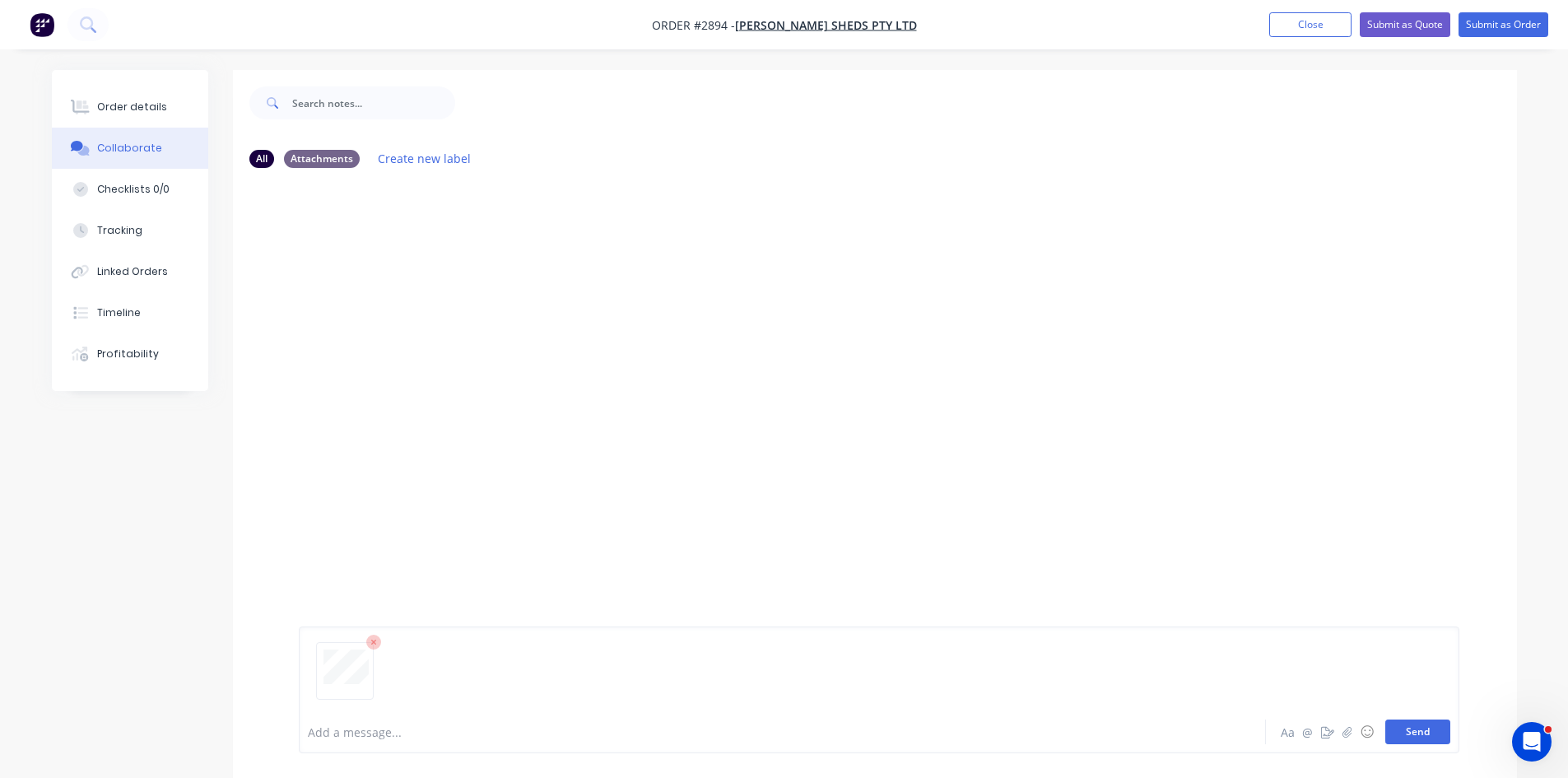
click at [1425, 732] on button "Send" at bounding box center [1418, 732] width 65 height 25
click at [363, 724] on div at bounding box center [736, 732] width 856 height 18
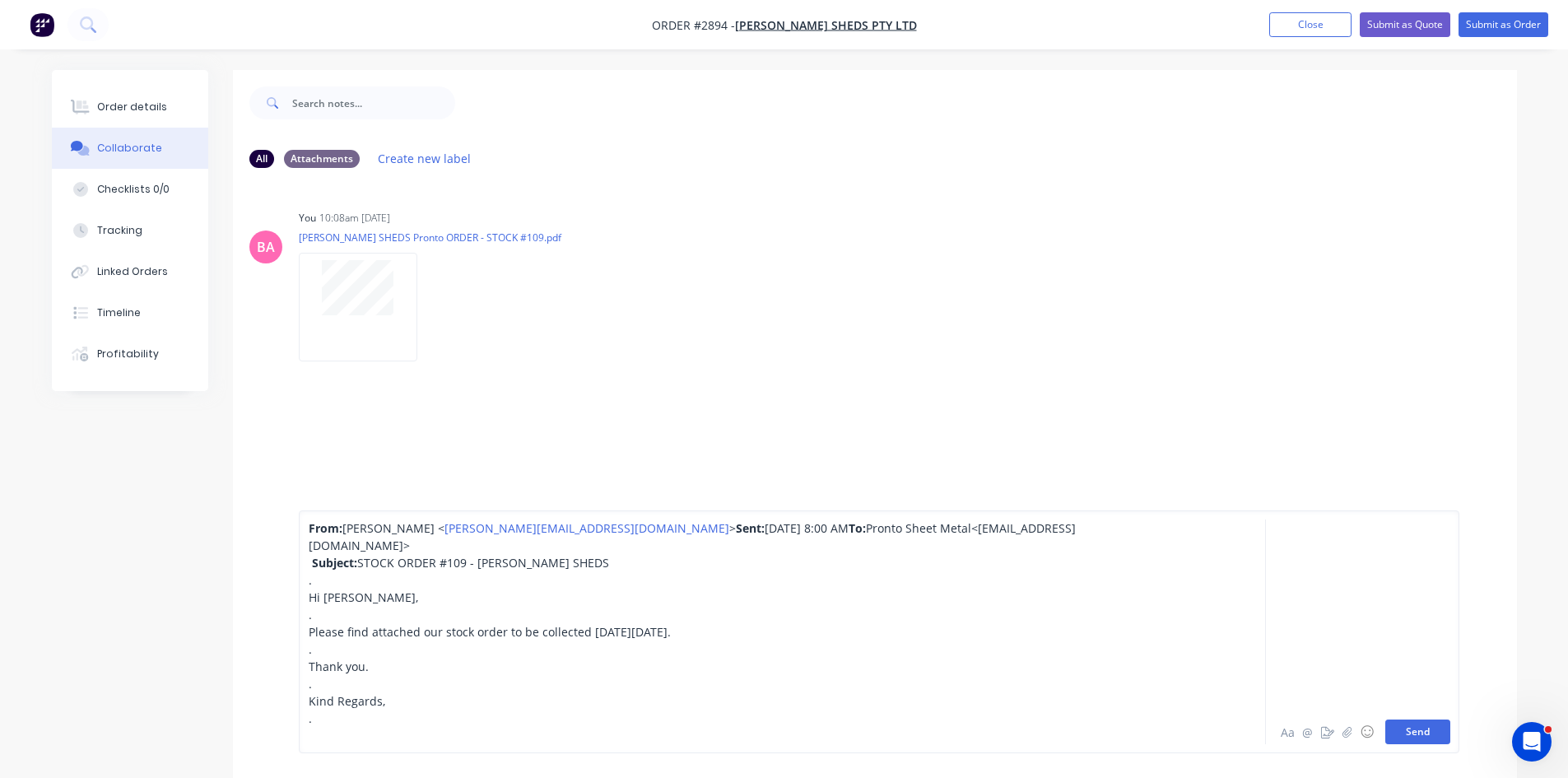
click at [1417, 733] on button "Send" at bounding box center [1418, 732] width 65 height 25
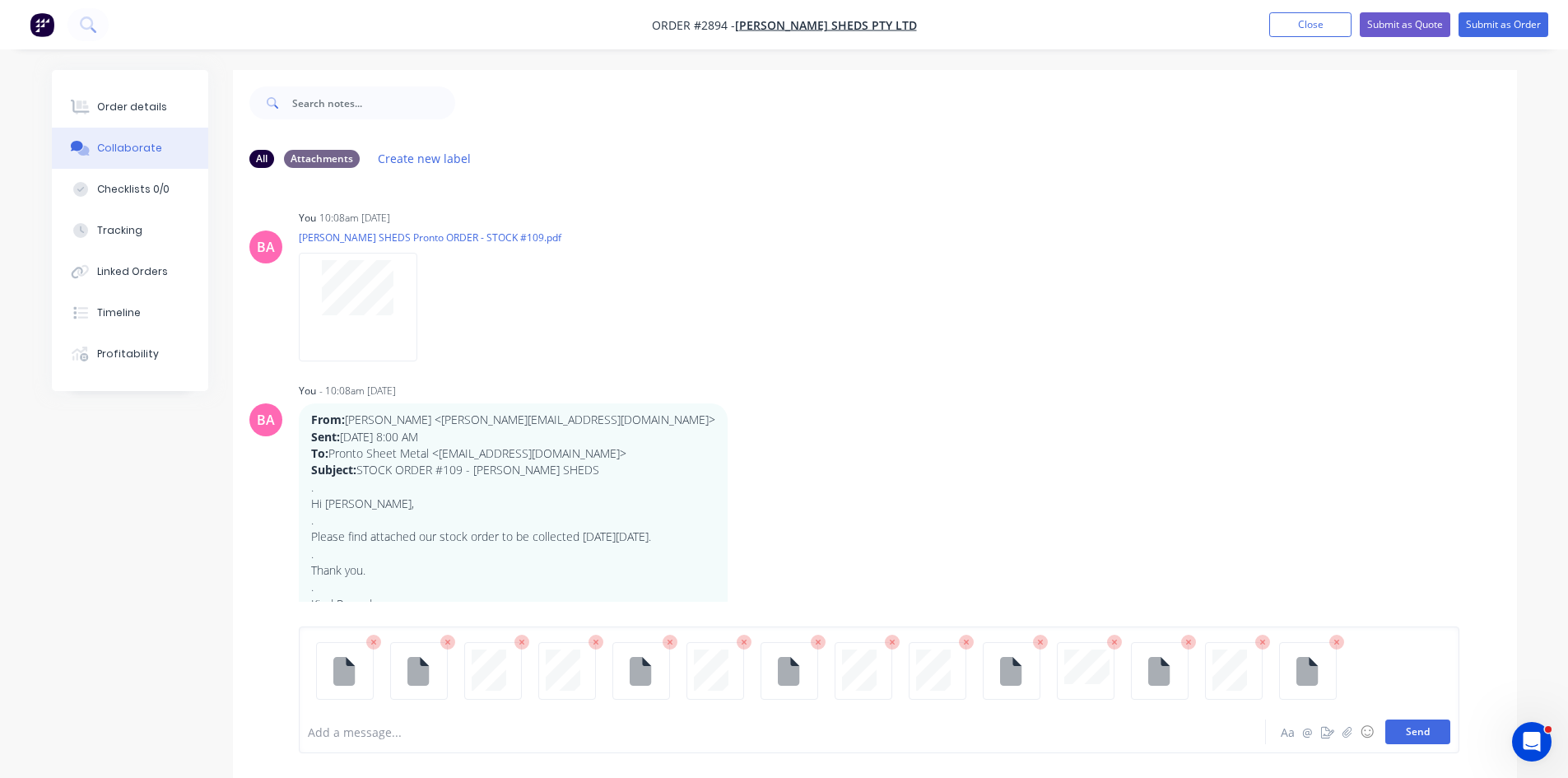
click at [1430, 727] on button "Send" at bounding box center [1418, 732] width 65 height 25
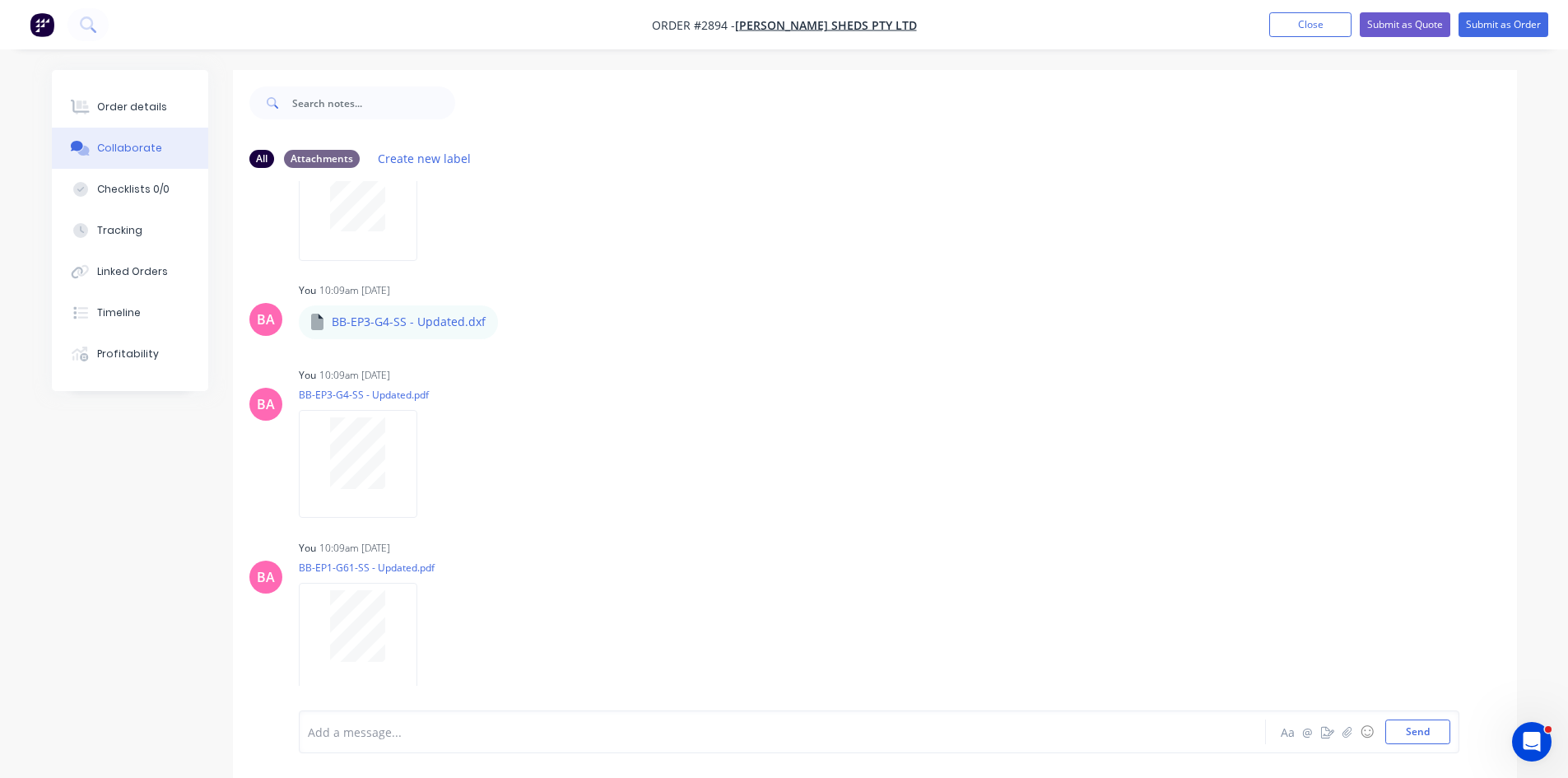
scroll to position [1180, 0]
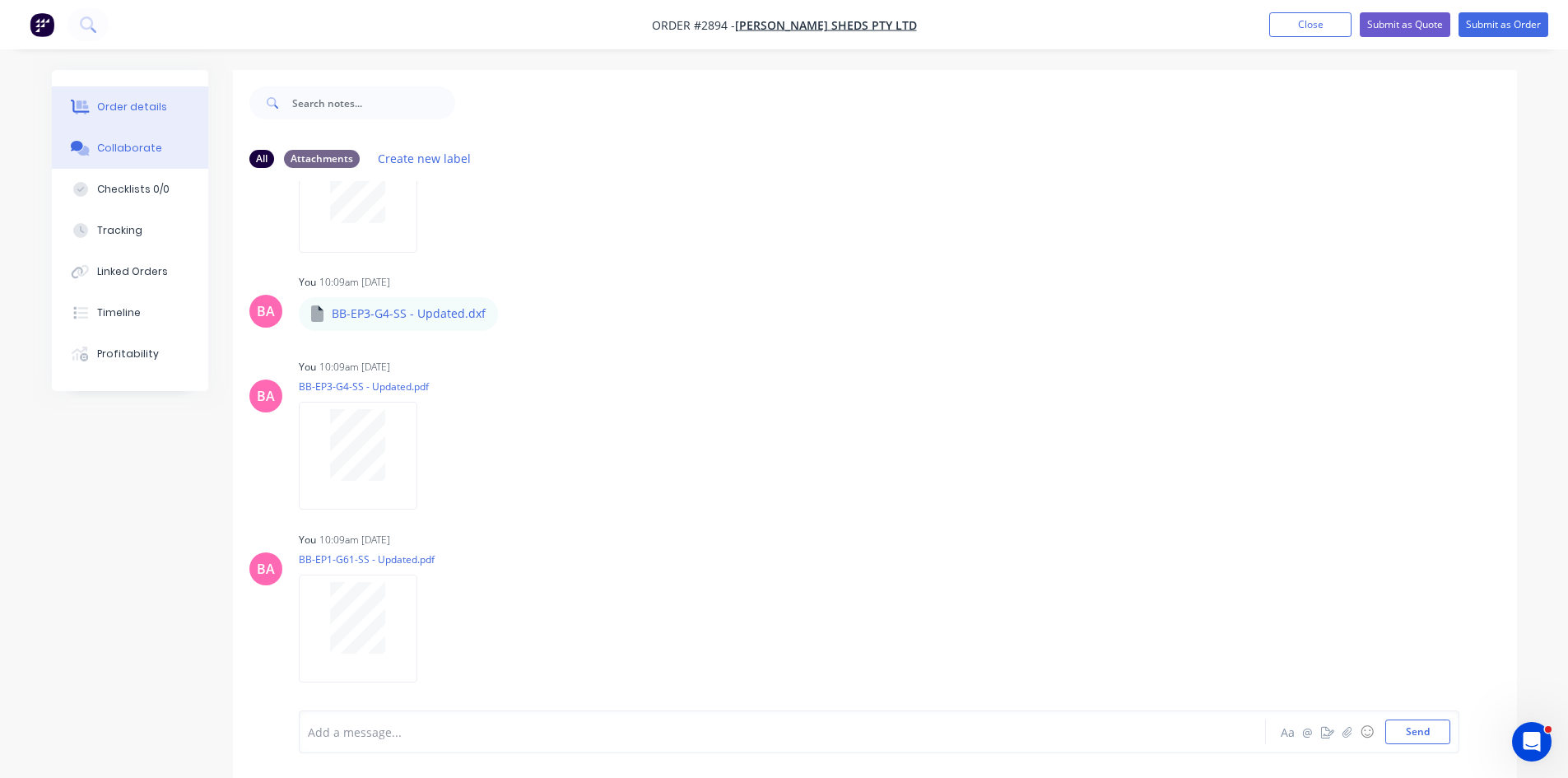
click at [115, 105] on div "Order details" at bounding box center [132, 107] width 70 height 15
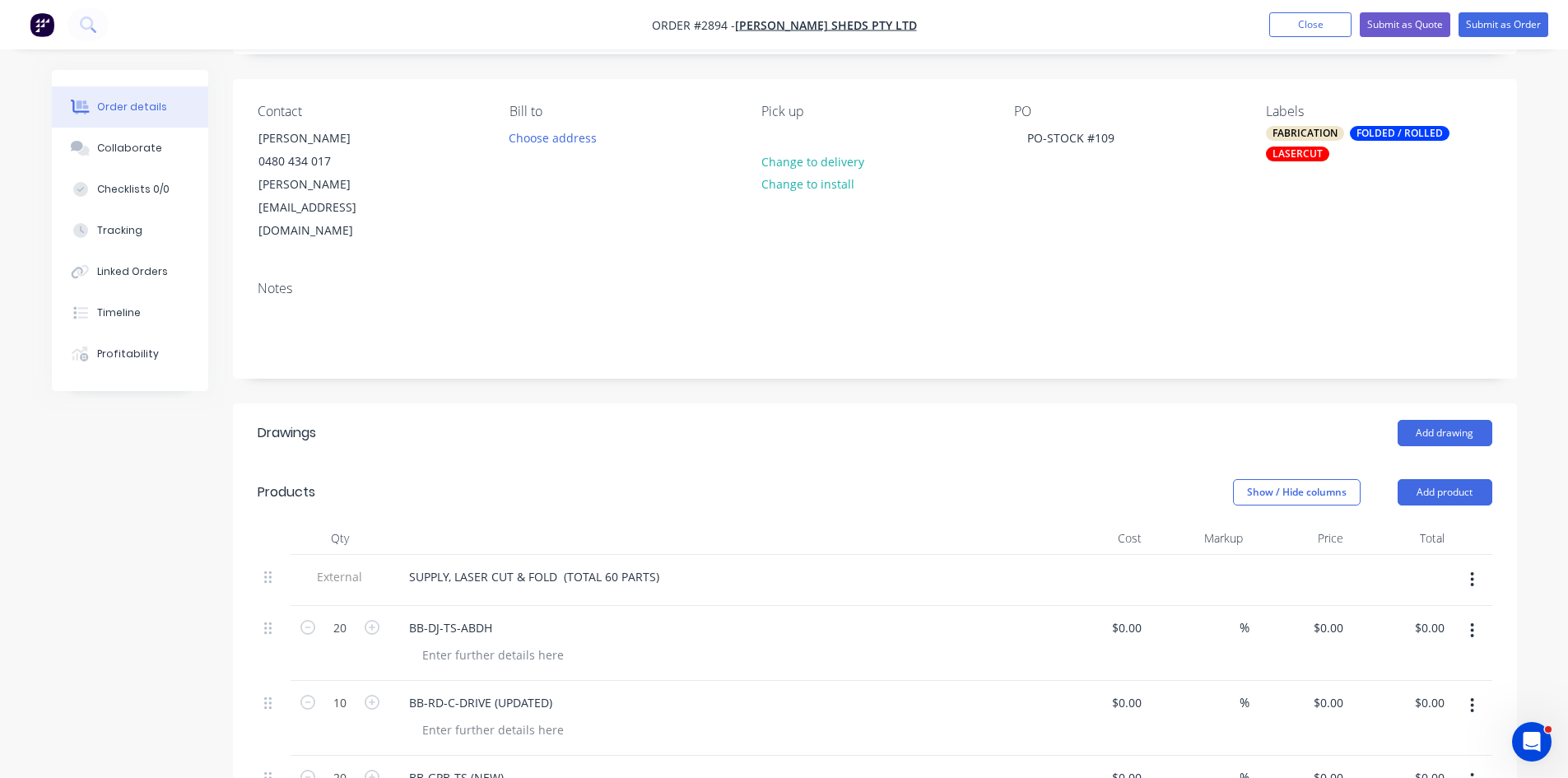
scroll to position [110, 0]
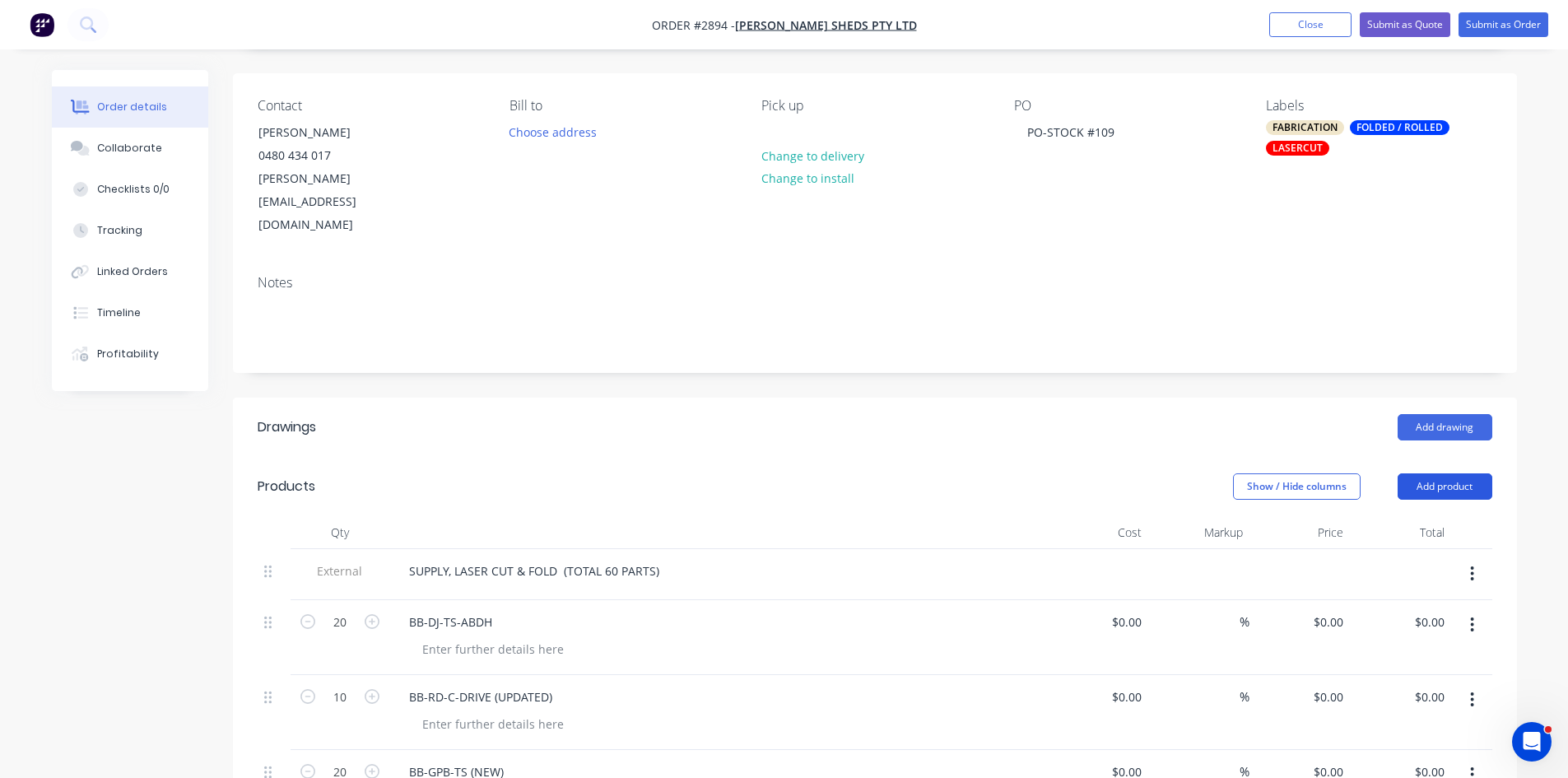
click at [1466, 473] on button "Add product" at bounding box center [1445, 486] width 95 height 26
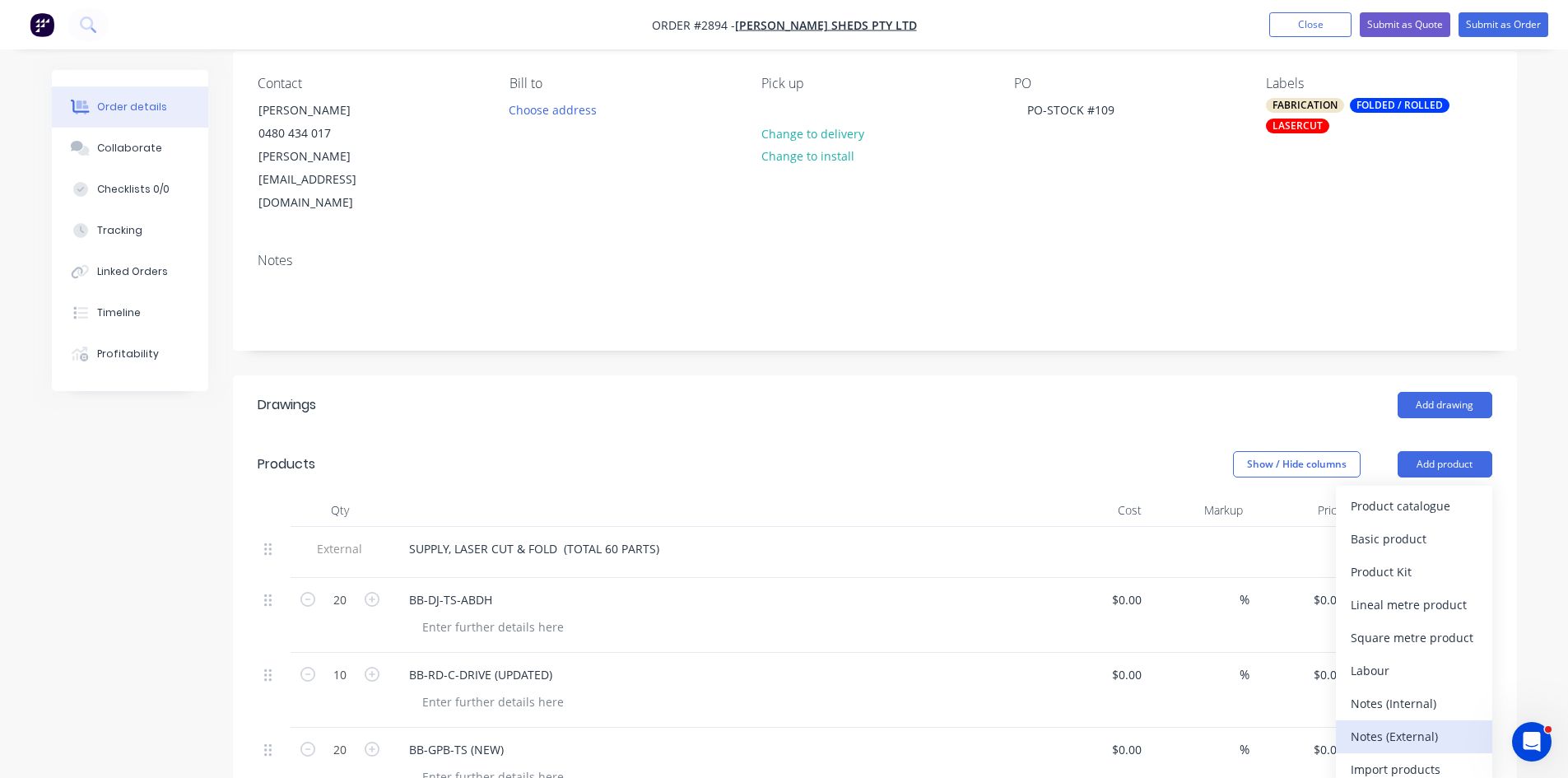
scroll to position [137, 0]
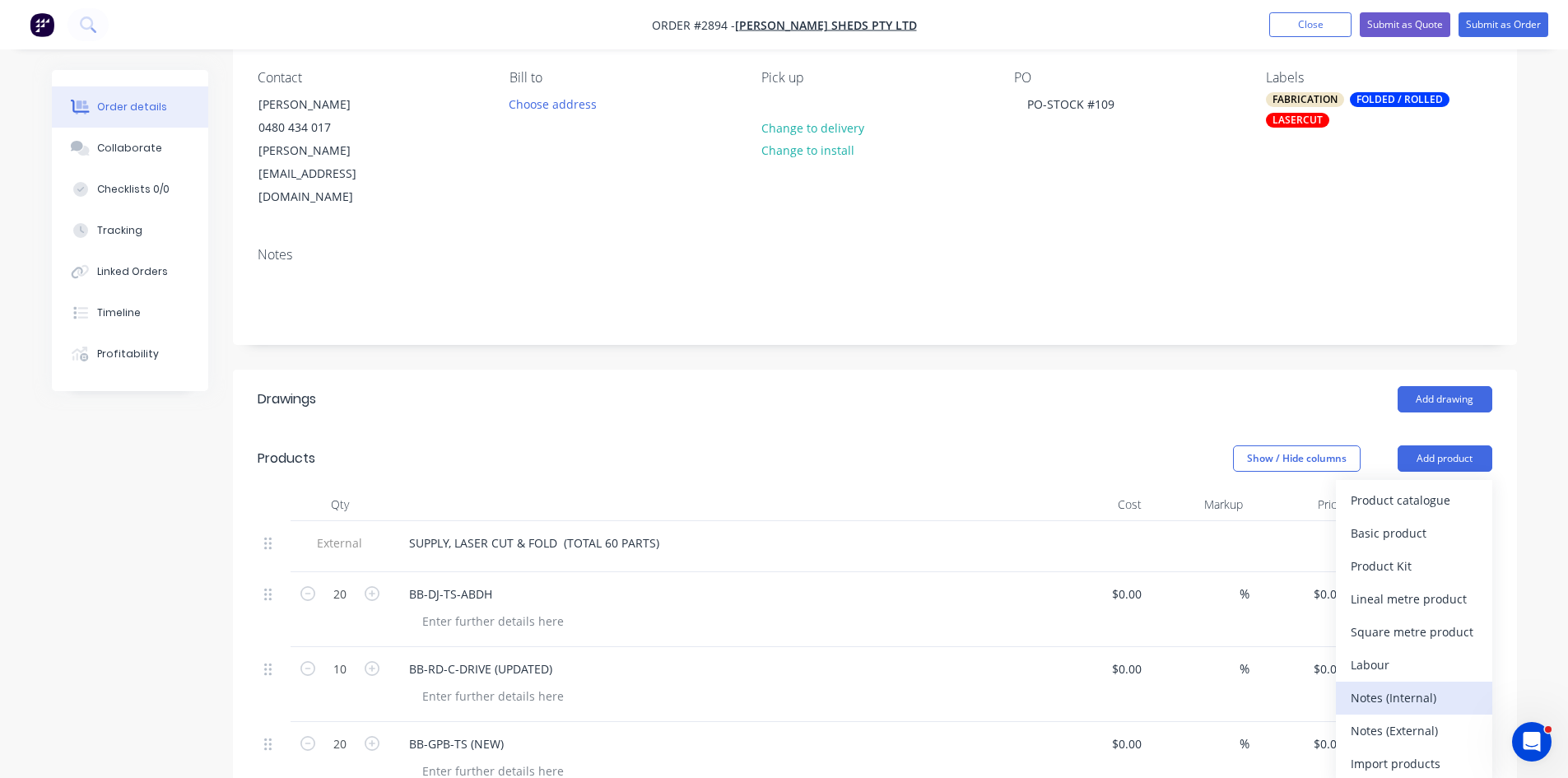
click at [1411, 686] on div "Notes (Internal)" at bounding box center [1415, 698] width 127 height 24
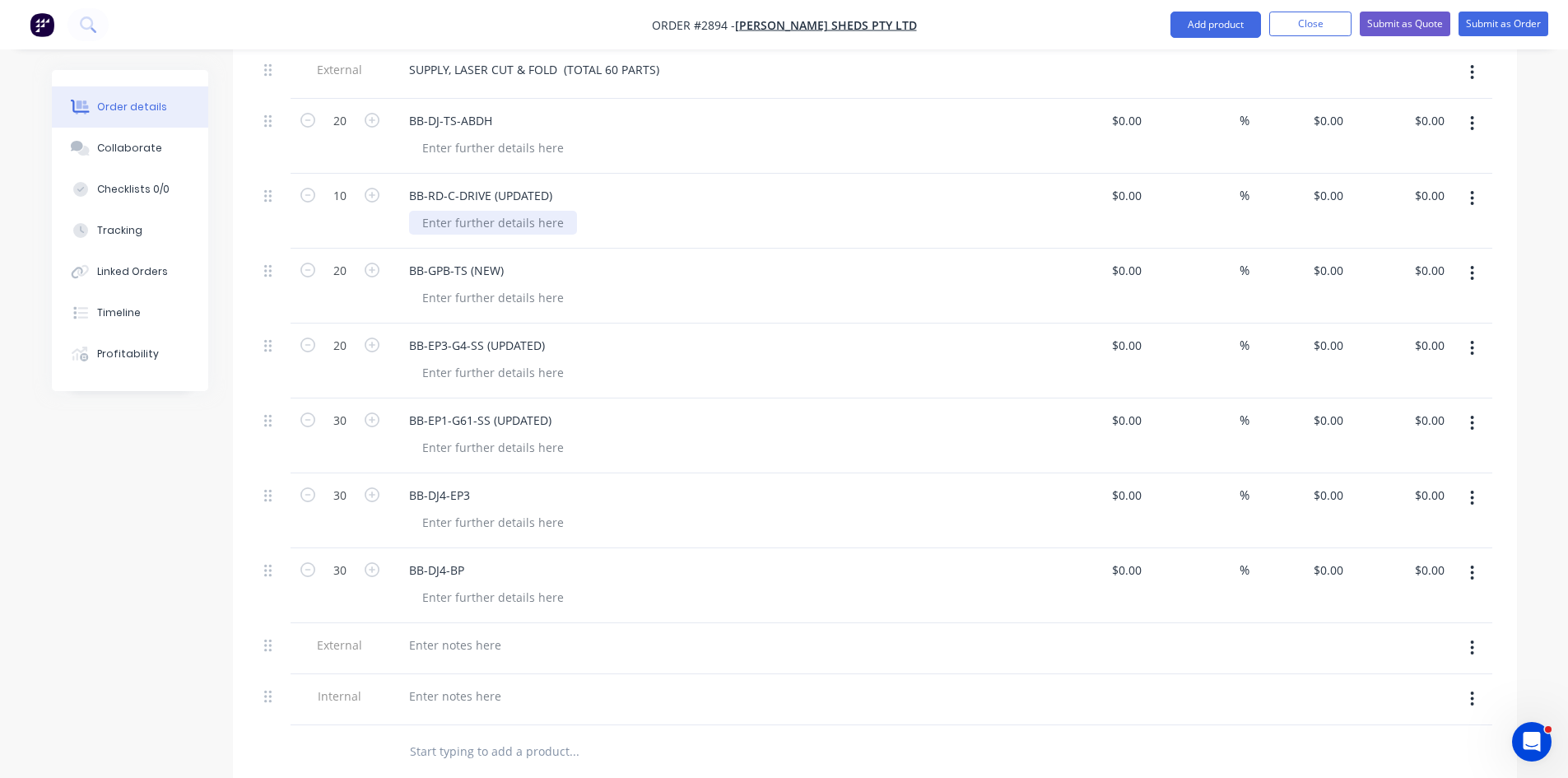
scroll to position [714, 0]
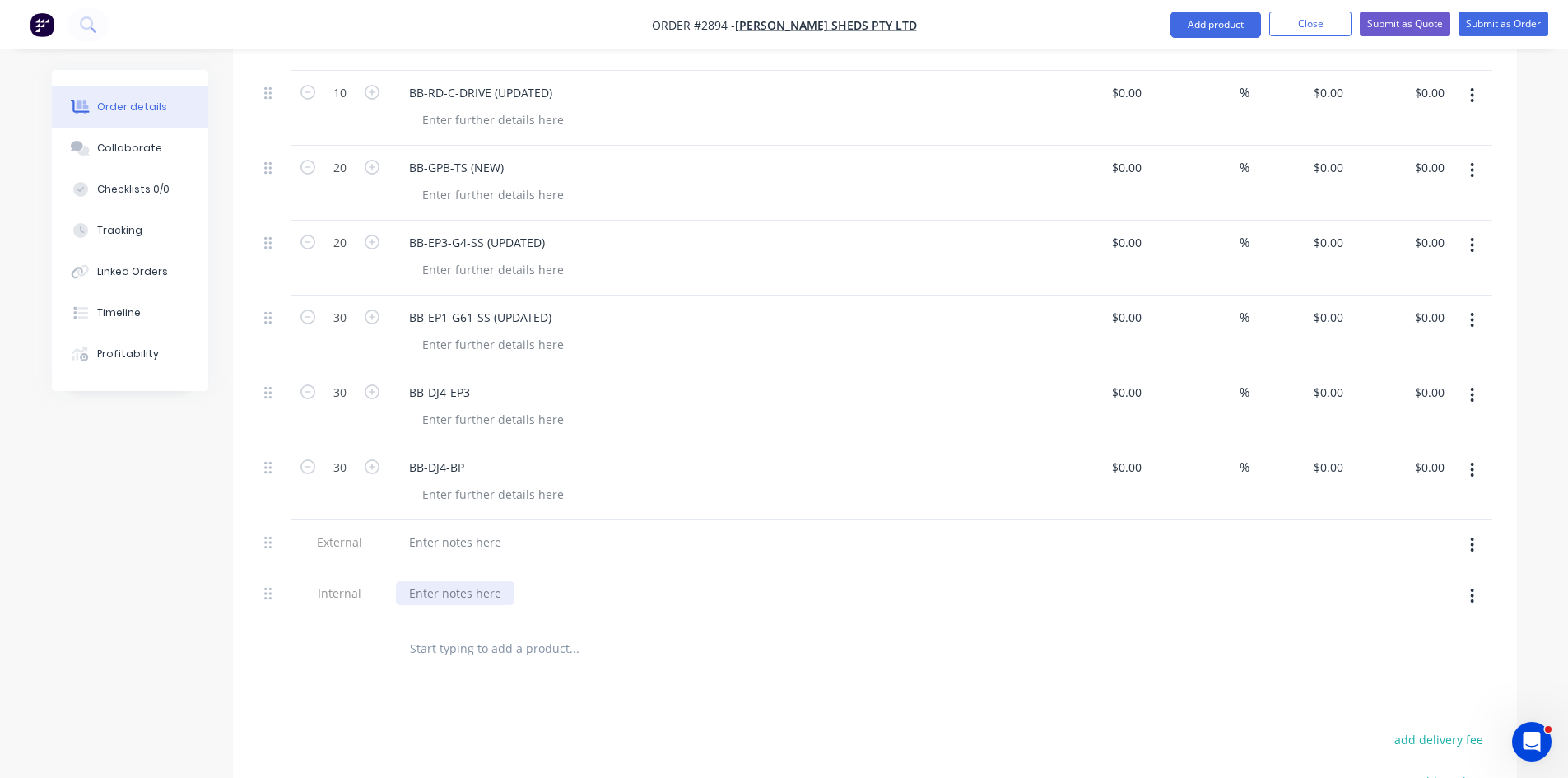
click at [451, 581] on div at bounding box center [455, 593] width 119 height 24
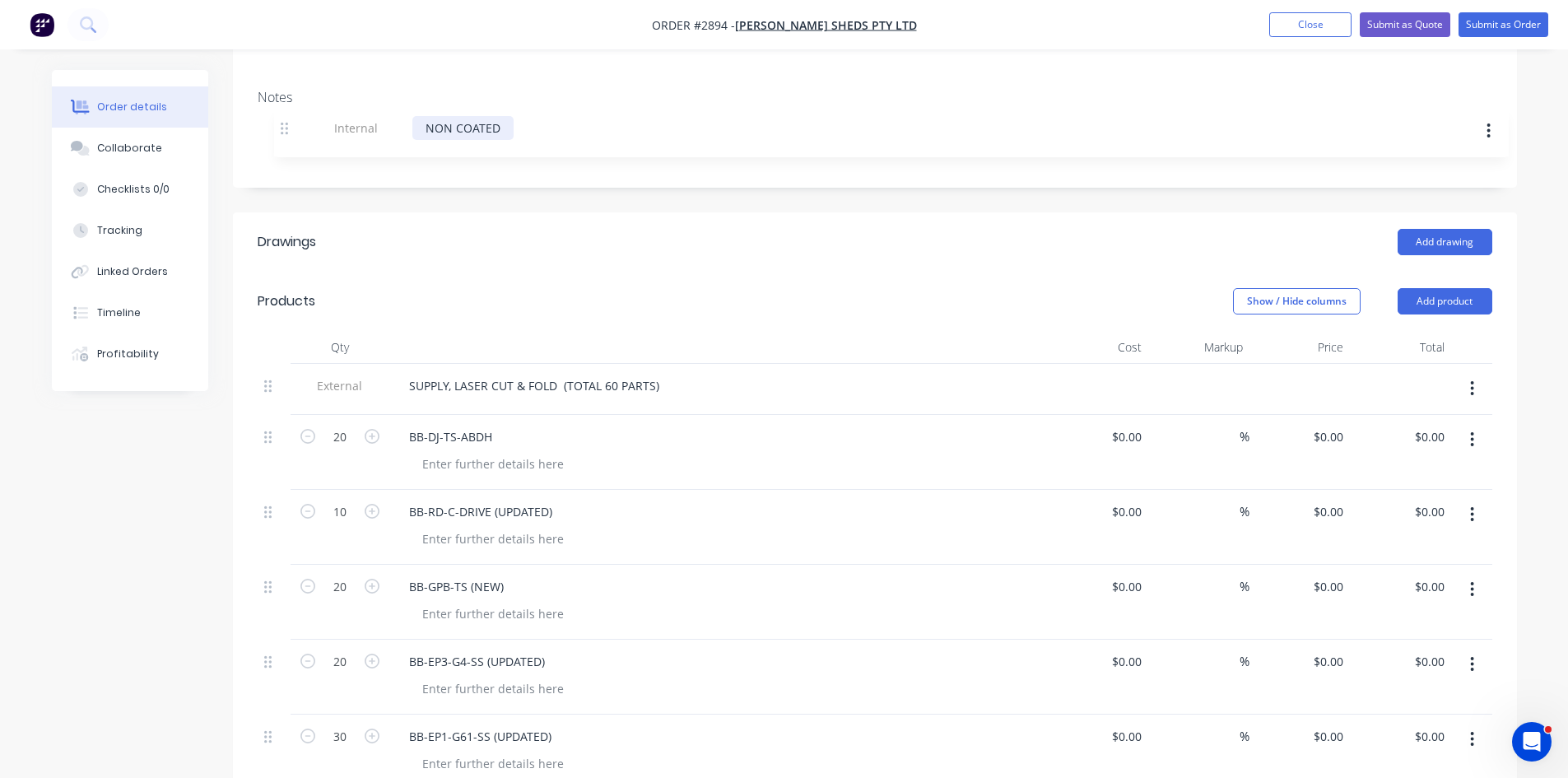
scroll to position [236, 0]
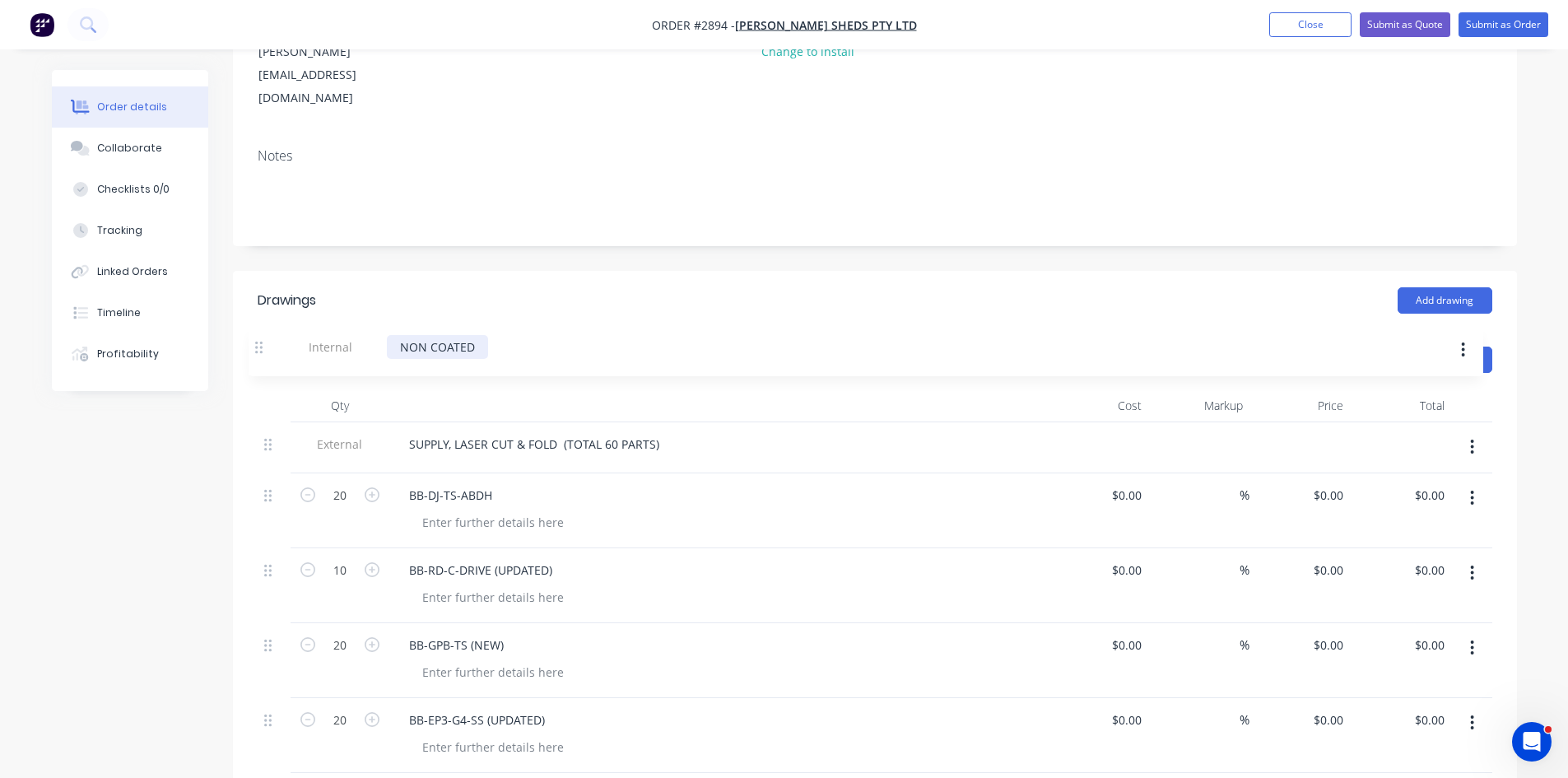
drag, startPoint x: 274, startPoint y: 547, endPoint x: 272, endPoint y: 342, distance: 205.0
click at [272, 342] on div "Products Show / Hide columns Add product Qty Cost Markup Price Total External S…" at bounding box center [874, 742] width 1284 height 823
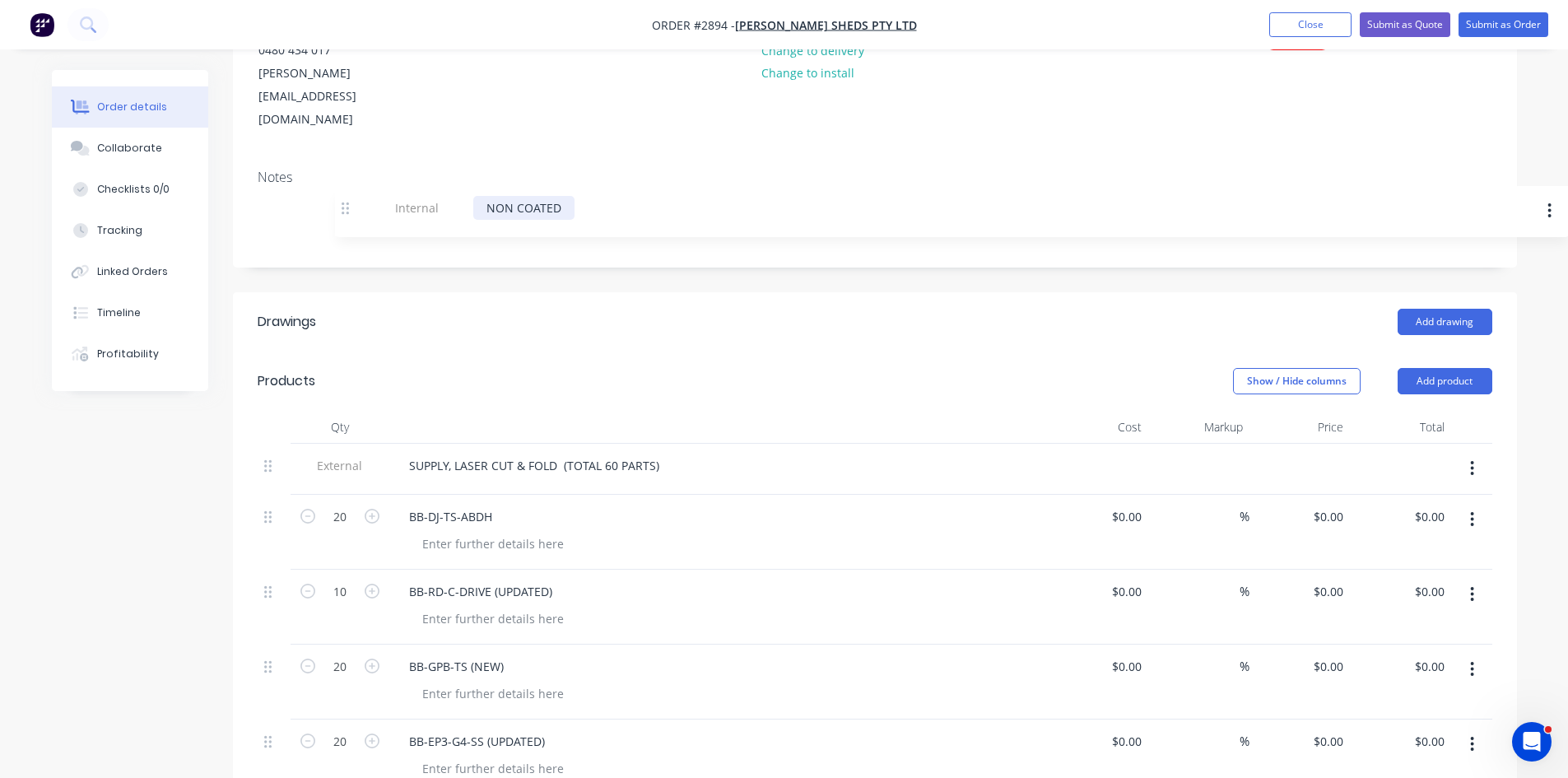
scroll to position [212, 0]
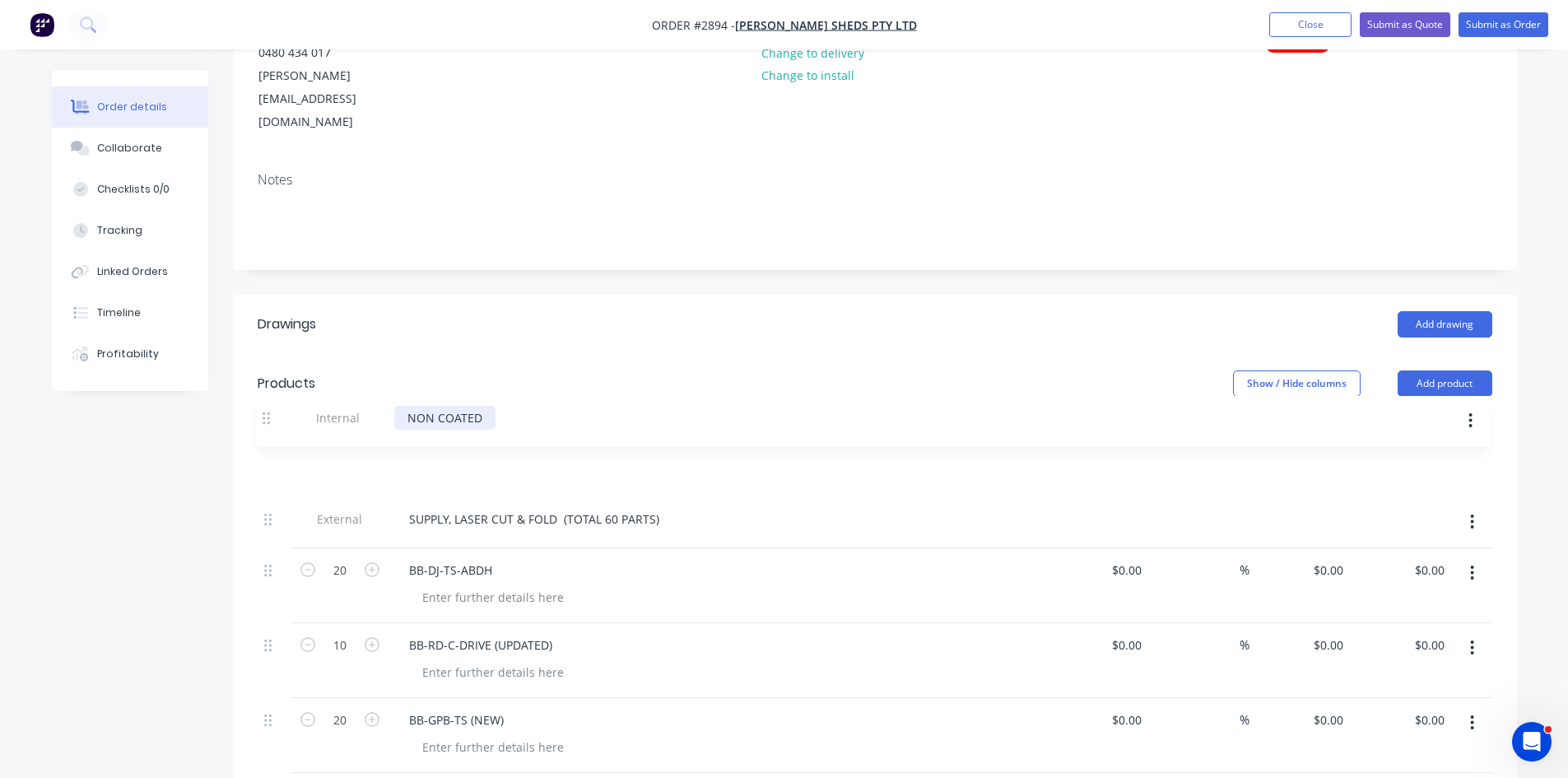
drag, startPoint x: 272, startPoint y: 670, endPoint x: 275, endPoint y: 420, distance: 250.0
click at [275, 446] on div "External SUPPLY, LASER CUT & FOLD (TOTAL 60 PARTS) 20 BB-DJ-TS-ABDH $0.00 $0.00…" at bounding box center [875, 785] width 1235 height 678
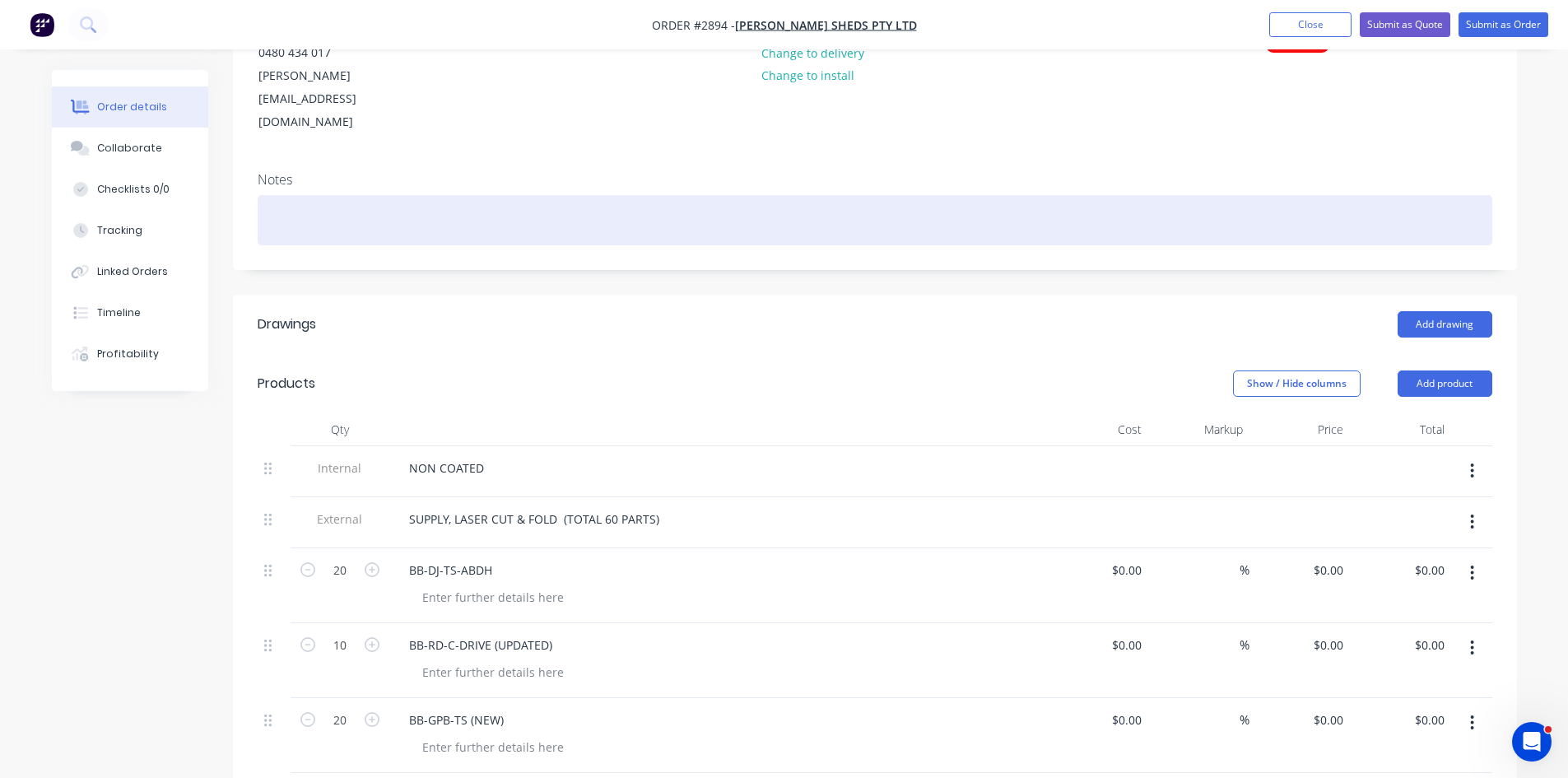
click at [623, 195] on div at bounding box center [875, 220] width 1235 height 50
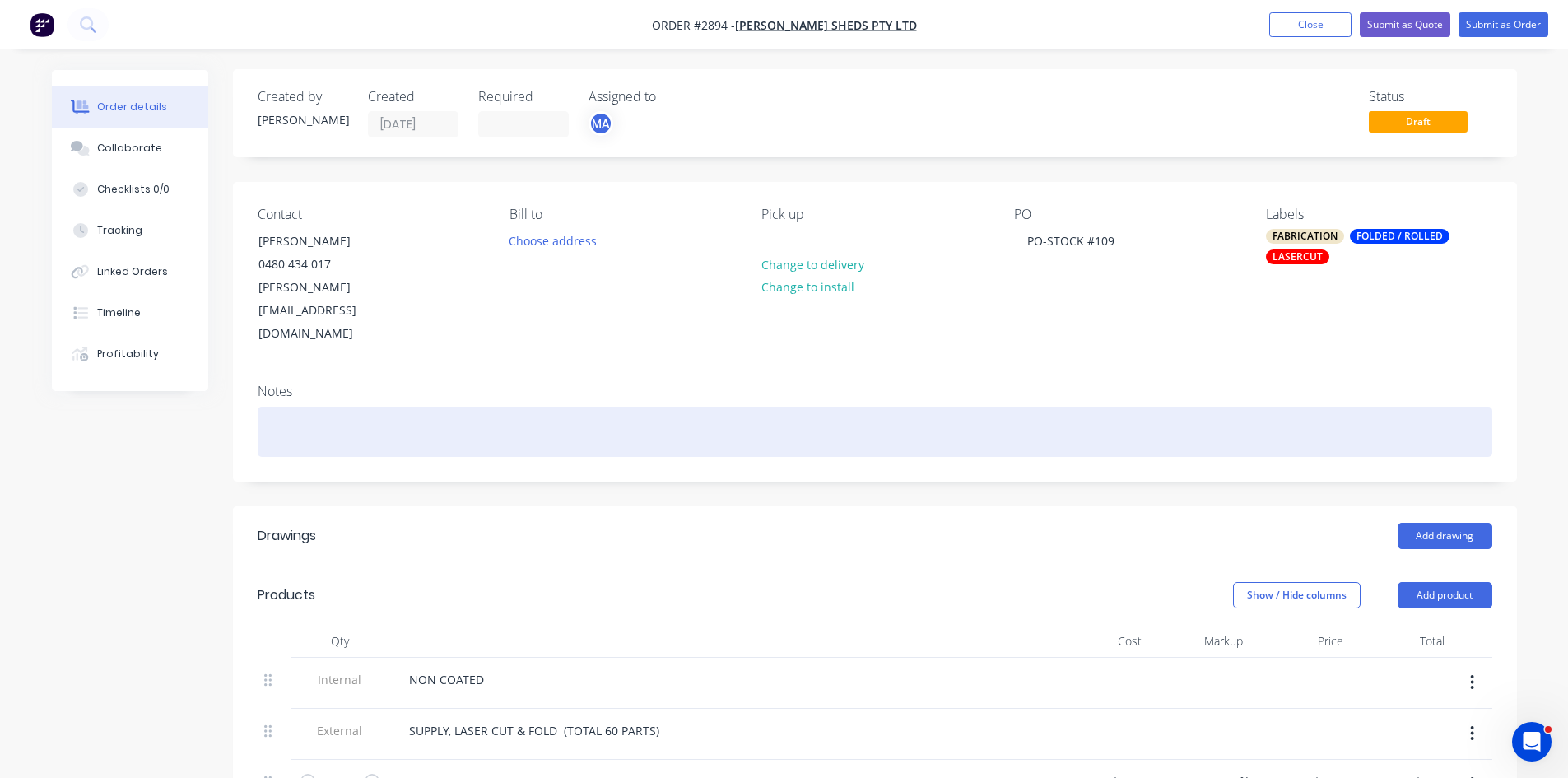
scroll to position [0, 0]
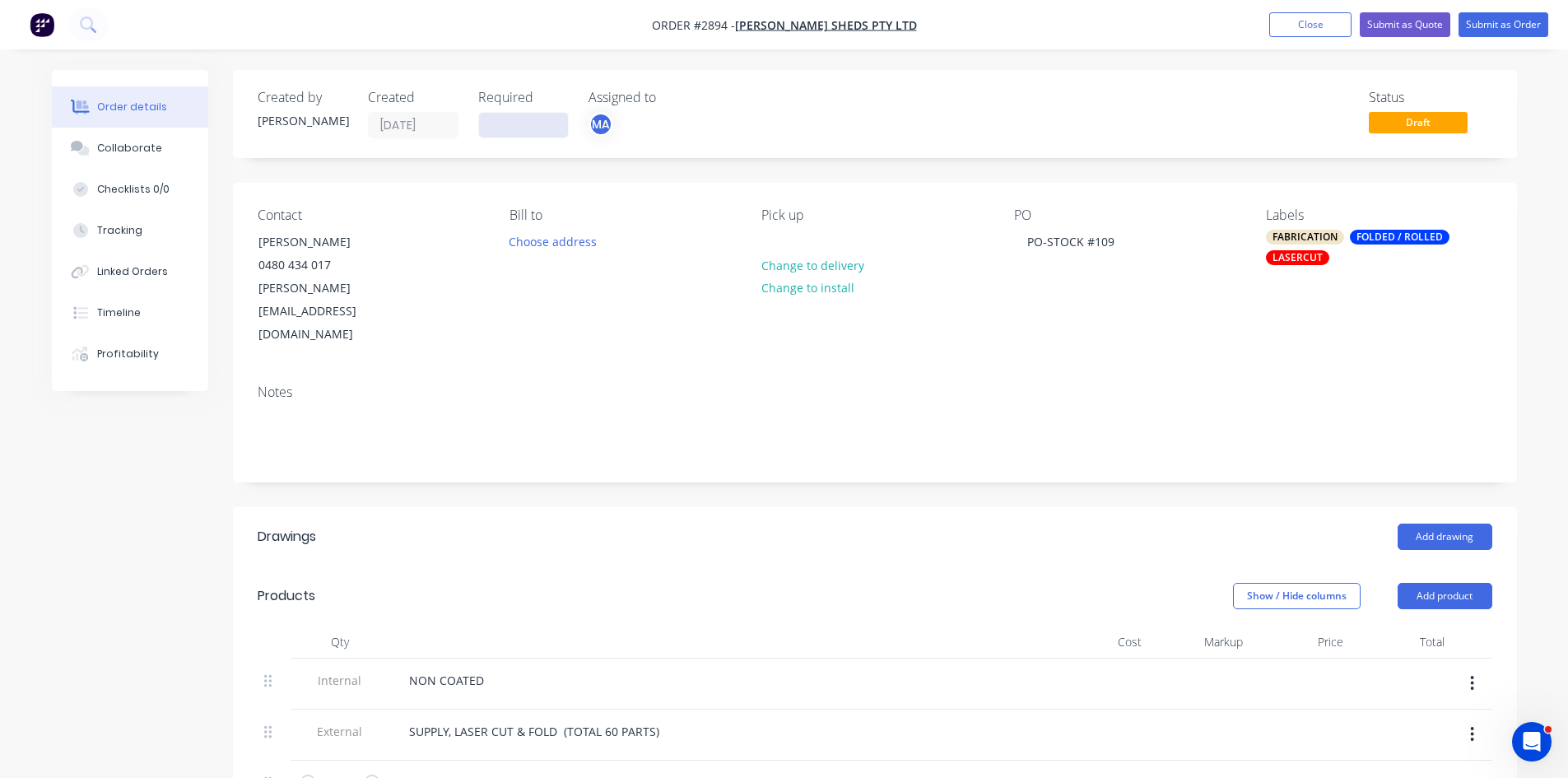
click at [530, 125] on input at bounding box center [524, 125] width 89 height 25
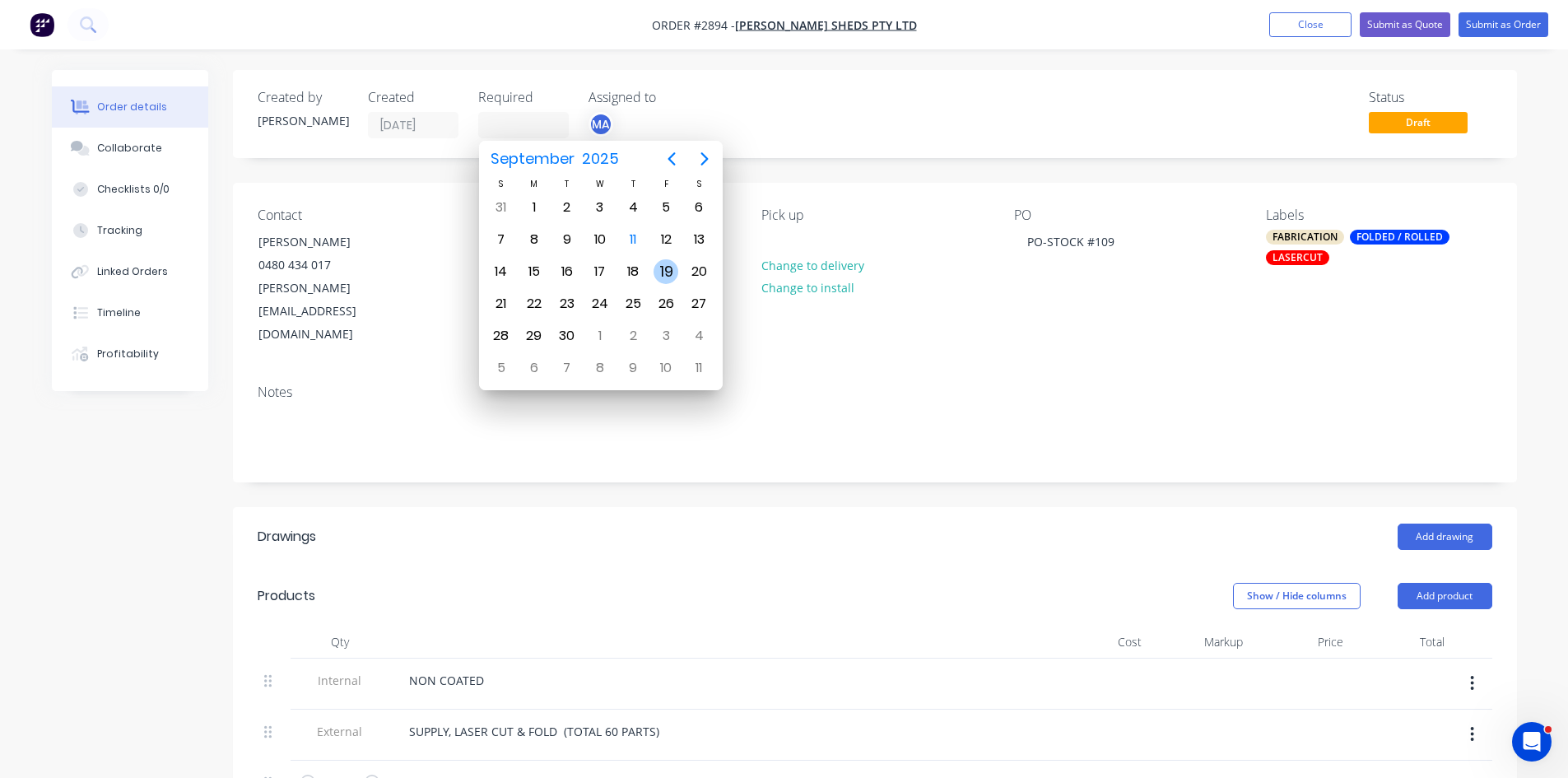
click at [674, 269] on div "19" at bounding box center [666, 272] width 25 height 25
type input "19/09/25"
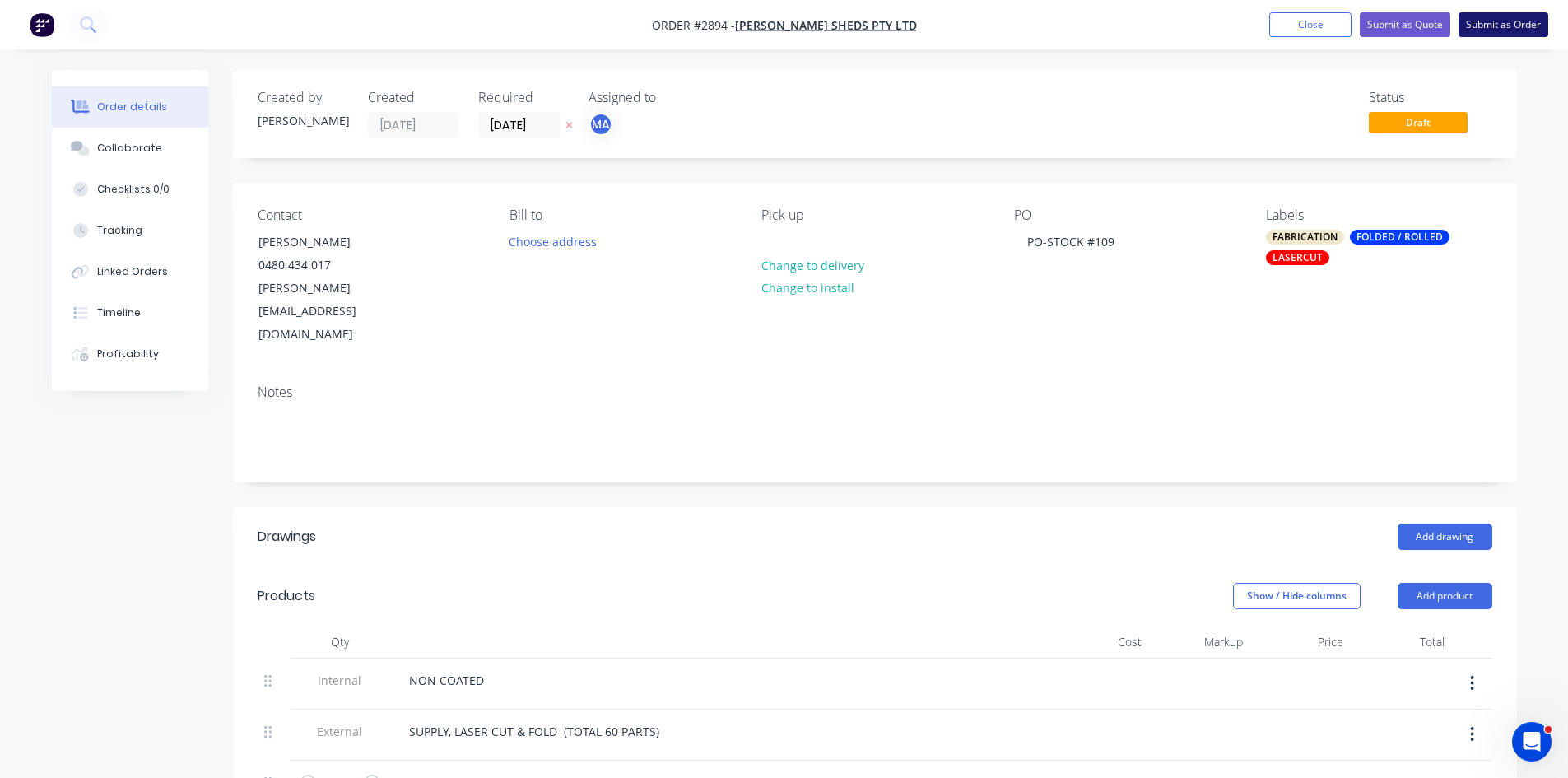
click at [1502, 19] on button "Submit as Order" at bounding box center [1504, 25] width 90 height 25
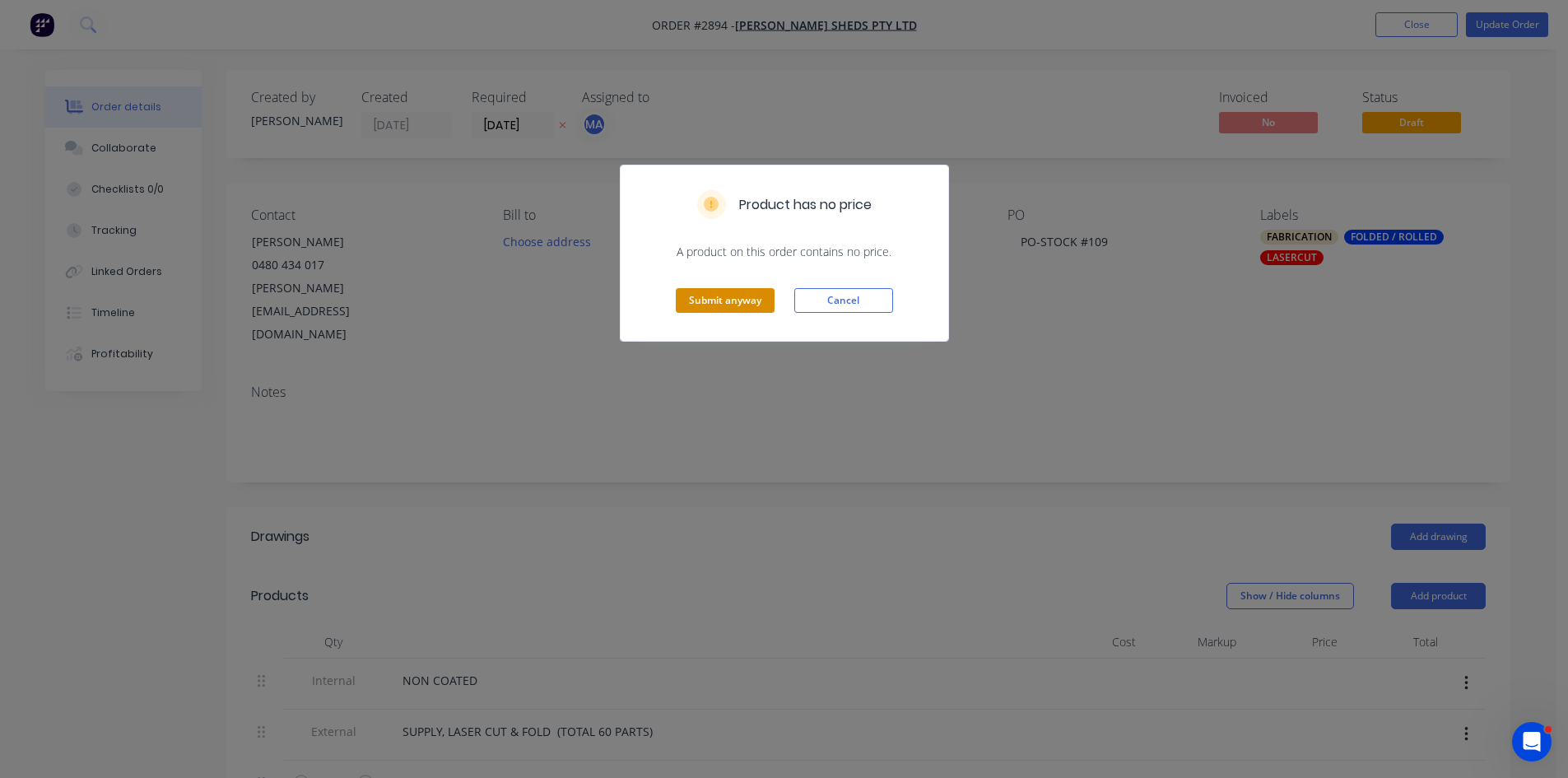
click at [728, 305] on button "Submit anyway" at bounding box center [725, 300] width 99 height 25
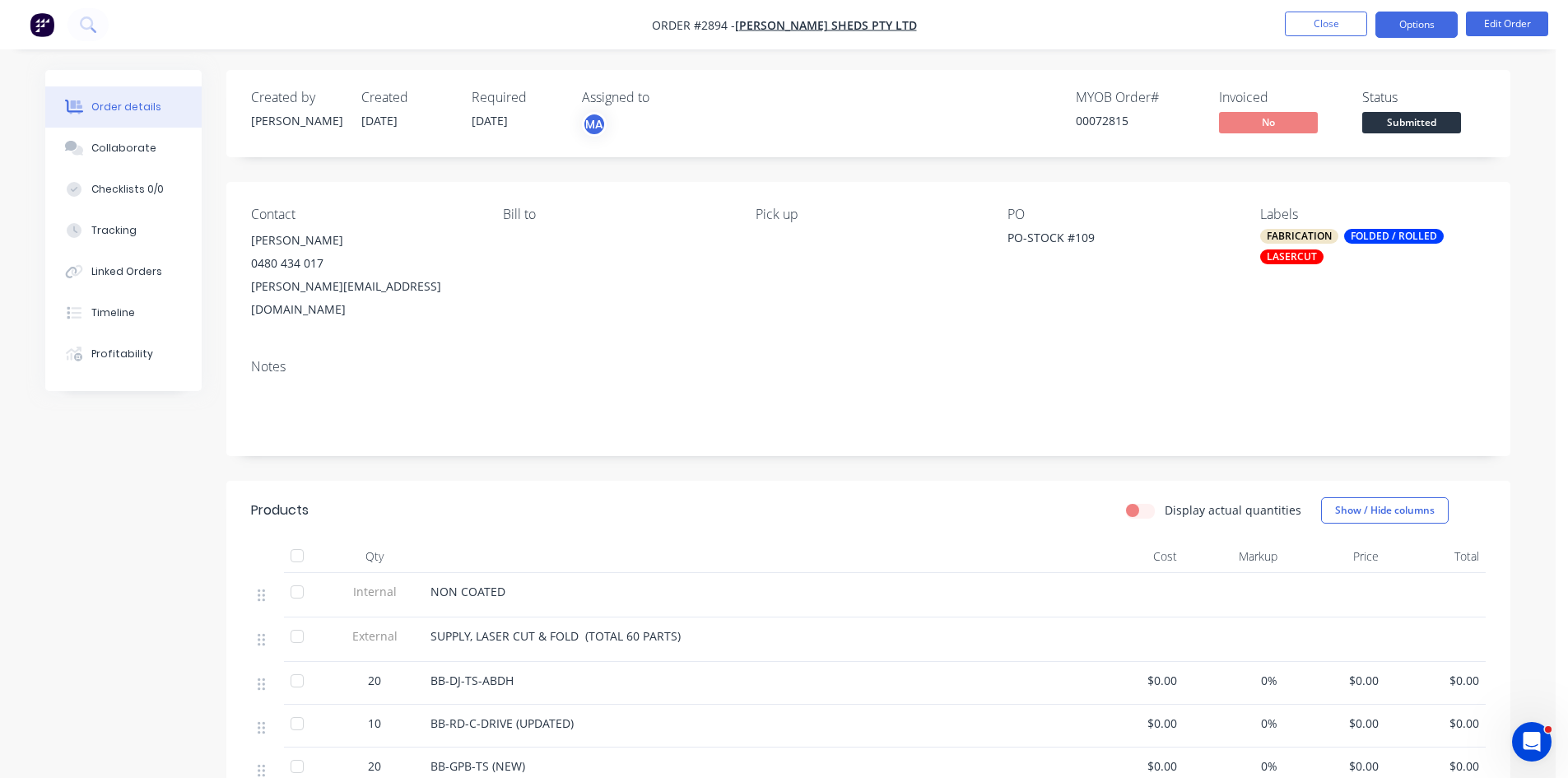
click at [1437, 19] on button "Options" at bounding box center [1417, 24] width 82 height 26
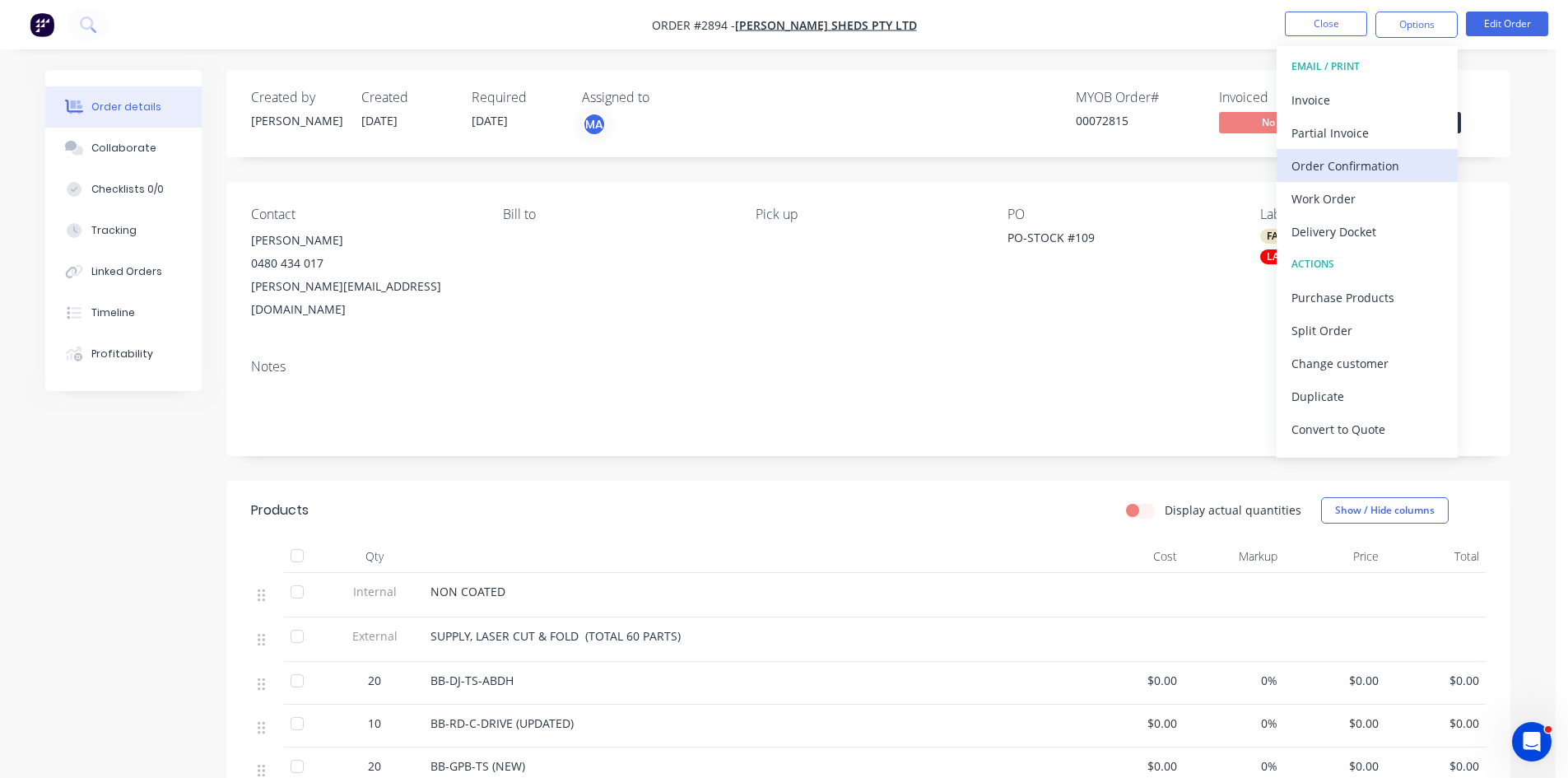
click at [1376, 169] on div "Order Confirmation" at bounding box center [1367, 166] width 151 height 24
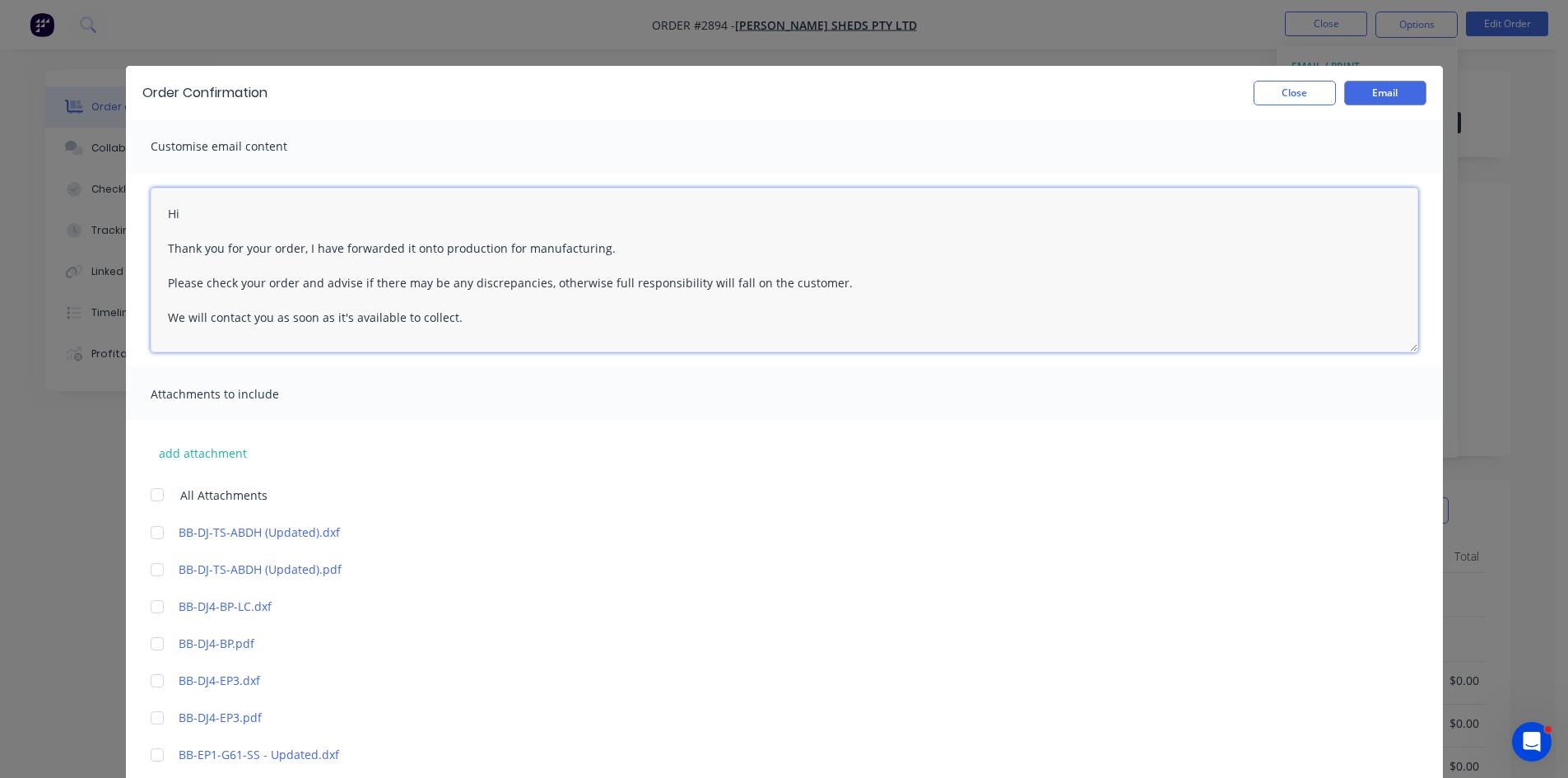
click at [192, 212] on textarea "Hi Thank you for your order, I have forwarded it onto production for manufactur…" at bounding box center [784, 269] width 1268 height 165
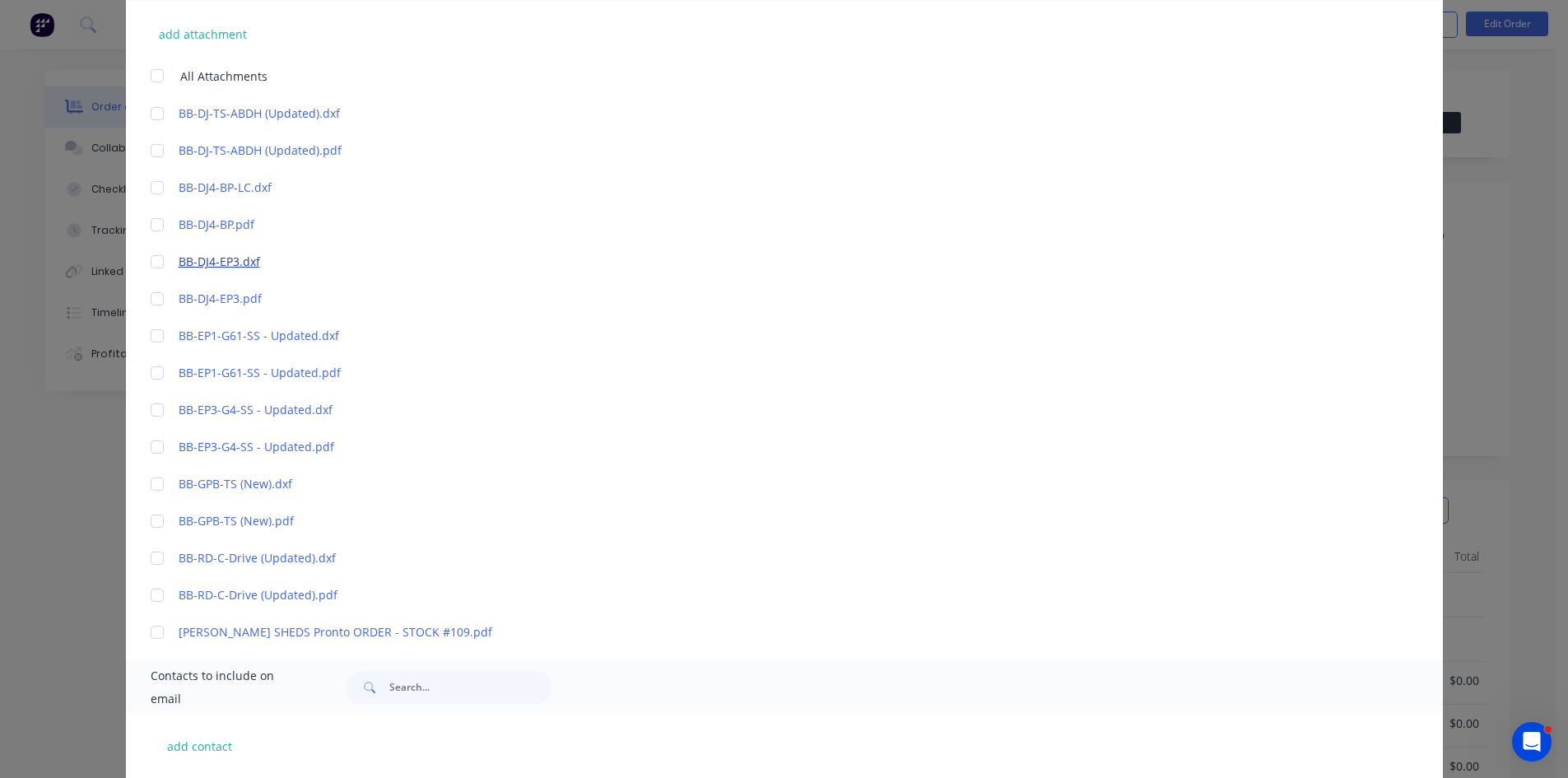
scroll to position [494, 0]
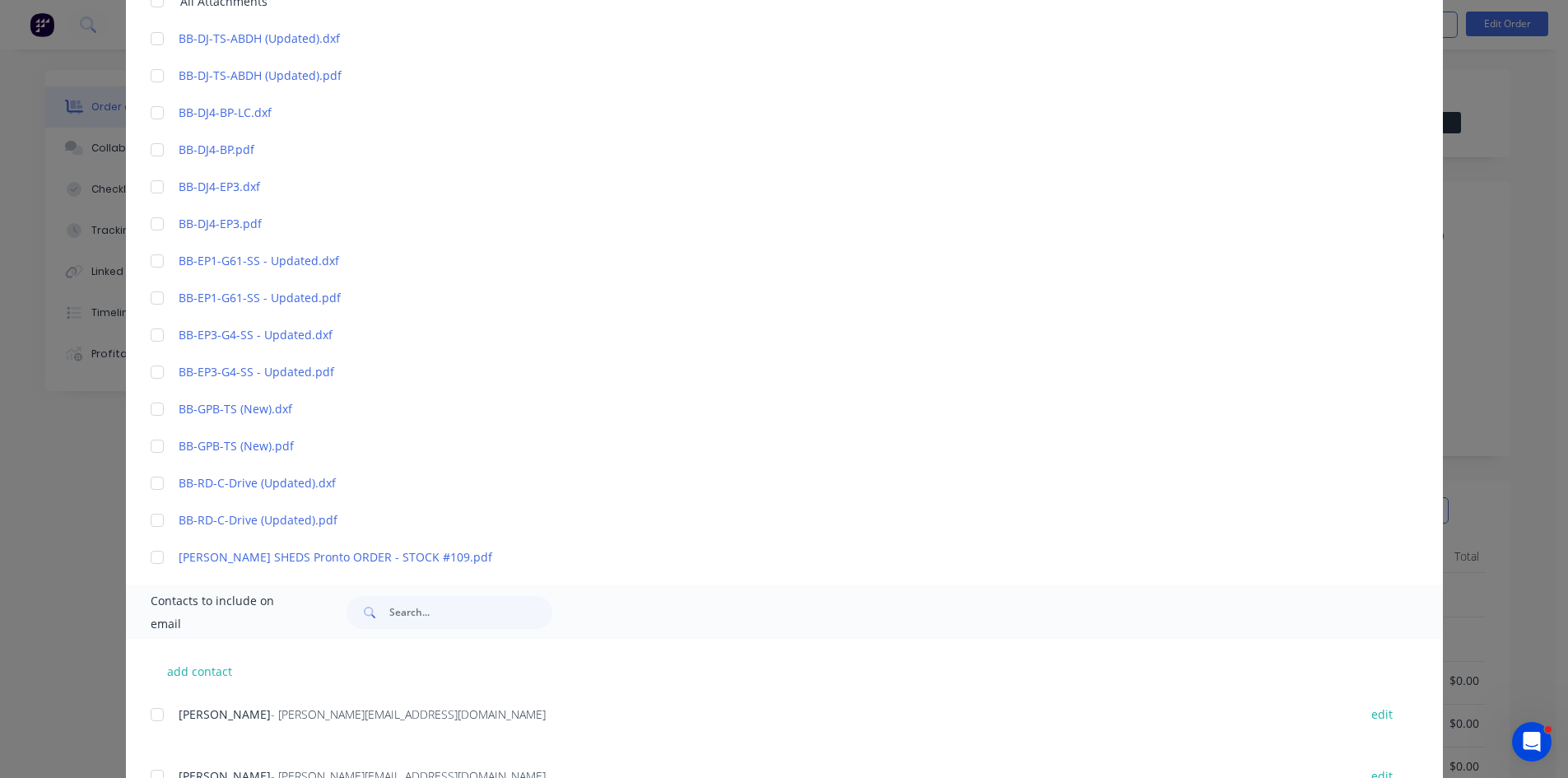
click at [148, 713] on div at bounding box center [156, 714] width 33 height 33
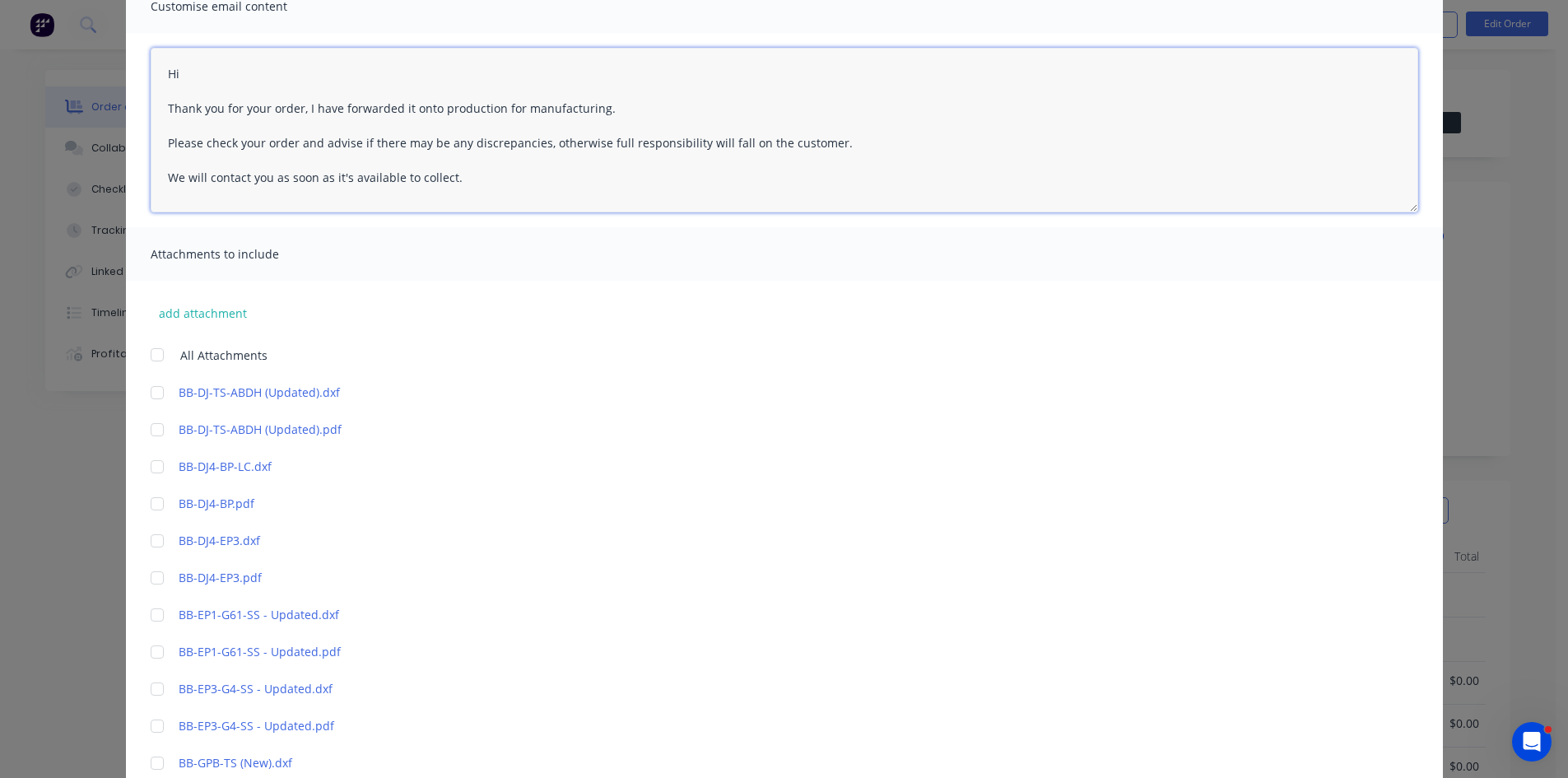
scroll to position [110, 0]
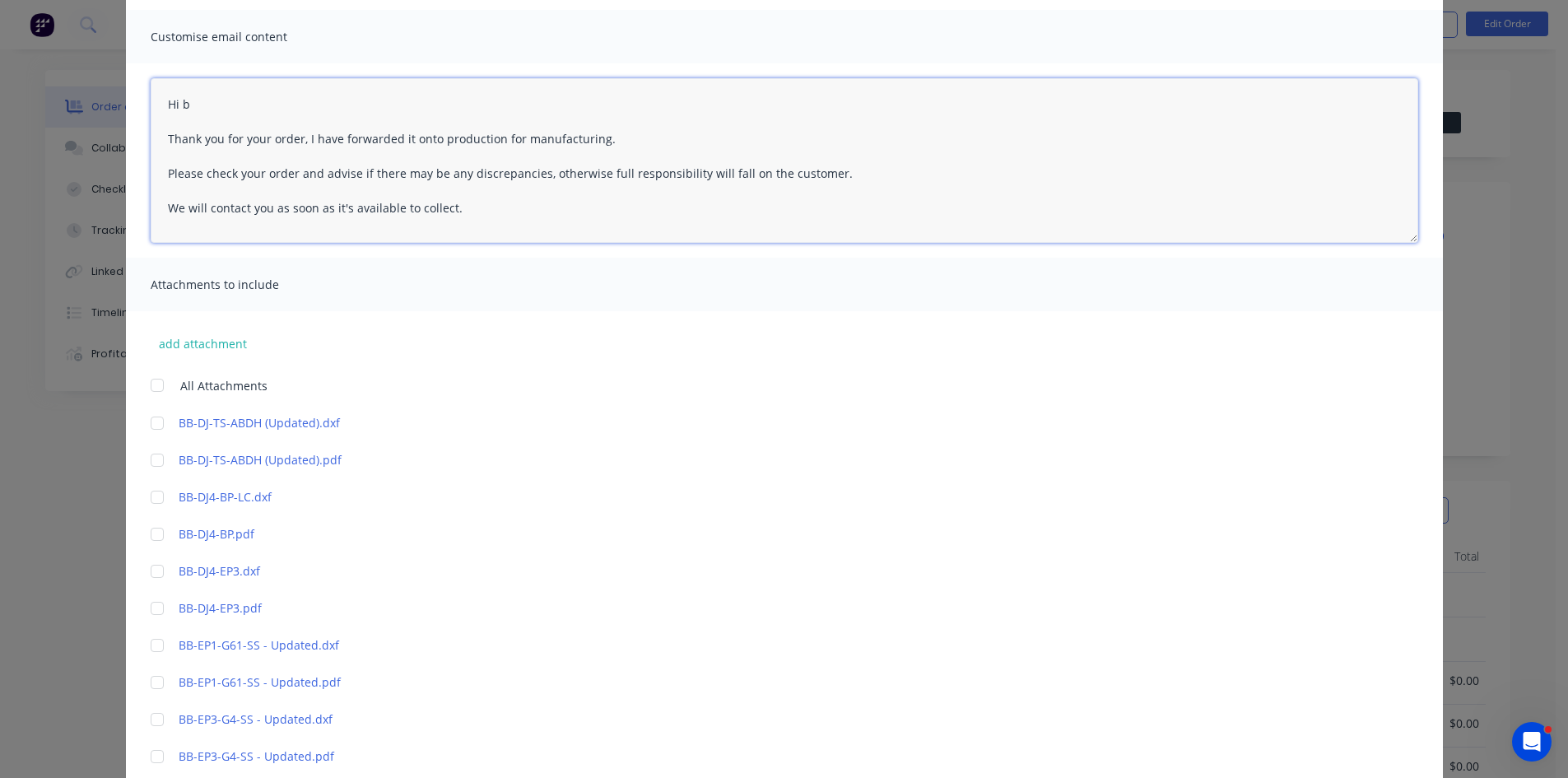
type textarea "Hi Thank you for your order, I have forwarded it onto production for manufactur…"
click at [209, 106] on textarea "Hi Thank you for your order, I have forwarded it onto production for manufactur…" at bounding box center [784, 160] width 1268 height 165
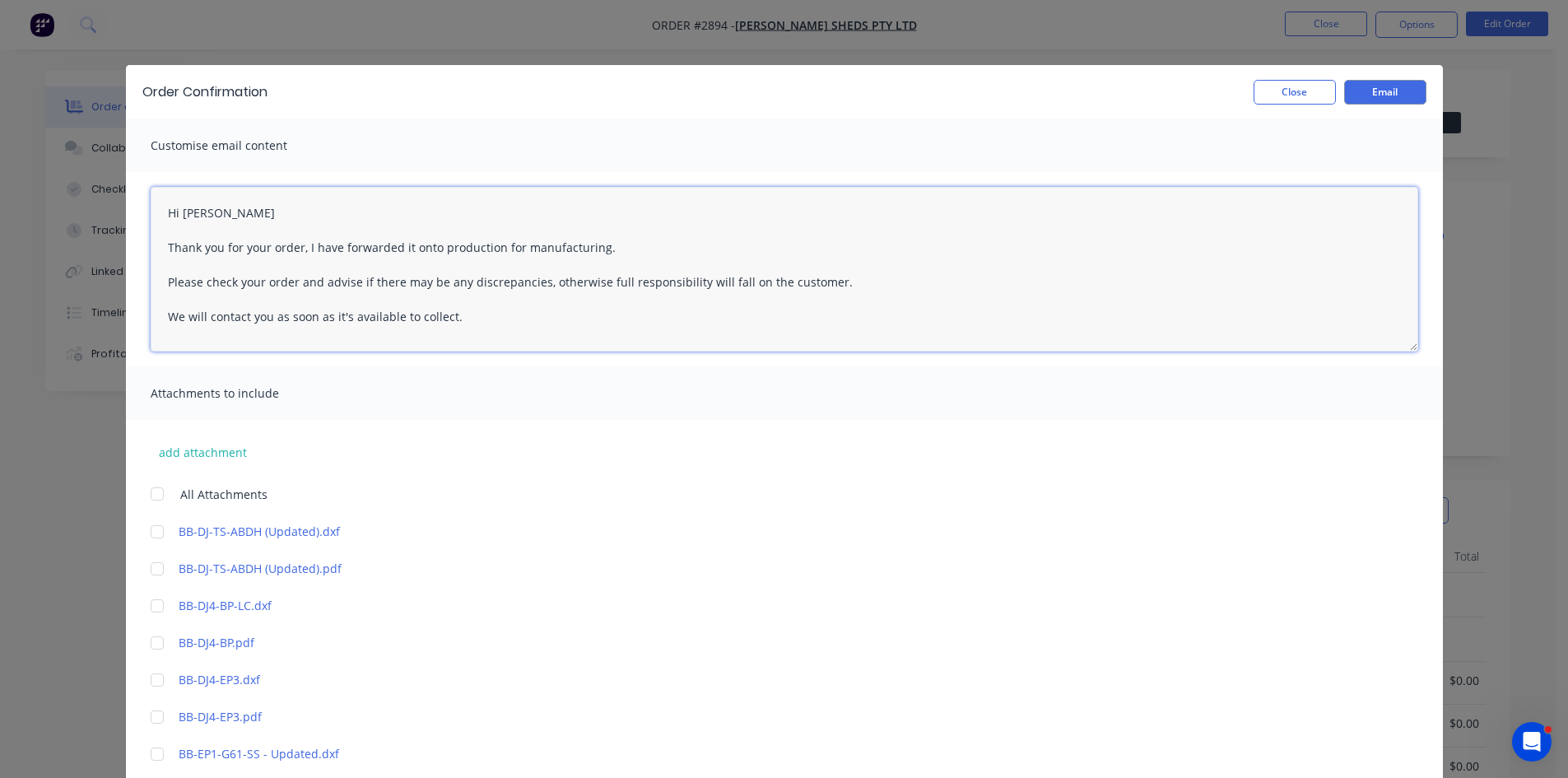
scroll to position [0, 0]
type textarea "Hi Barb Thank you for your order, I have forwarded it onto production for manuf…"
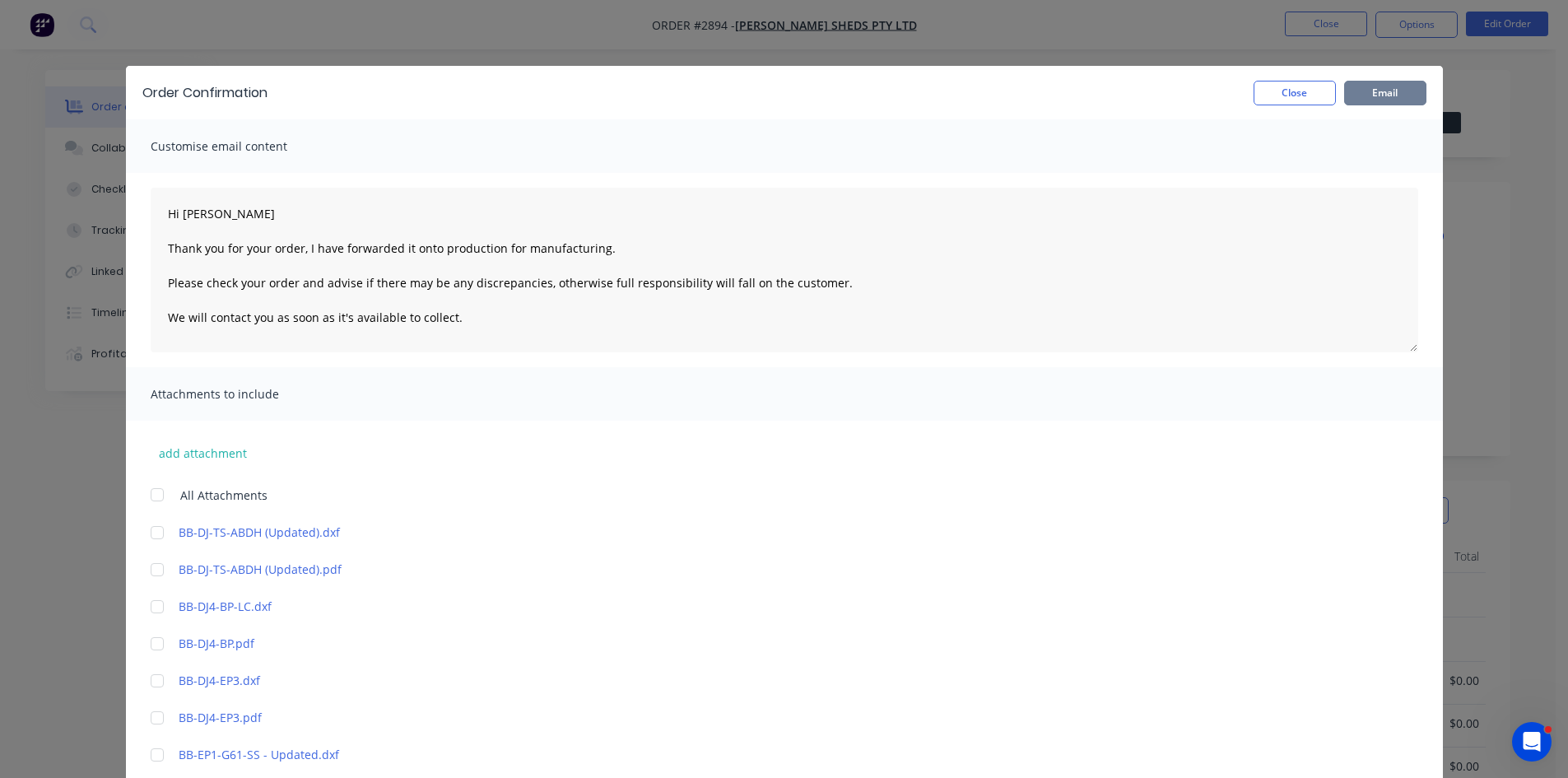
click at [1391, 90] on button "Email" at bounding box center [1386, 93] width 82 height 25
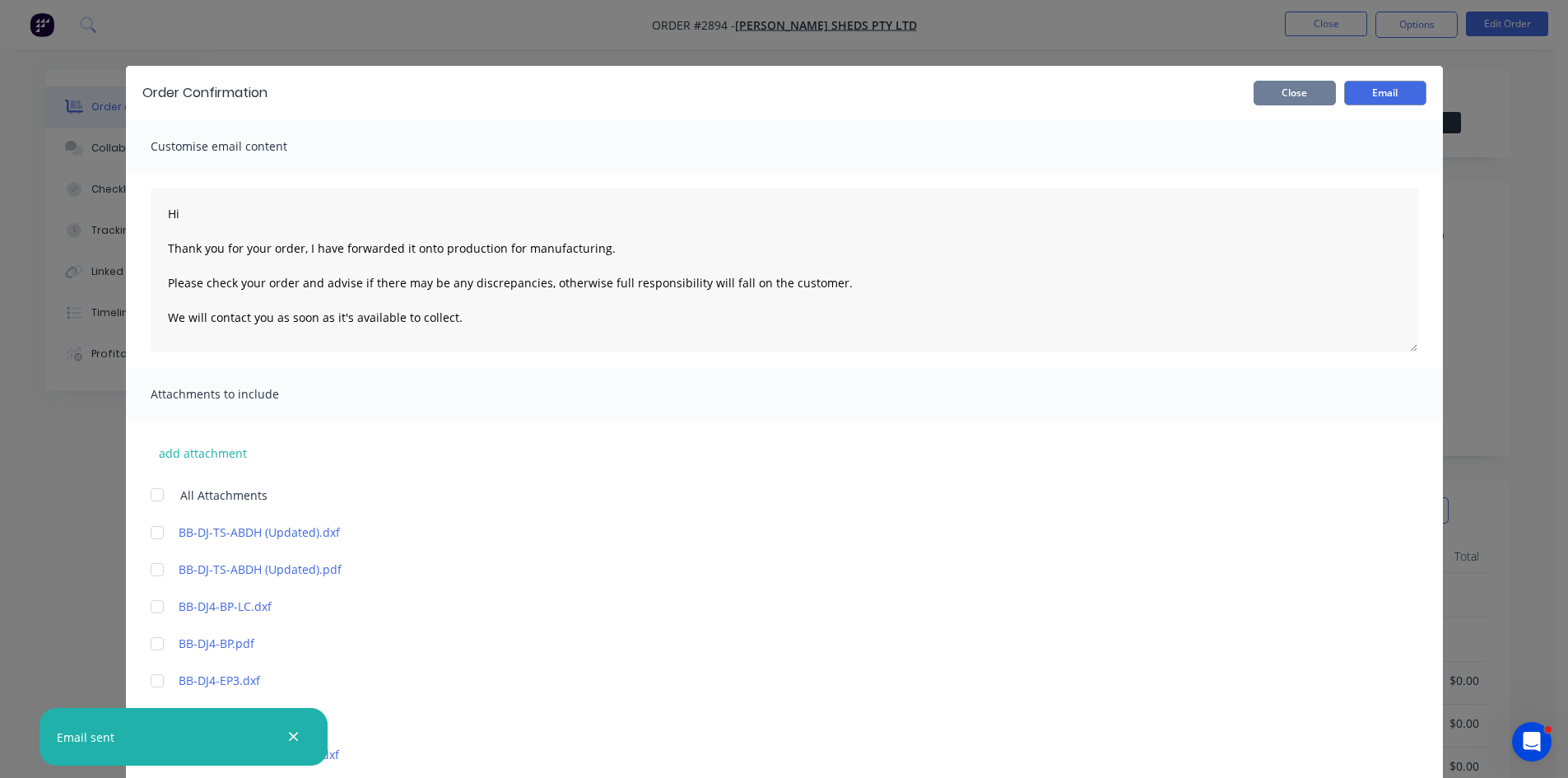
click at [1274, 94] on button "Close" at bounding box center [1295, 93] width 82 height 25
